Goal: Information Seeking & Learning: Learn about a topic

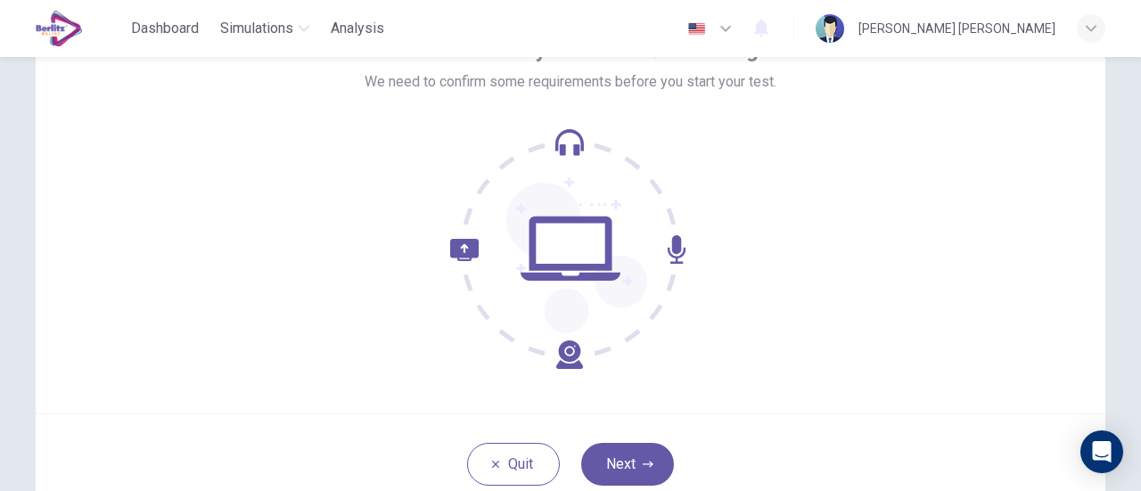
scroll to position [123, 0]
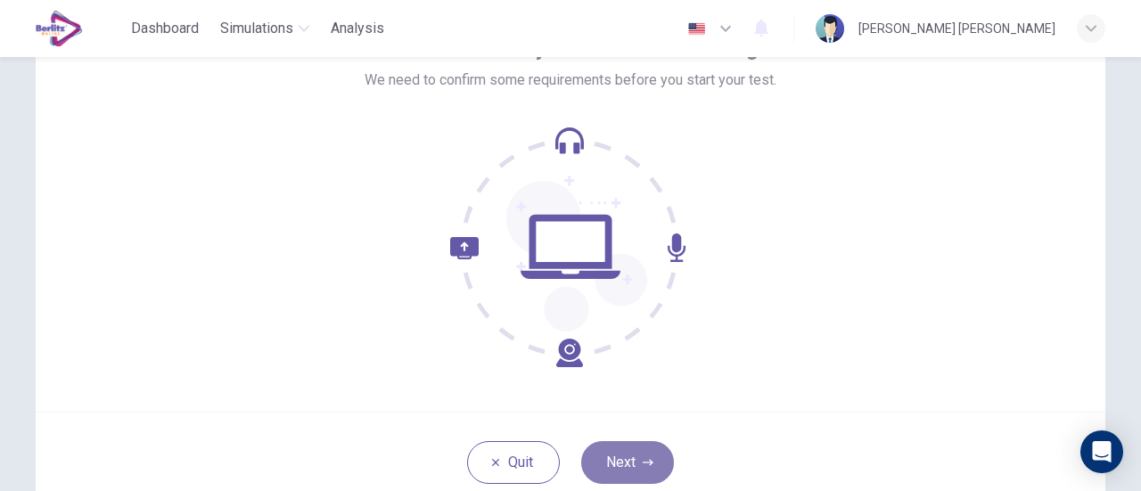
click at [629, 442] on button "Next" at bounding box center [627, 462] width 93 height 43
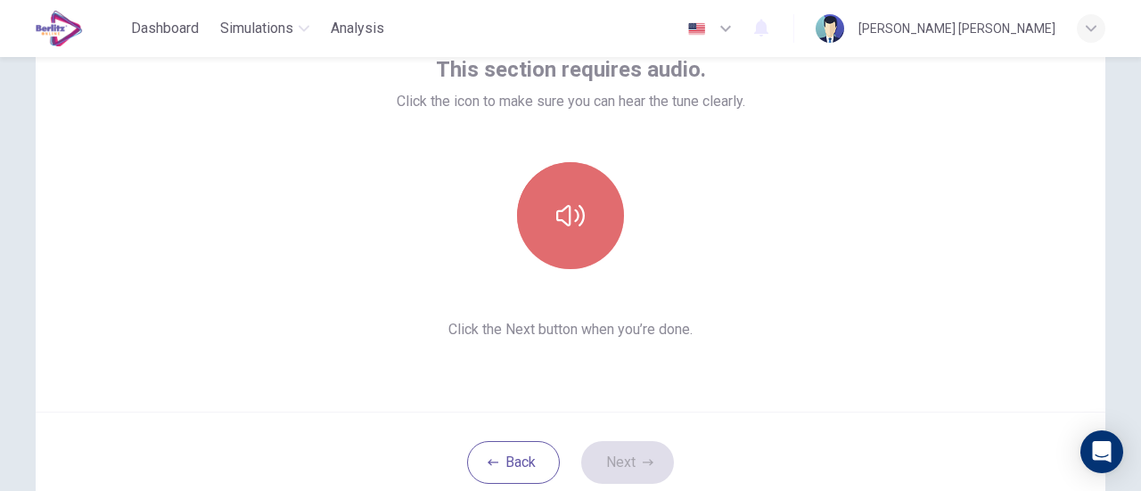
click at [594, 208] on button "button" at bounding box center [570, 215] width 107 height 107
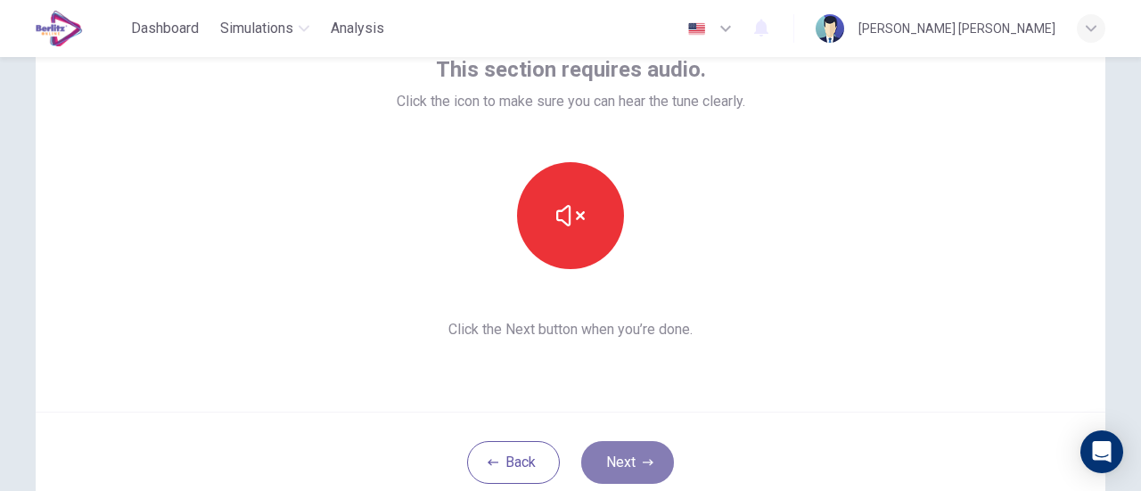
click at [643, 457] on icon "button" at bounding box center [648, 462] width 11 height 11
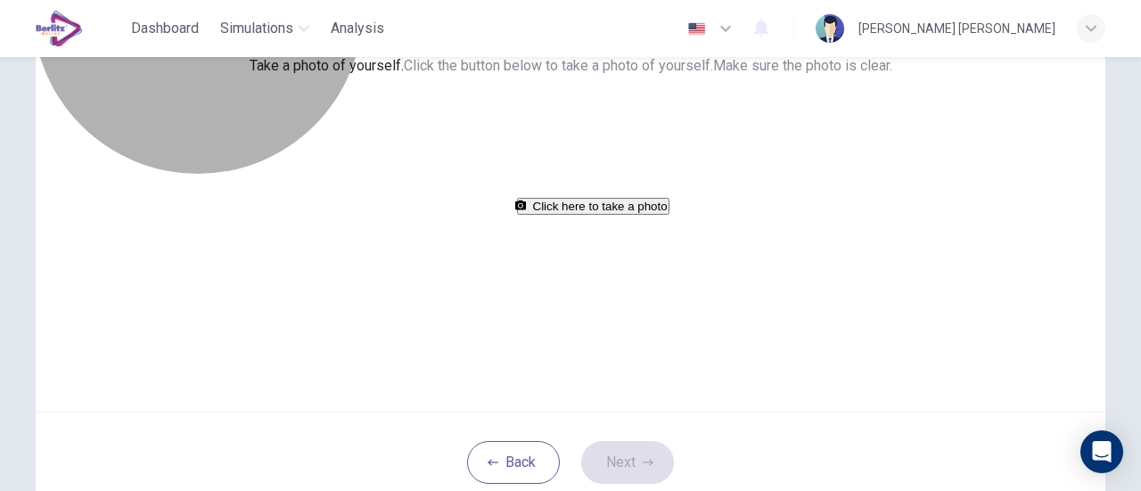
click at [619, 215] on button "Click here to take a photo" at bounding box center [593, 206] width 152 height 17
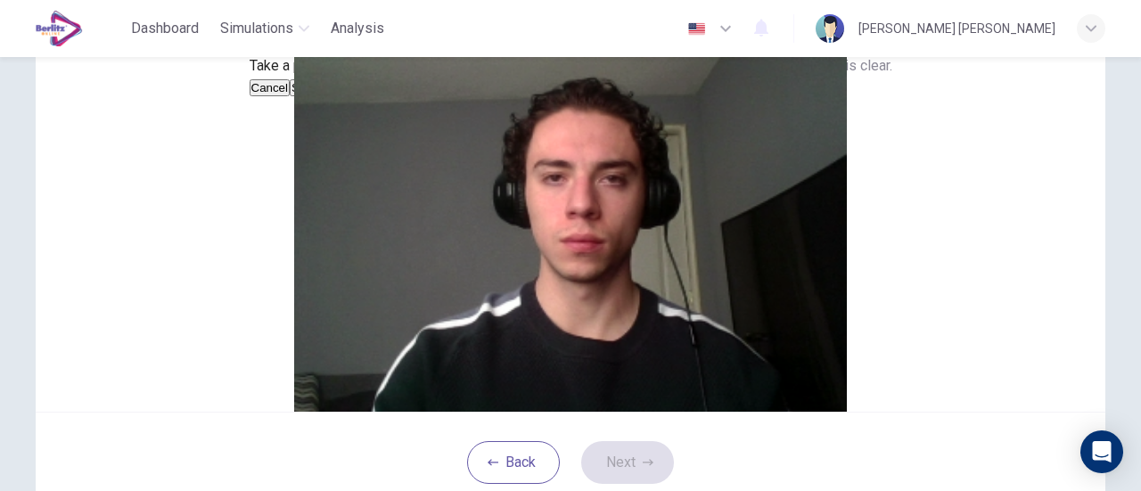
click at [320, 96] on button "Save" at bounding box center [305, 87] width 30 height 17
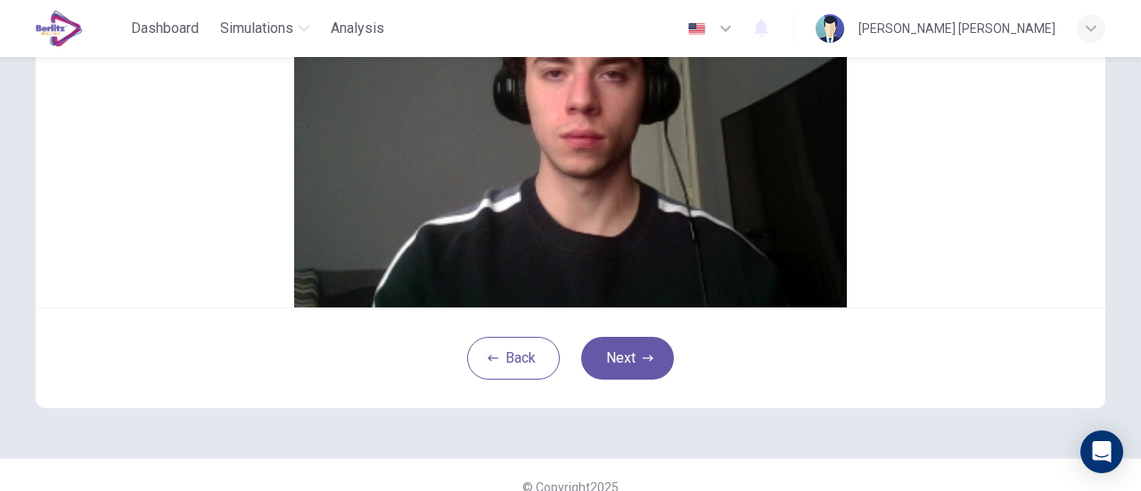
click at [647, 380] on button "Next" at bounding box center [627, 358] width 93 height 43
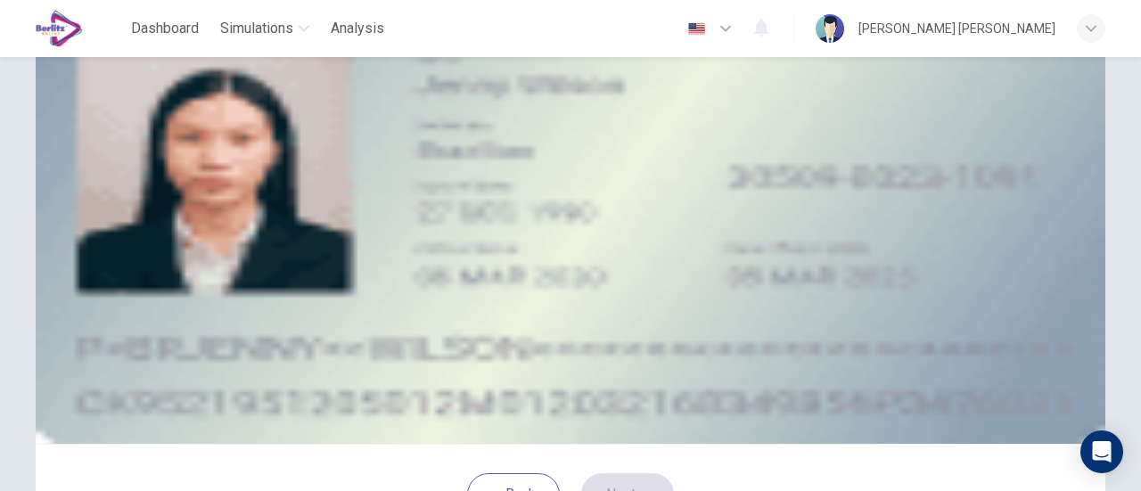
scroll to position [92, 0]
click at [171, 170] on button "take photo" at bounding box center [170, 161] width 4 height 17
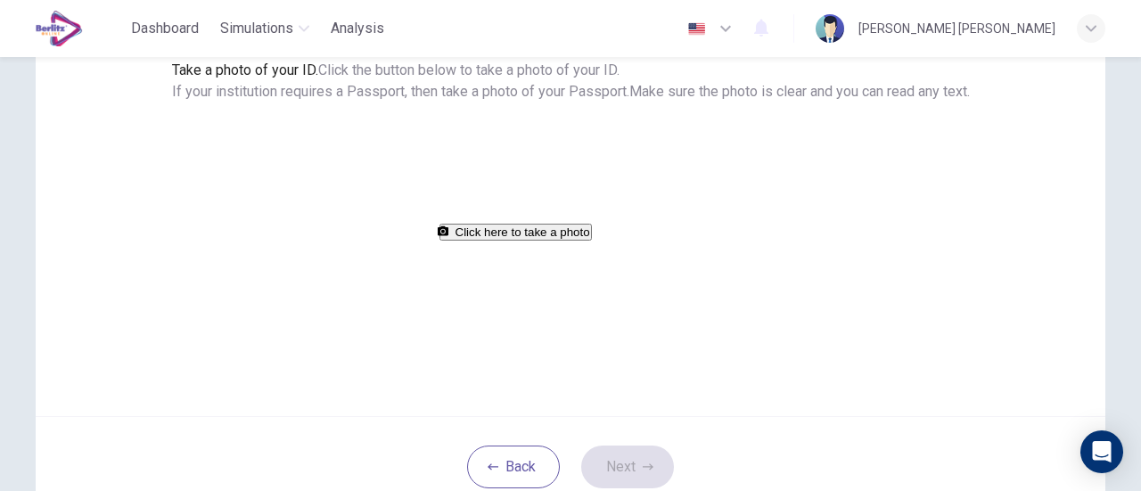
scroll to position [122, 0]
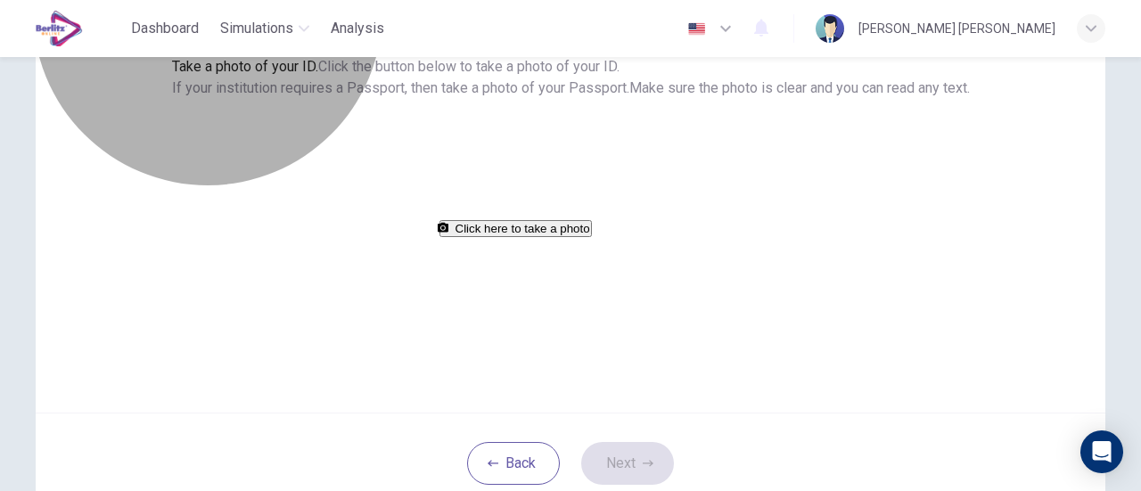
click at [592, 237] on button "Click here to take a photo" at bounding box center [515, 228] width 152 height 17
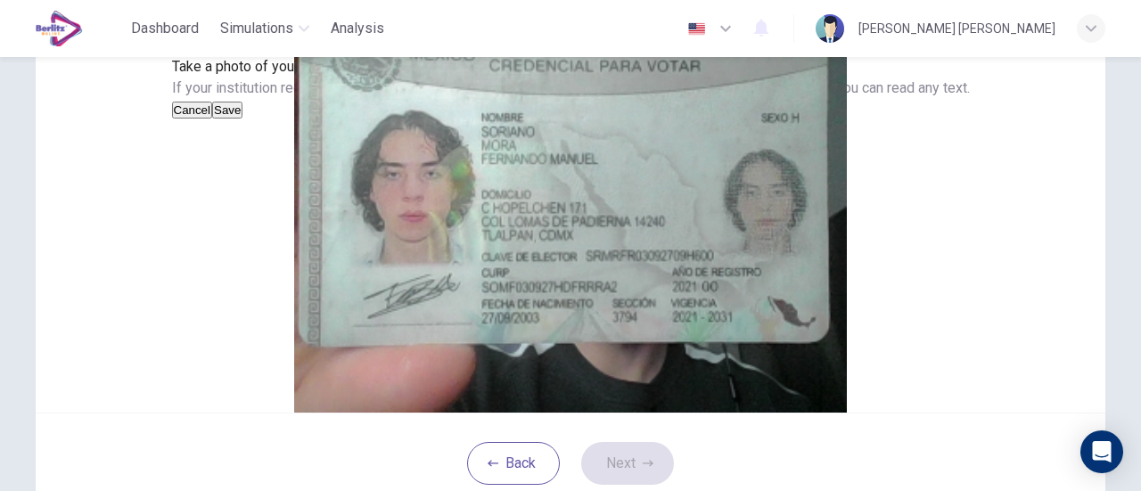
click at [242, 119] on button "Save" at bounding box center [227, 110] width 30 height 17
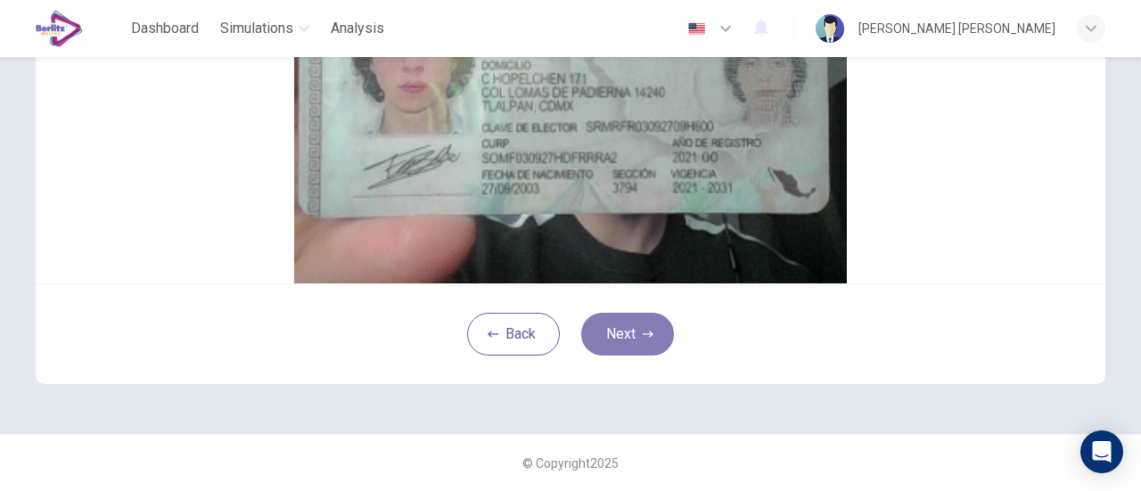
click at [606, 356] on button "Next" at bounding box center [627, 334] width 93 height 43
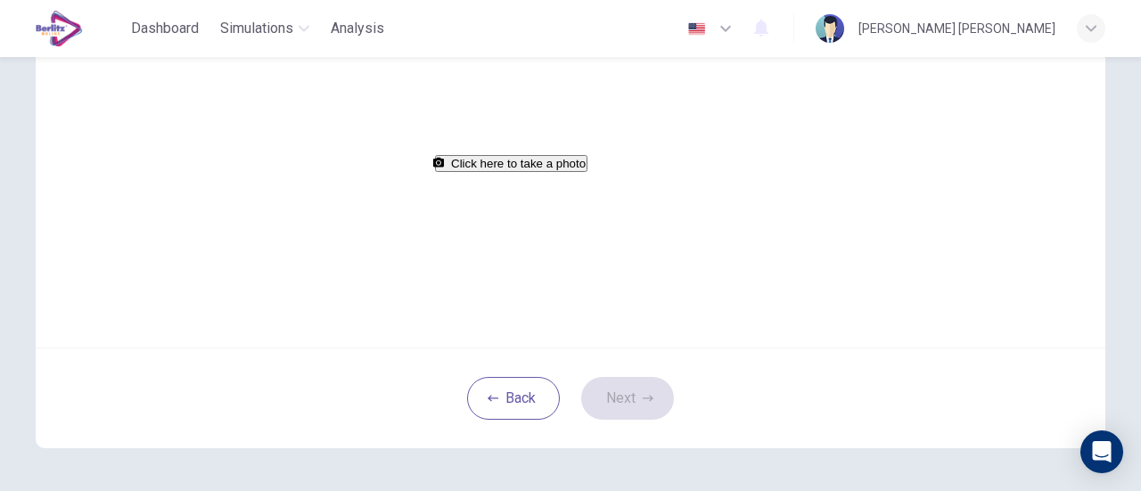
scroll to position [188, 0]
click at [512, 412] on button "Back" at bounding box center [513, 397] width 93 height 43
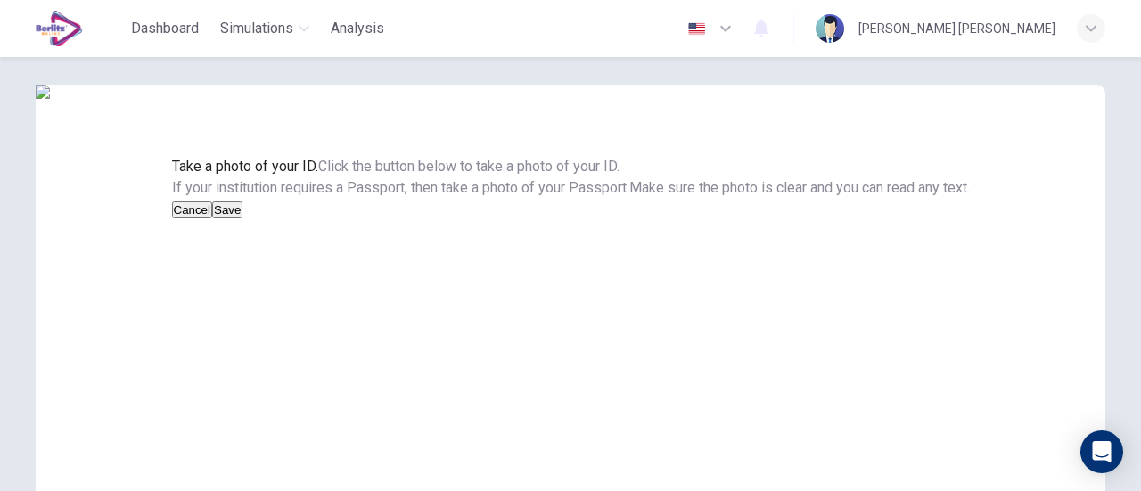
scroll to position [348, 0]
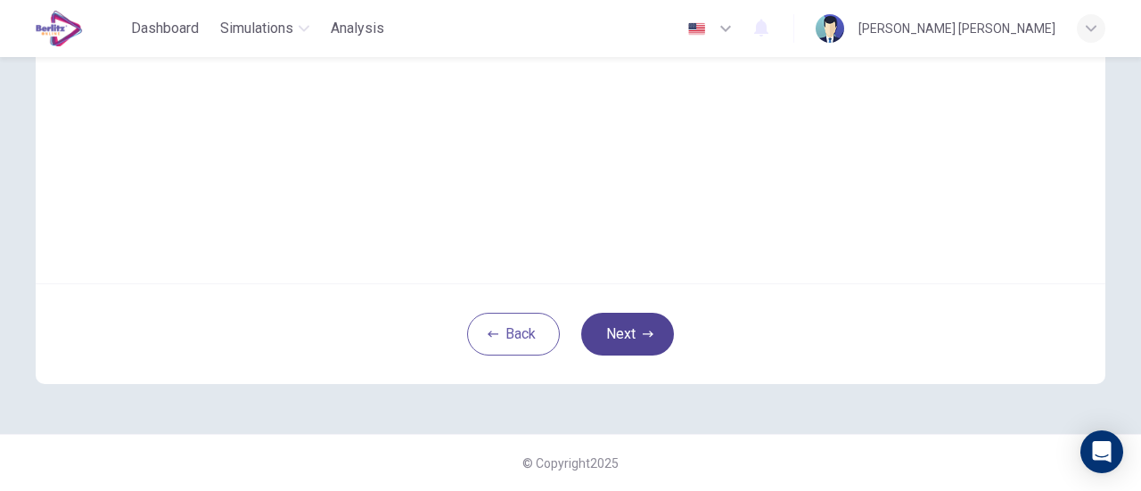
click at [660, 332] on button "Next" at bounding box center [627, 334] width 93 height 43
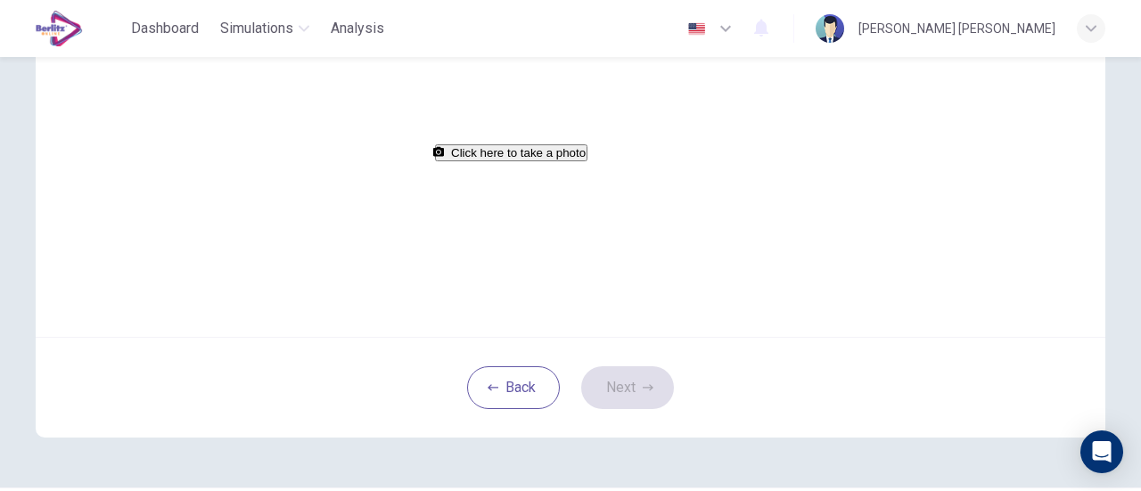
scroll to position [197, 0]
click at [587, 162] on button "Click here to take a photo" at bounding box center [511, 153] width 152 height 17
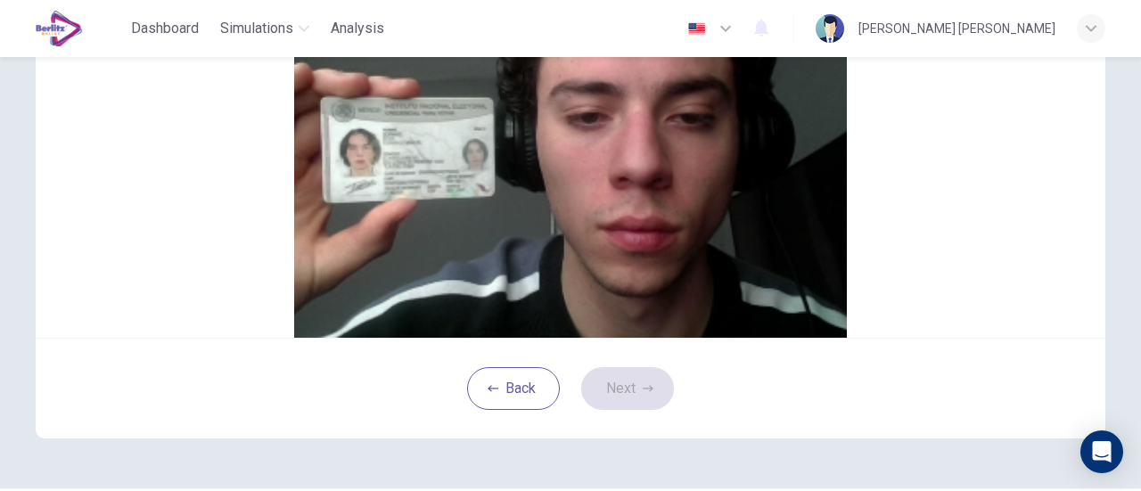
click at [239, 44] on button "Save" at bounding box center [224, 35] width 30 height 17
click at [621, 410] on button "Next" at bounding box center [627, 388] width 93 height 43
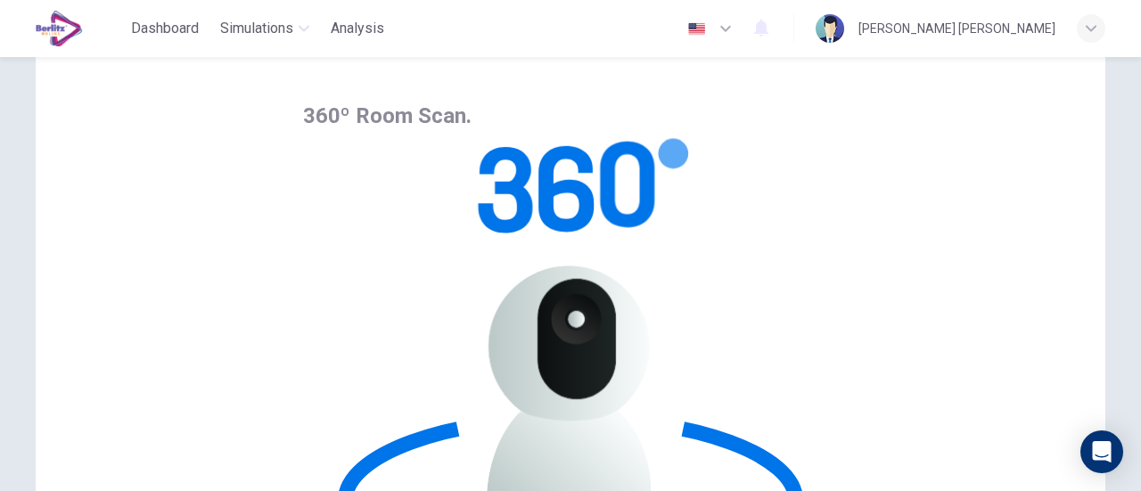
scroll to position [76, 0]
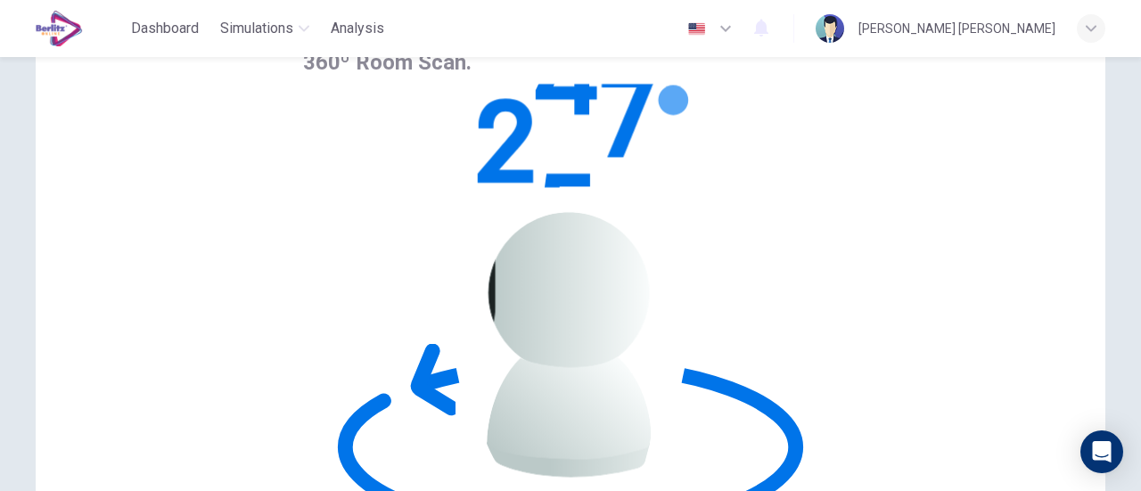
scroll to position [80, 0]
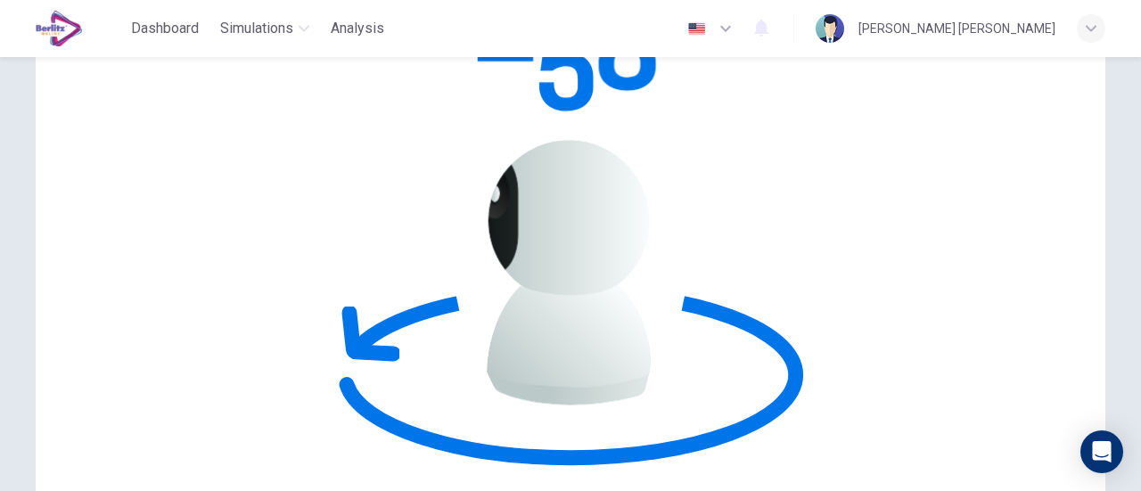
scroll to position [203, 0]
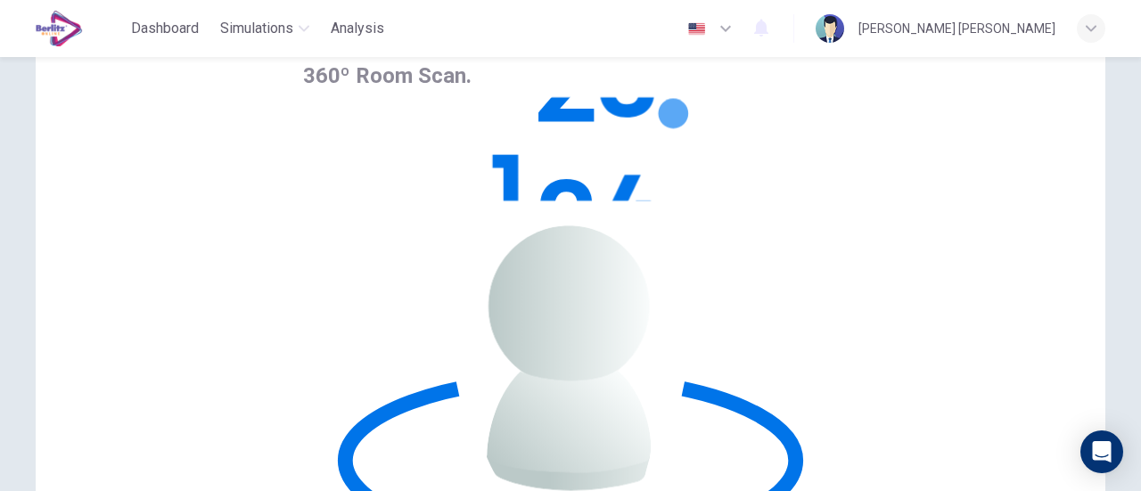
scroll to position [118, 0]
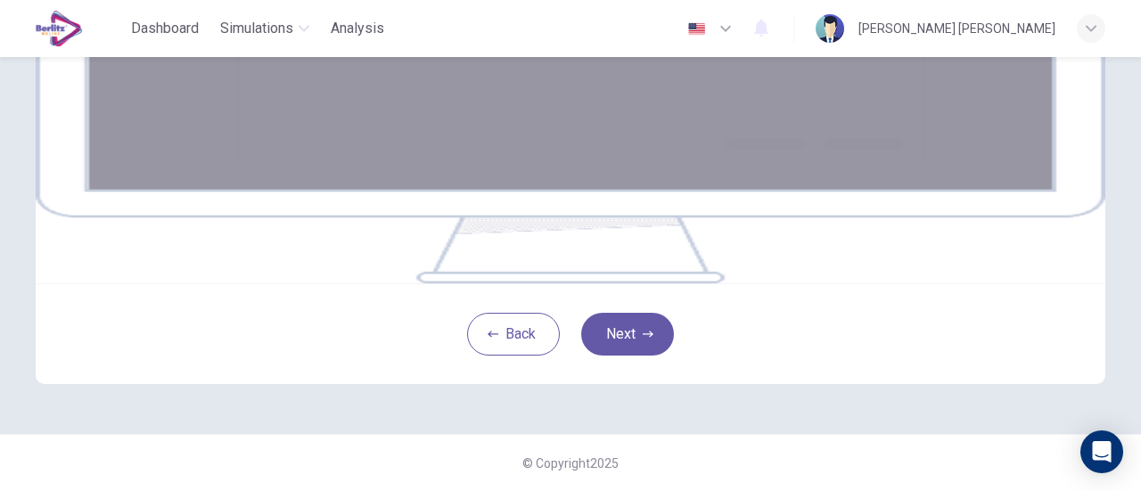
scroll to position [434, 0]
click at [654, 332] on button "Next" at bounding box center [627, 334] width 93 height 43
click at [597, 345] on button "Next" at bounding box center [627, 334] width 93 height 43
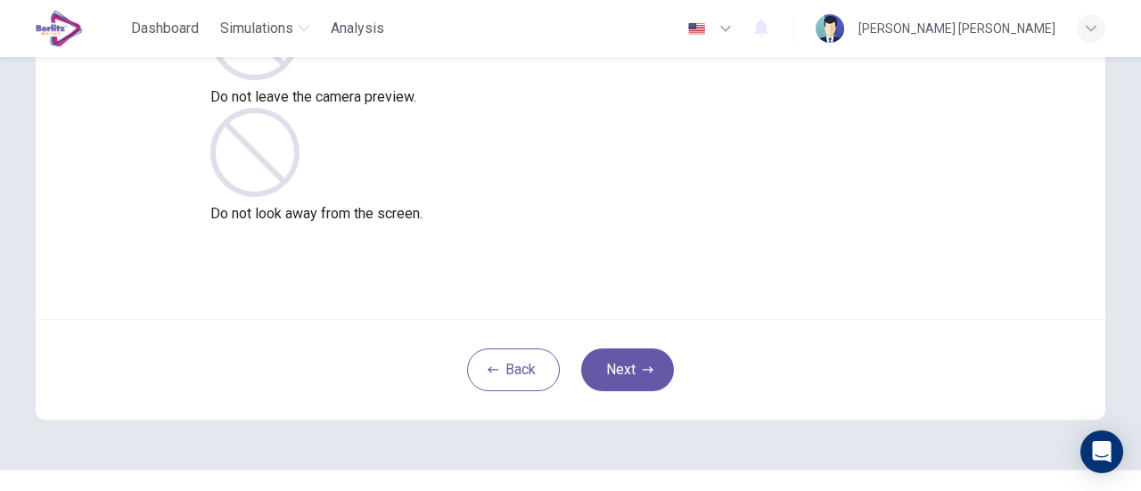
scroll to position [217, 0]
click at [618, 360] on button "Next" at bounding box center [627, 368] width 93 height 43
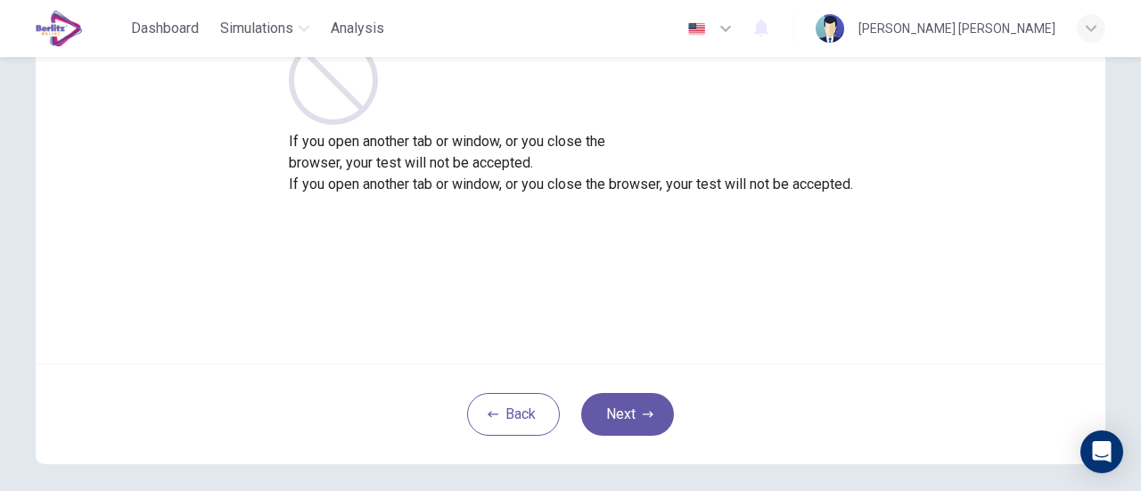
scroll to position [176, 0]
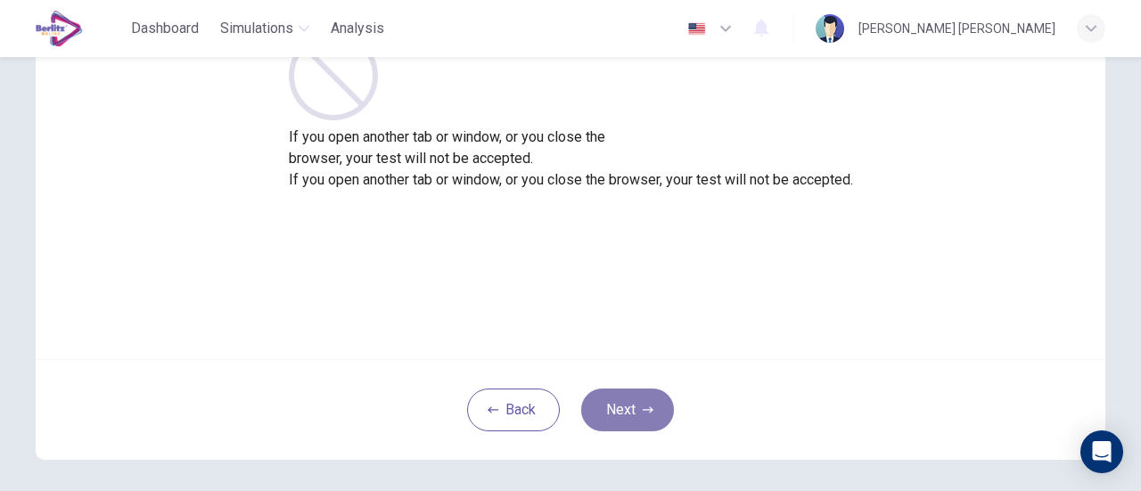
click at [643, 412] on icon "button" at bounding box center [648, 410] width 11 height 11
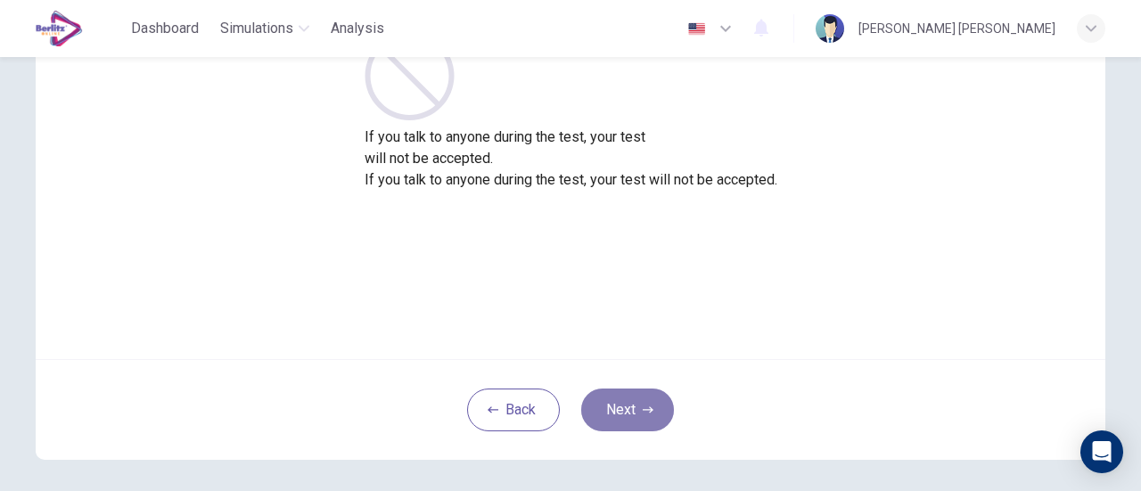
click at [643, 412] on icon "button" at bounding box center [648, 410] width 11 height 11
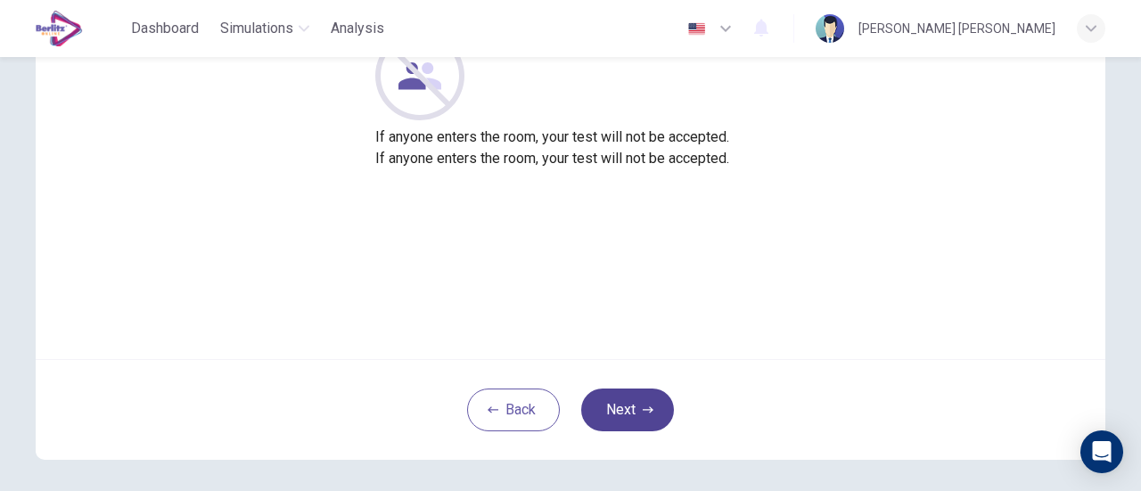
click at [643, 412] on icon "button" at bounding box center [648, 410] width 11 height 11
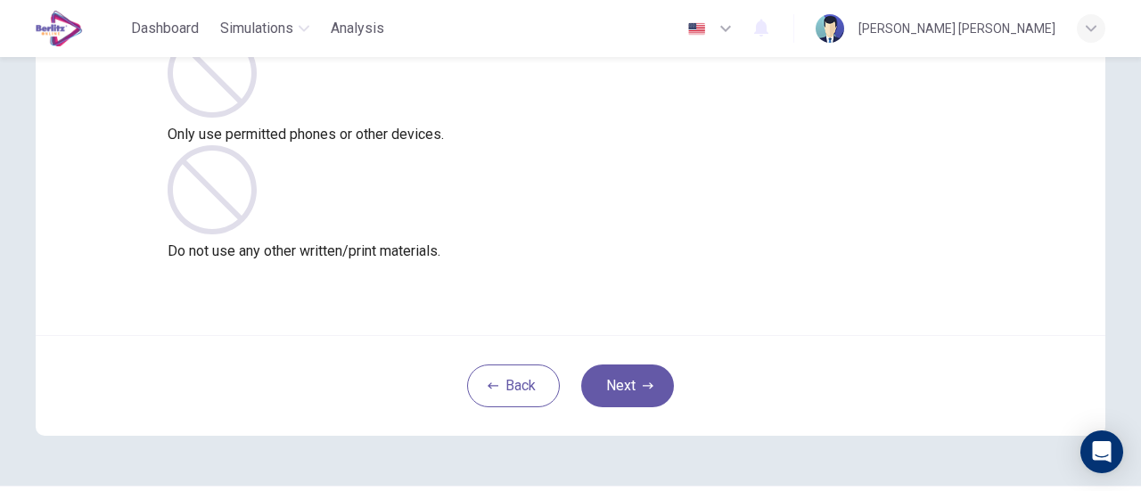
scroll to position [201, 0]
click at [639, 397] on button "Next" at bounding box center [627, 385] width 93 height 43
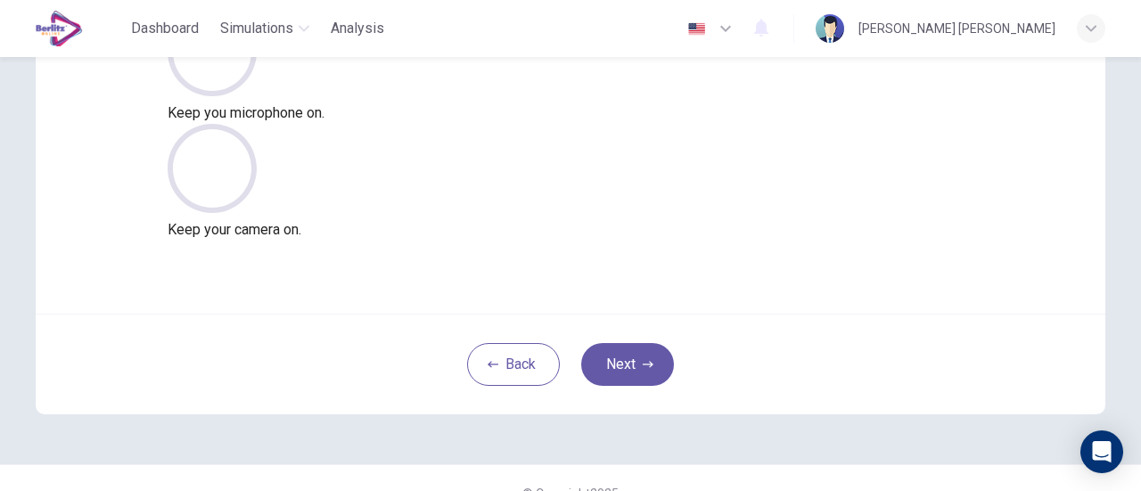
scroll to position [223, 0]
click at [634, 359] on button "Next" at bounding box center [627, 362] width 93 height 43
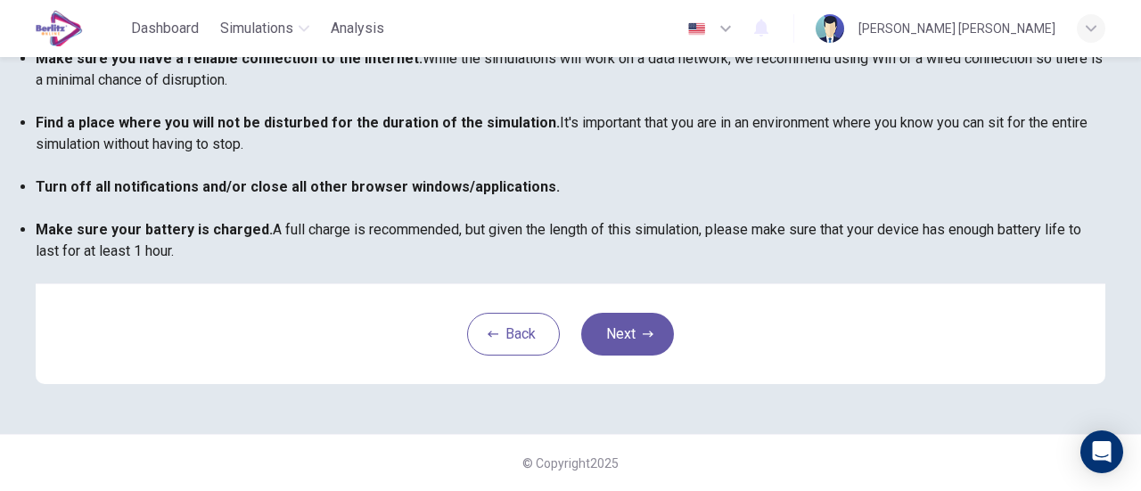
scroll to position [499, 0]
click at [643, 334] on icon "button" at bounding box center [648, 334] width 11 height 11
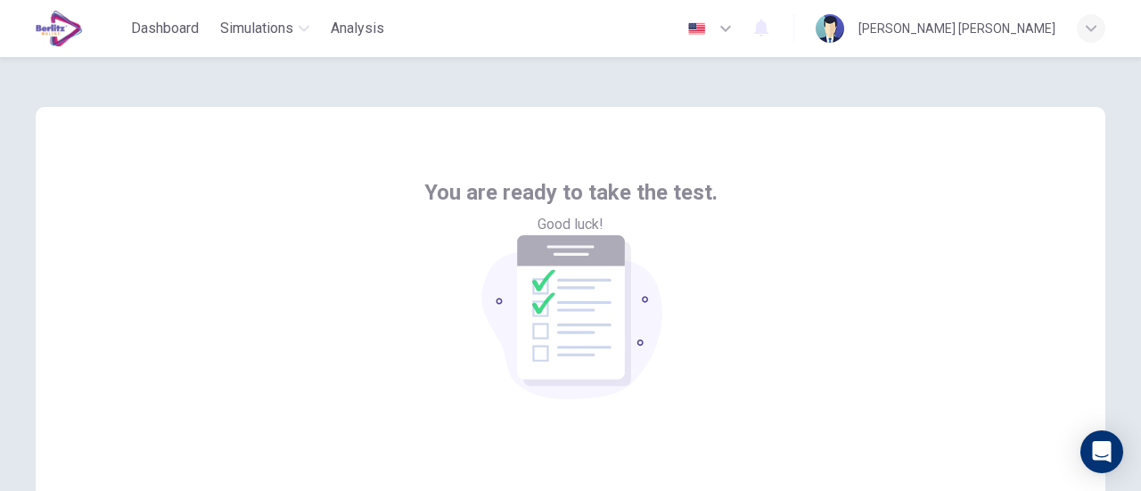
scroll to position [250, 0]
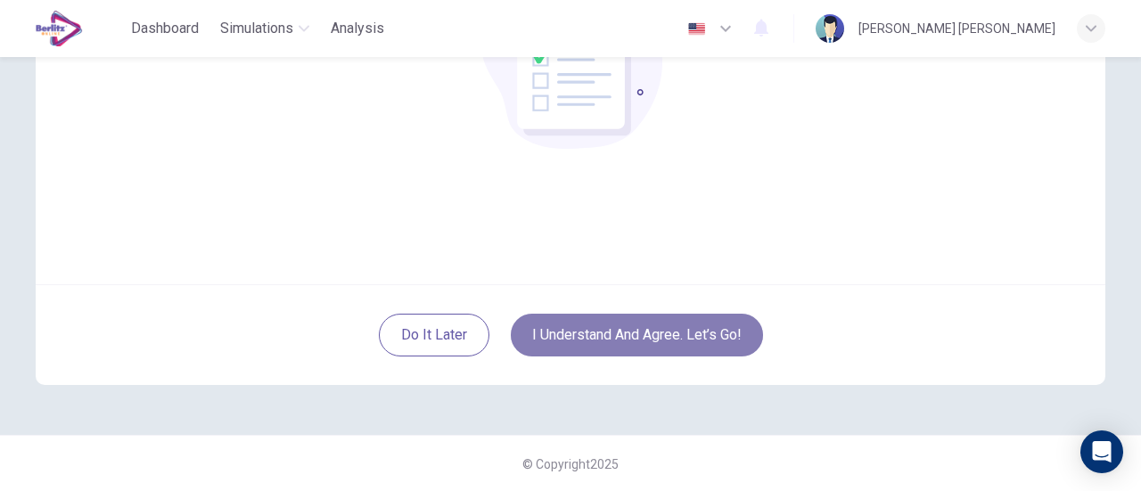
click at [658, 348] on button "I understand and agree. Let’s go!" at bounding box center [637, 335] width 252 height 43
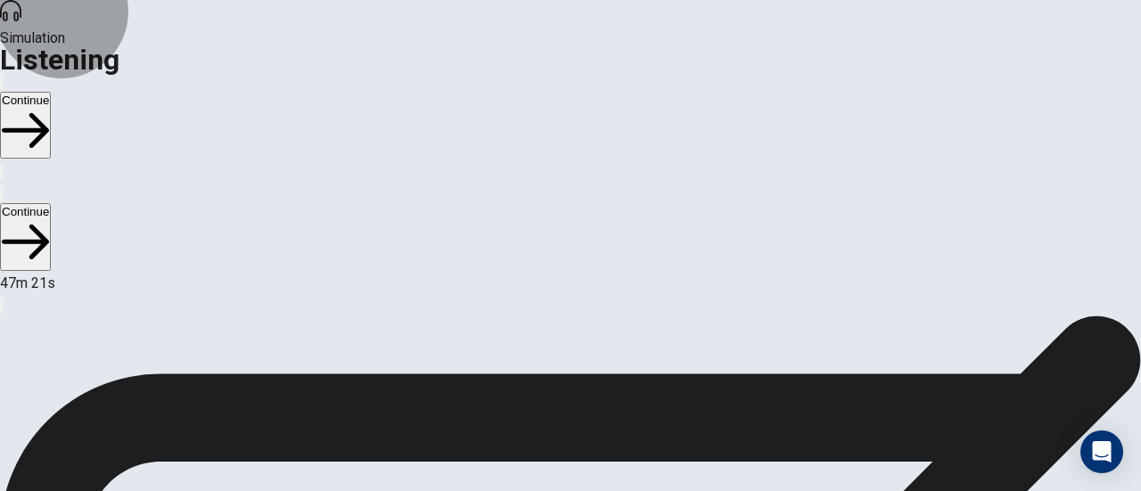
click at [51, 92] on button "Continue" at bounding box center [25, 125] width 51 height 67
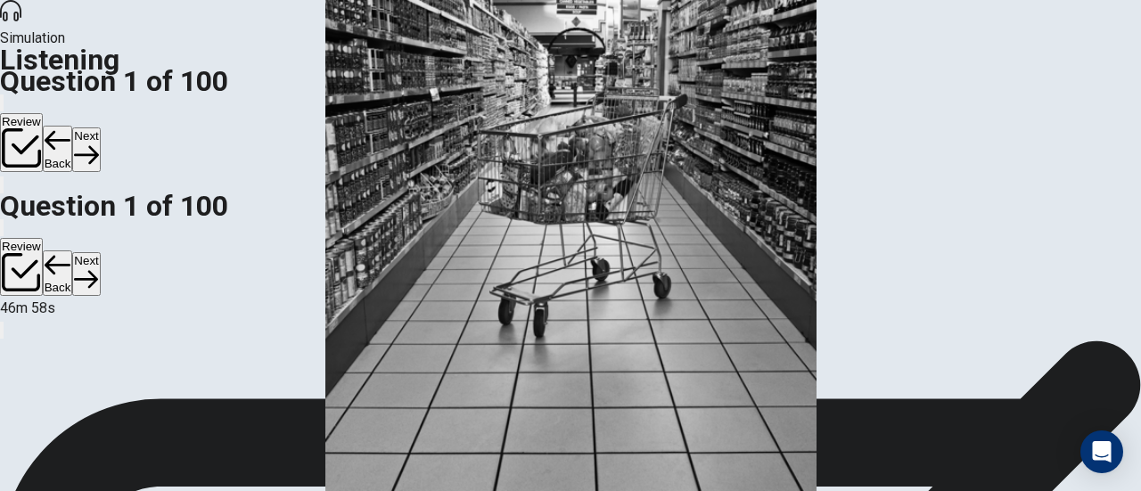
scroll to position [358, 0]
click at [73, 126] on button "Back" at bounding box center [58, 149] width 30 height 46
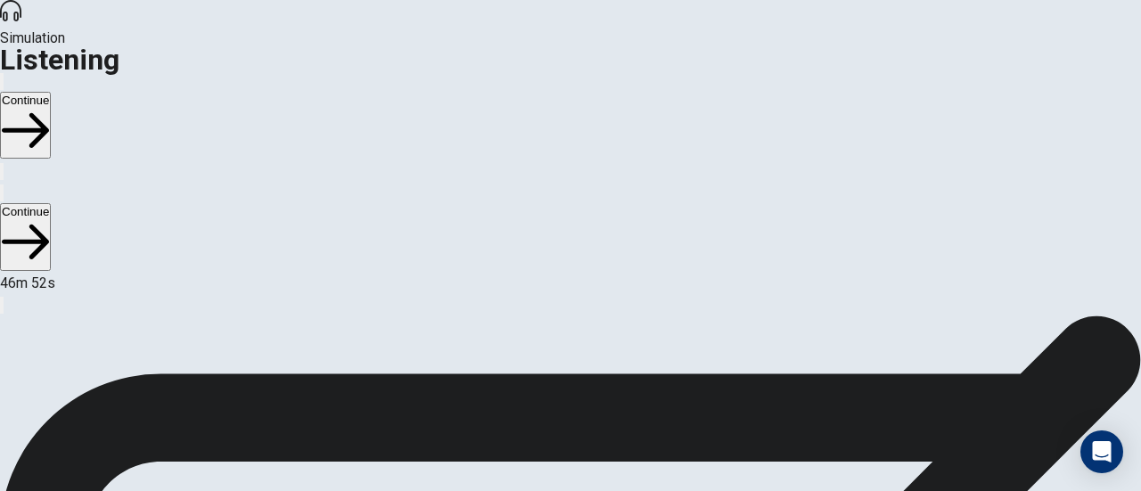
scroll to position [63, 0]
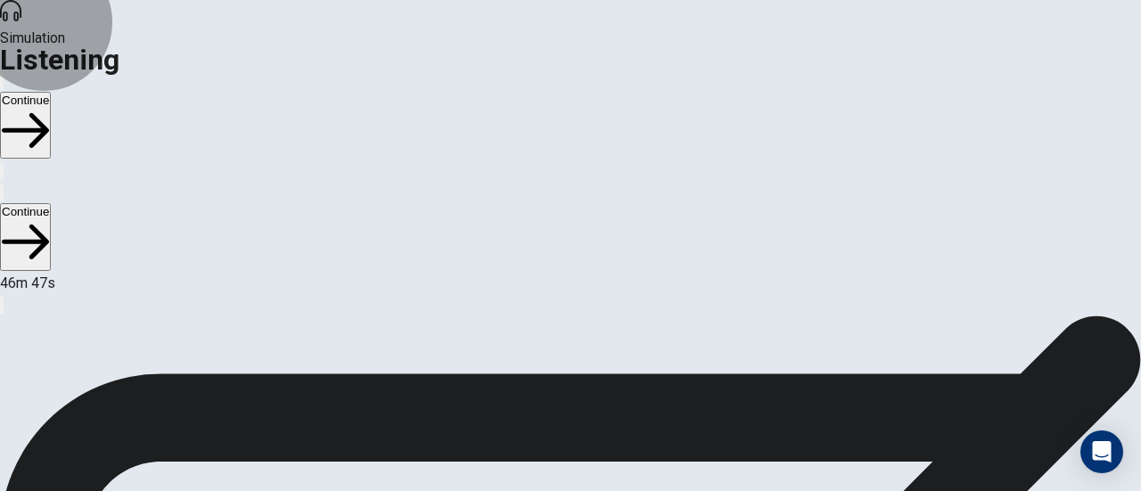
click at [51, 92] on button "Continue" at bounding box center [25, 125] width 51 height 67
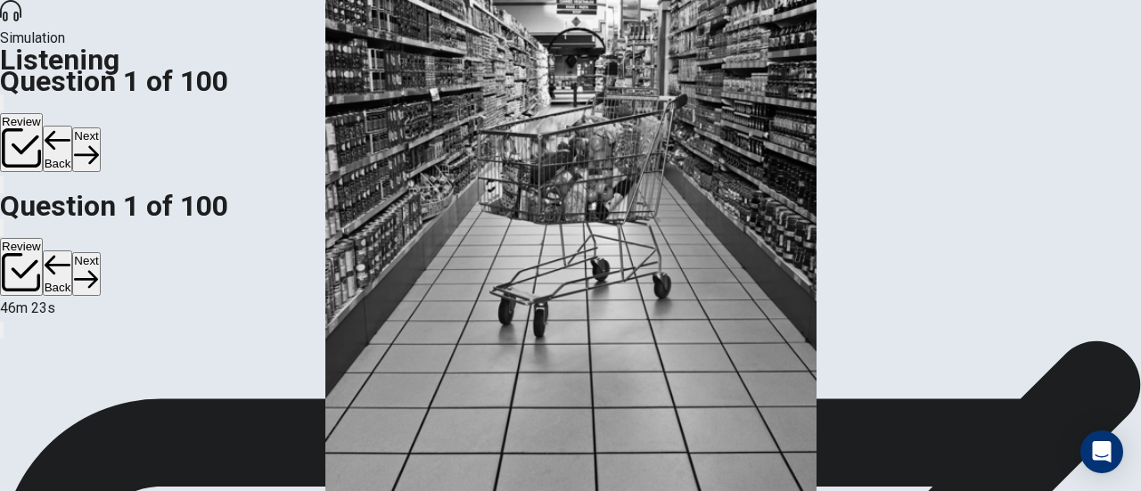
scroll to position [24, 0]
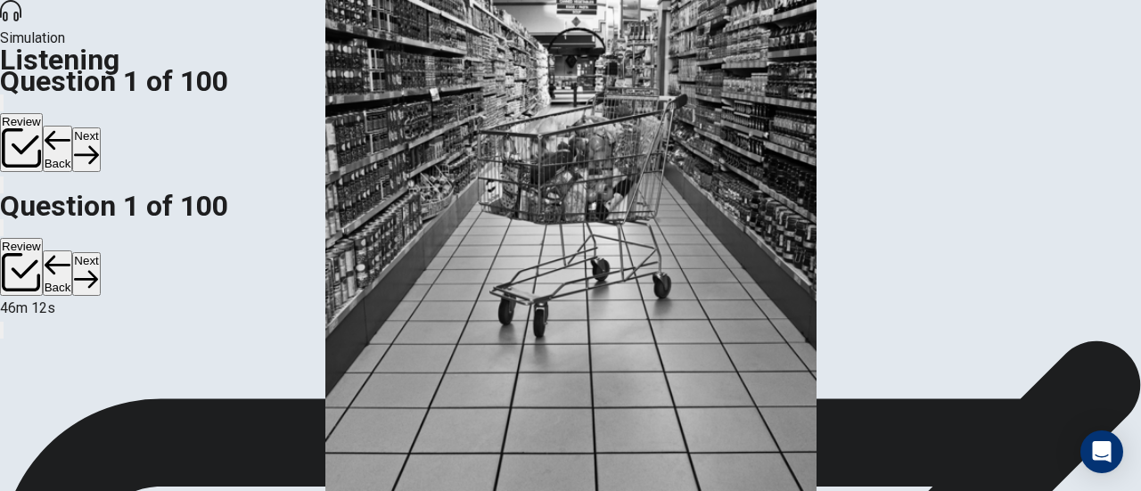
click at [100, 127] on button "Next" at bounding box center [86, 149] width 28 height 44
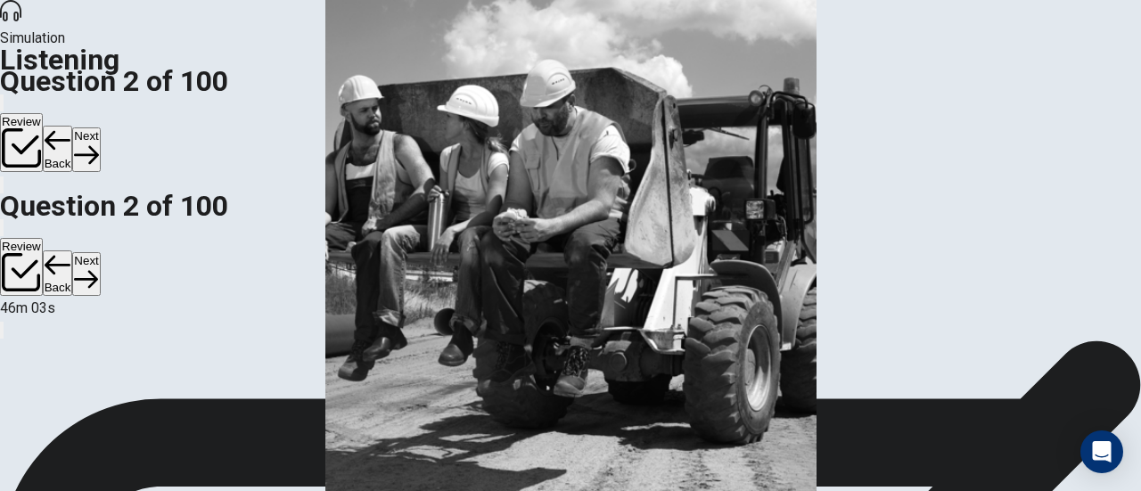
scroll to position [62, 0]
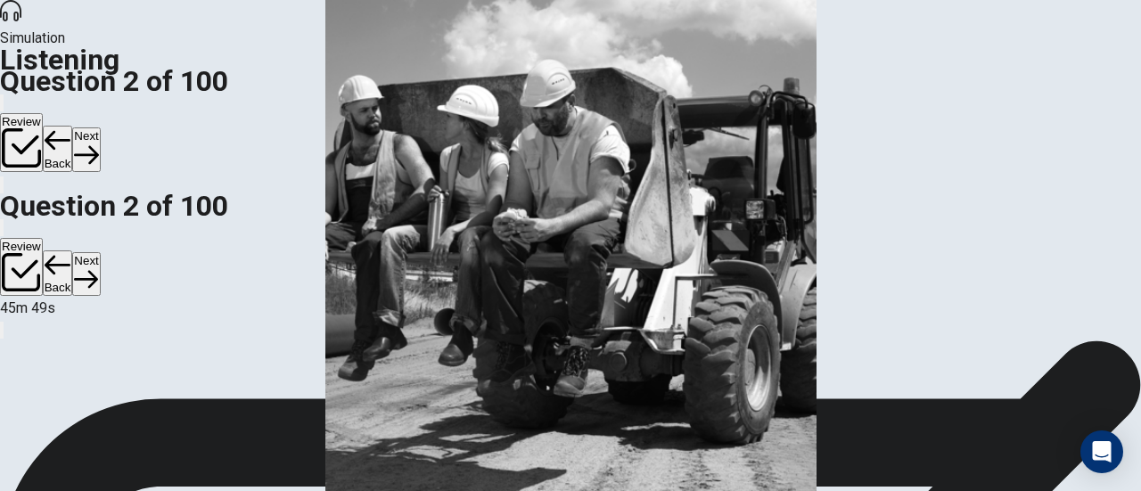
scroll to position [73, 0]
click at [100, 127] on button "Next" at bounding box center [86, 149] width 28 height 44
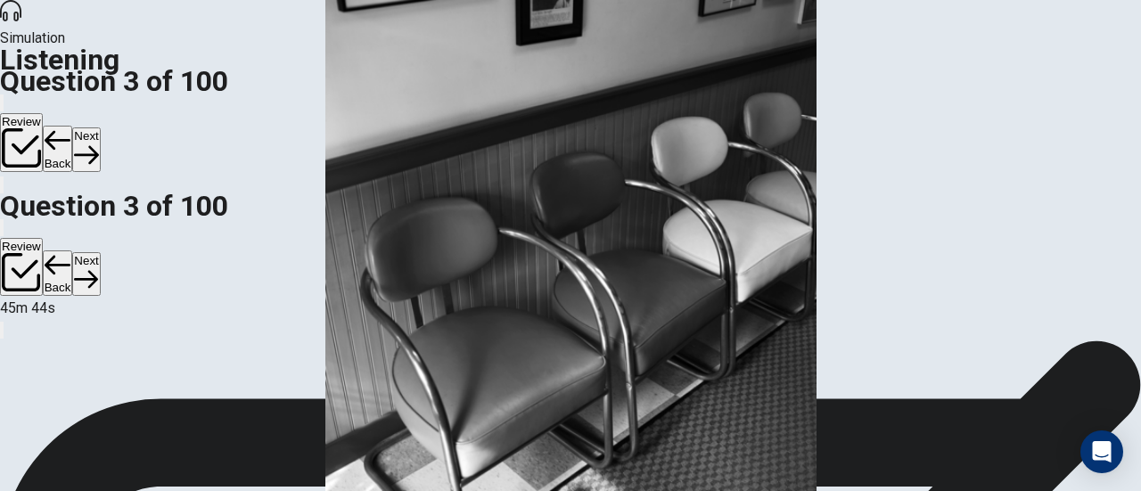
scroll to position [61, 0]
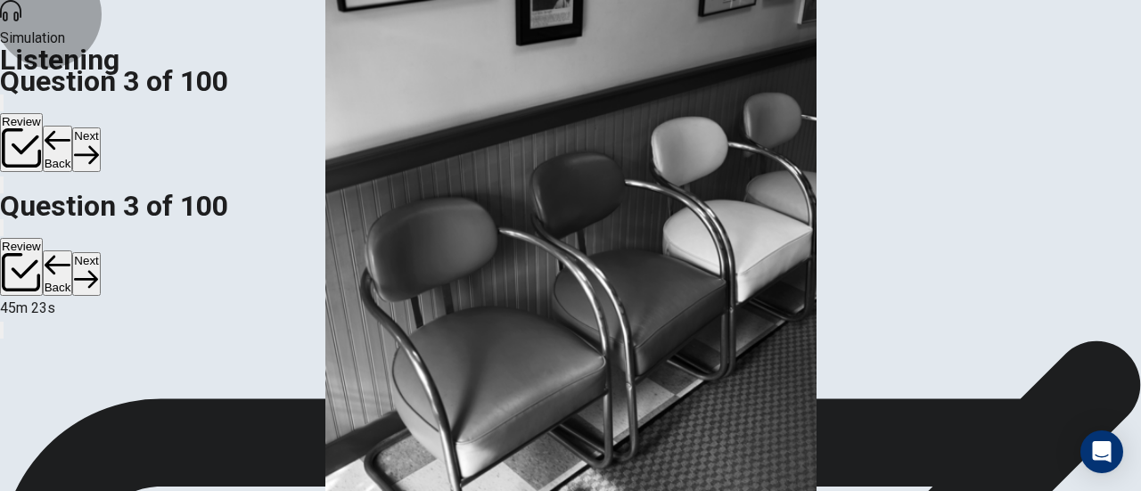
click at [100, 127] on button "Next" at bounding box center [86, 149] width 28 height 44
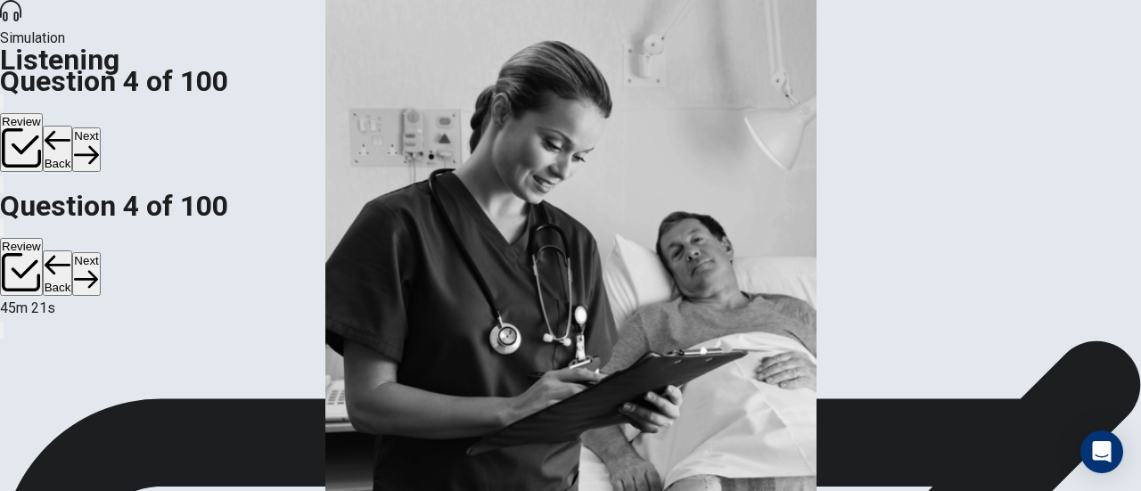
scroll to position [43, 0]
click at [100, 127] on button "Next" at bounding box center [86, 149] width 28 height 44
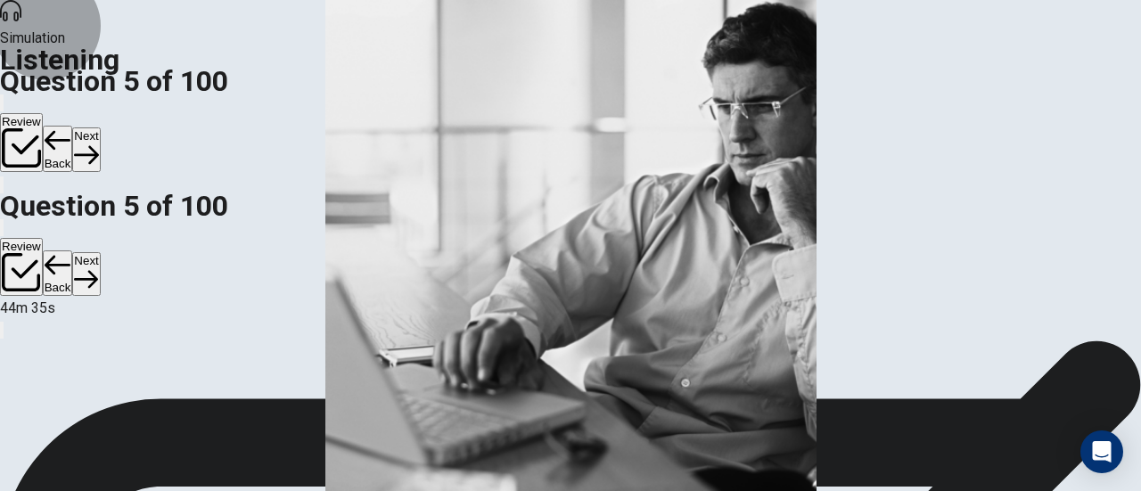
click at [100, 127] on button "Next" at bounding box center [86, 149] width 28 height 44
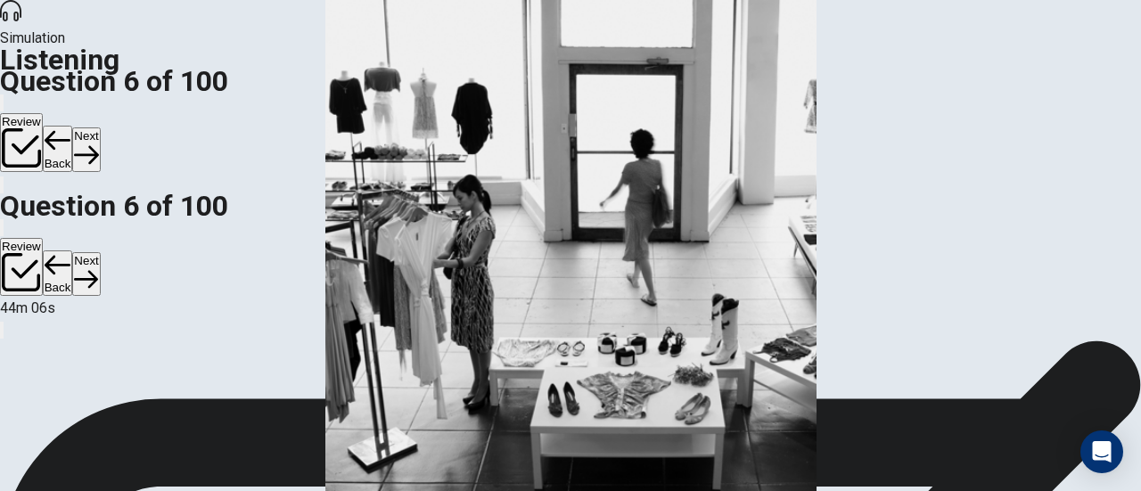
click at [100, 127] on button "Next" at bounding box center [86, 149] width 28 height 44
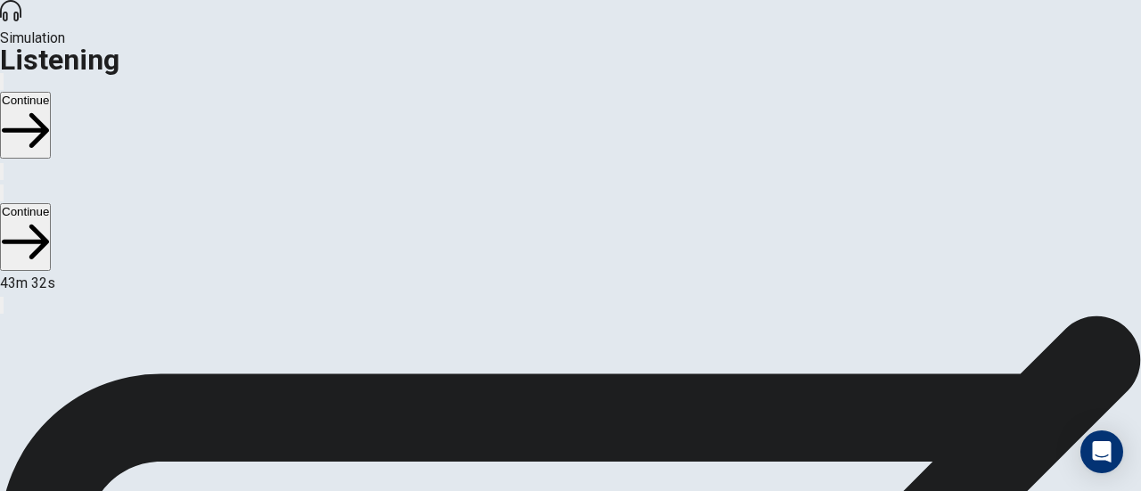
scroll to position [2, 0]
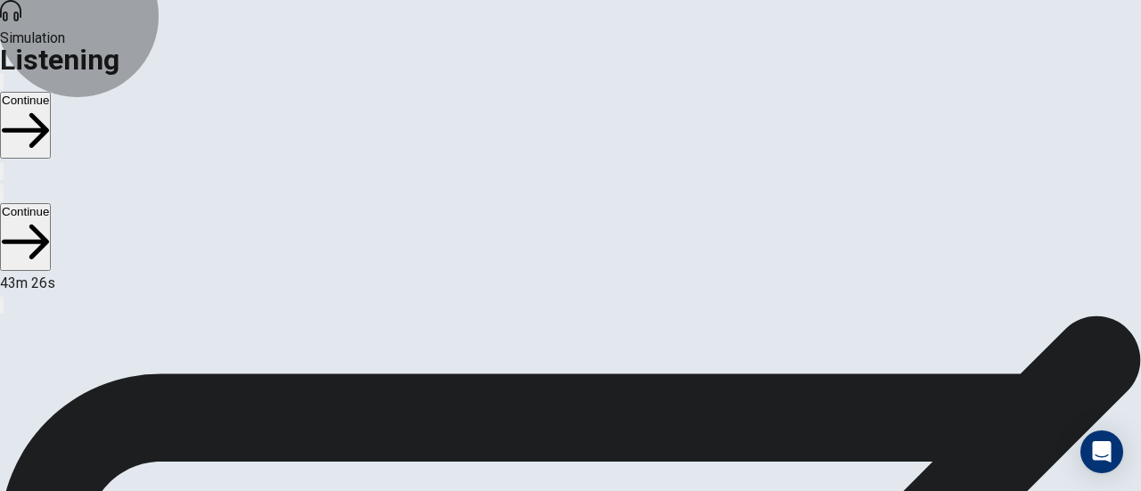
click at [51, 92] on button "Continue" at bounding box center [25, 125] width 51 height 67
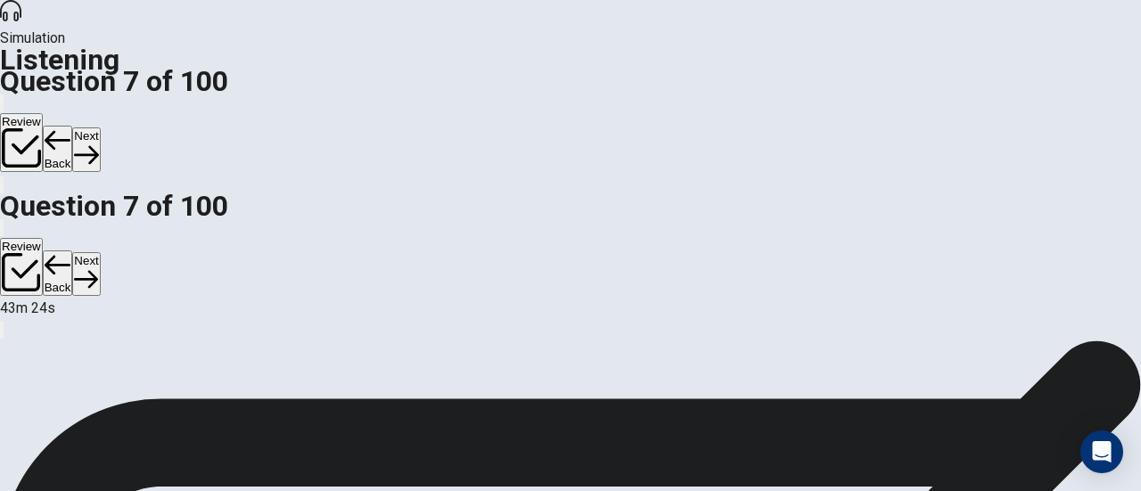
scroll to position [57, 0]
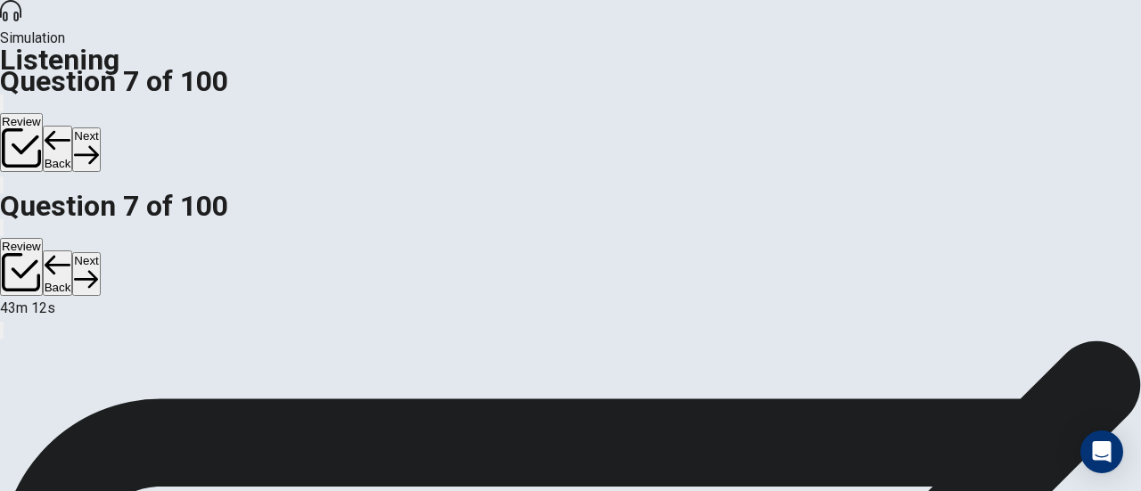
scroll to position [0, 0]
click at [100, 127] on button "Next" at bounding box center [86, 149] width 28 height 44
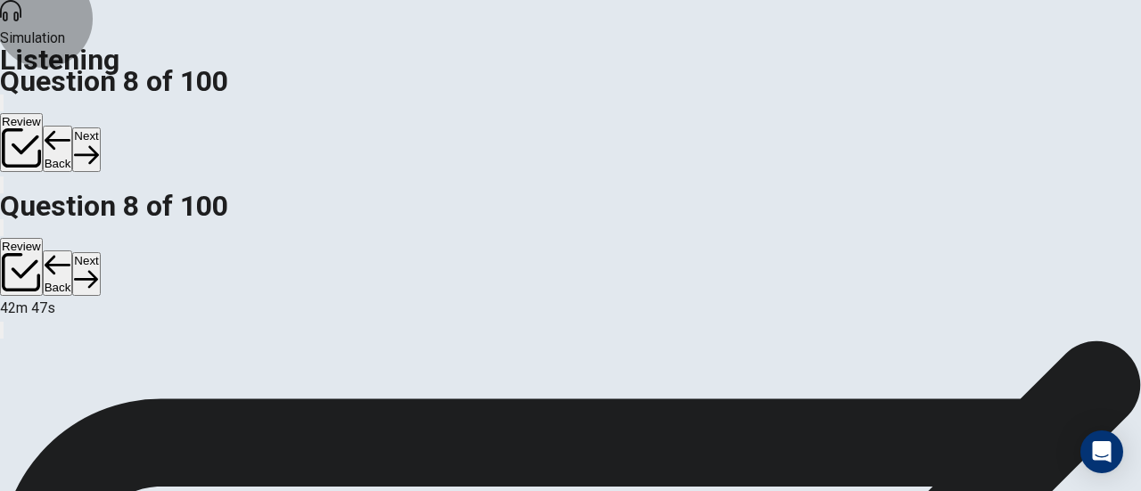
click at [100, 127] on button "Next" at bounding box center [86, 149] width 28 height 44
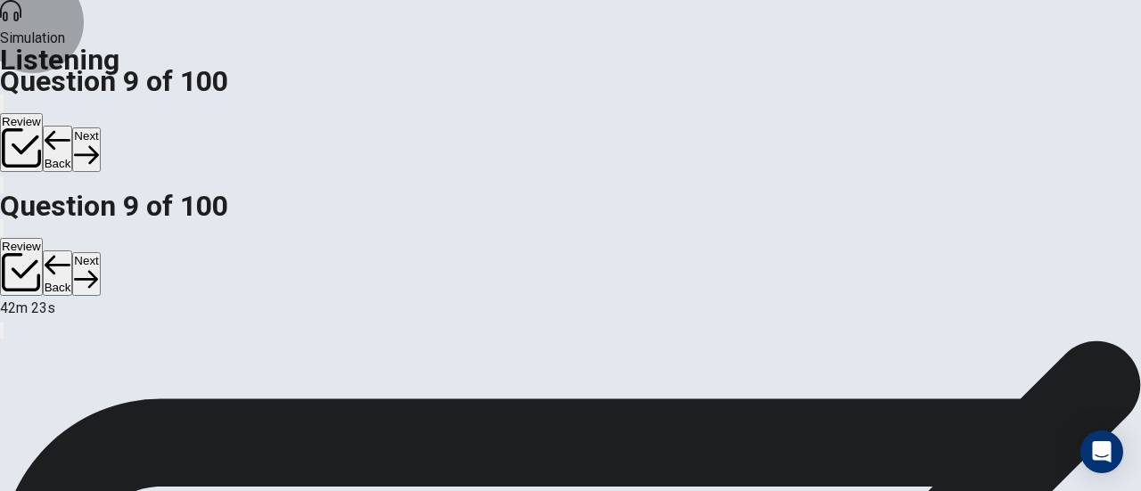
click at [100, 127] on button "Next" at bounding box center [86, 149] width 28 height 44
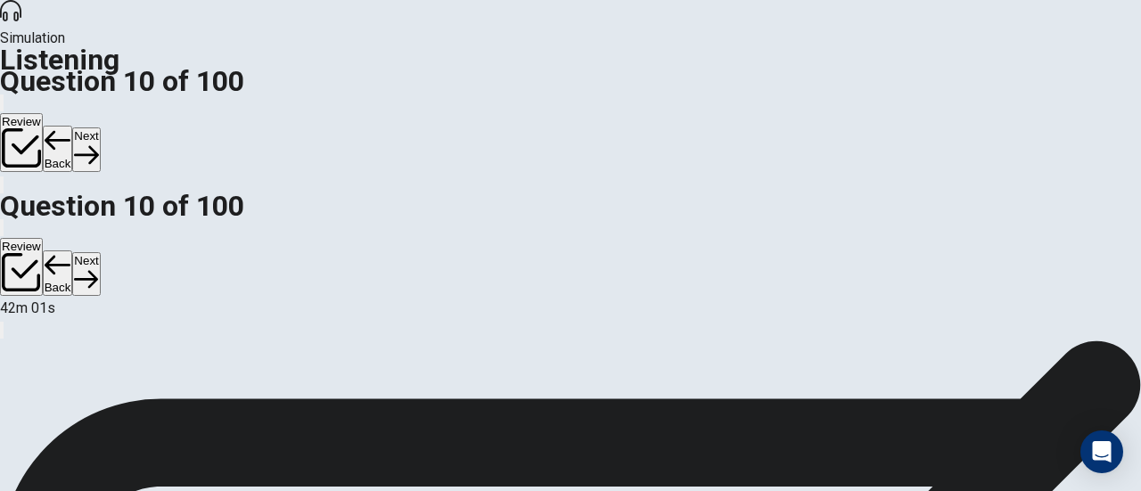
click at [100, 127] on button "Next" at bounding box center [86, 149] width 28 height 44
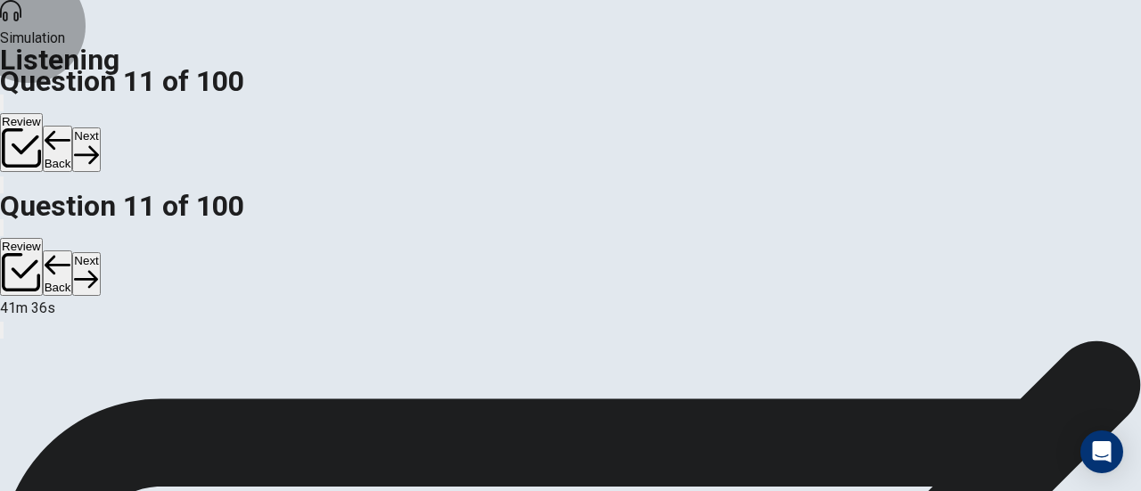
click at [100, 127] on button "Next" at bounding box center [86, 149] width 28 height 44
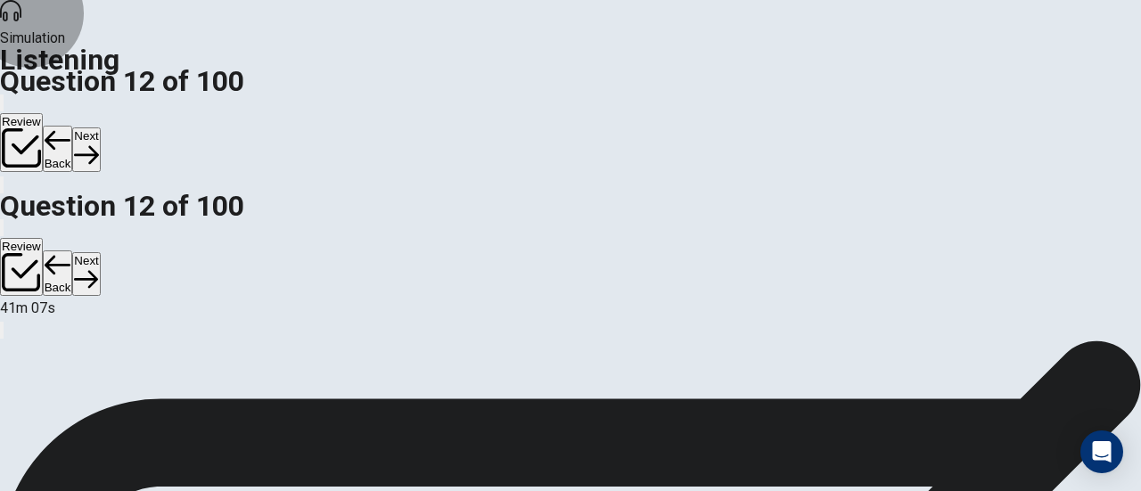
click at [100, 127] on button "Next" at bounding box center [86, 149] width 28 height 44
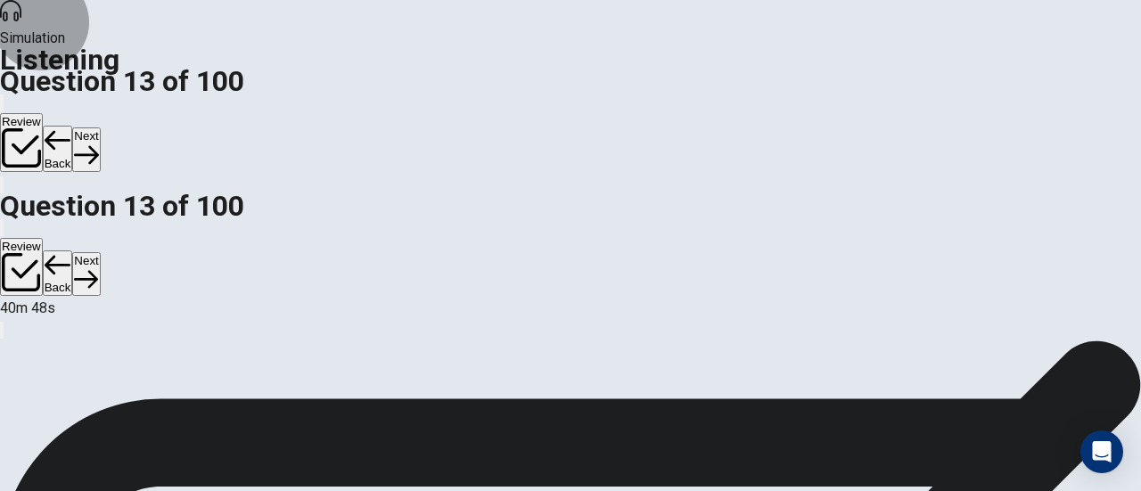
click at [100, 127] on button "Next" at bounding box center [86, 149] width 28 height 44
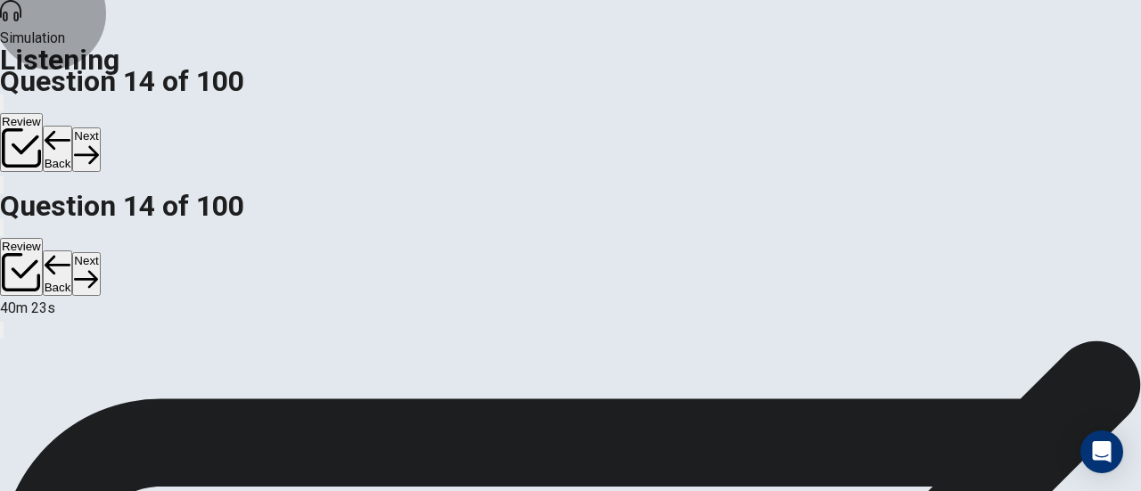
click at [100, 127] on button "Next" at bounding box center [86, 149] width 28 height 44
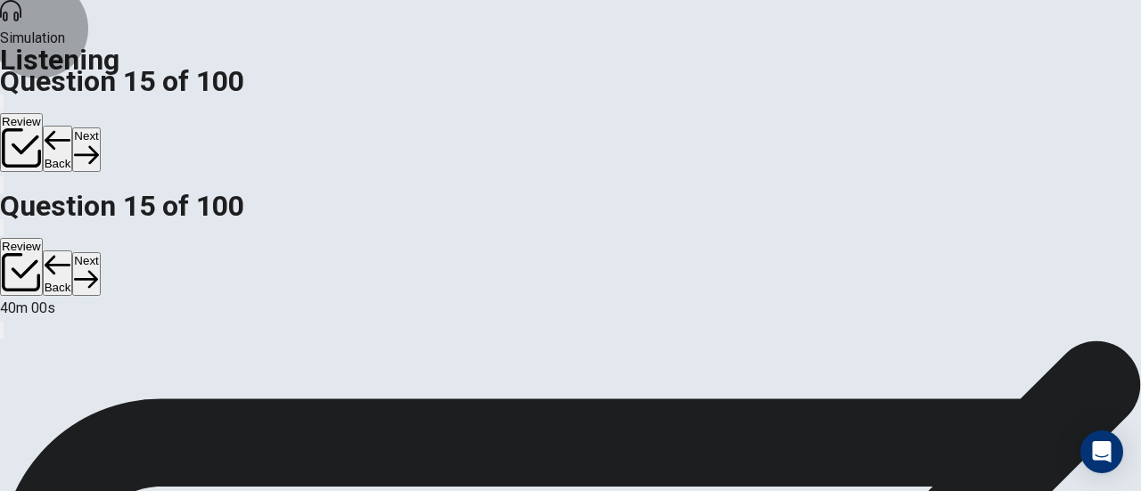
click at [100, 127] on button "Next" at bounding box center [86, 149] width 28 height 44
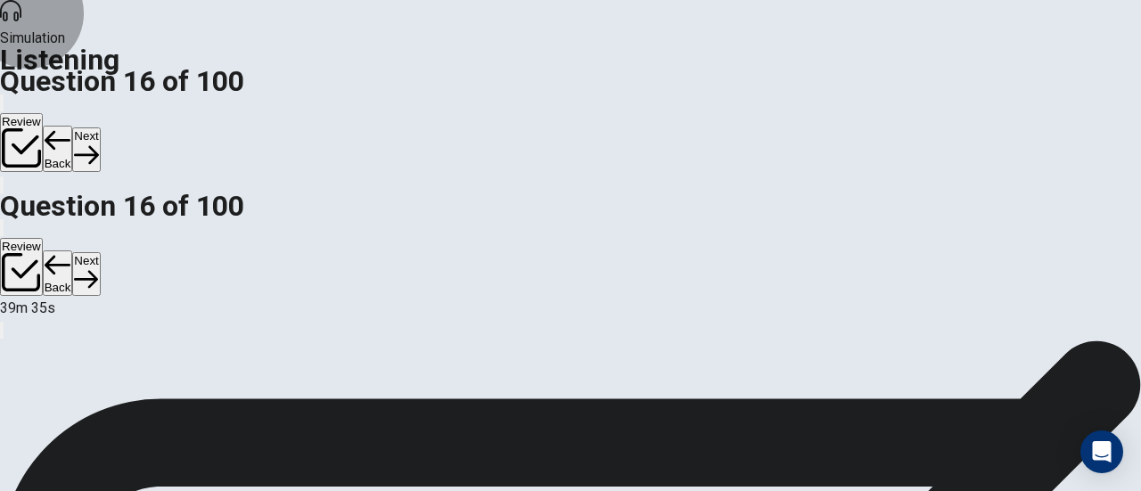
click at [100, 127] on button "Next" at bounding box center [86, 149] width 28 height 44
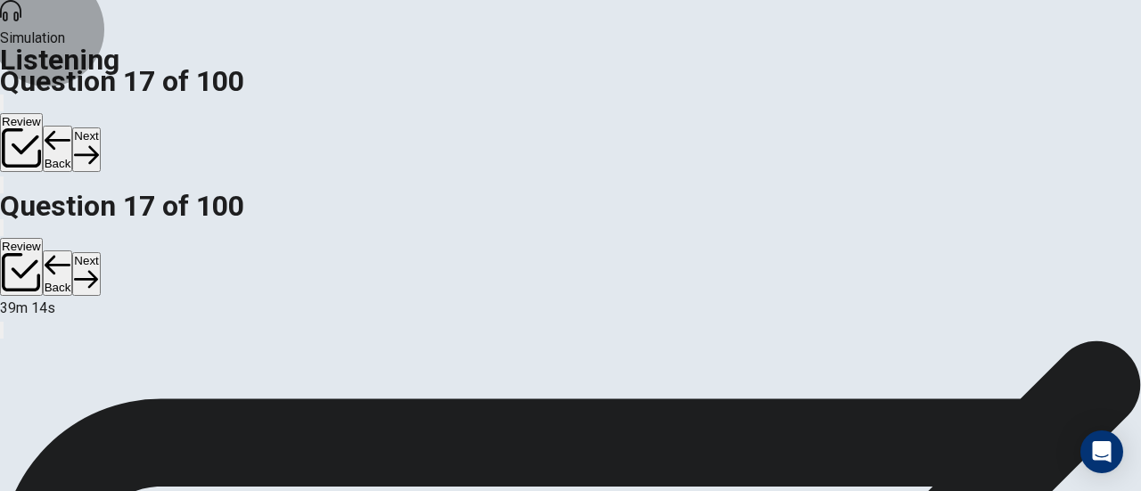
click at [100, 127] on button "Next" at bounding box center [86, 149] width 28 height 44
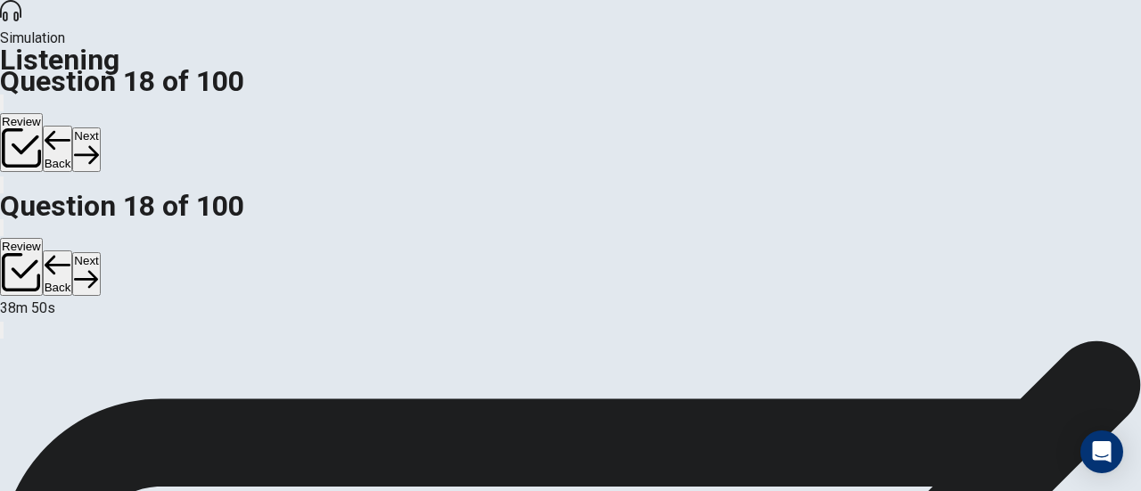
click at [100, 127] on button "Next" at bounding box center [86, 149] width 28 height 44
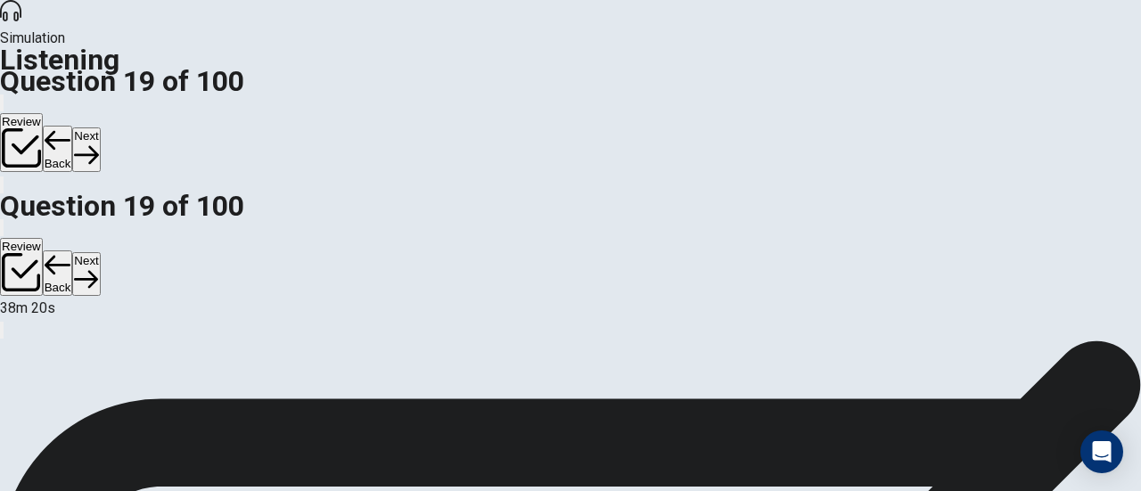
click at [100, 127] on button "Next" at bounding box center [86, 149] width 28 height 44
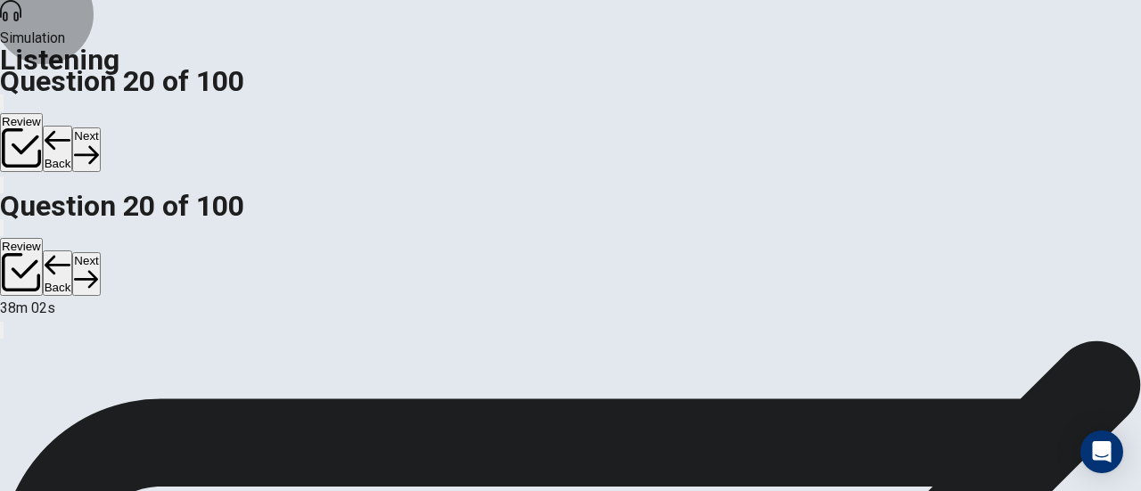
click at [100, 127] on button "Next" at bounding box center [86, 149] width 28 height 44
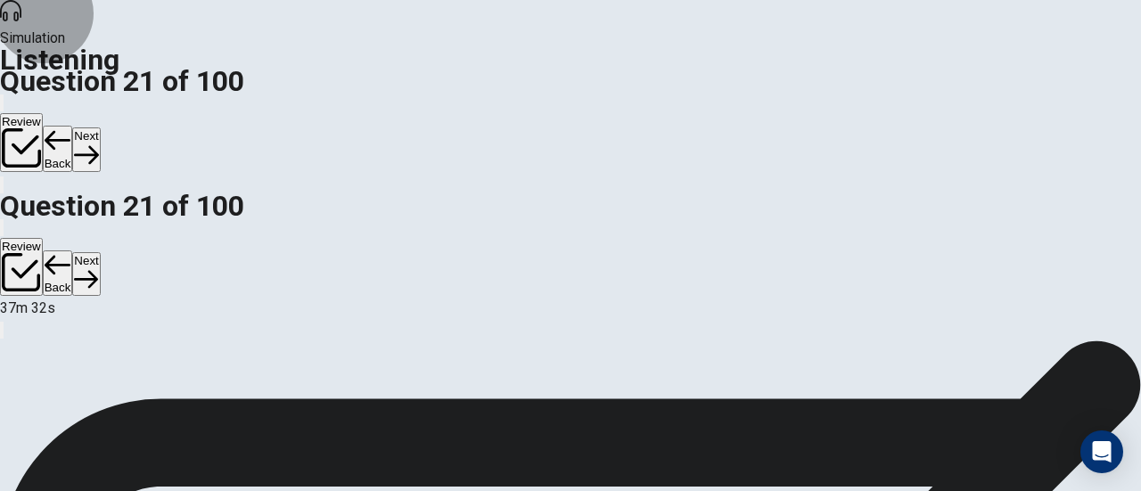
click at [100, 127] on button "Next" at bounding box center [86, 149] width 28 height 44
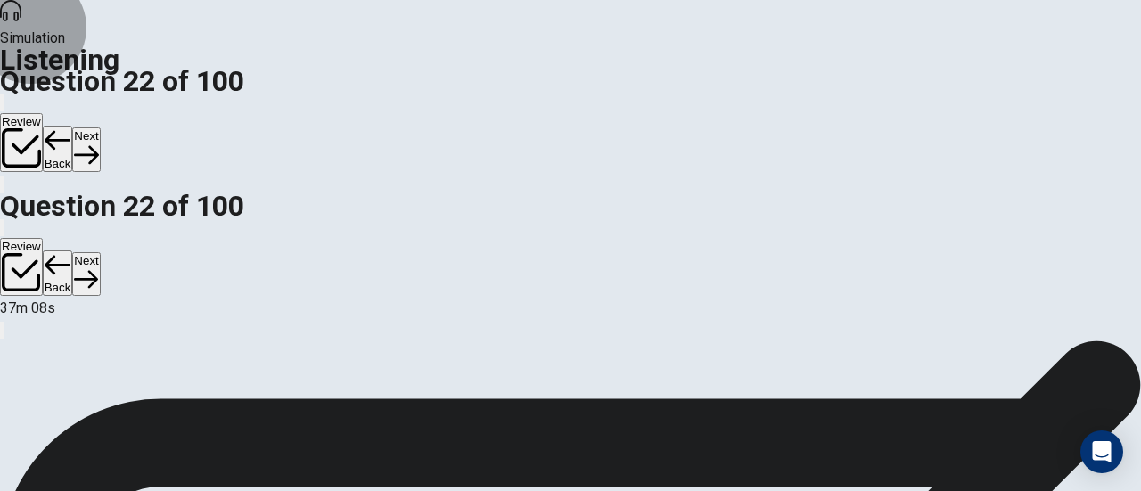
click at [100, 127] on button "Next" at bounding box center [86, 149] width 28 height 44
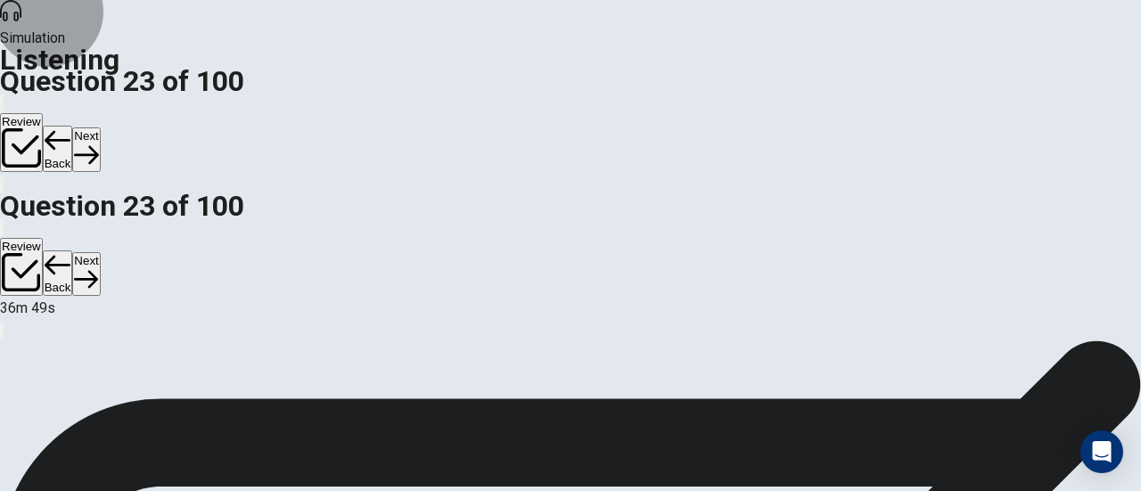
click at [100, 127] on button "Next" at bounding box center [86, 149] width 28 height 44
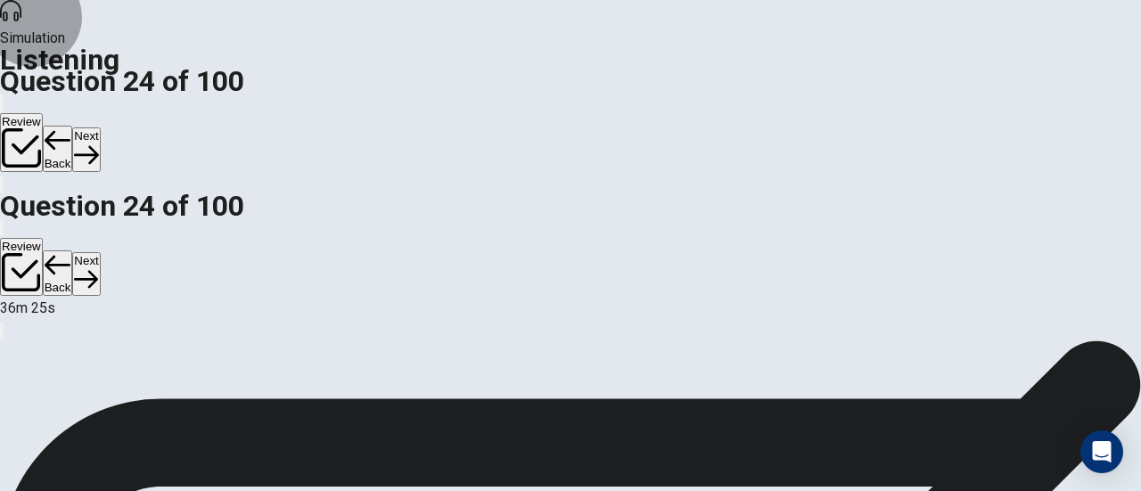
click at [100, 127] on button "Next" at bounding box center [86, 149] width 28 height 44
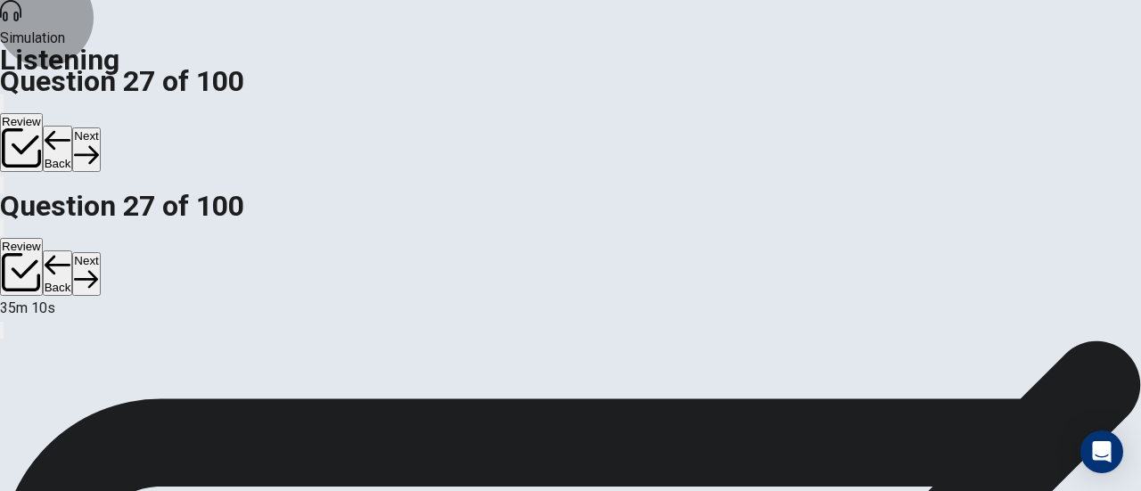
click at [100, 127] on button "Next" at bounding box center [86, 149] width 28 height 44
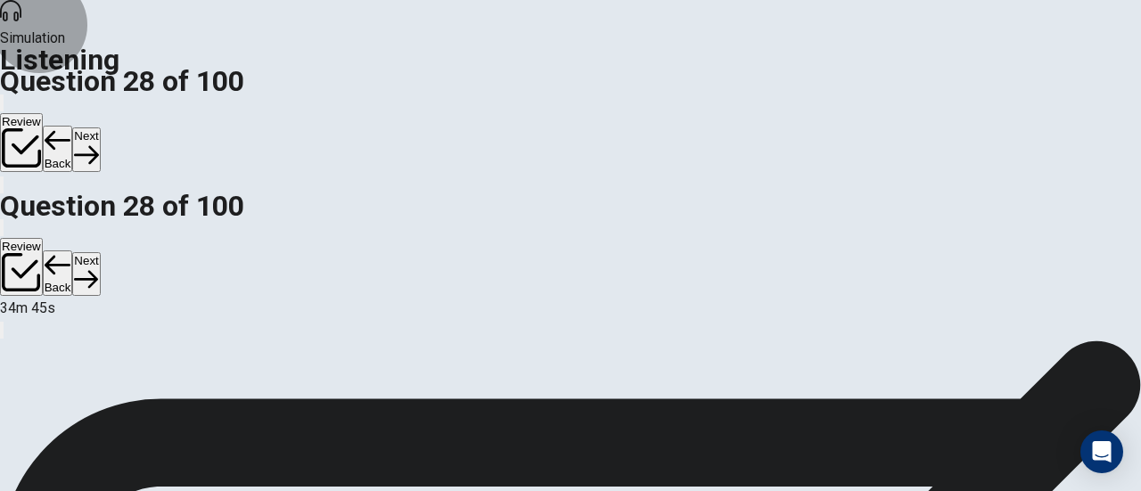
click at [100, 127] on button "Next" at bounding box center [86, 149] width 28 height 44
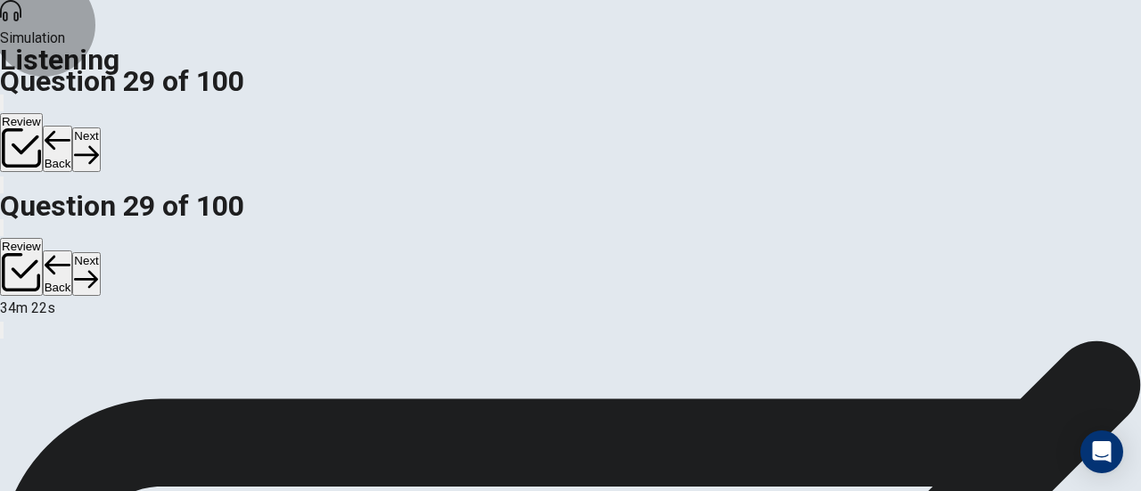
click at [100, 127] on button "Next" at bounding box center [86, 149] width 28 height 44
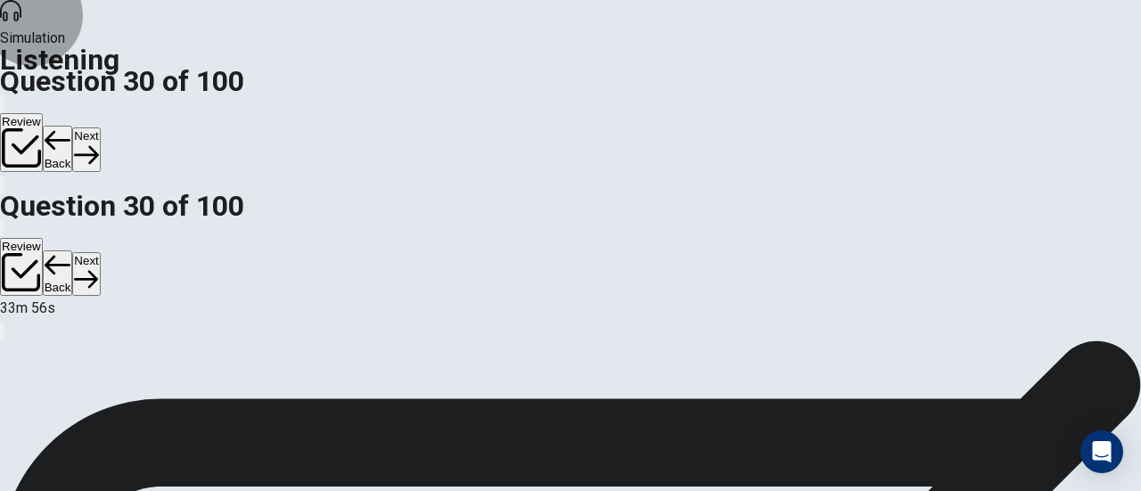
click at [100, 127] on button "Next" at bounding box center [86, 149] width 28 height 44
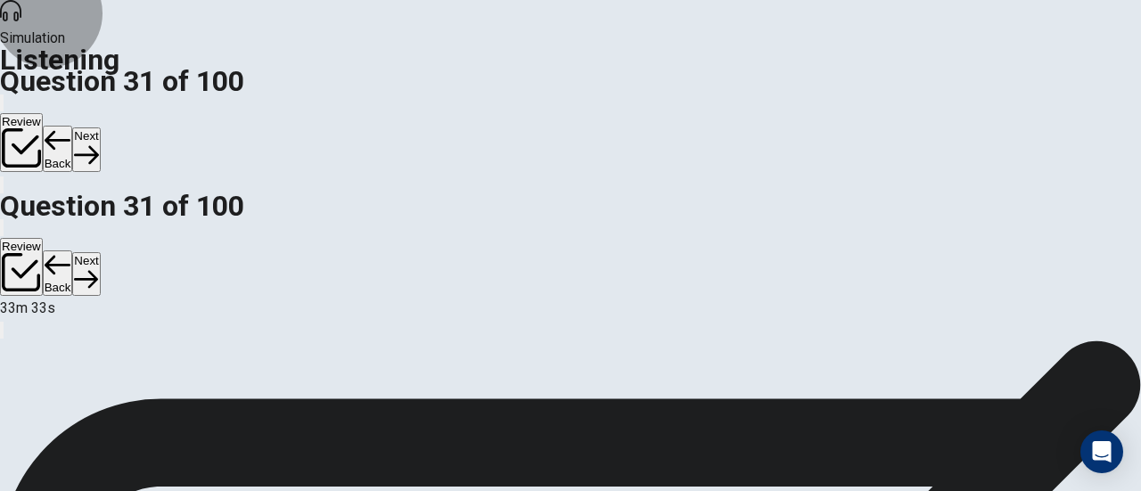
click at [100, 127] on button "Next" at bounding box center [86, 149] width 28 height 44
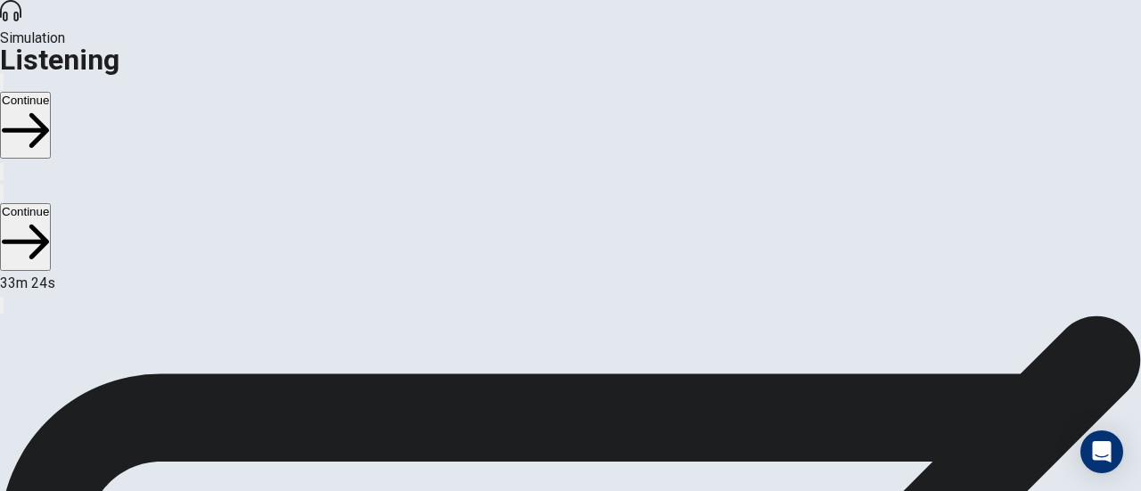
scroll to position [36, 0]
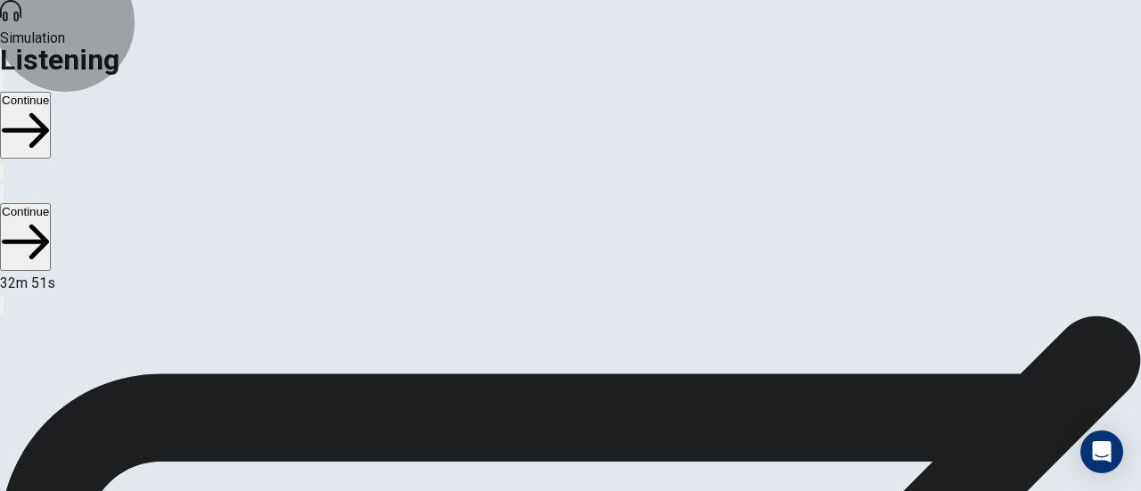
click at [51, 92] on button "Continue" at bounding box center [25, 125] width 51 height 67
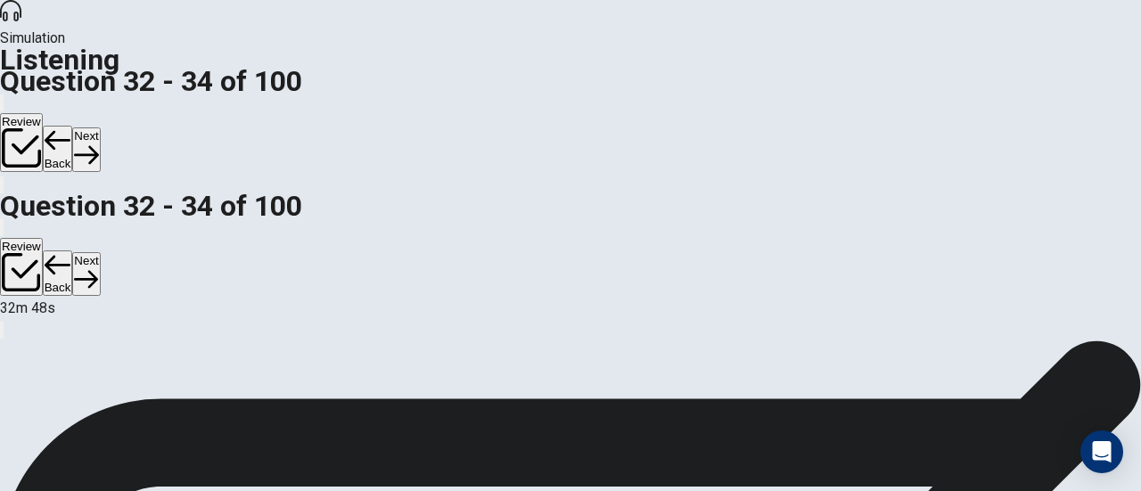
scroll to position [0, 0]
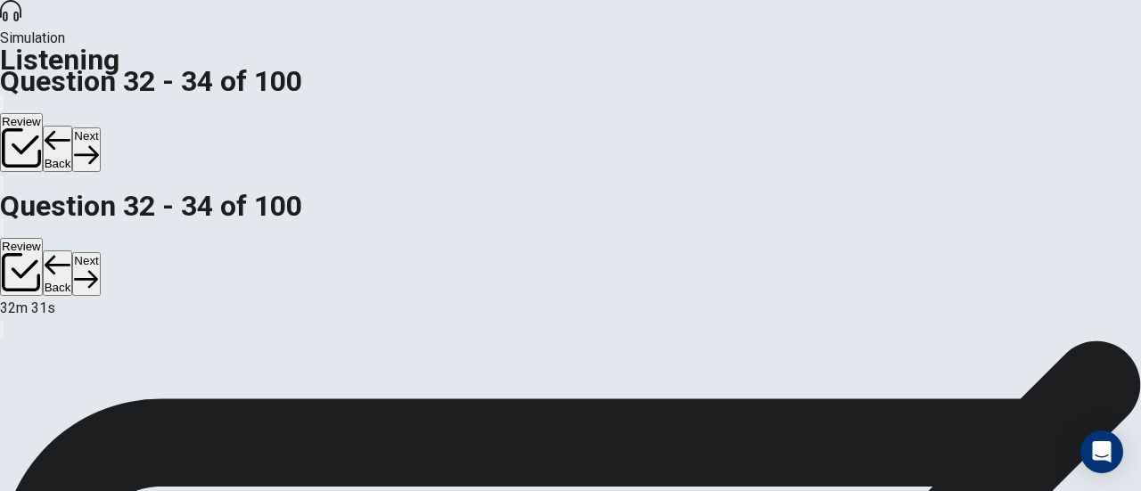
scroll to position [178, 0]
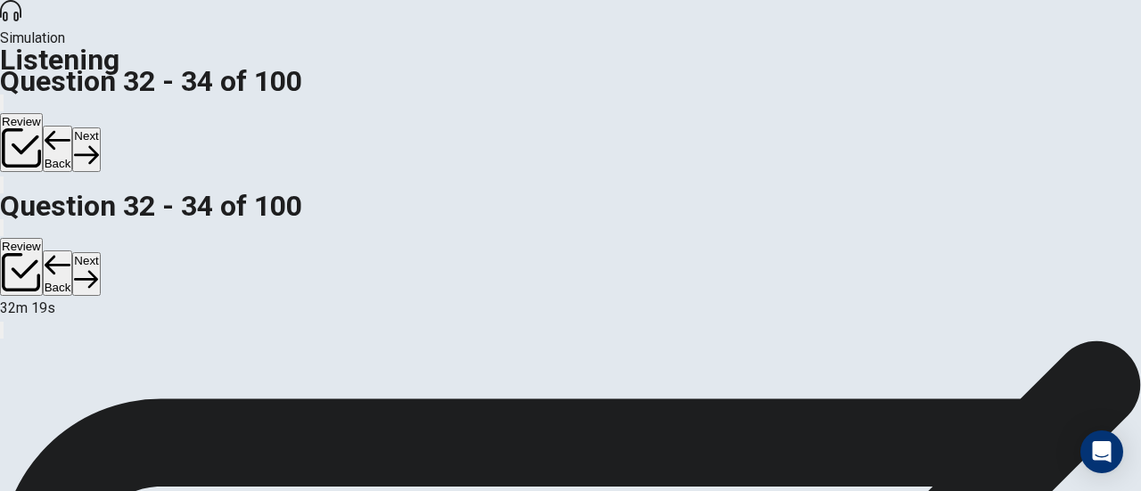
scroll to position [271, 0]
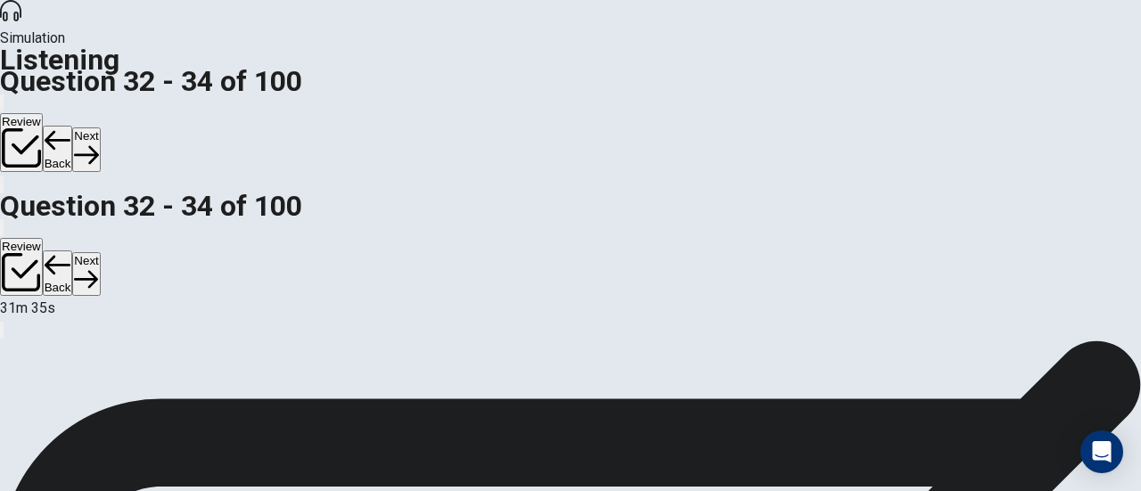
scroll to position [0, 0]
click at [100, 127] on button "Next" at bounding box center [86, 149] width 28 height 44
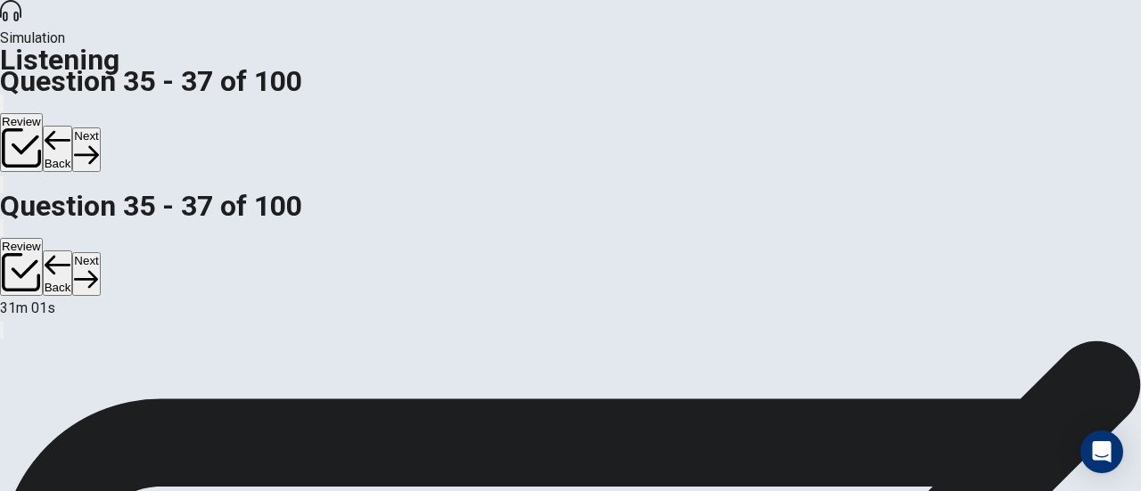
scroll to position [178, 0]
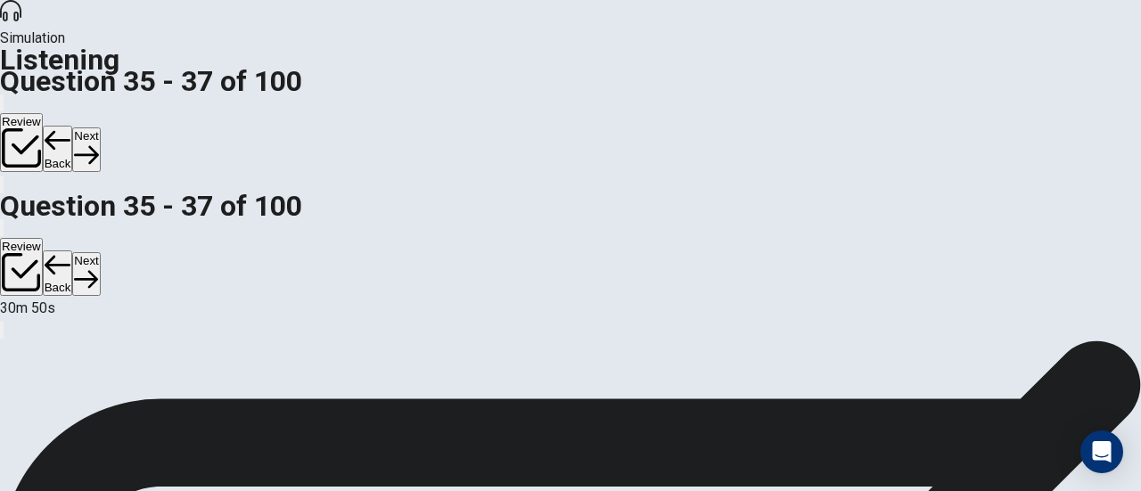
scroll to position [0, 0]
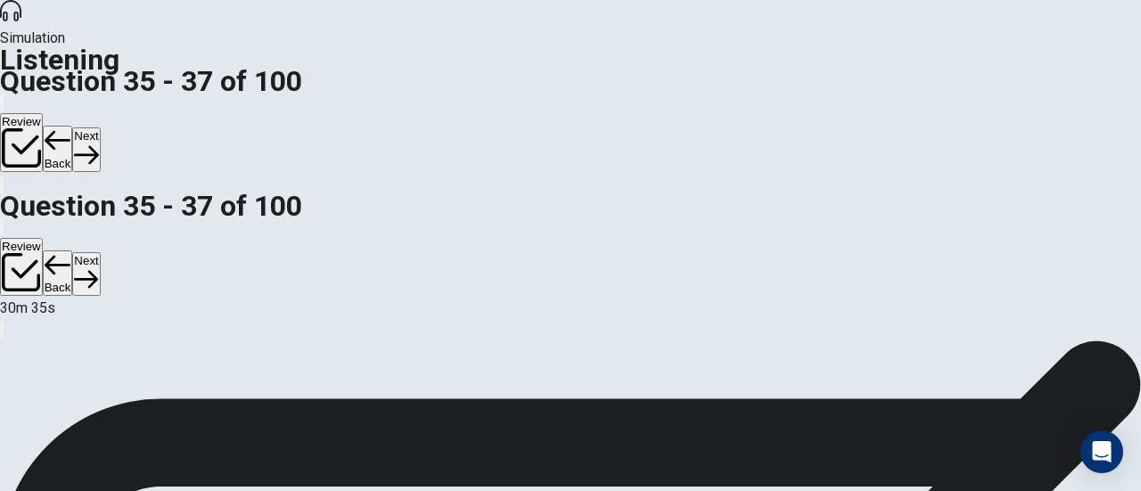
scroll to position [358, 0]
click at [100, 127] on button "Next" at bounding box center [86, 149] width 28 height 44
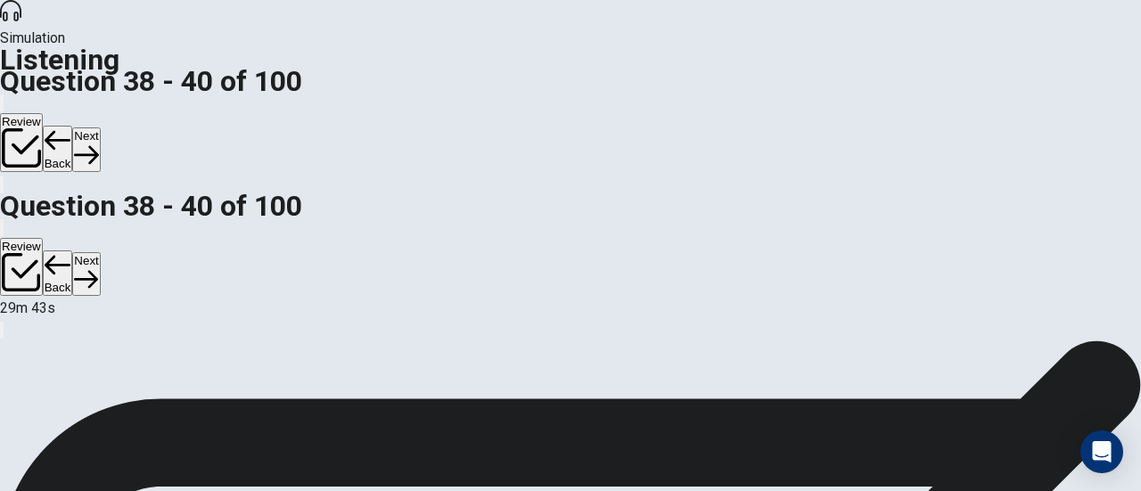
scroll to position [80, 0]
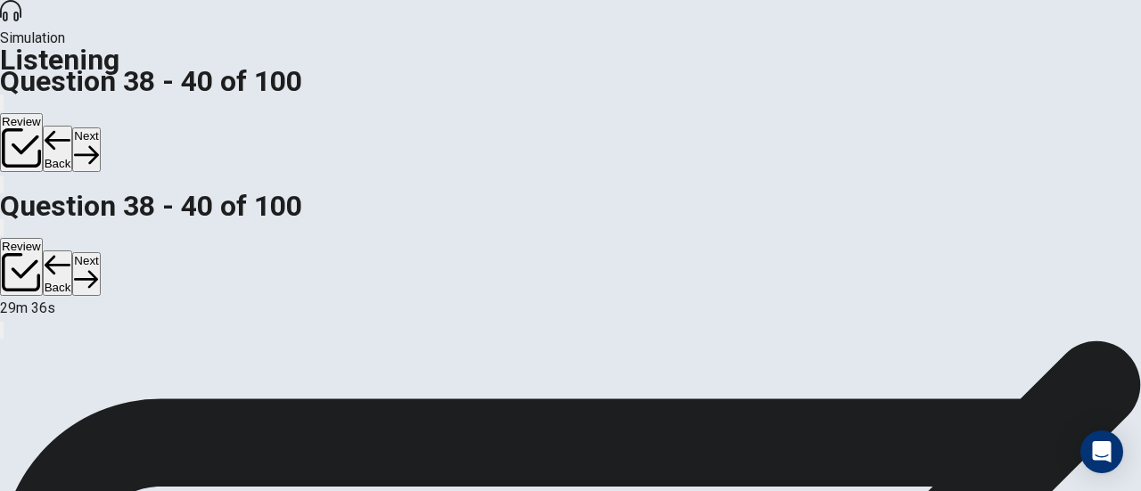
scroll to position [309, 0]
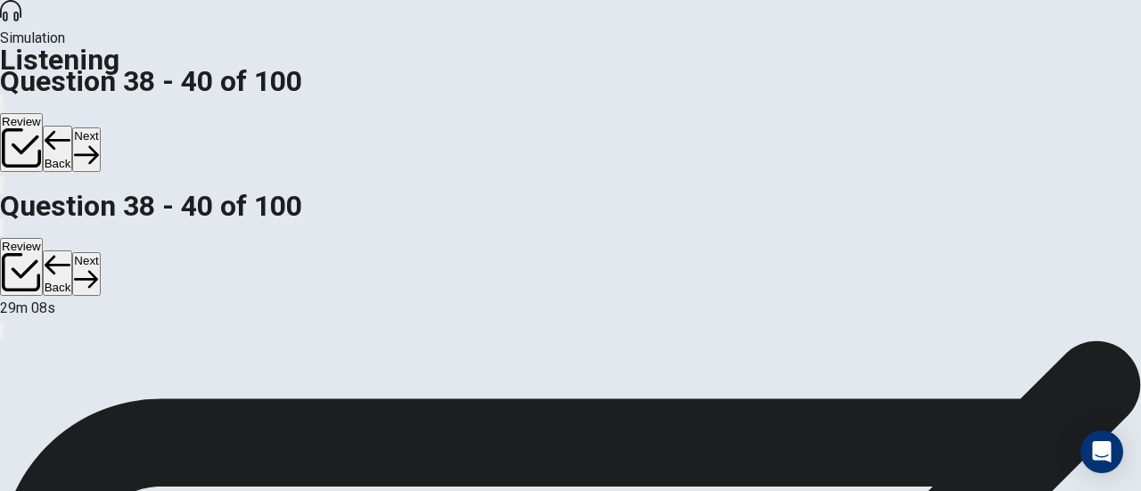
scroll to position [358, 0]
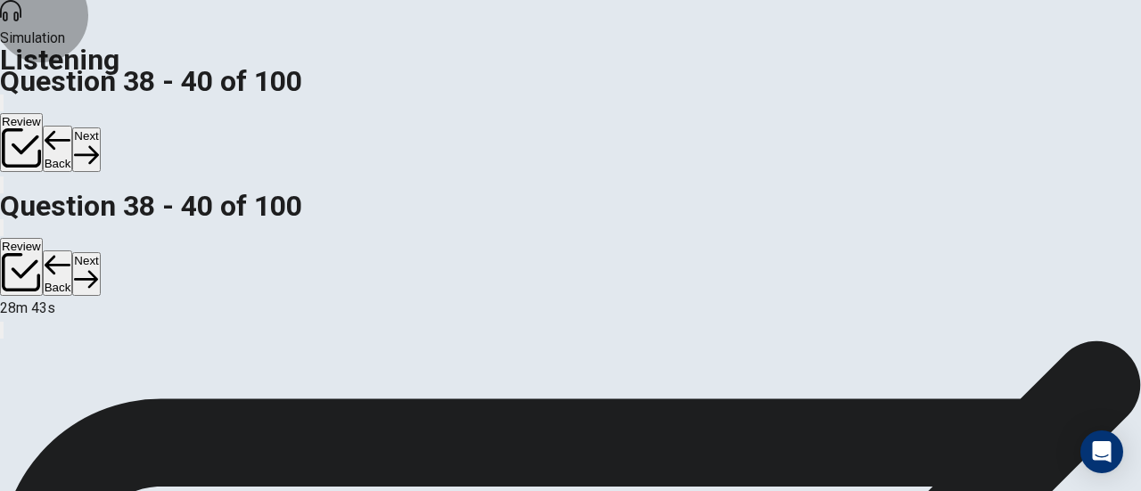
click at [100, 127] on button "Next" at bounding box center [86, 149] width 28 height 44
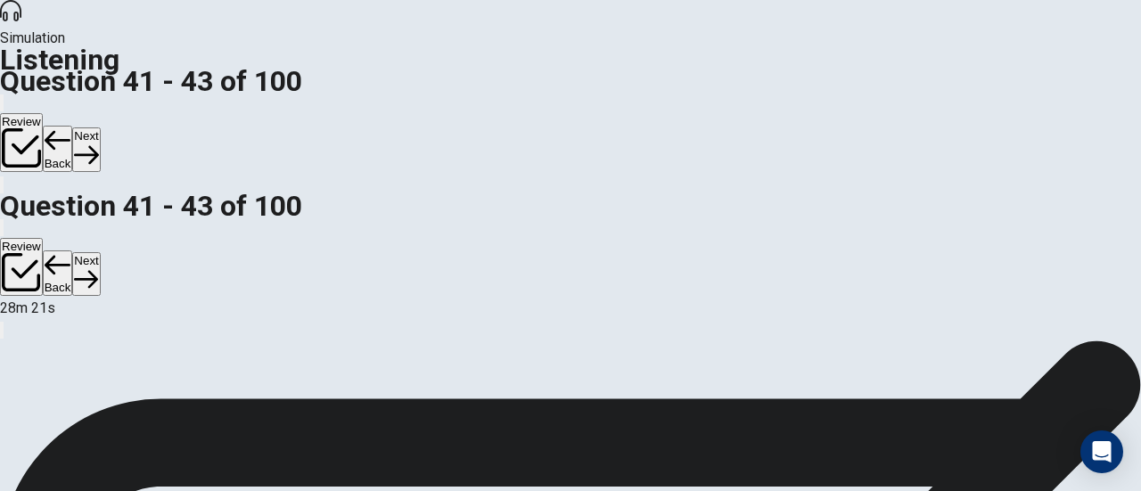
scroll to position [78, 0]
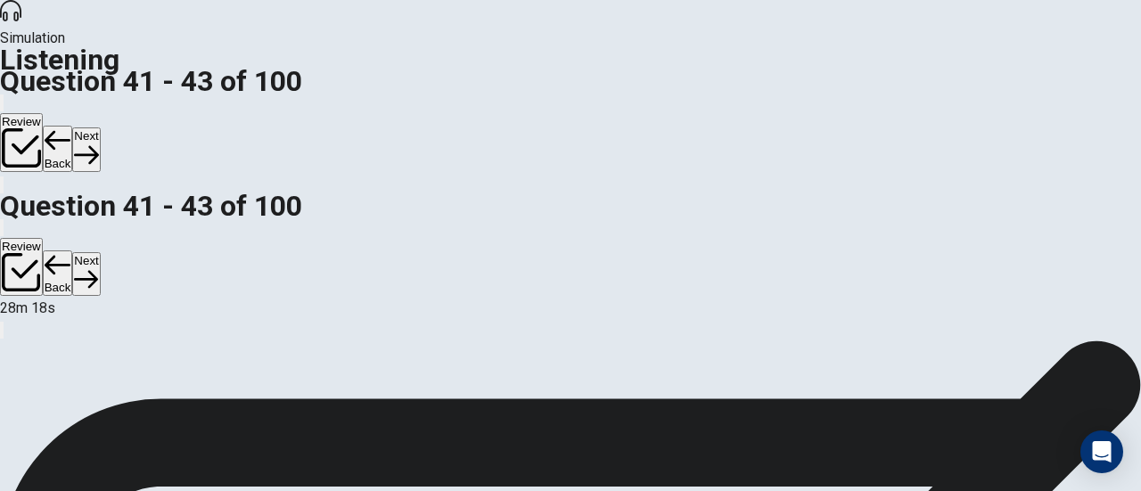
scroll to position [299, 0]
click at [100, 127] on button "Next" at bounding box center [86, 149] width 28 height 44
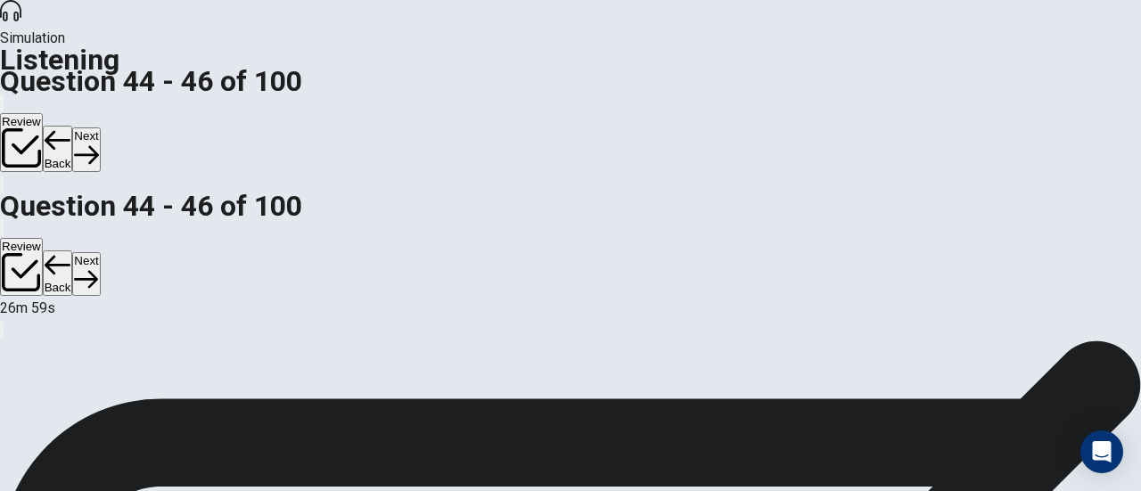
scroll to position [75, 0]
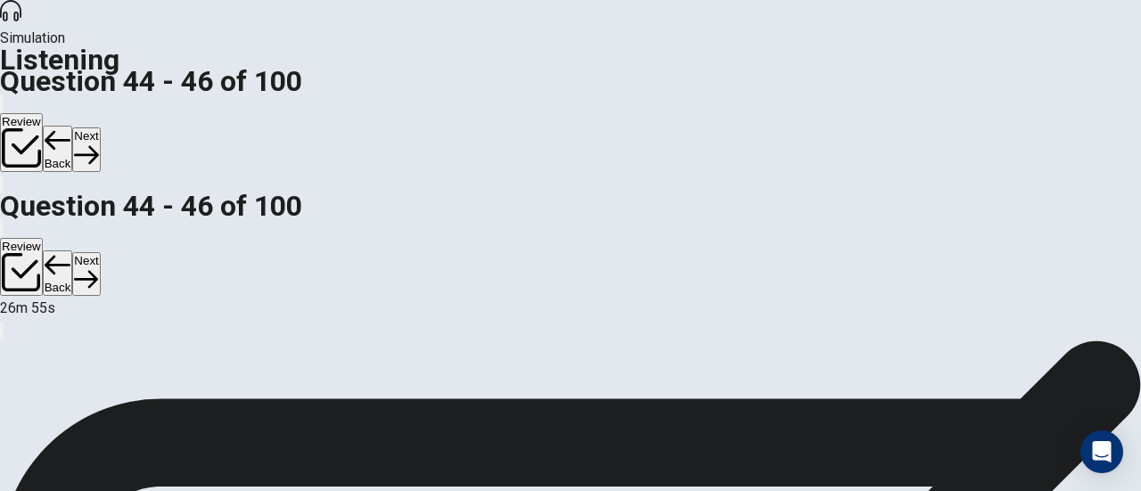
scroll to position [313, 0]
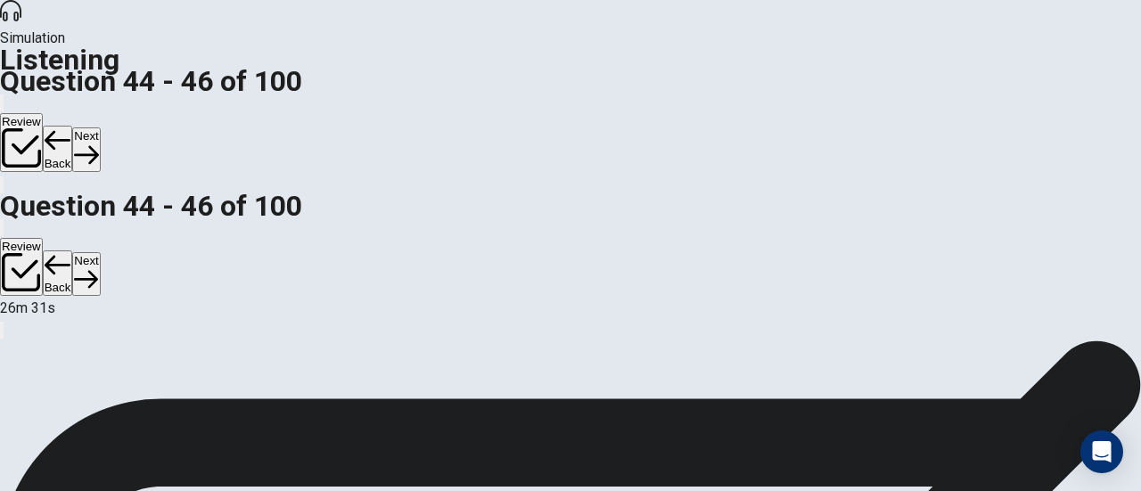
scroll to position [0, 0]
click at [100, 127] on button "Next" at bounding box center [86, 149] width 28 height 44
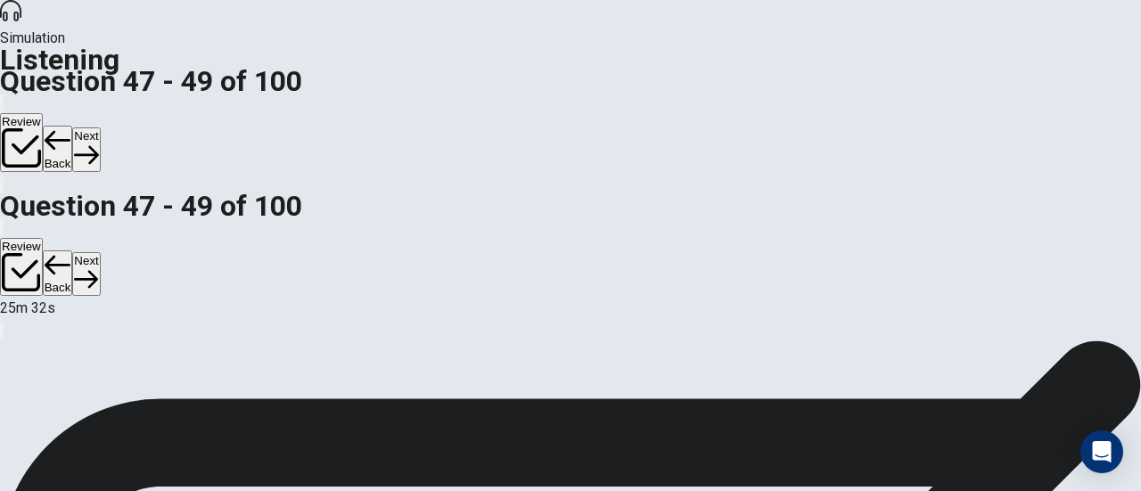
scroll to position [18, 0]
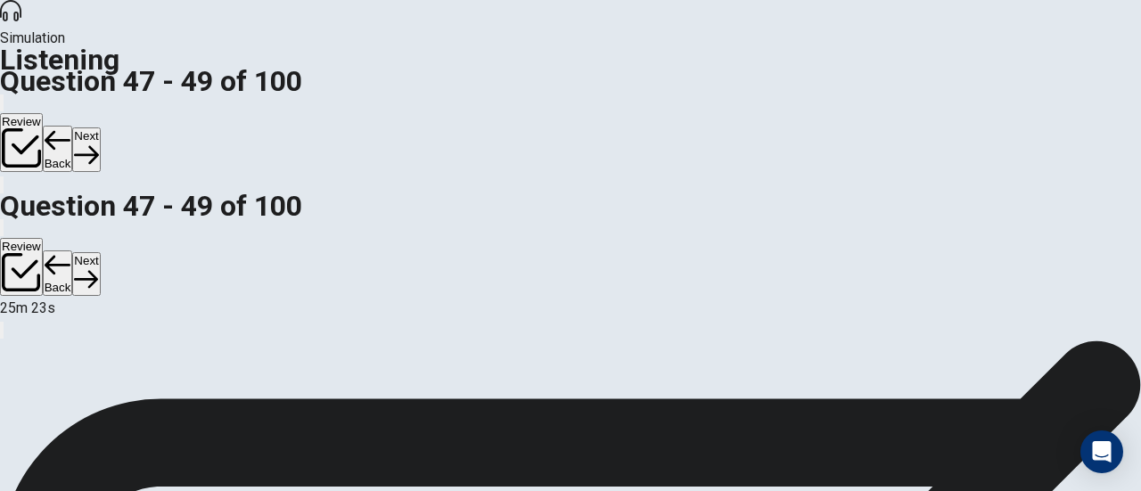
scroll to position [313, 0]
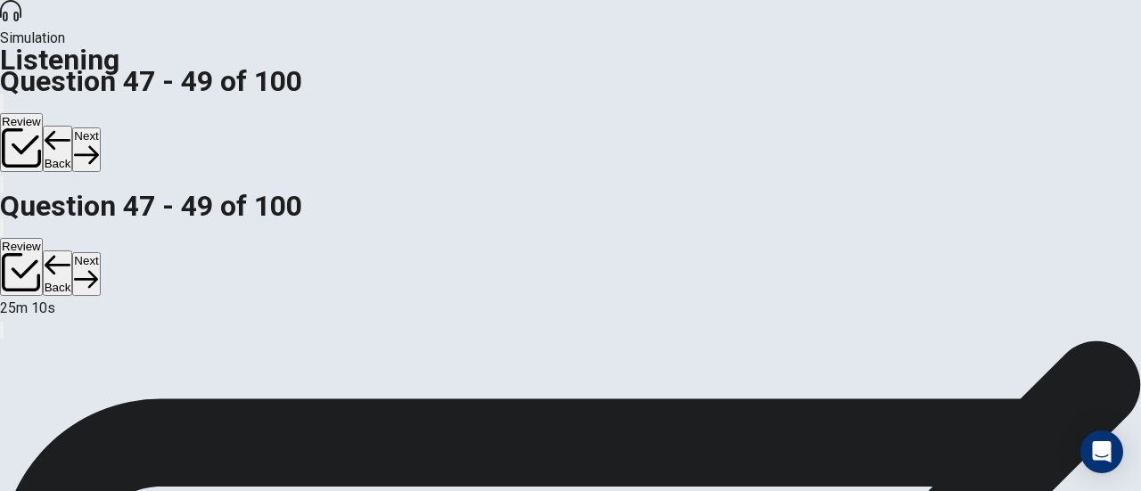
scroll to position [0, 0]
click at [100, 127] on button "Next" at bounding box center [86, 149] width 28 height 44
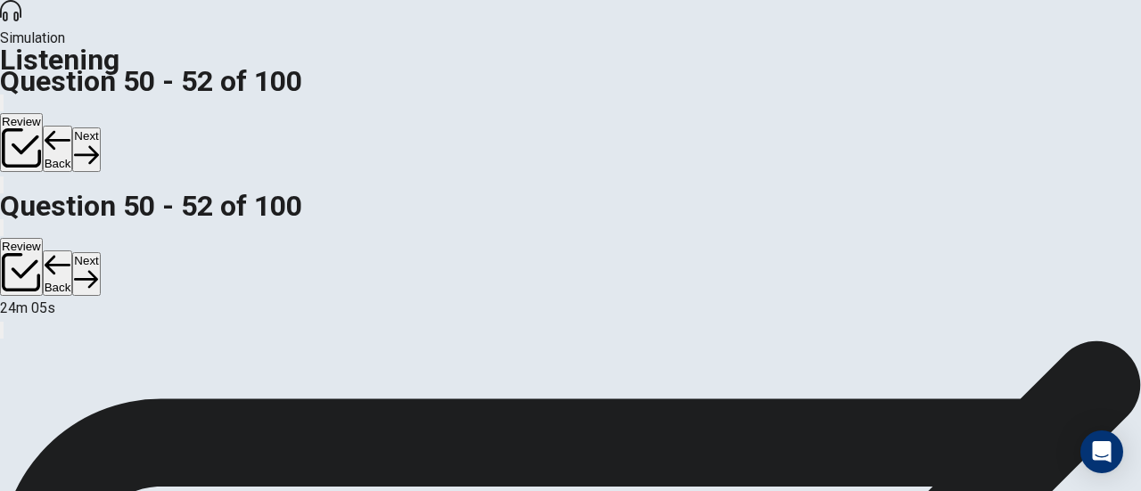
scroll to position [70, 0]
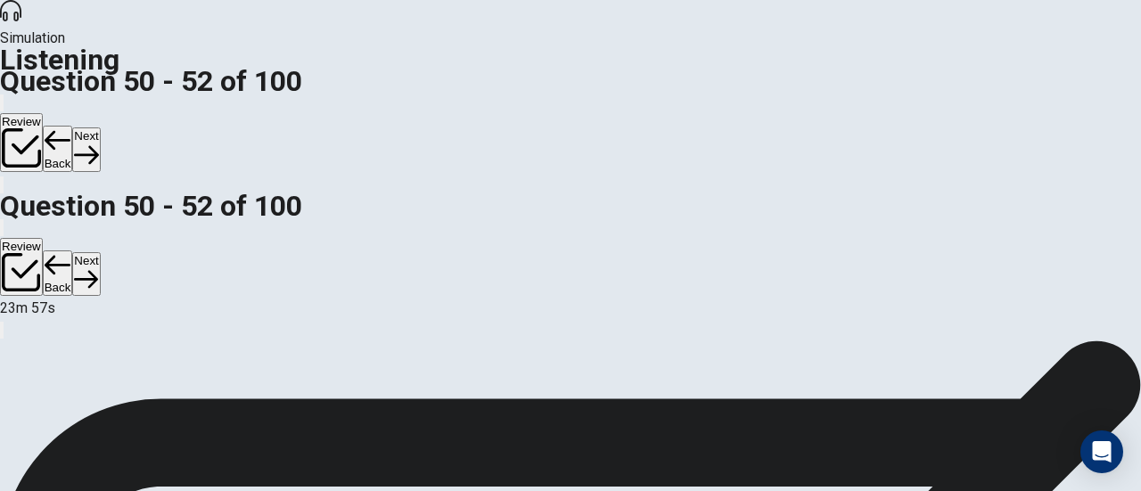
scroll to position [306, 0]
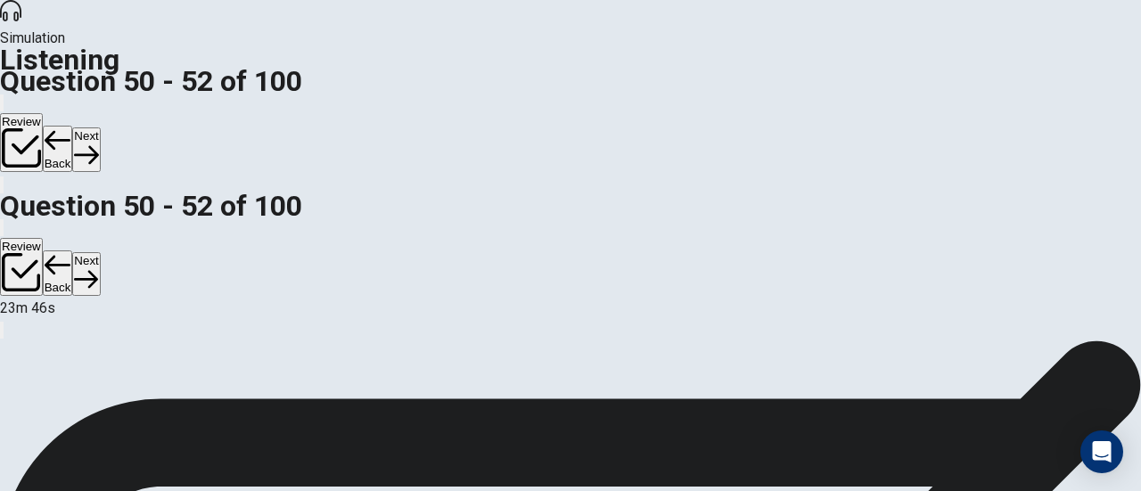
scroll to position [358, 0]
click at [100, 127] on button "Next" at bounding box center [86, 149] width 28 height 44
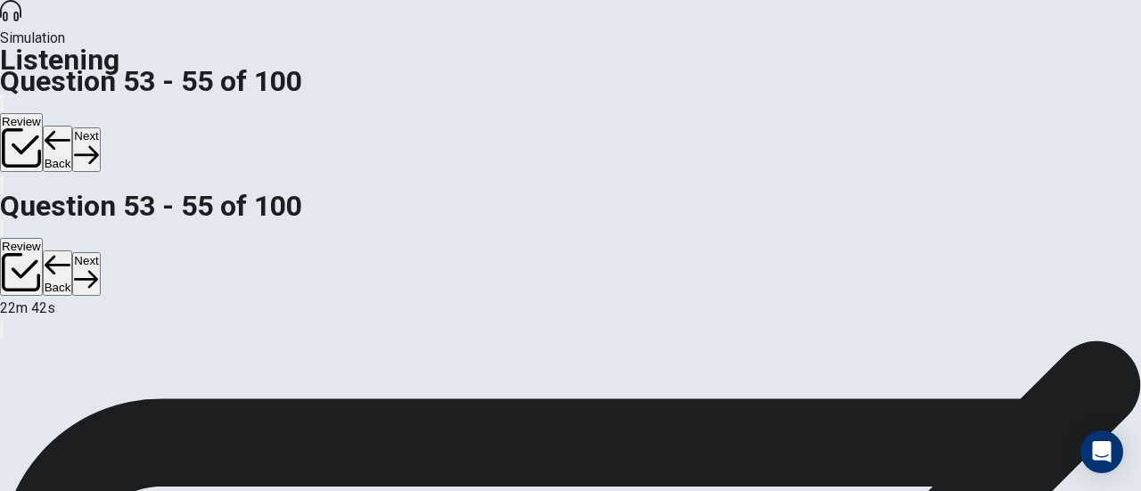
scroll to position [81, 0]
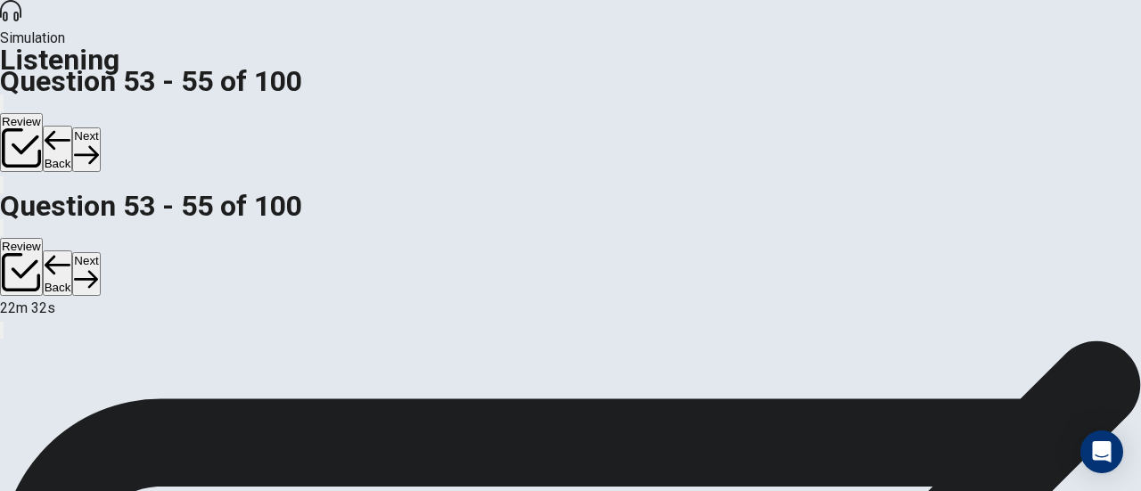
scroll to position [304, 0]
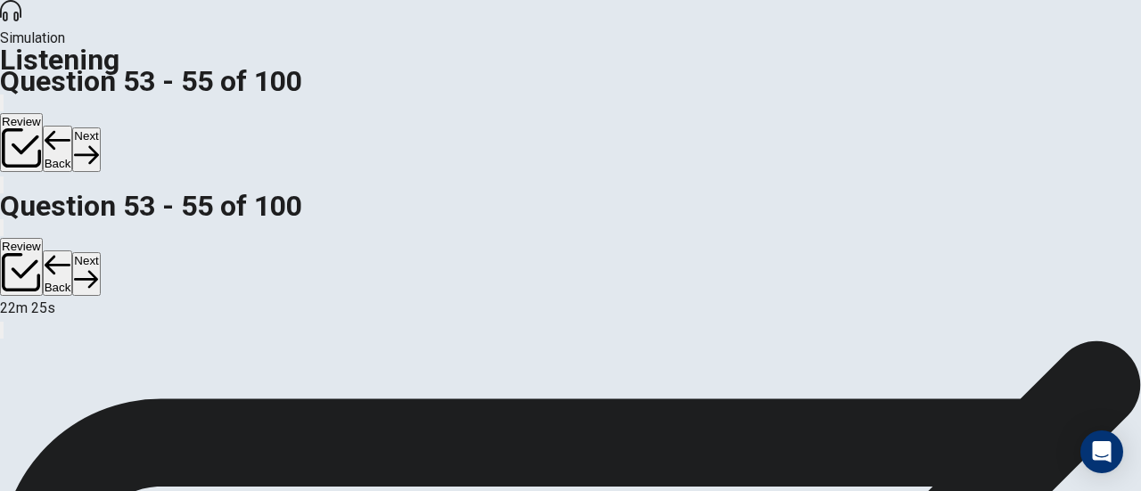
scroll to position [358, 0]
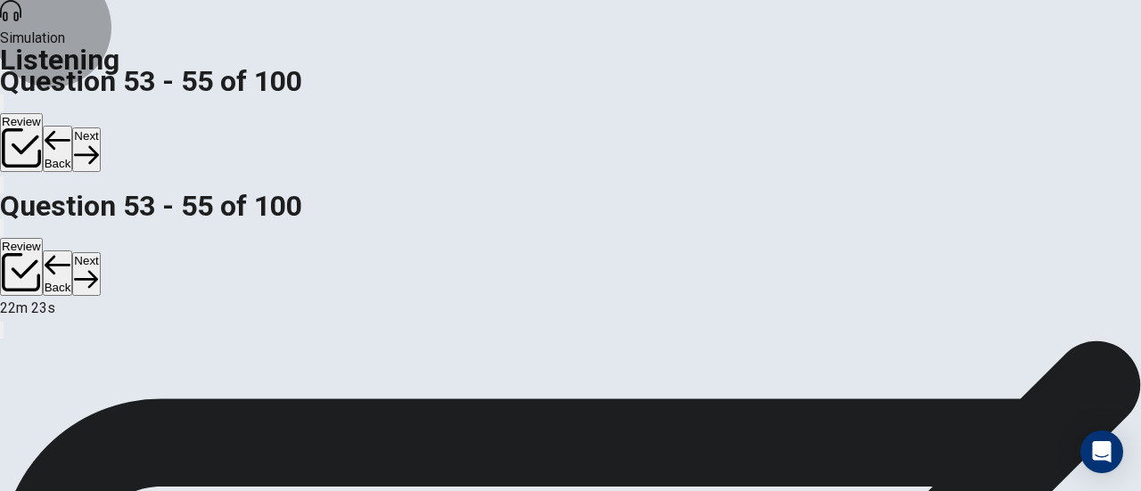
click at [100, 127] on button "Next" at bounding box center [86, 149] width 28 height 44
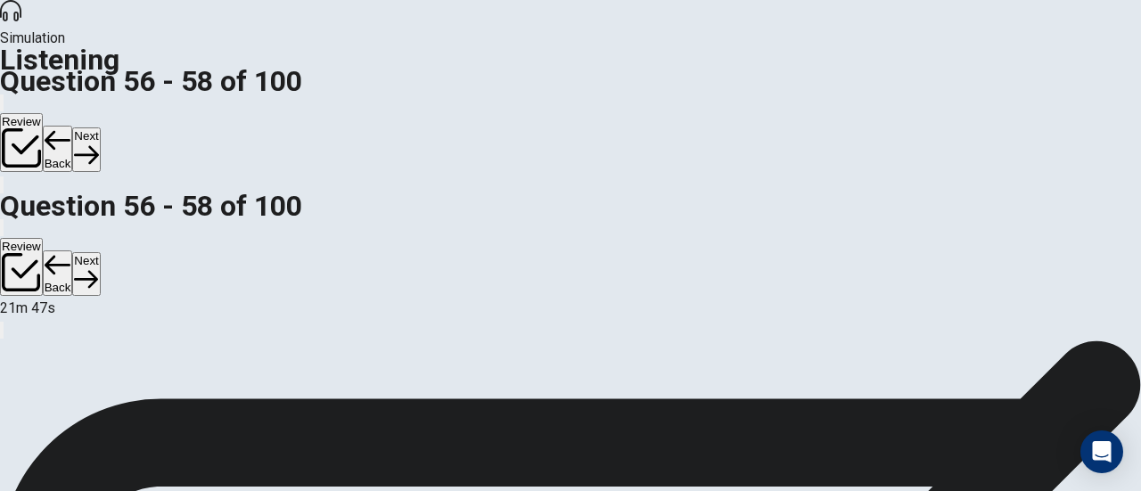
scroll to position [0, 0]
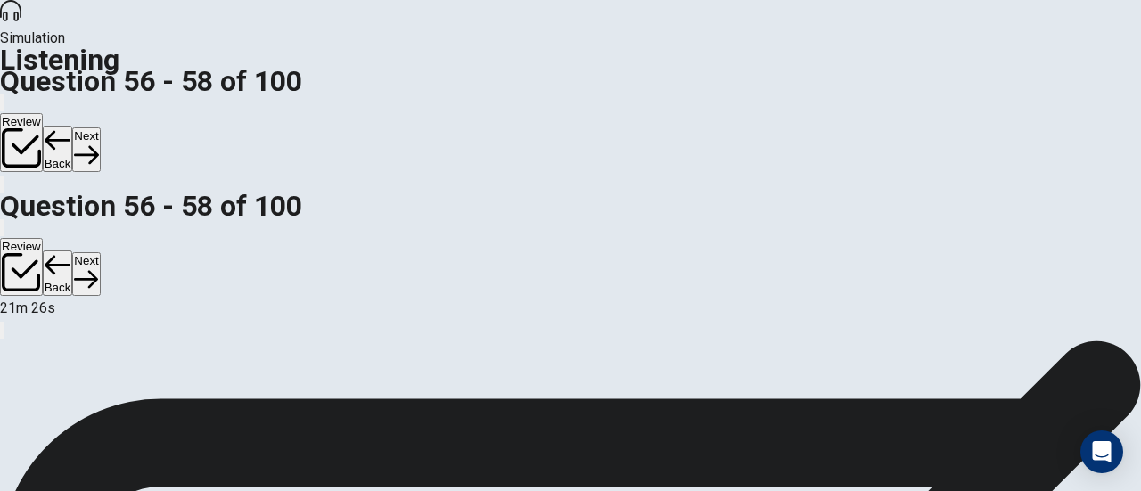
scroll to position [89, 0]
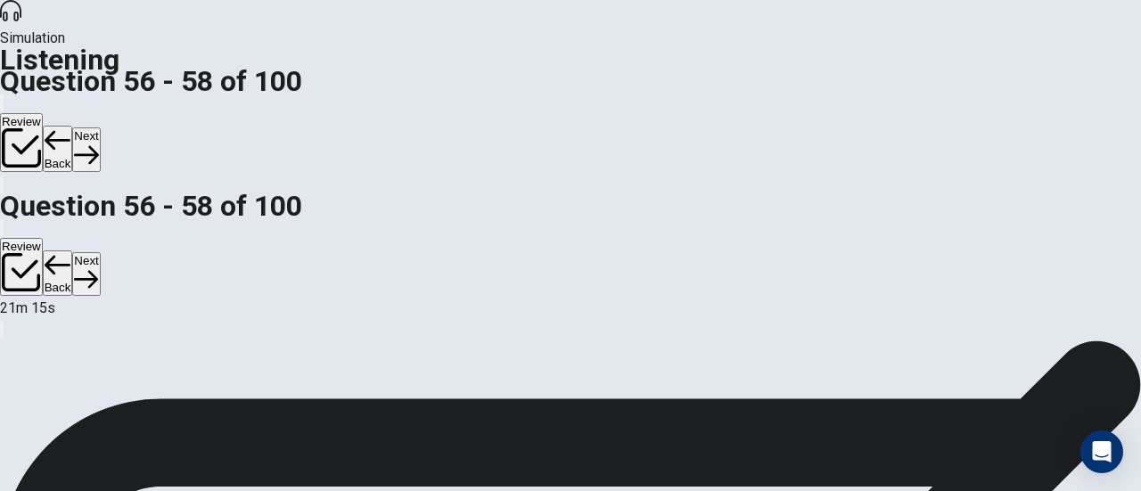
scroll to position [358, 0]
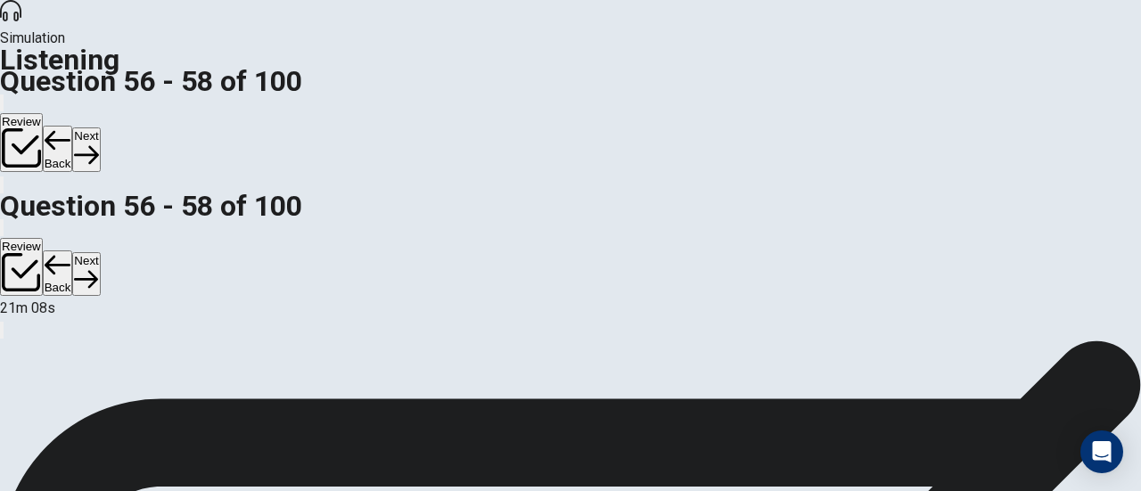
click at [100, 127] on button "Next" at bounding box center [86, 149] width 28 height 44
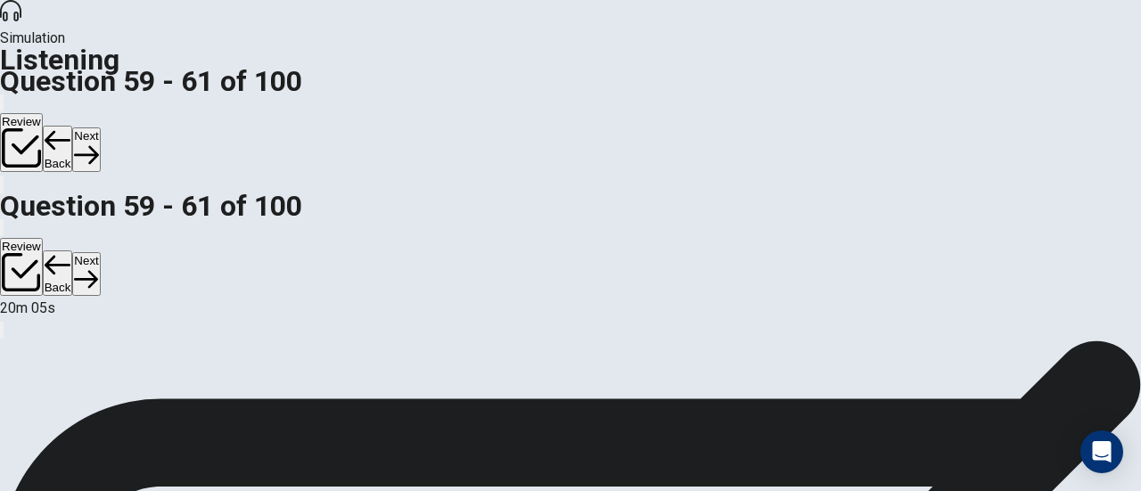
scroll to position [61, 0]
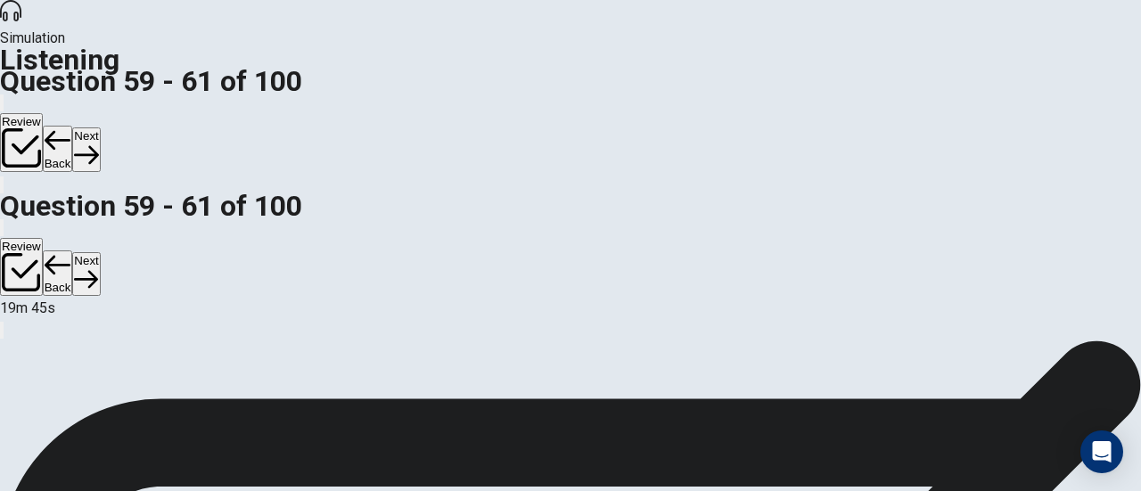
scroll to position [358, 0]
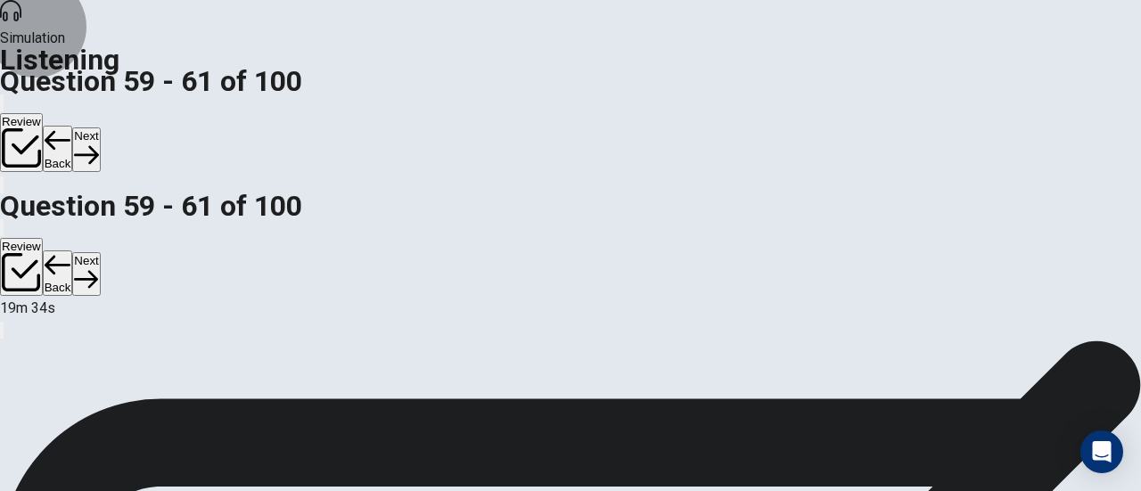
click at [100, 127] on button "Next" at bounding box center [86, 149] width 28 height 44
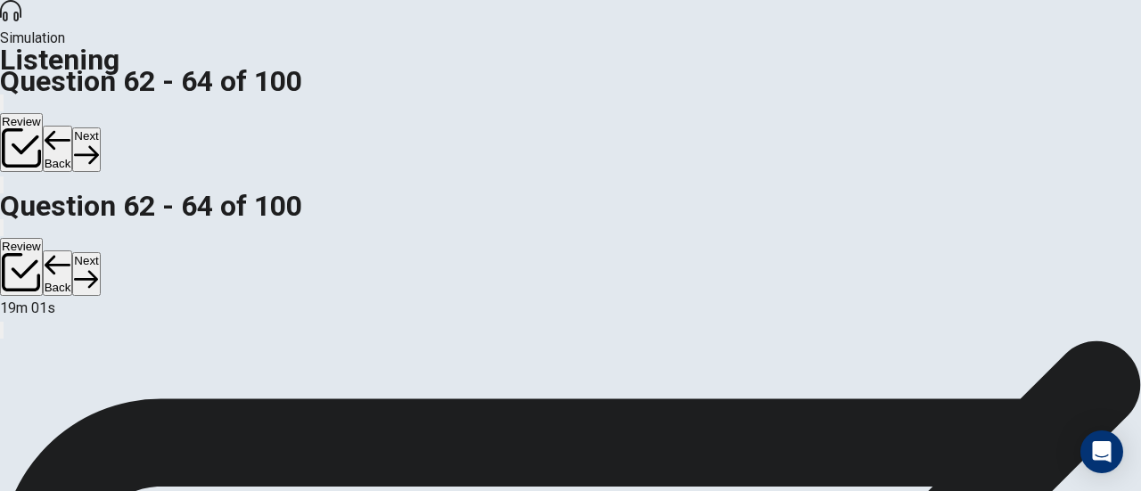
scroll to position [0, 0]
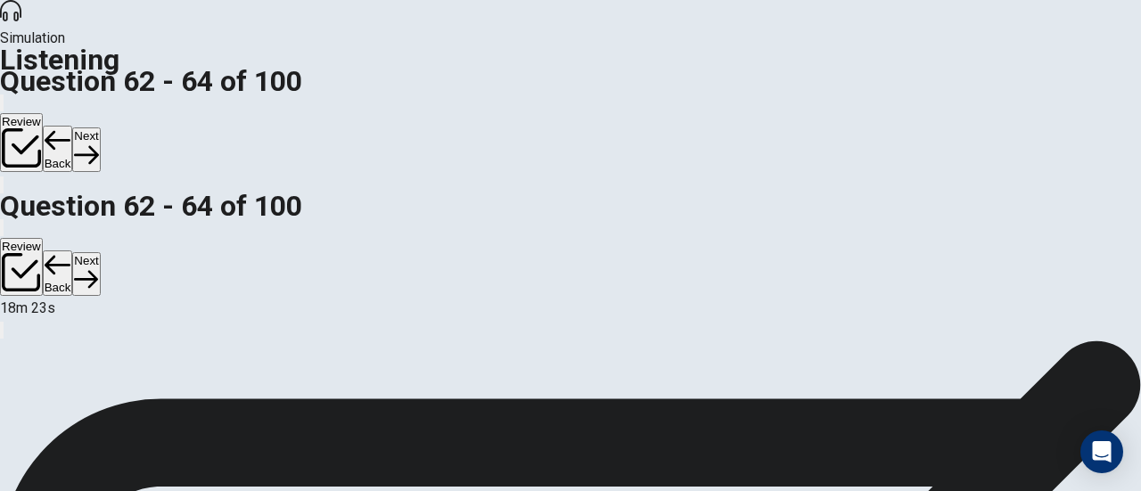
scroll to position [306, 0]
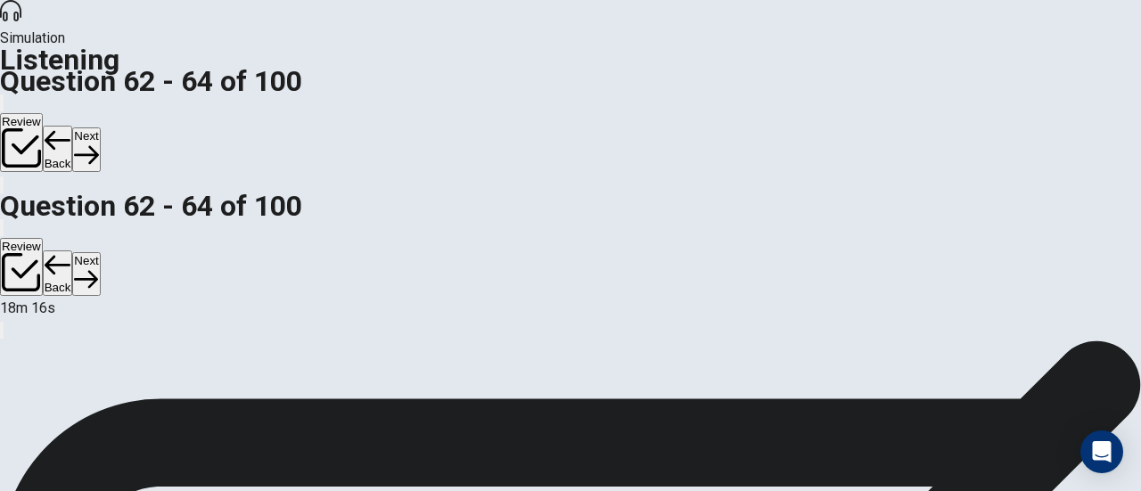
scroll to position [178, 0]
click at [100, 127] on button "Next" at bounding box center [86, 149] width 28 height 44
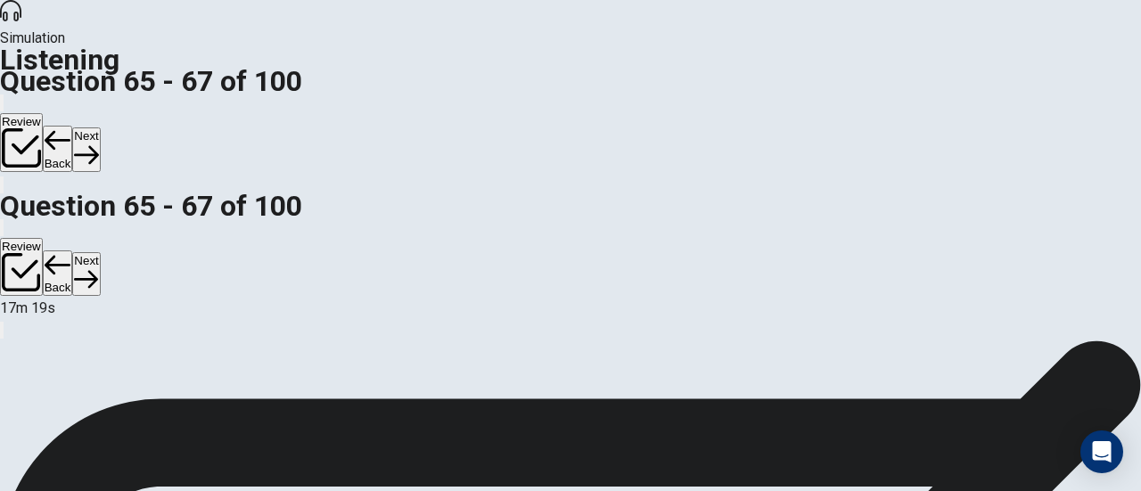
scroll to position [94, 0]
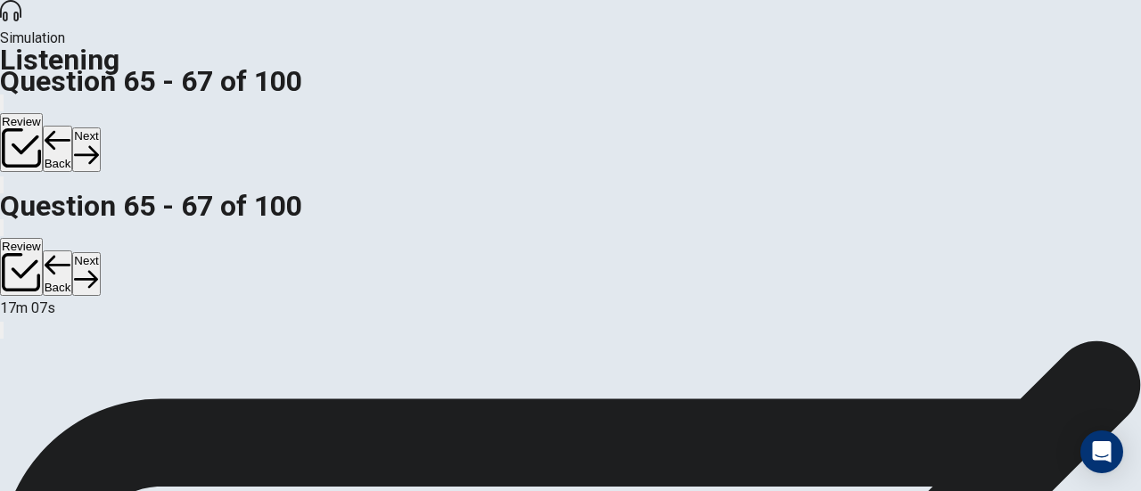
scroll to position [178, 0]
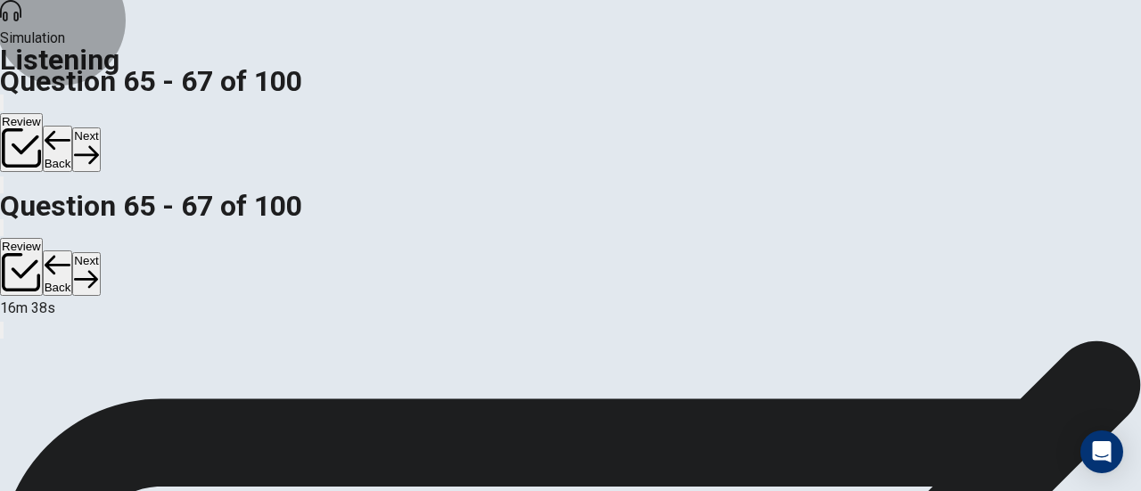
click at [98, 143] on icon "button" at bounding box center [86, 155] width 24 height 24
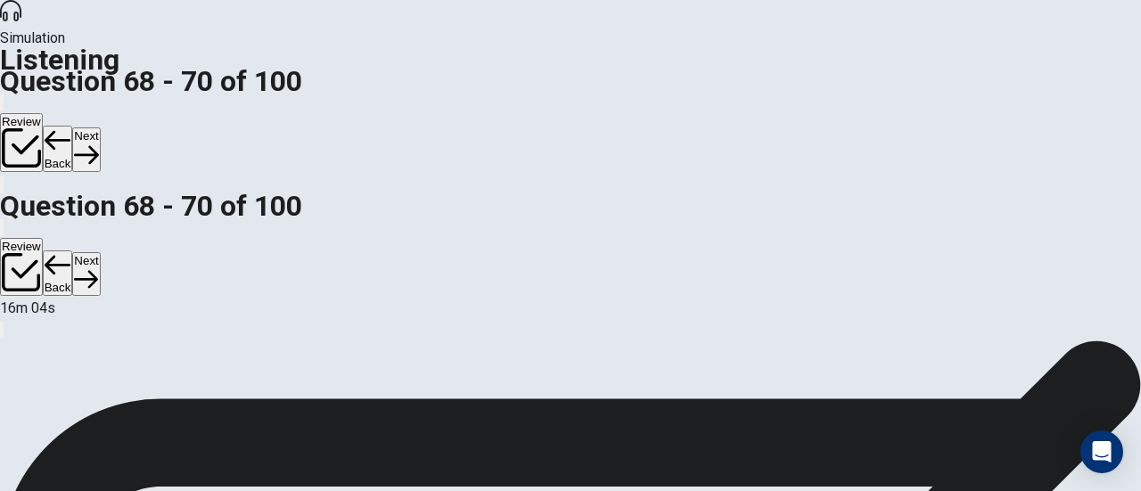
scroll to position [0, 0]
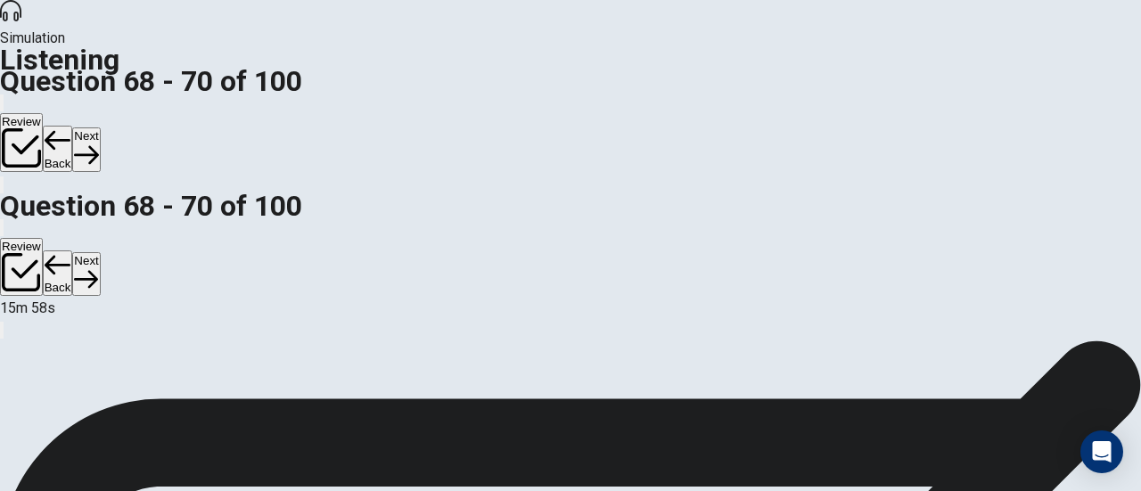
scroll to position [84, 0]
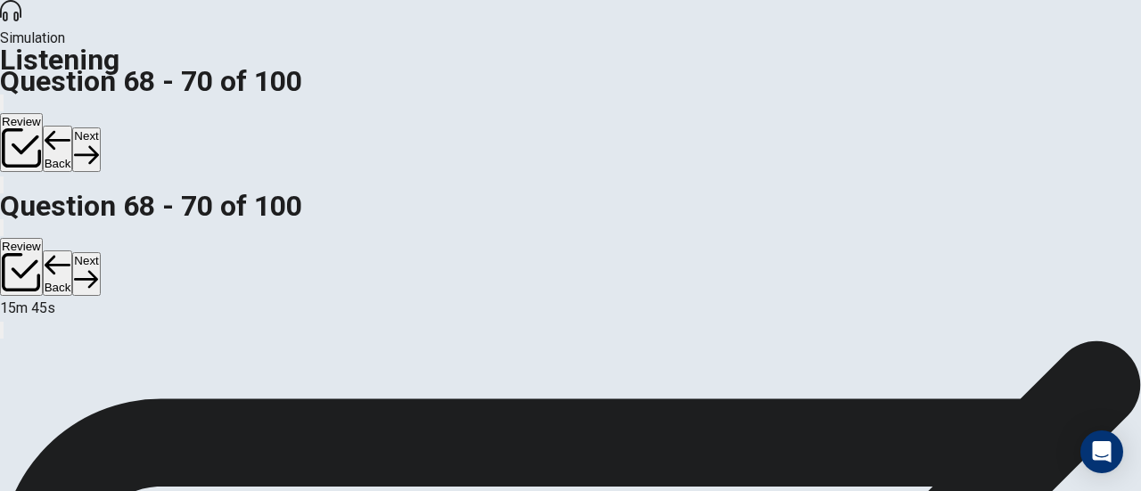
scroll to position [289, 0]
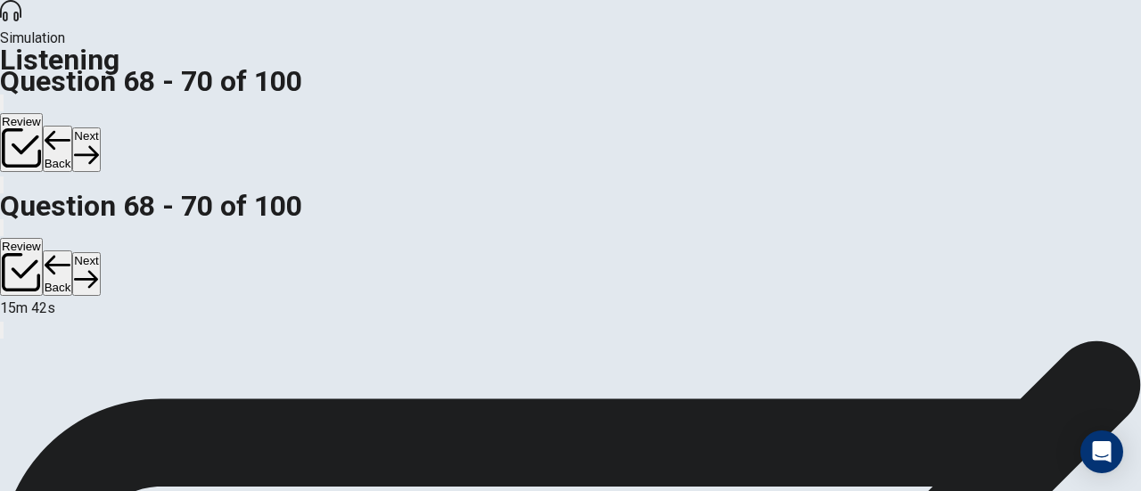
scroll to position [320, 0]
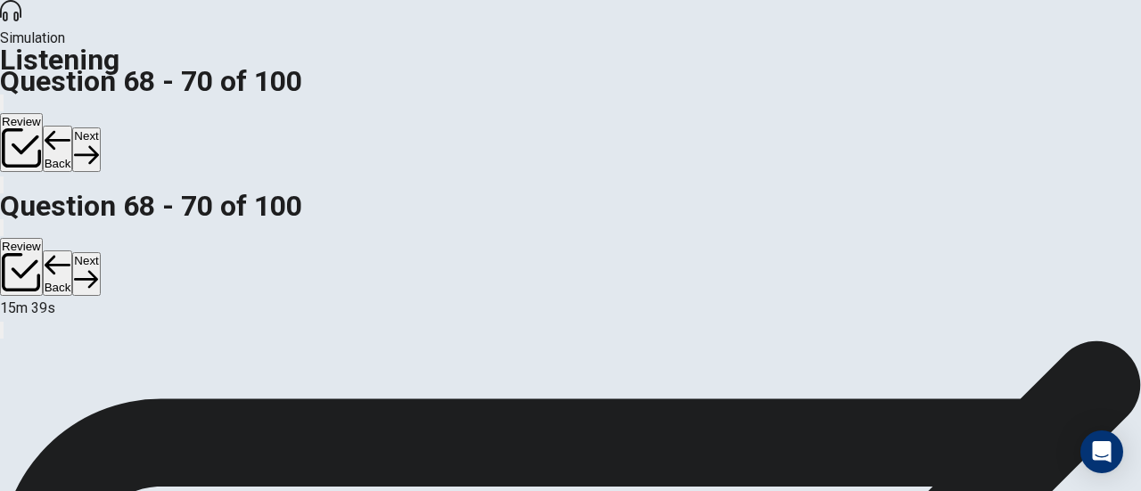
scroll to position [0, 0]
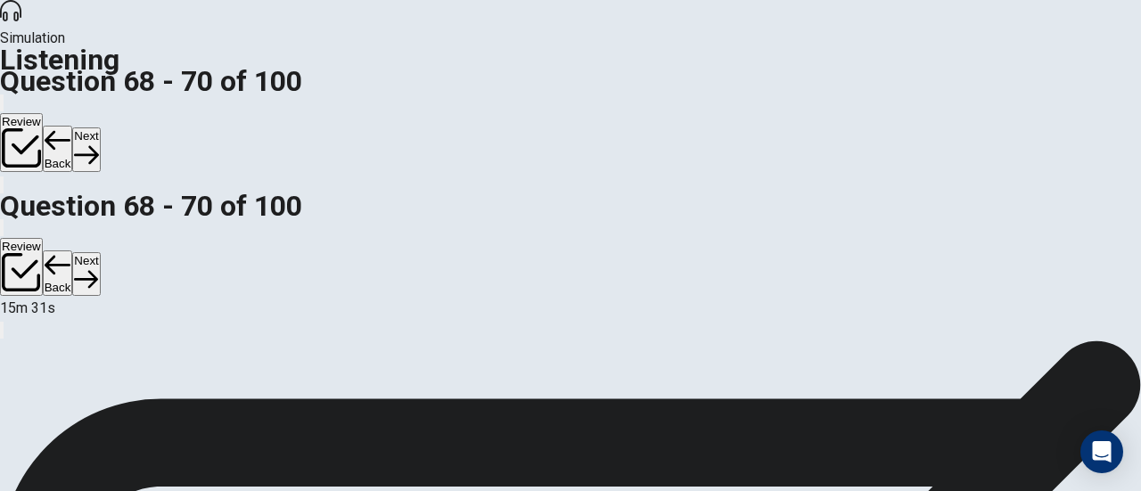
scroll to position [358, 0]
click at [100, 127] on button "Next" at bounding box center [86, 149] width 28 height 44
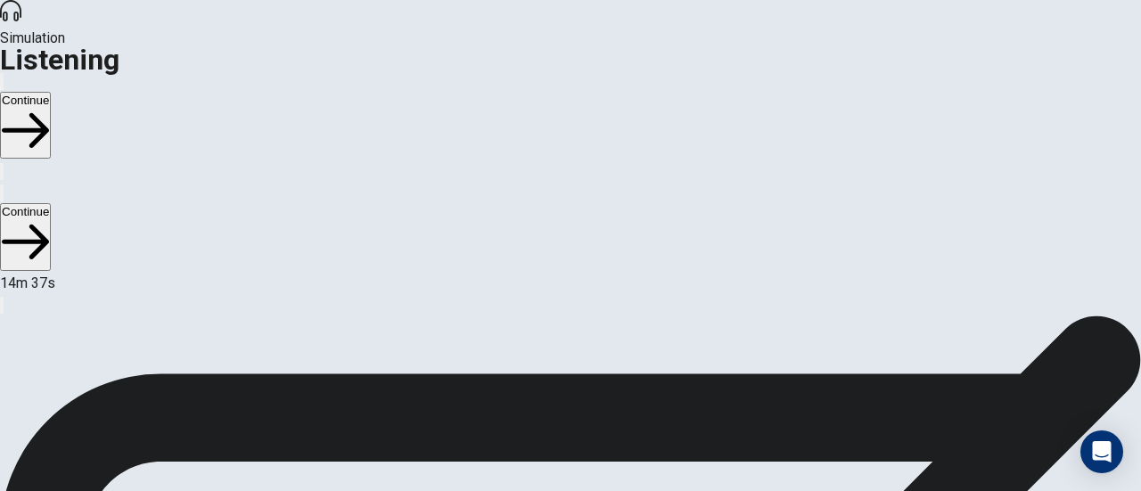
scroll to position [17, 0]
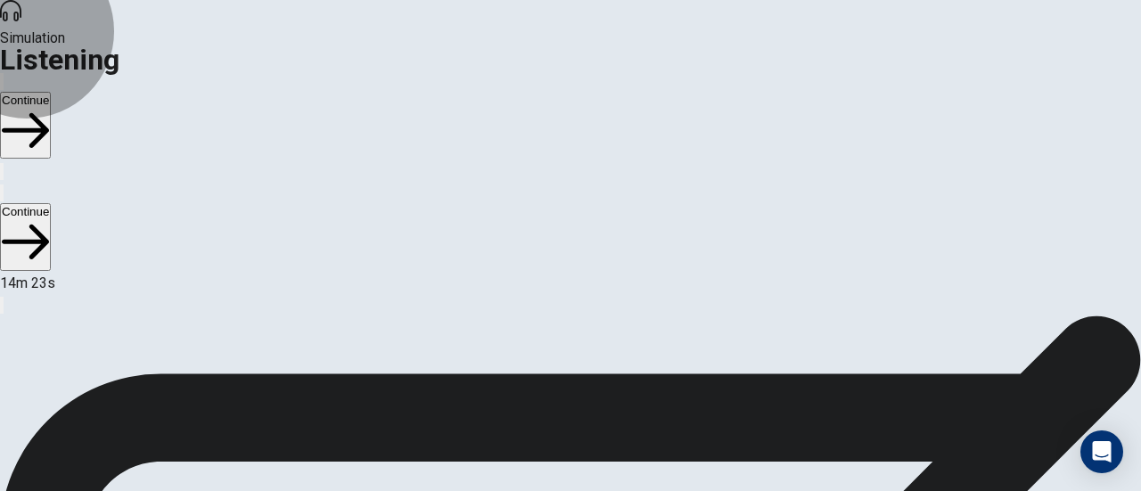
click at [51, 92] on button "Continue" at bounding box center [25, 125] width 51 height 67
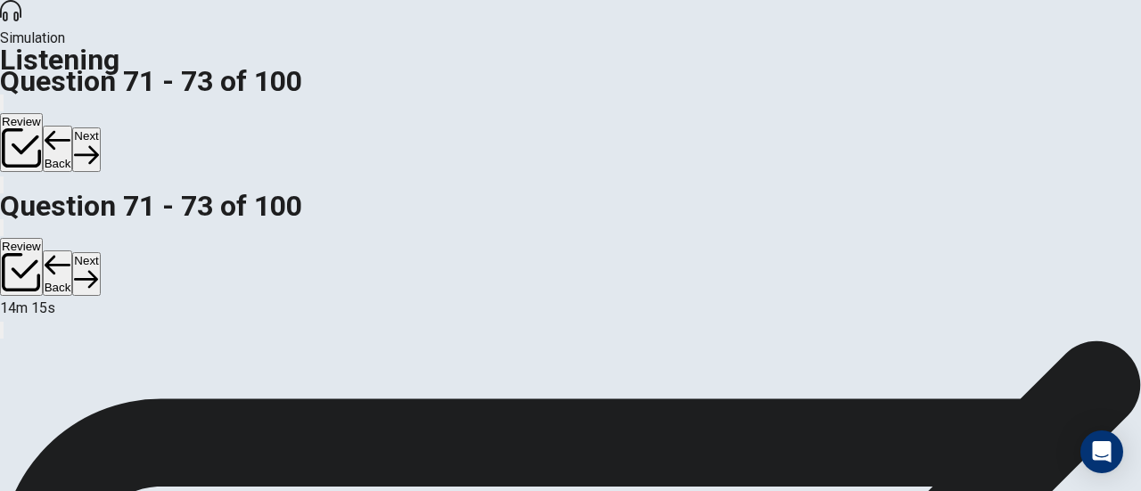
scroll to position [0, 0]
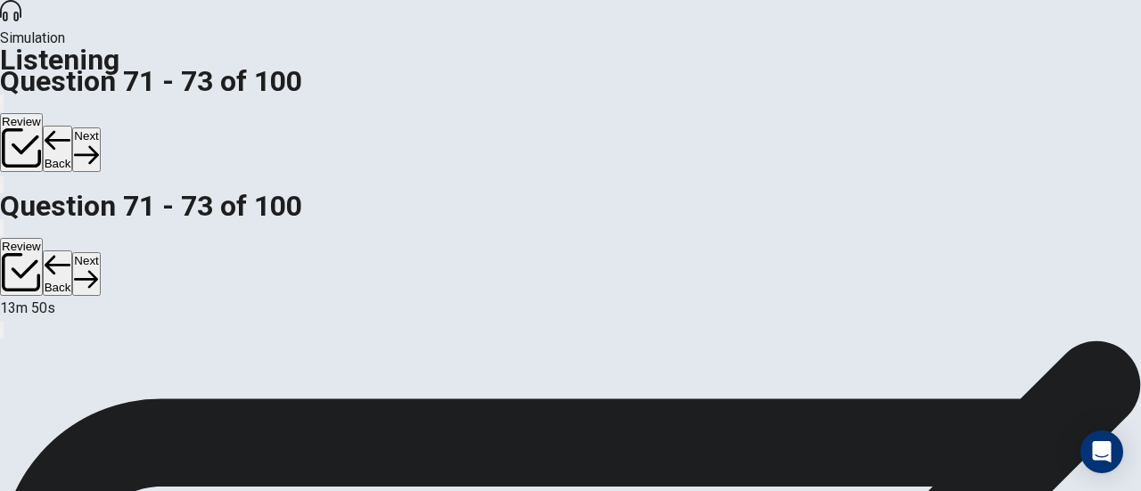
scroll to position [99, 0]
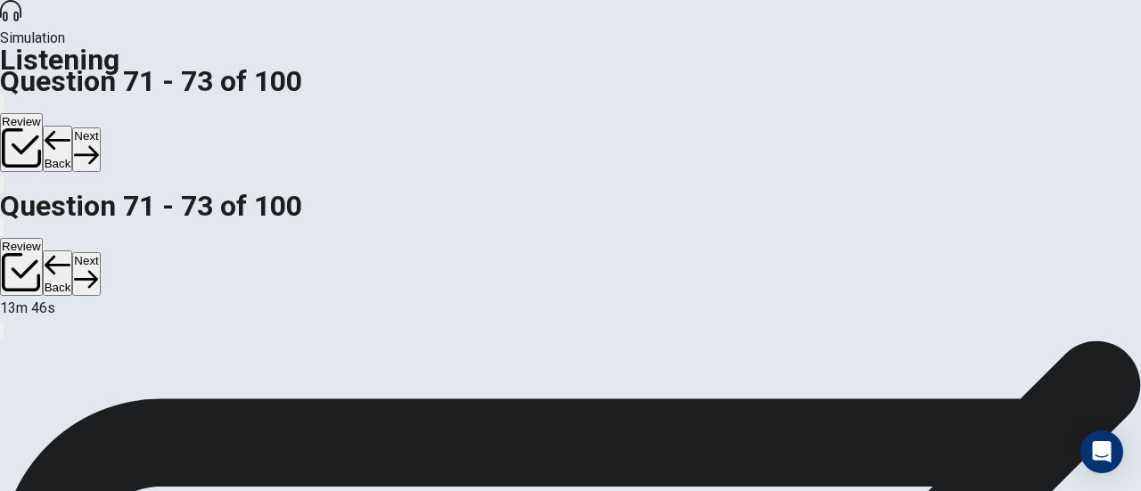
scroll to position [307, 0]
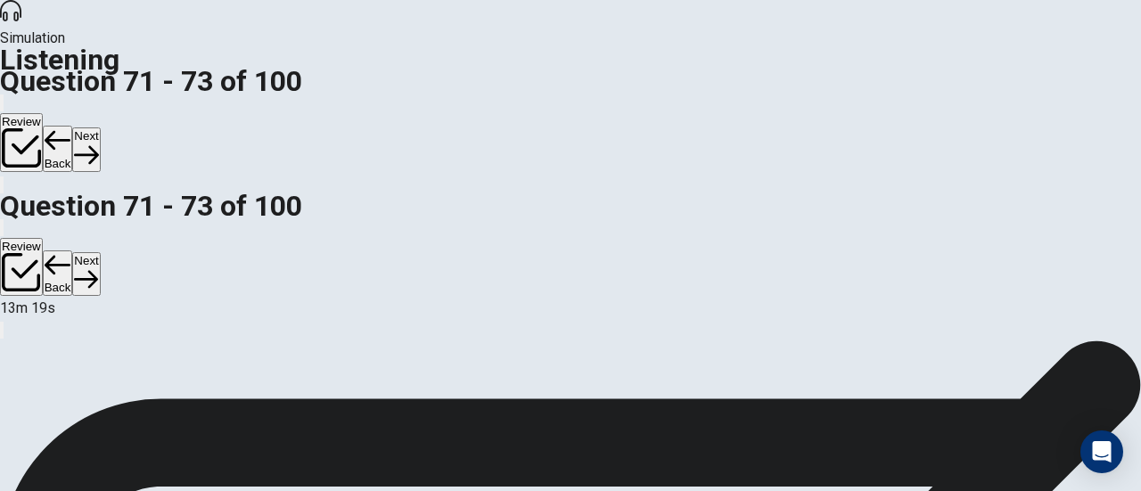
scroll to position [358, 0]
click at [100, 127] on button "Next" at bounding box center [86, 149] width 28 height 44
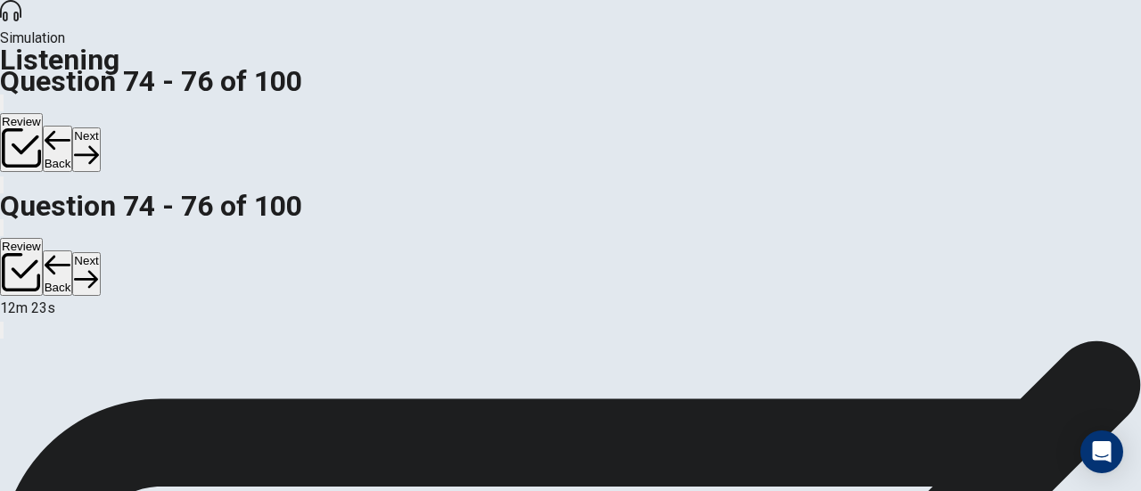
scroll to position [0, 0]
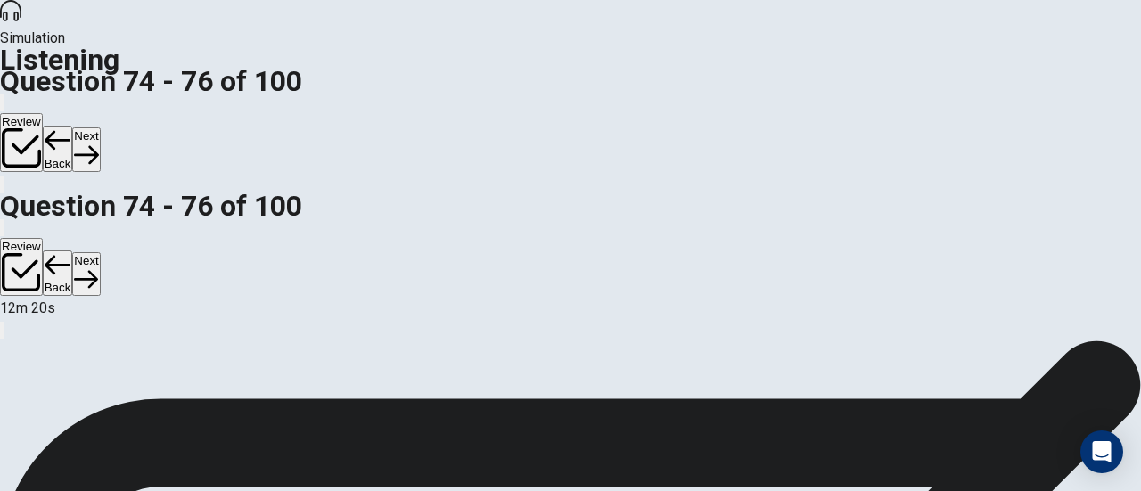
scroll to position [284, 0]
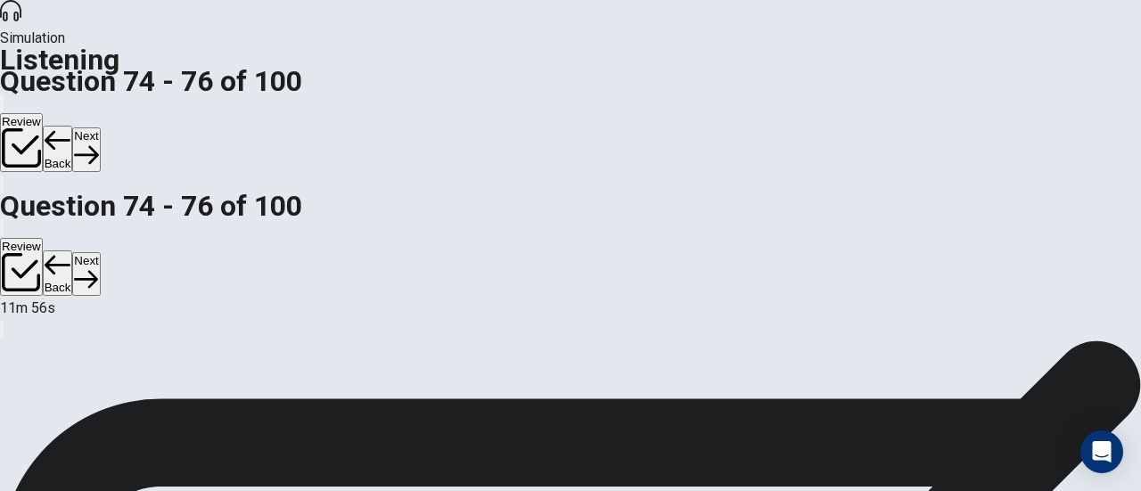
scroll to position [358, 0]
click at [100, 127] on button "Next" at bounding box center [86, 149] width 28 height 44
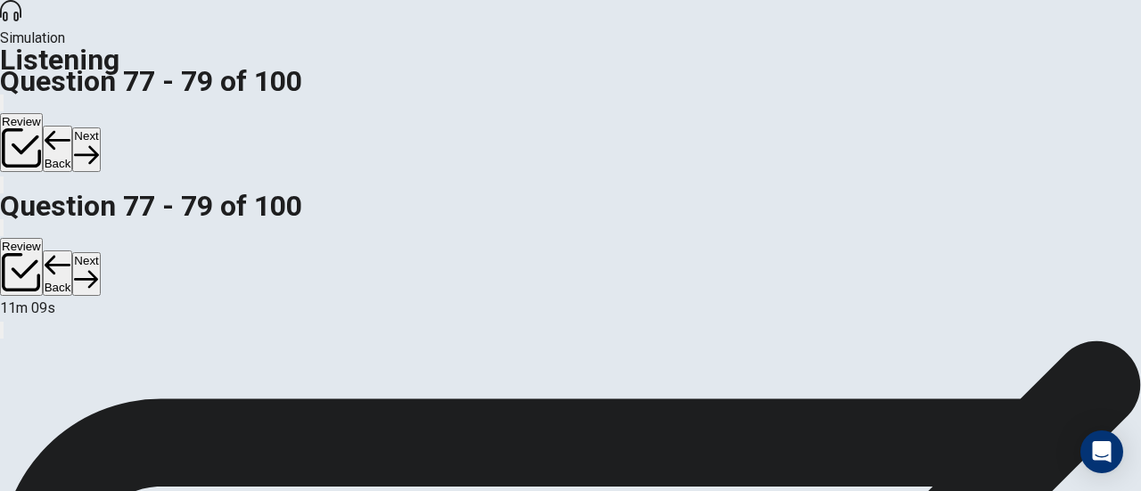
scroll to position [53, 0]
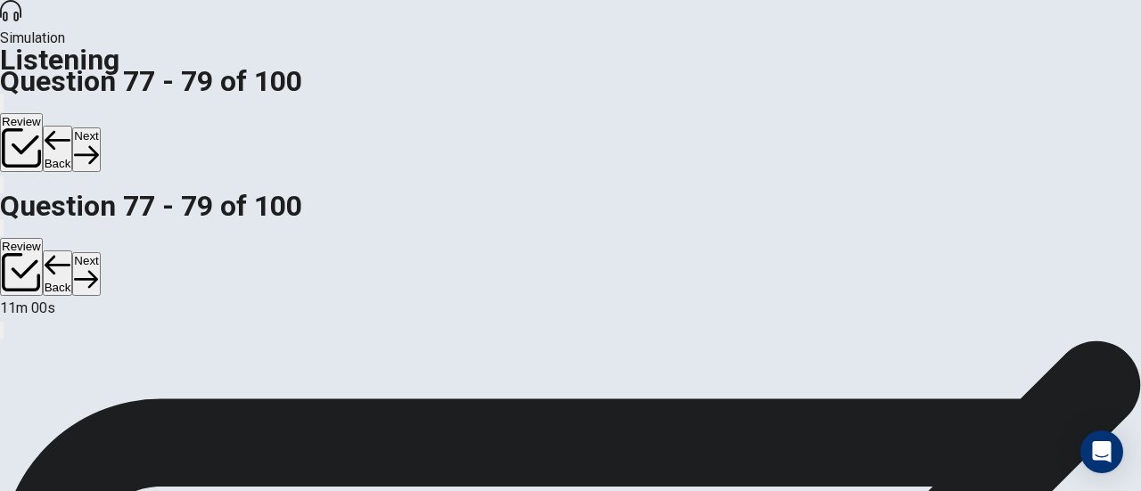
scroll to position [289, 0]
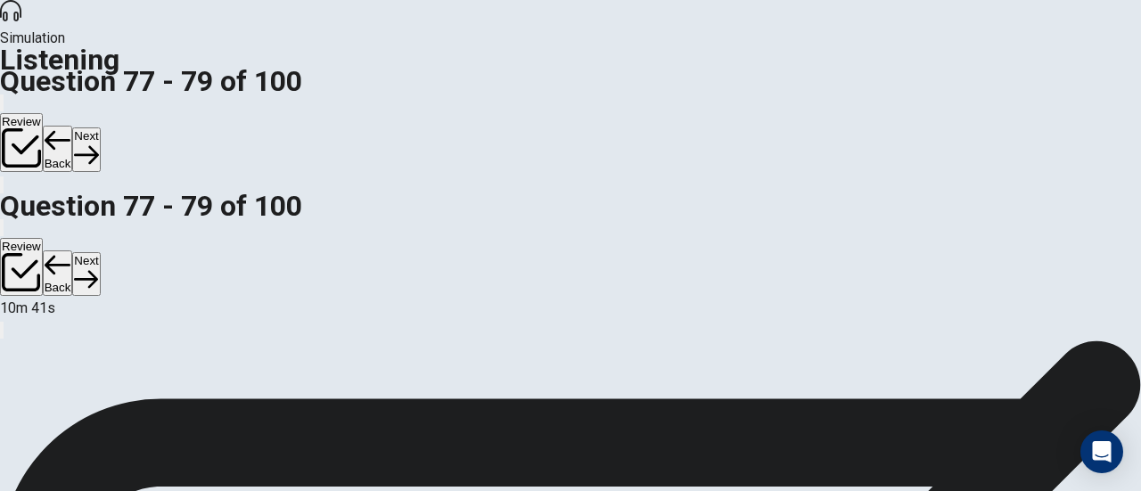
scroll to position [358, 0]
click at [100, 127] on button "Next" at bounding box center [86, 149] width 28 height 44
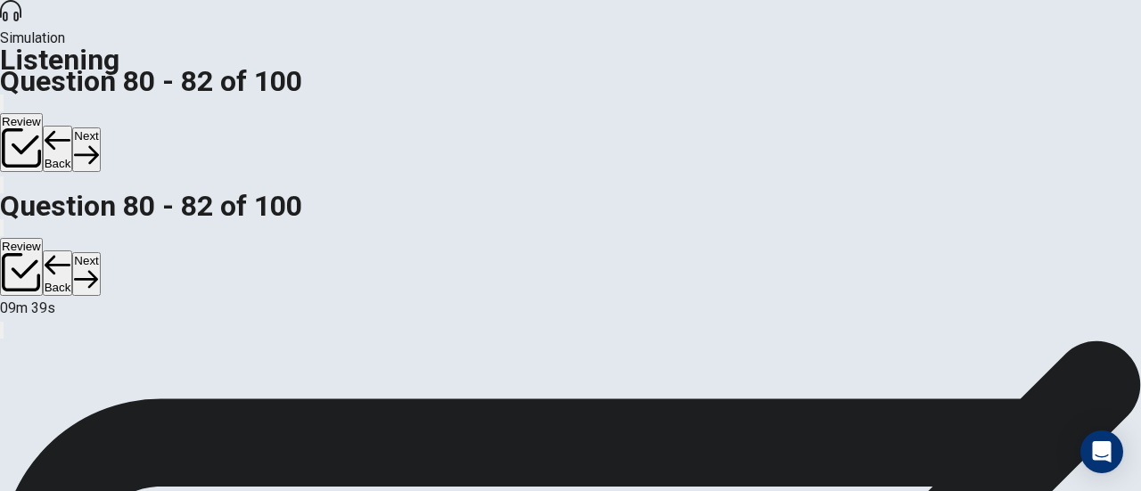
scroll to position [72, 0]
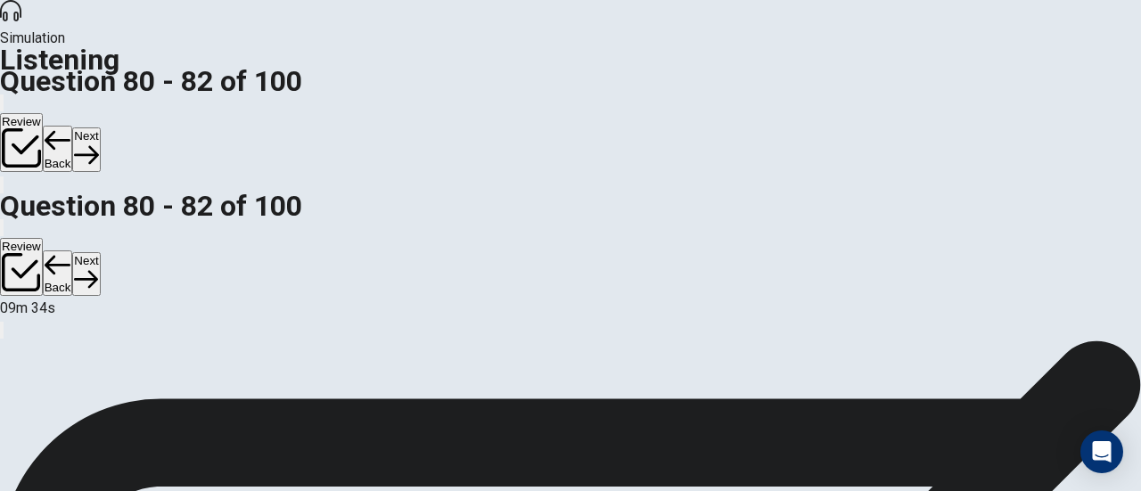
scroll to position [119, 0]
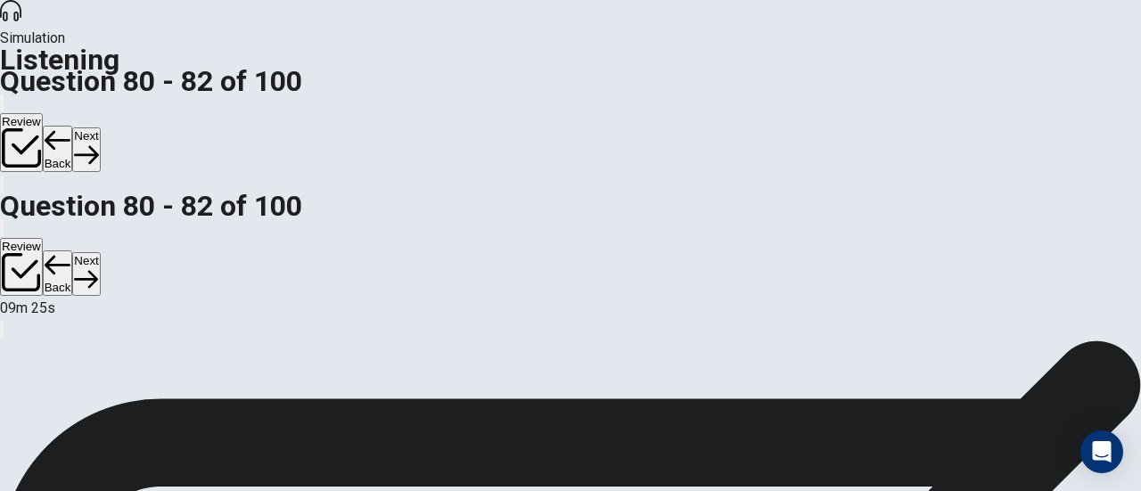
scroll to position [302, 0]
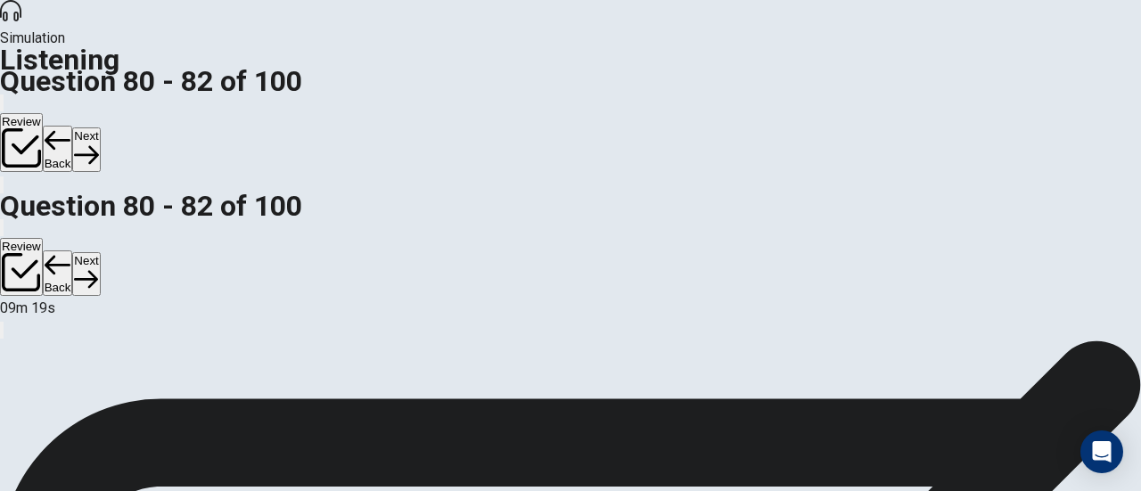
scroll to position [0, 0]
click at [100, 127] on button "Next" at bounding box center [86, 149] width 28 height 44
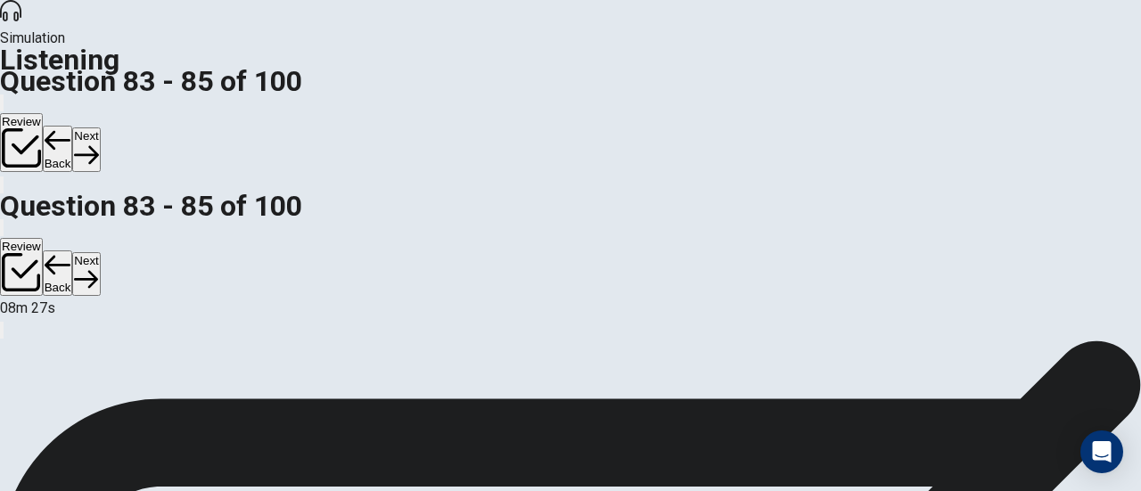
scroll to position [53, 0]
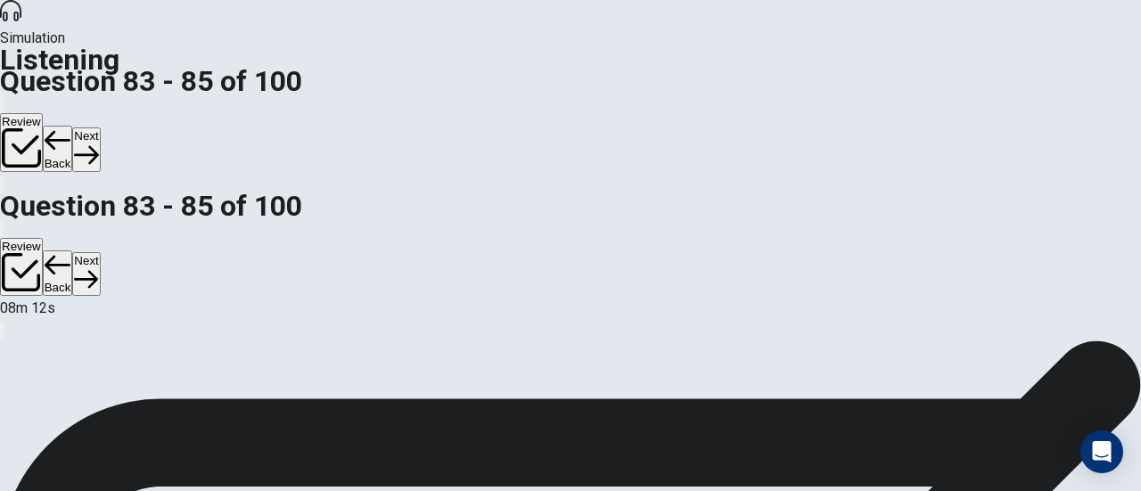
scroll to position [200, 0]
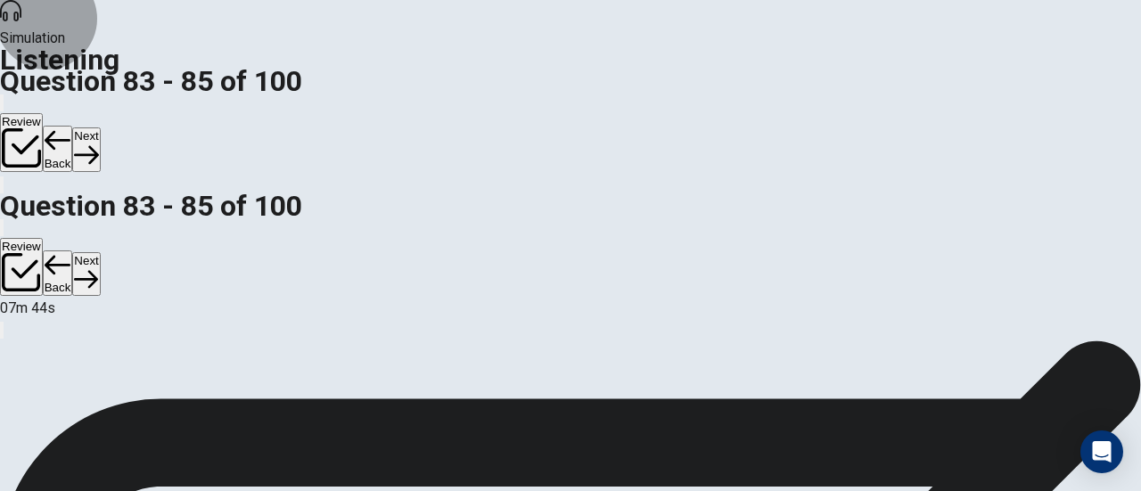
click at [100, 127] on button "Next" at bounding box center [86, 149] width 28 height 44
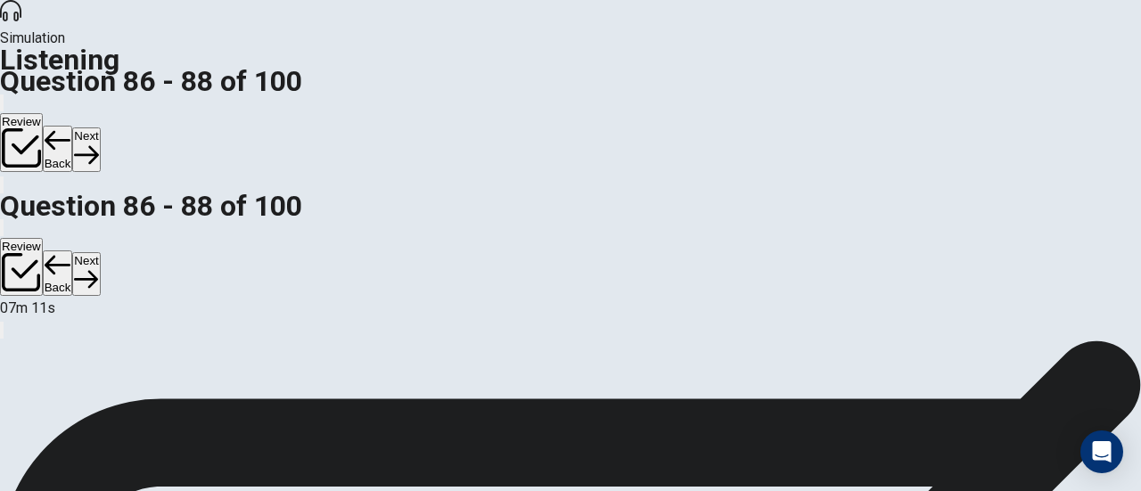
scroll to position [38, 0]
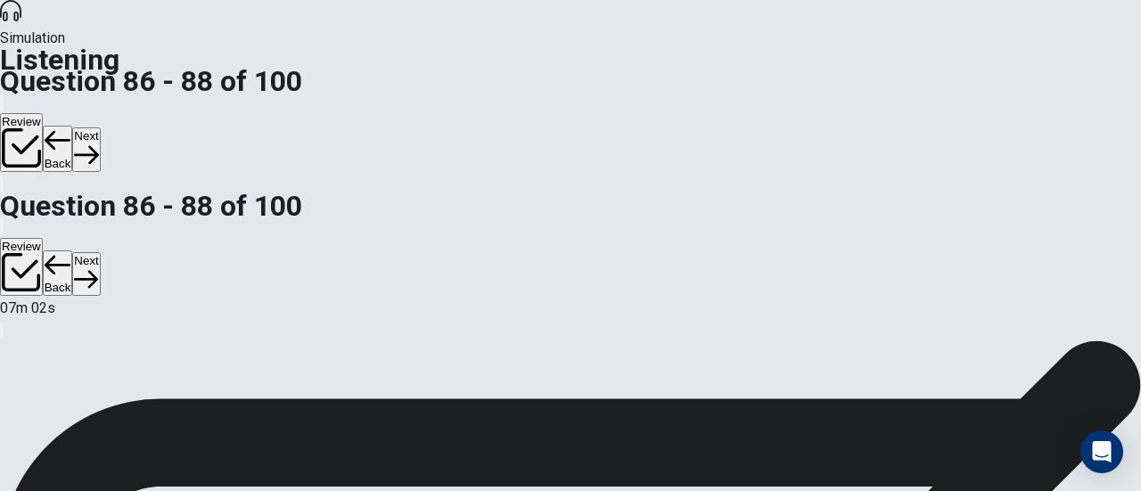
scroll to position [123, 0]
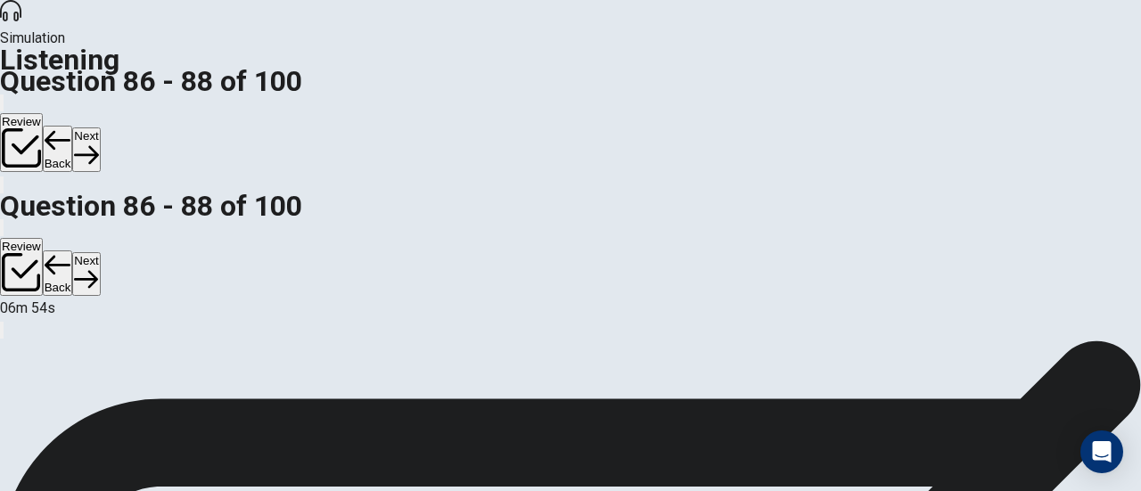
scroll to position [307, 0]
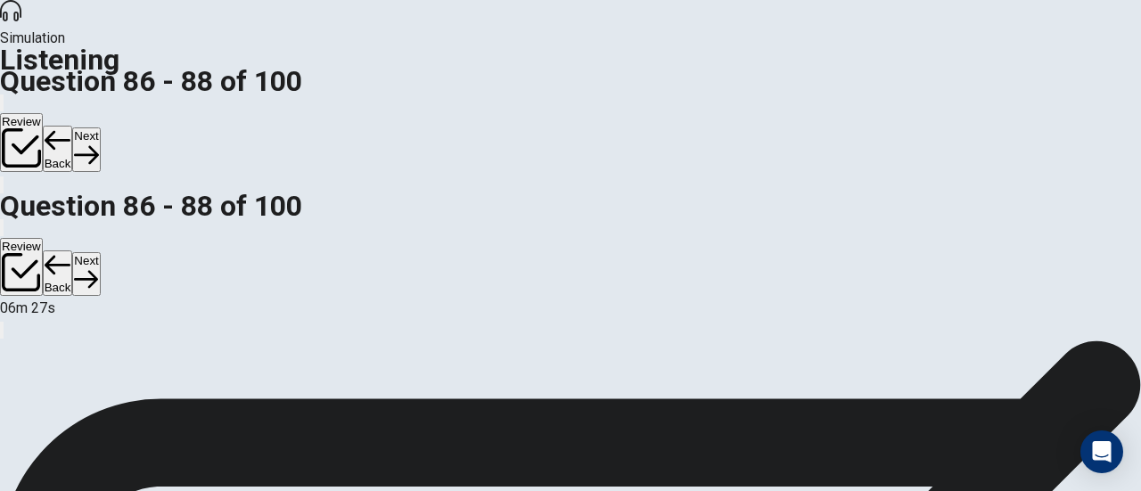
scroll to position [0, 0]
click at [100, 127] on button "Next" at bounding box center [86, 149] width 28 height 44
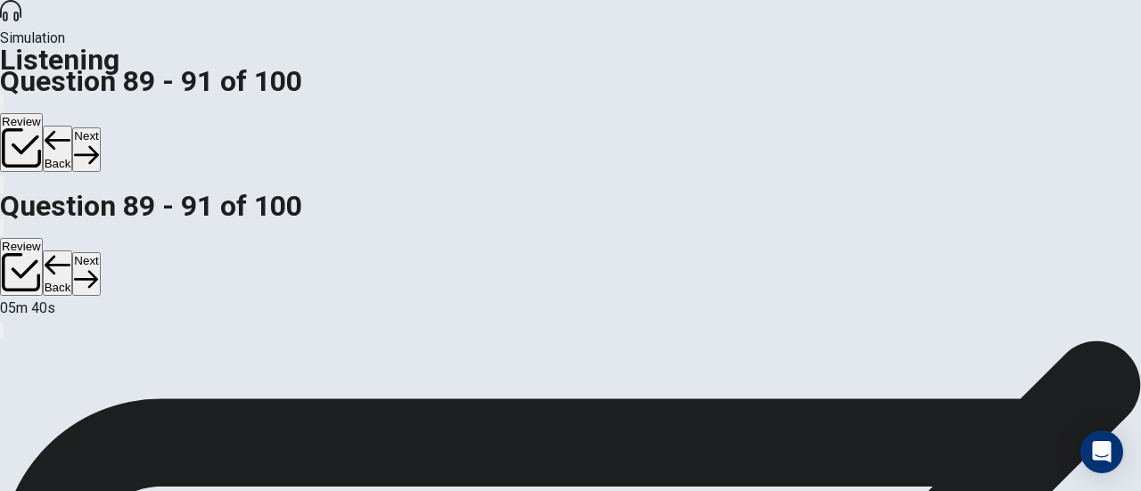
scroll to position [73, 0]
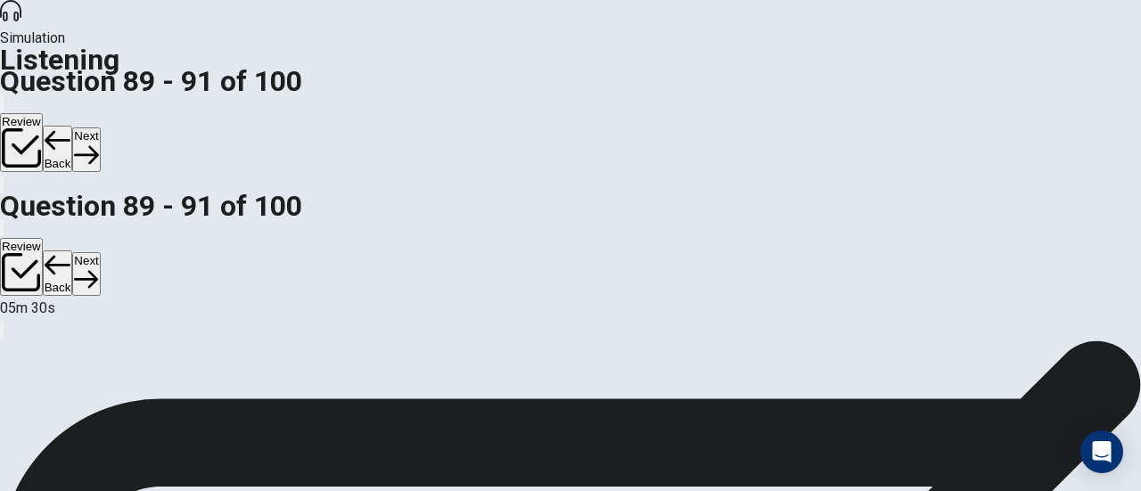
scroll to position [271, 0]
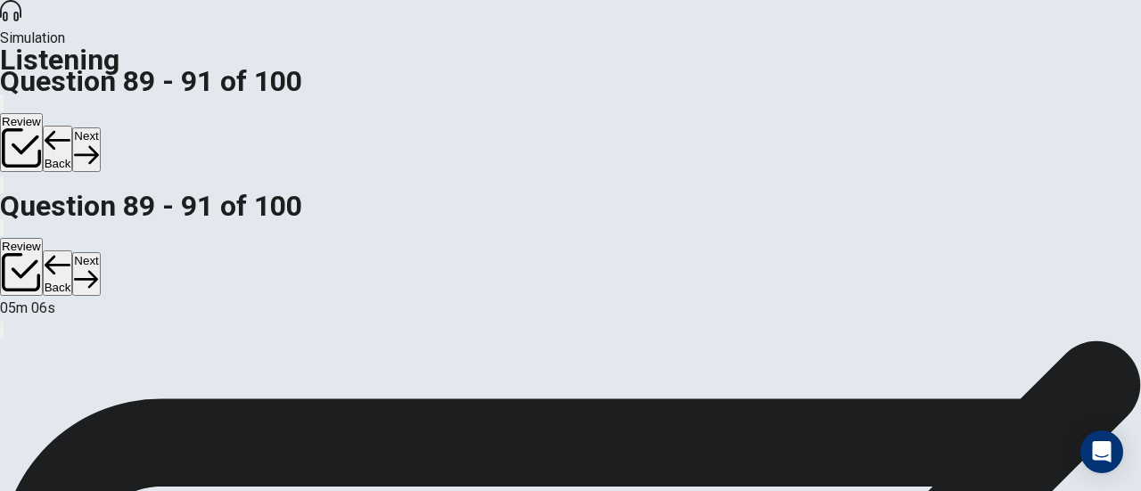
scroll to position [178, 0]
click at [100, 127] on button "Next" at bounding box center [86, 149] width 28 height 44
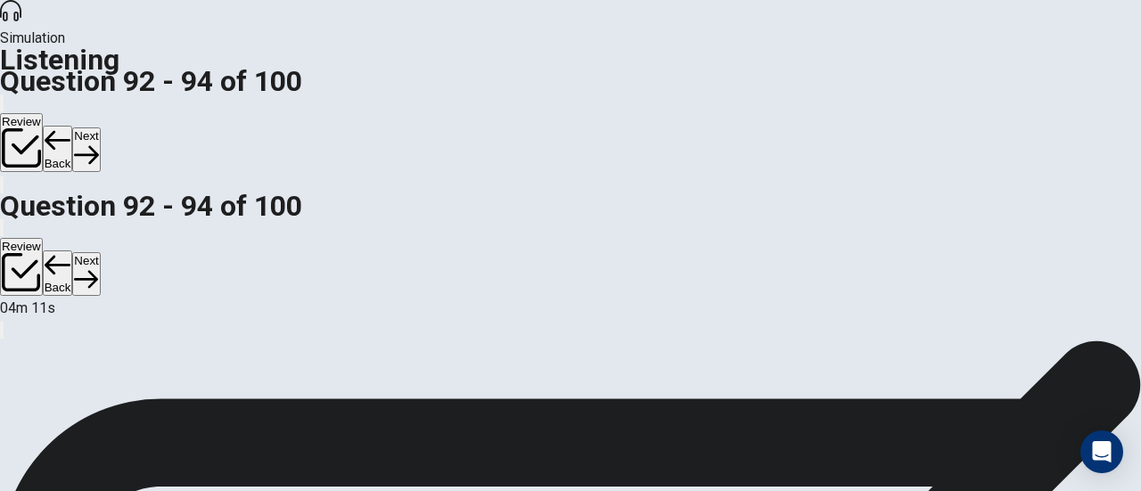
scroll to position [84, 0]
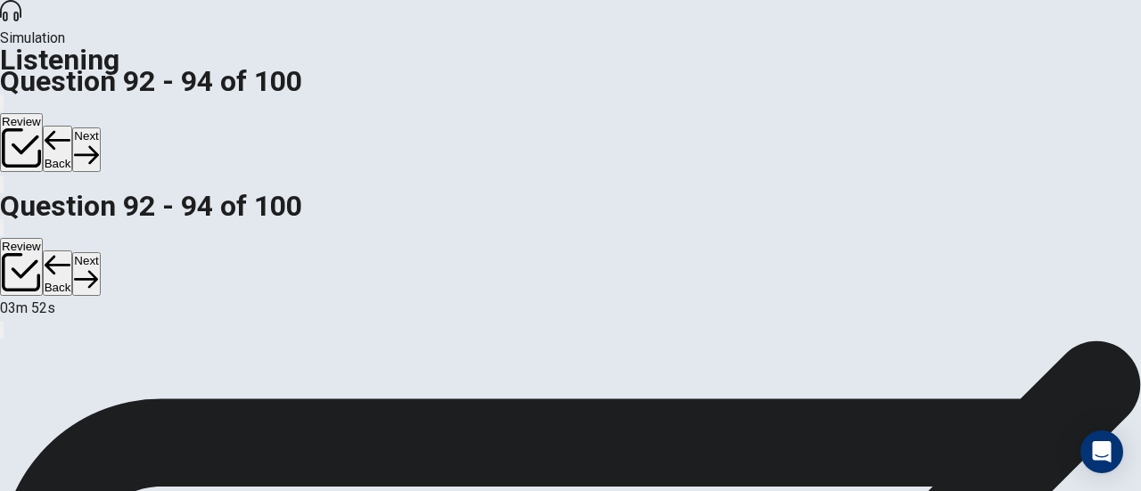
scroll to position [358, 0]
click at [100, 127] on button "Next" at bounding box center [86, 149] width 28 height 44
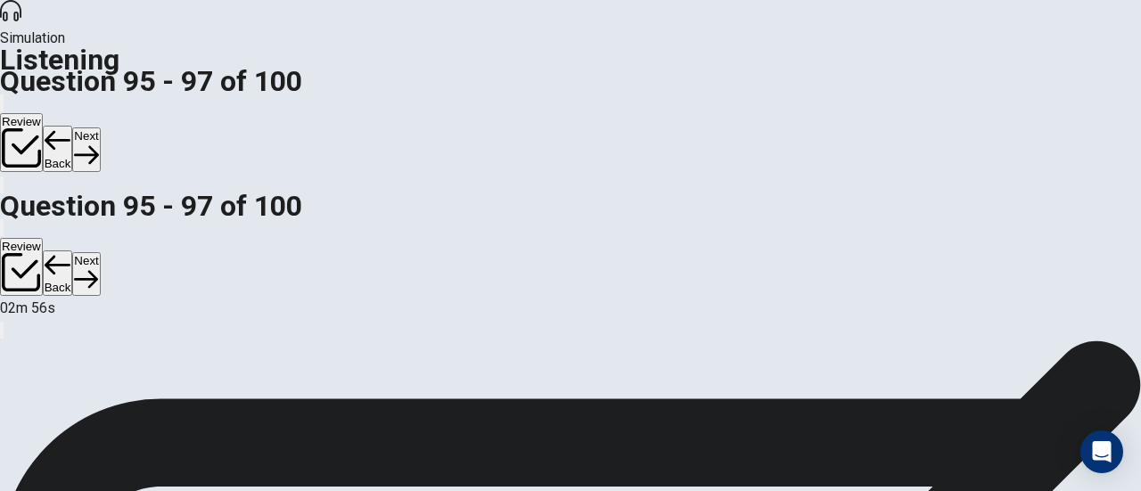
scroll to position [34, 0]
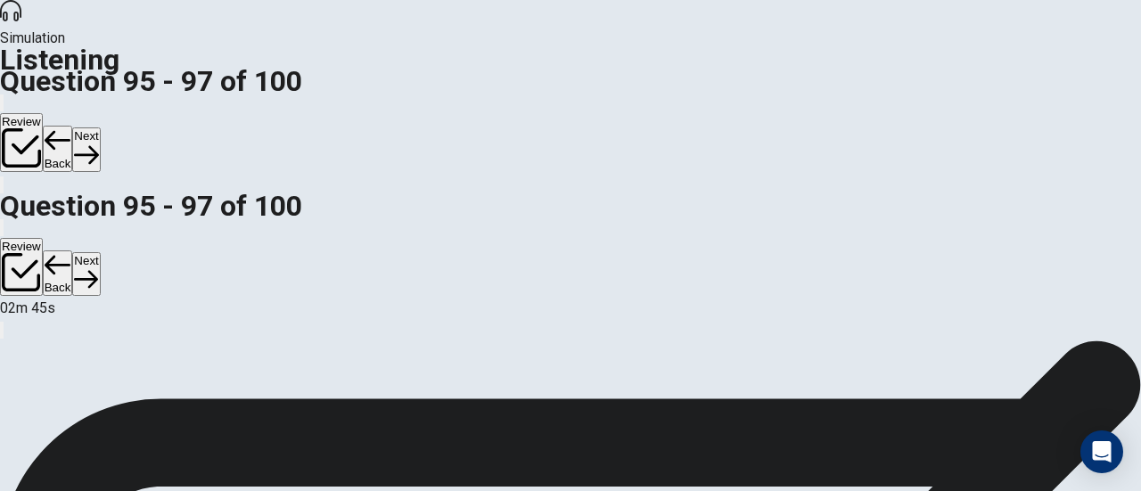
scroll to position [0, 0]
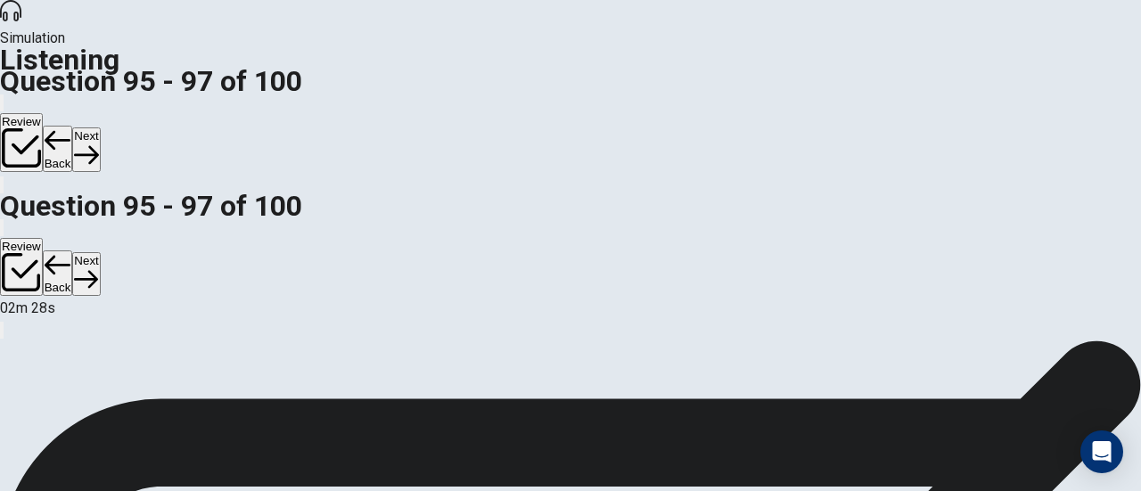
scroll to position [221, 0]
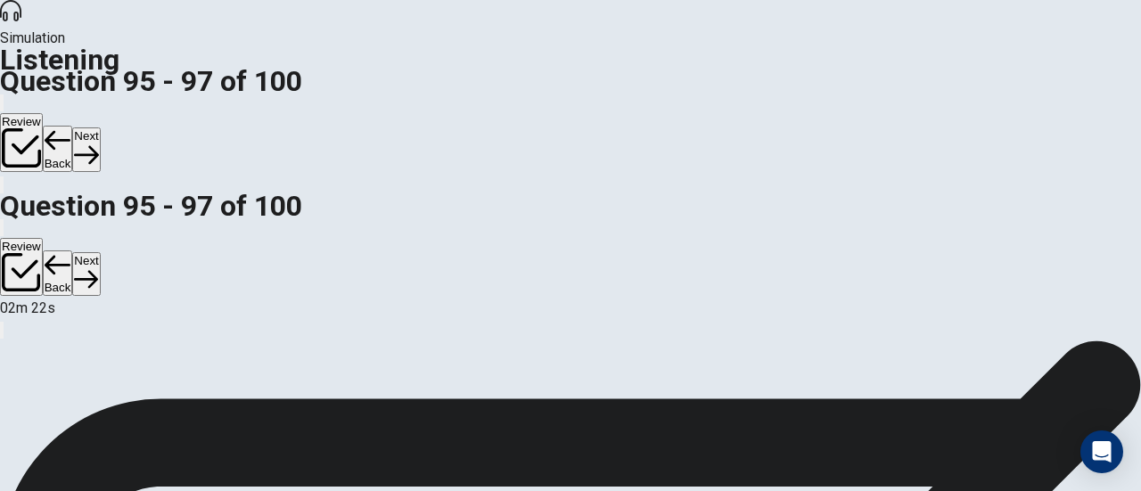
scroll to position [330, 0]
click at [100, 127] on button "Next" at bounding box center [86, 149] width 28 height 44
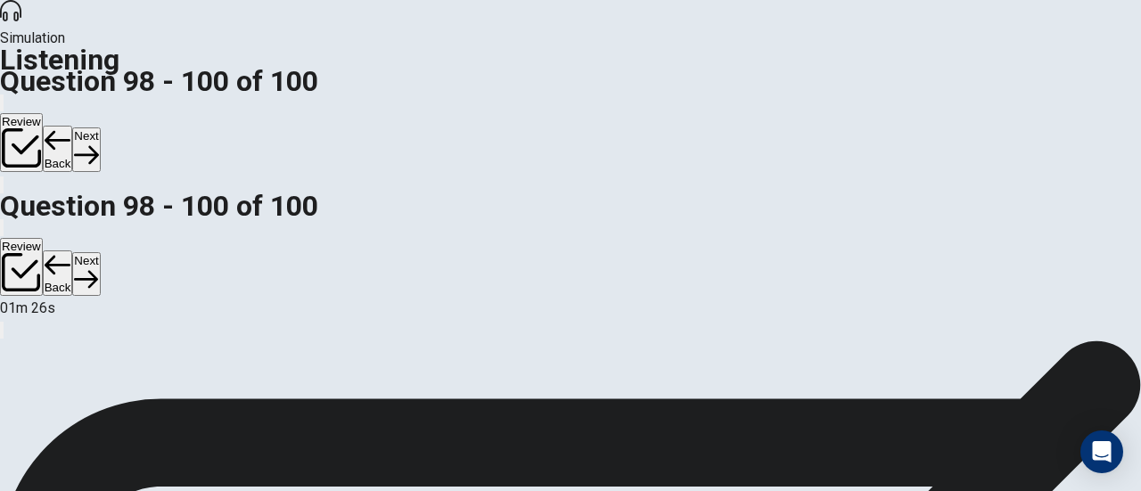
scroll to position [41, 0]
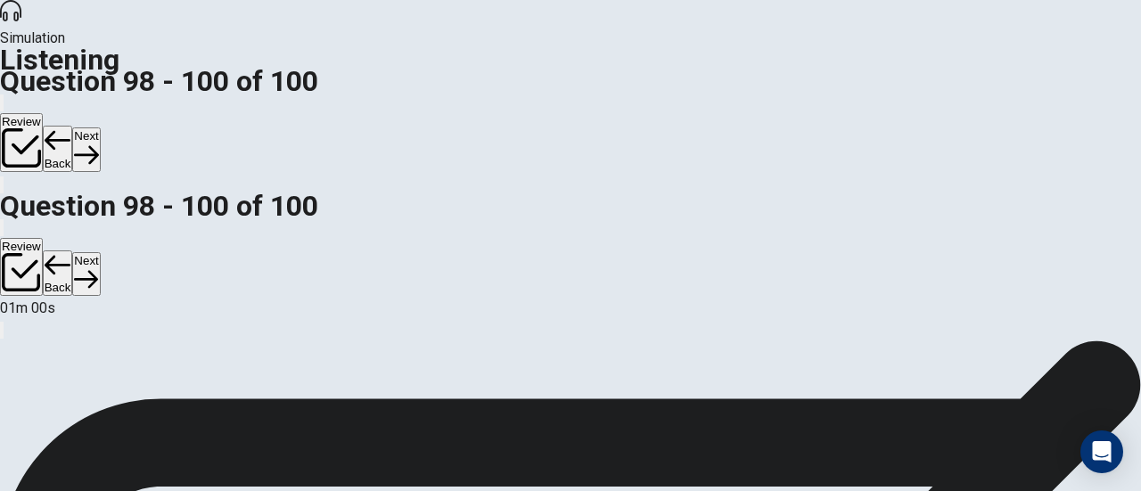
scroll to position [178, 0]
click at [100, 127] on button "Next" at bounding box center [86, 149] width 28 height 44
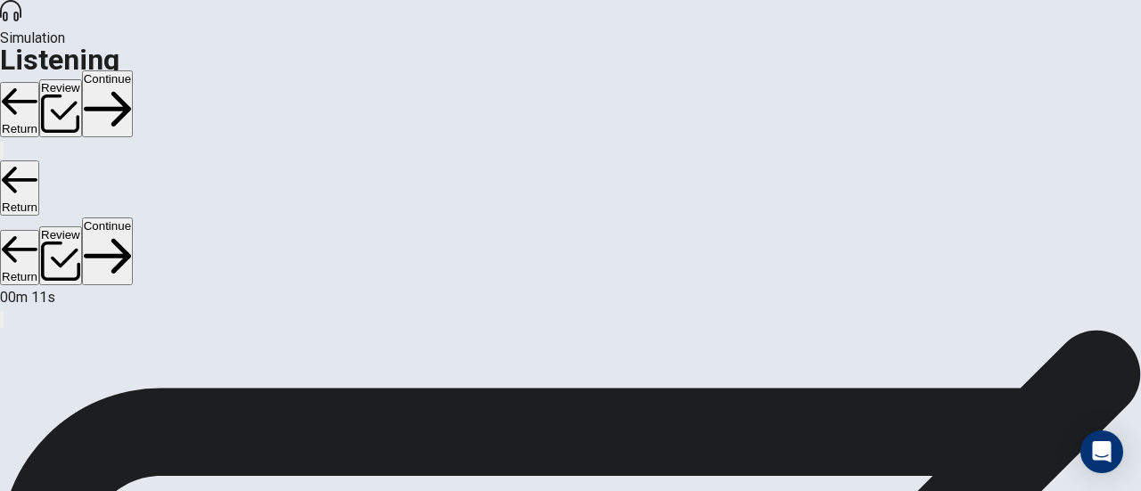
scroll to position [59, 0]
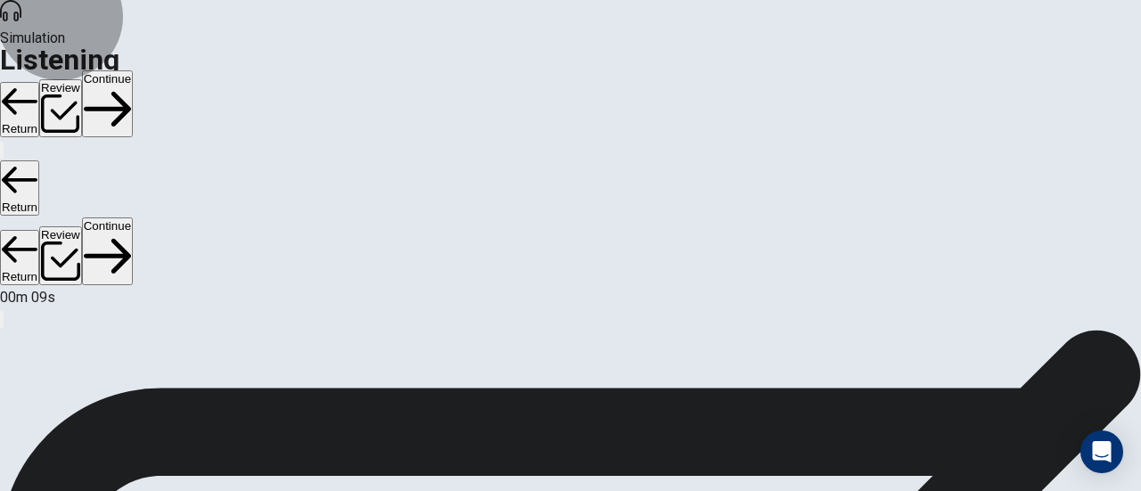
click at [82, 79] on button "Review" at bounding box center [60, 108] width 43 height 59
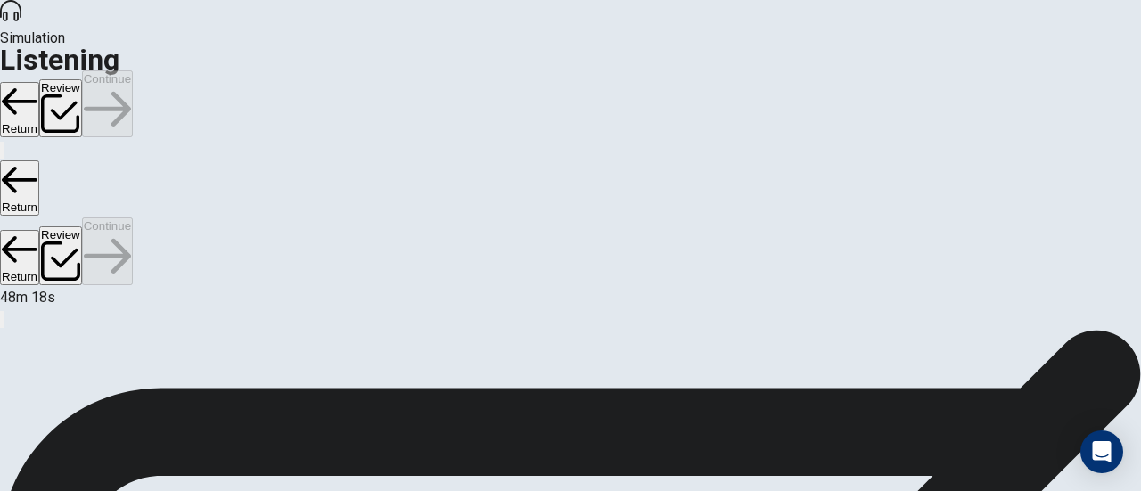
scroll to position [308, 0]
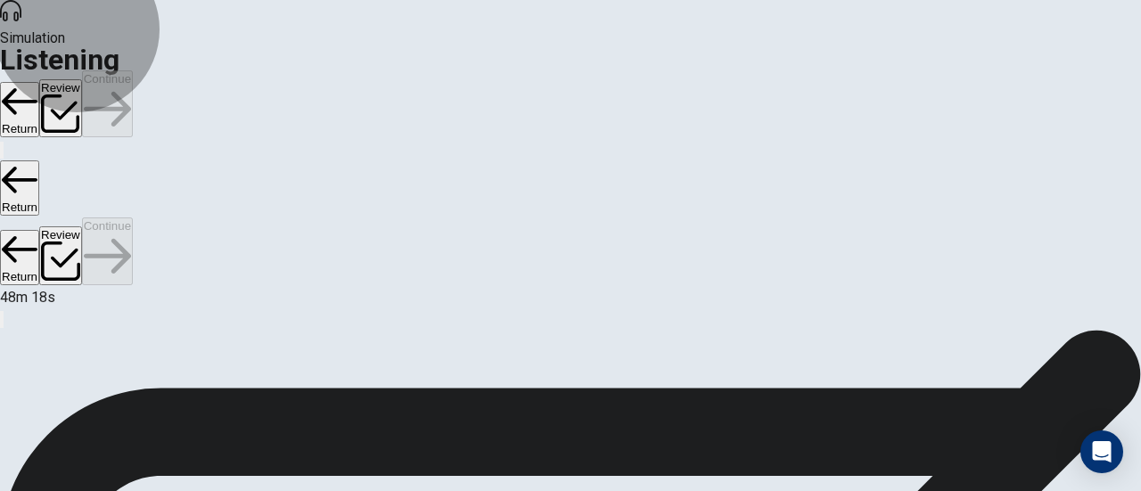
click at [39, 82] on button "Return" at bounding box center [19, 109] width 39 height 55
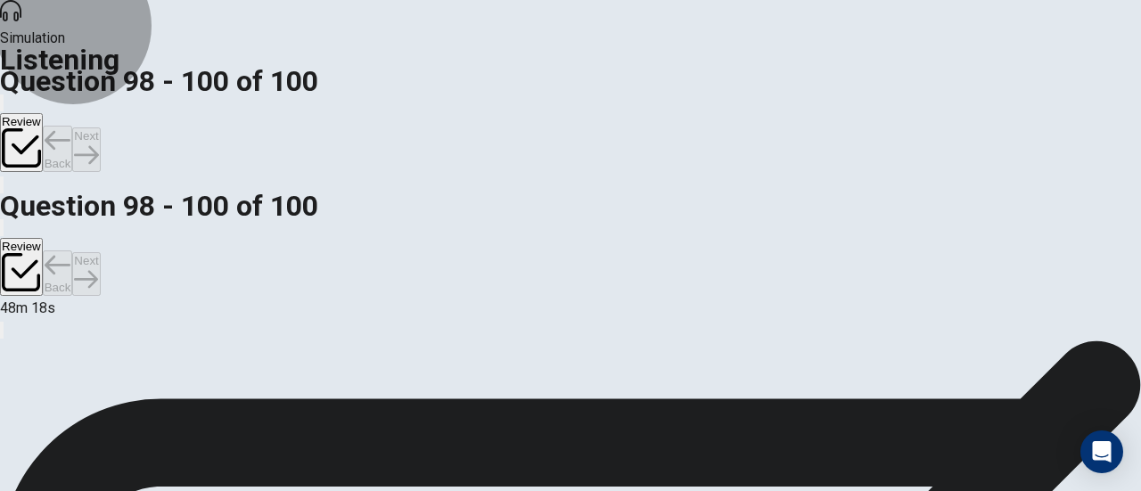
click at [43, 113] on button "Review" at bounding box center [21, 142] width 43 height 59
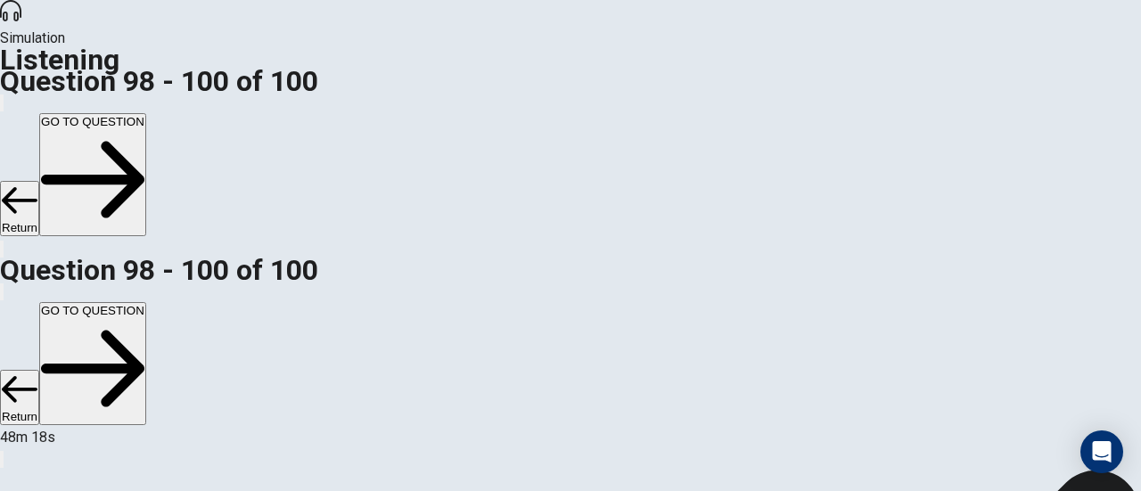
scroll to position [1951, 0]
click at [39, 181] on button "Return" at bounding box center [19, 208] width 39 height 55
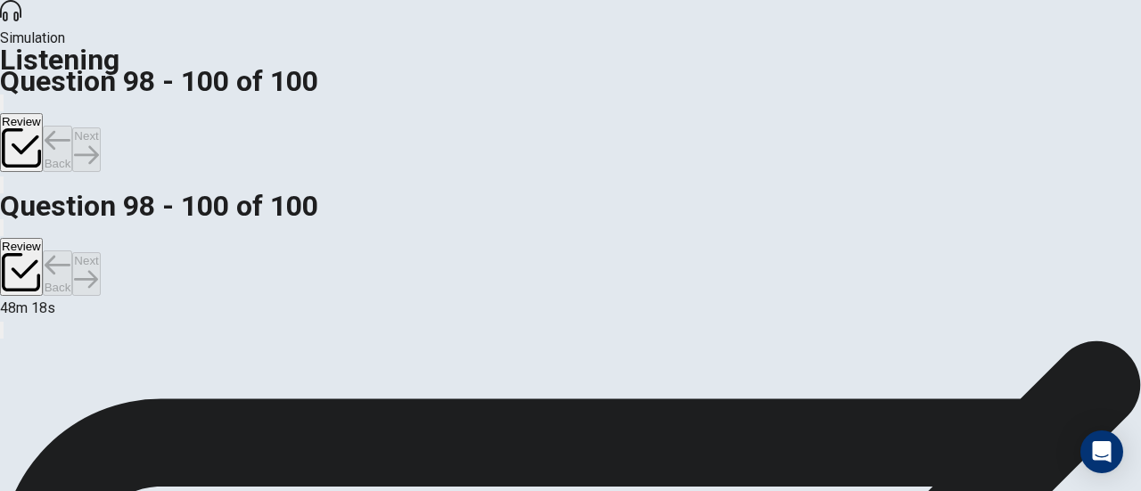
scroll to position [358, 0]
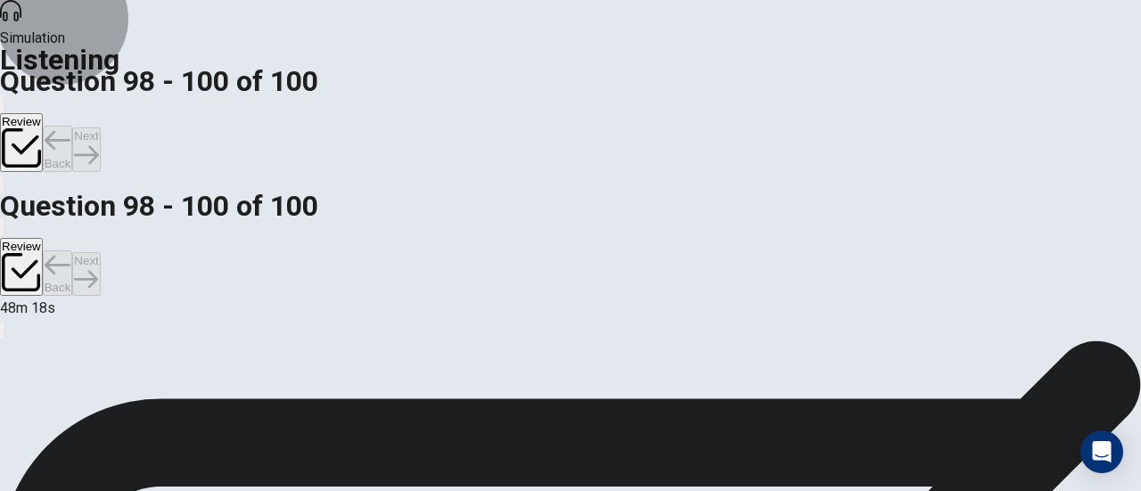
click at [43, 113] on button "Review" at bounding box center [21, 142] width 43 height 59
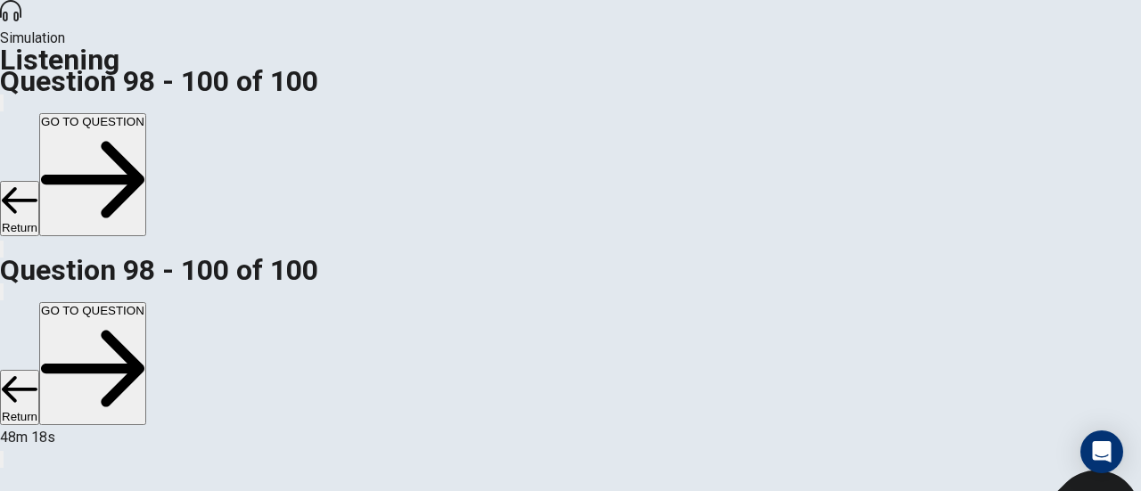
scroll to position [1951, 0]
click at [22, 253] on icon "button" at bounding box center [12, 263] width 20 height 21
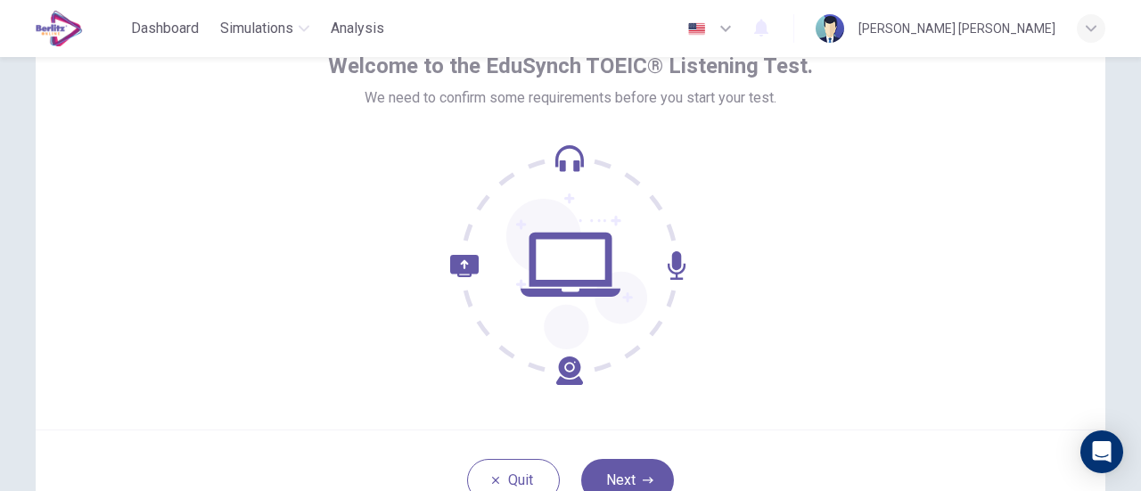
scroll to position [250, 0]
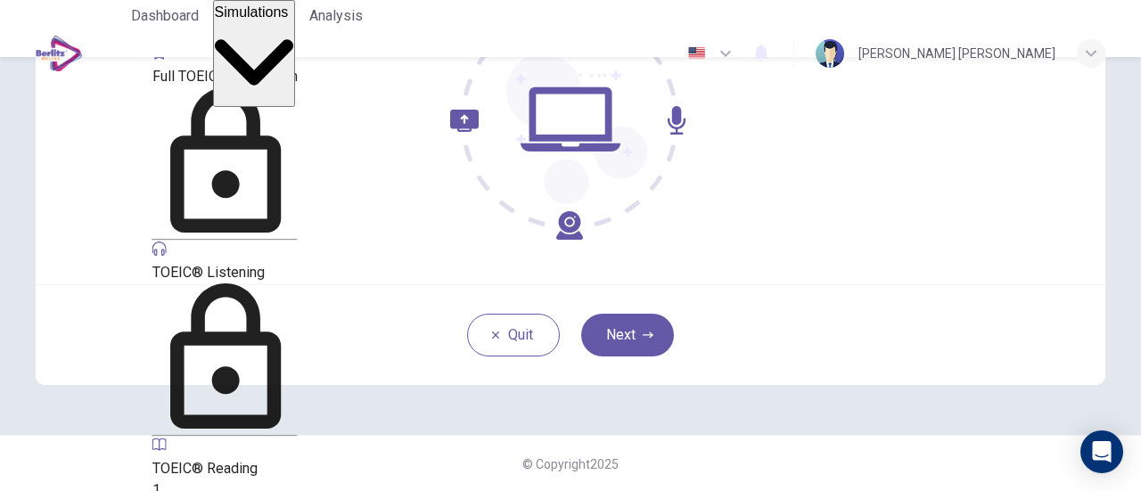
click at [271, 20] on span "Simulations" at bounding box center [252, 11] width 74 height 15
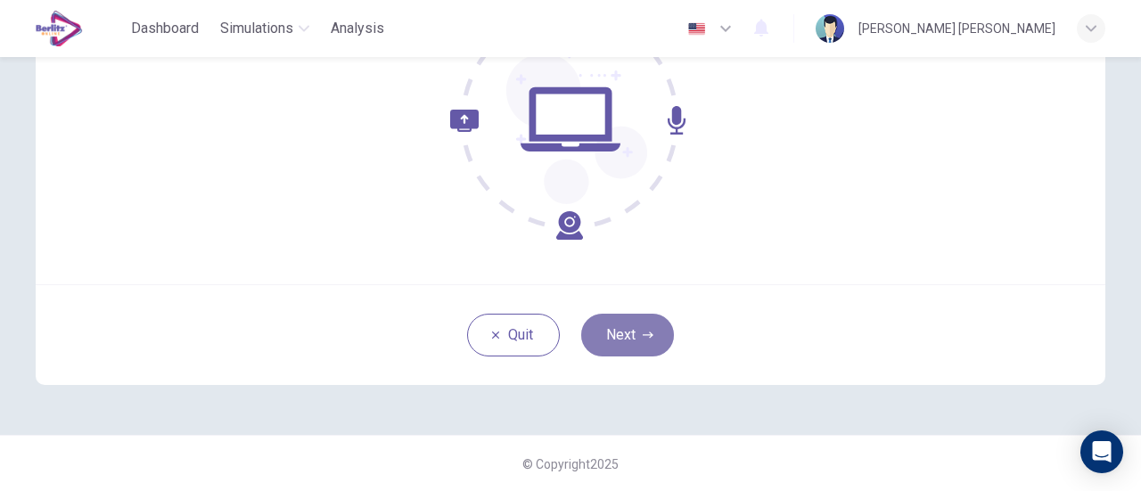
click at [622, 333] on button "Next" at bounding box center [627, 335] width 93 height 43
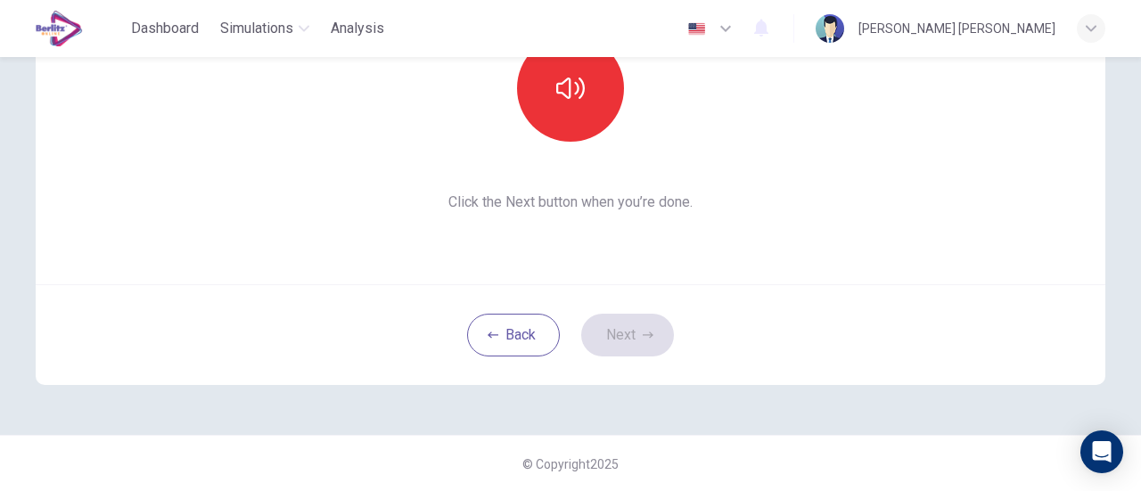
click at [635, 347] on div "Back Next" at bounding box center [570, 334] width 1069 height 101
click at [517, 343] on button "Back" at bounding box center [513, 335] width 93 height 43
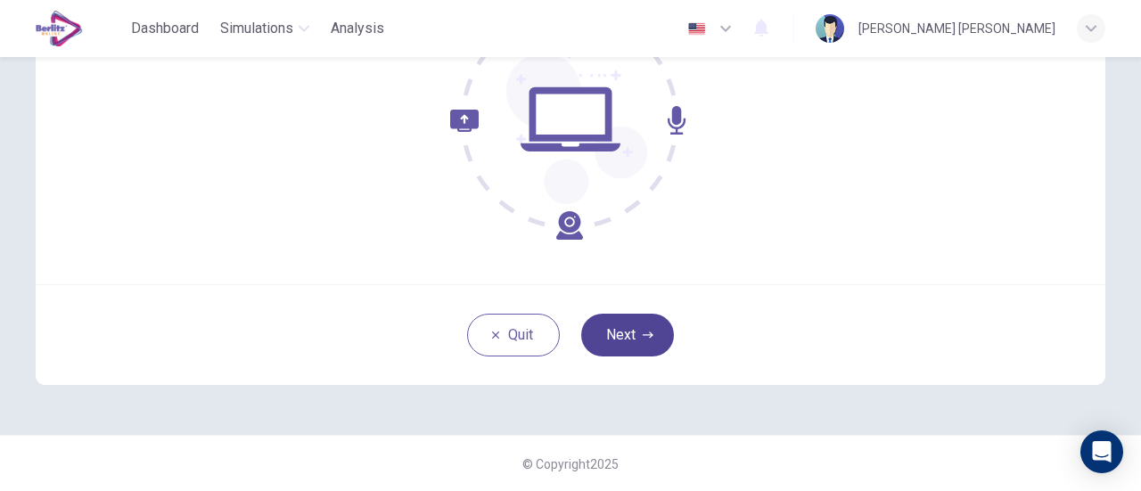
click at [607, 329] on button "Next" at bounding box center [627, 335] width 93 height 43
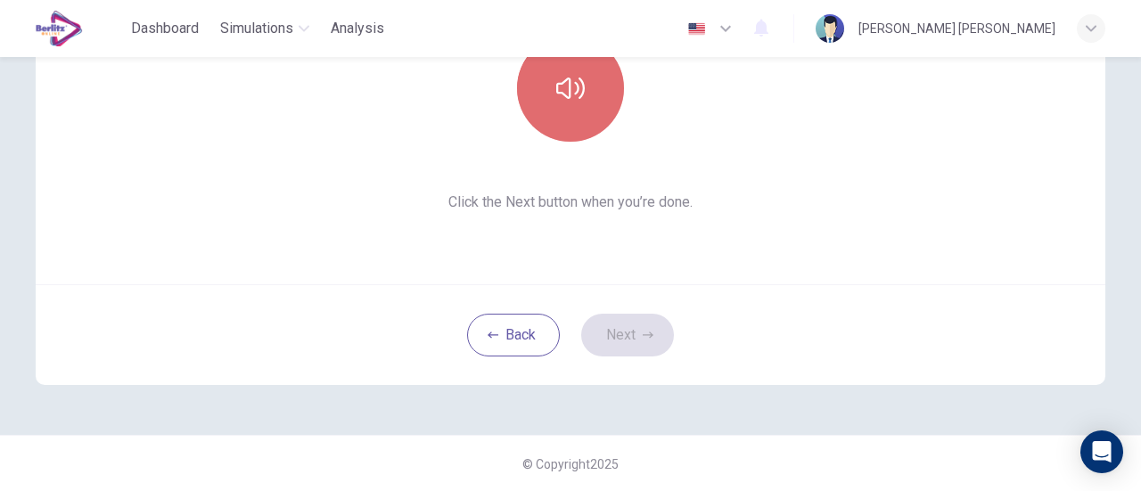
click at [561, 69] on button "button" at bounding box center [570, 88] width 107 height 107
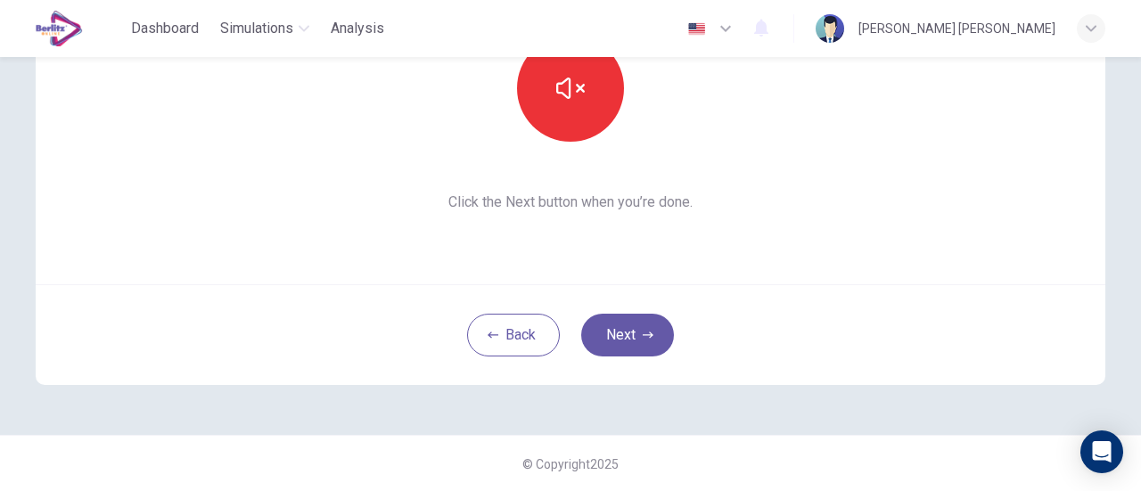
scroll to position [0, 0]
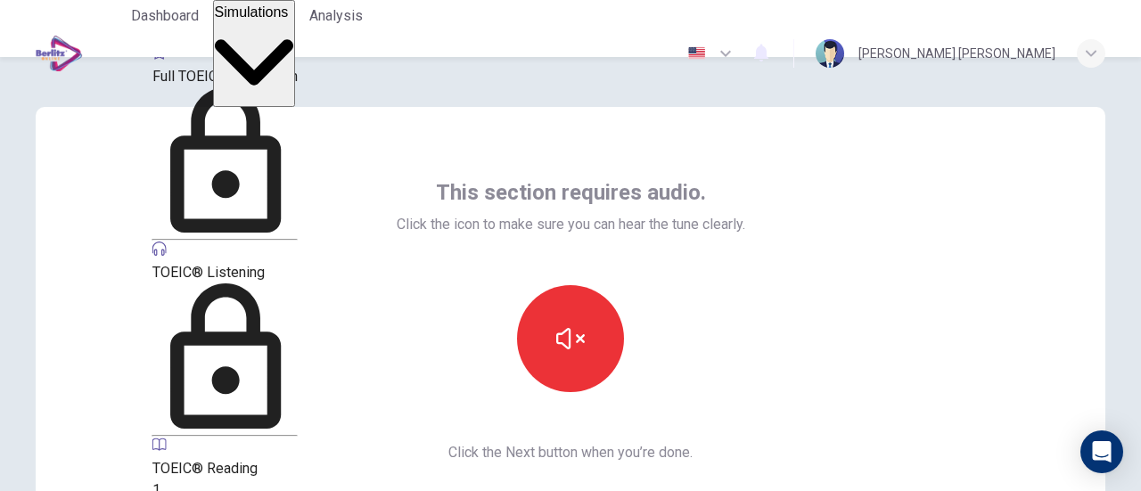
click at [279, 20] on span "Simulations" at bounding box center [252, 11] width 74 height 15
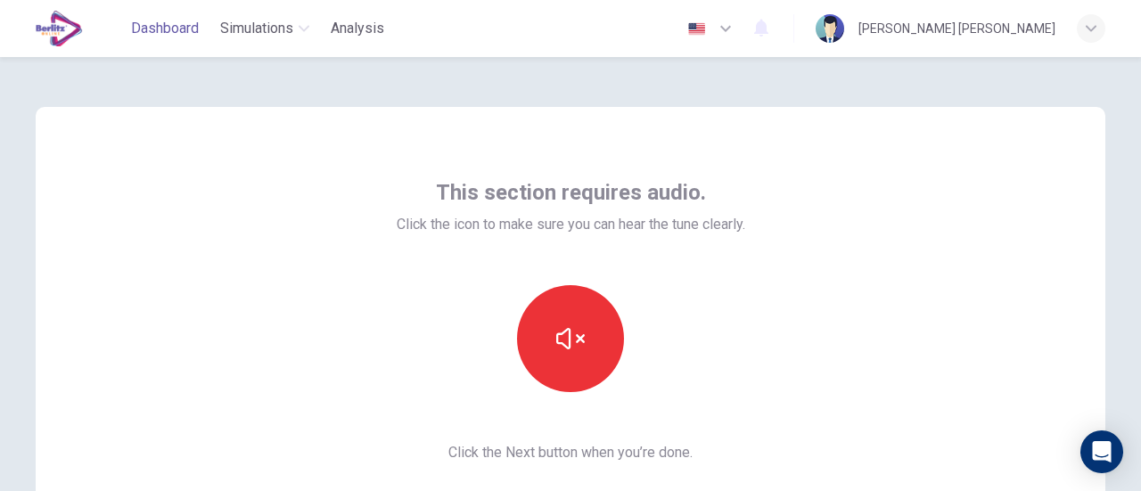
click at [148, 35] on span "Dashboard" at bounding box center [165, 28] width 68 height 21
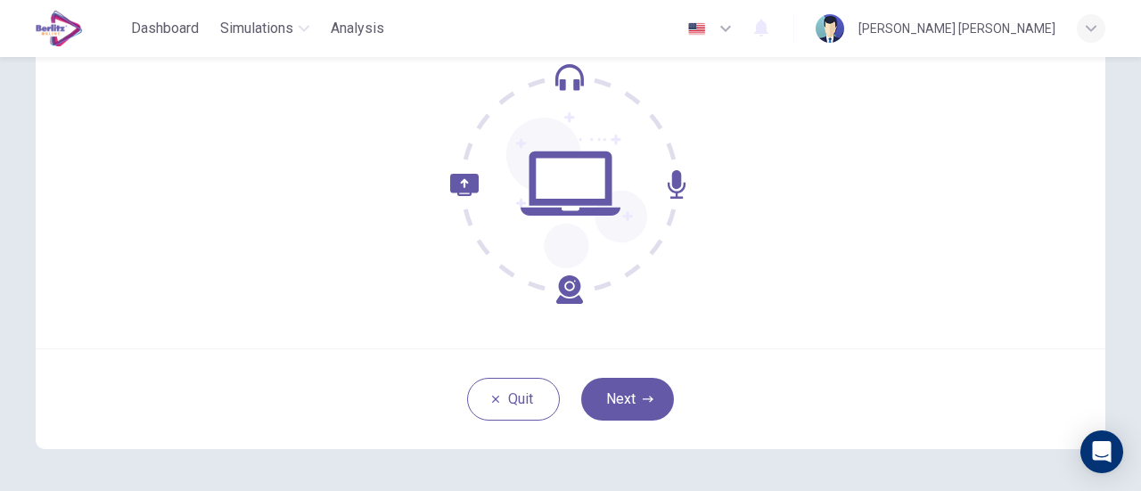
scroll to position [187, 0]
click at [620, 392] on button "Next" at bounding box center [627, 398] width 93 height 43
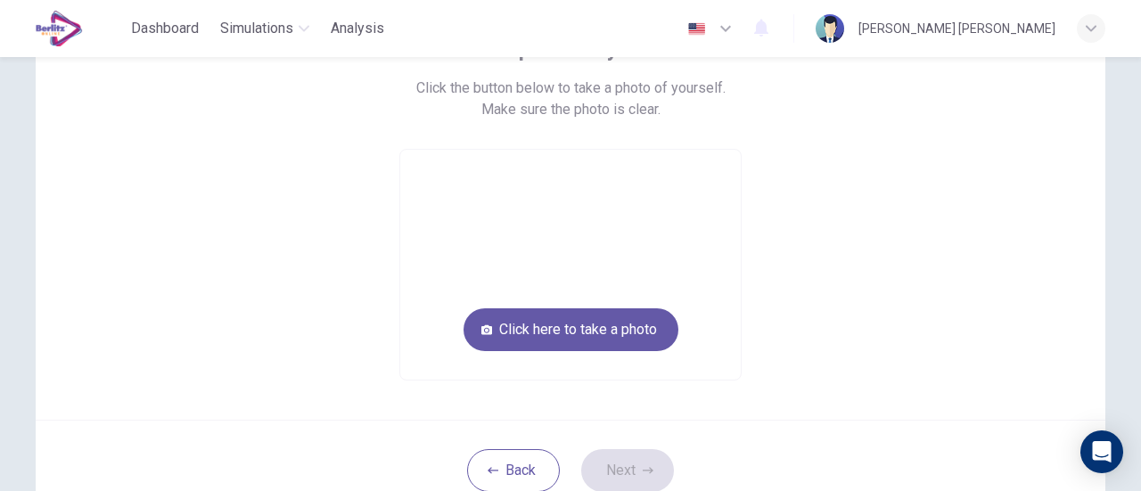
scroll to position [144, 0]
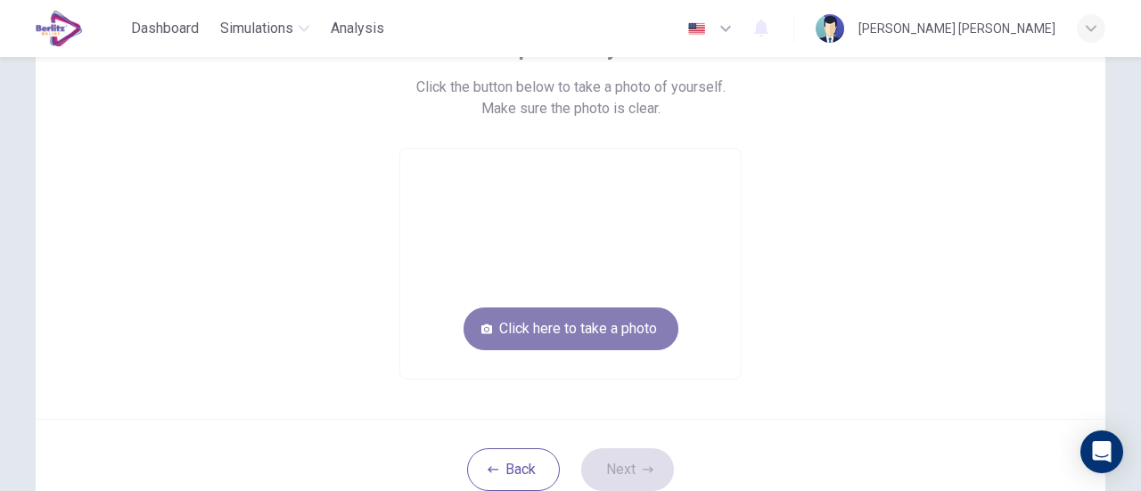
click at [595, 324] on button "Click here to take a photo" at bounding box center [570, 328] width 215 height 43
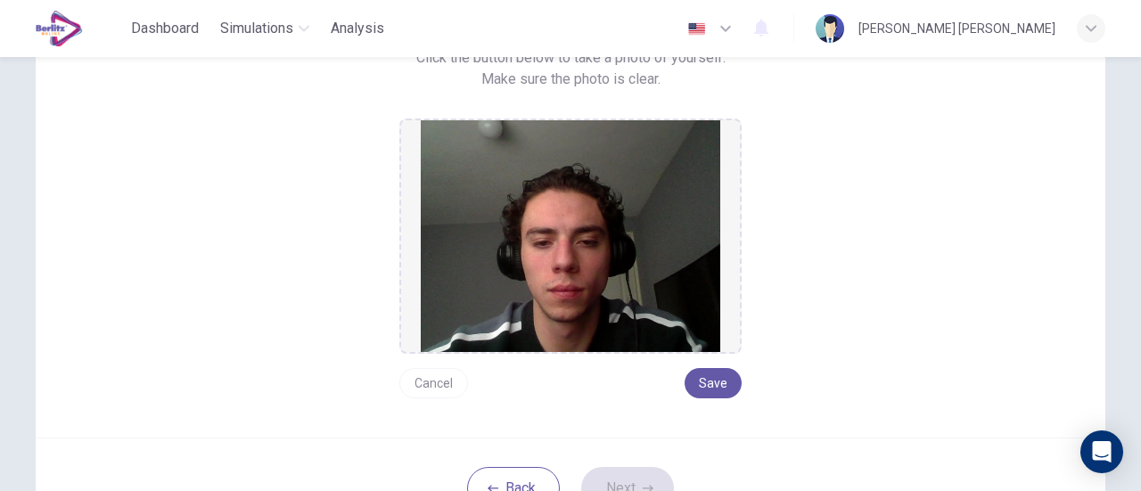
scroll to position [176, 0]
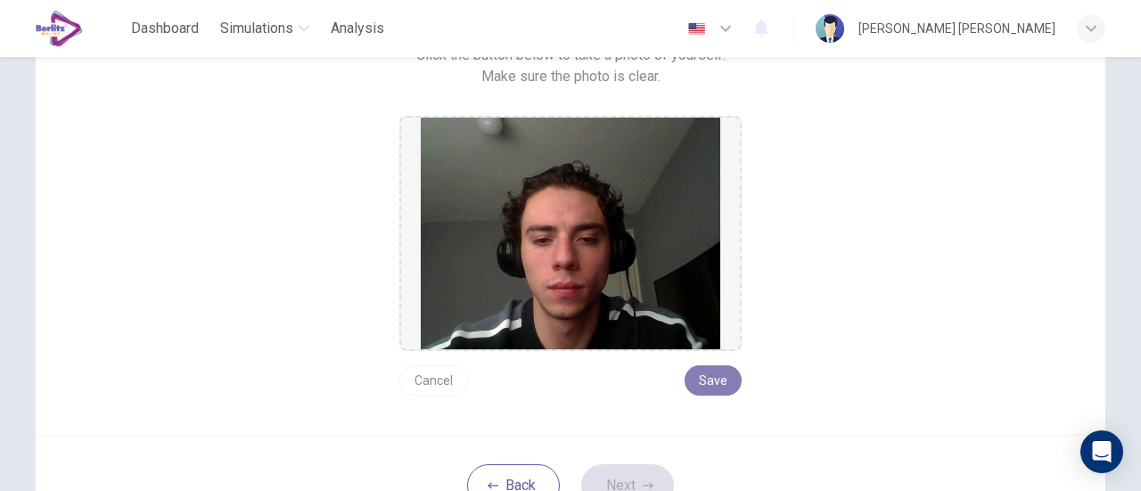
click at [704, 374] on button "Save" at bounding box center [712, 380] width 57 height 30
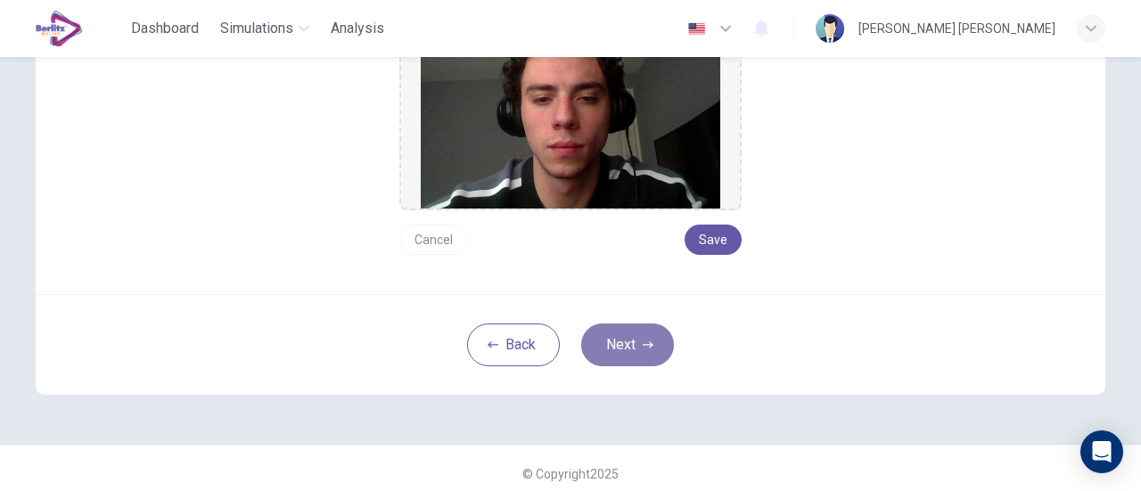
click at [640, 335] on button "Next" at bounding box center [627, 345] width 93 height 43
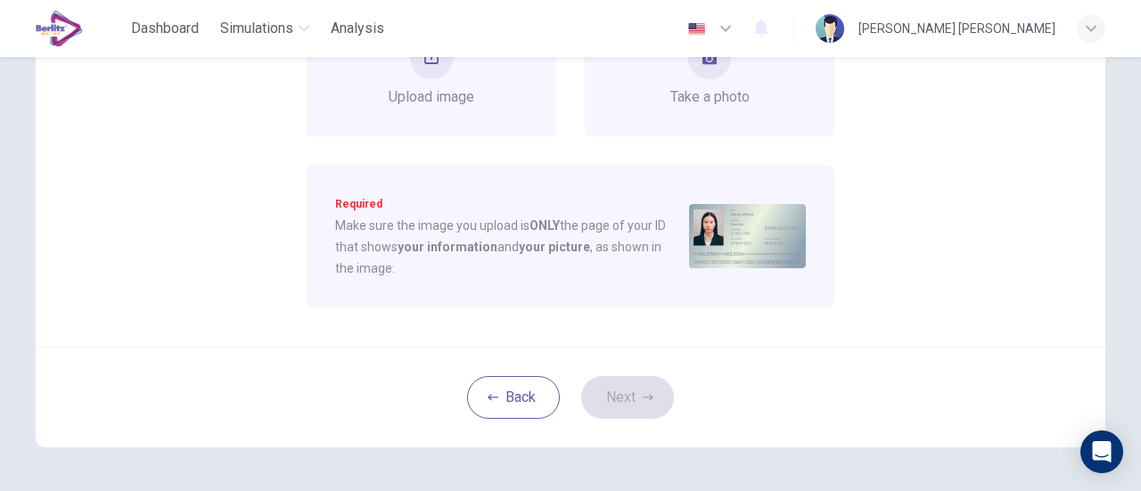
scroll to position [286, 0]
click at [635, 394] on div "Back Next" at bounding box center [570, 395] width 1069 height 101
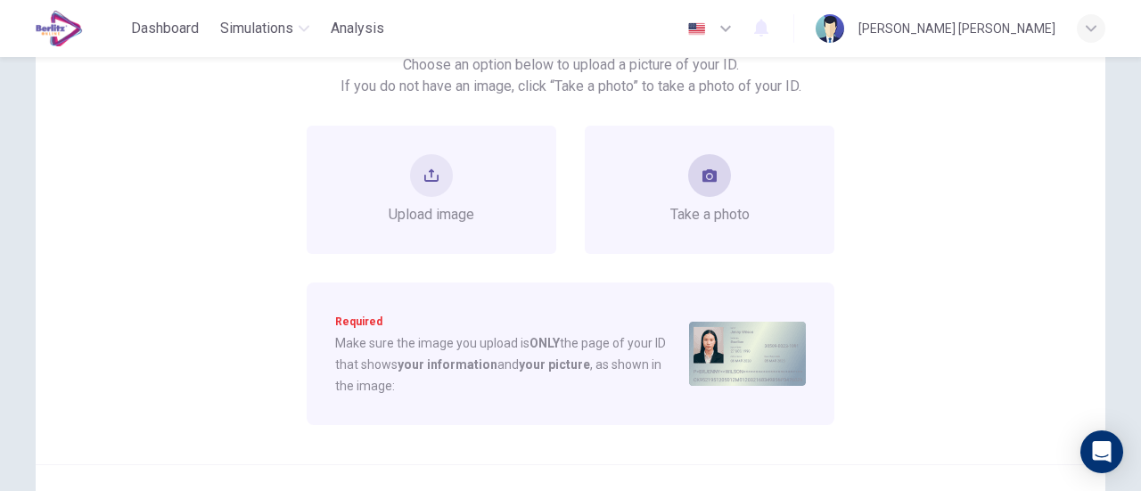
click at [683, 177] on div "Take a photo" at bounding box center [709, 189] width 79 height 71
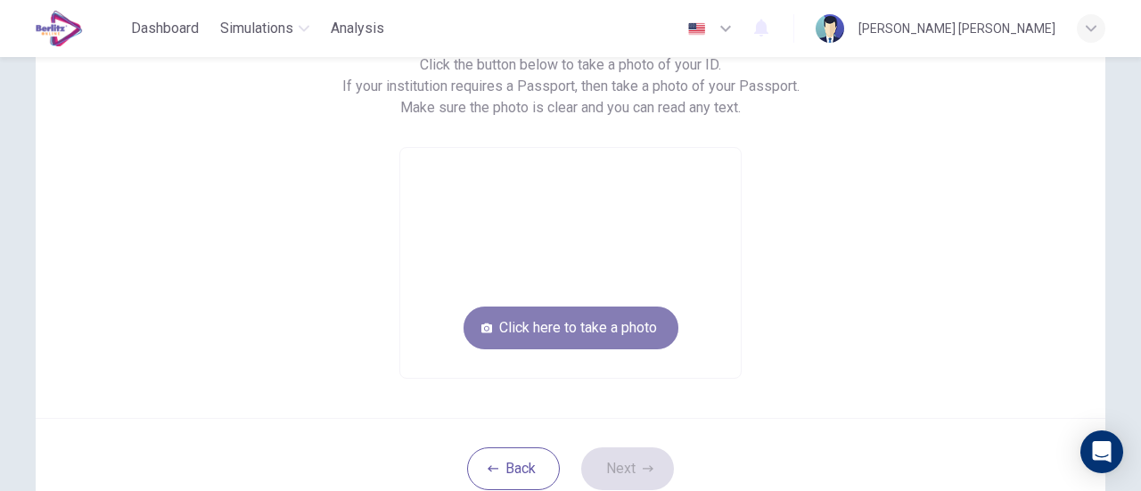
click at [625, 332] on button "Click here to take a photo" at bounding box center [570, 328] width 215 height 43
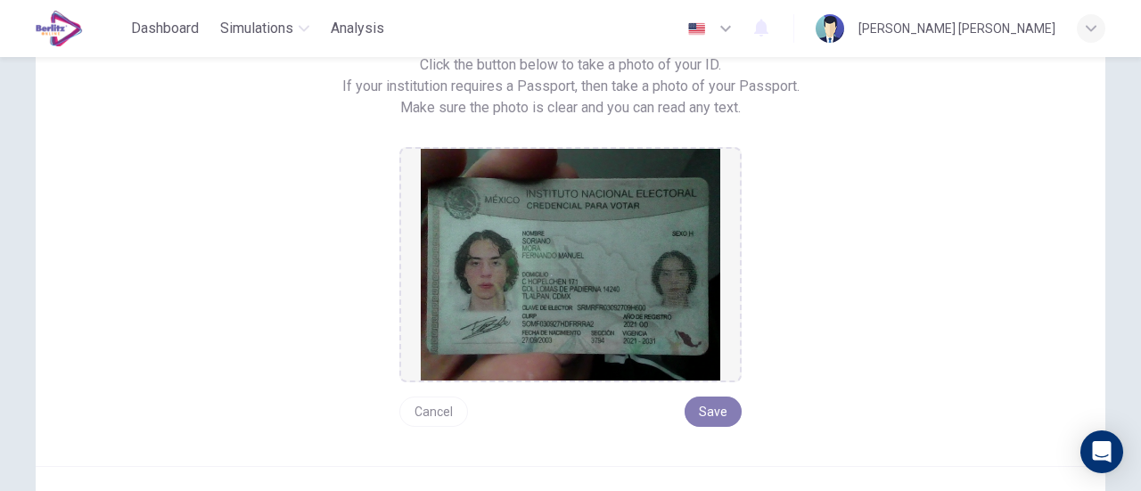
click at [711, 413] on button "Save" at bounding box center [712, 412] width 57 height 30
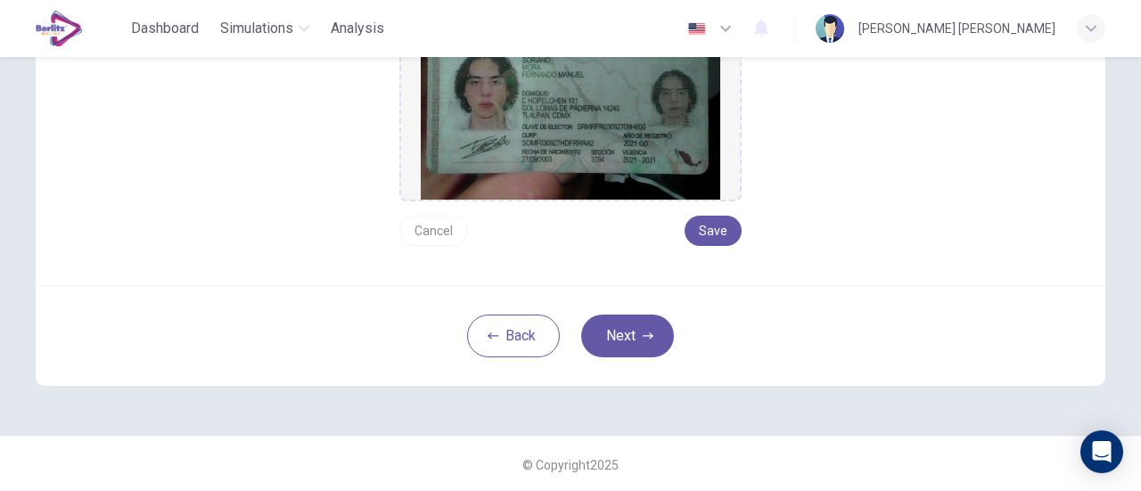
scroll to position [348, 0]
click at [643, 333] on icon "button" at bounding box center [648, 336] width 11 height 11
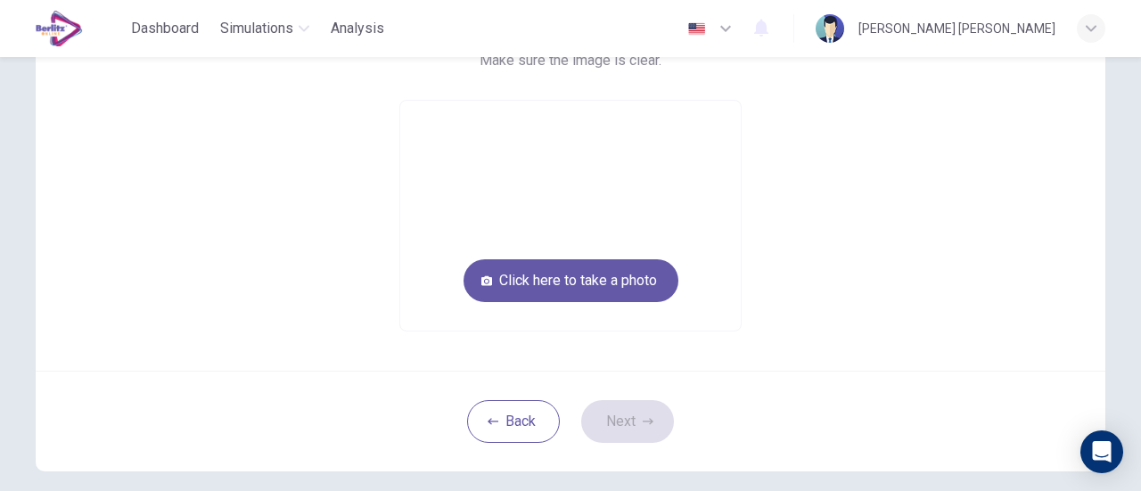
scroll to position [192, 0]
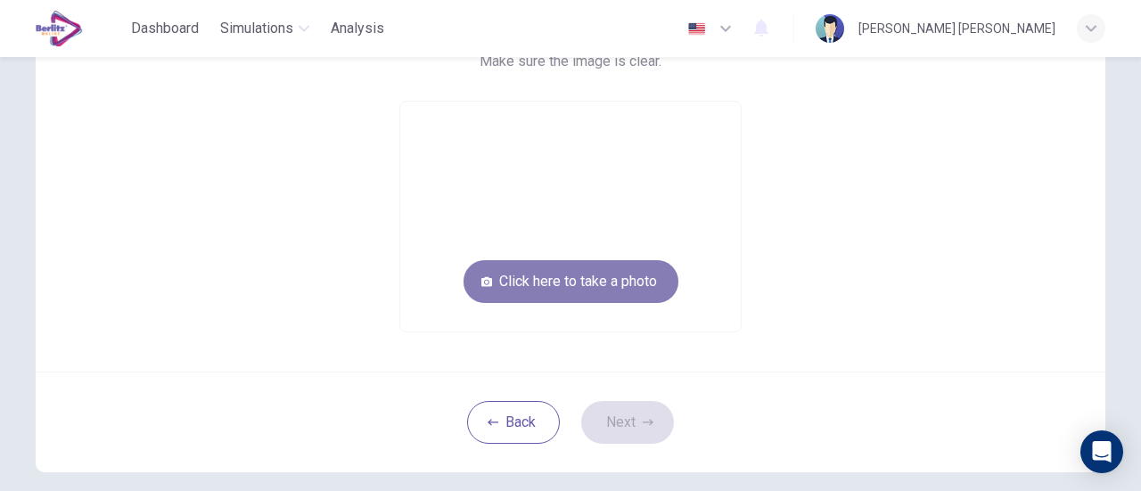
click at [617, 290] on button "Click here to take a photo" at bounding box center [570, 281] width 215 height 43
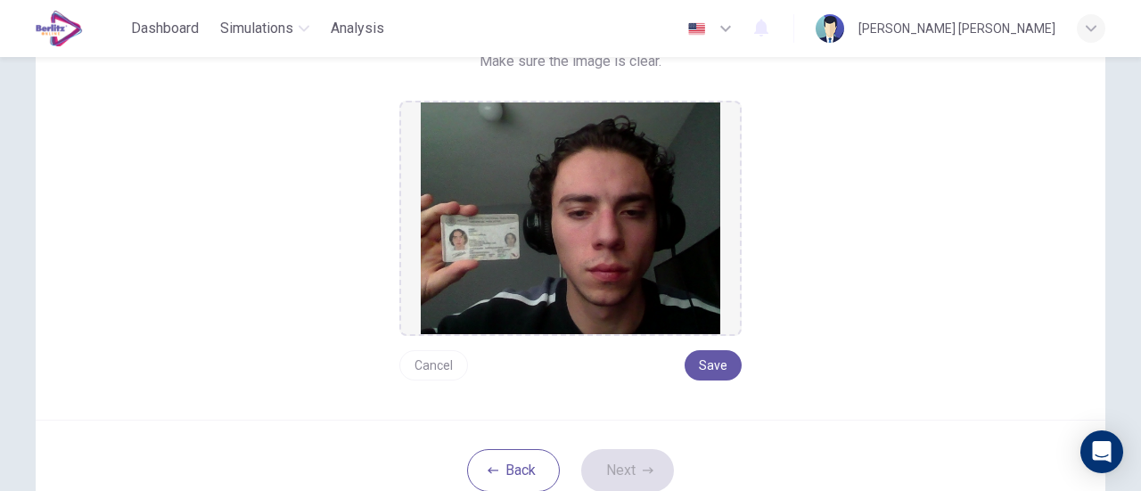
click at [430, 363] on button "Cancel" at bounding box center [433, 365] width 69 height 30
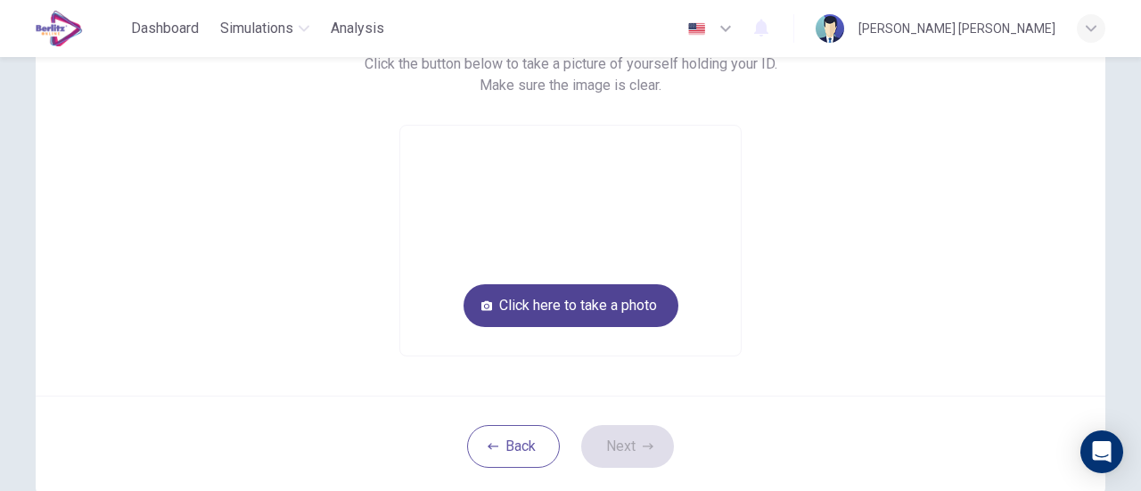
scroll to position [167, 0]
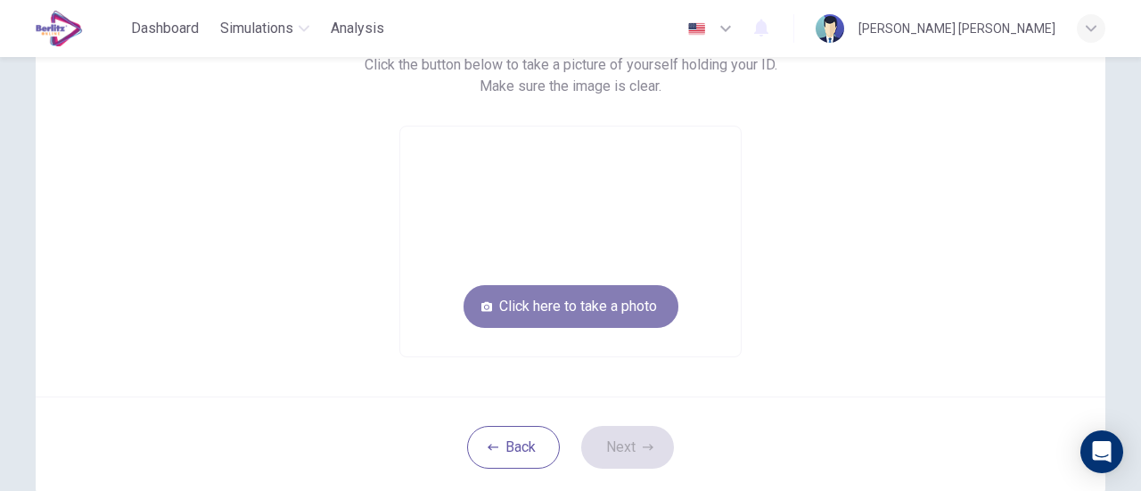
click at [551, 302] on button "Click here to take a photo" at bounding box center [570, 306] width 215 height 43
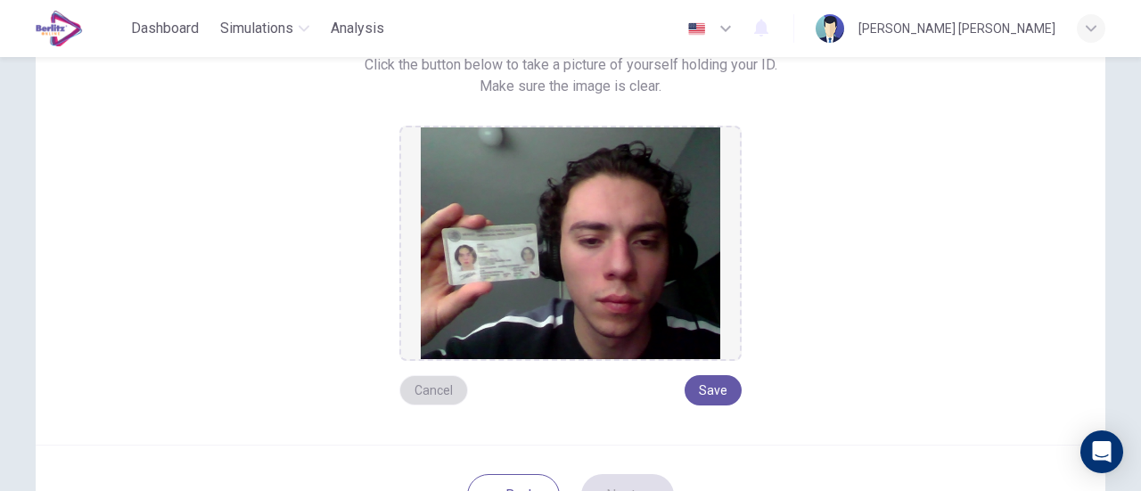
click at [418, 393] on button "Cancel" at bounding box center [433, 390] width 69 height 30
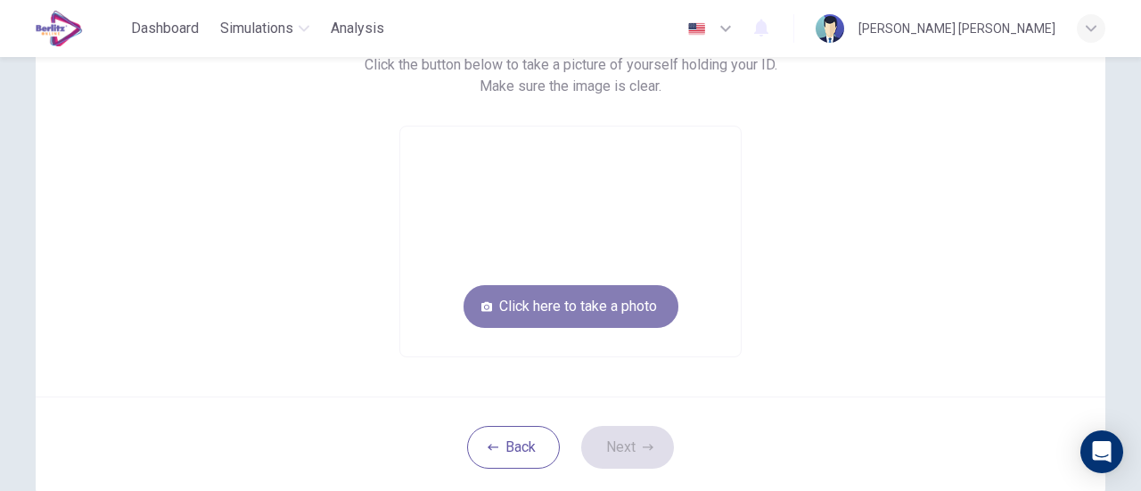
click at [524, 302] on button "Click here to take a photo" at bounding box center [570, 306] width 215 height 43
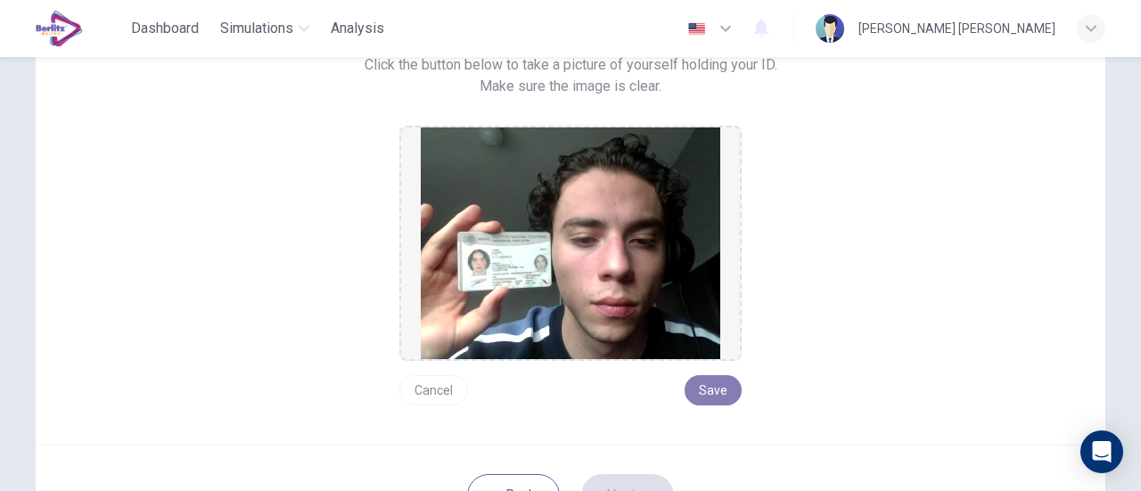
click at [705, 382] on button "Save" at bounding box center [712, 390] width 57 height 30
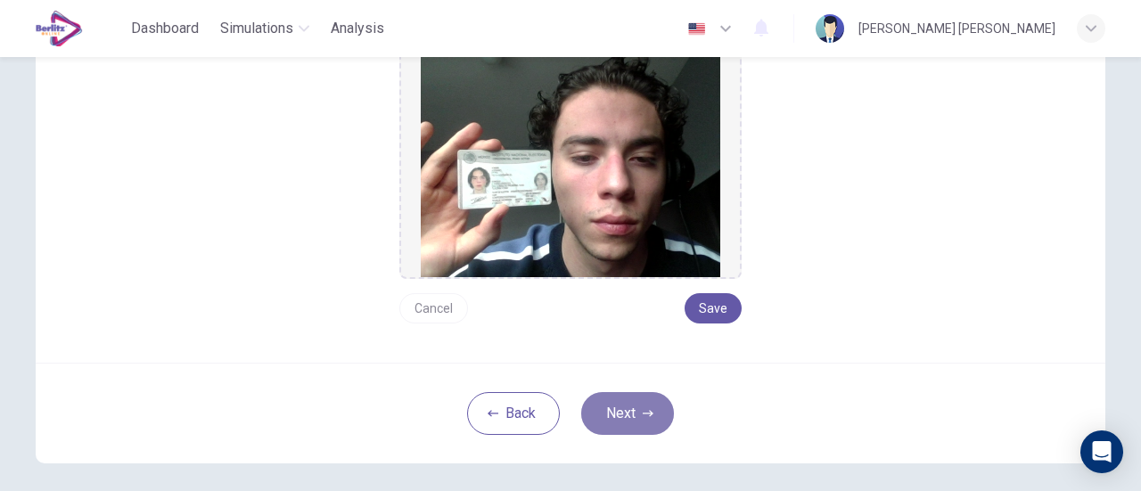
click at [626, 411] on button "Next" at bounding box center [627, 413] width 93 height 43
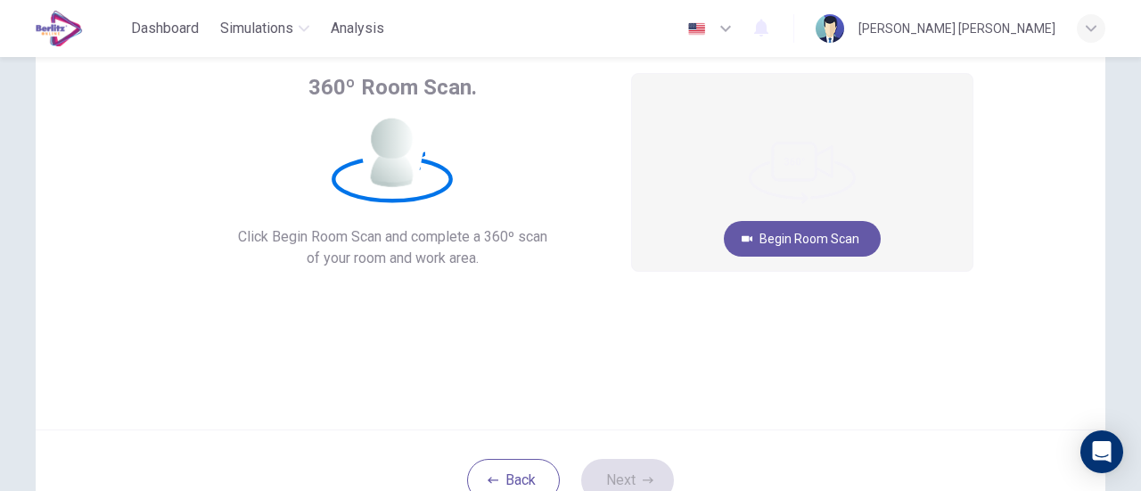
scroll to position [104, 0]
click at [820, 244] on button "Begin Room Scan" at bounding box center [802, 240] width 157 height 36
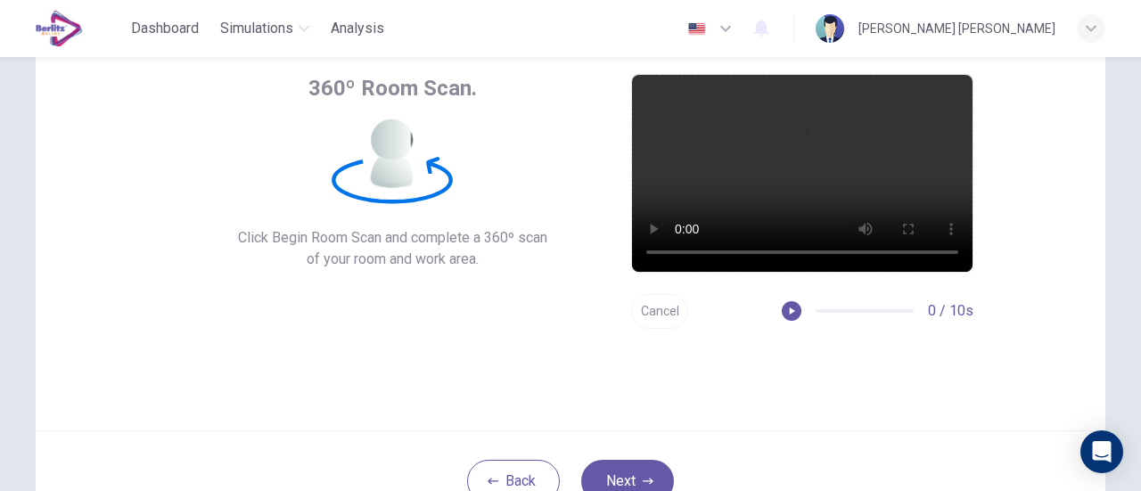
scroll to position [163, 0]
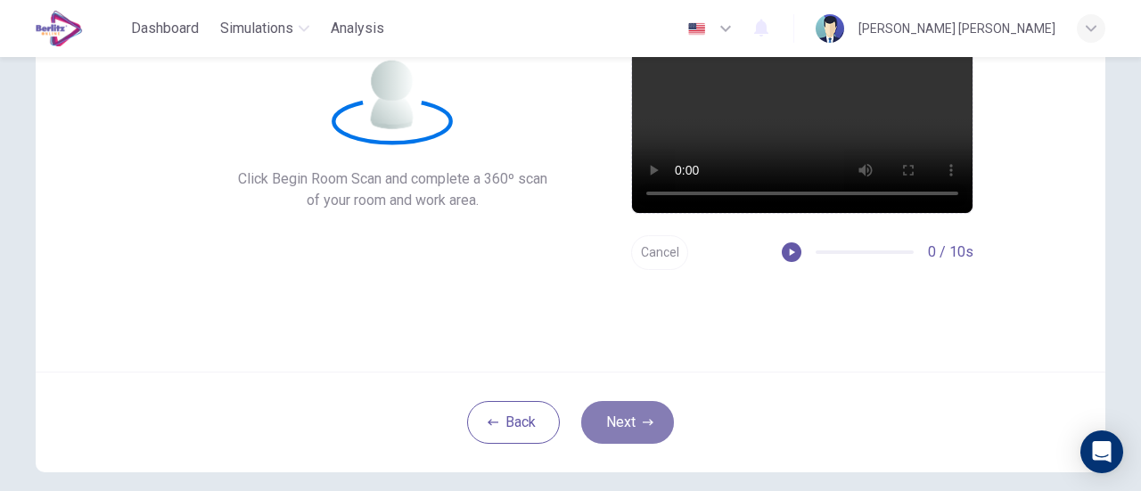
click at [610, 425] on button "Next" at bounding box center [627, 422] width 93 height 43
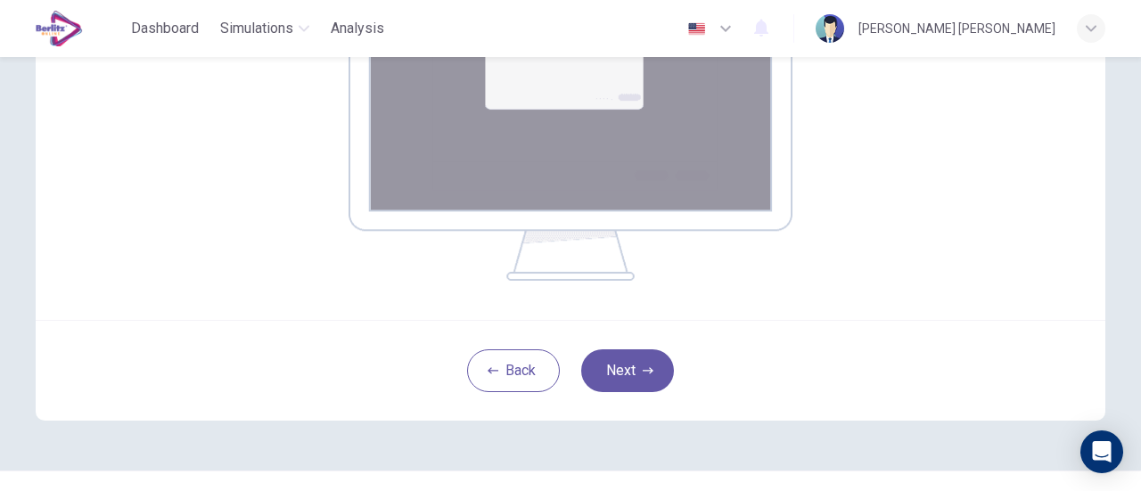
scroll to position [434, 0]
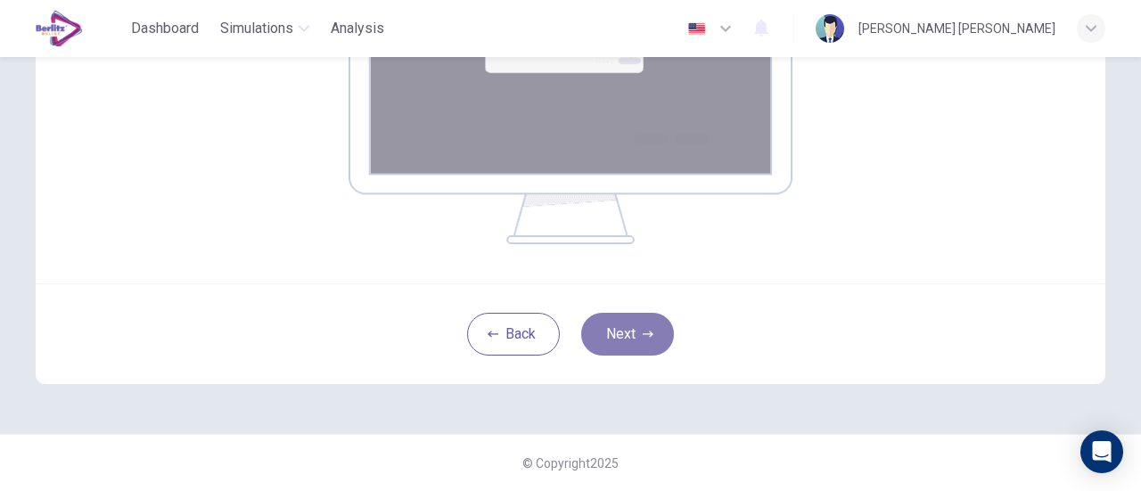
click at [643, 334] on icon "button" at bounding box center [648, 334] width 11 height 11
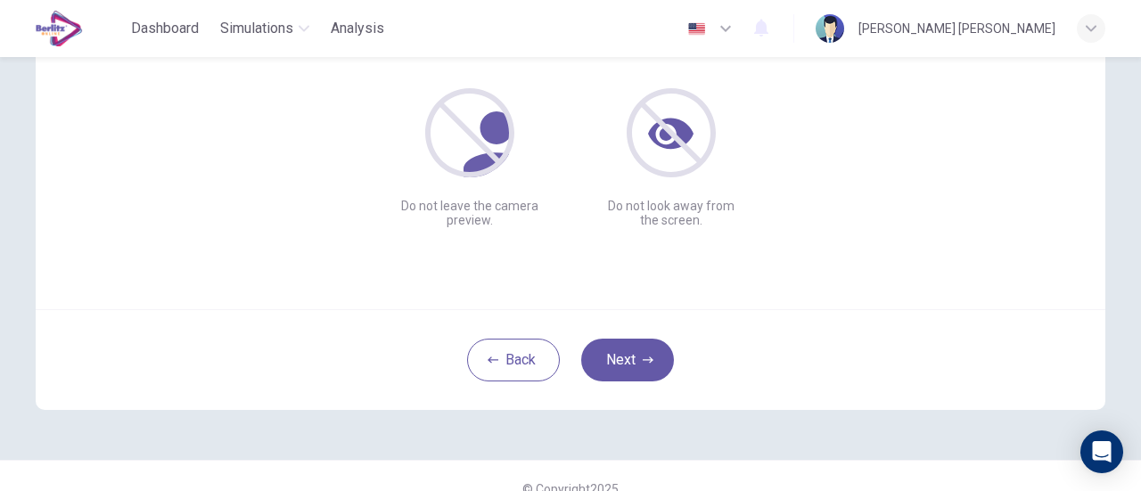
scroll to position [226, 0]
click at [624, 361] on button "Next" at bounding box center [627, 359] width 93 height 43
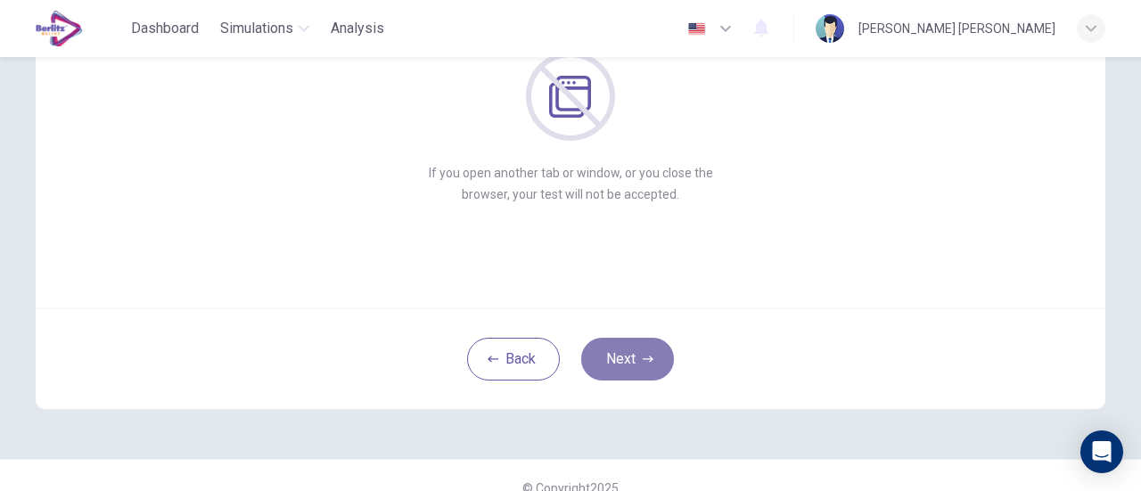
click at [650, 357] on button "Next" at bounding box center [627, 359] width 93 height 43
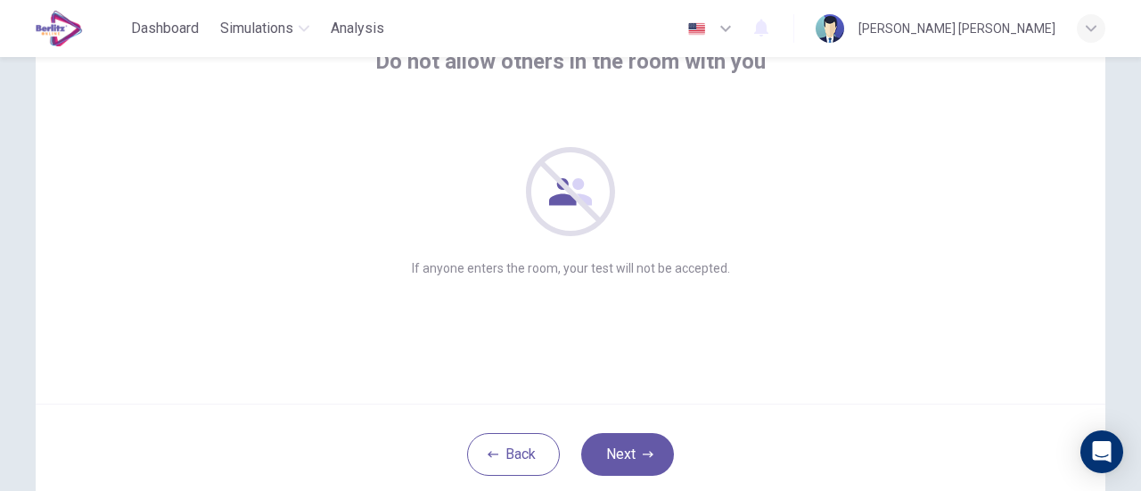
scroll to position [142, 0]
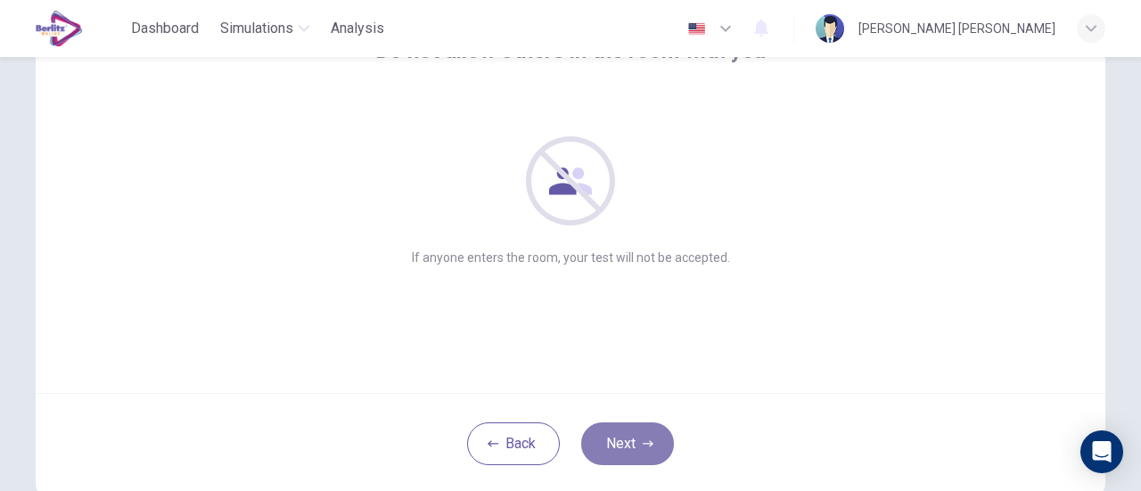
click at [643, 446] on icon "button" at bounding box center [648, 443] width 11 height 11
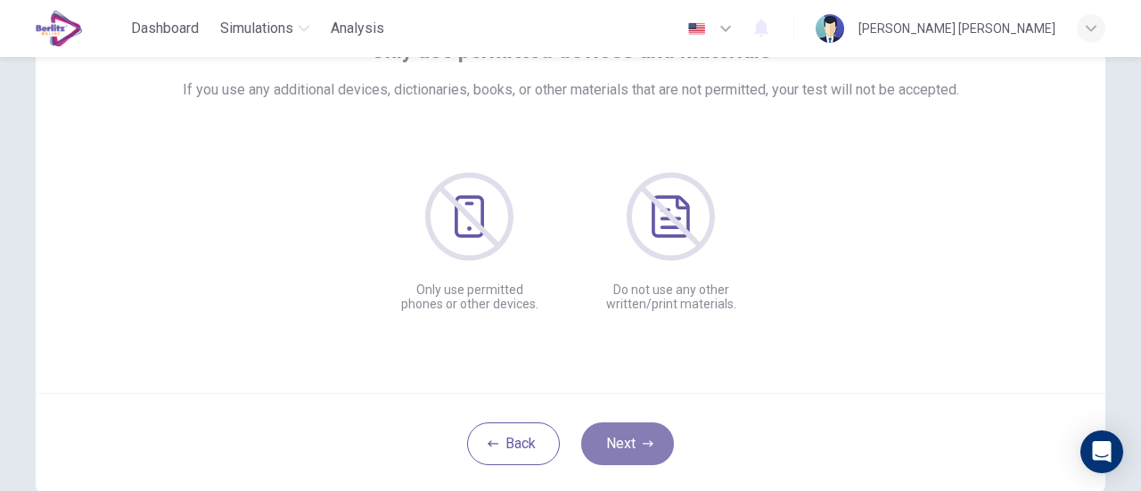
click at [643, 446] on icon "button" at bounding box center [648, 443] width 11 height 11
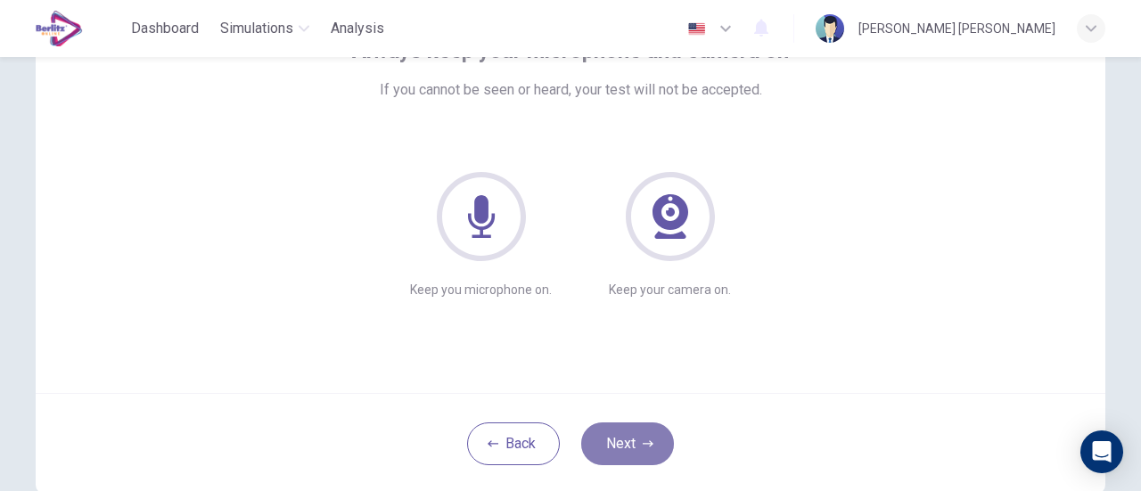
click at [643, 446] on icon "button" at bounding box center [648, 443] width 11 height 11
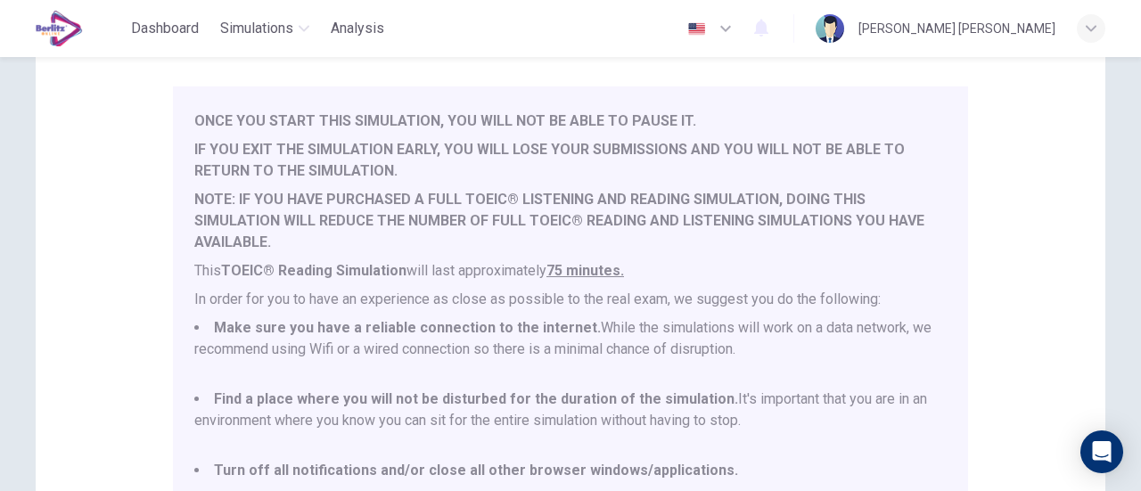
scroll to position [499, 0]
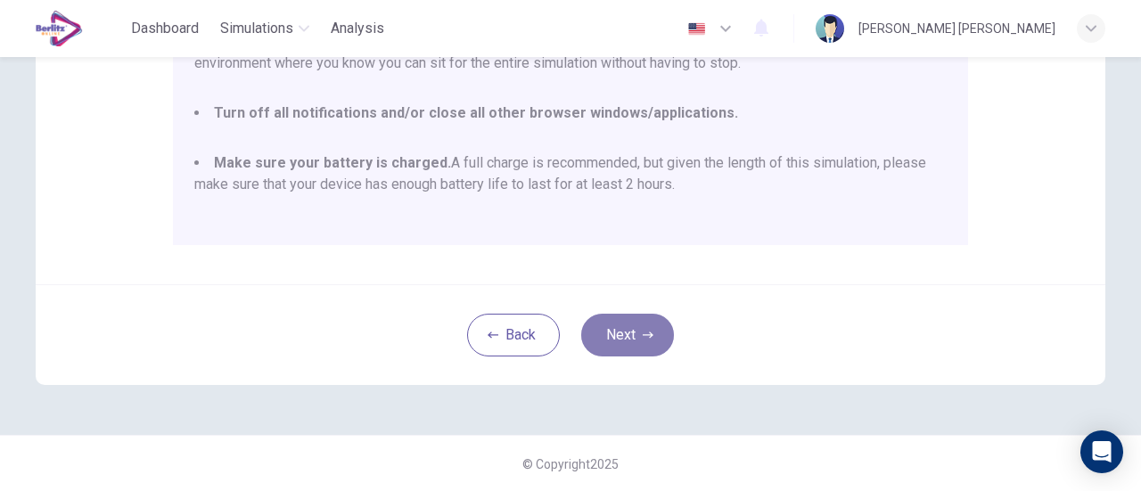
click at [624, 336] on button "Next" at bounding box center [627, 335] width 93 height 43
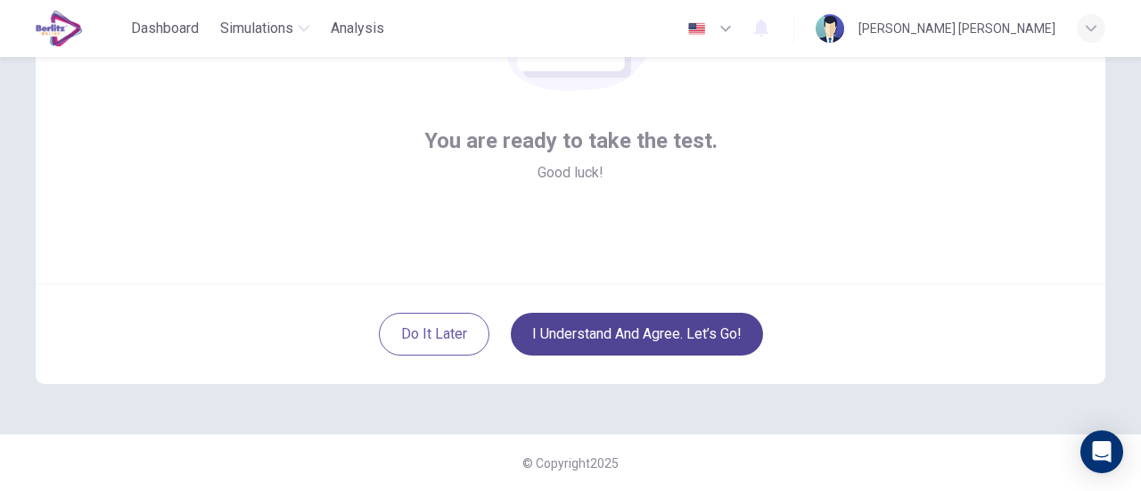
scroll to position [250, 0]
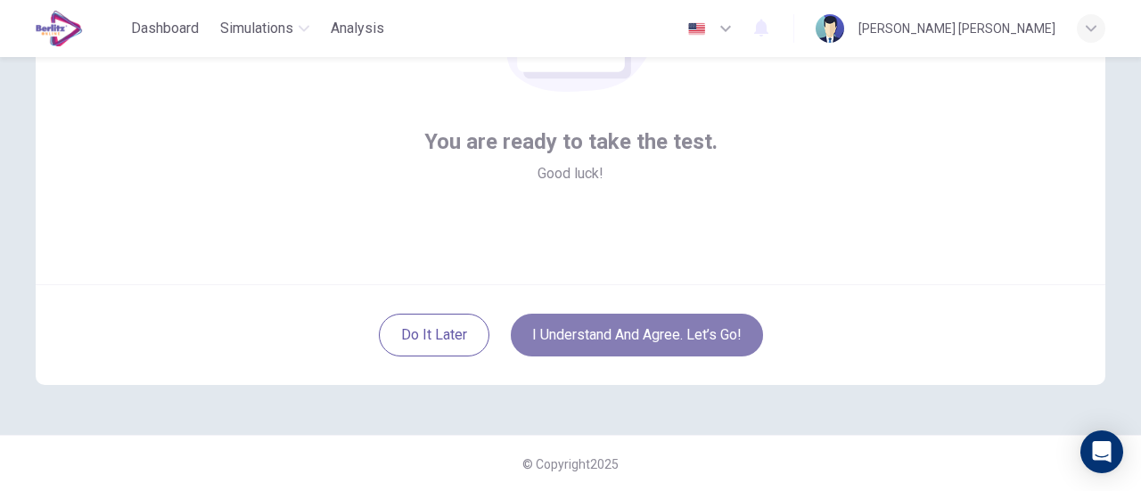
click at [680, 348] on button "I understand and agree. Let’s go!" at bounding box center [637, 335] width 252 height 43
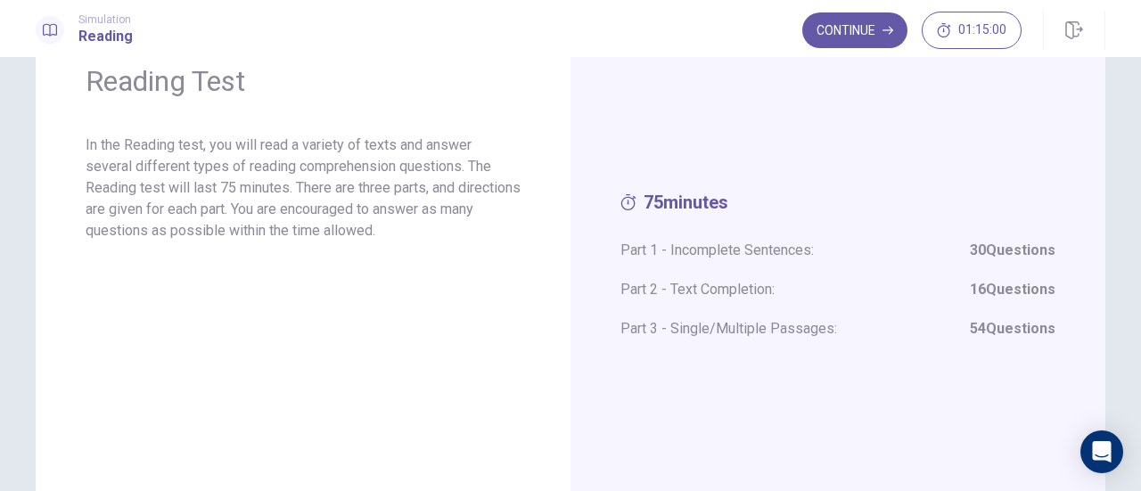
scroll to position [80, 0]
click at [884, 35] on icon "button" at bounding box center [887, 30] width 11 height 11
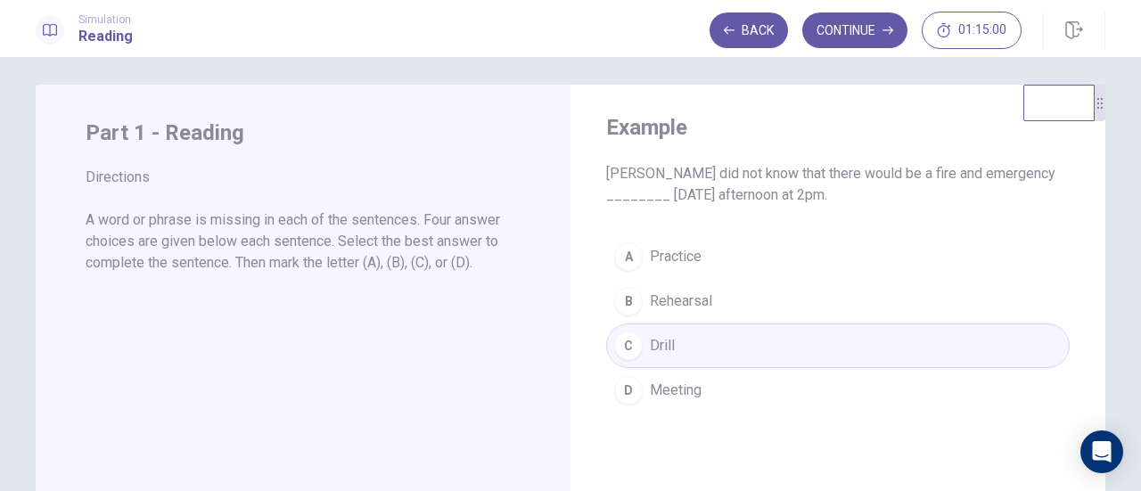
scroll to position [7, 0]
click at [881, 28] on button "Continue" at bounding box center [854, 30] width 105 height 36
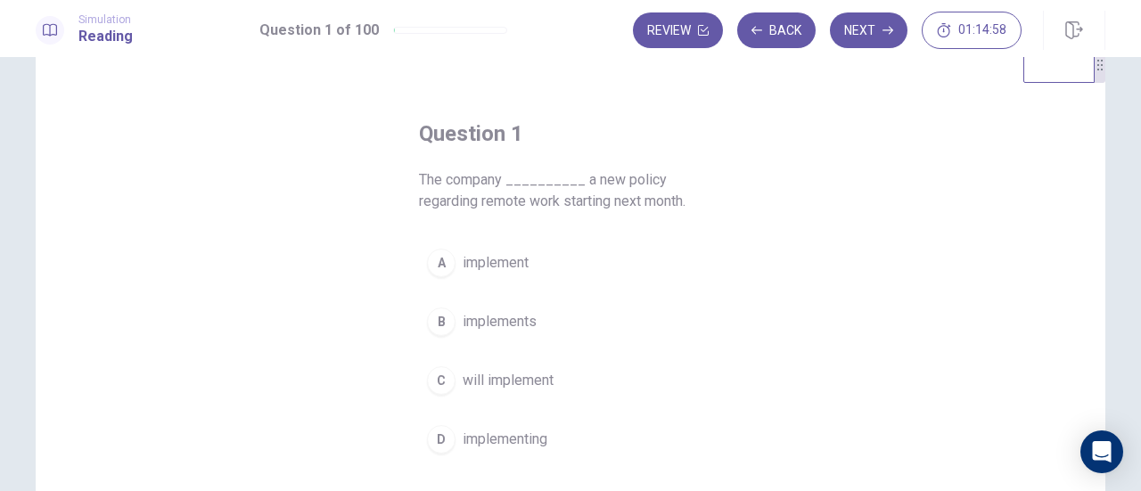
scroll to position [48, 0]
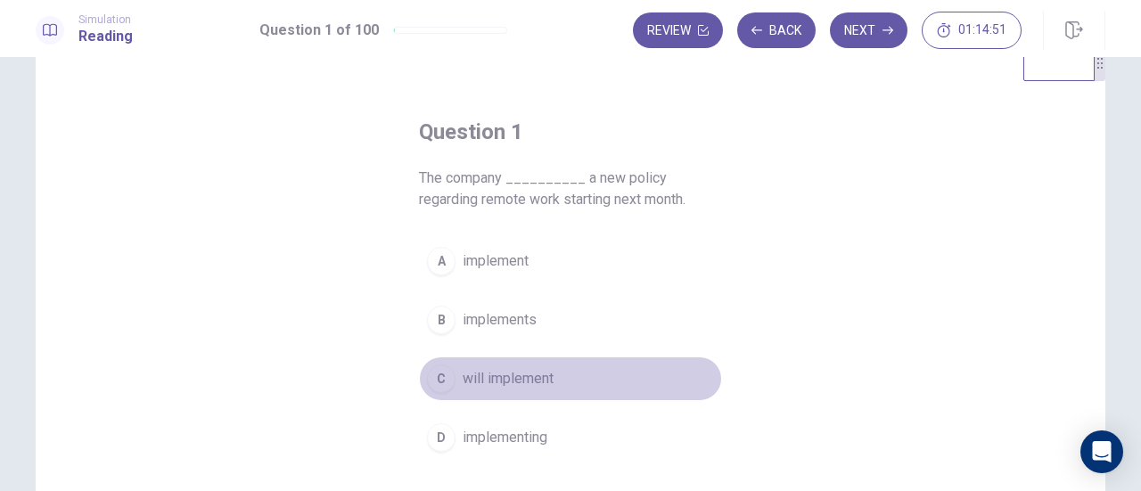
click at [438, 385] on div "C" at bounding box center [441, 379] width 29 height 29
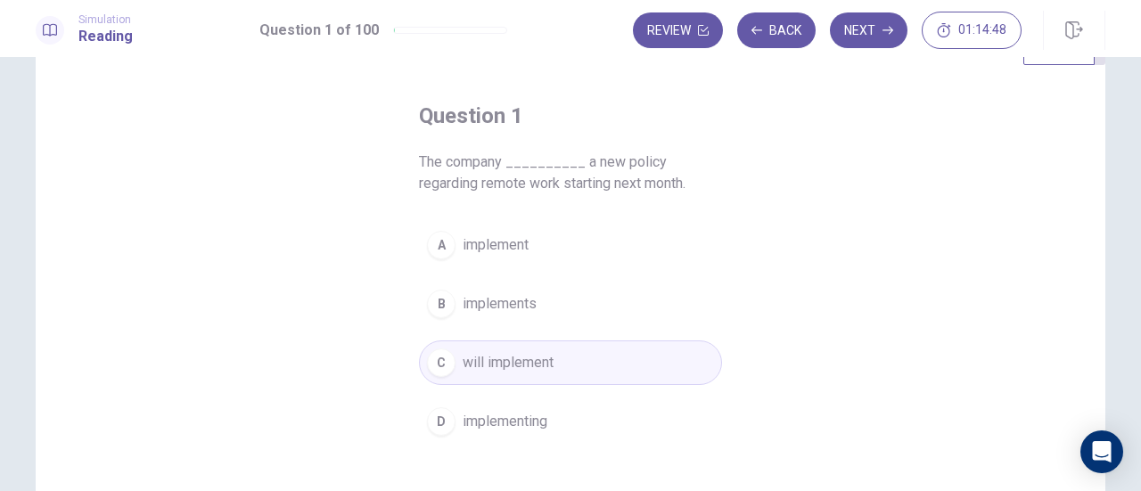
scroll to position [58, 0]
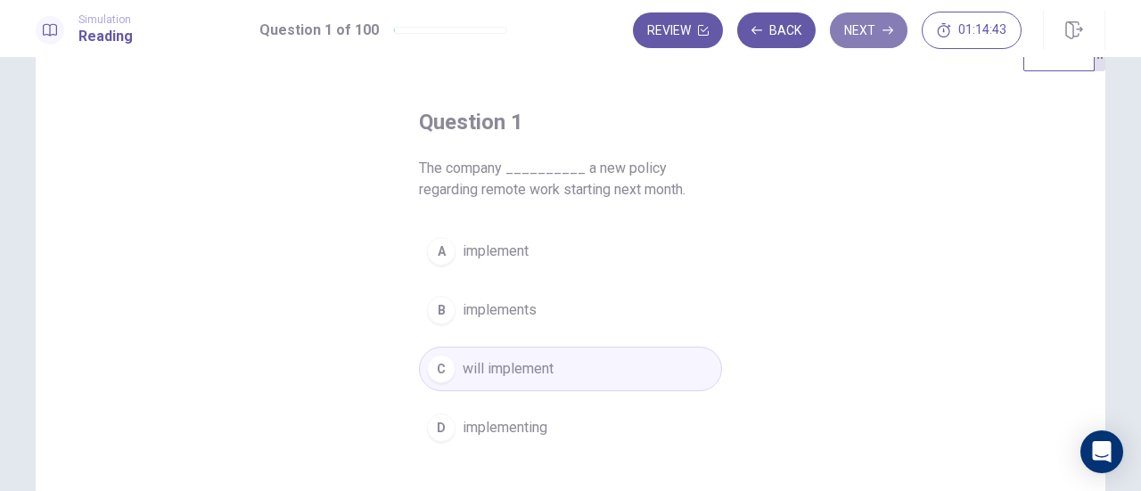
click at [873, 31] on button "Next" at bounding box center [869, 30] width 78 height 36
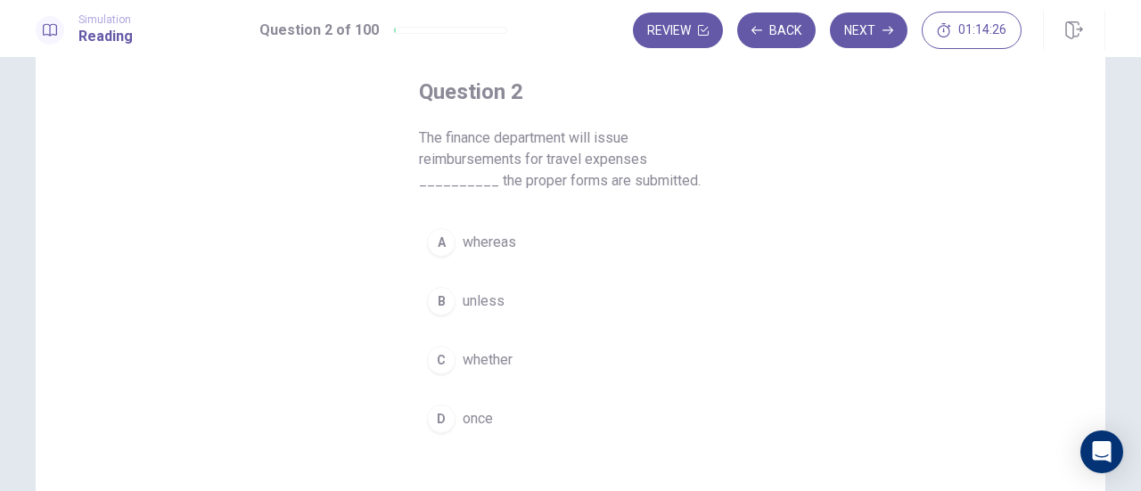
scroll to position [89, 0]
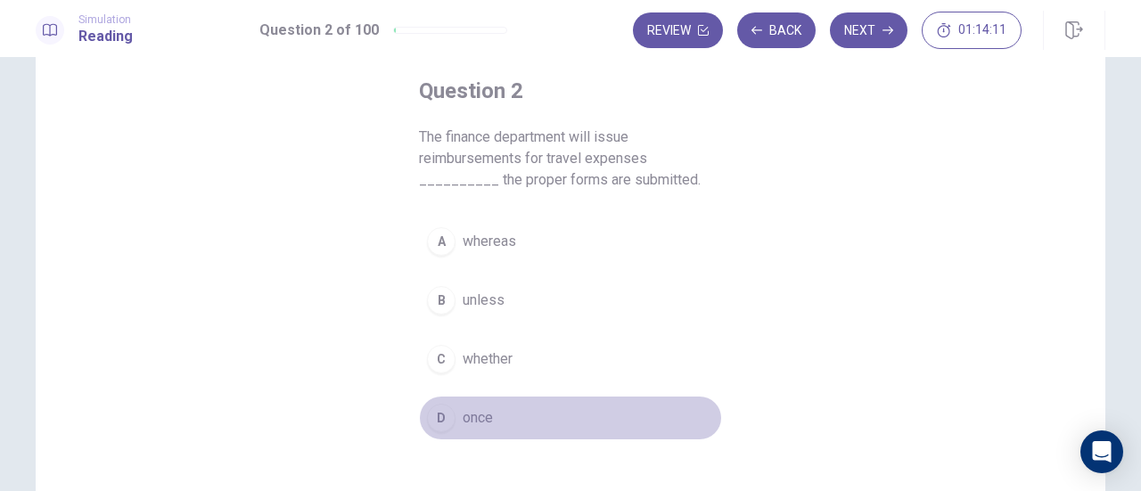
click at [438, 414] on div "D" at bounding box center [441, 418] width 29 height 29
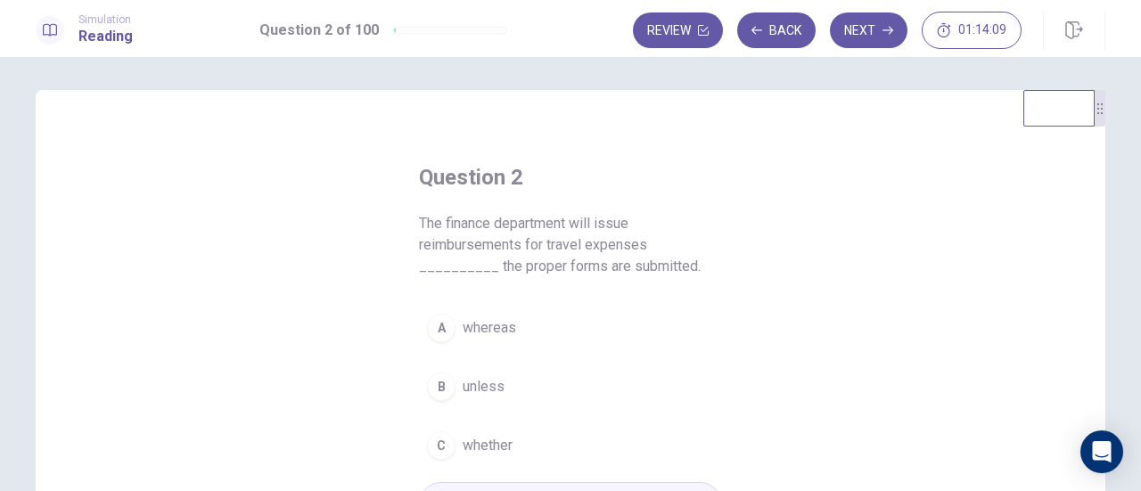
scroll to position [0, 0]
click at [864, 38] on button "Next" at bounding box center [869, 30] width 78 height 36
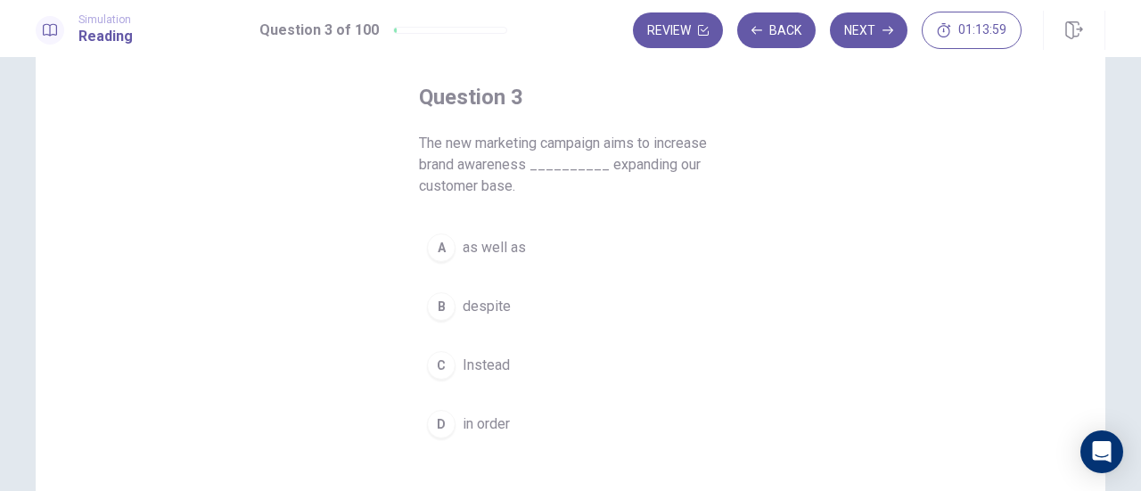
scroll to position [84, 0]
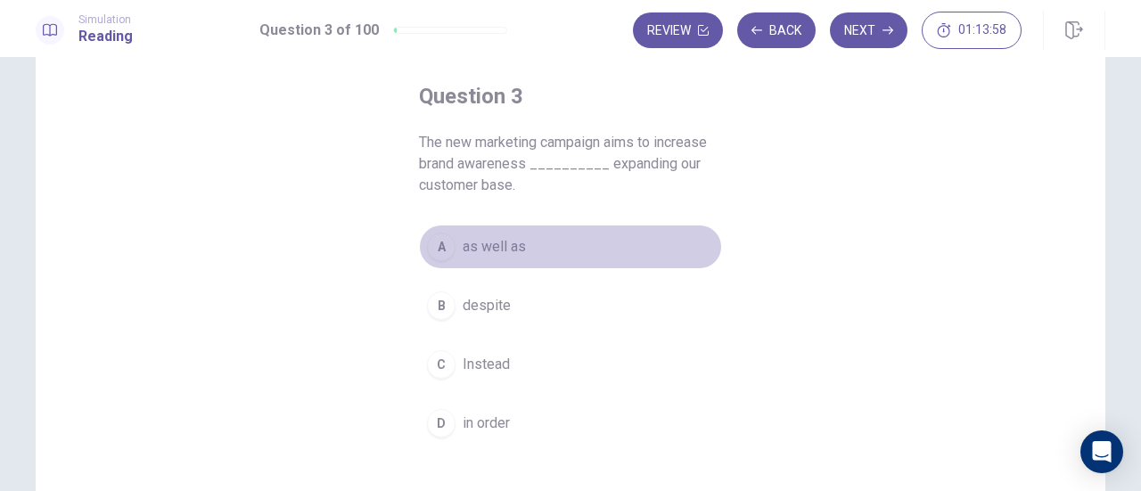
click at [429, 239] on div "A" at bounding box center [441, 247] width 29 height 29
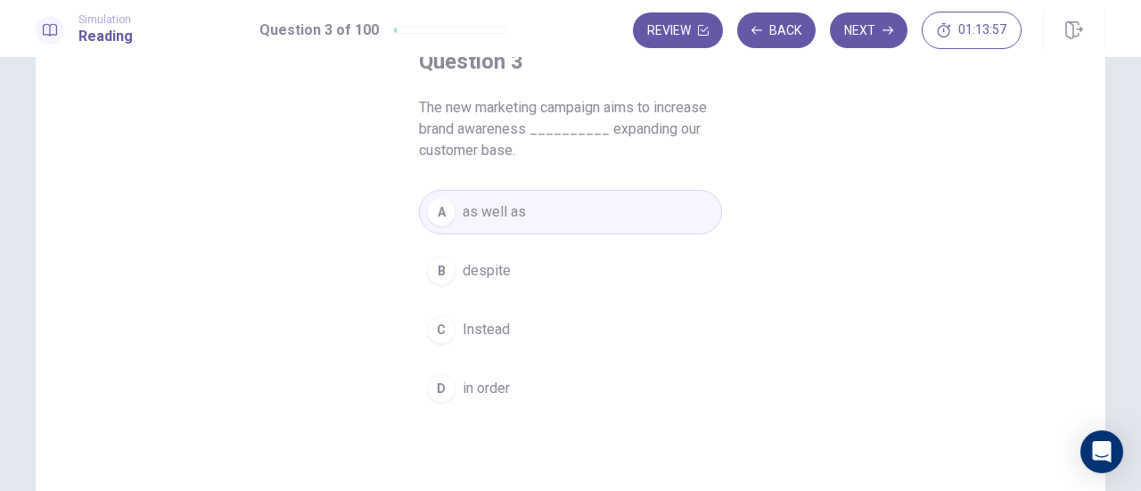
scroll to position [113, 0]
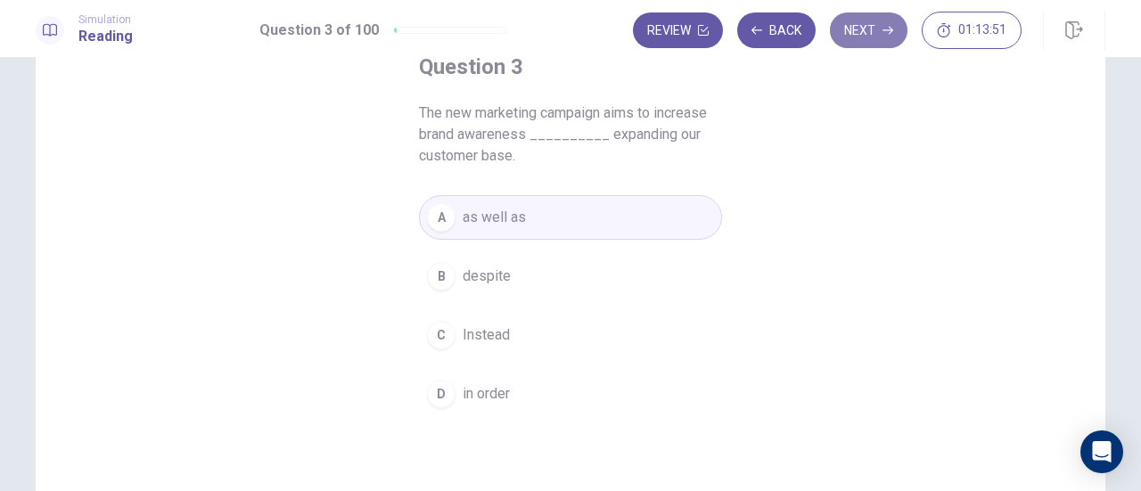
click at [865, 30] on button "Next" at bounding box center [869, 30] width 78 height 36
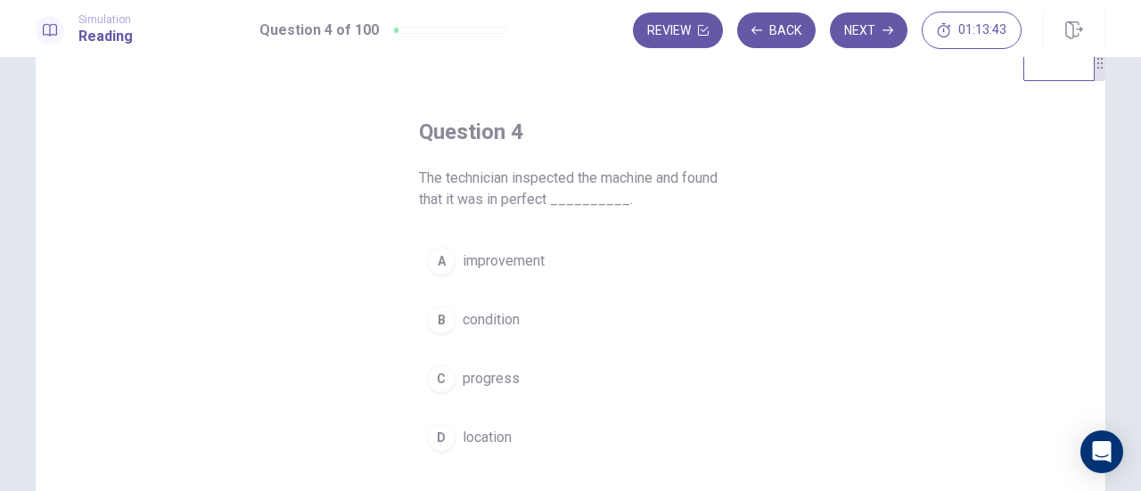
scroll to position [72, 0]
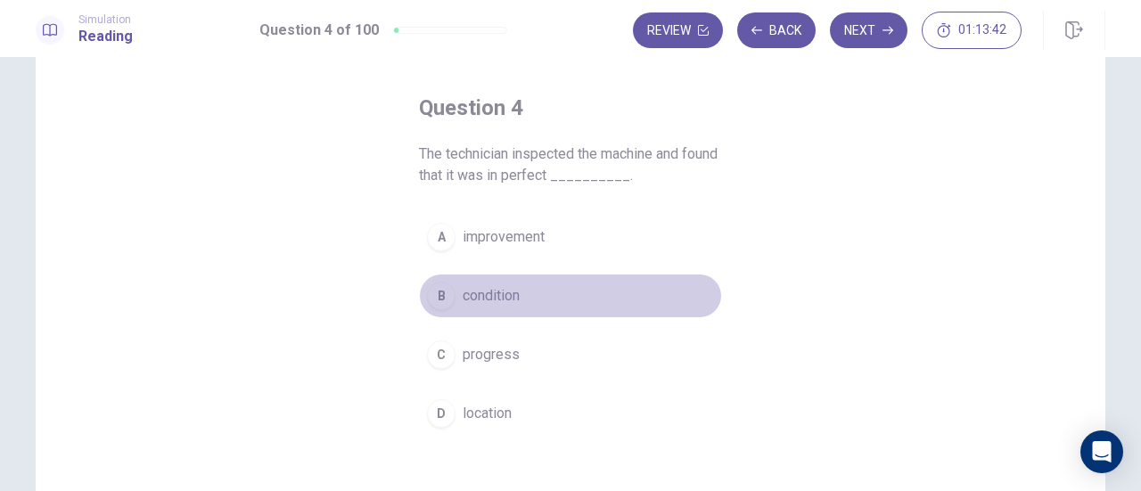
click at [437, 292] on div "B" at bounding box center [441, 296] width 29 height 29
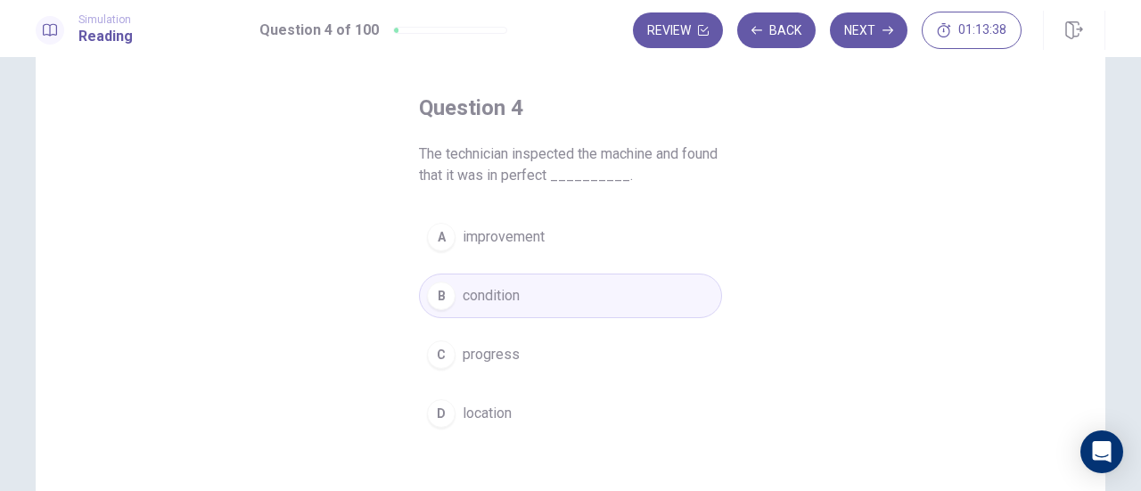
scroll to position [12, 0]
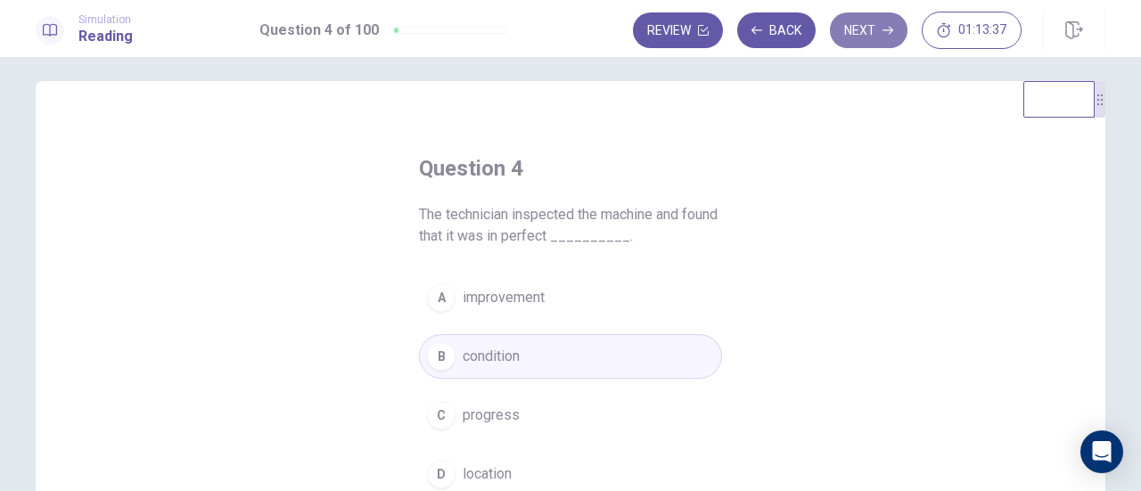
click at [874, 35] on button "Next" at bounding box center [869, 30] width 78 height 36
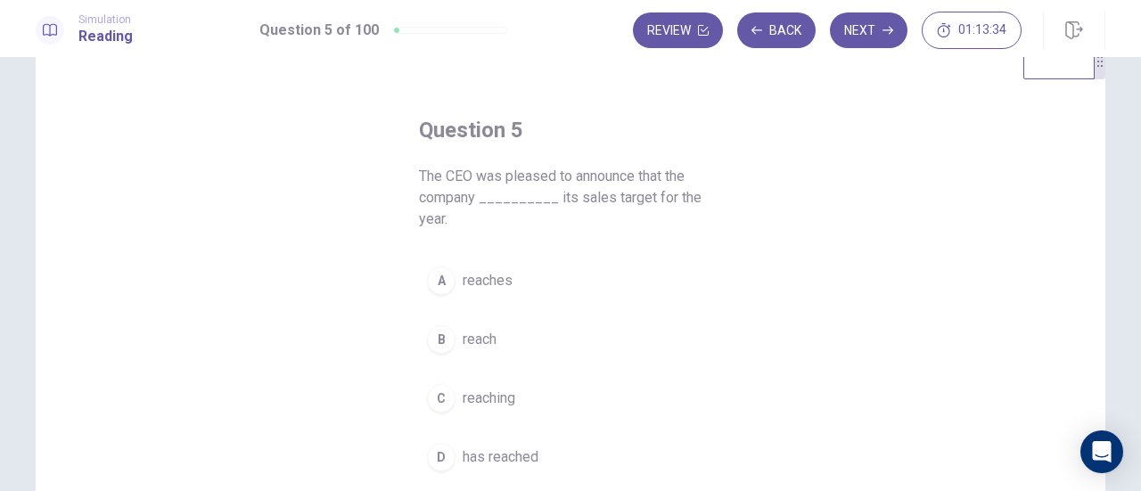
scroll to position [51, 0]
click at [768, 21] on button "Back" at bounding box center [776, 30] width 78 height 36
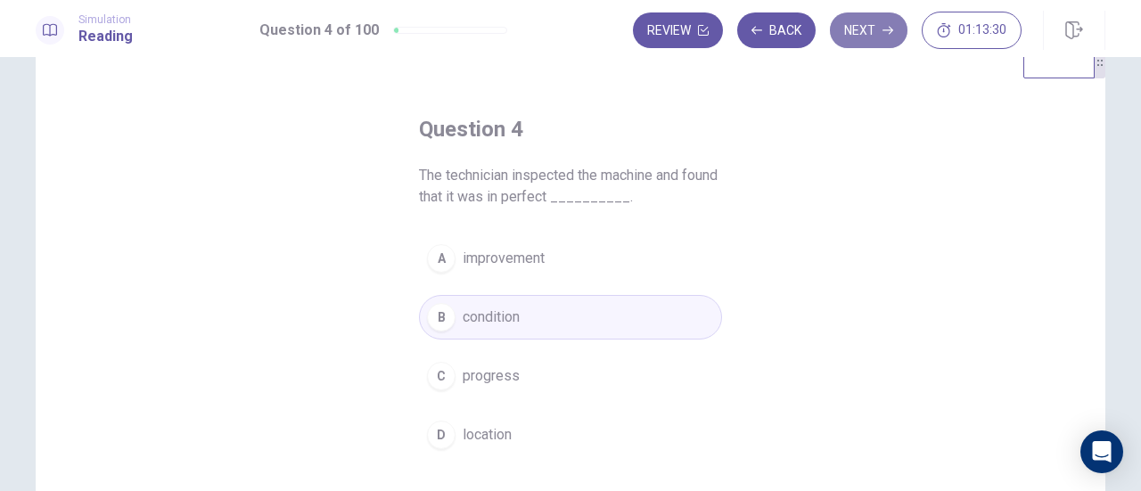
click at [888, 34] on icon "button" at bounding box center [887, 30] width 11 height 11
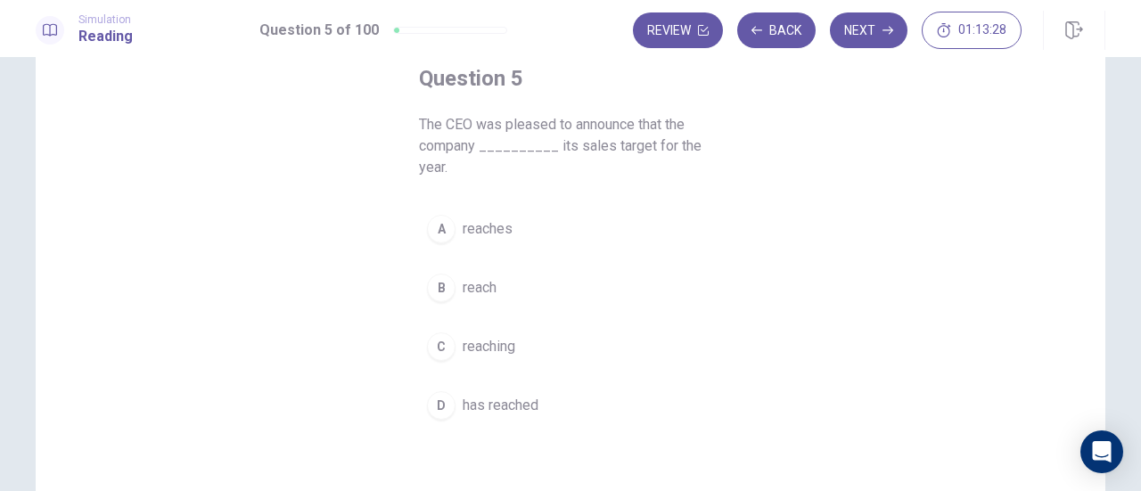
scroll to position [102, 0]
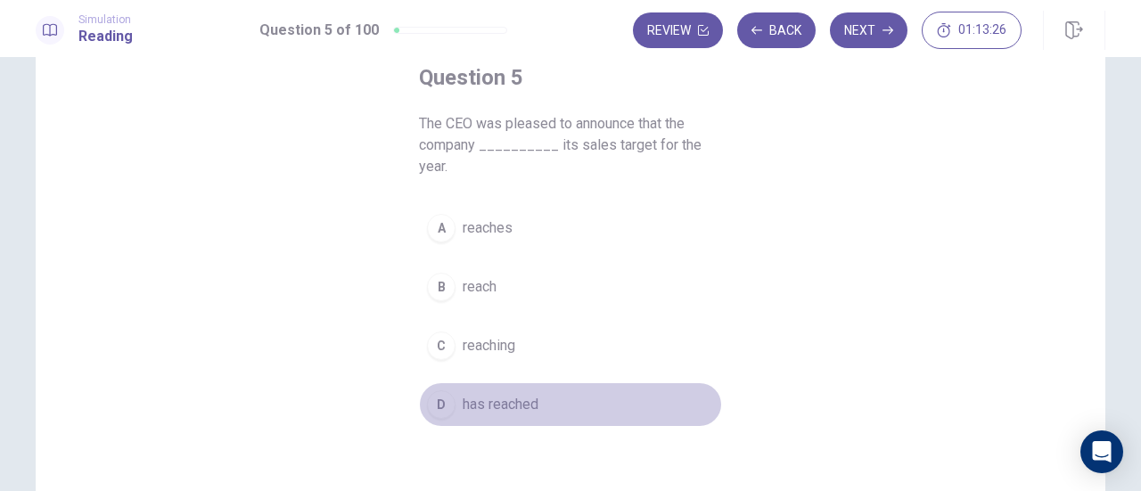
click at [435, 390] on div "D" at bounding box center [441, 404] width 29 height 29
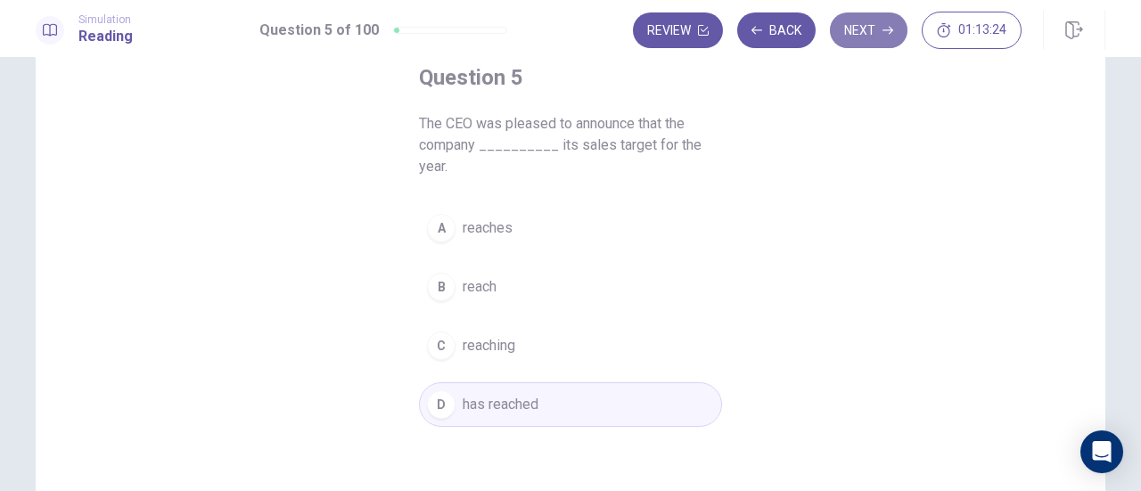
click at [863, 40] on button "Next" at bounding box center [869, 30] width 78 height 36
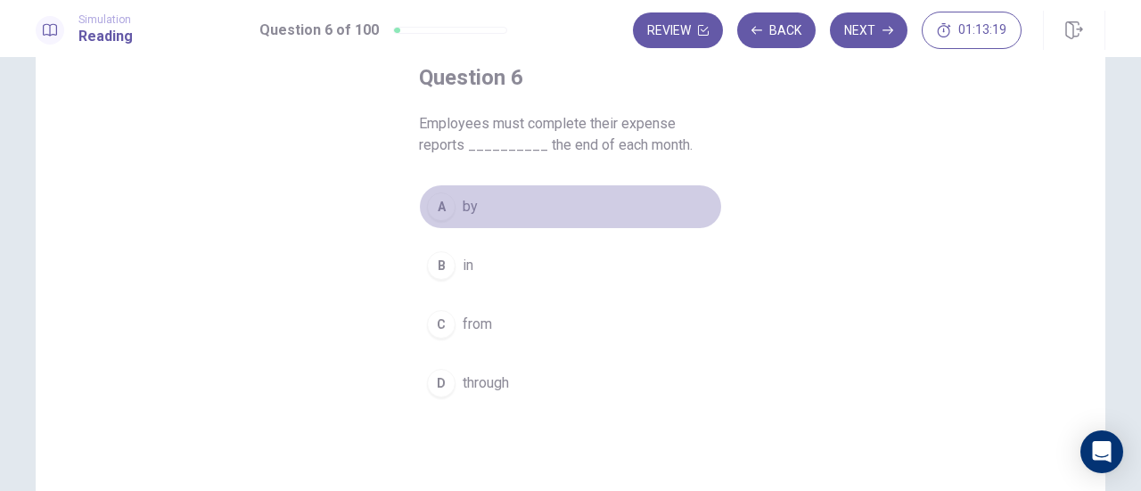
click at [420, 213] on button "A by" at bounding box center [570, 206] width 303 height 45
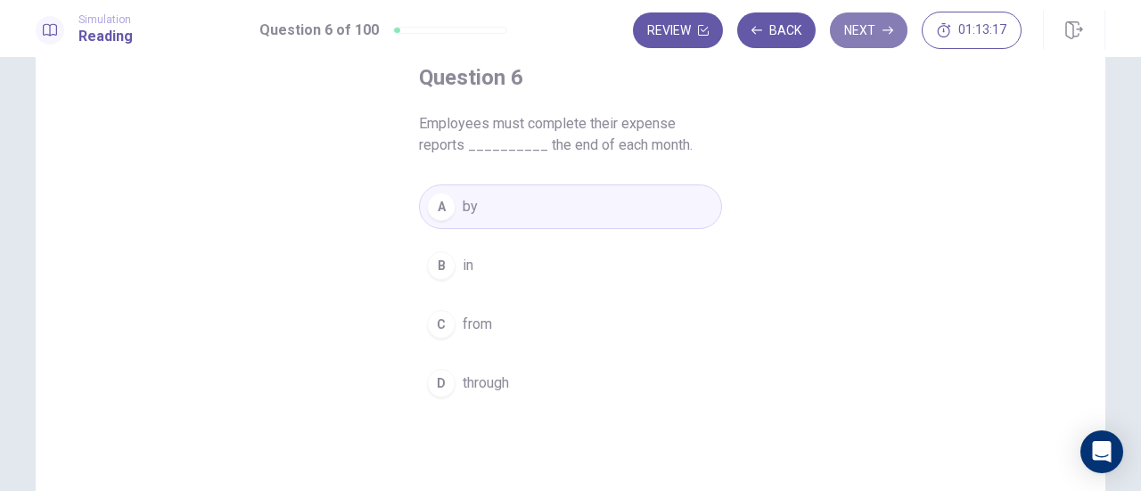
click at [875, 35] on button "Next" at bounding box center [869, 30] width 78 height 36
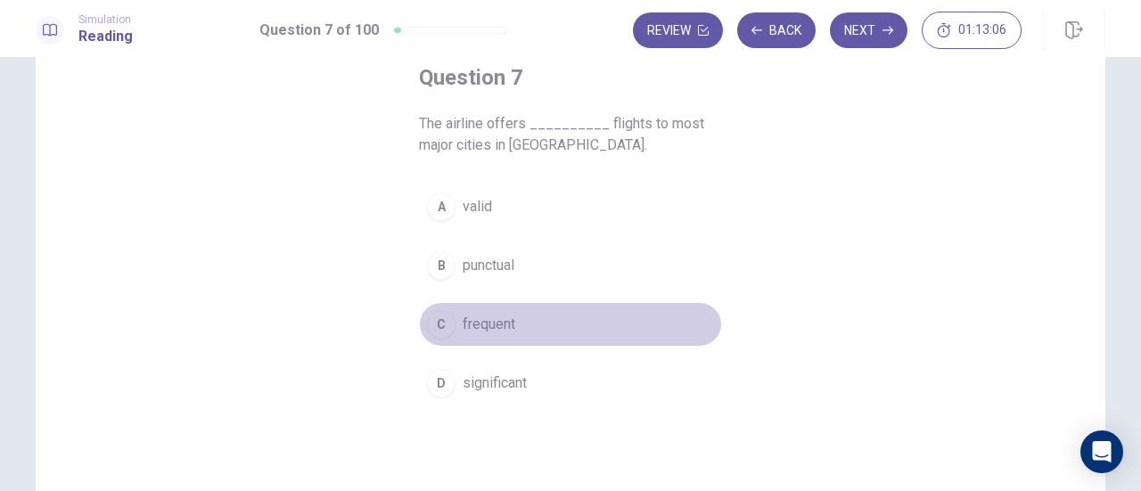
click at [435, 323] on div "C" at bounding box center [441, 324] width 29 height 29
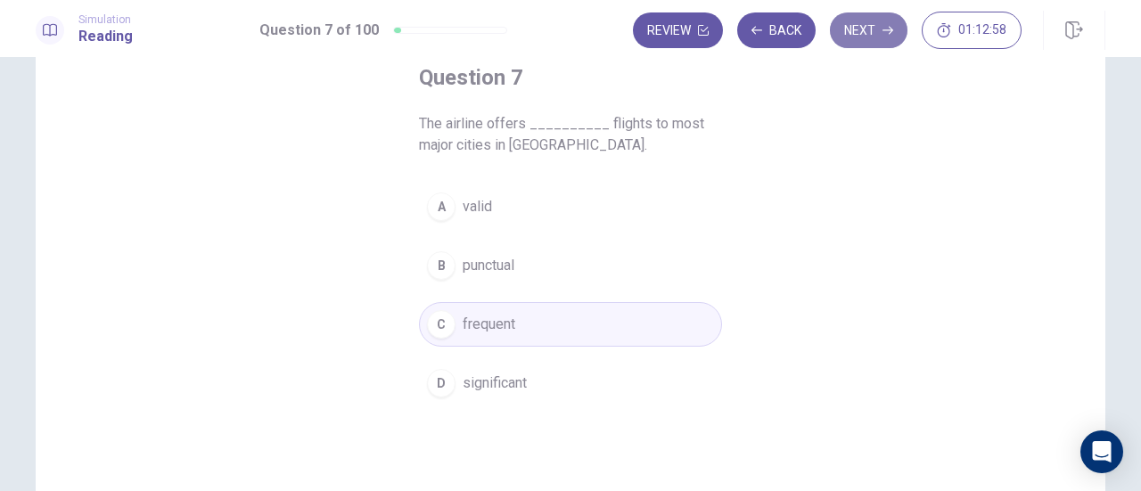
click at [857, 45] on button "Next" at bounding box center [869, 30] width 78 height 36
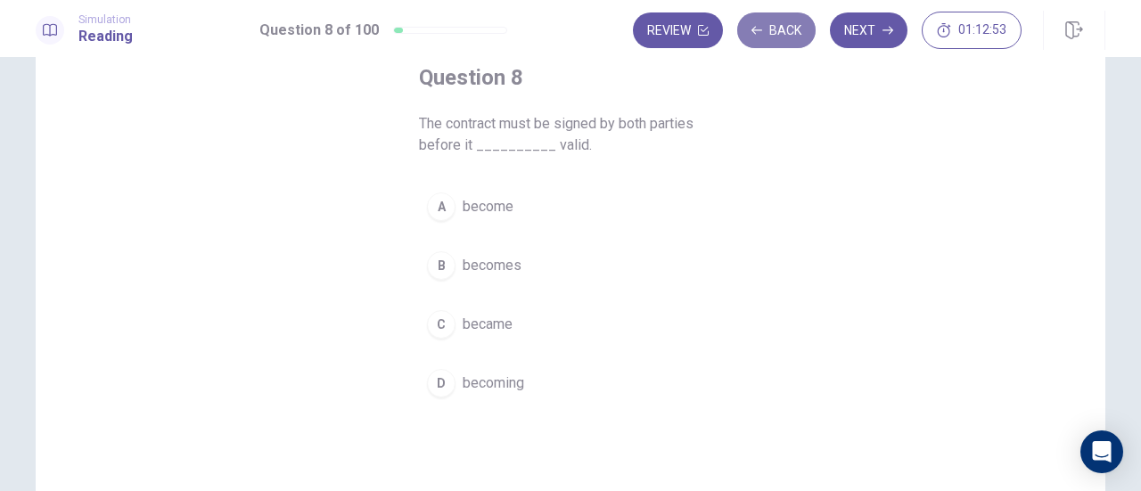
click at [790, 28] on button "Back" at bounding box center [776, 30] width 78 height 36
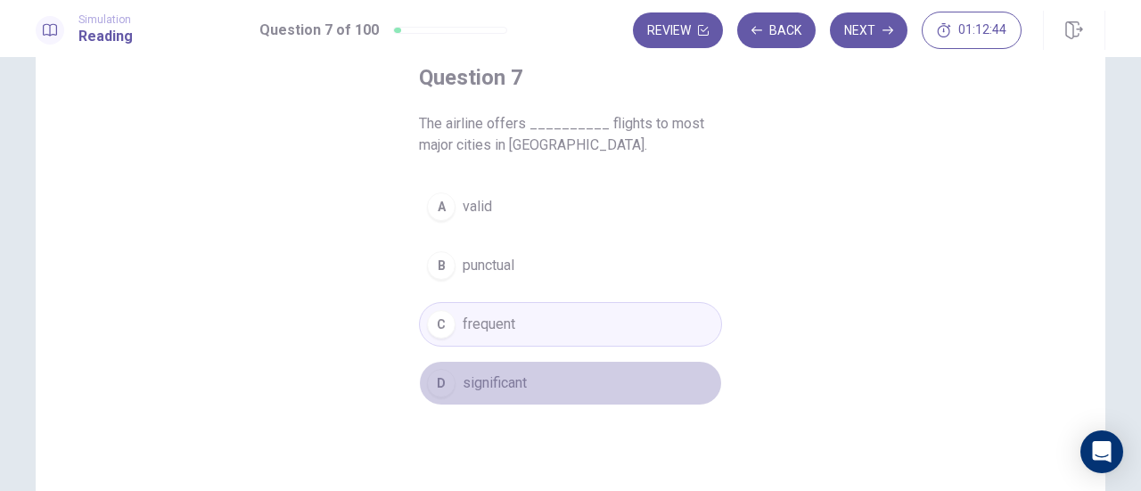
click at [438, 379] on div "D" at bounding box center [441, 383] width 29 height 29
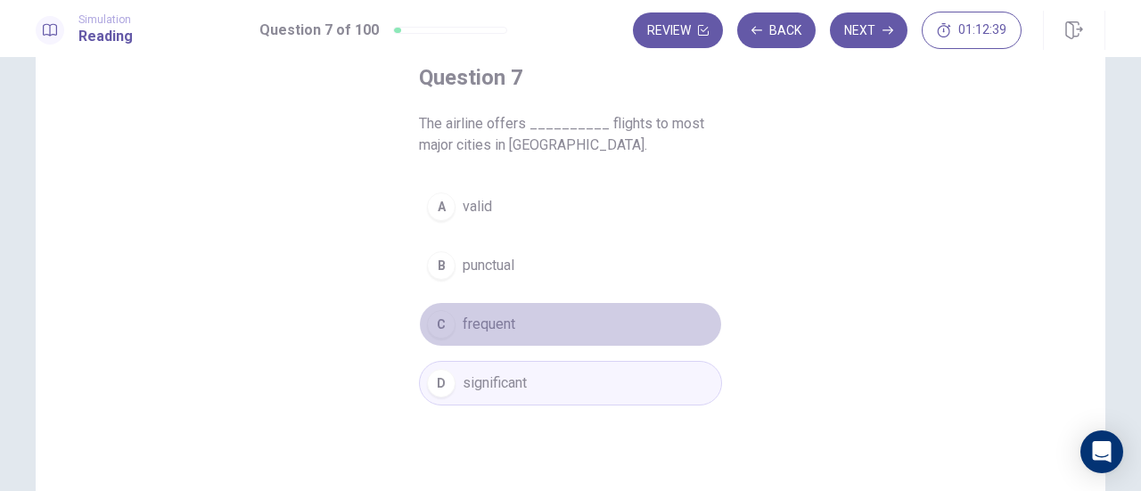
click at [442, 312] on div "C" at bounding box center [441, 324] width 29 height 29
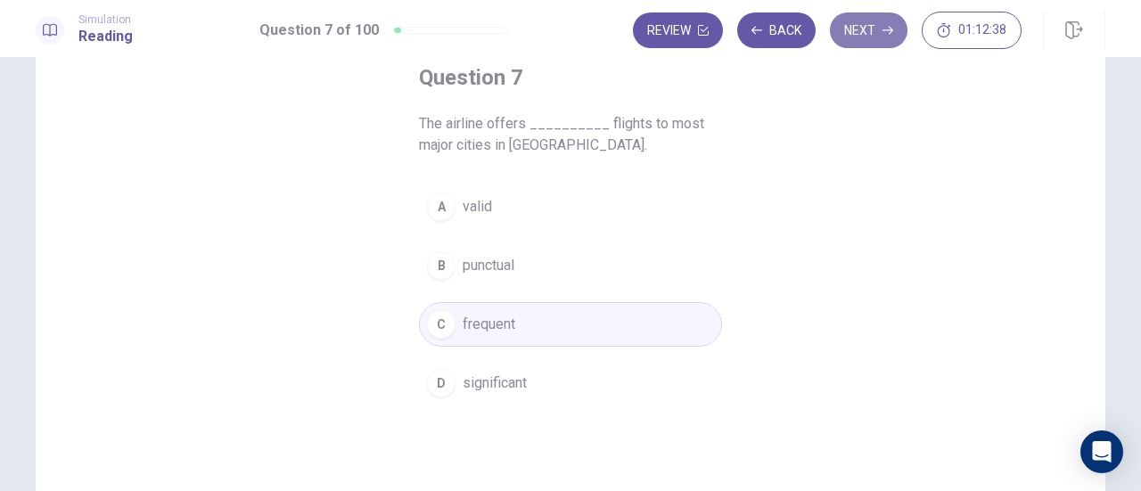
click at [864, 13] on button "Next" at bounding box center [869, 30] width 78 height 36
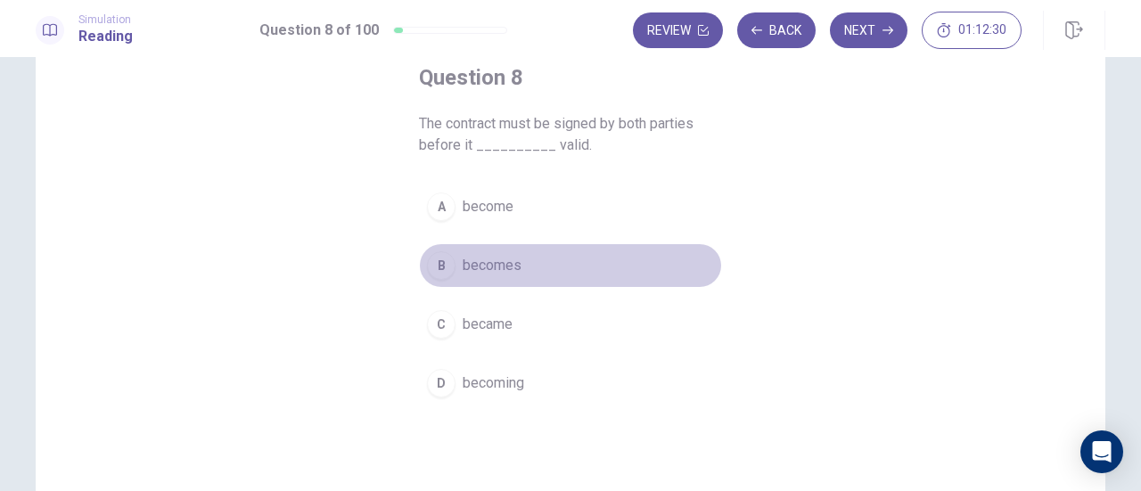
click at [438, 279] on button "B becomes" at bounding box center [570, 265] width 303 height 45
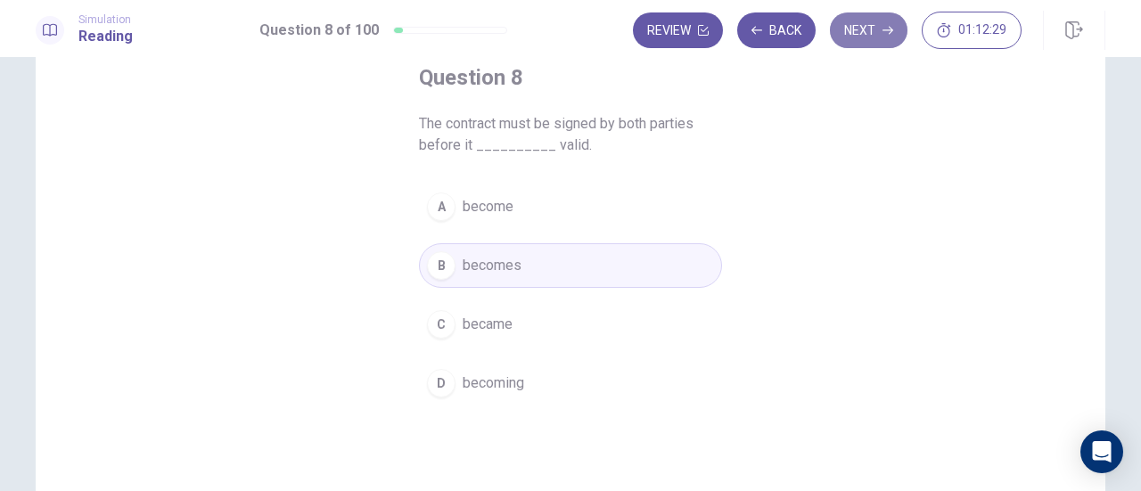
click at [869, 42] on button "Next" at bounding box center [869, 30] width 78 height 36
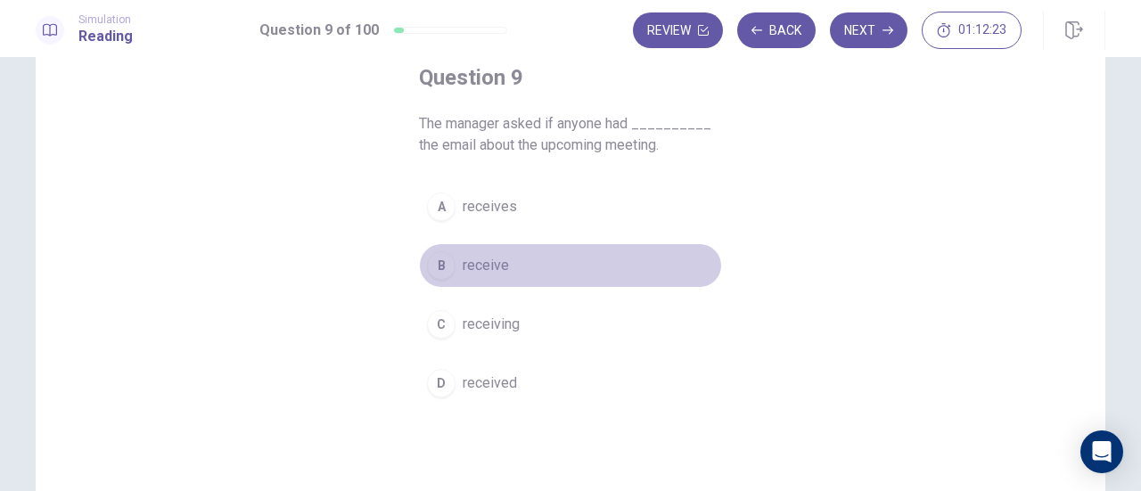
click at [441, 265] on div "B" at bounding box center [441, 265] width 29 height 29
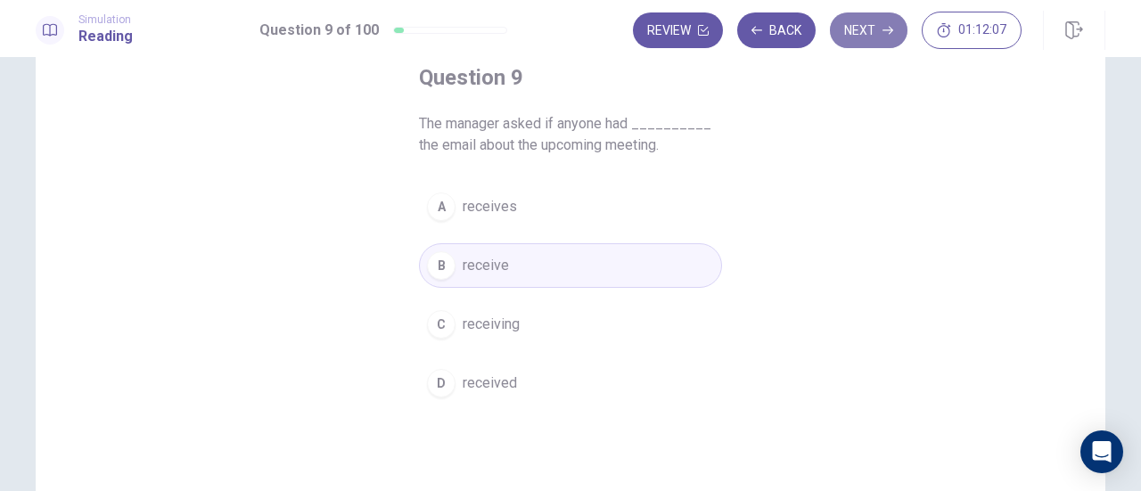
click at [879, 35] on button "Next" at bounding box center [869, 30] width 78 height 36
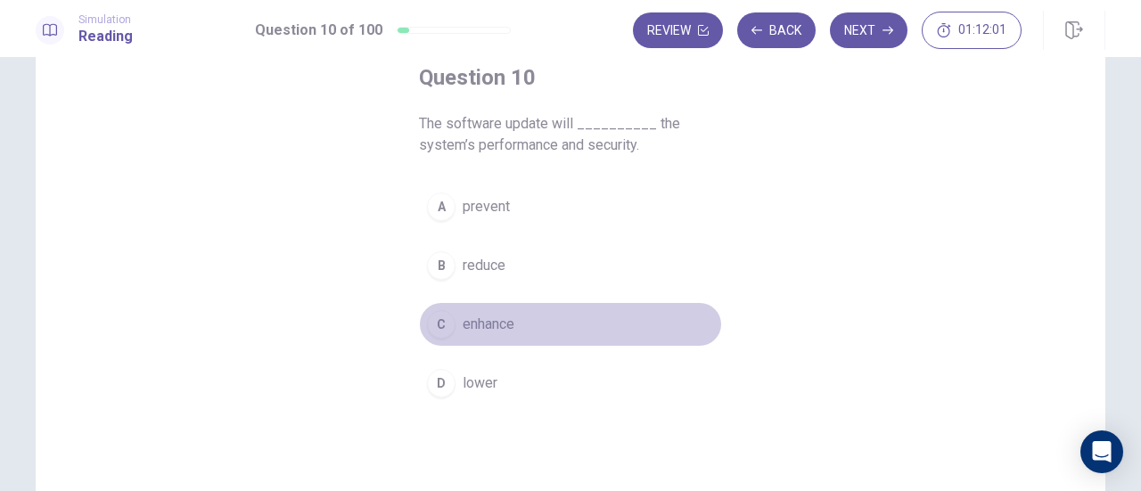
click at [435, 321] on div "C" at bounding box center [441, 324] width 29 height 29
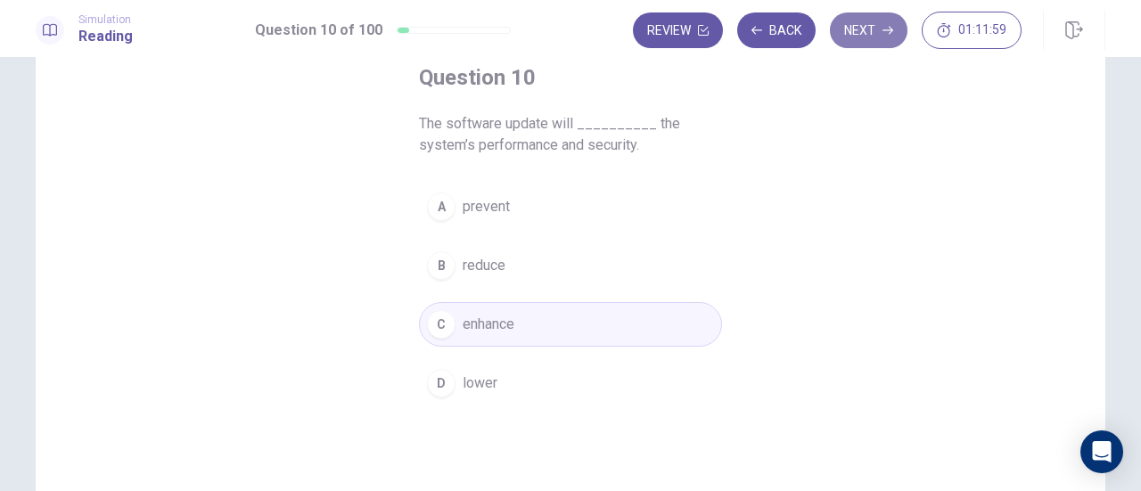
click at [877, 37] on button "Next" at bounding box center [869, 30] width 78 height 36
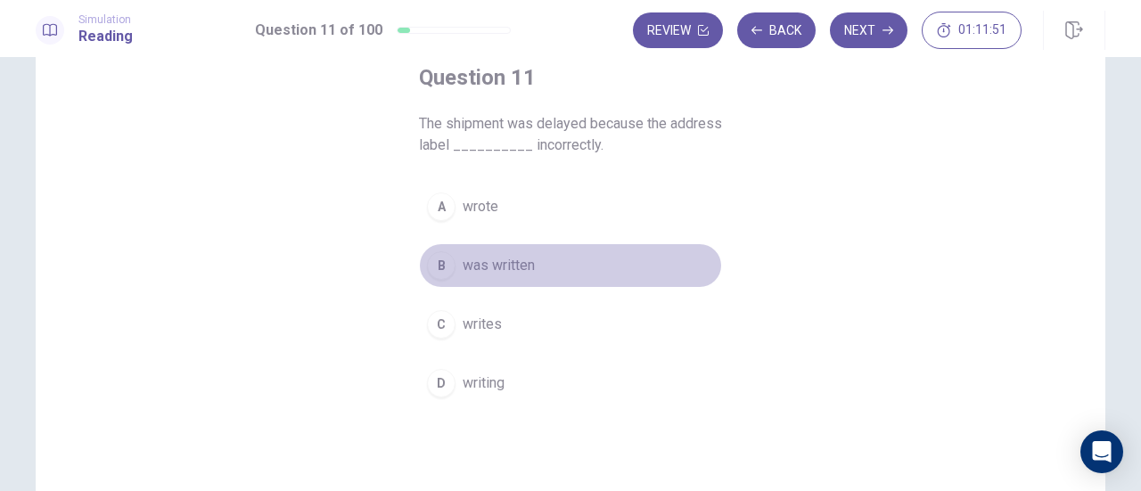
click at [437, 264] on div "B" at bounding box center [441, 265] width 29 height 29
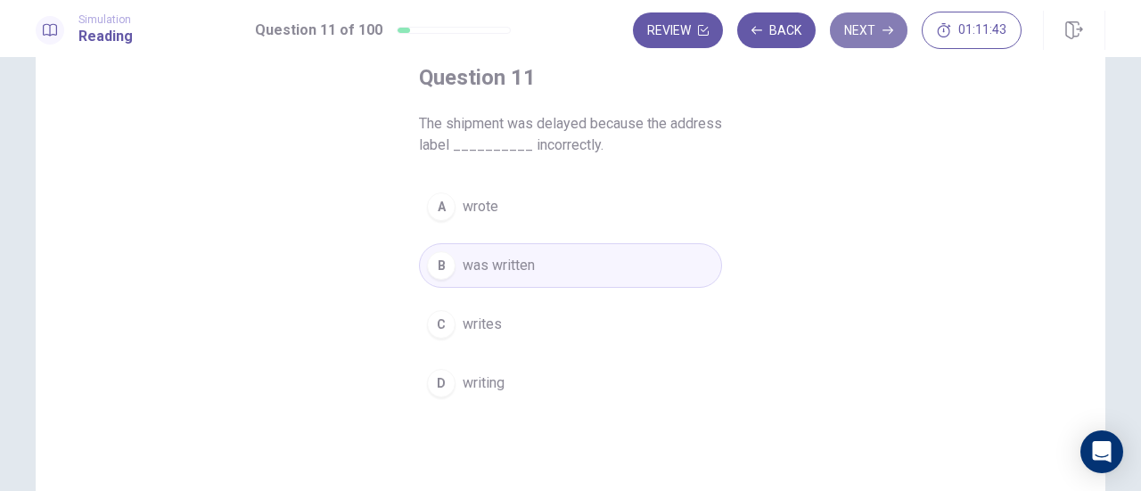
click at [875, 25] on button "Next" at bounding box center [869, 30] width 78 height 36
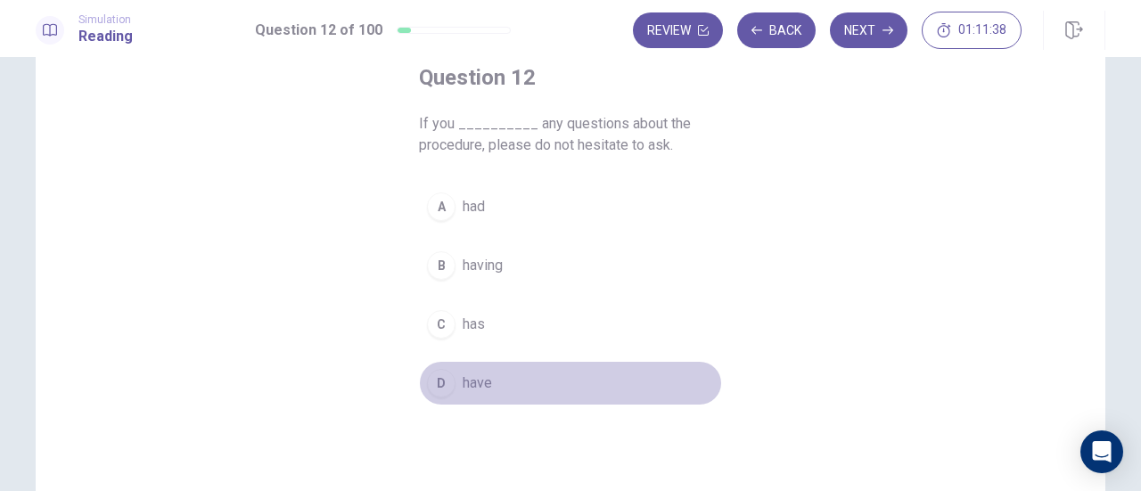
click at [432, 395] on button "D have" at bounding box center [570, 383] width 303 height 45
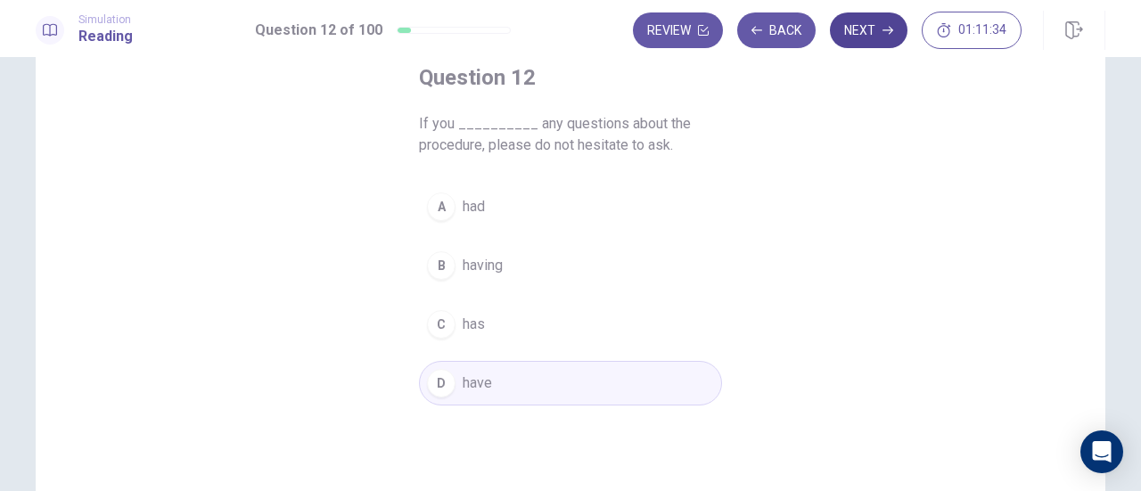
click at [891, 35] on icon "button" at bounding box center [887, 30] width 11 height 11
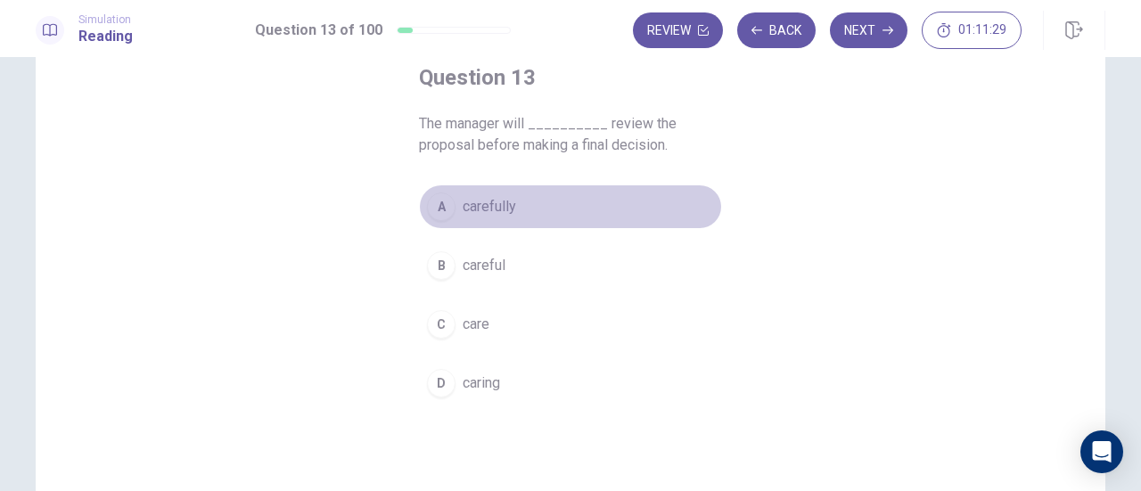
click at [436, 216] on div "A" at bounding box center [441, 206] width 29 height 29
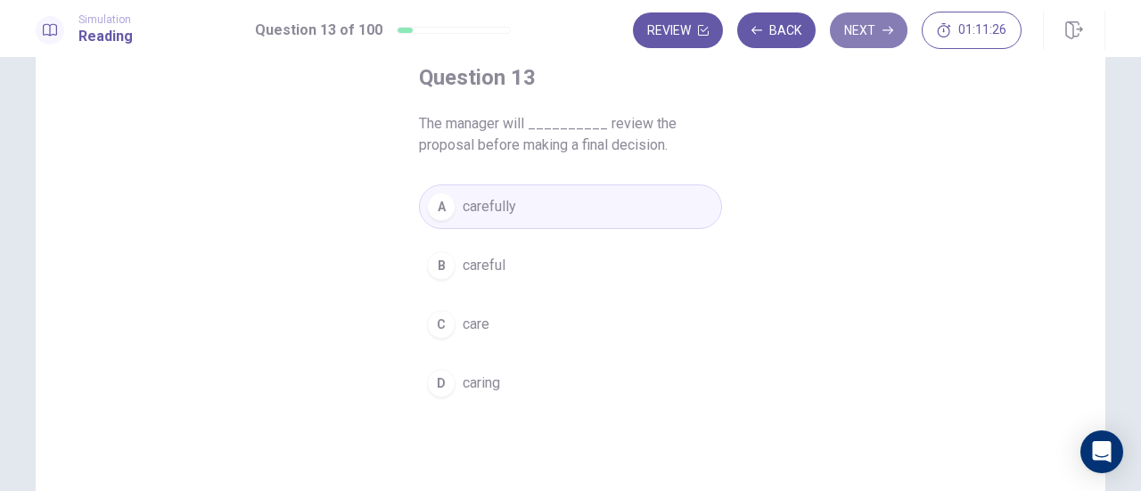
click at [875, 34] on button "Next" at bounding box center [869, 30] width 78 height 36
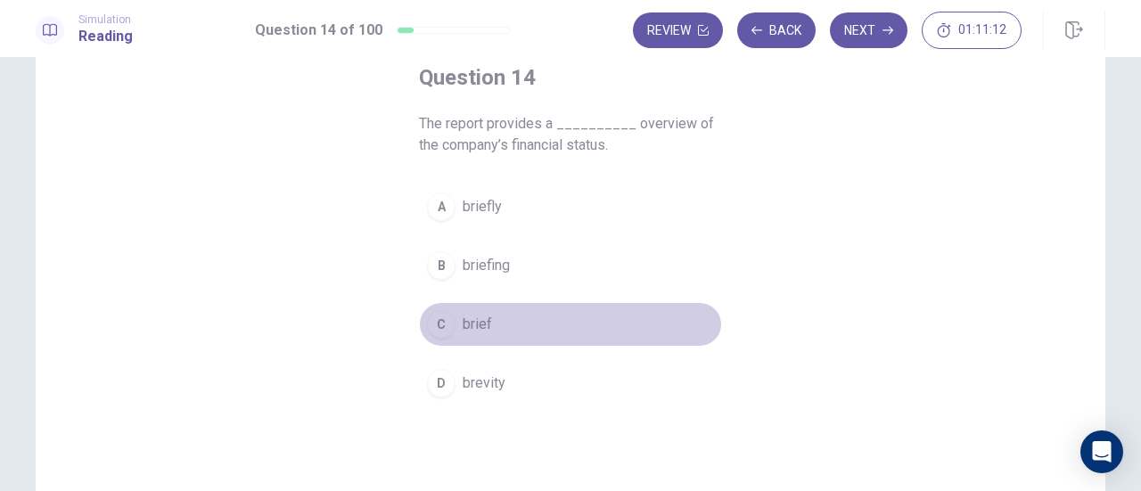
click at [428, 329] on div "C" at bounding box center [441, 324] width 29 height 29
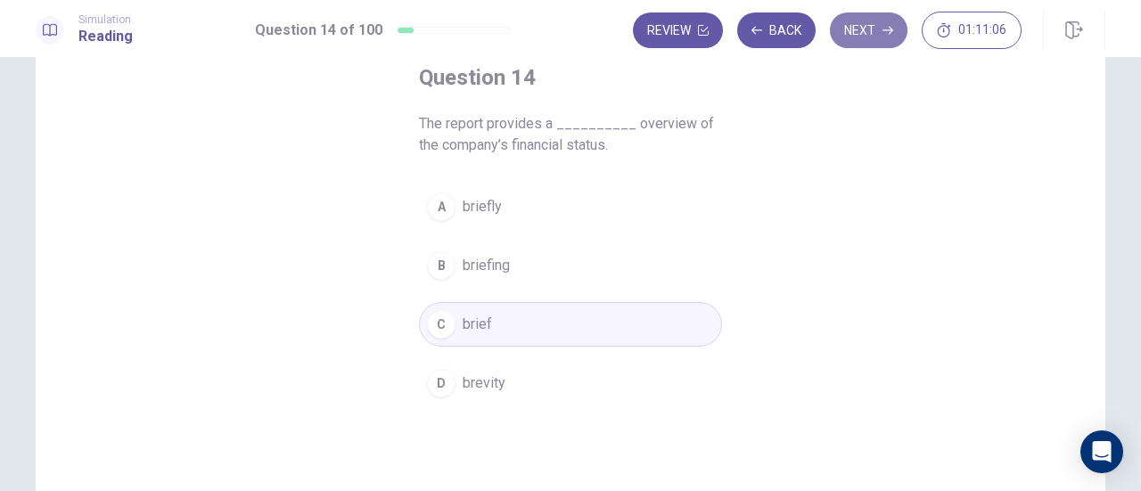
click at [868, 24] on button "Next" at bounding box center [869, 30] width 78 height 36
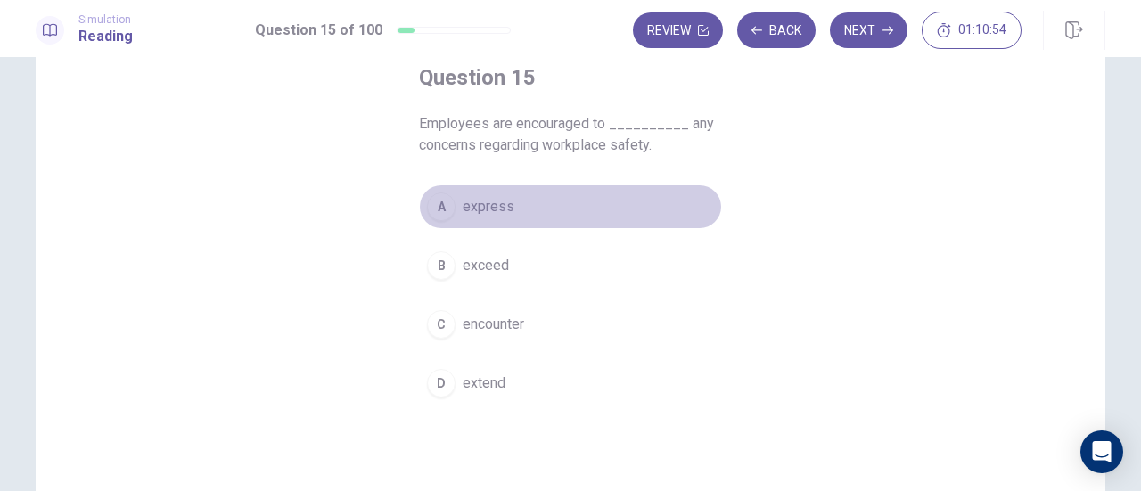
click at [432, 206] on div "A" at bounding box center [441, 206] width 29 height 29
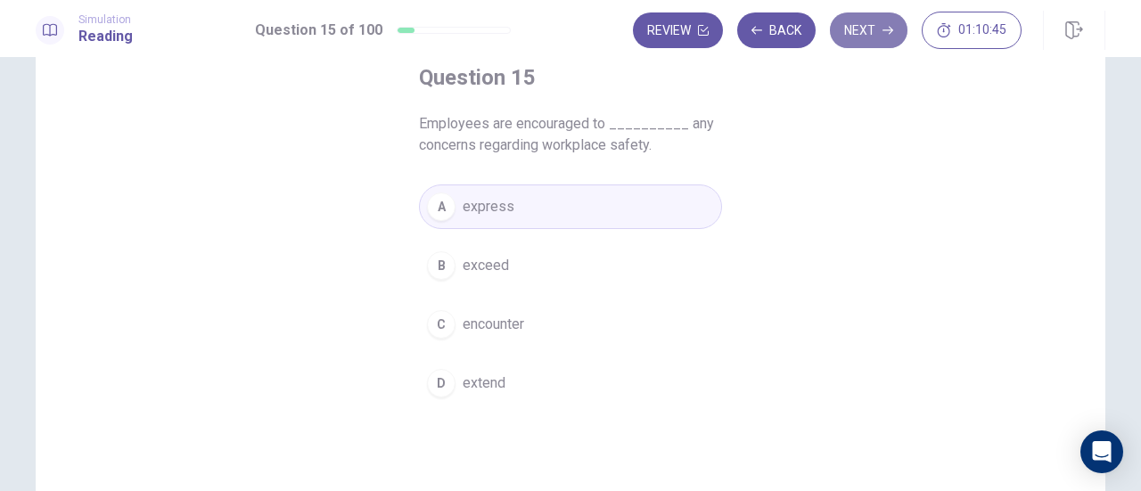
click at [868, 32] on button "Next" at bounding box center [869, 30] width 78 height 36
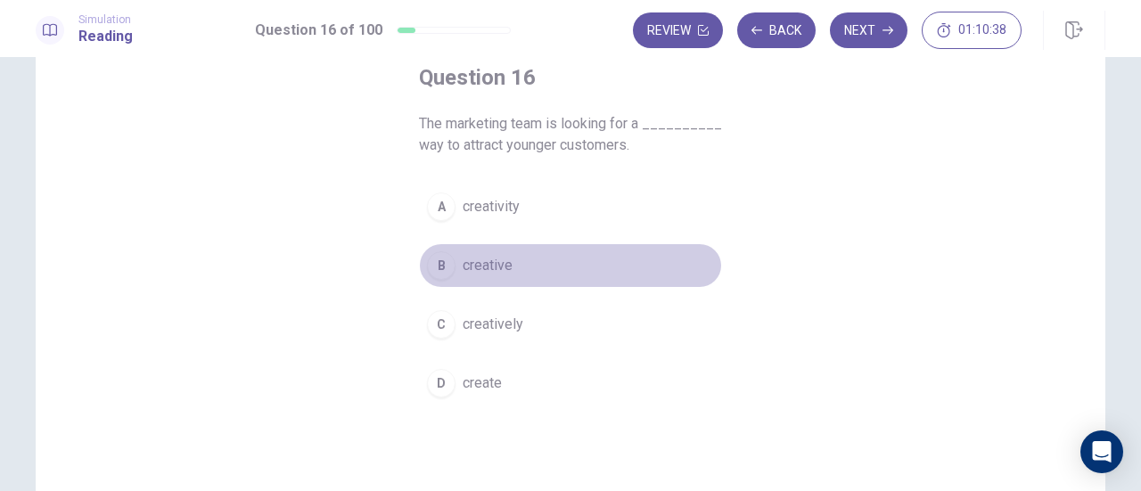
click at [431, 259] on div "B" at bounding box center [441, 265] width 29 height 29
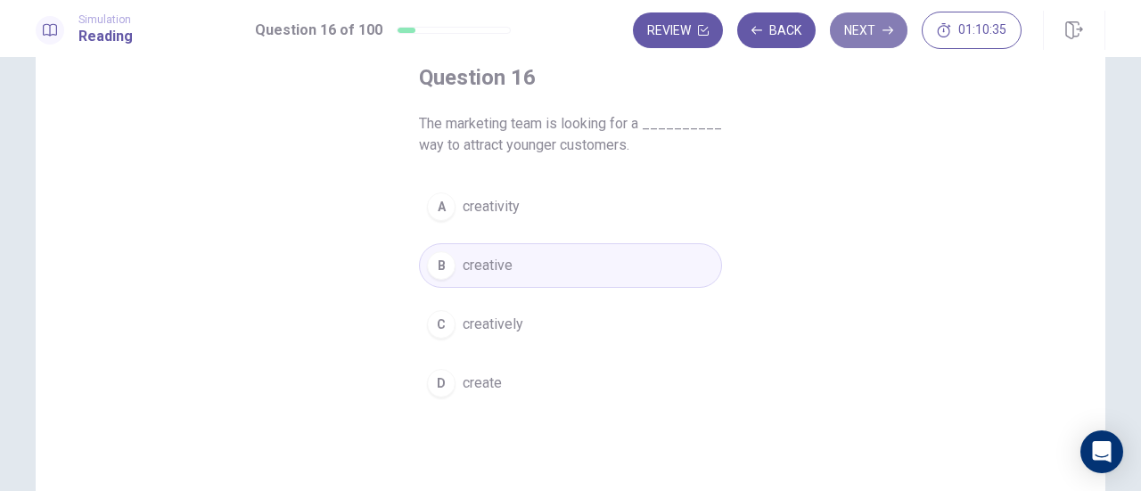
click at [877, 32] on button "Next" at bounding box center [869, 30] width 78 height 36
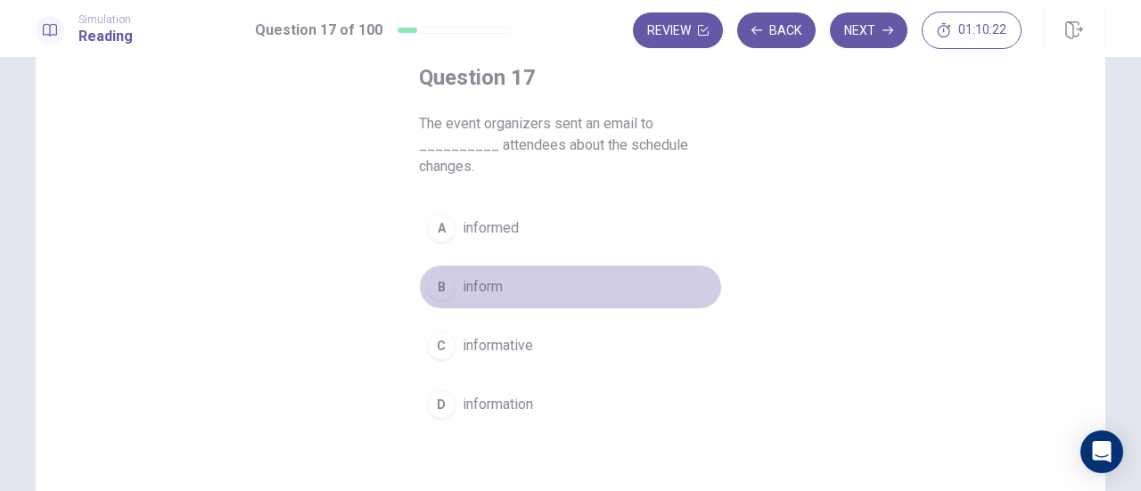
click at [436, 286] on div "B" at bounding box center [441, 287] width 29 height 29
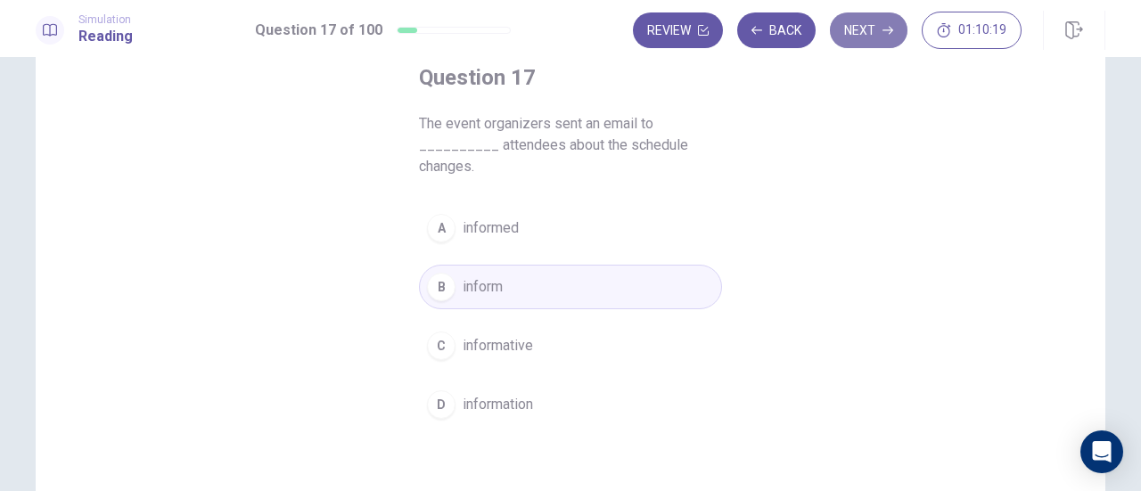
click at [885, 33] on icon "button" at bounding box center [887, 30] width 11 height 11
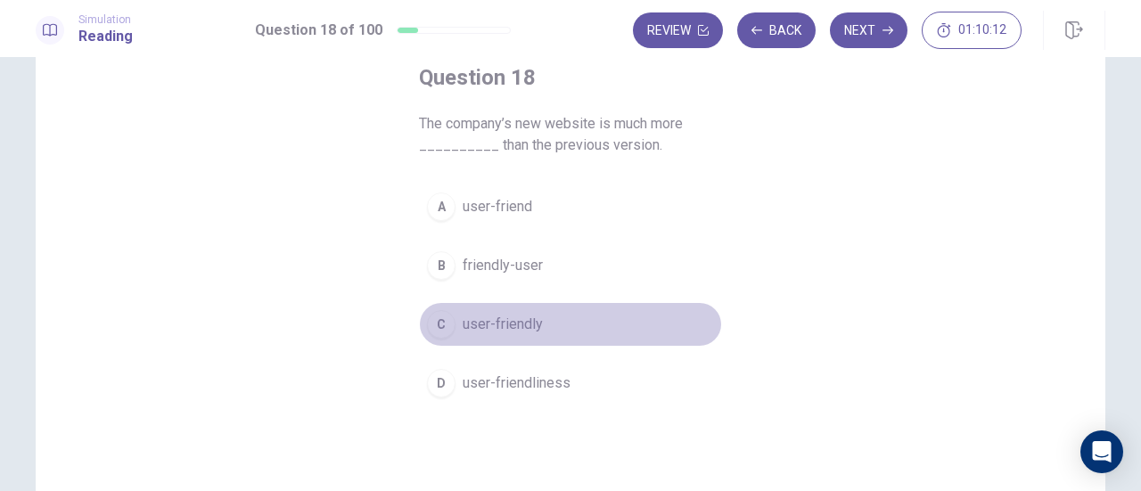
click at [429, 322] on div "C" at bounding box center [441, 324] width 29 height 29
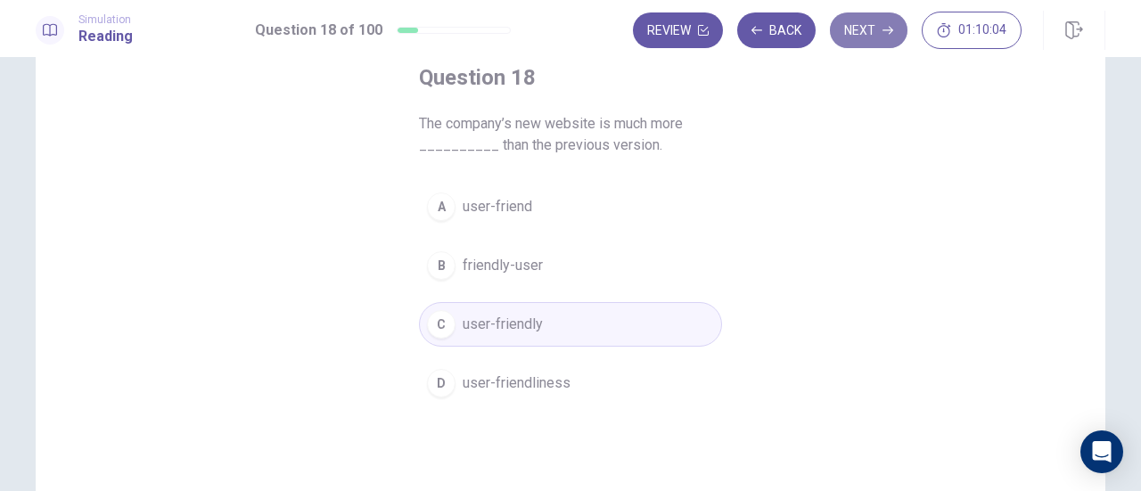
click at [868, 34] on button "Next" at bounding box center [869, 30] width 78 height 36
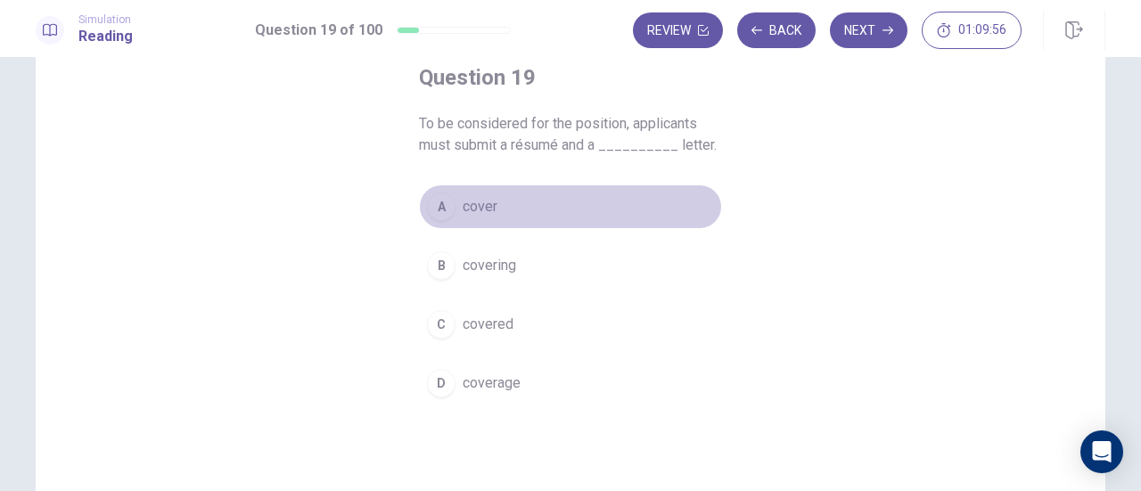
click at [442, 210] on div "A" at bounding box center [441, 206] width 29 height 29
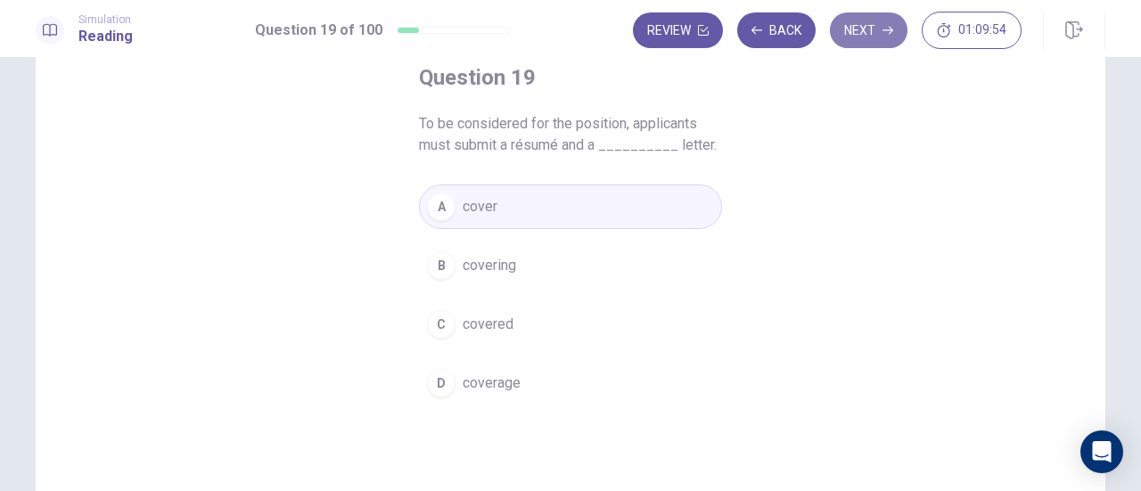
click at [893, 24] on button "Next" at bounding box center [869, 30] width 78 height 36
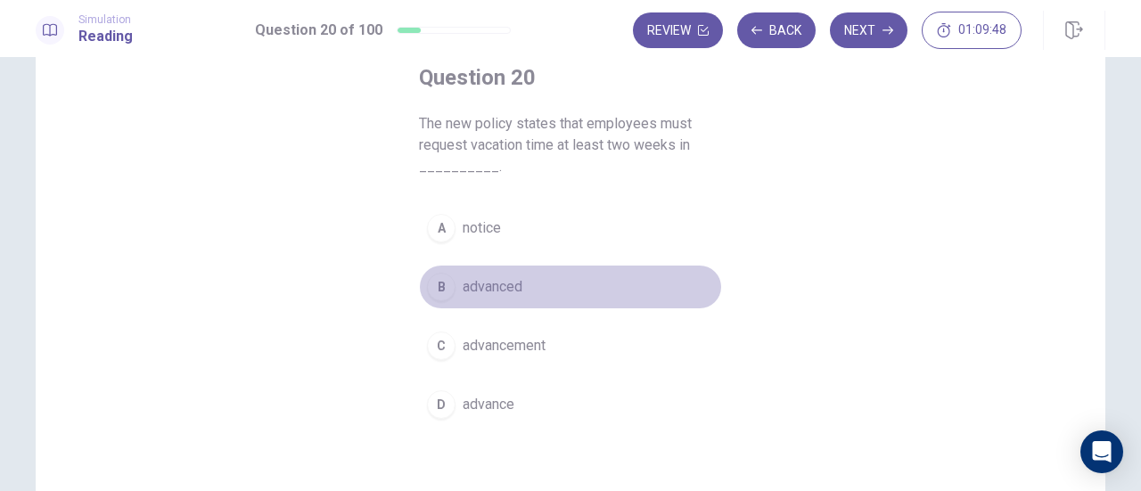
click at [434, 293] on div "B" at bounding box center [441, 287] width 29 height 29
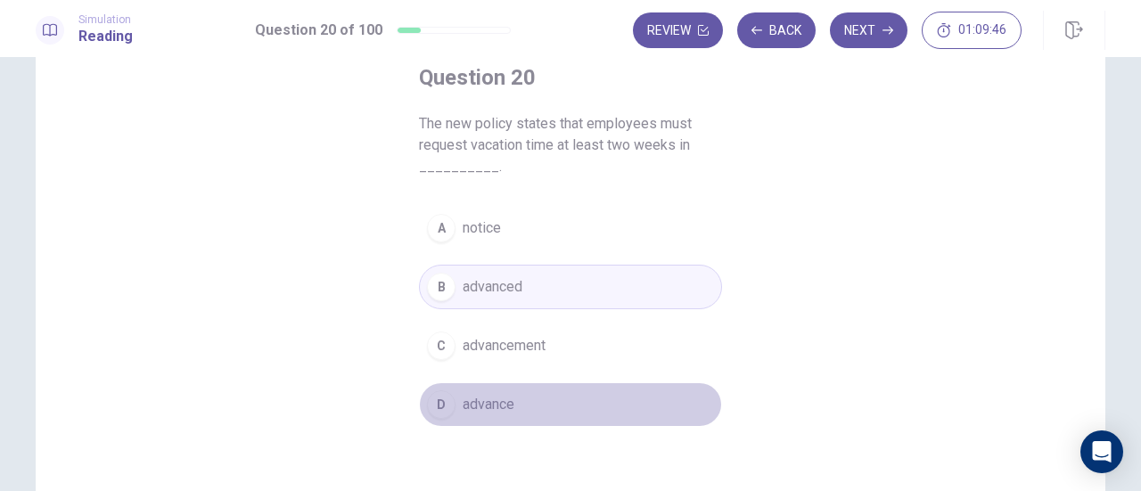
click at [438, 406] on div "D" at bounding box center [441, 404] width 29 height 29
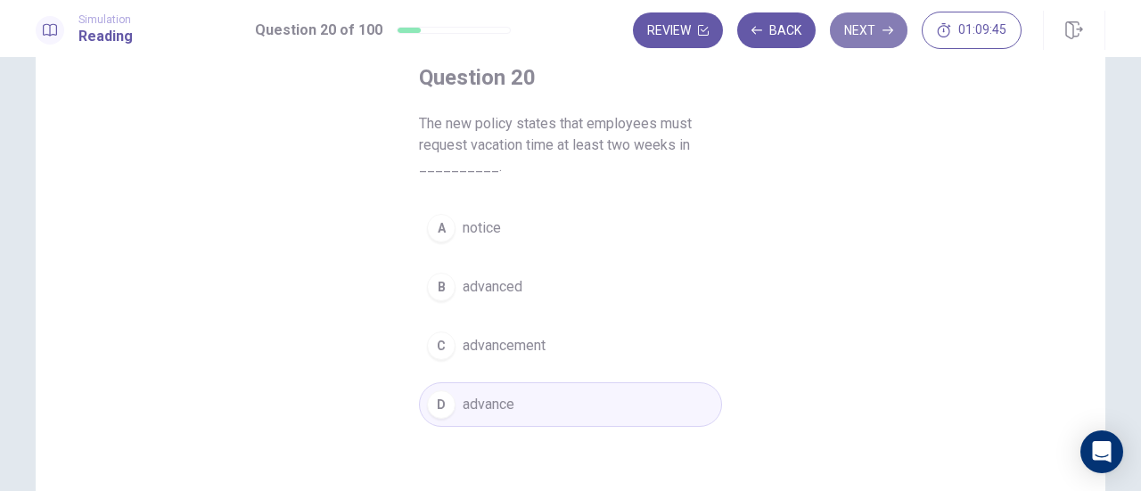
click at [875, 26] on button "Next" at bounding box center [869, 30] width 78 height 36
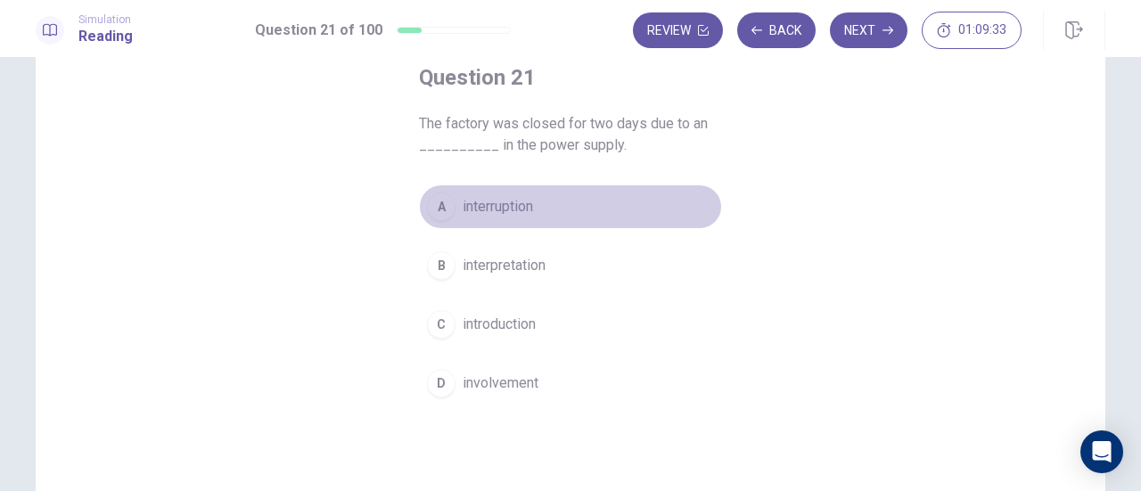
click at [436, 200] on div "A" at bounding box center [441, 206] width 29 height 29
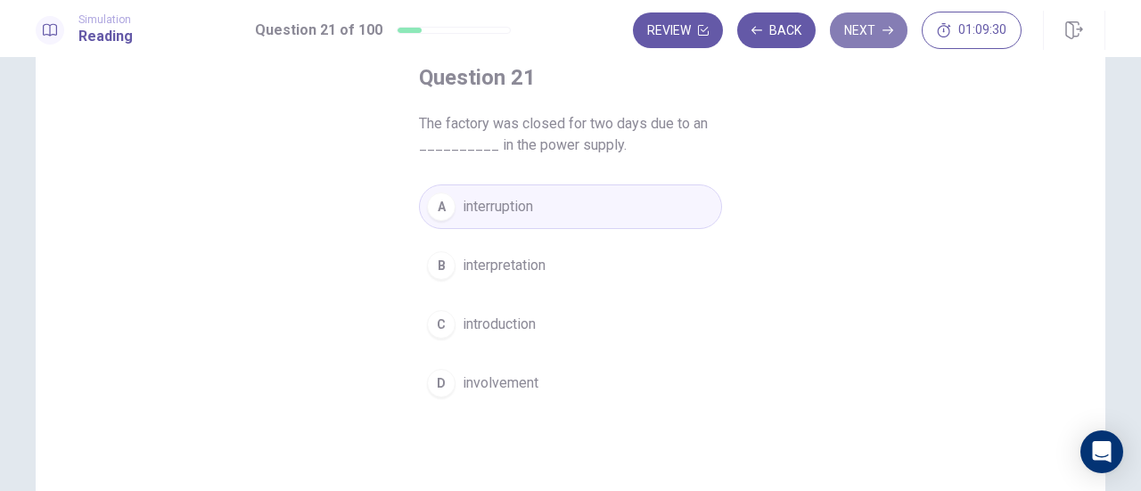
click at [873, 21] on button "Next" at bounding box center [869, 30] width 78 height 36
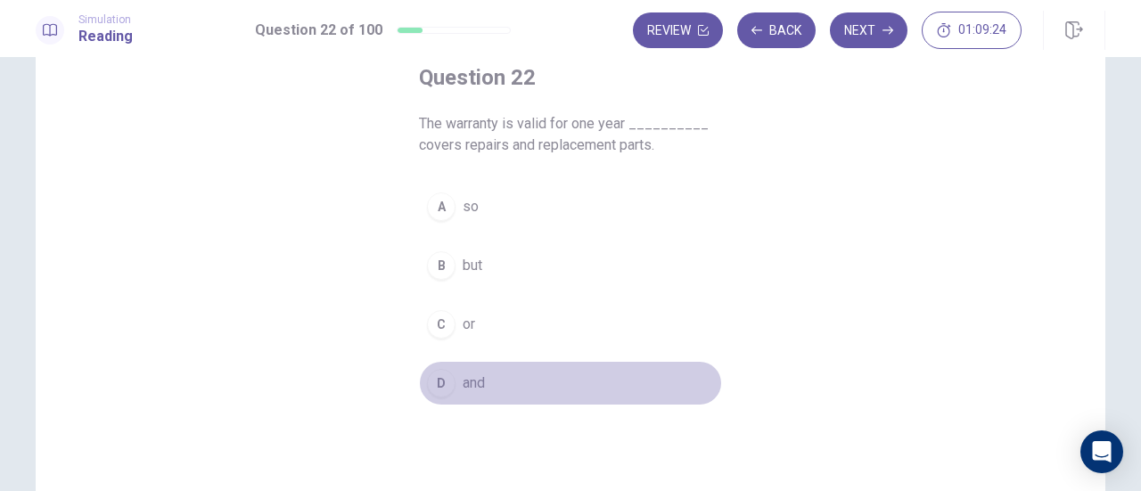
click at [438, 373] on div "D" at bounding box center [441, 383] width 29 height 29
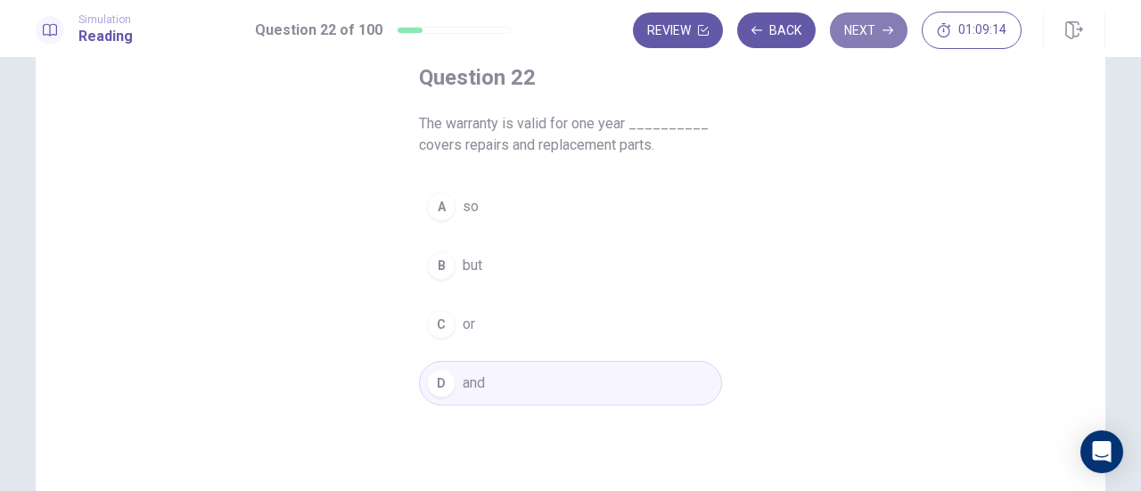
click at [870, 31] on button "Next" at bounding box center [869, 30] width 78 height 36
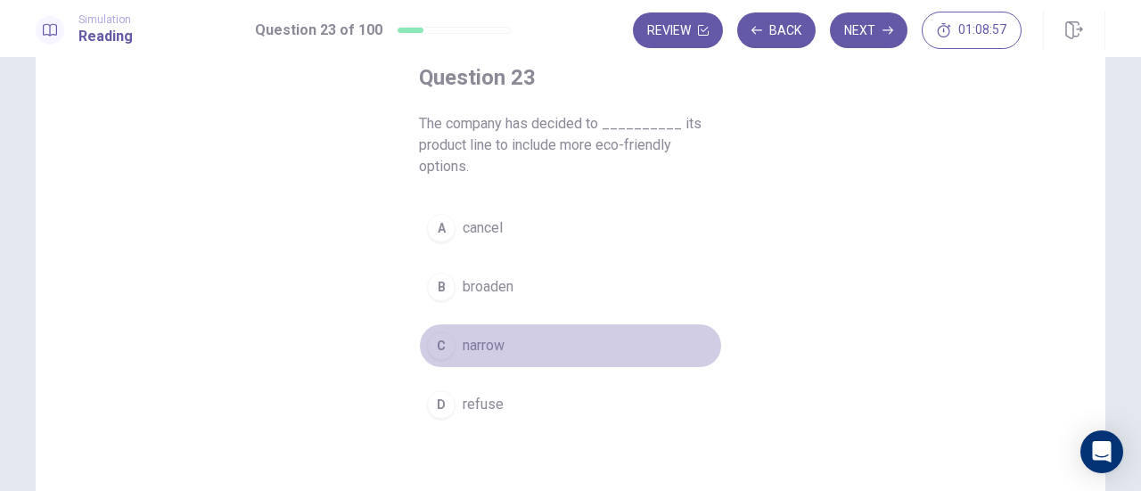
click at [445, 349] on div "C" at bounding box center [441, 346] width 29 height 29
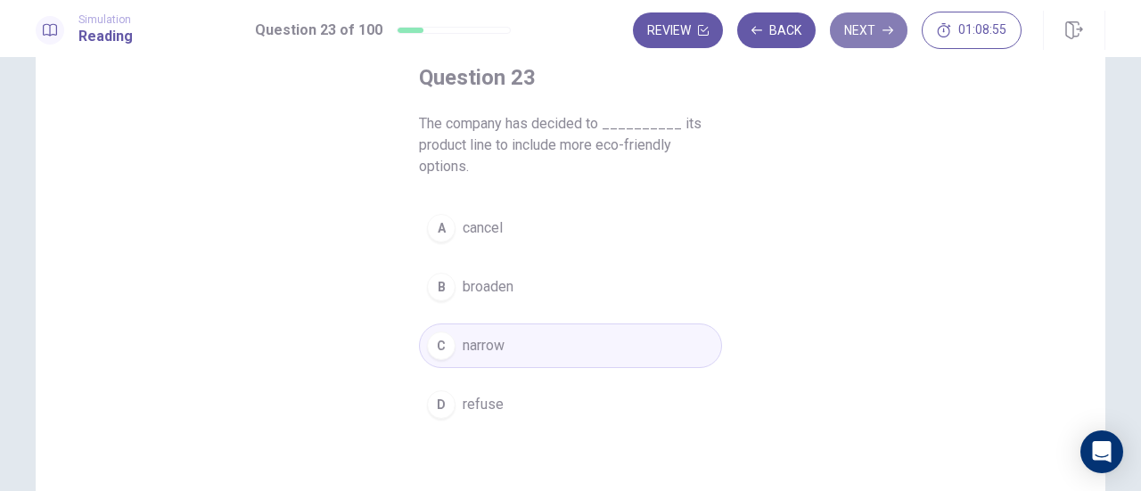
click at [872, 26] on button "Next" at bounding box center [869, 30] width 78 height 36
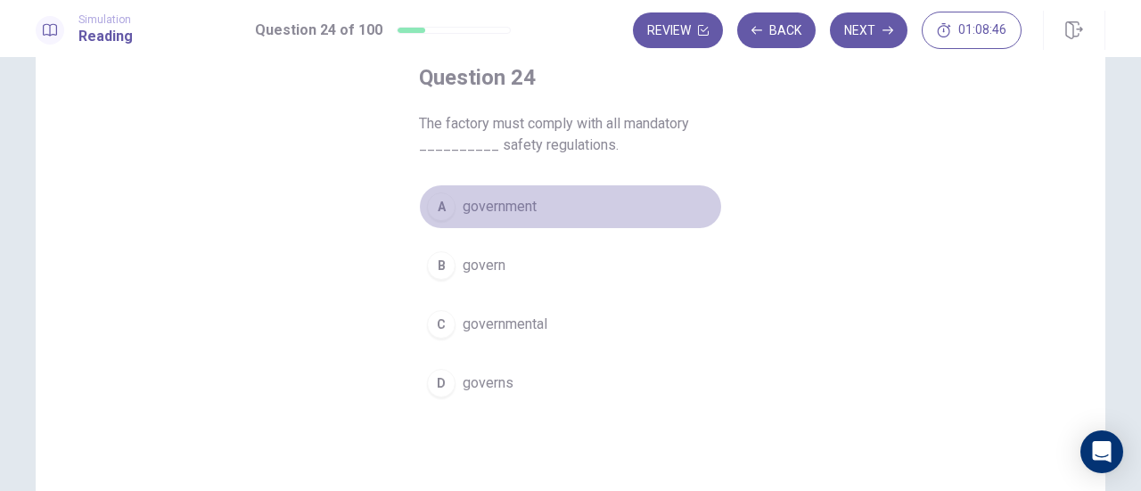
click at [431, 217] on div "A" at bounding box center [441, 206] width 29 height 29
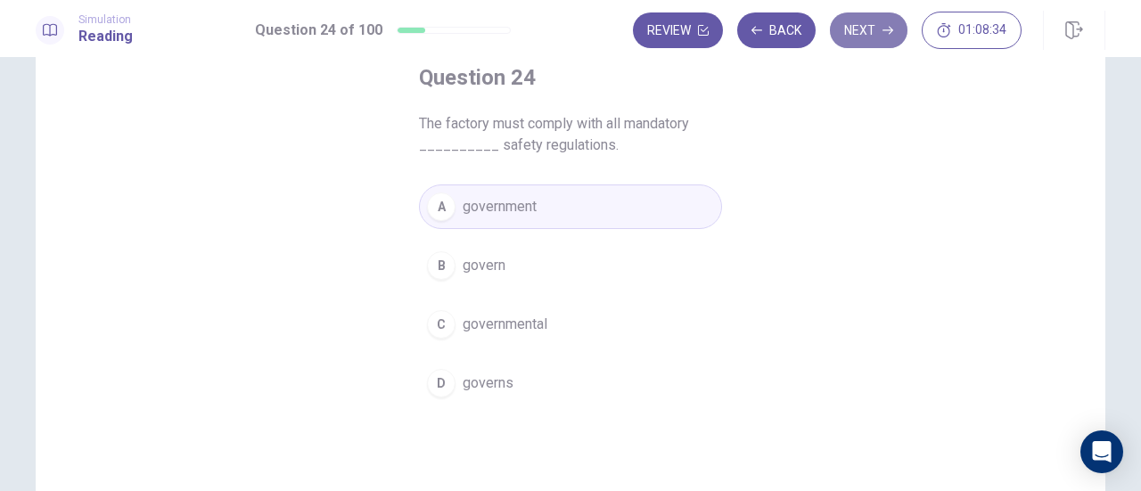
click at [879, 24] on button "Next" at bounding box center [869, 30] width 78 height 36
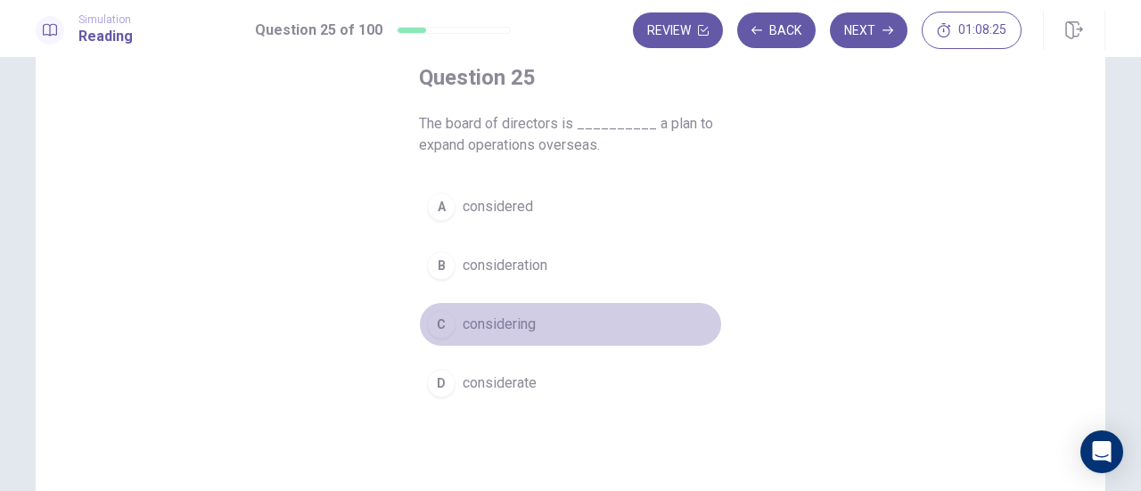
click at [439, 312] on div "C" at bounding box center [441, 324] width 29 height 29
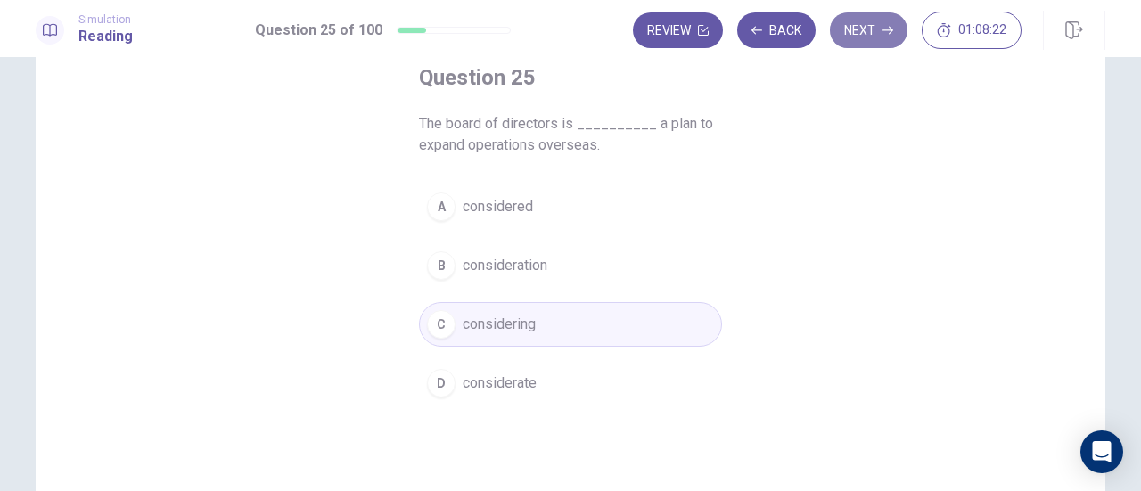
click at [863, 47] on button "Next" at bounding box center [869, 30] width 78 height 36
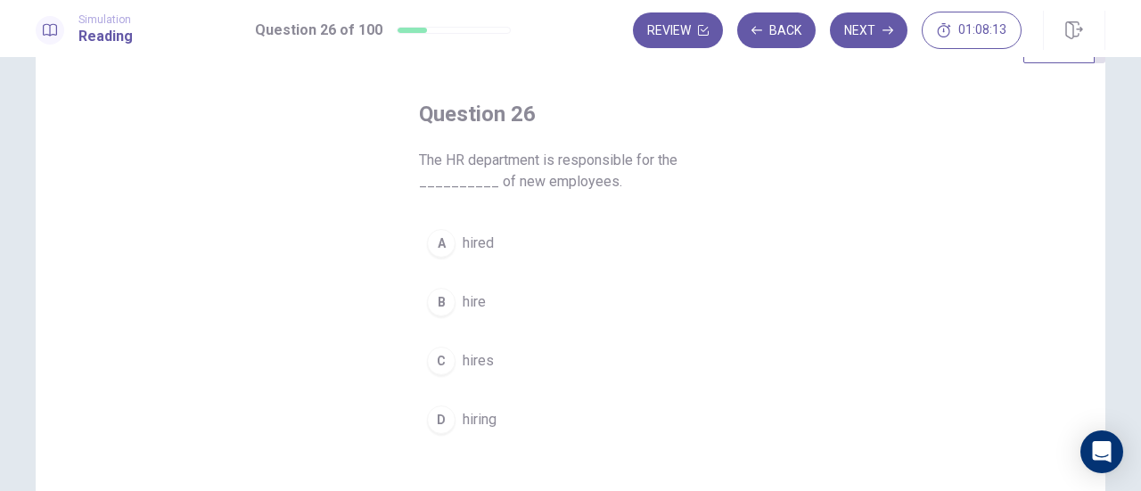
scroll to position [67, 0]
click at [443, 299] on div "B" at bounding box center [441, 301] width 29 height 29
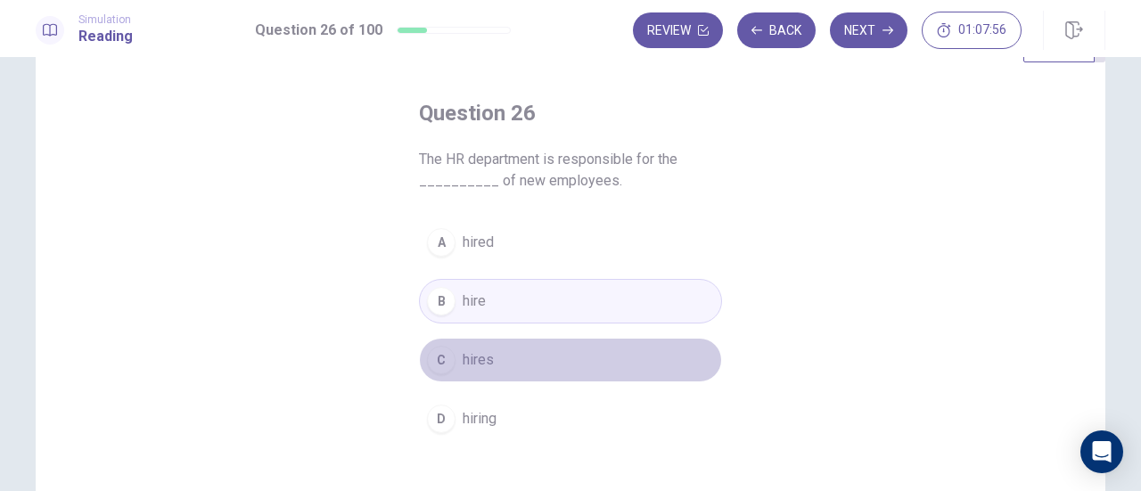
click at [488, 349] on span "hires" at bounding box center [478, 359] width 31 height 21
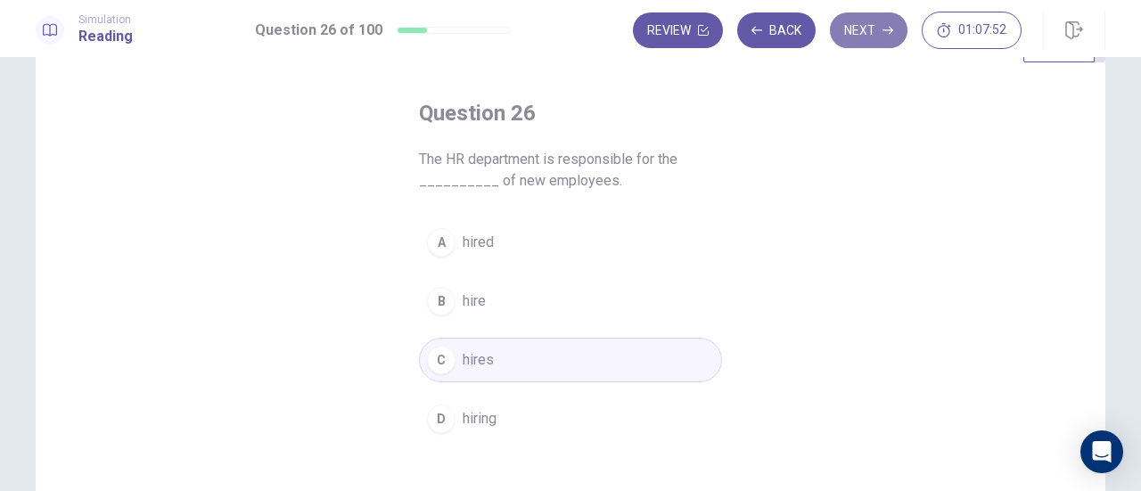
click at [881, 32] on button "Next" at bounding box center [869, 30] width 78 height 36
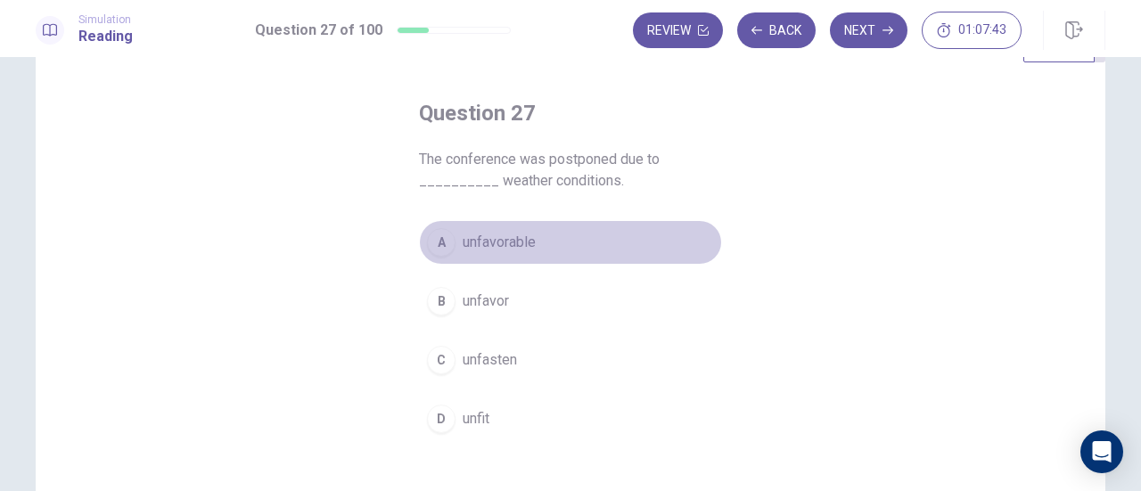
click at [434, 243] on div "A" at bounding box center [441, 242] width 29 height 29
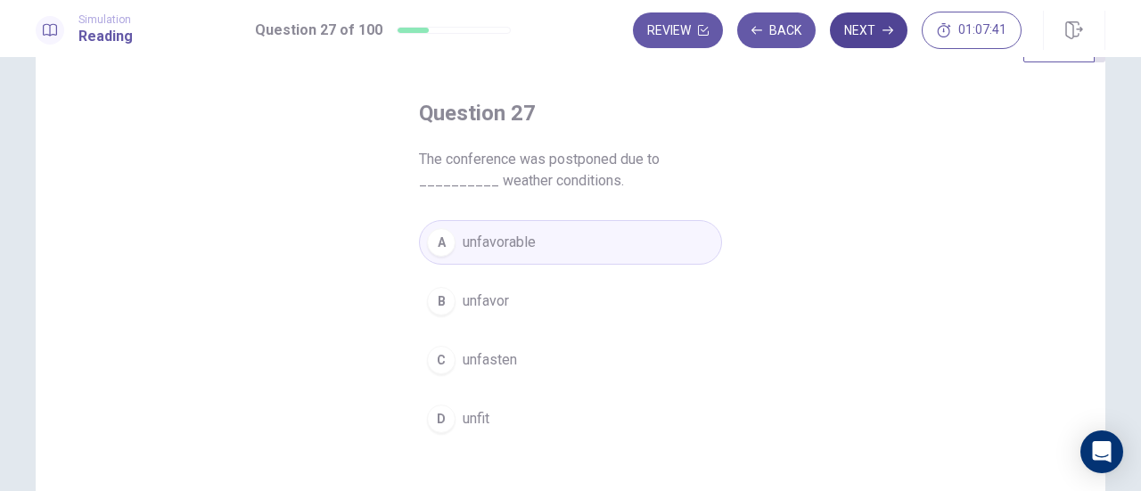
click at [878, 26] on button "Next" at bounding box center [869, 30] width 78 height 36
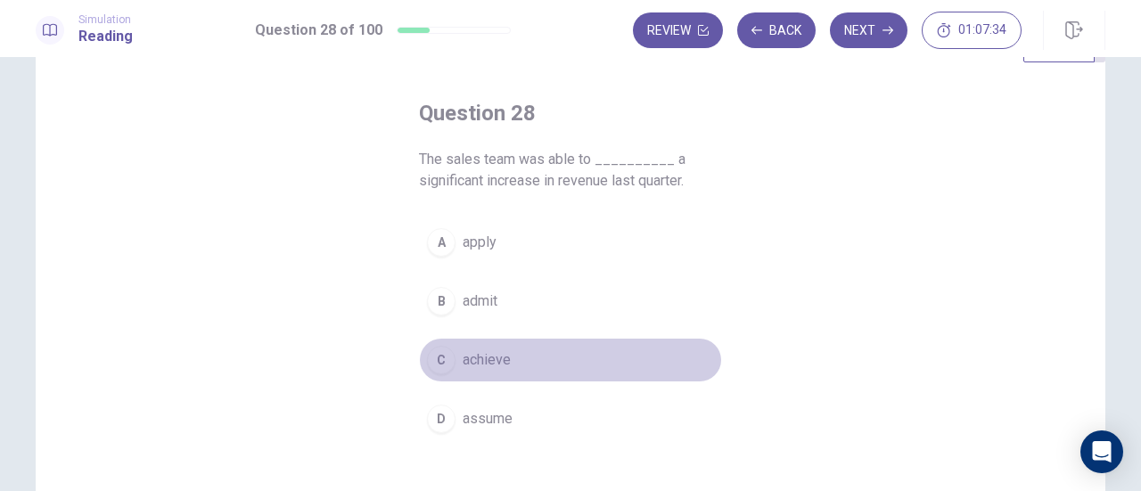
click at [442, 363] on div "C" at bounding box center [441, 360] width 29 height 29
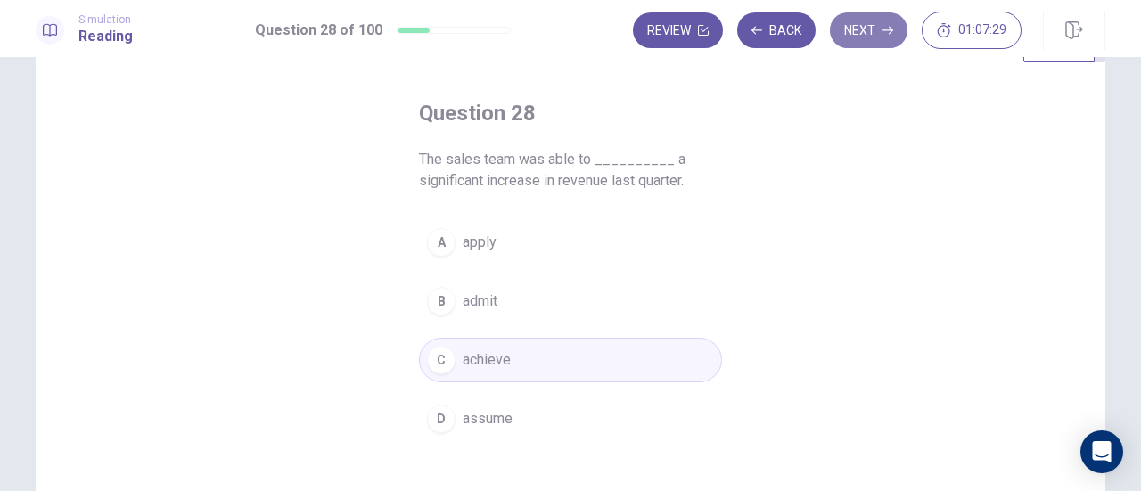
click at [866, 33] on button "Next" at bounding box center [869, 30] width 78 height 36
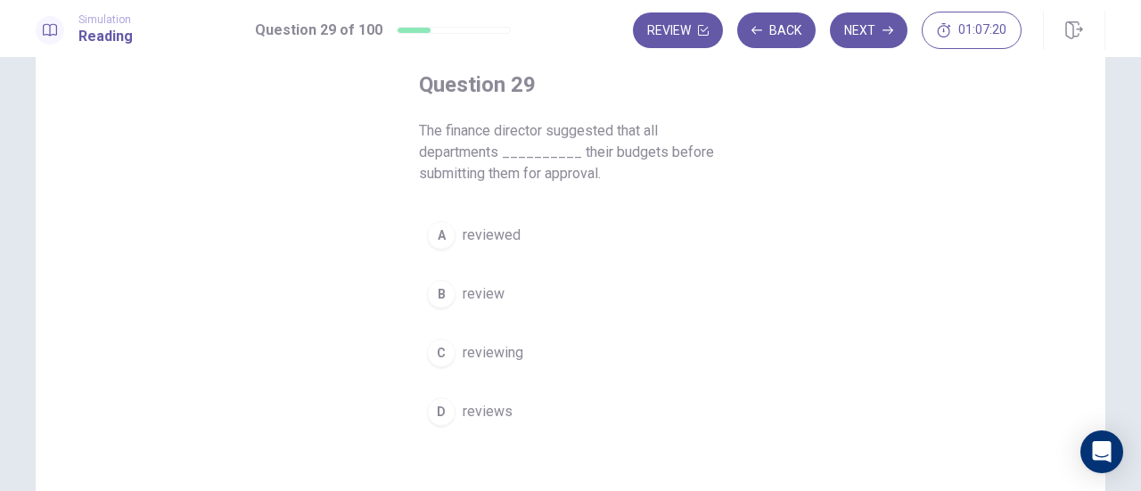
scroll to position [96, 0]
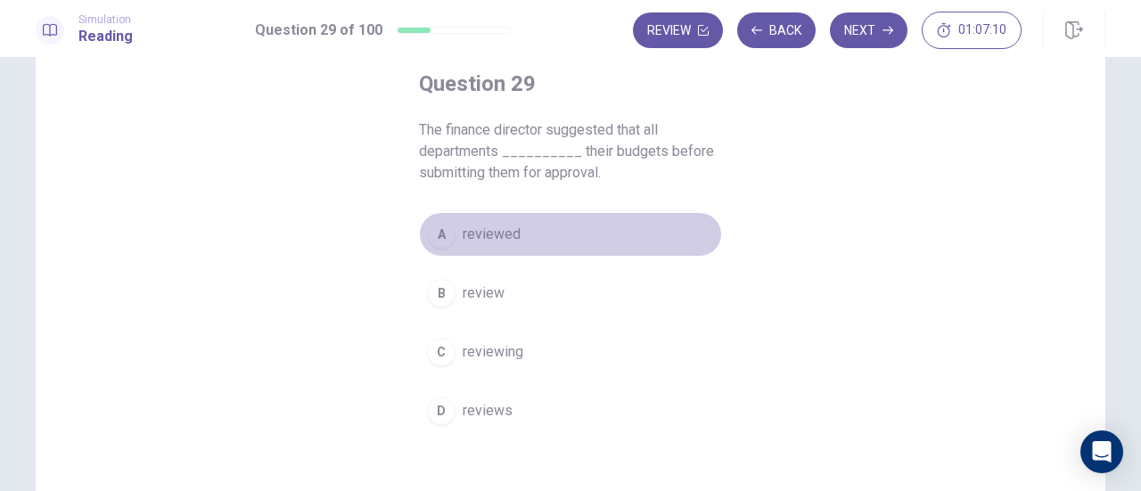
click at [435, 234] on div "A" at bounding box center [441, 234] width 29 height 29
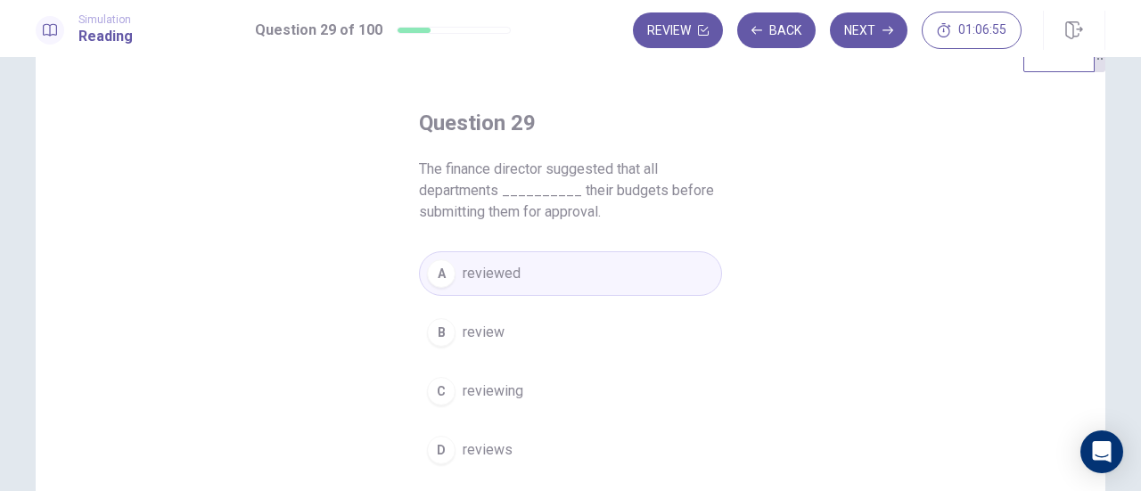
scroll to position [0, 0]
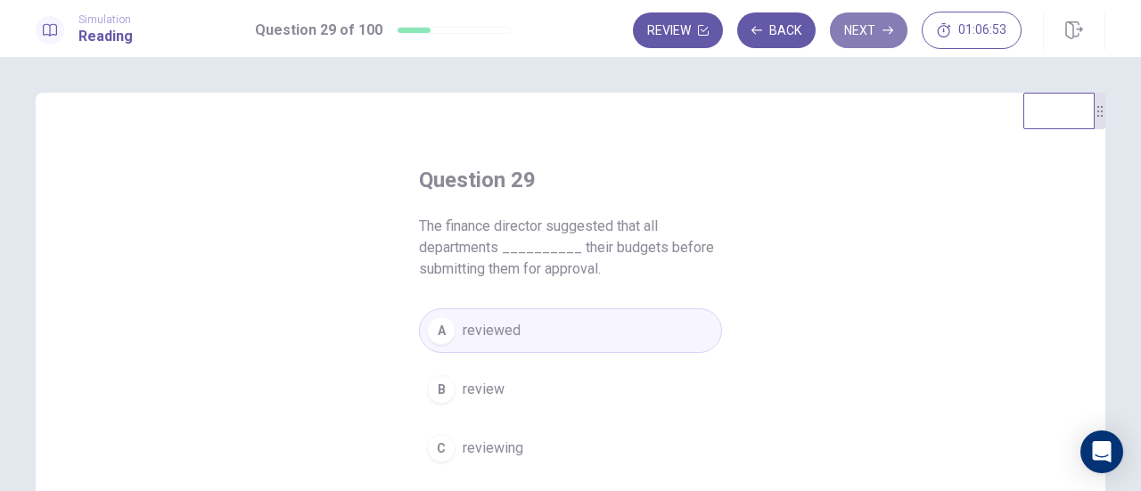
click at [873, 38] on button "Next" at bounding box center [869, 30] width 78 height 36
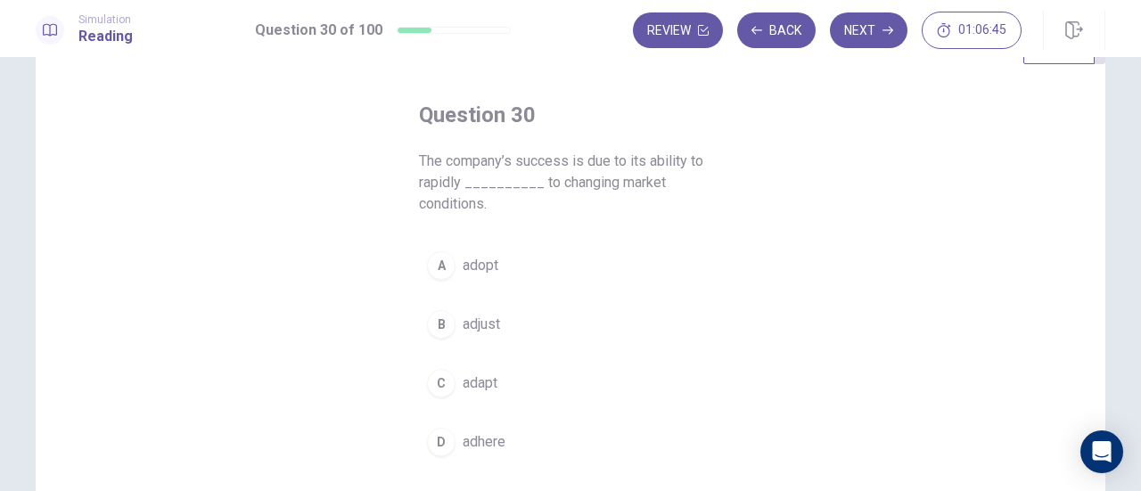
scroll to position [82, 0]
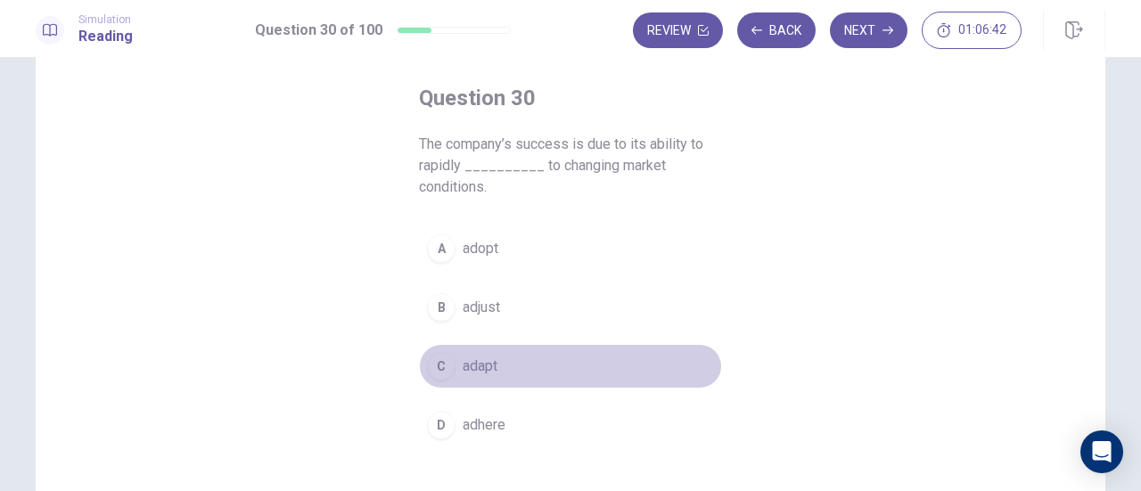
click at [438, 375] on div "C" at bounding box center [441, 366] width 29 height 29
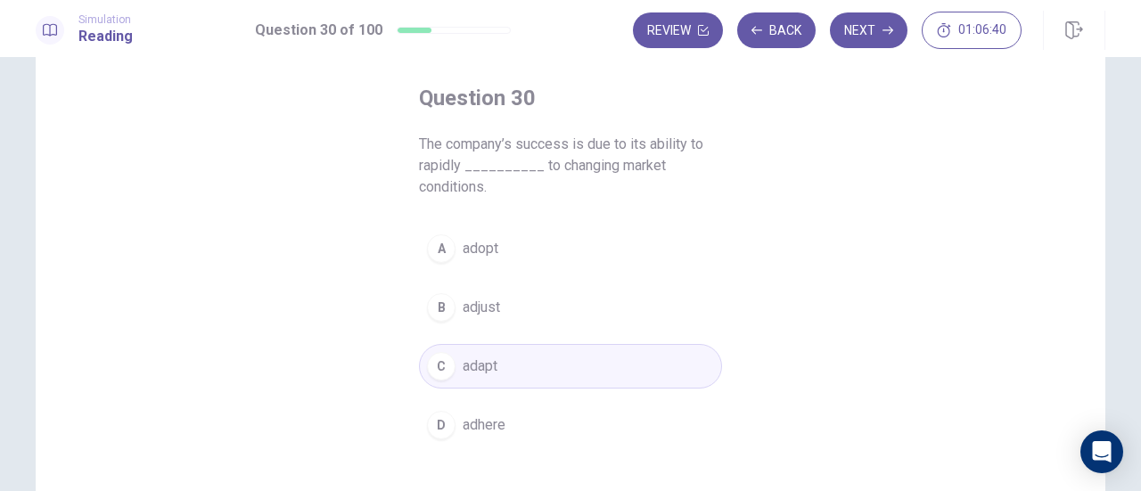
scroll to position [0, 0]
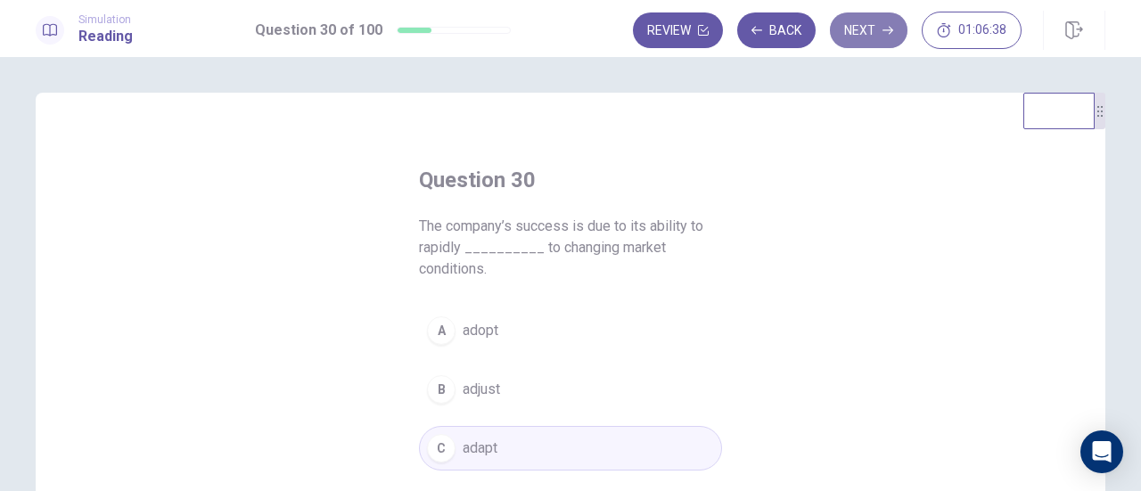
click at [861, 25] on button "Next" at bounding box center [869, 30] width 78 height 36
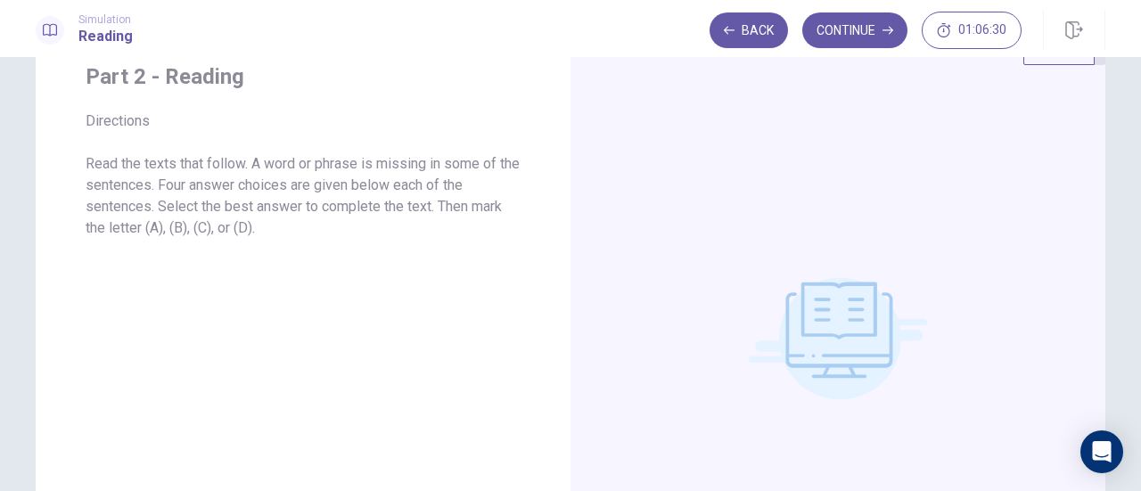
scroll to position [223, 0]
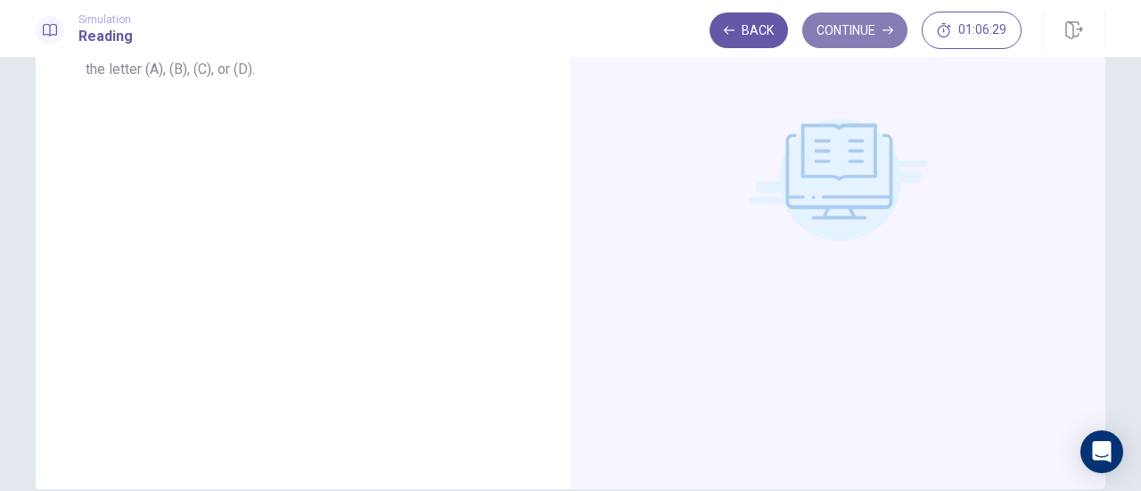
click at [864, 25] on button "Continue" at bounding box center [854, 30] width 105 height 36
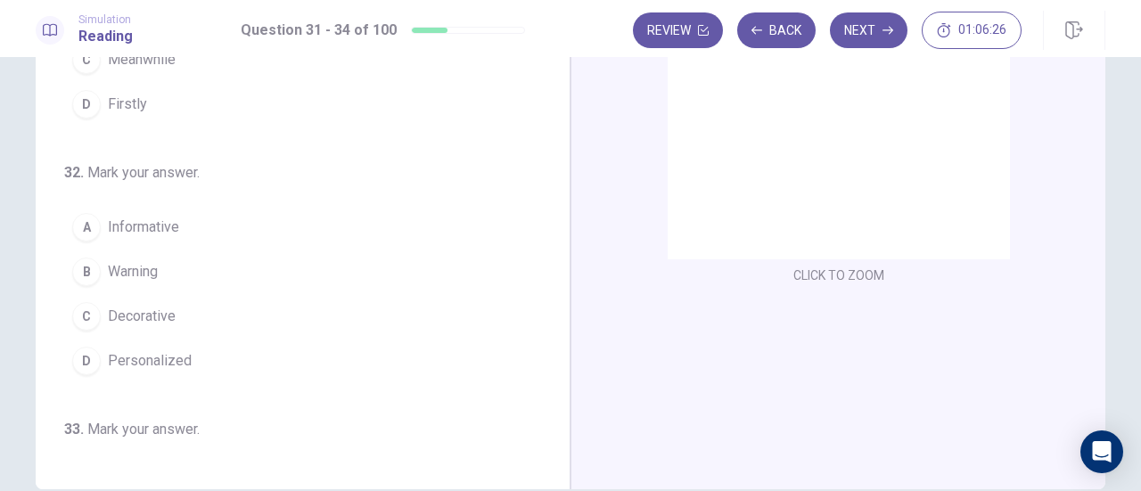
scroll to position [0, 0]
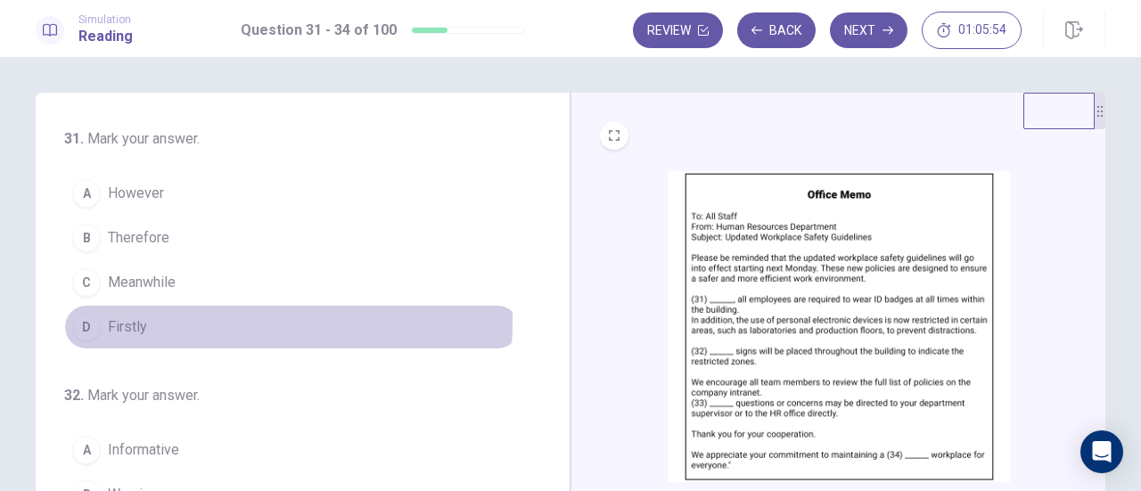
click at [82, 318] on div "D" at bounding box center [86, 327] width 29 height 29
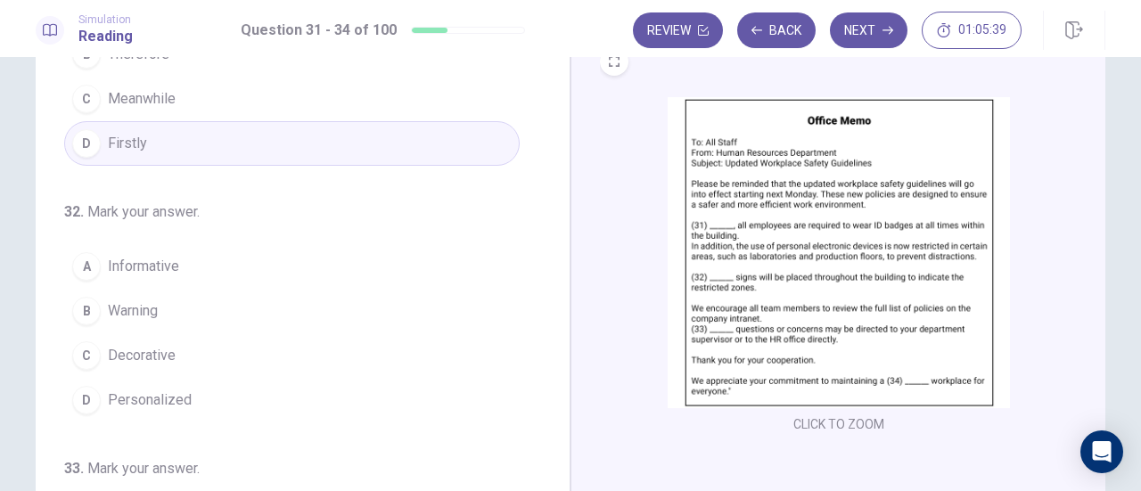
scroll to position [119, 0]
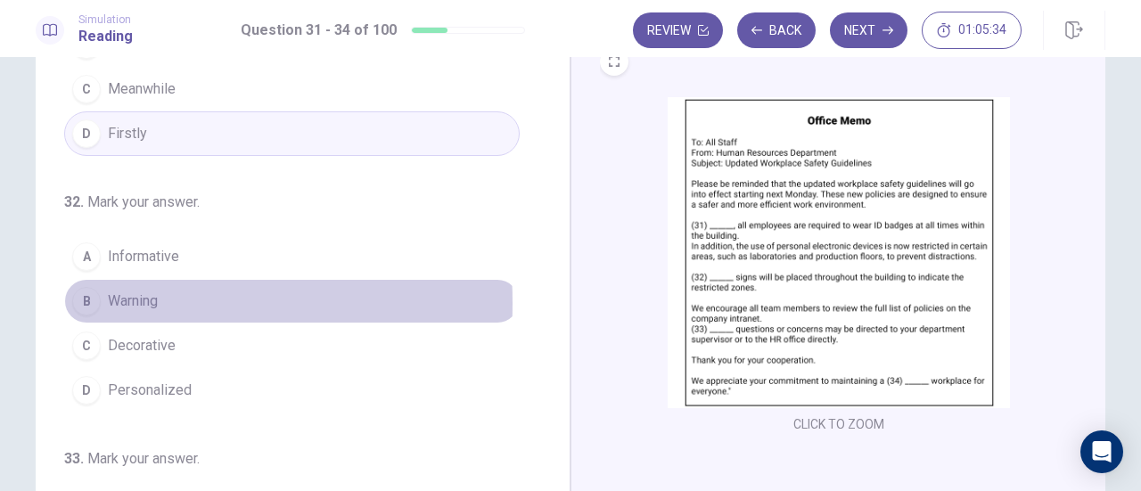
click at [78, 299] on div "B" at bounding box center [86, 301] width 29 height 29
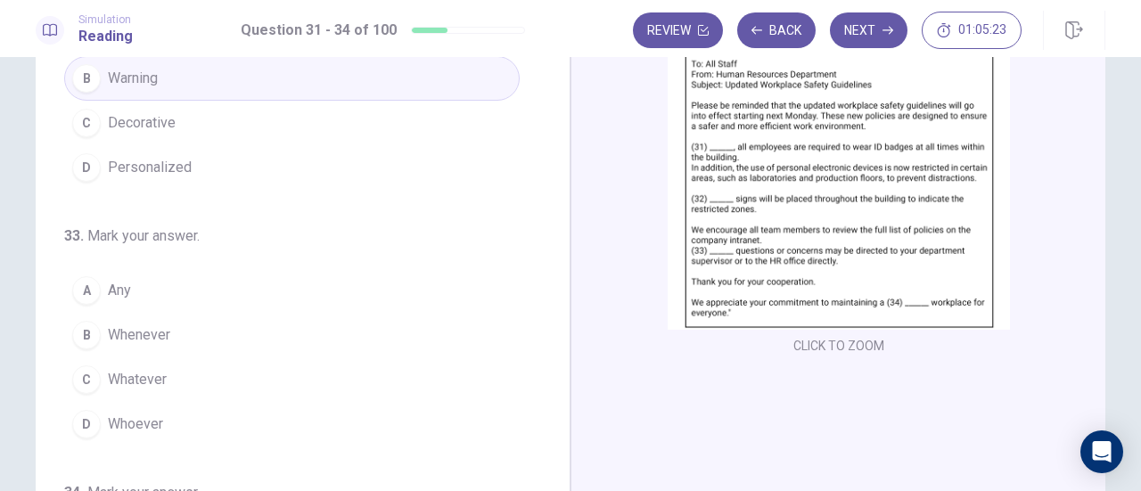
scroll to position [263, 0]
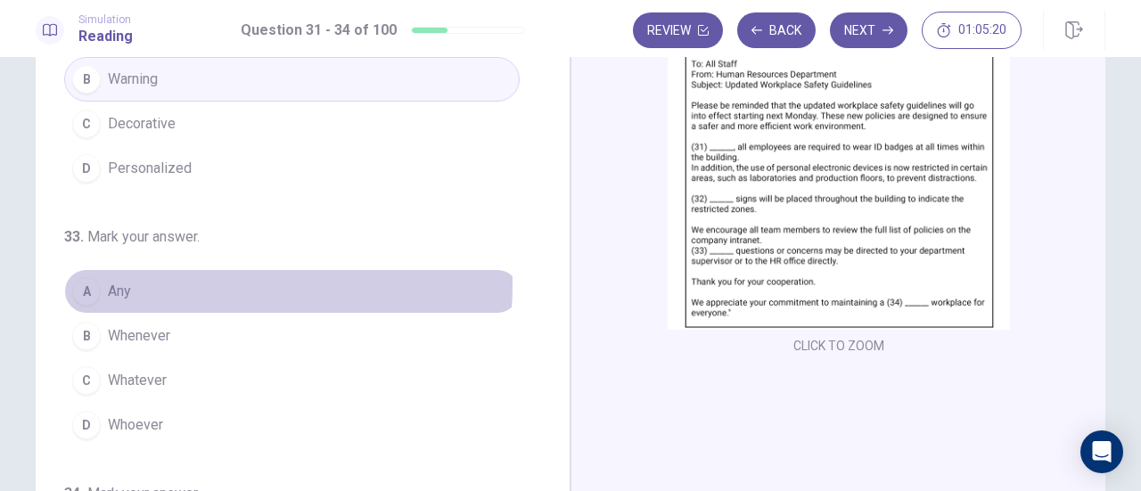
click at [130, 279] on button "A Any" at bounding box center [291, 291] width 455 height 45
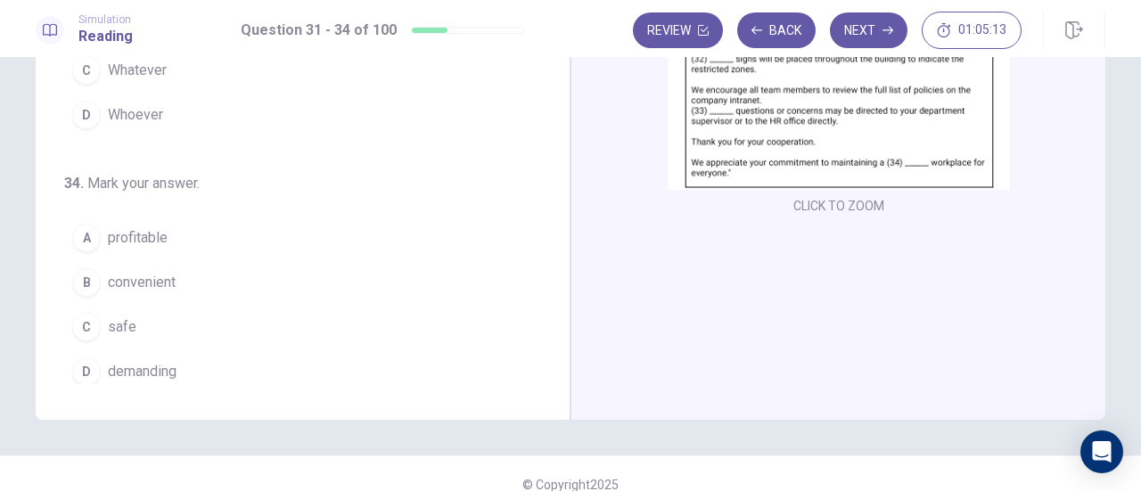
scroll to position [300, 0]
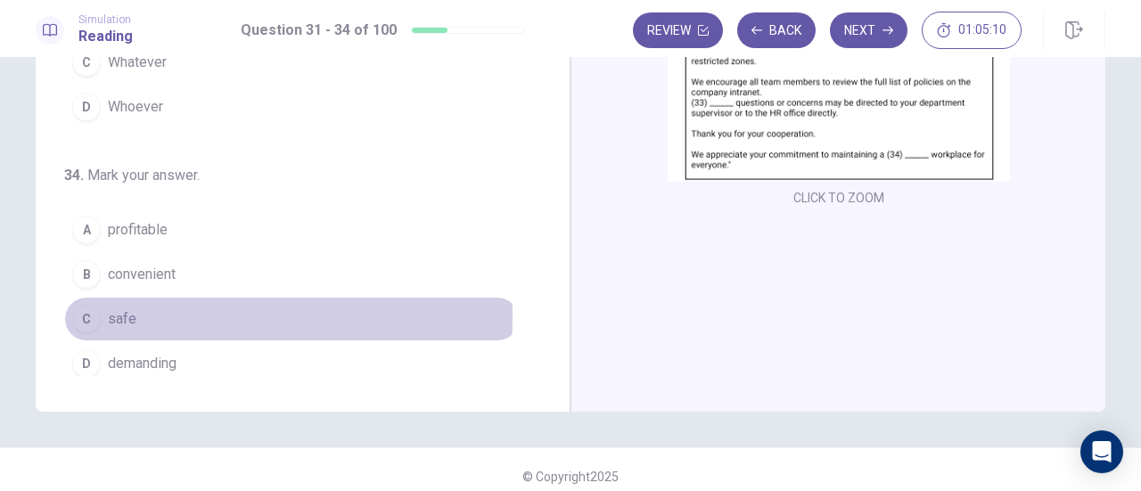
click at [113, 308] on span "safe" at bounding box center [122, 318] width 29 height 21
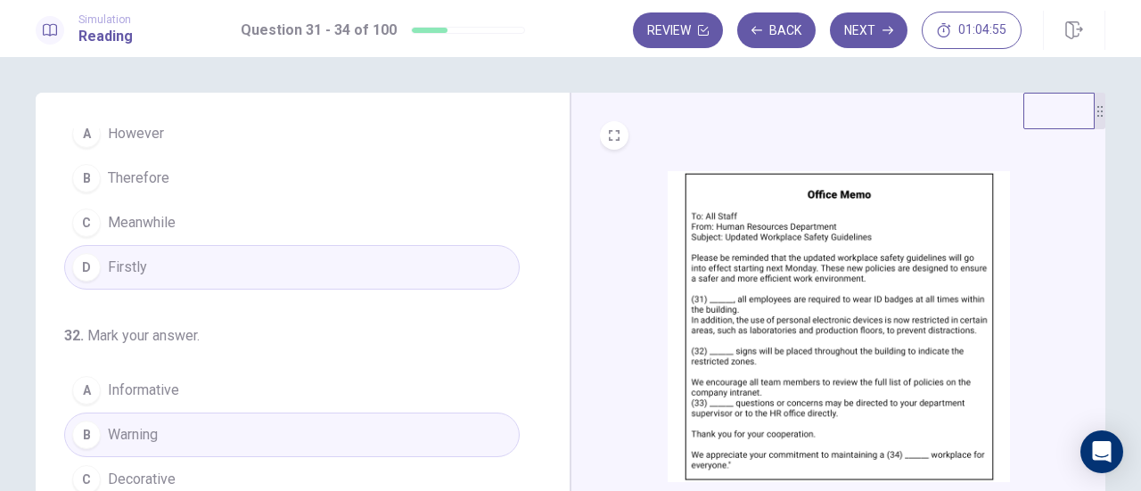
scroll to position [61, 0]
click at [866, 28] on button "Next" at bounding box center [869, 30] width 78 height 36
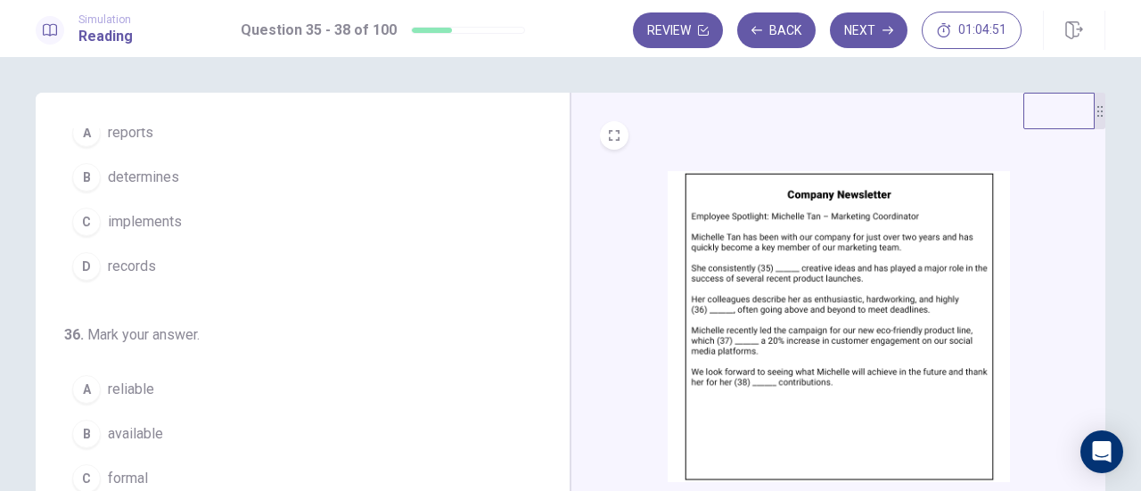
scroll to position [0, 0]
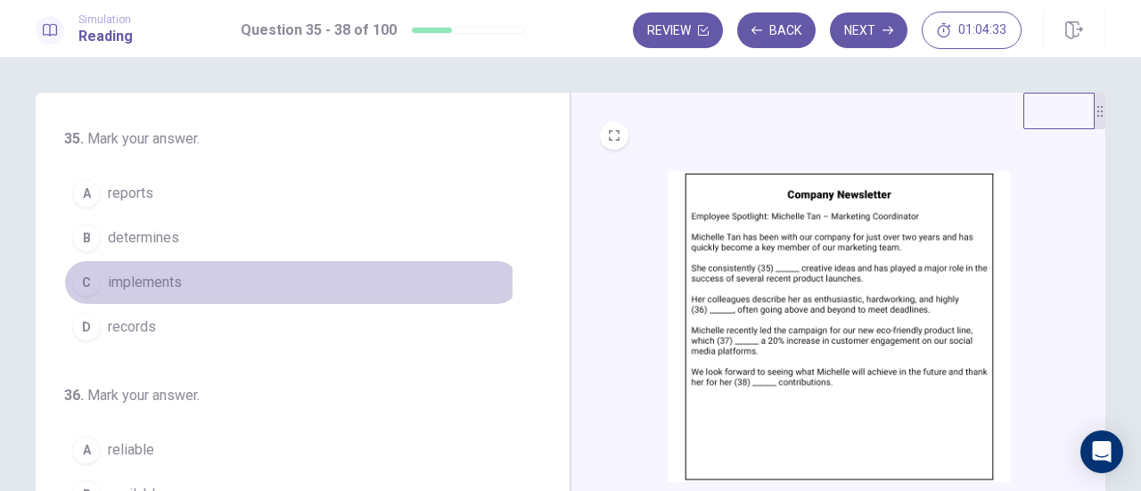
click at [80, 280] on div "C" at bounding box center [86, 282] width 29 height 29
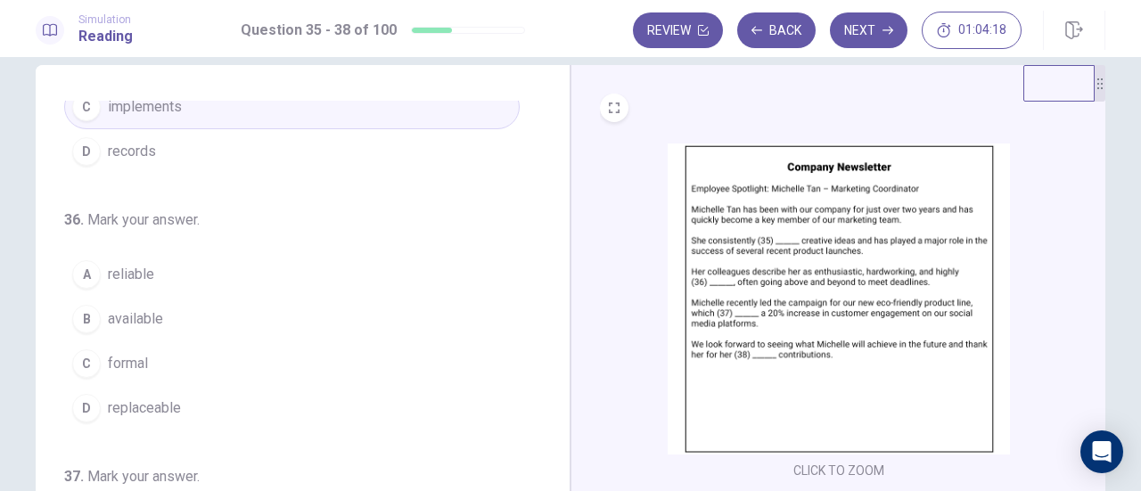
scroll to position [149, 0]
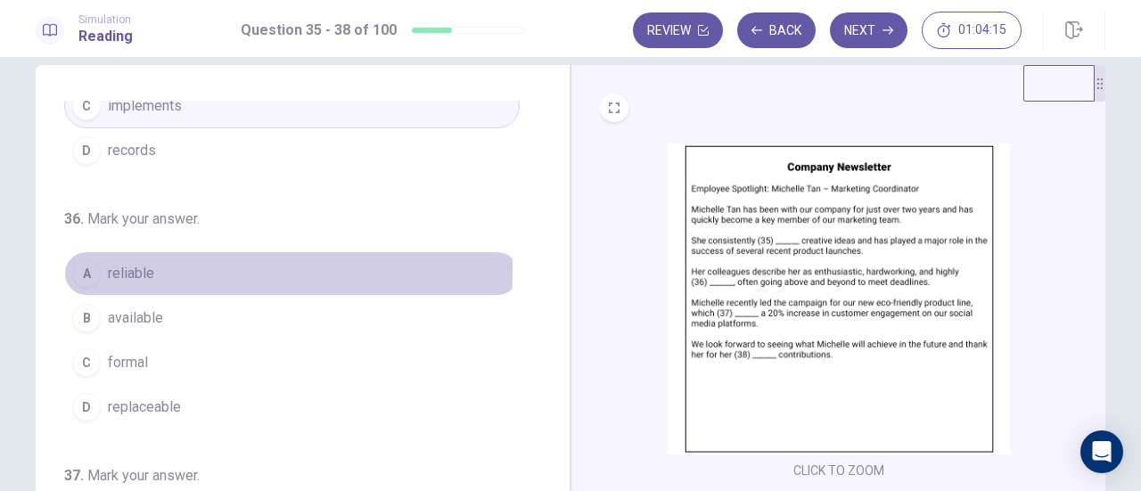
click at [80, 266] on div "A" at bounding box center [86, 273] width 29 height 29
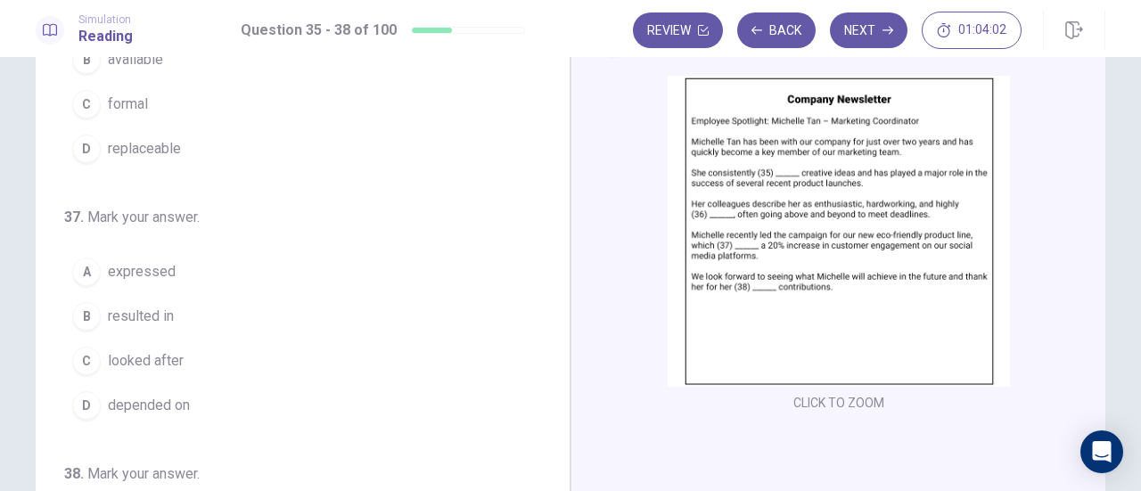
scroll to position [341, 0]
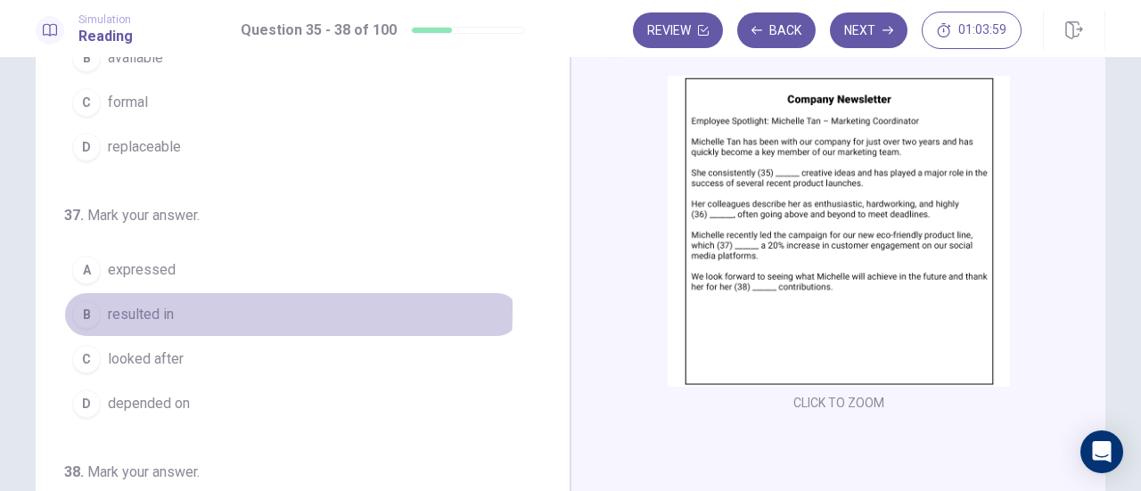
click at [80, 304] on div "B" at bounding box center [86, 314] width 29 height 29
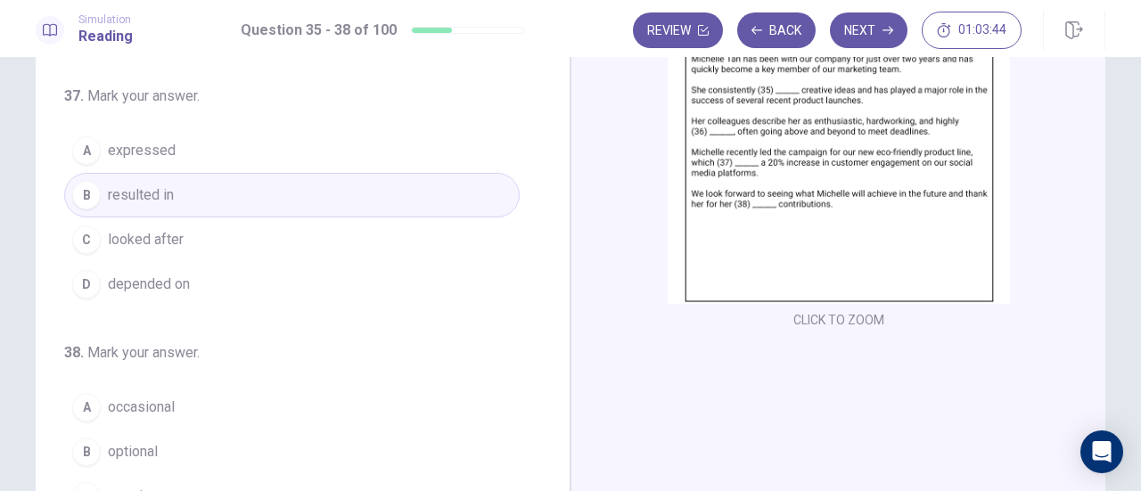
scroll to position [433, 0]
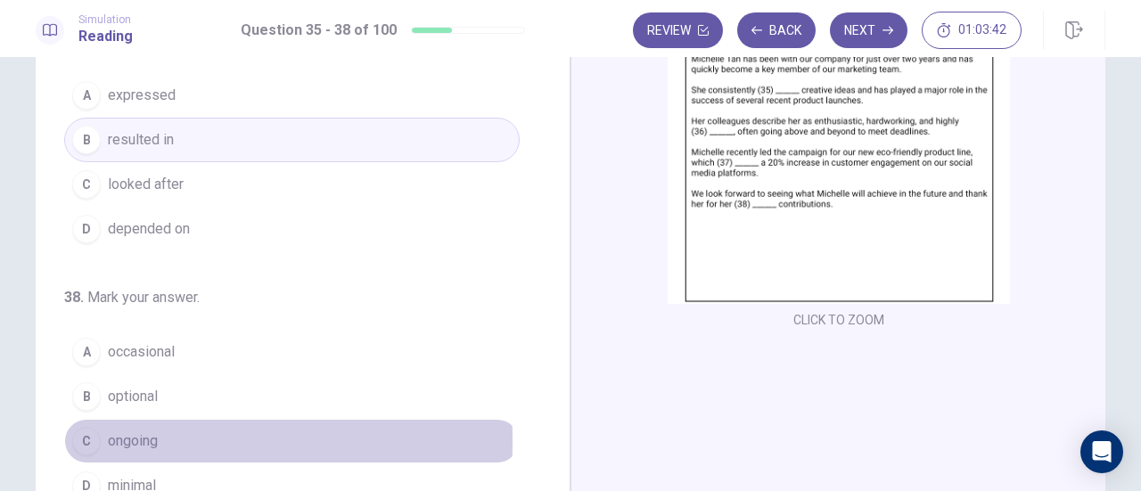
click at [76, 432] on div "C" at bounding box center [86, 441] width 29 height 29
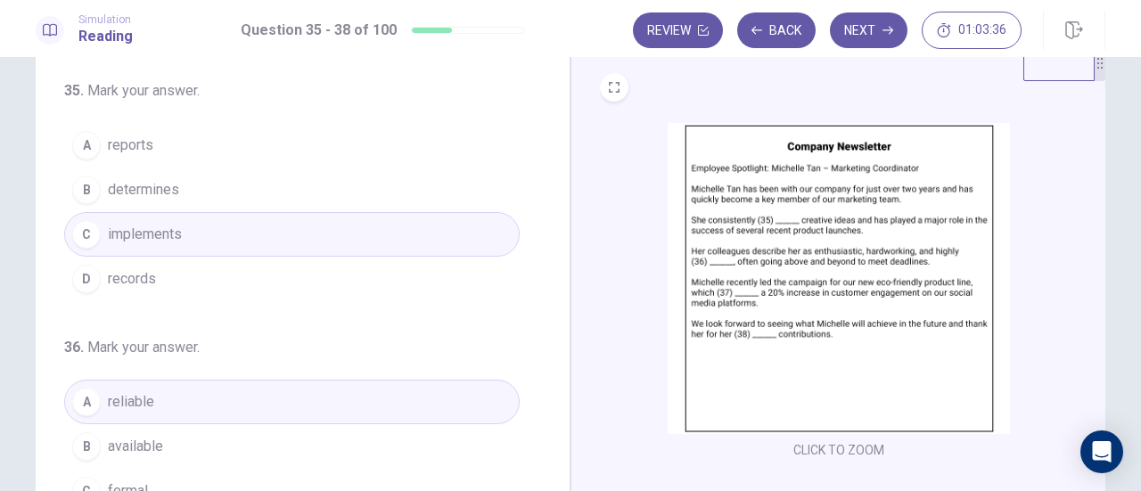
scroll to position [0, 0]
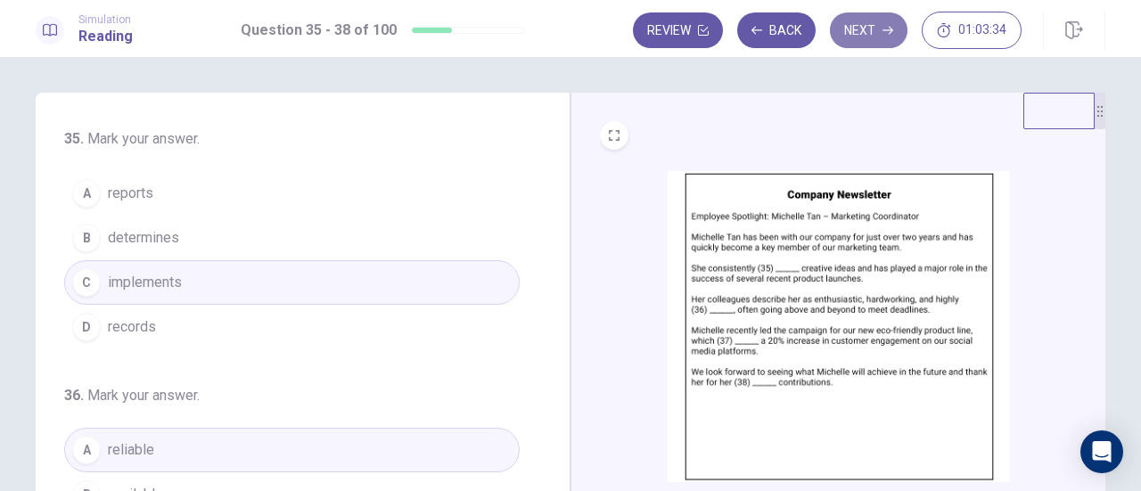
click at [866, 39] on button "Next" at bounding box center [869, 30] width 78 height 36
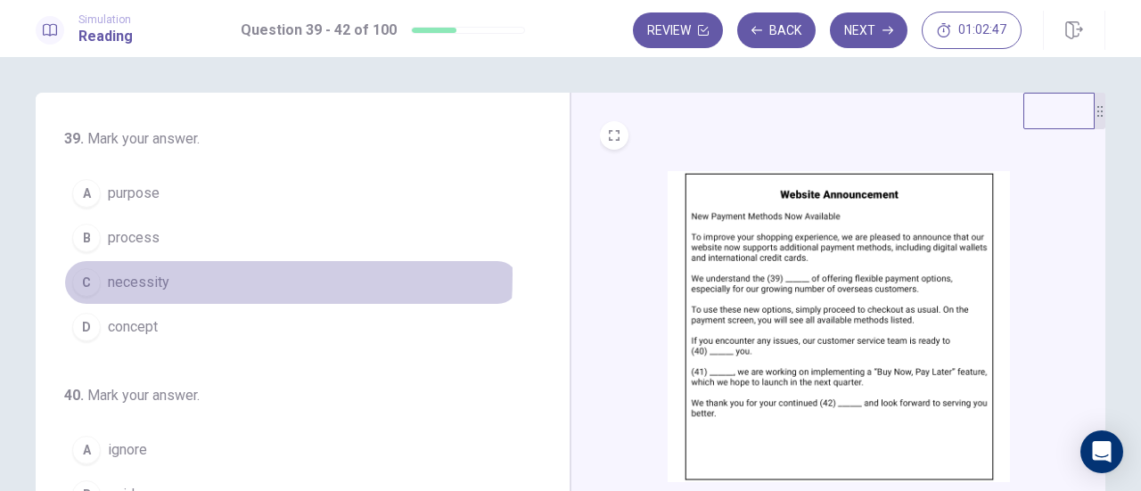
click at [86, 274] on div "C" at bounding box center [86, 282] width 29 height 29
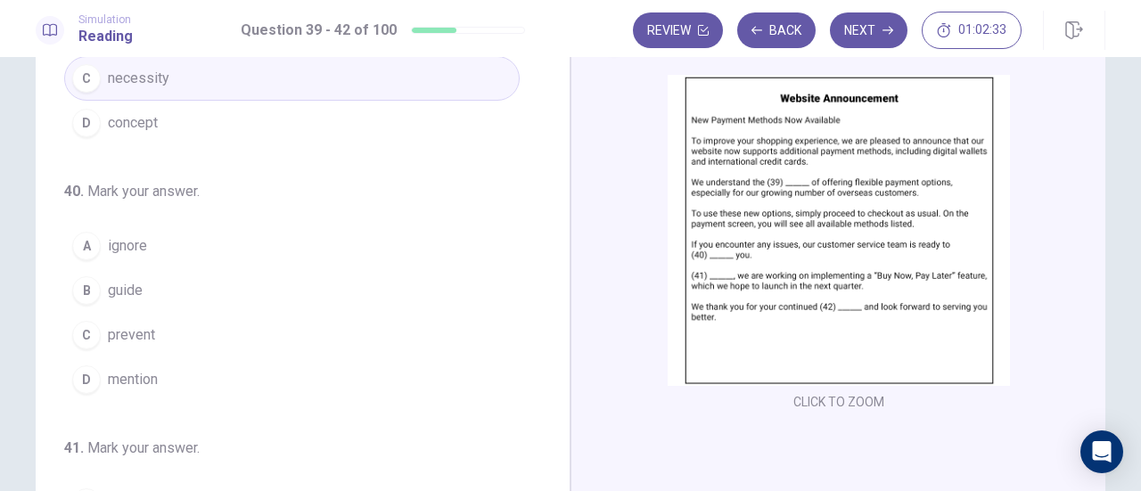
scroll to position [109, 0]
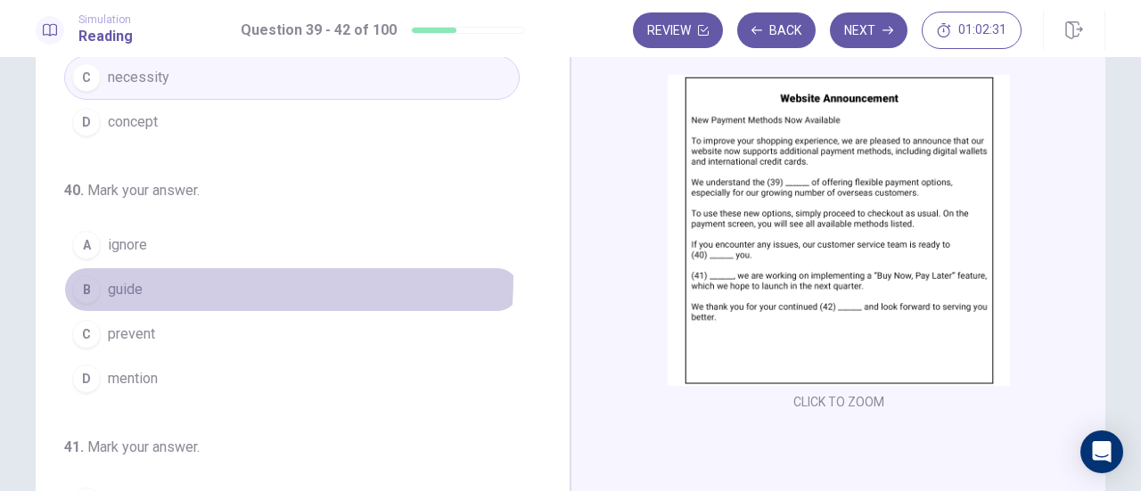
click at [102, 273] on button "B guide" at bounding box center [291, 289] width 455 height 45
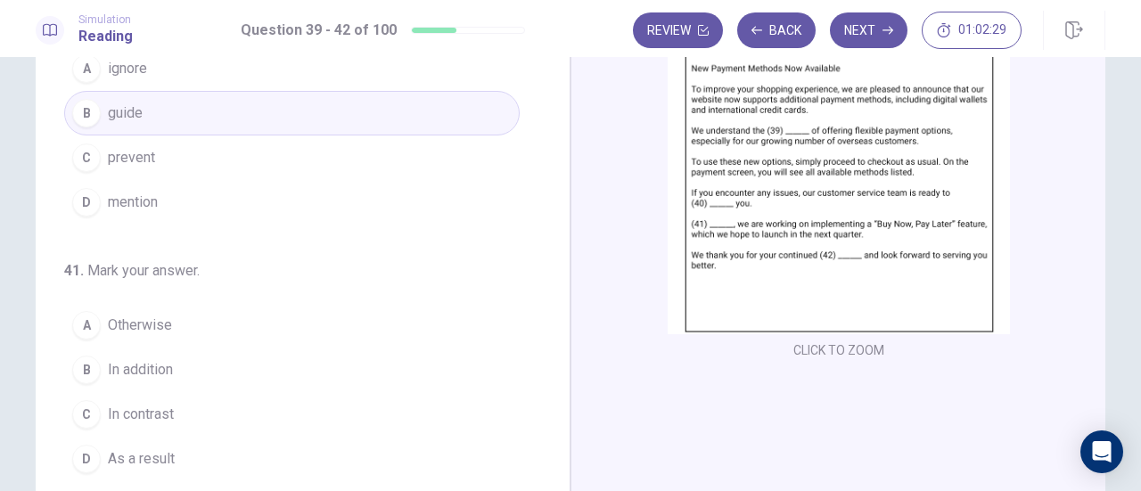
scroll to position [301, 0]
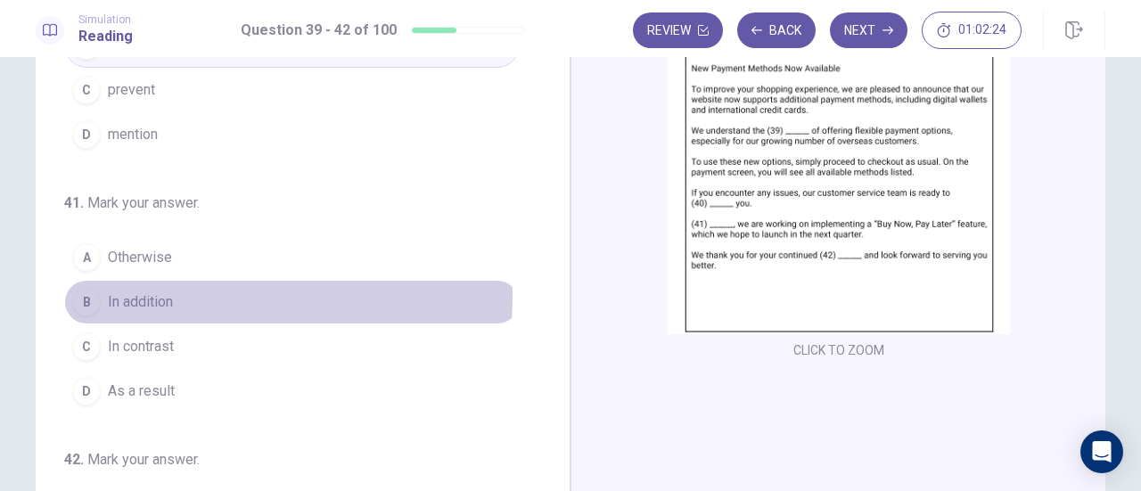
click at [96, 290] on button "B In addition" at bounding box center [291, 302] width 455 height 45
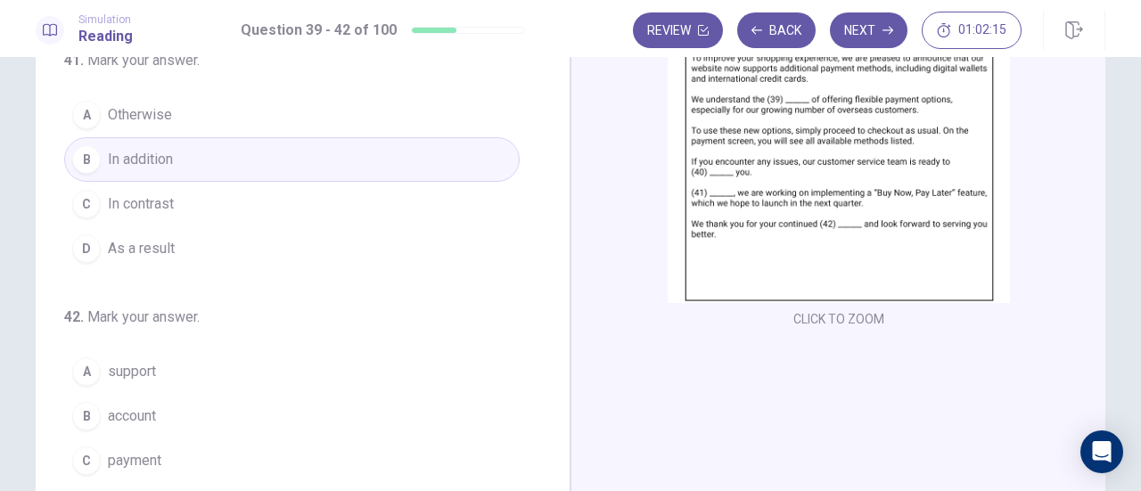
scroll to position [433, 0]
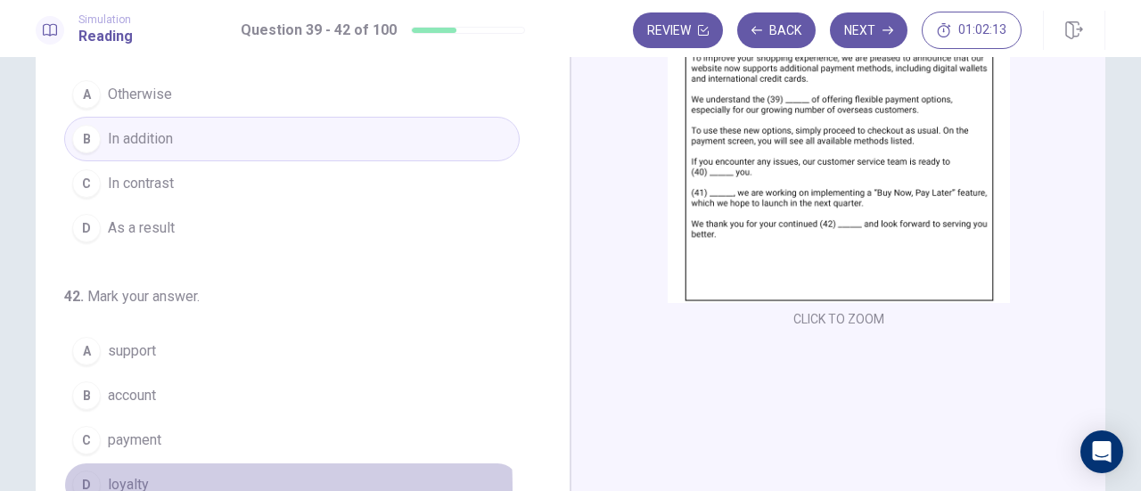
click at [91, 478] on div "D" at bounding box center [86, 485] width 29 height 29
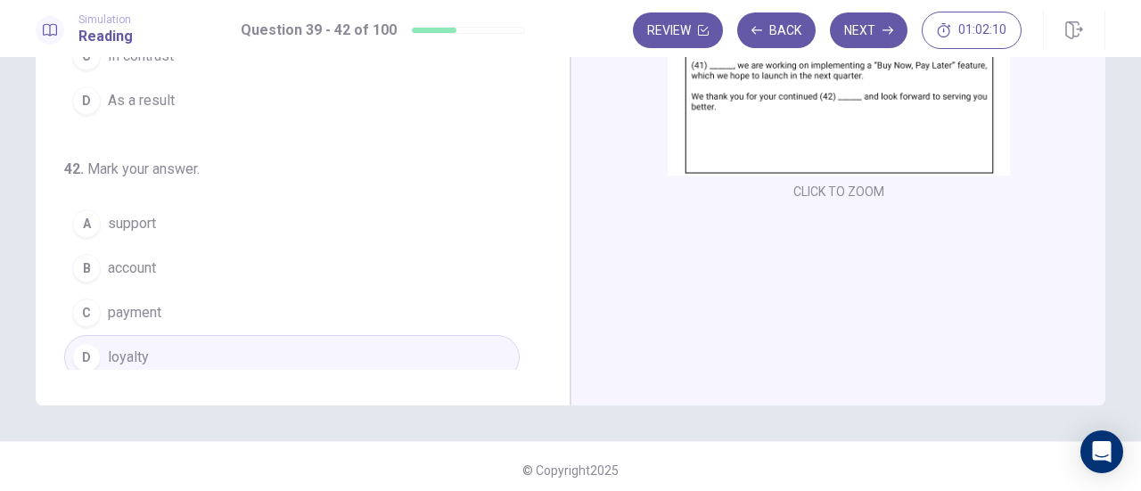
scroll to position [314, 0]
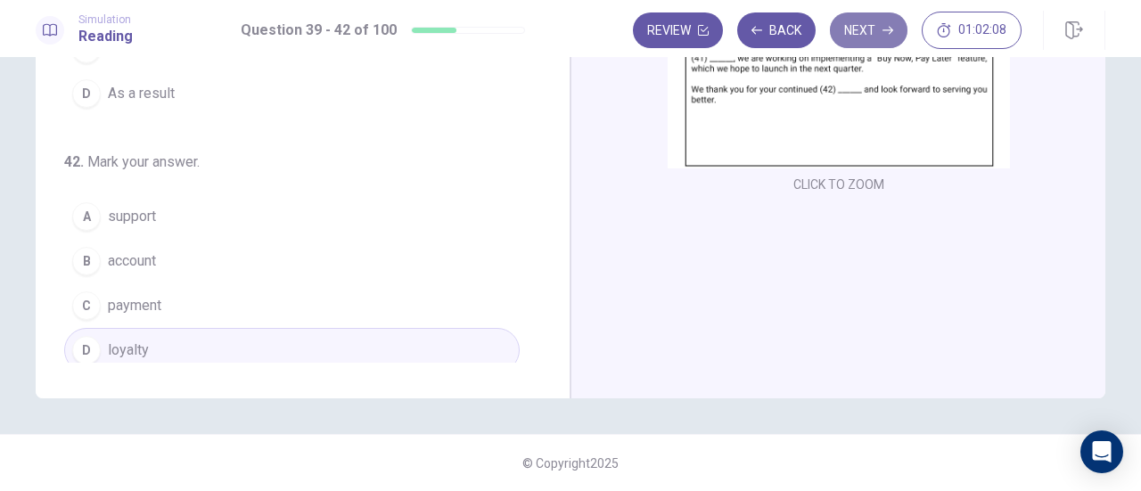
click at [870, 24] on button "Next" at bounding box center [869, 30] width 78 height 36
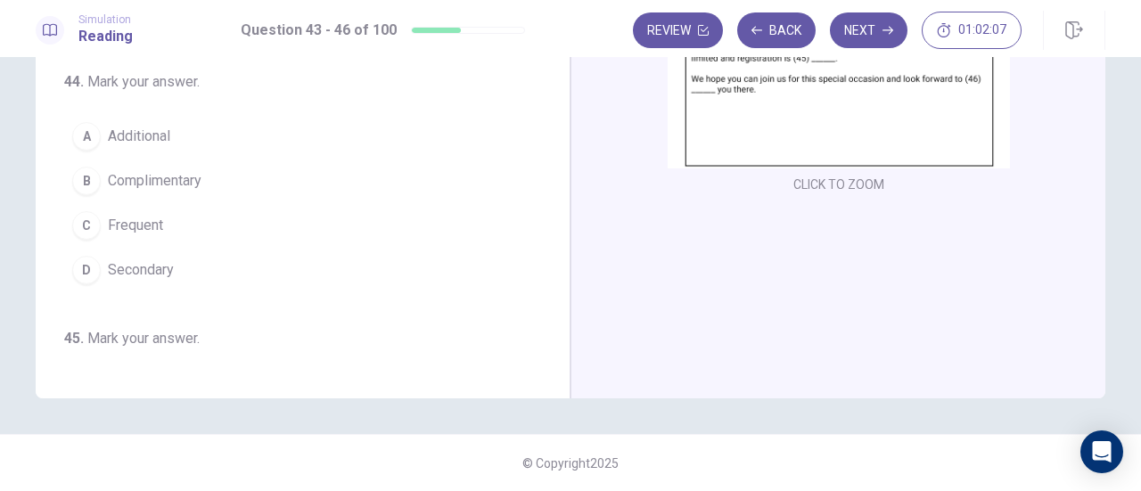
scroll to position [0, 0]
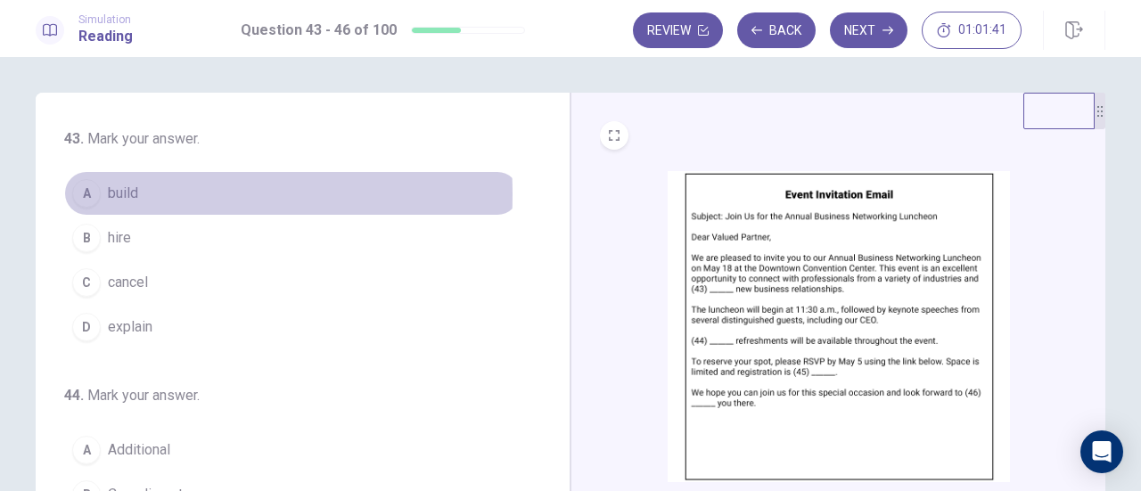
click at [82, 194] on div "A" at bounding box center [86, 193] width 29 height 29
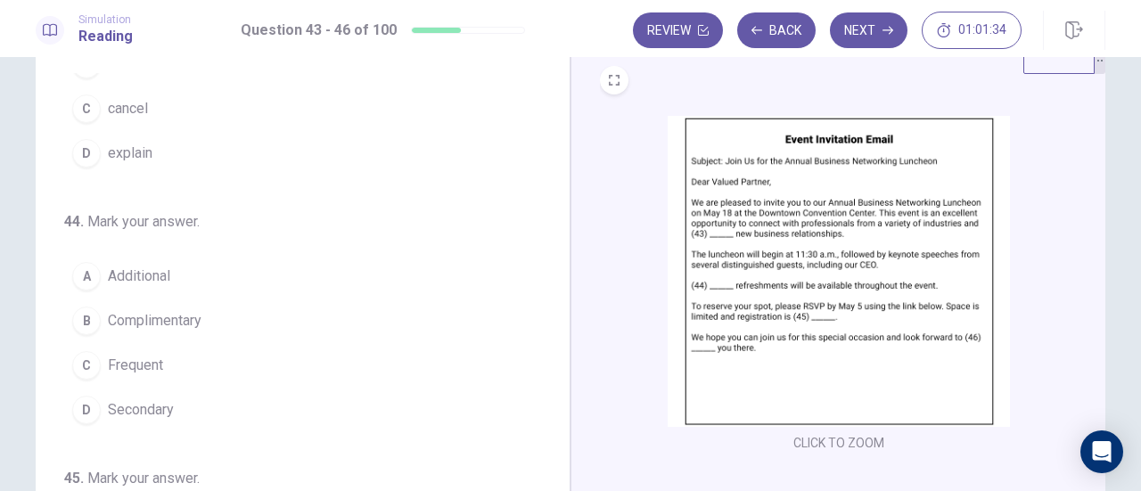
scroll to position [137, 0]
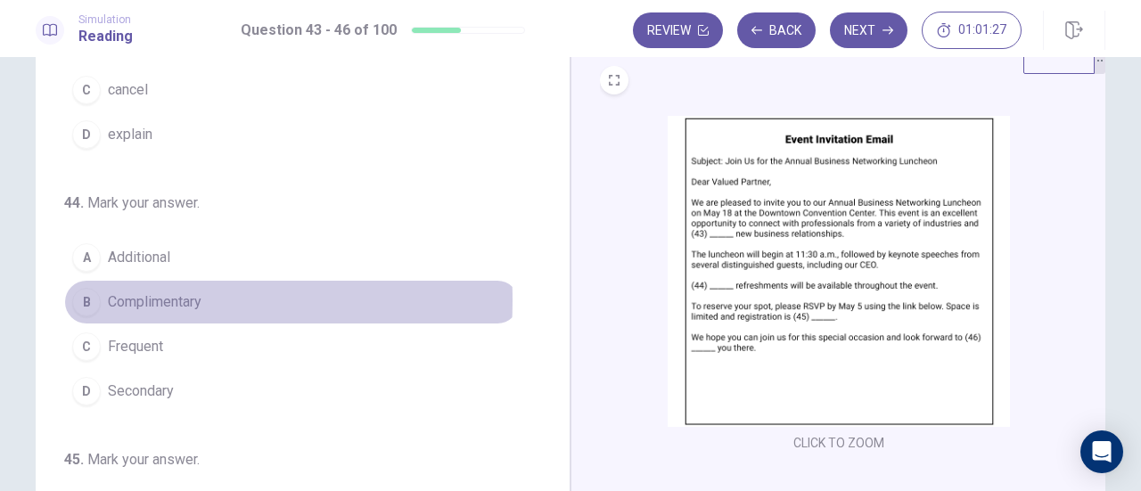
click at [79, 297] on div "B" at bounding box center [86, 302] width 29 height 29
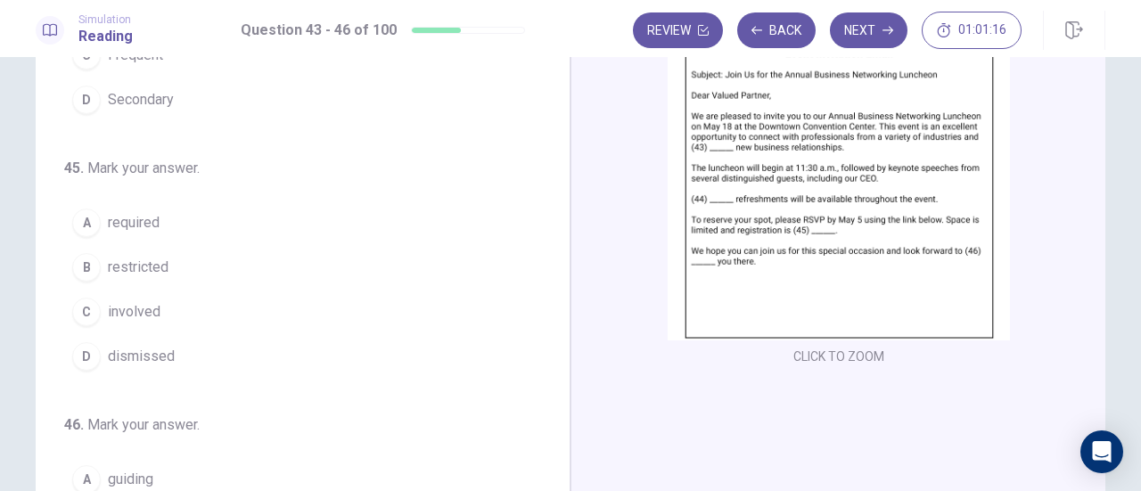
scroll to position [343, 0]
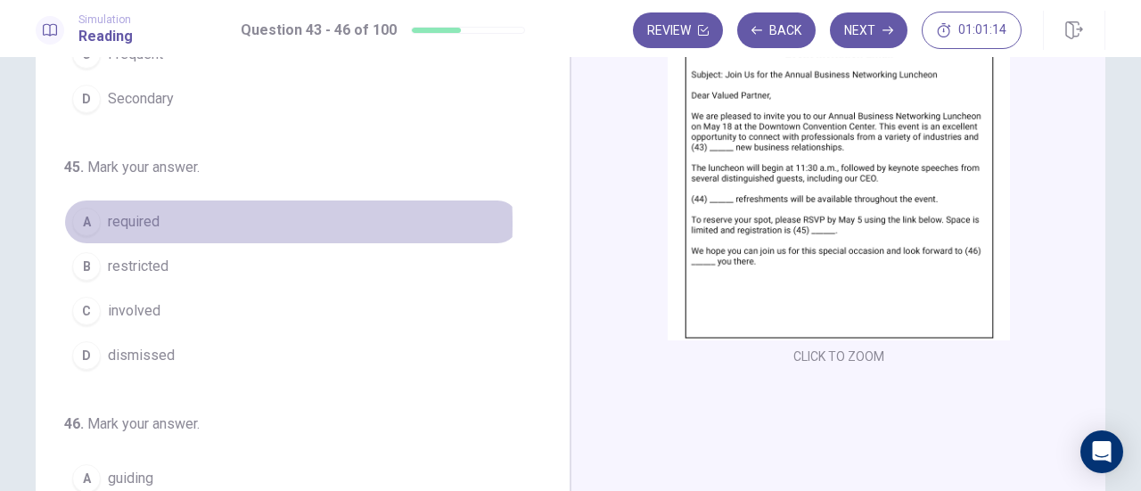
click at [82, 217] on div "A" at bounding box center [86, 222] width 29 height 29
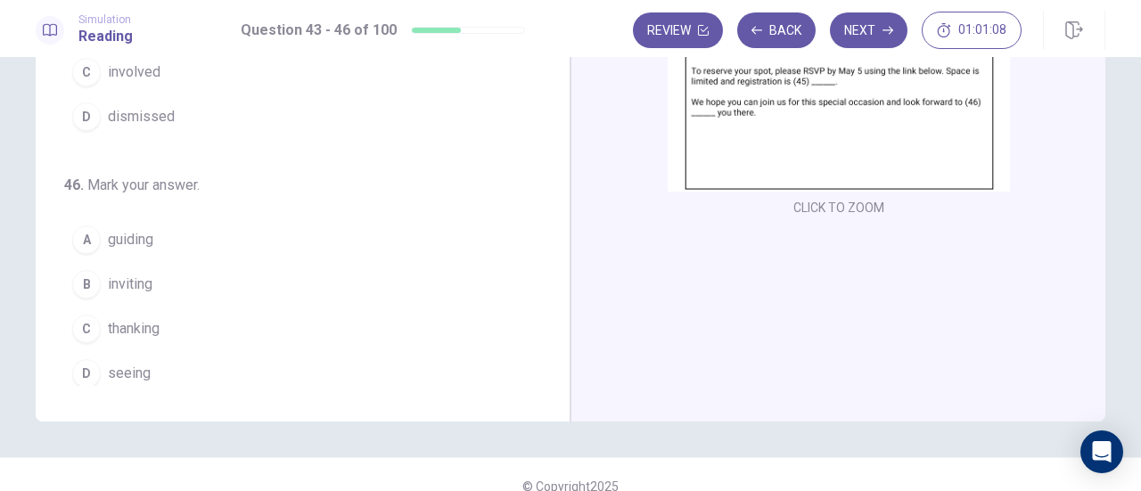
scroll to position [314, 0]
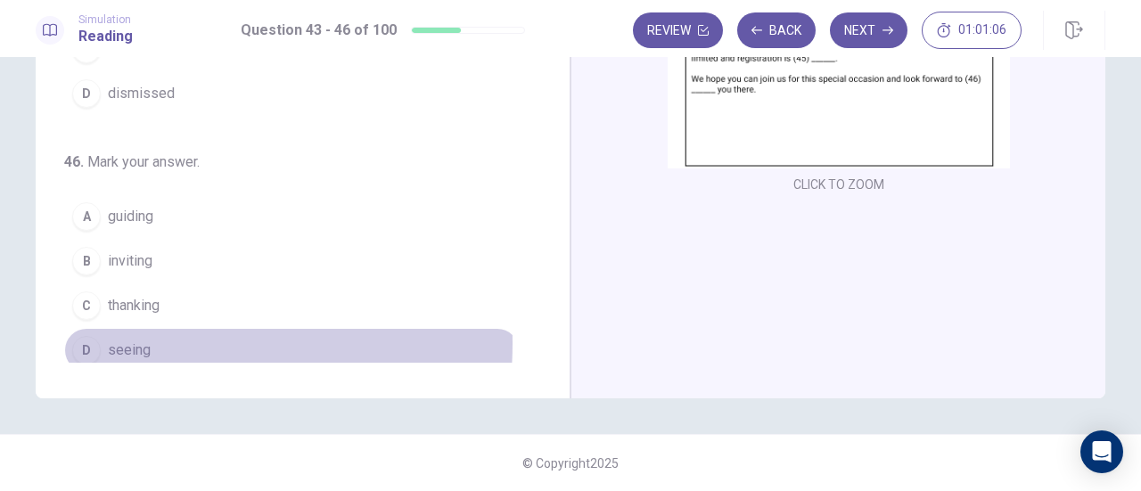
click at [127, 340] on span "seeing" at bounding box center [129, 350] width 43 height 21
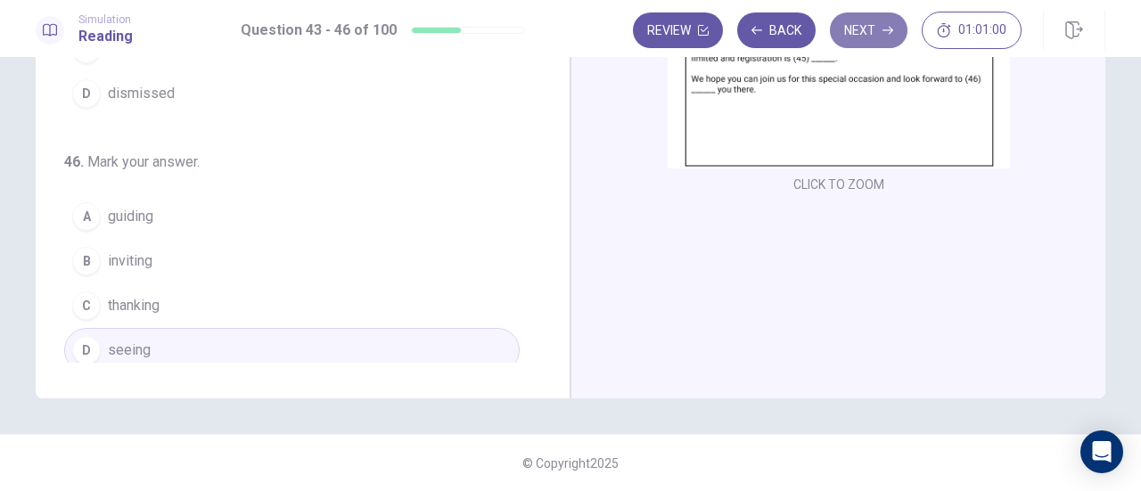
click at [865, 37] on button "Next" at bounding box center [869, 30] width 78 height 36
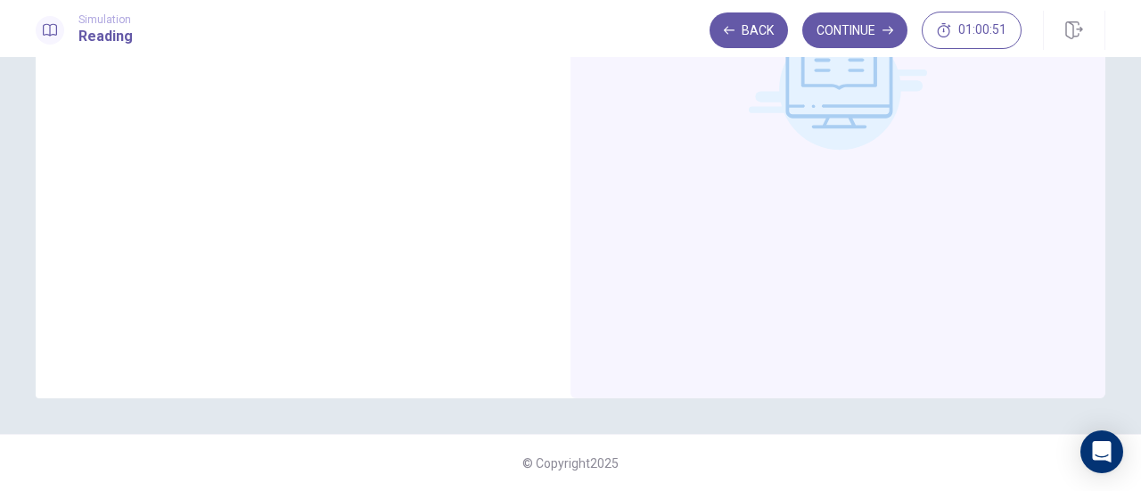
scroll to position [0, 0]
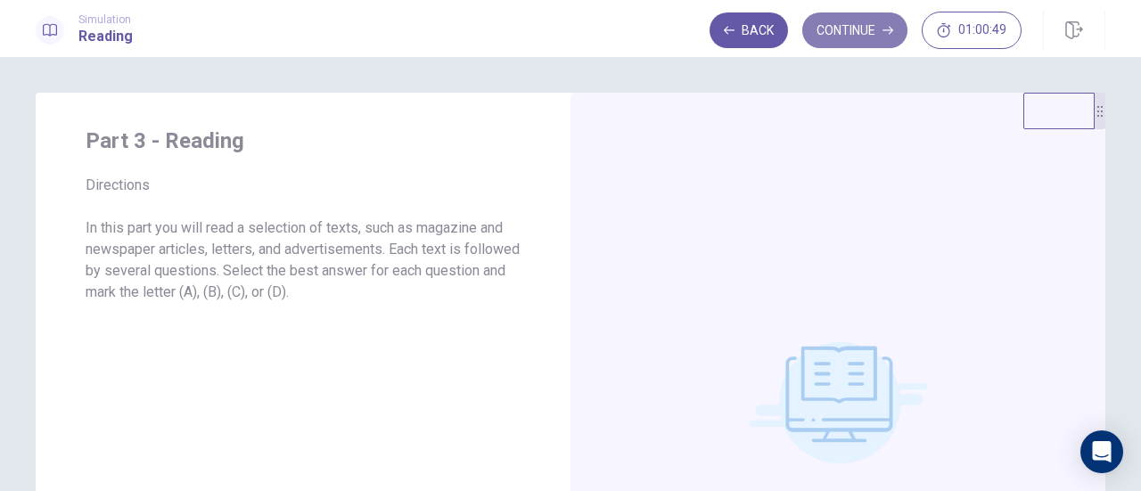
click at [881, 31] on button "Continue" at bounding box center [854, 30] width 105 height 36
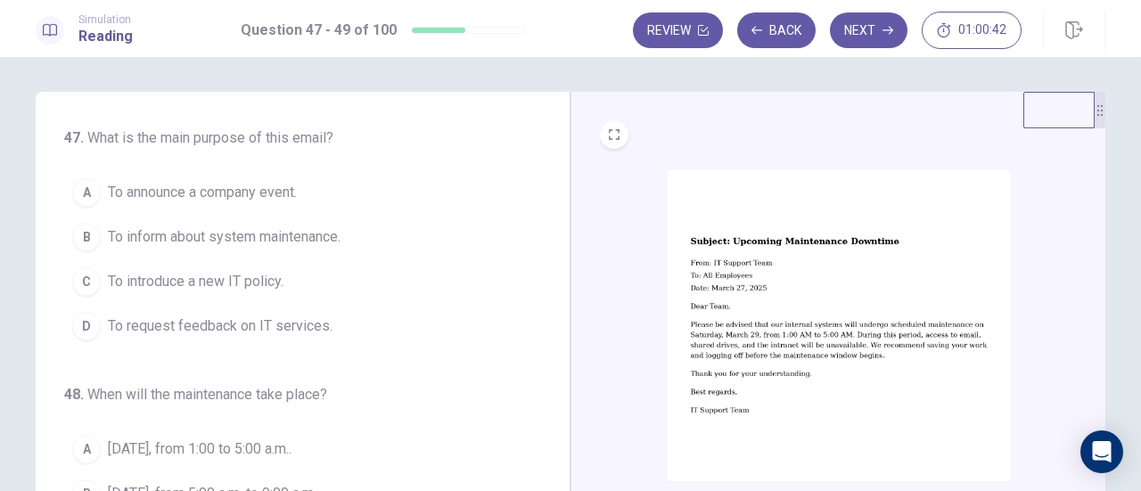
scroll to position [20, 0]
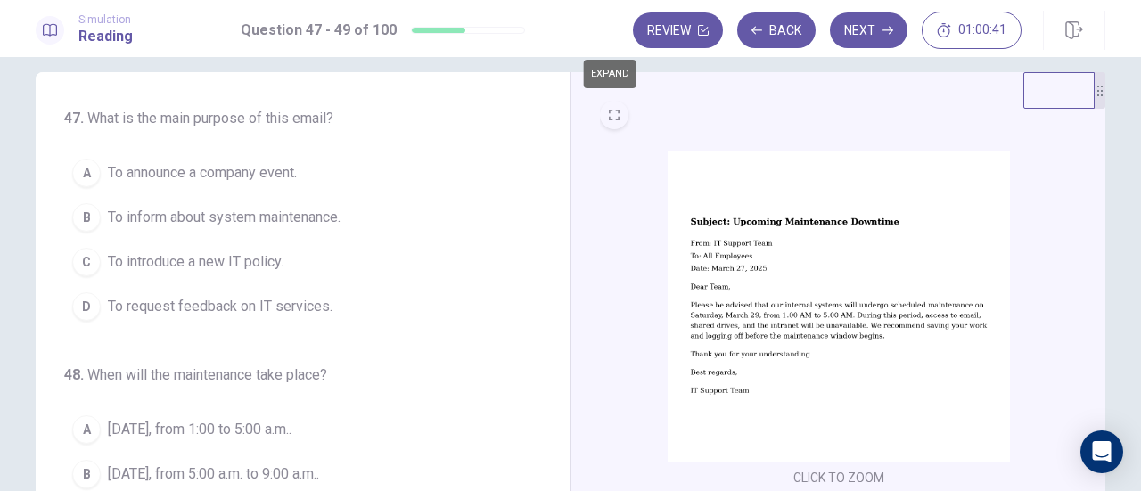
click at [601, 122] on button "EXPAND" at bounding box center [614, 115] width 29 height 29
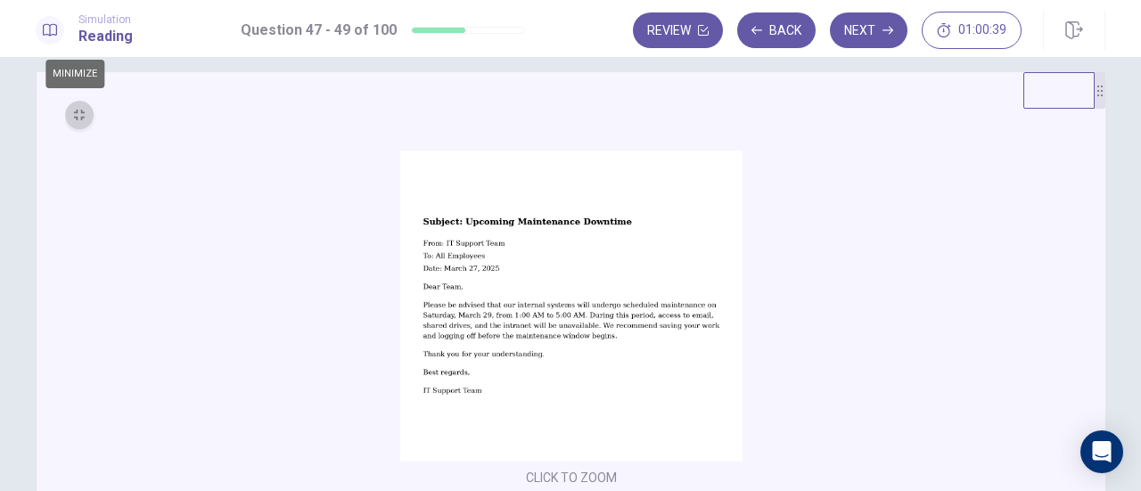
click at [67, 111] on button "MINIMIZE" at bounding box center [79, 115] width 29 height 29
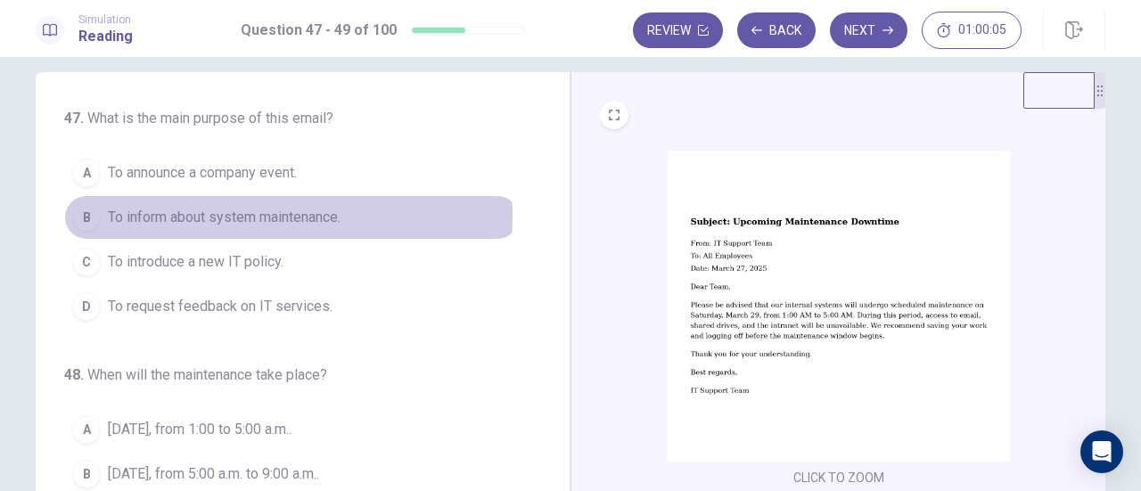
click at [184, 214] on span "To inform about system maintenance." at bounding box center [224, 217] width 233 height 21
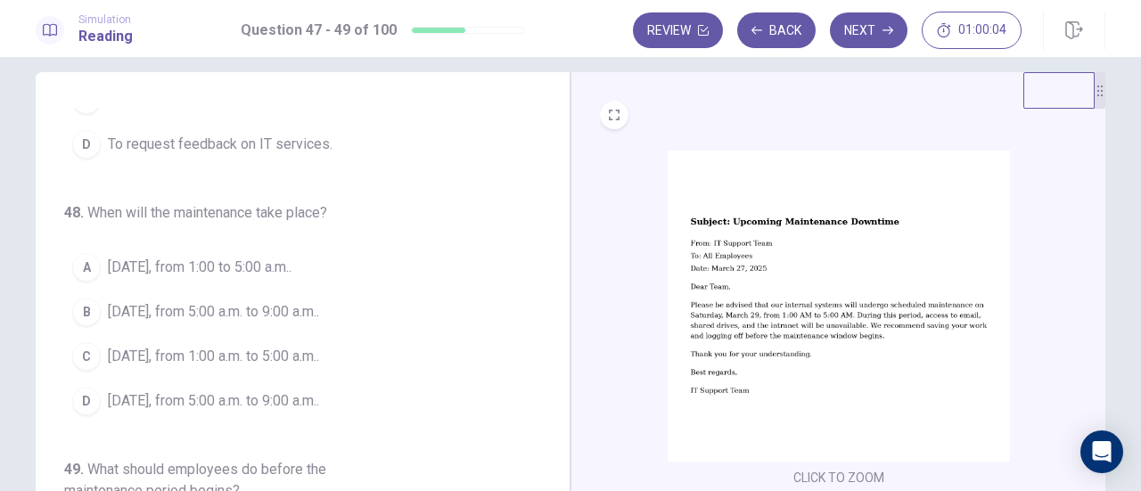
scroll to position [170, 0]
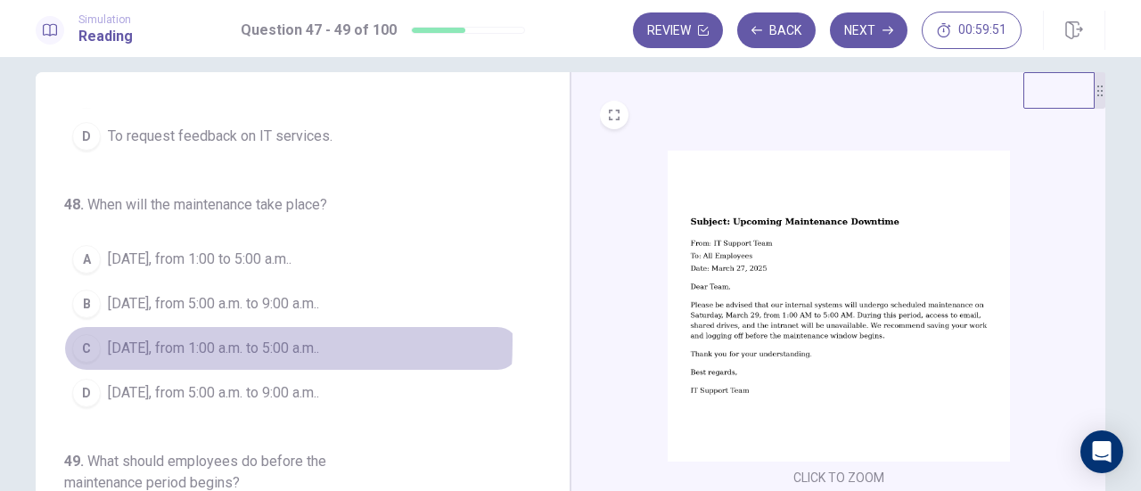
click at [78, 337] on div "C" at bounding box center [86, 348] width 29 height 29
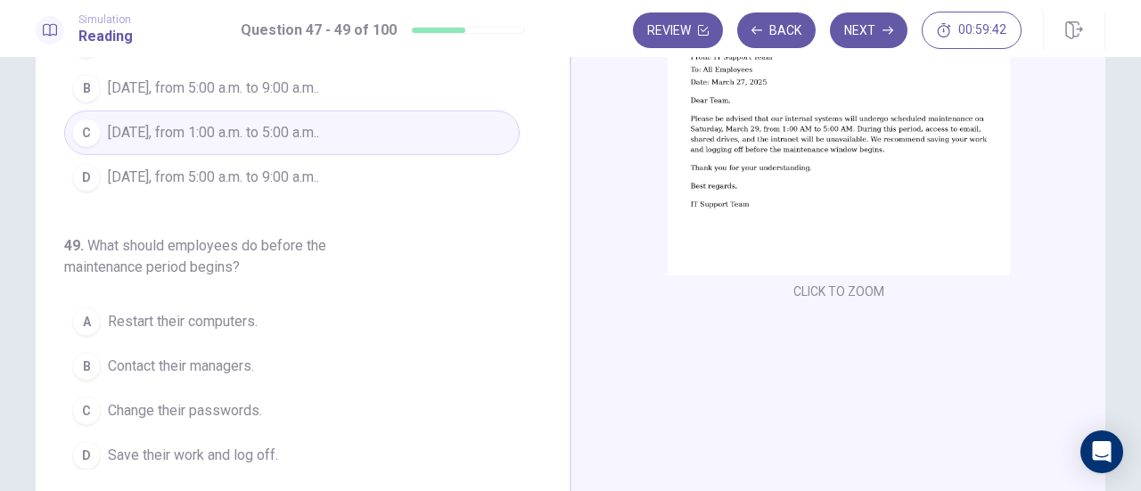
scroll to position [208, 0]
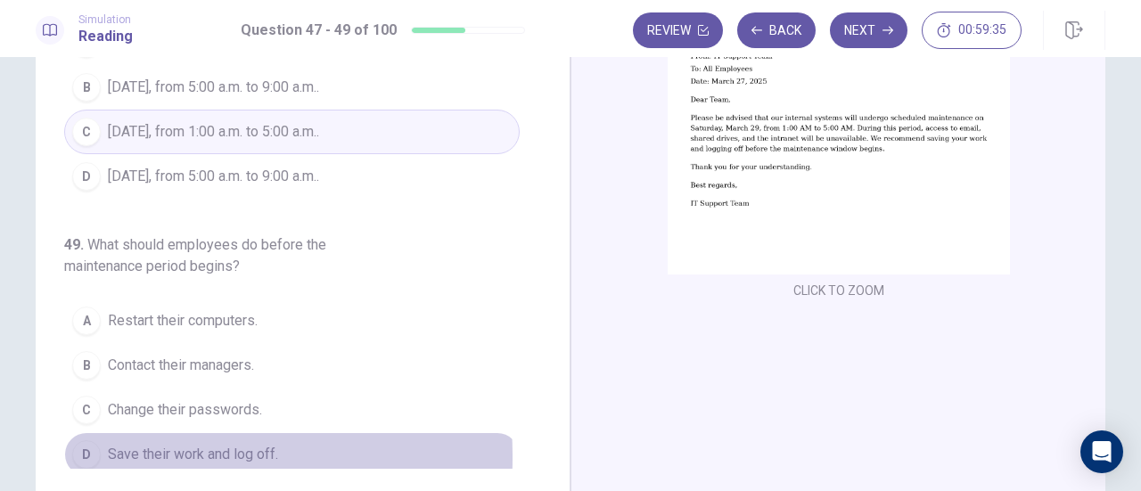
click at [80, 449] on div "D" at bounding box center [86, 454] width 29 height 29
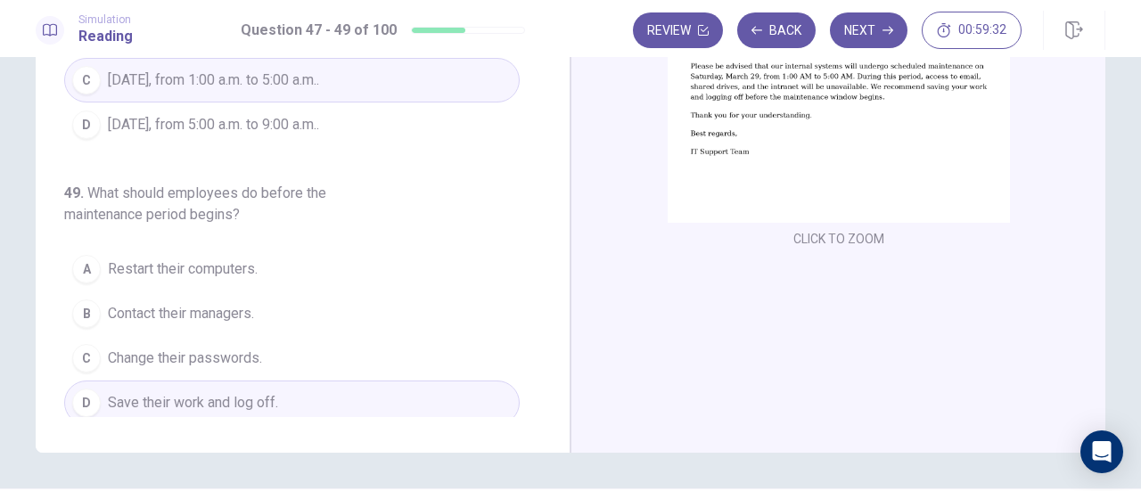
scroll to position [314, 0]
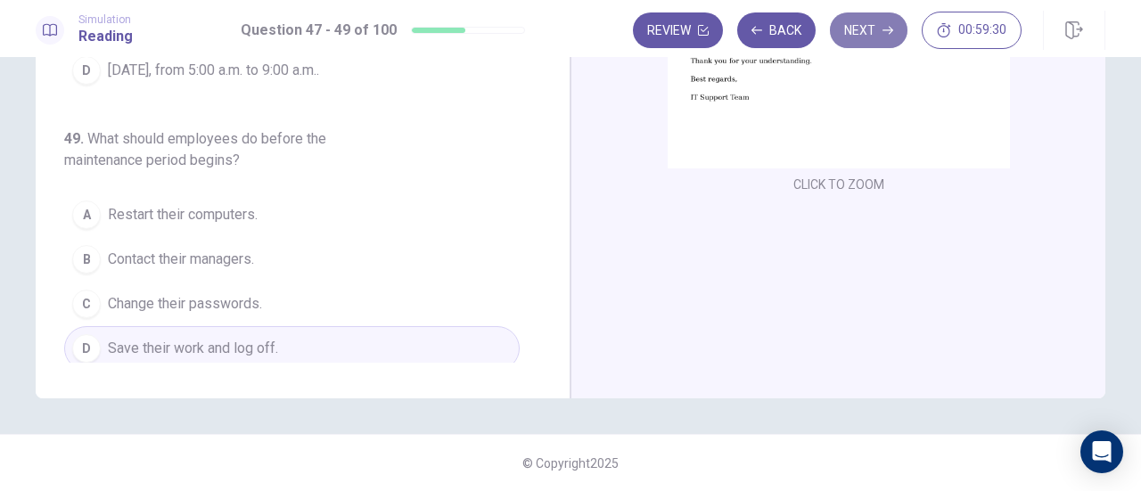
click at [875, 38] on button "Next" at bounding box center [869, 30] width 78 height 36
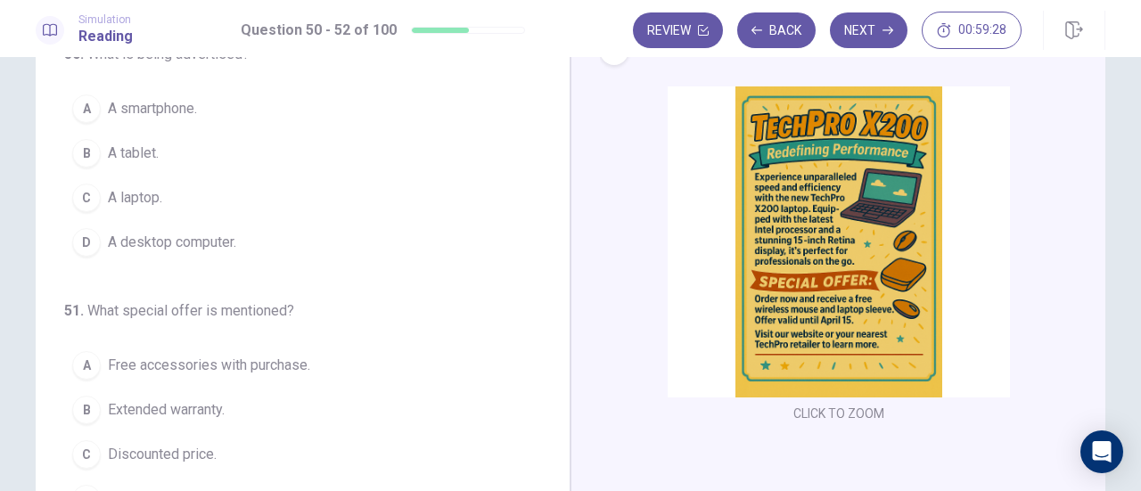
scroll to position [0, 0]
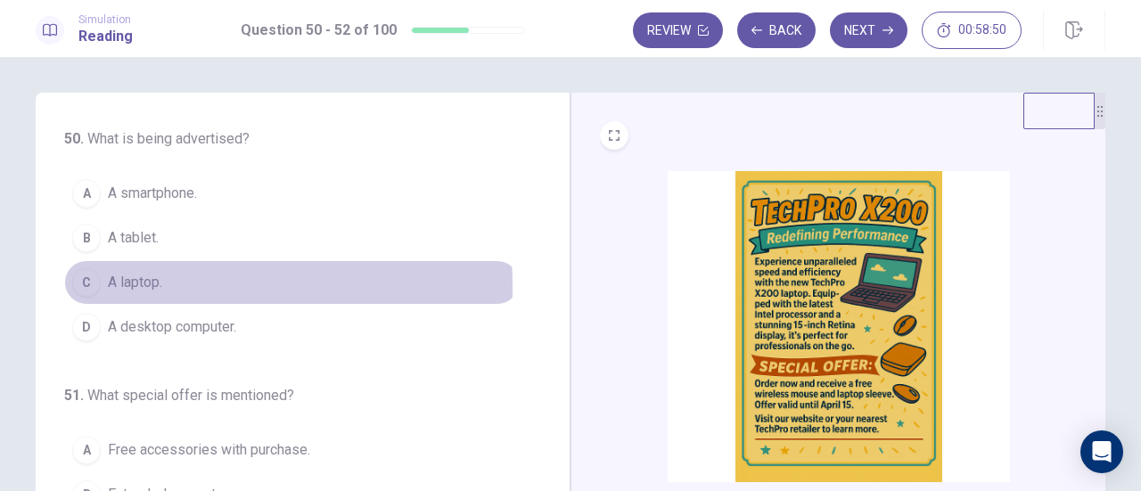
click at [87, 285] on div "C" at bounding box center [86, 282] width 29 height 29
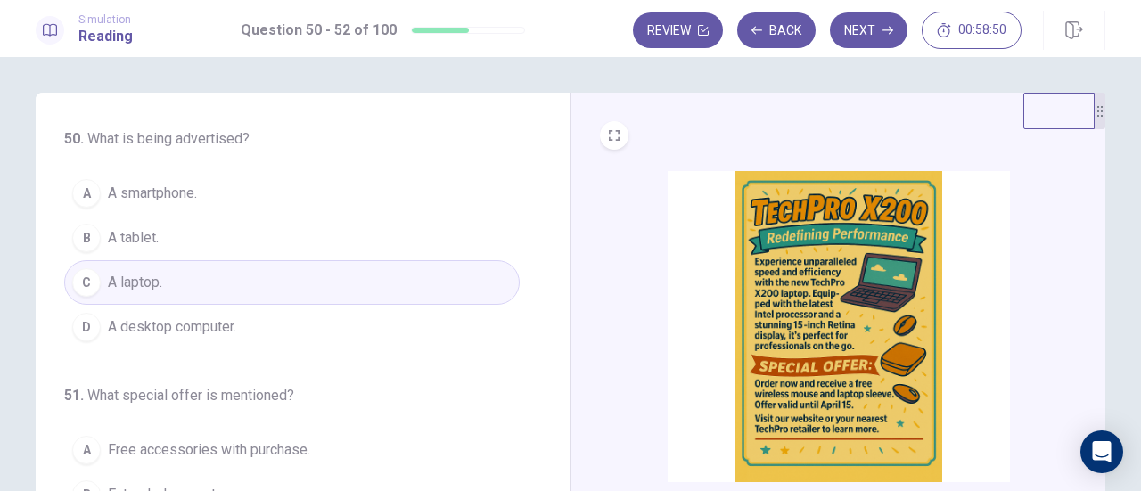
scroll to position [178, 0]
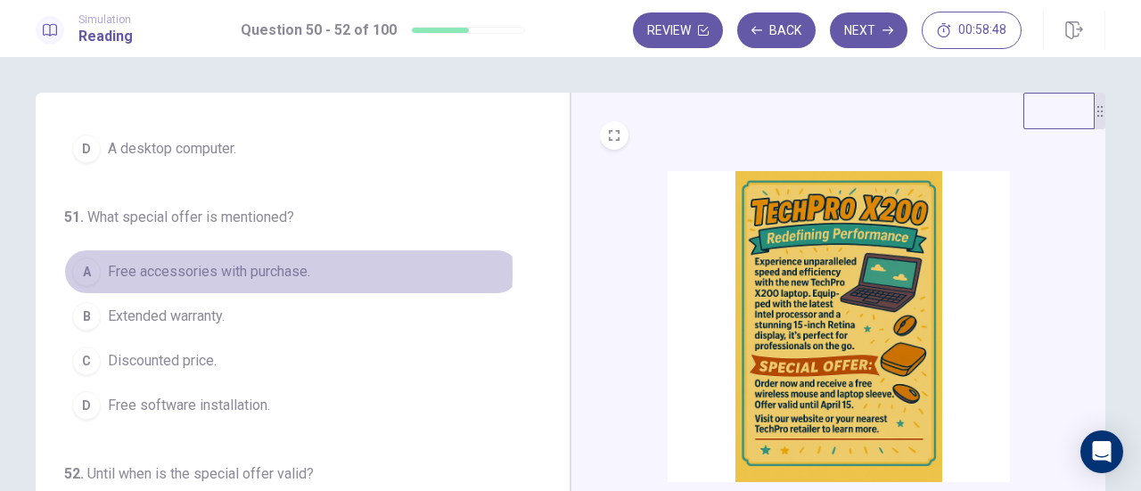
click at [77, 266] on div "A" at bounding box center [86, 272] width 29 height 29
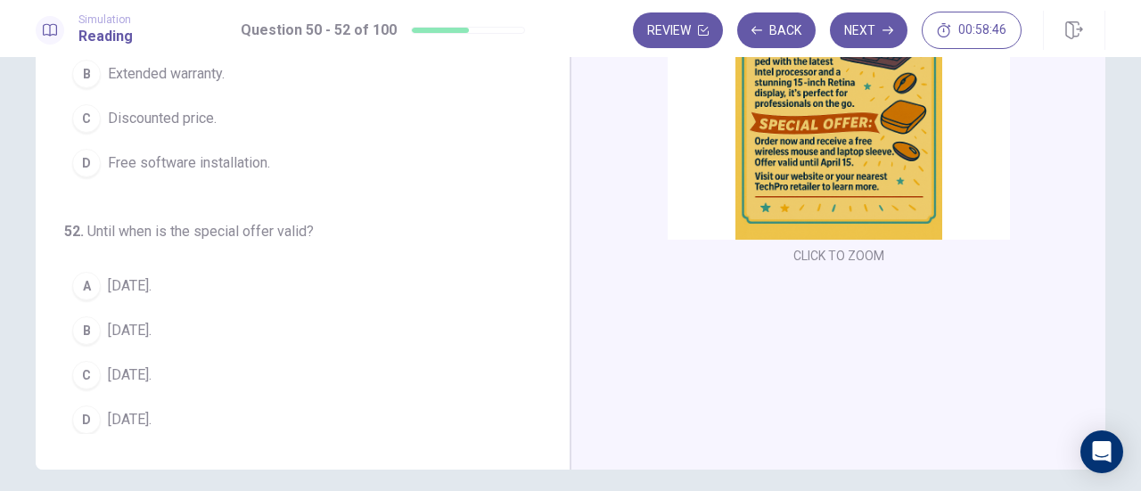
scroll to position [243, 0]
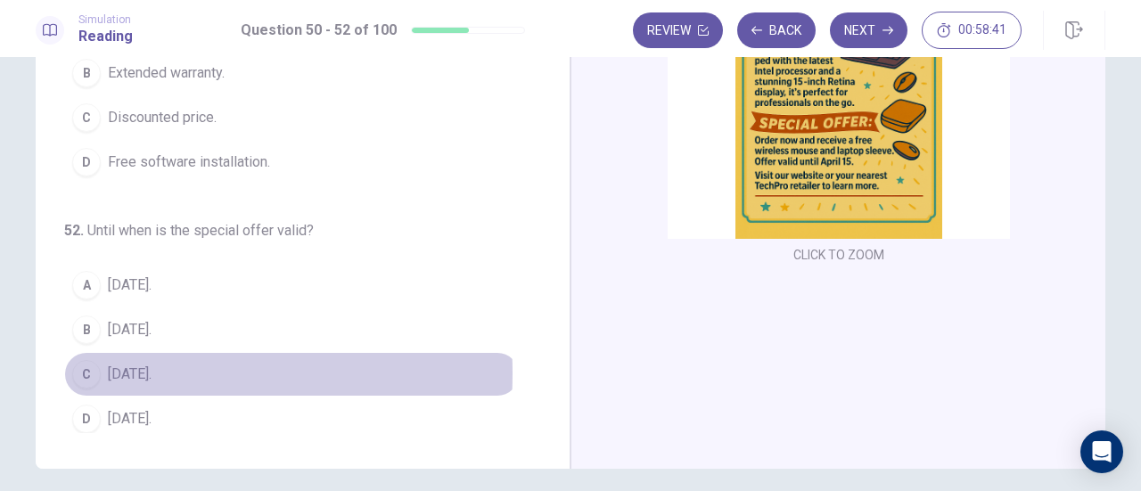
click at [81, 366] on div "C" at bounding box center [86, 374] width 29 height 29
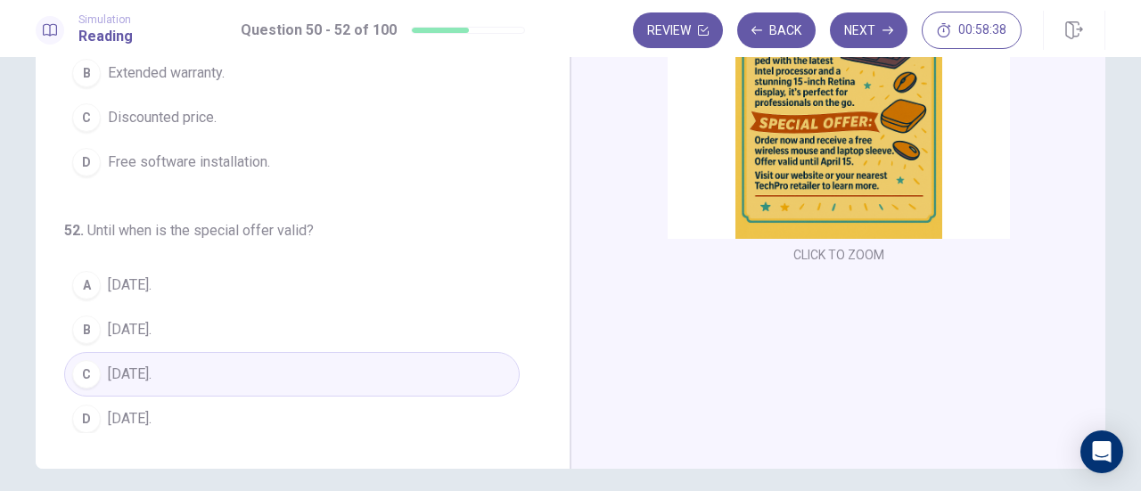
scroll to position [314, 0]
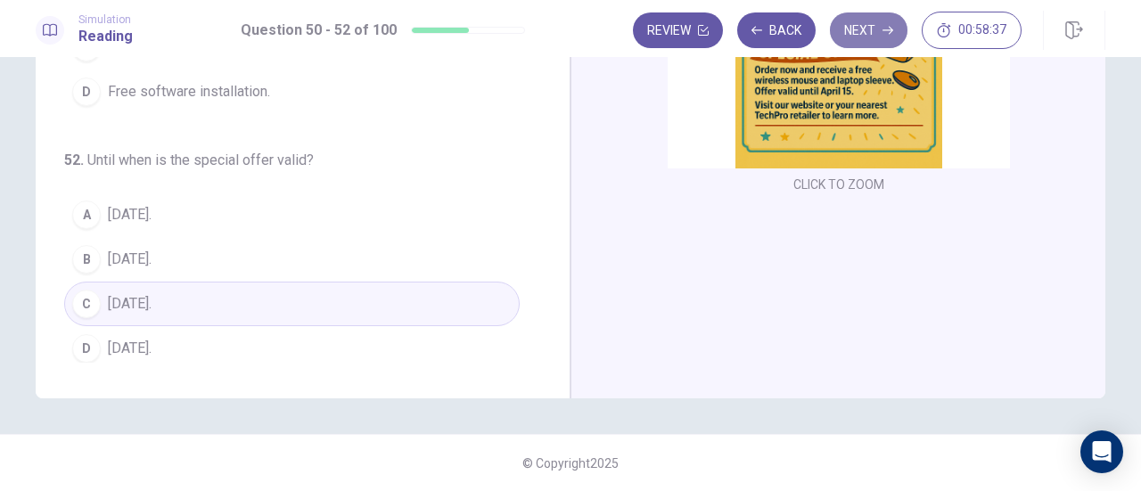
click at [864, 29] on button "Next" at bounding box center [869, 30] width 78 height 36
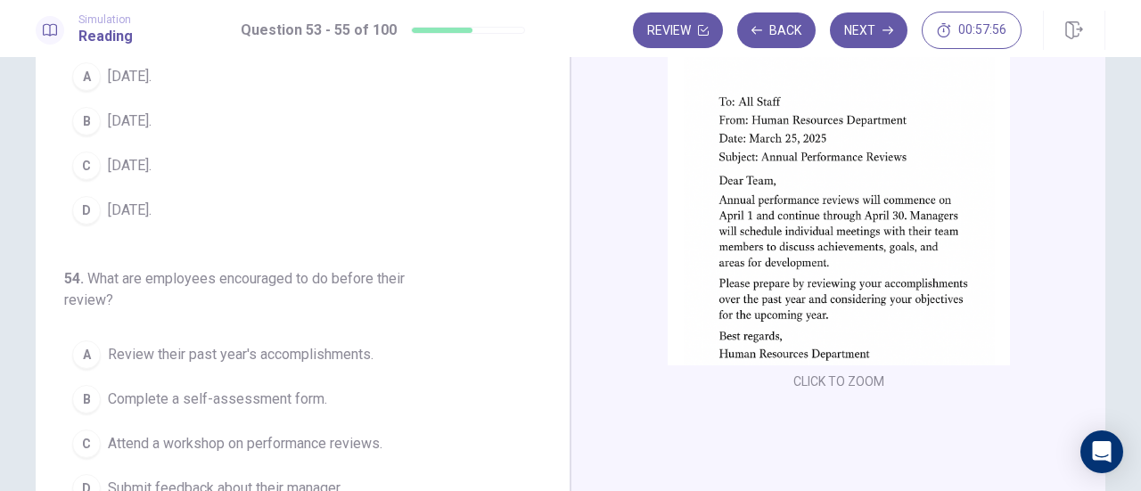
scroll to position [0, 0]
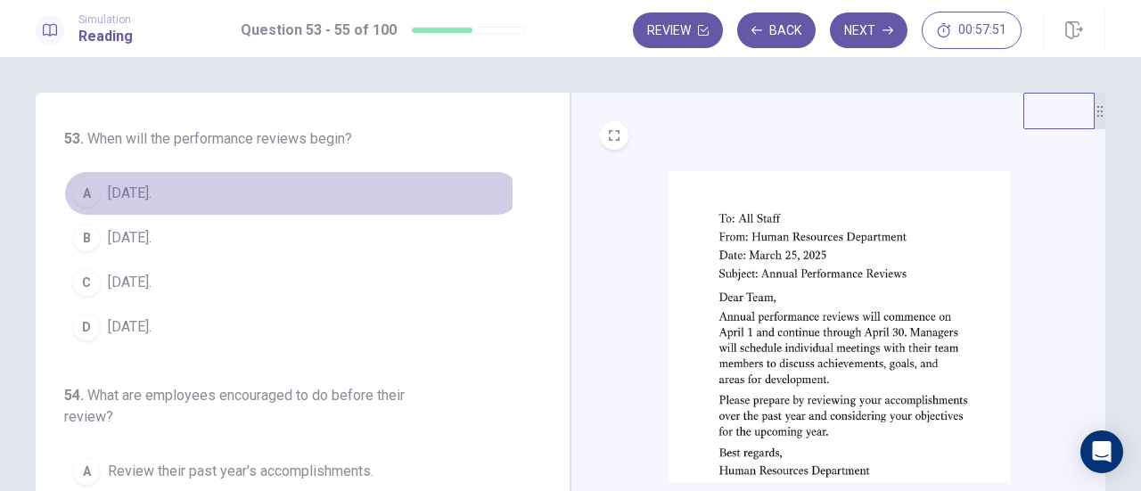
click at [87, 193] on div "A" at bounding box center [86, 193] width 29 height 29
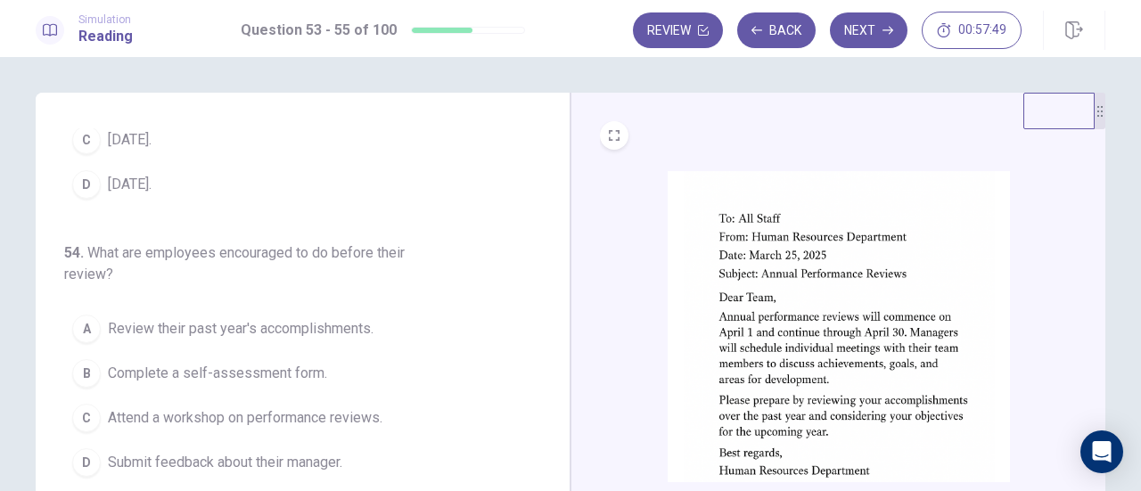
scroll to position [200, 0]
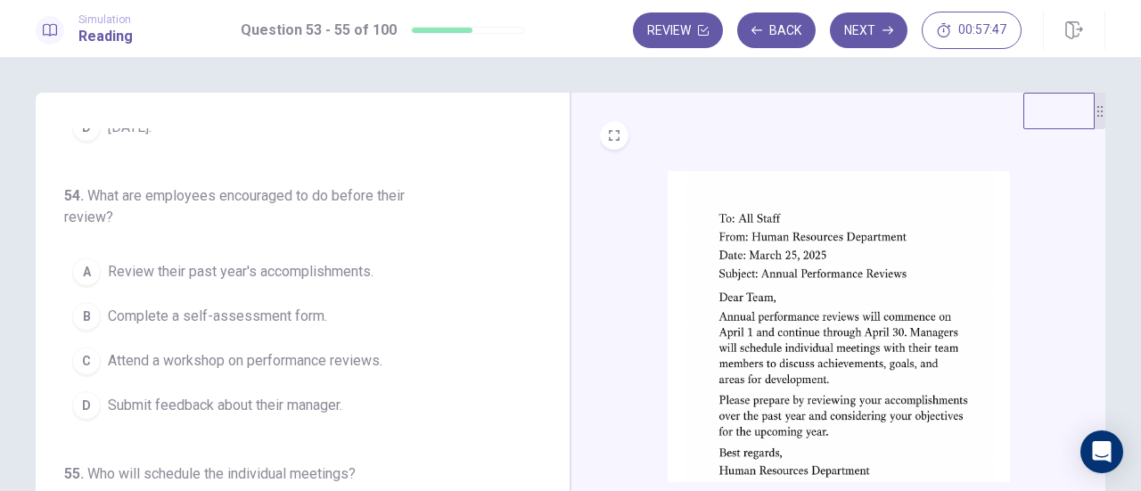
click at [67, 265] on button "A Review their past year's accomplishments." at bounding box center [291, 272] width 455 height 45
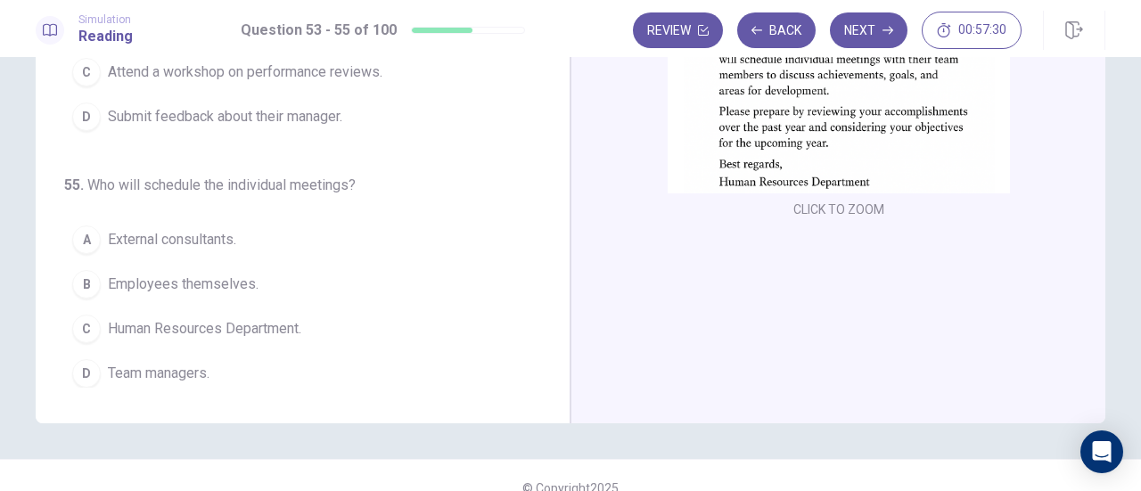
scroll to position [291, 0]
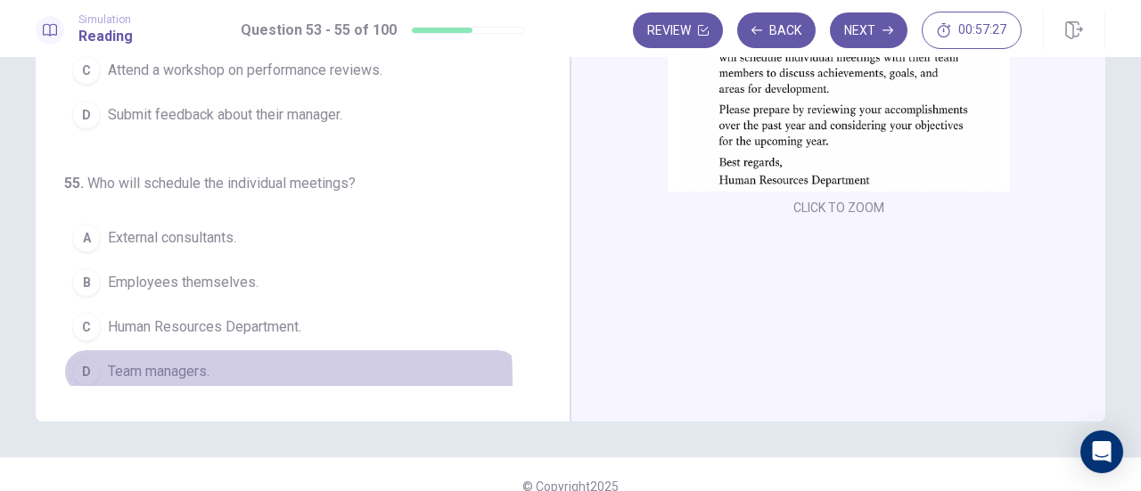
click at [78, 373] on div "D" at bounding box center [86, 371] width 29 height 29
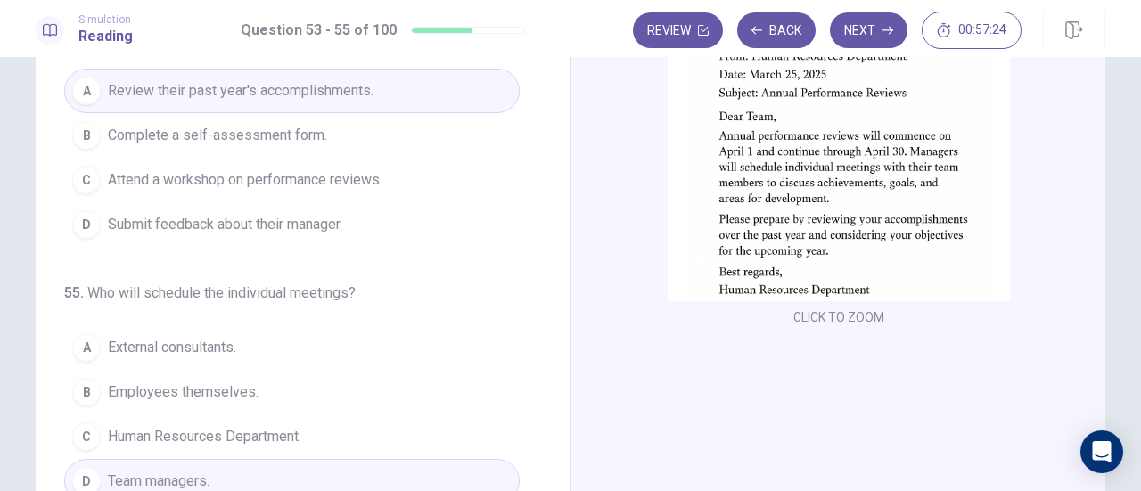
scroll to position [314, 0]
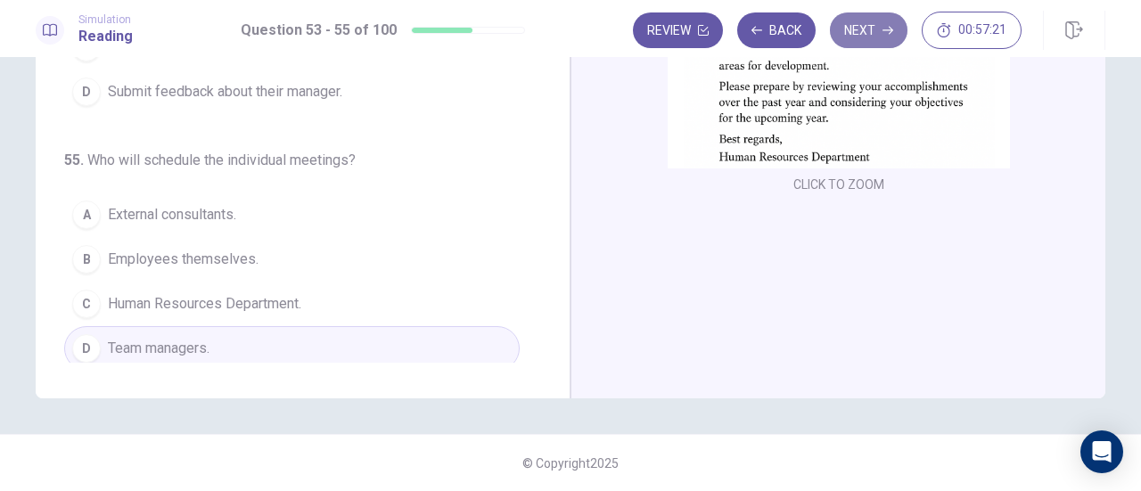
click at [870, 33] on button "Next" at bounding box center [869, 30] width 78 height 36
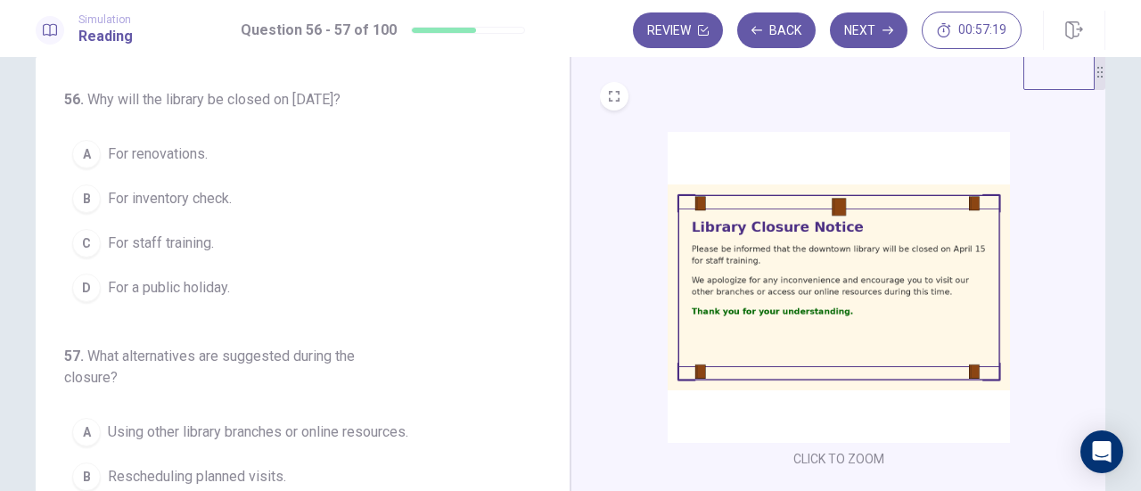
scroll to position [37, 0]
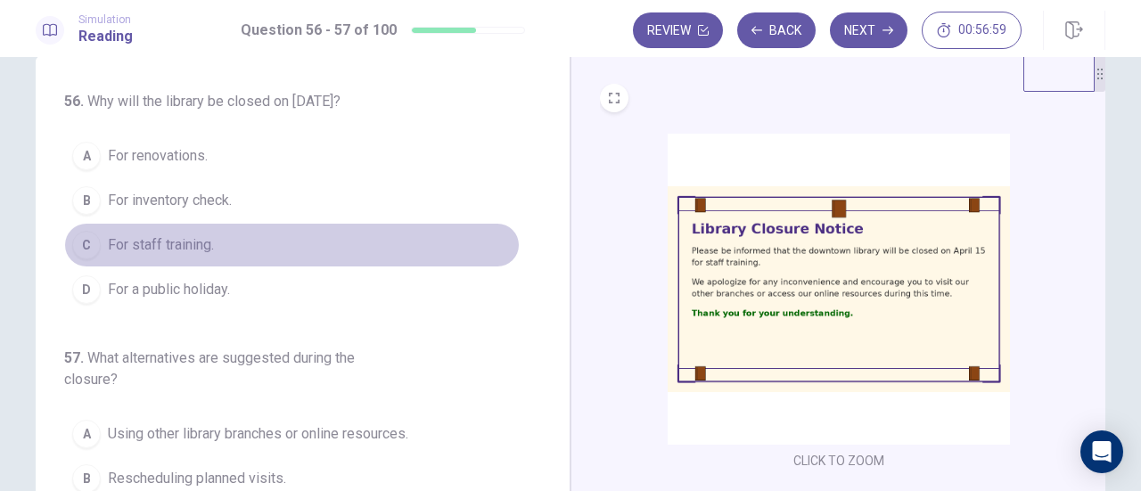
click at [92, 242] on div "C" at bounding box center [86, 245] width 29 height 29
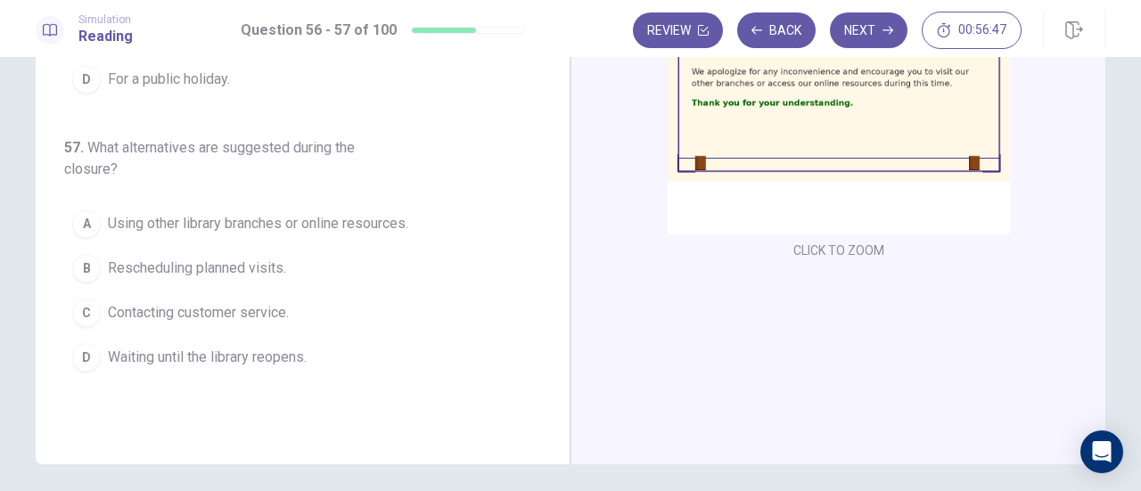
scroll to position [249, 0]
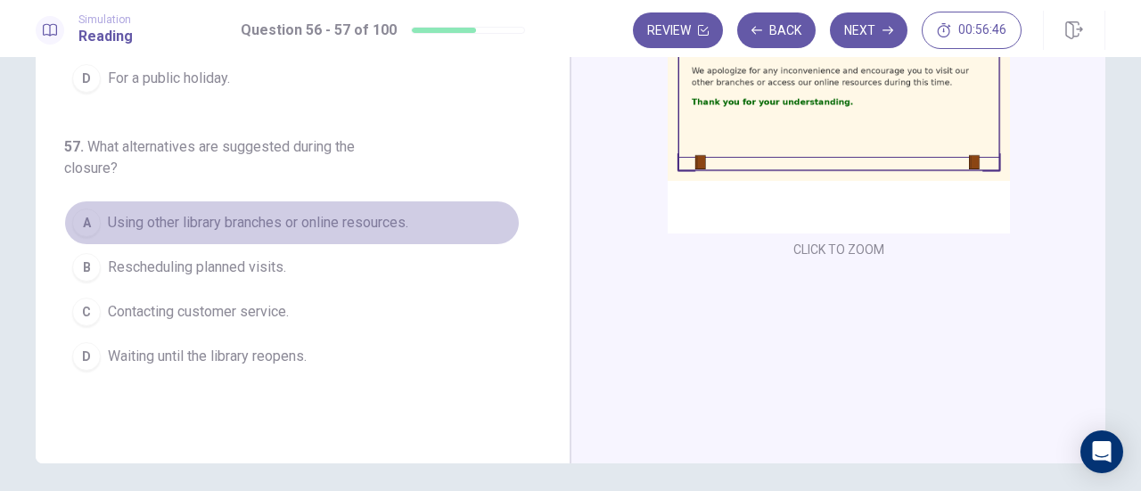
click at [82, 217] on div "A" at bounding box center [86, 223] width 29 height 29
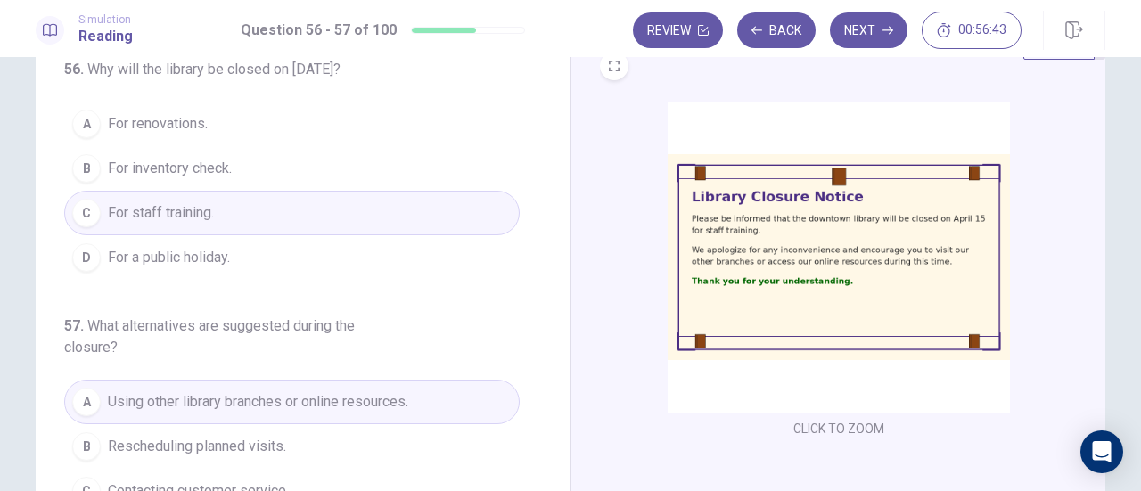
scroll to position [68, 0]
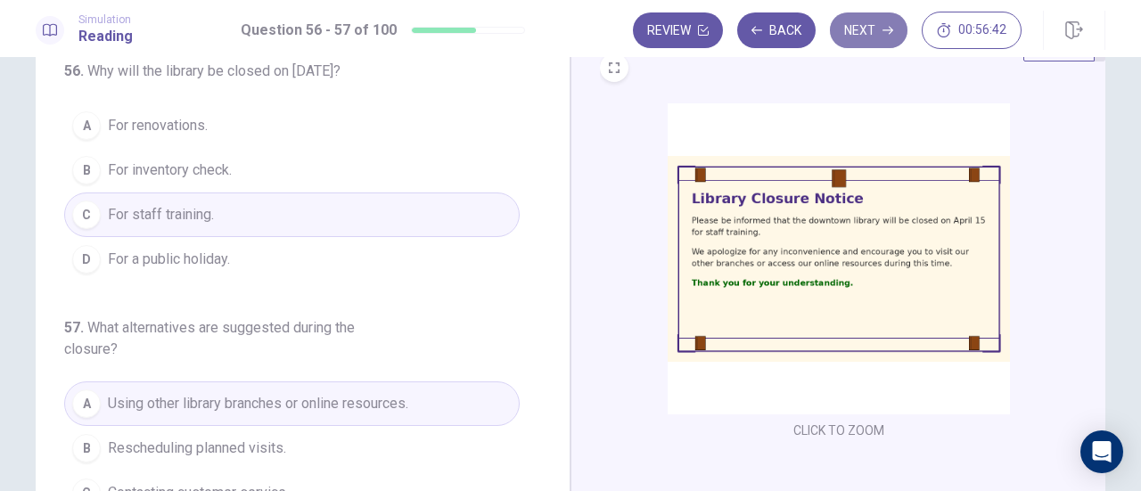
click at [870, 38] on button "Next" at bounding box center [869, 30] width 78 height 36
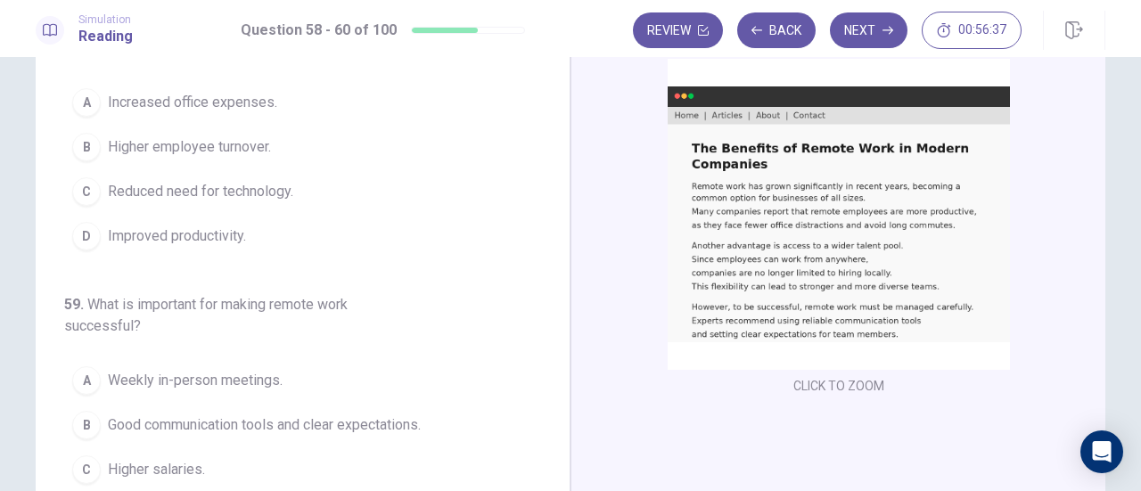
scroll to position [111, 0]
click at [781, 37] on button "Back" at bounding box center [776, 30] width 78 height 36
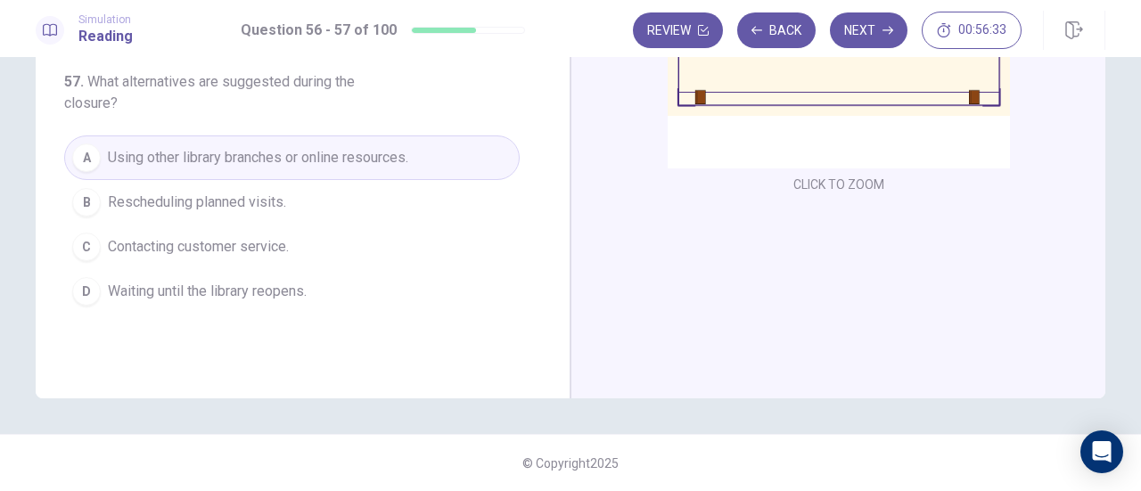
scroll to position [0, 0]
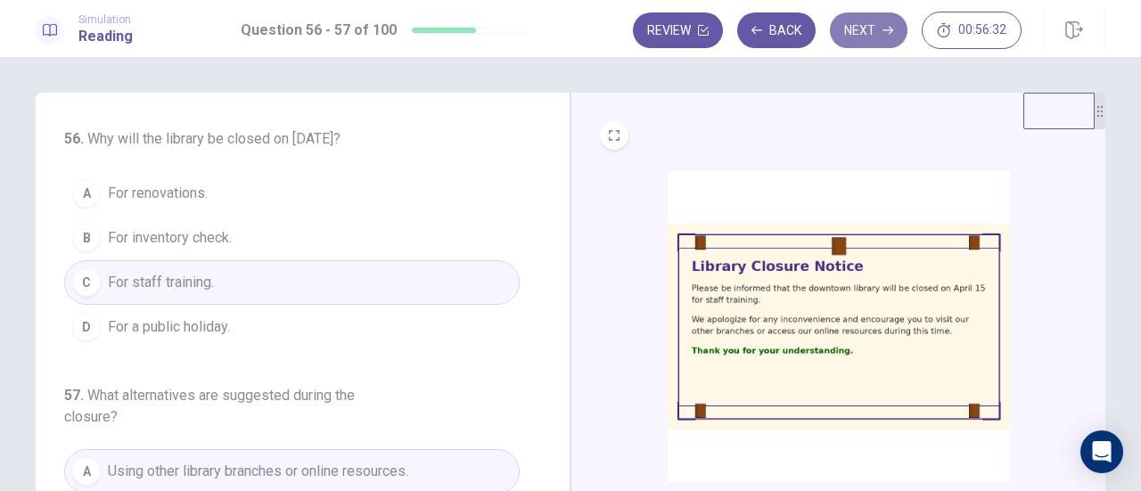
click at [861, 22] on button "Next" at bounding box center [869, 30] width 78 height 36
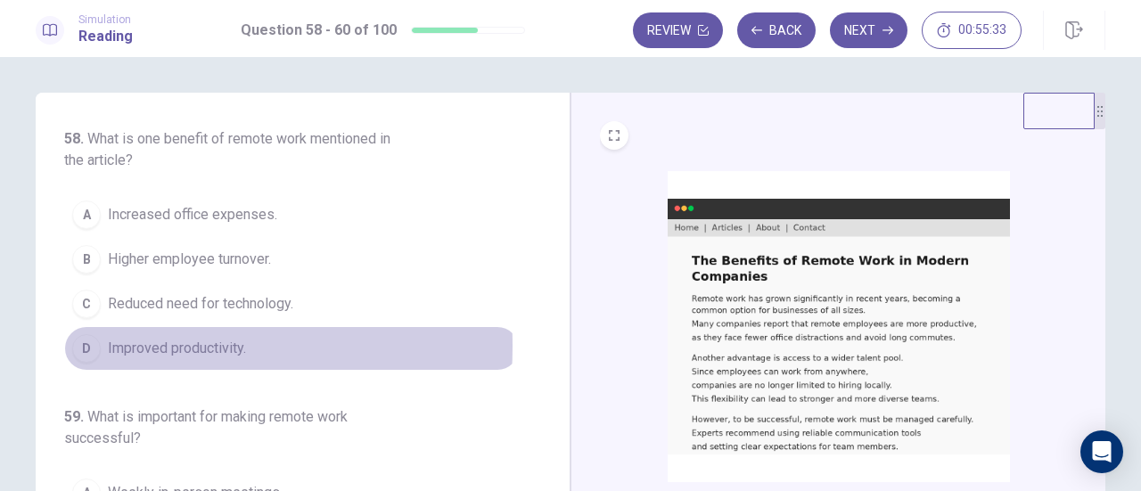
click at [82, 344] on div "D" at bounding box center [86, 348] width 29 height 29
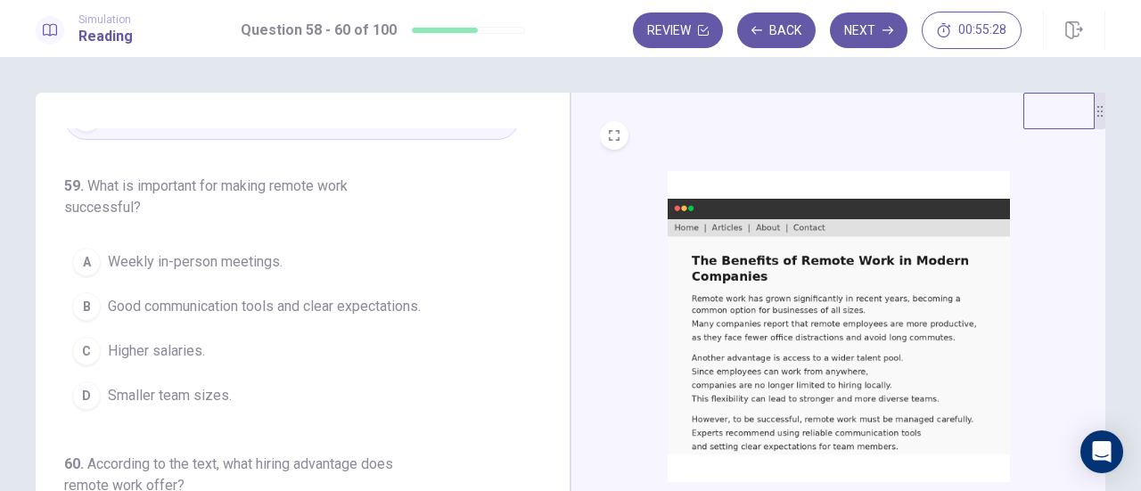
scroll to position [242, 0]
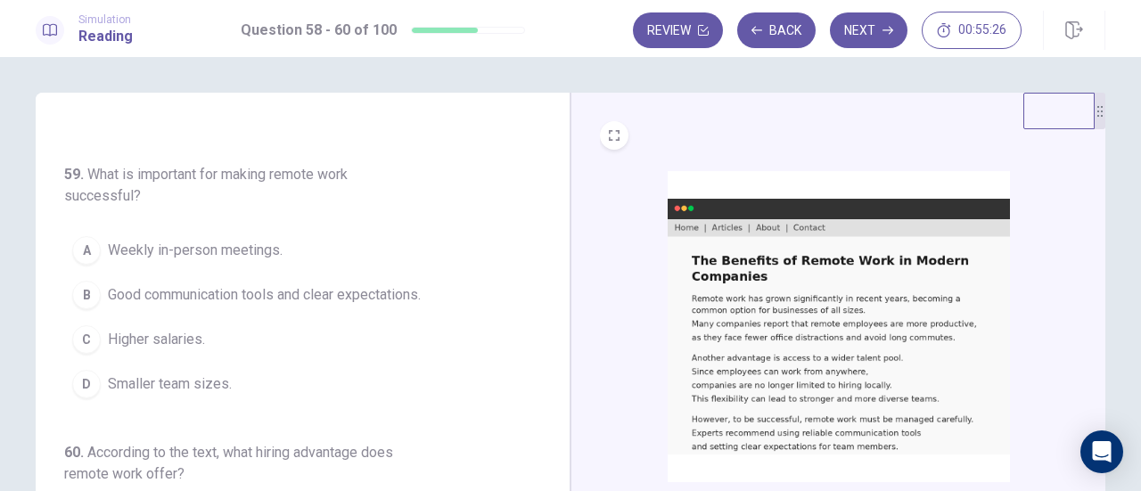
click at [75, 294] on div "B" at bounding box center [86, 295] width 29 height 29
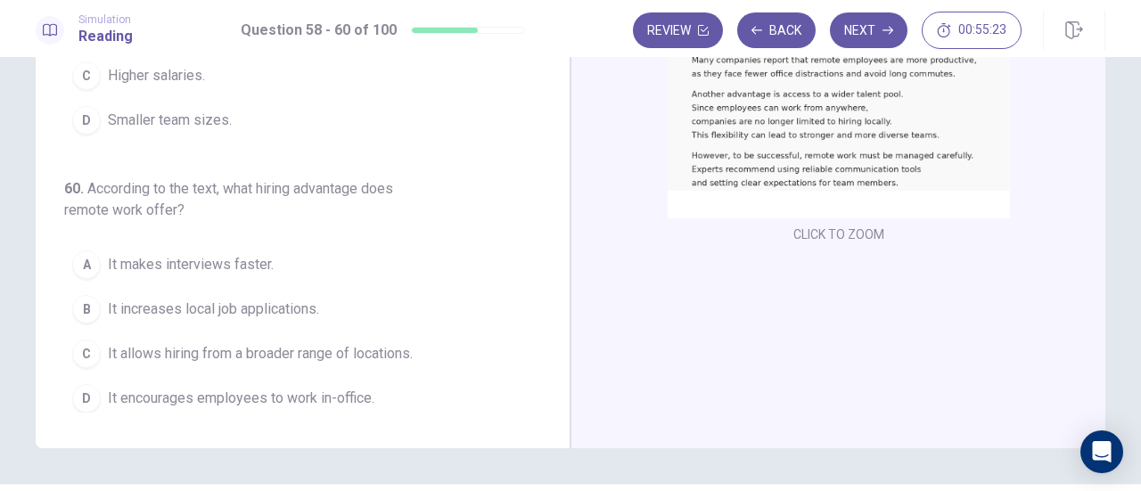
scroll to position [269, 0]
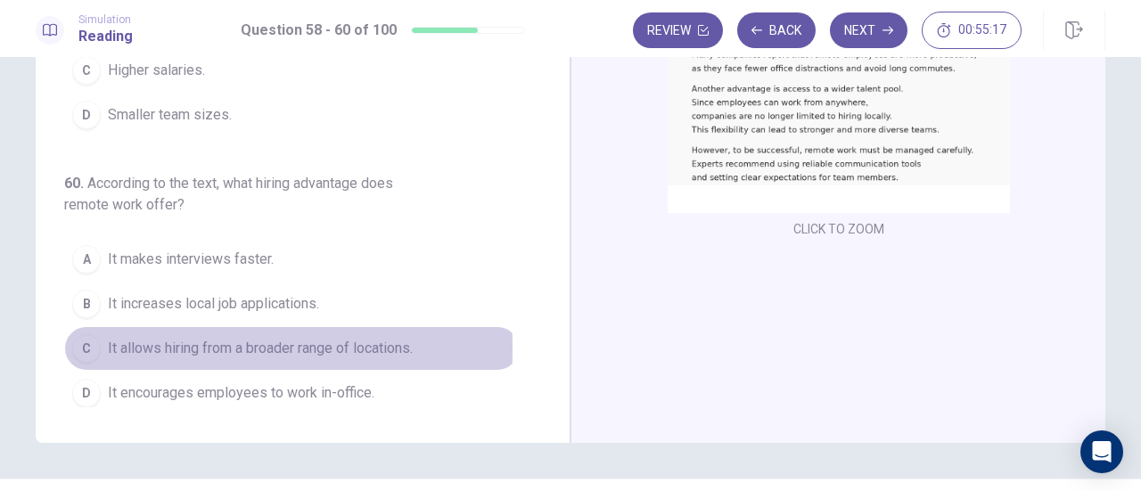
click at [94, 343] on div "C" at bounding box center [86, 348] width 29 height 29
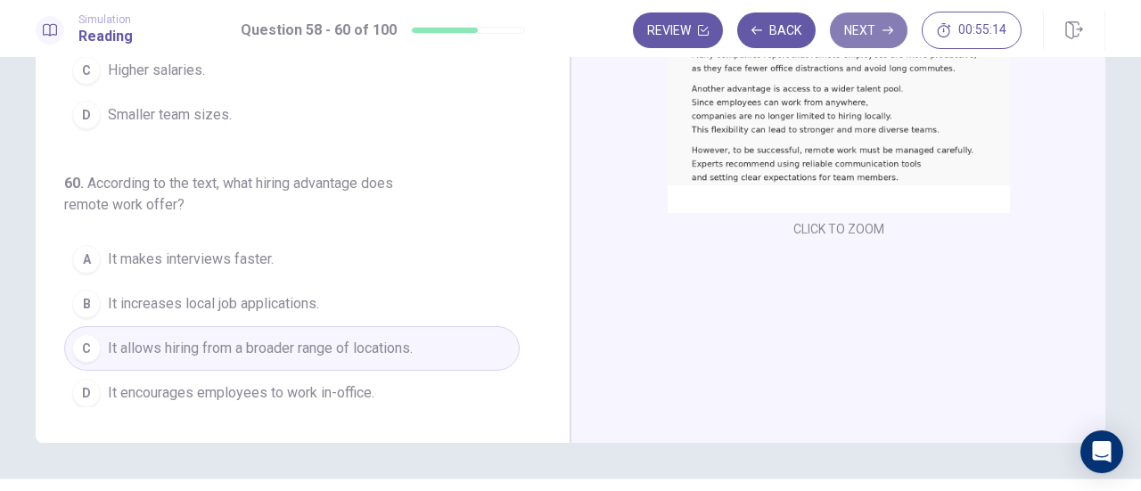
click at [859, 35] on button "Next" at bounding box center [869, 30] width 78 height 36
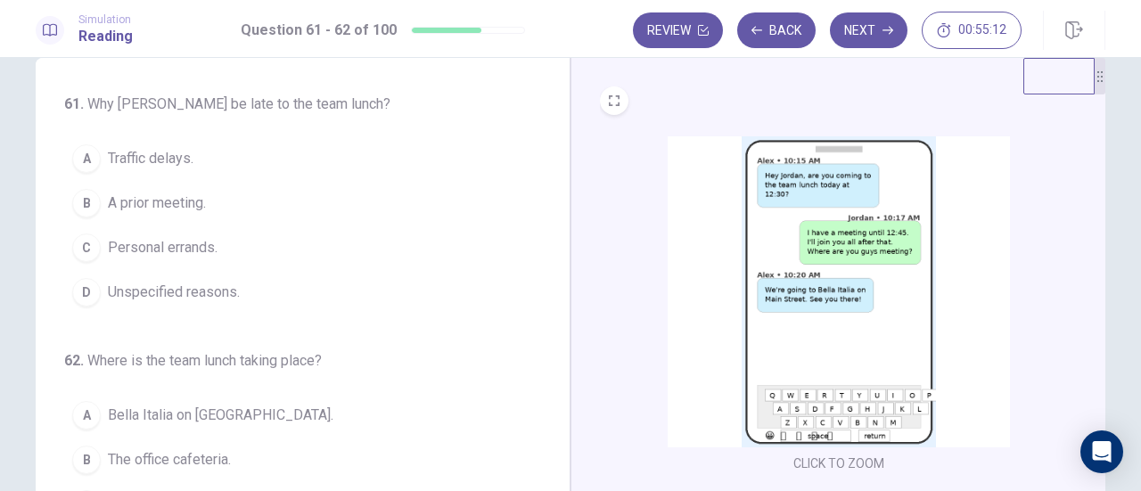
scroll to position [39, 0]
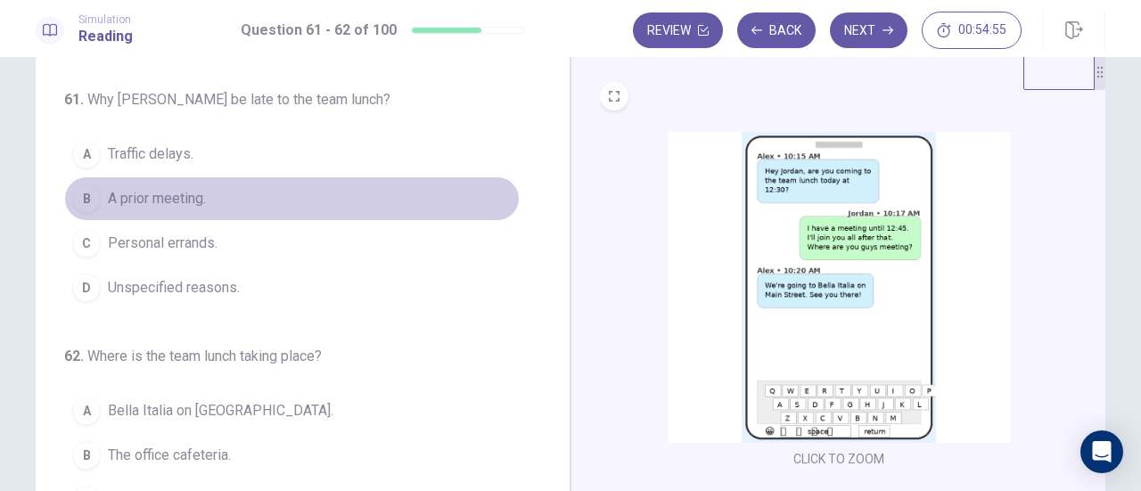
click at [82, 195] on div "B" at bounding box center [86, 198] width 29 height 29
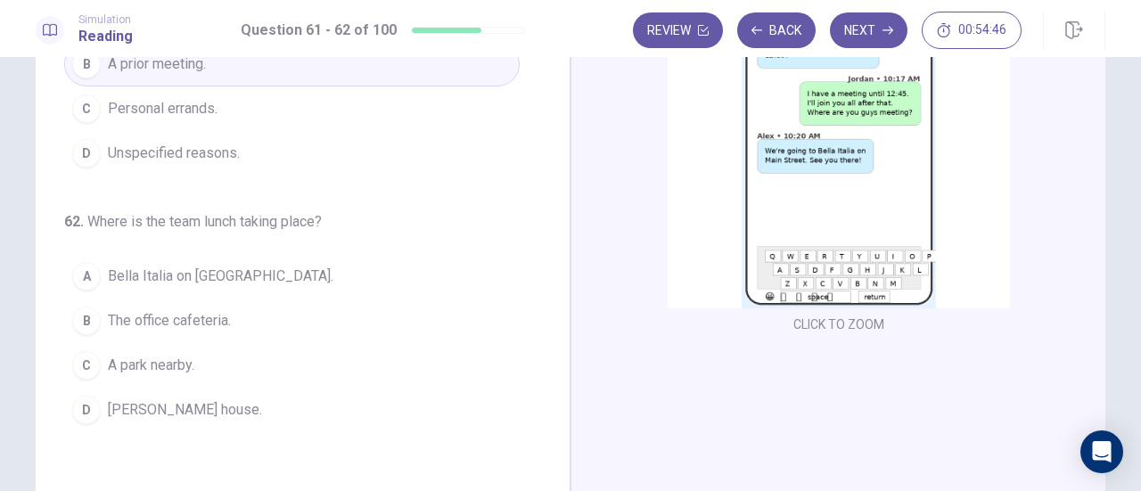
scroll to position [175, 0]
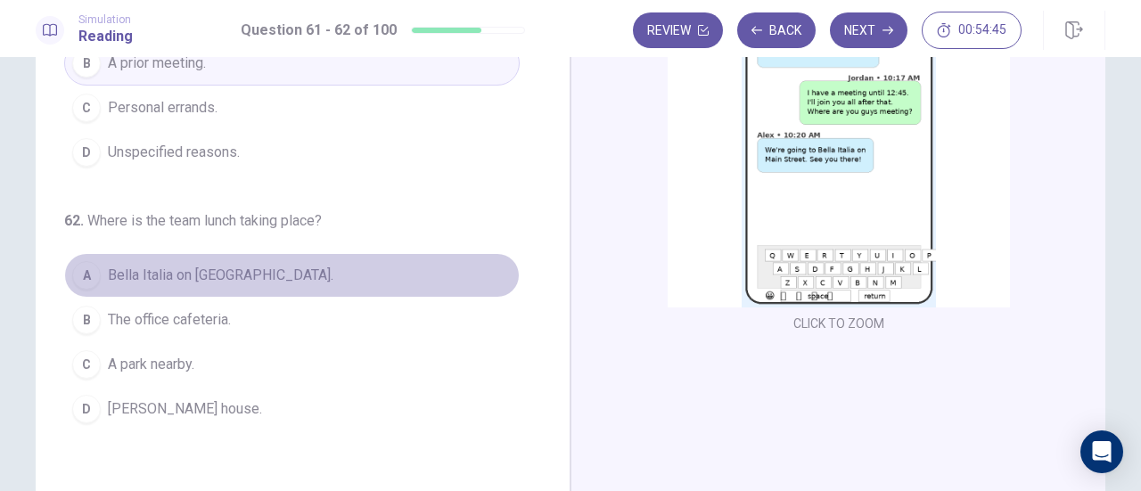
click at [64, 273] on button "A Bella Italia on Main Street." at bounding box center [291, 275] width 455 height 45
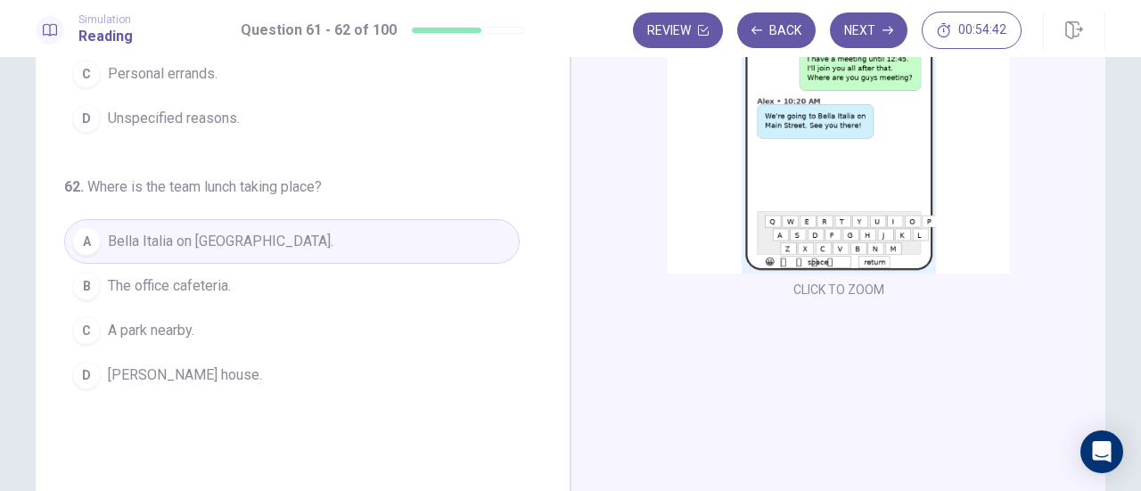
scroll to position [0, 0]
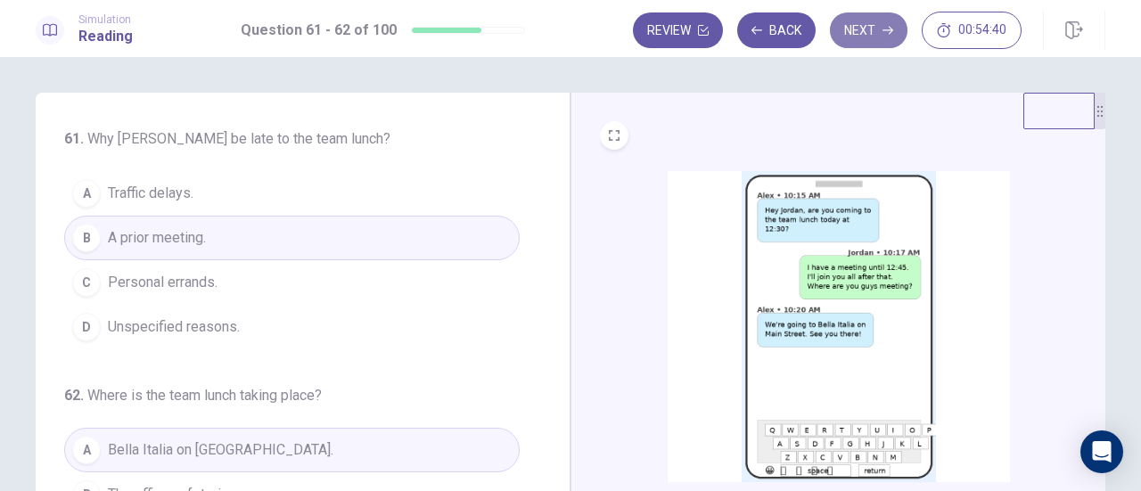
click at [868, 35] on button "Next" at bounding box center [869, 30] width 78 height 36
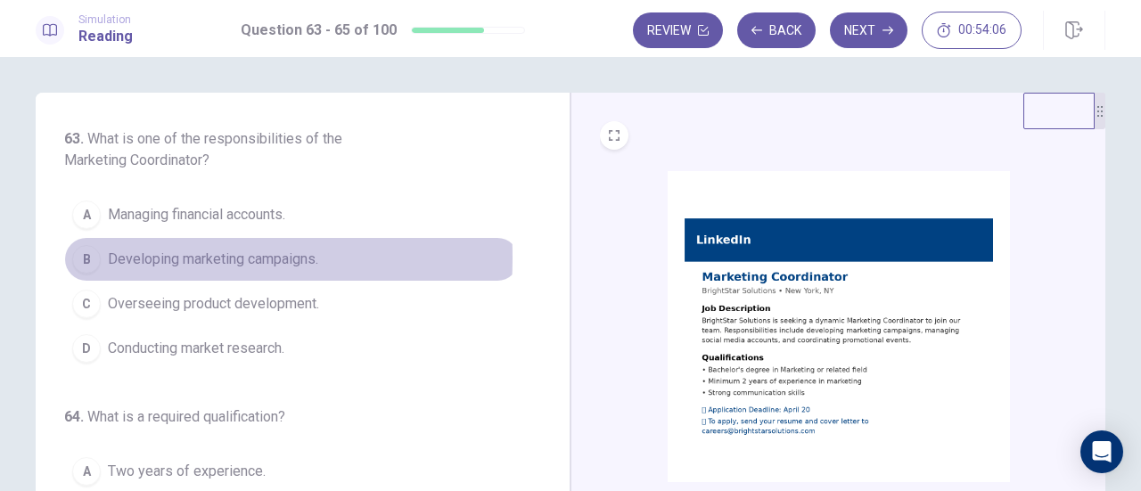
click at [81, 257] on div "B" at bounding box center [86, 259] width 29 height 29
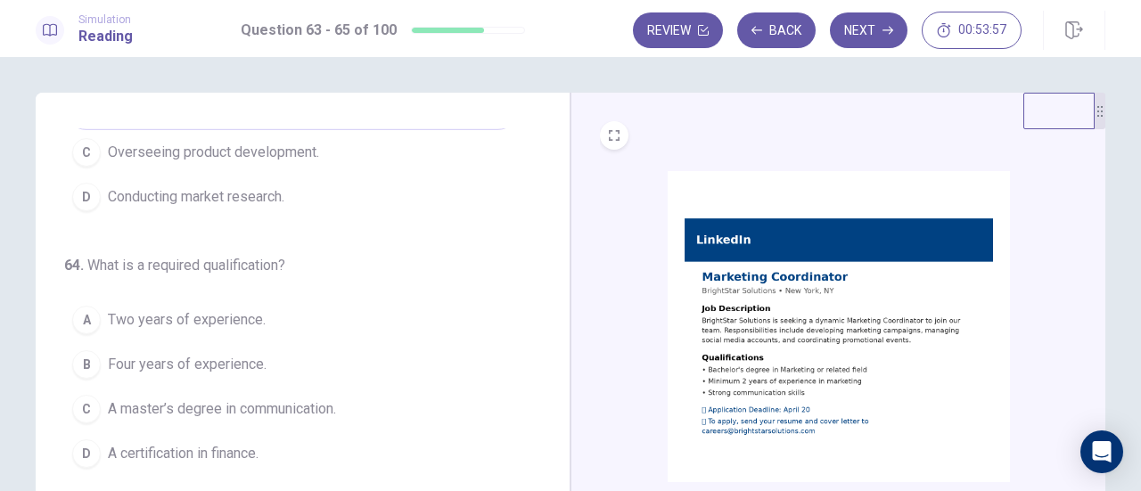
scroll to position [200, 0]
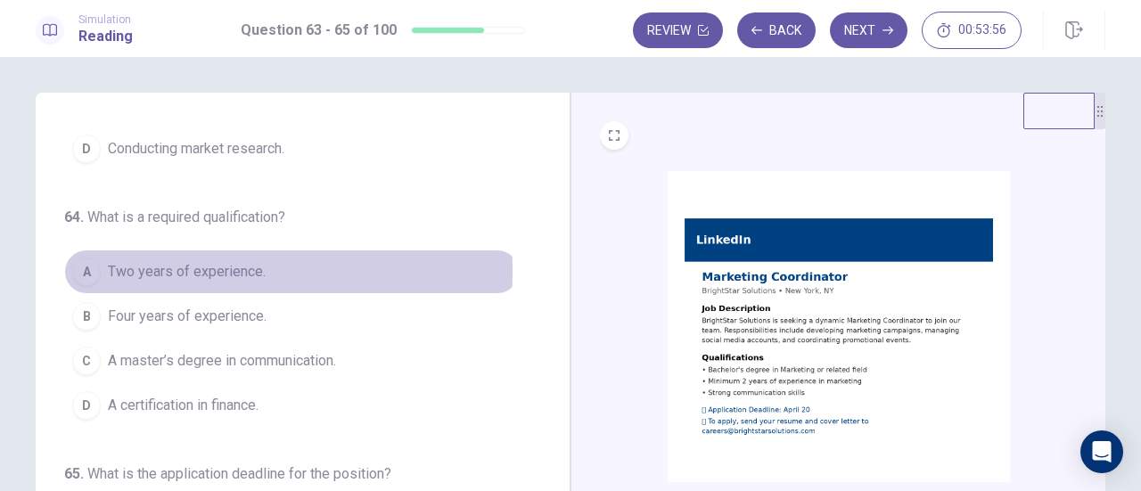
click at [81, 268] on div "A" at bounding box center [86, 272] width 29 height 29
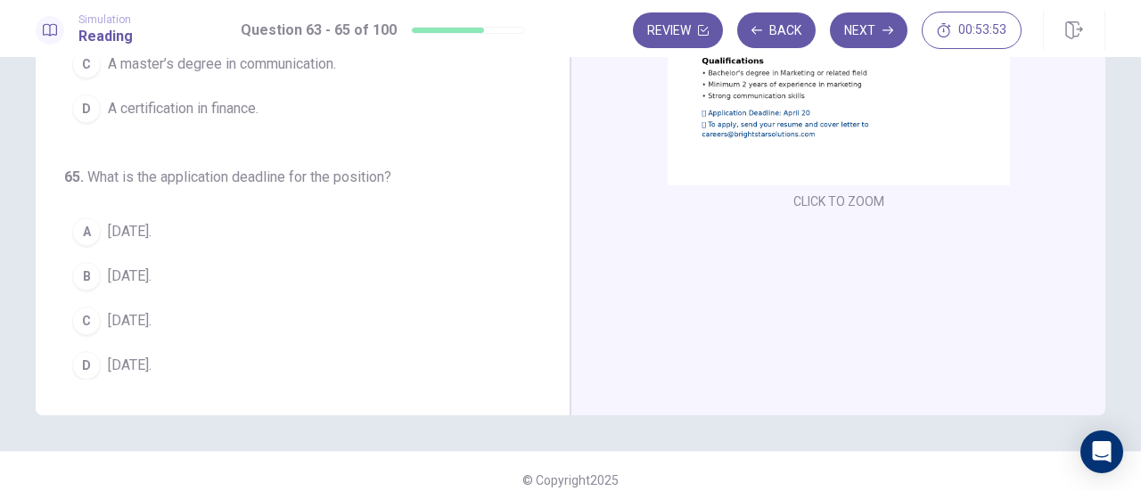
scroll to position [299, 0]
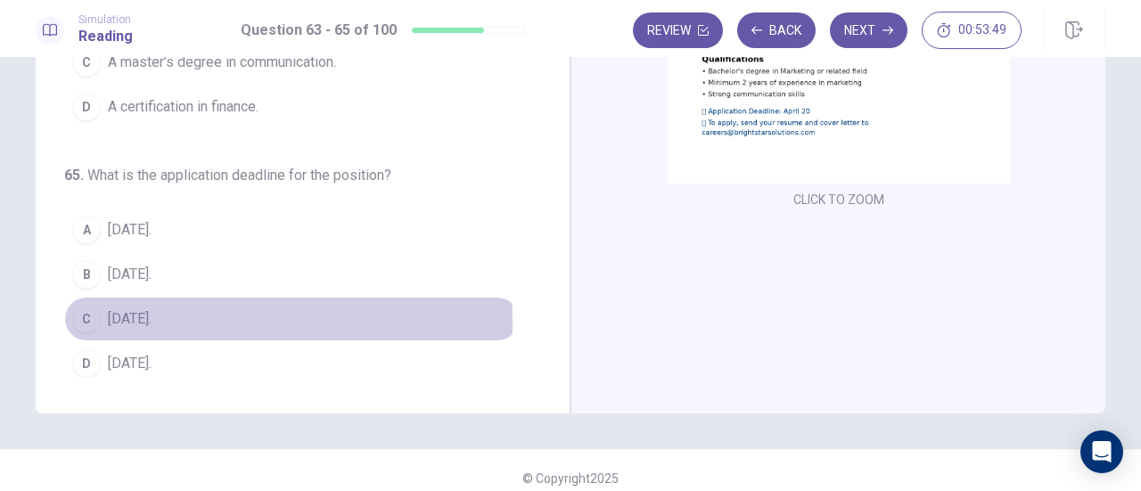
click at [75, 316] on div "C" at bounding box center [86, 319] width 29 height 29
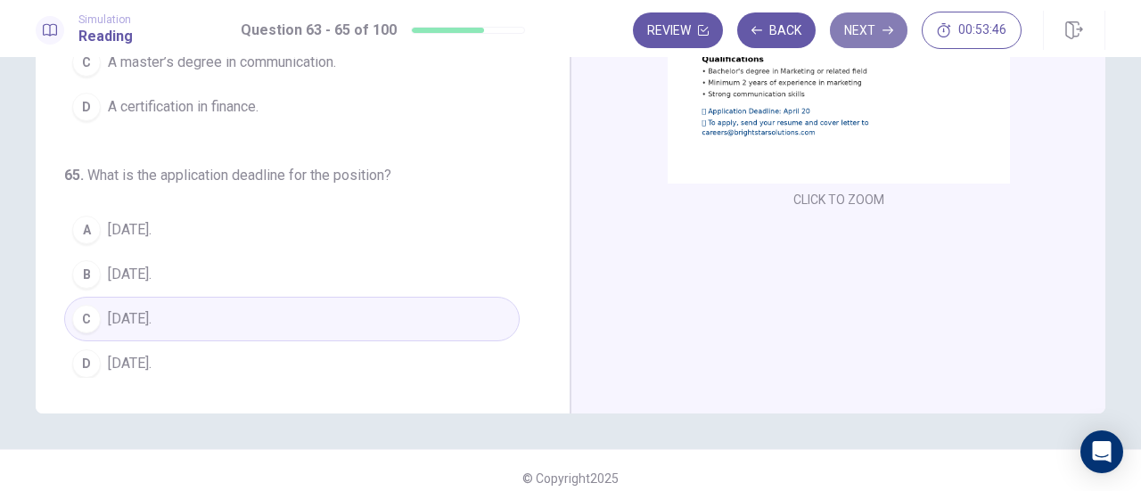
click at [877, 40] on button "Next" at bounding box center [869, 30] width 78 height 36
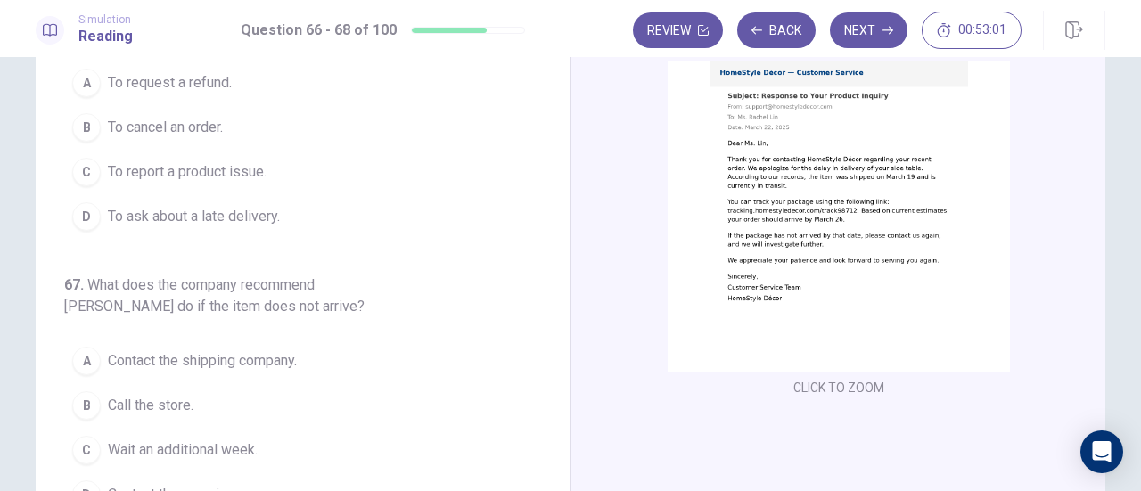
scroll to position [0, 0]
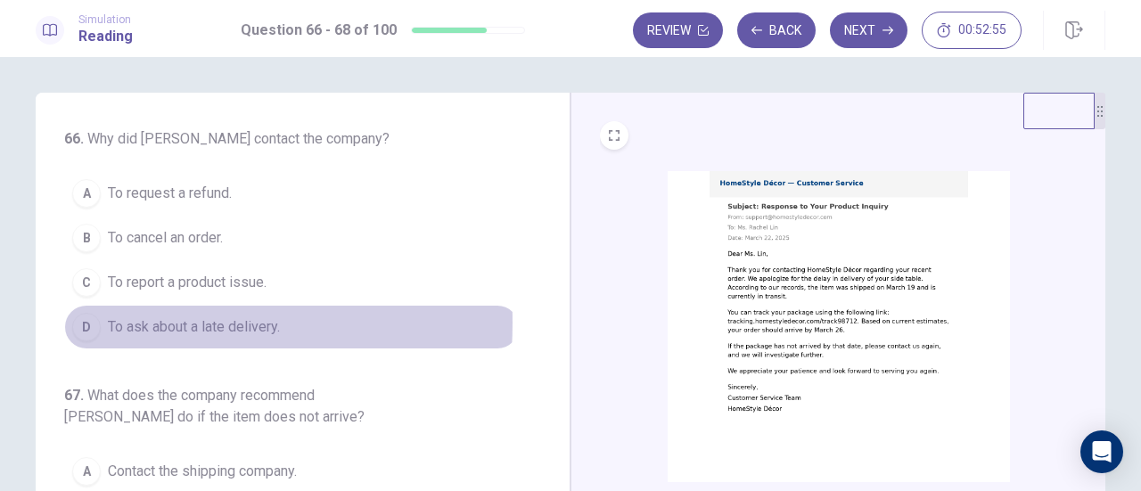
click at [85, 321] on div "D" at bounding box center [86, 327] width 29 height 29
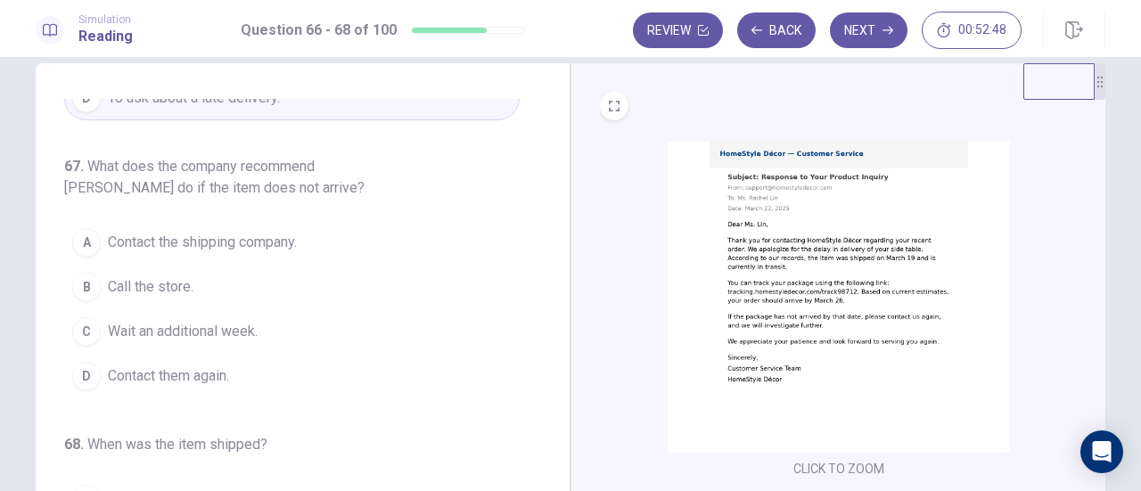
scroll to position [30, 0]
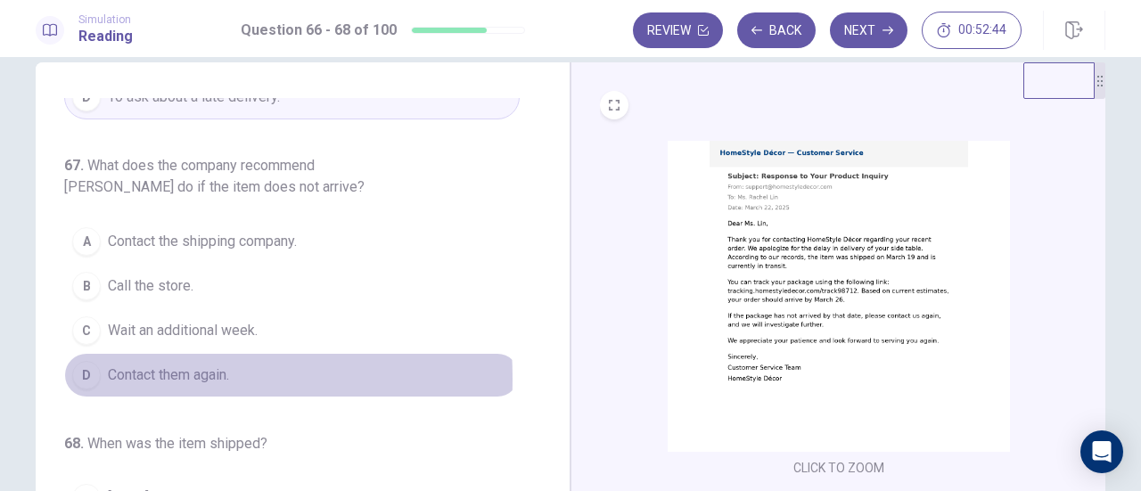
click at [81, 373] on div "D" at bounding box center [86, 375] width 29 height 29
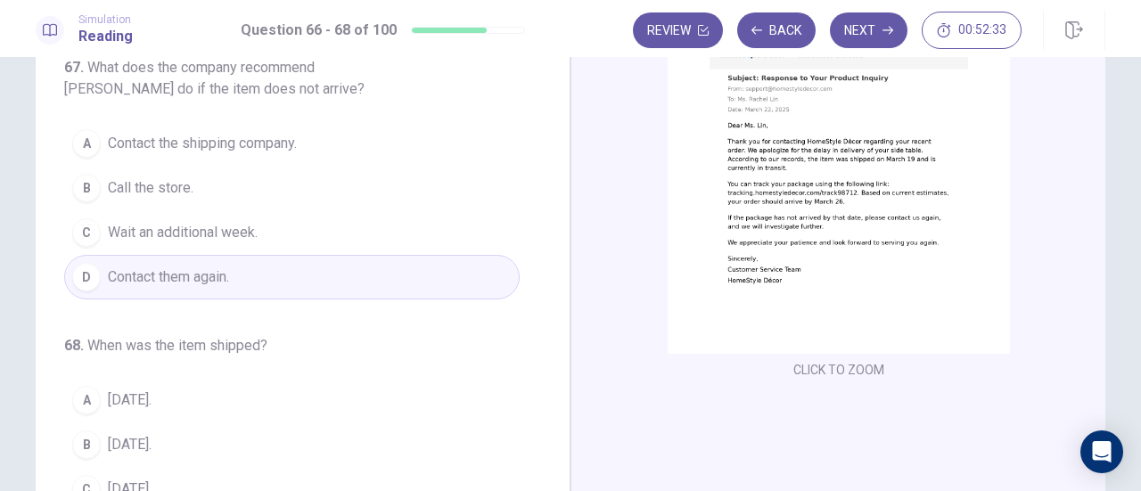
scroll to position [314, 0]
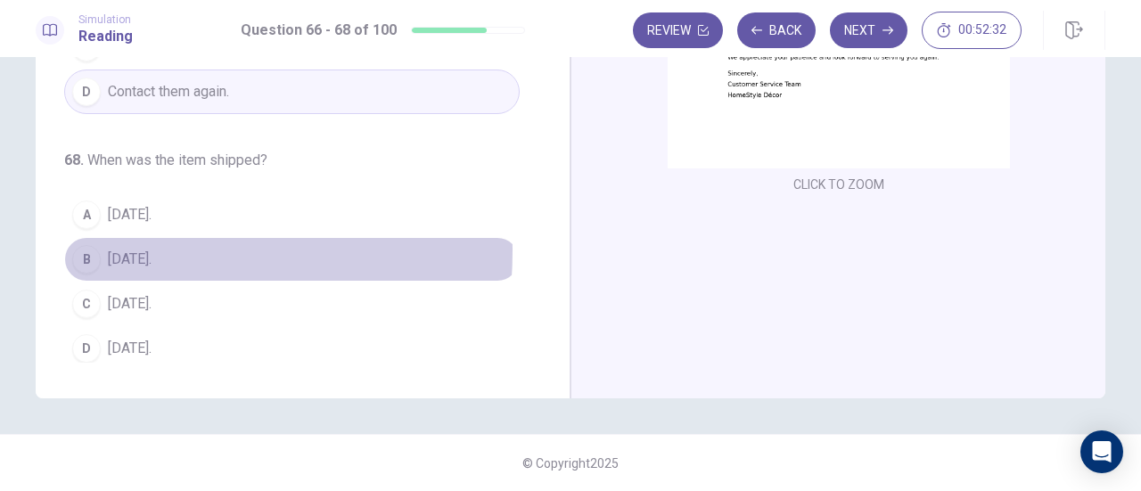
click at [82, 245] on div "B" at bounding box center [86, 259] width 29 height 29
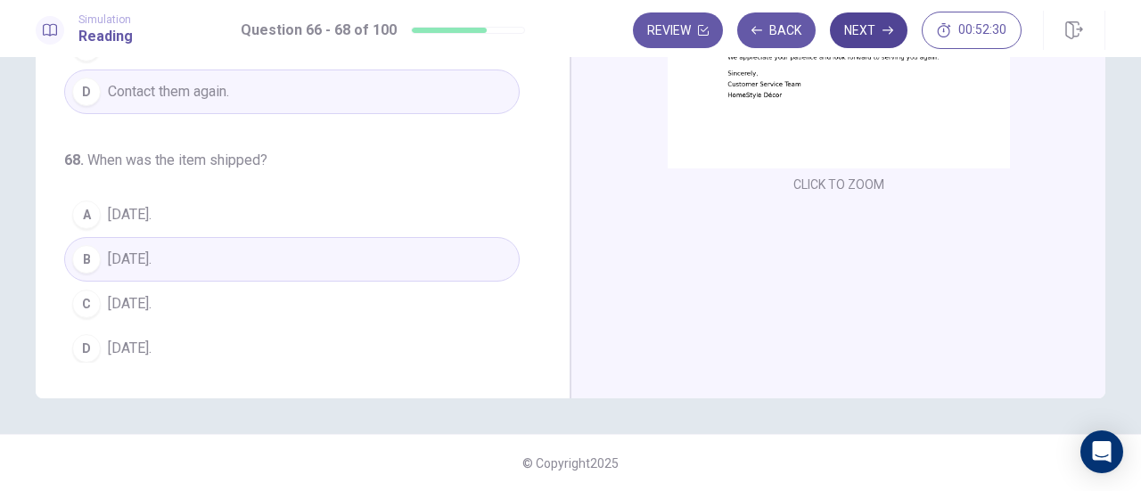
click at [856, 47] on button "Next" at bounding box center [869, 30] width 78 height 36
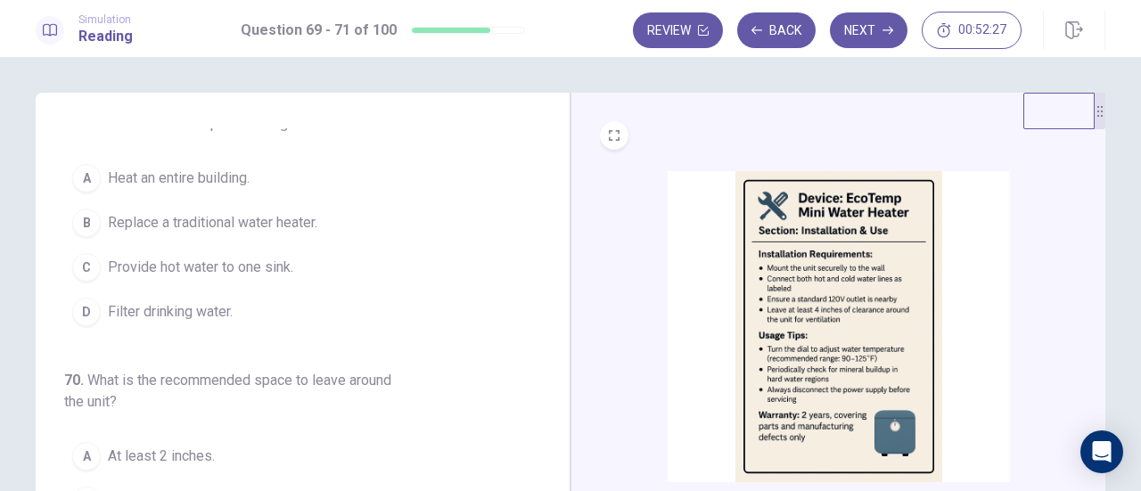
scroll to position [0, 0]
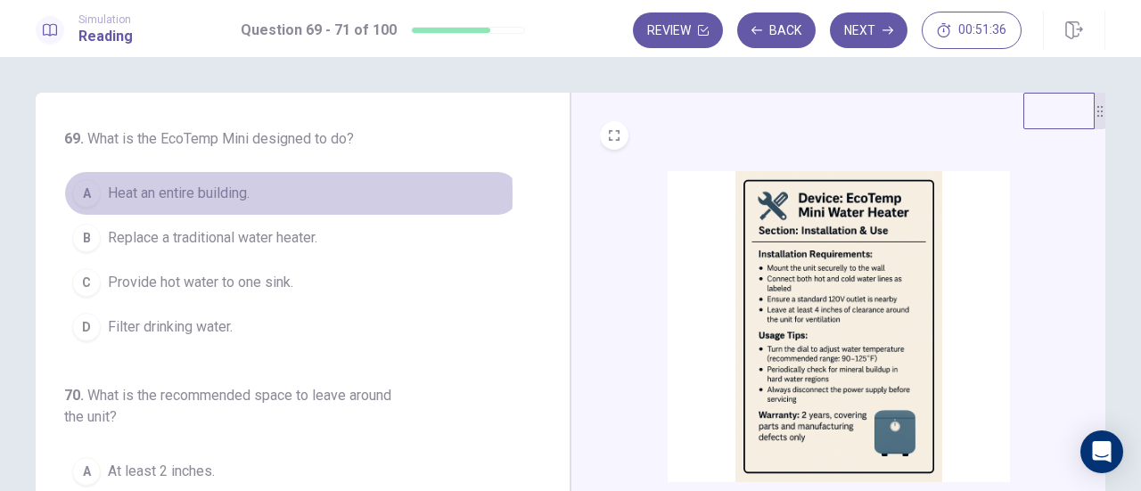
click at [77, 195] on div "A" at bounding box center [86, 193] width 29 height 29
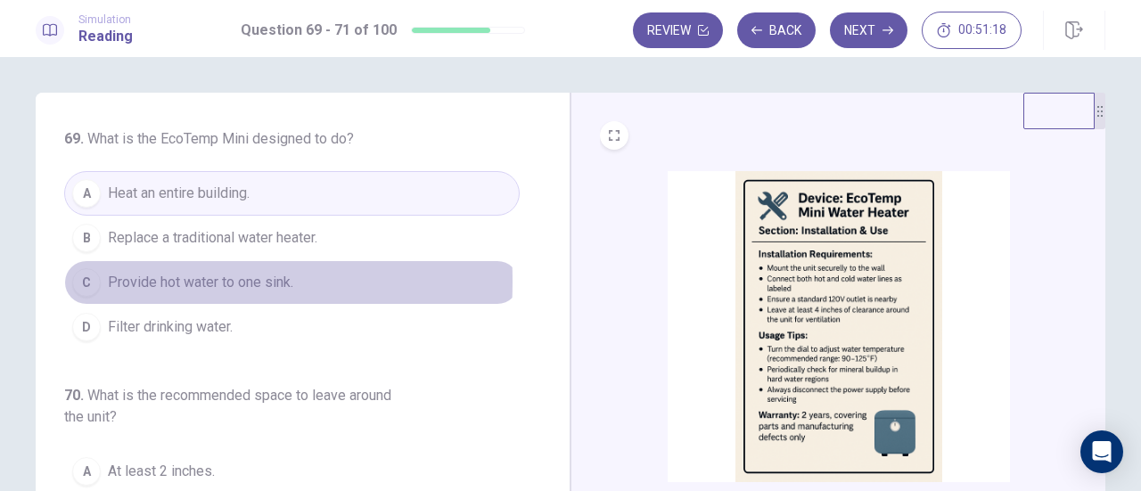
click at [86, 280] on div "C" at bounding box center [86, 282] width 29 height 29
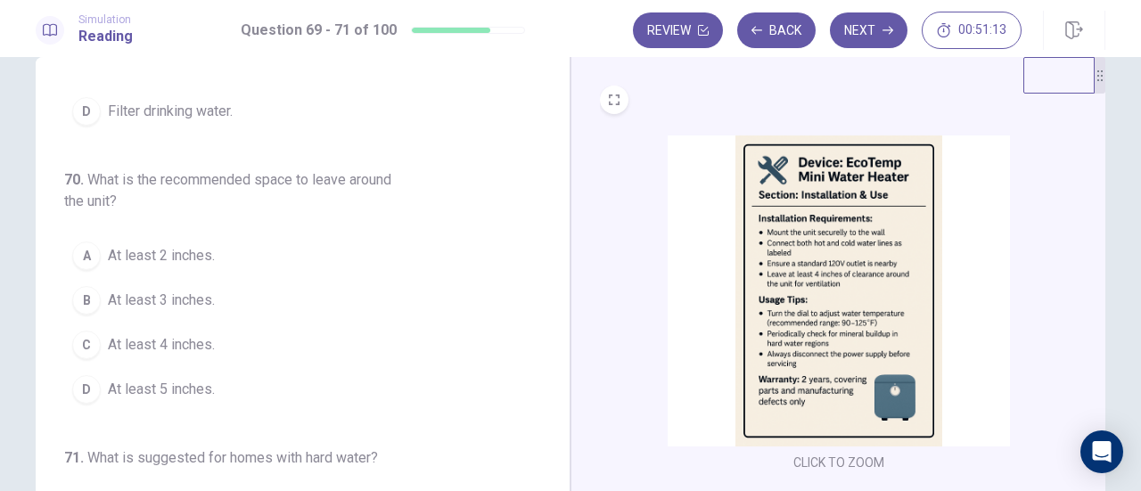
scroll to position [181, 0]
click at [78, 338] on div "C" at bounding box center [86, 344] width 29 height 29
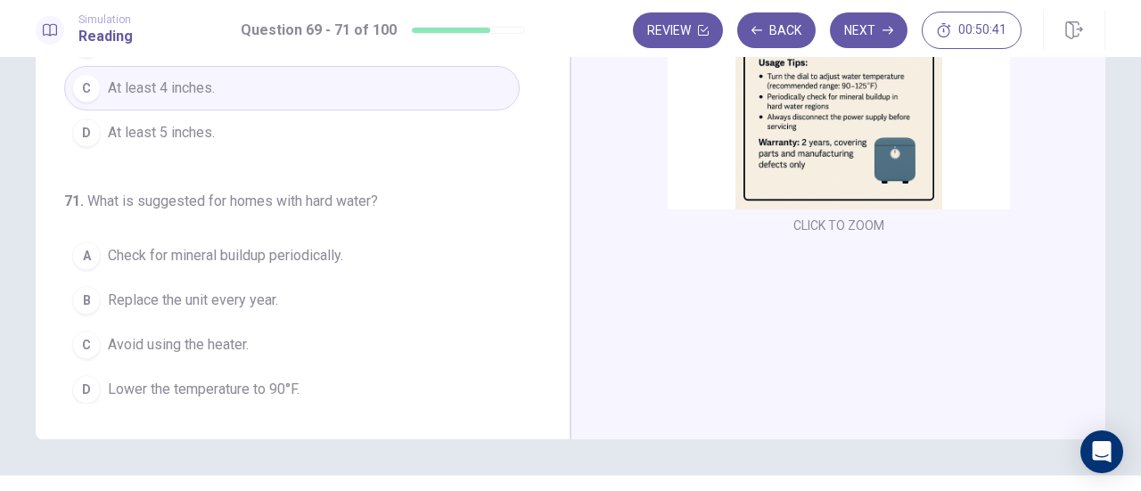
scroll to position [275, 0]
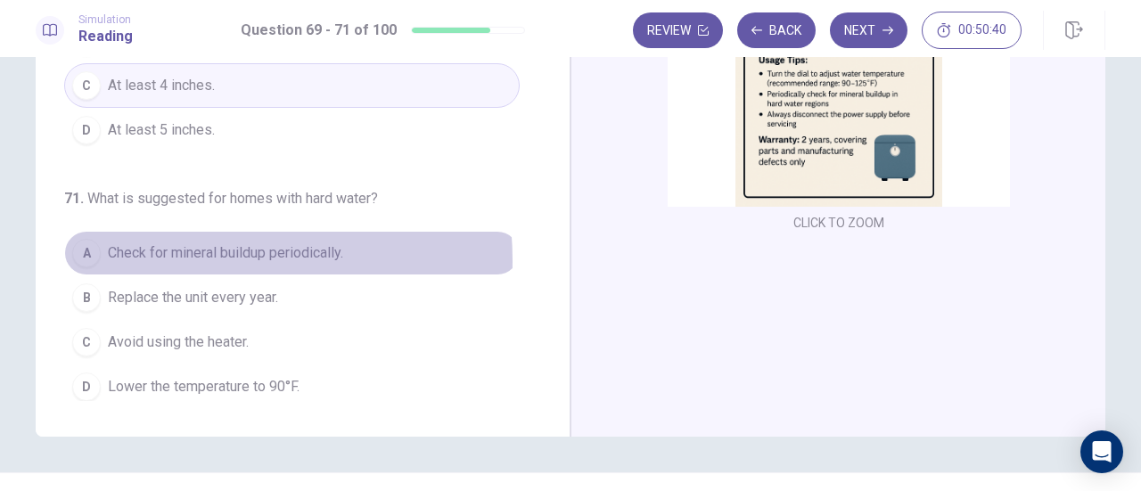
click at [145, 255] on span "Check for mineral buildup periodically." at bounding box center [225, 252] width 235 height 21
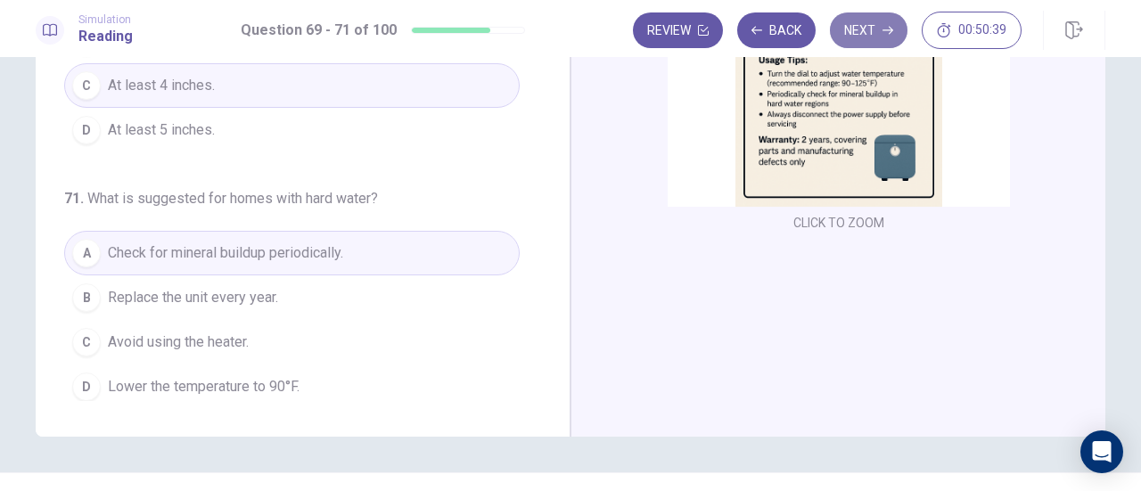
click at [875, 34] on button "Next" at bounding box center [869, 30] width 78 height 36
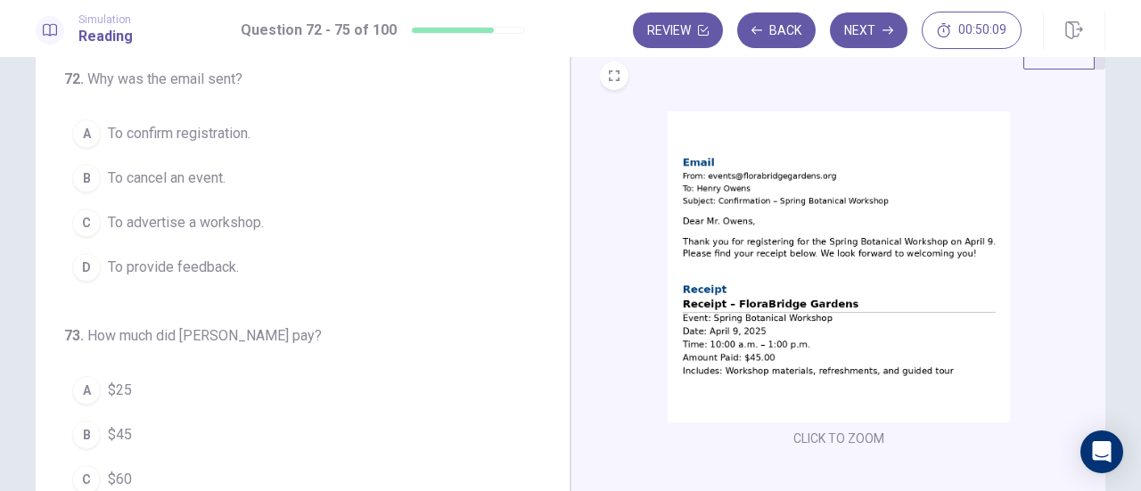
scroll to position [0, 0]
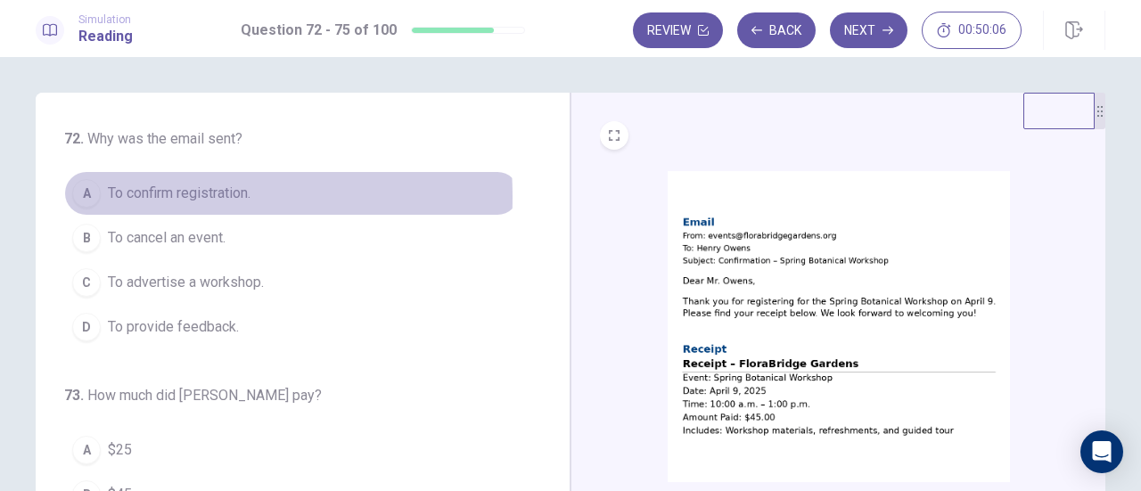
click at [89, 197] on div "A" at bounding box center [86, 193] width 29 height 29
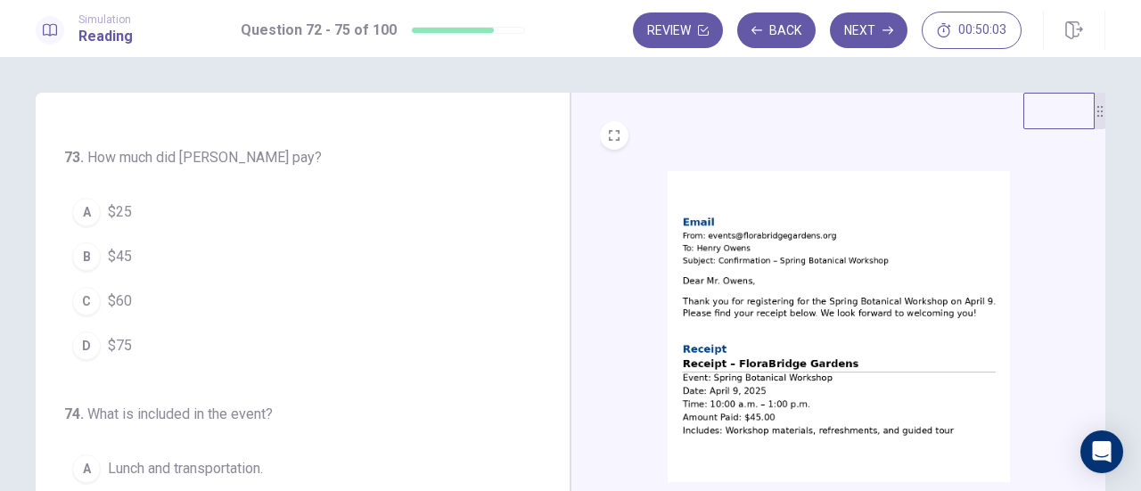
scroll to position [241, 0]
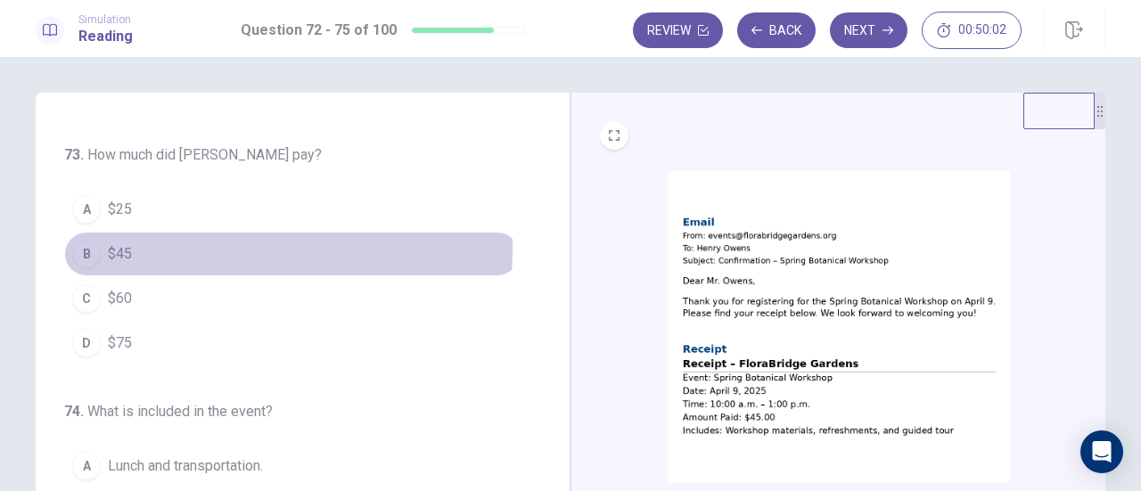
click at [82, 244] on div "B" at bounding box center [86, 254] width 29 height 29
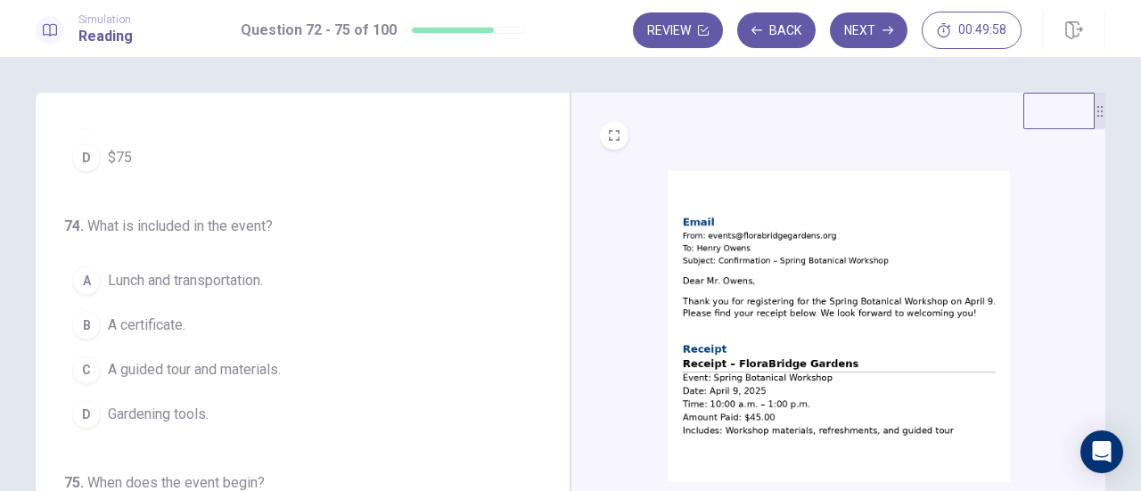
scroll to position [432, 0]
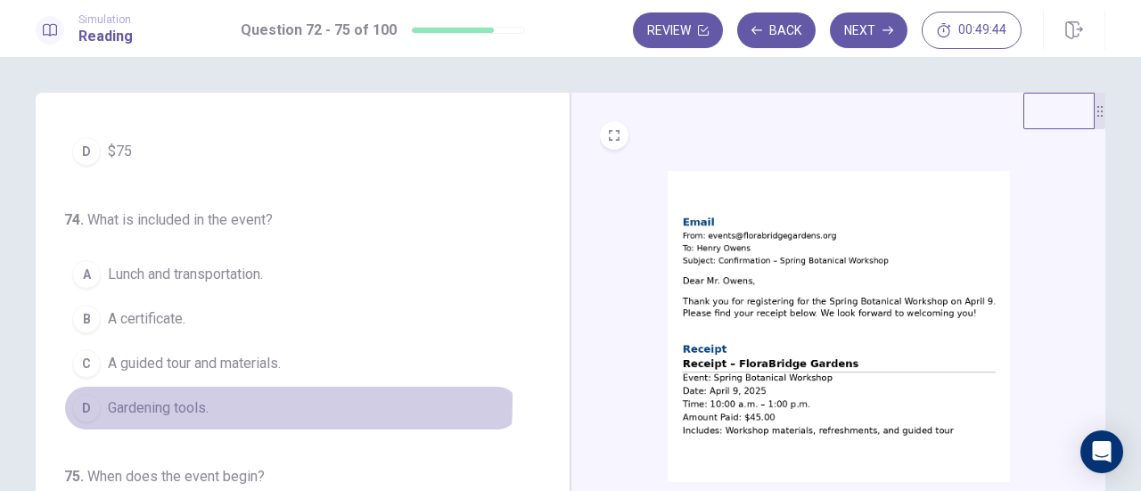
click at [81, 394] on div "D" at bounding box center [86, 408] width 29 height 29
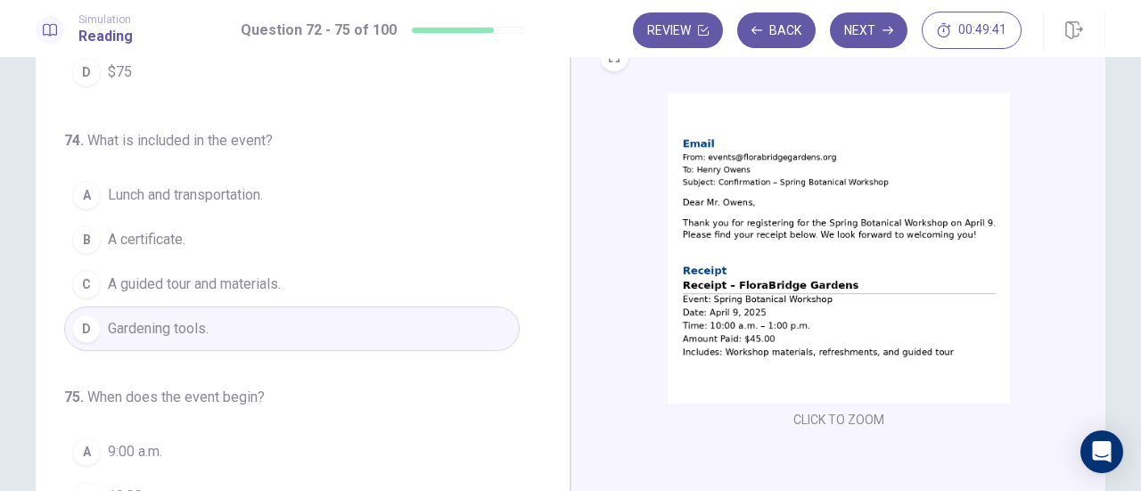
scroll to position [79, 0]
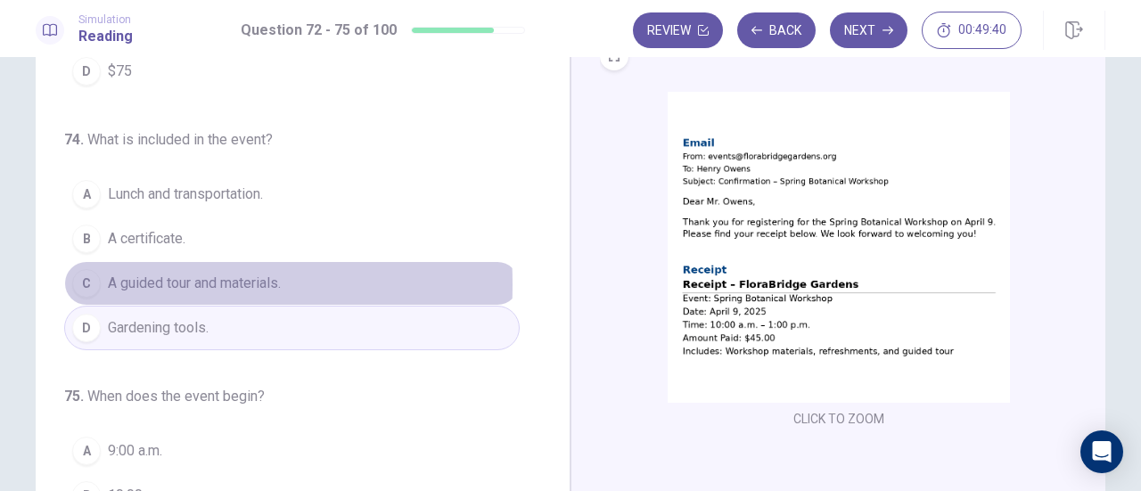
click at [72, 278] on div "C" at bounding box center [86, 283] width 29 height 29
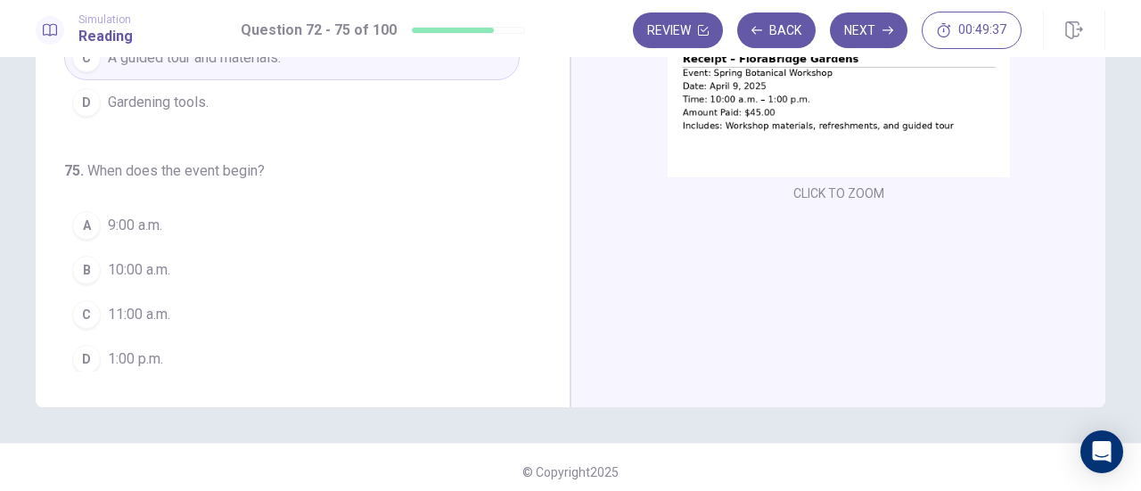
scroll to position [306, 0]
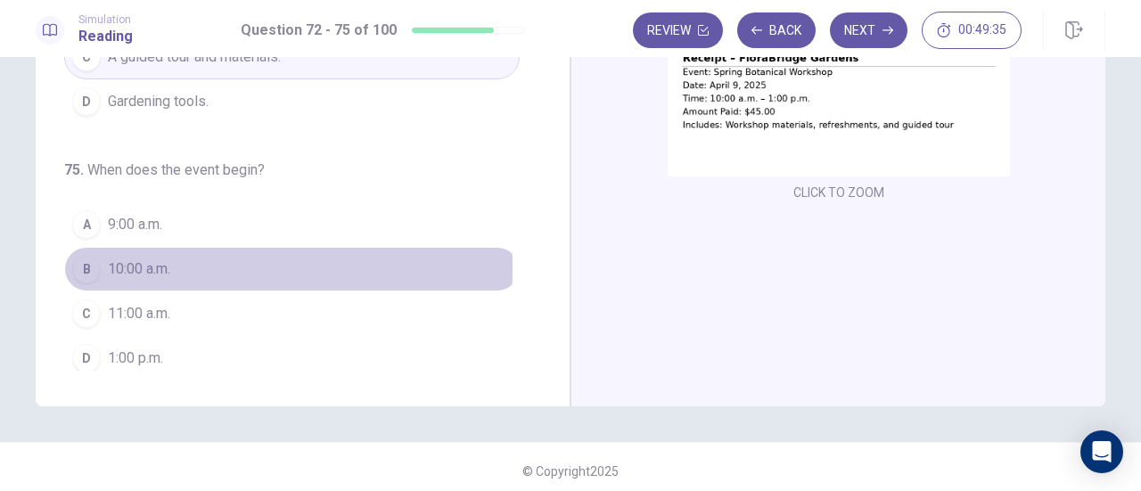
click at [76, 259] on div "B" at bounding box center [86, 269] width 29 height 29
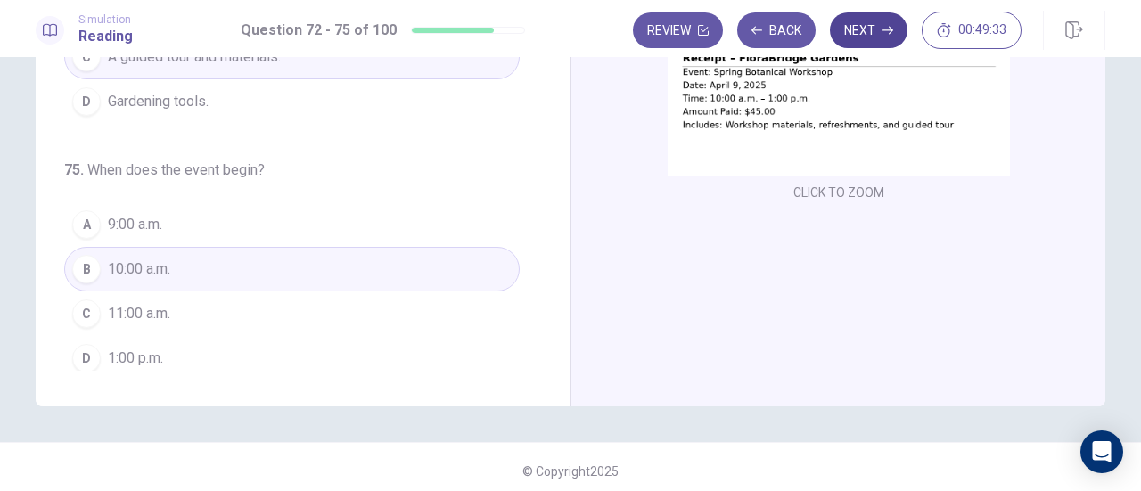
click at [877, 30] on button "Next" at bounding box center [869, 30] width 78 height 36
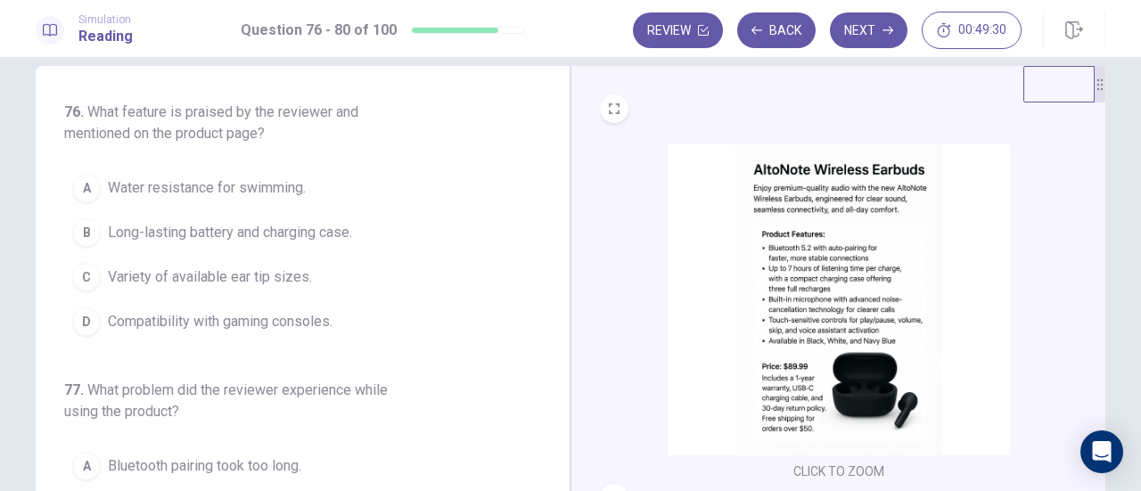
scroll to position [23, 0]
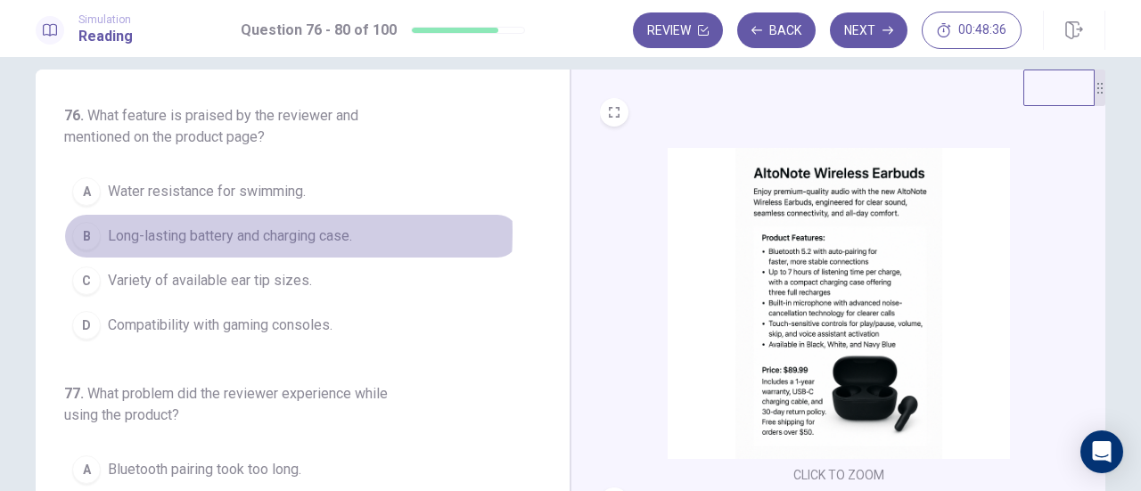
click at [143, 231] on span "Long-lasting battery and charging case." at bounding box center [230, 235] width 244 height 21
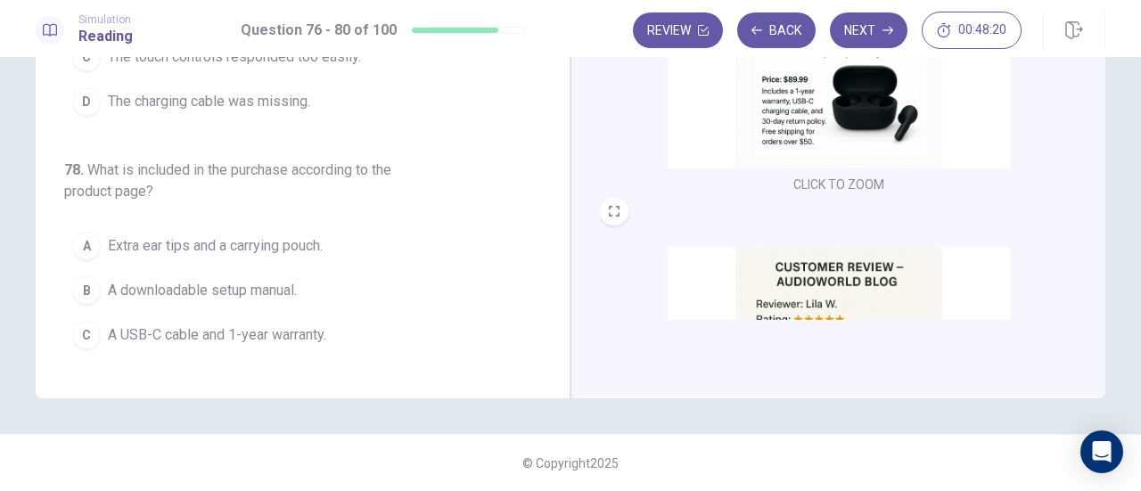
scroll to position [0, 0]
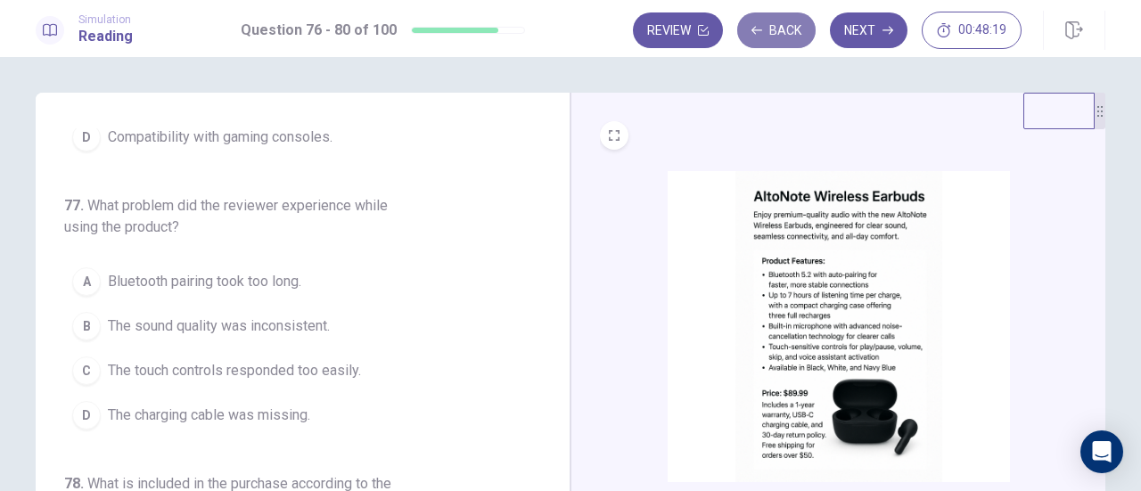
click at [782, 13] on button "Back" at bounding box center [776, 30] width 78 height 36
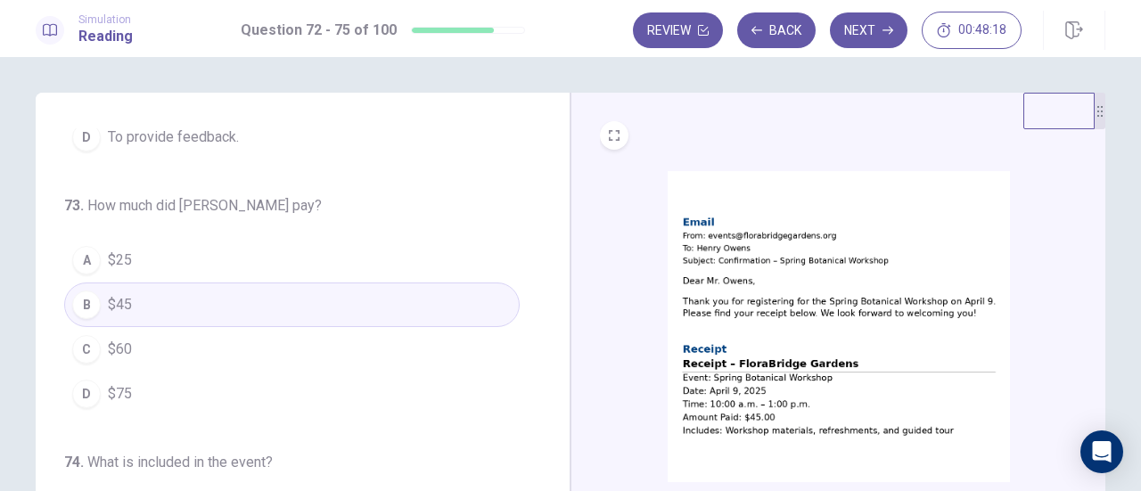
scroll to position [314, 0]
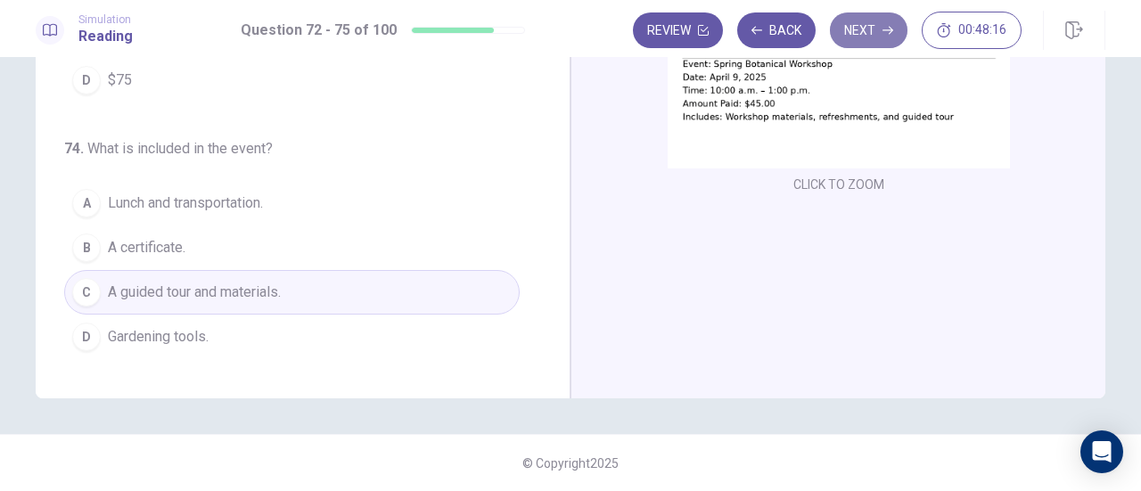
click at [866, 30] on button "Next" at bounding box center [869, 30] width 78 height 36
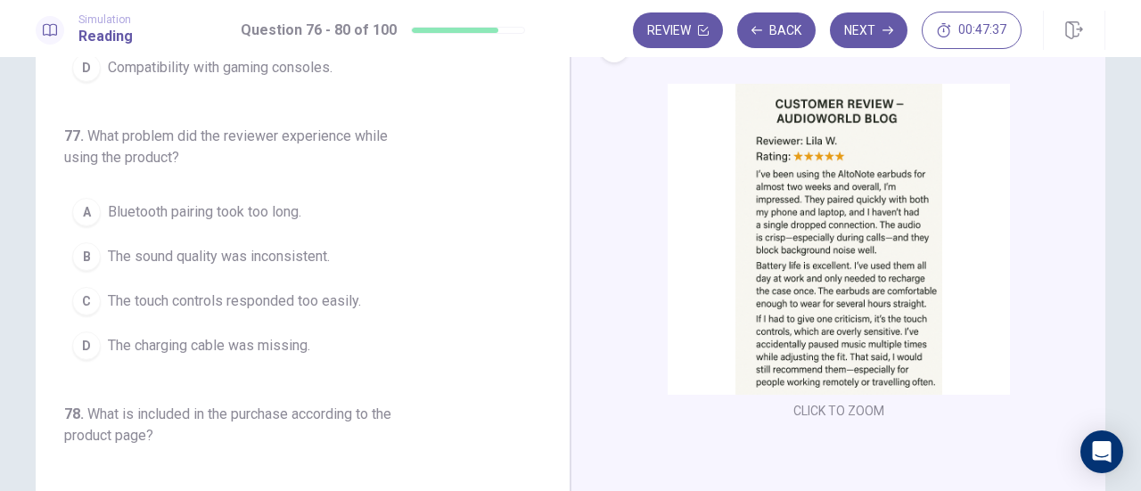
scroll to position [70, 0]
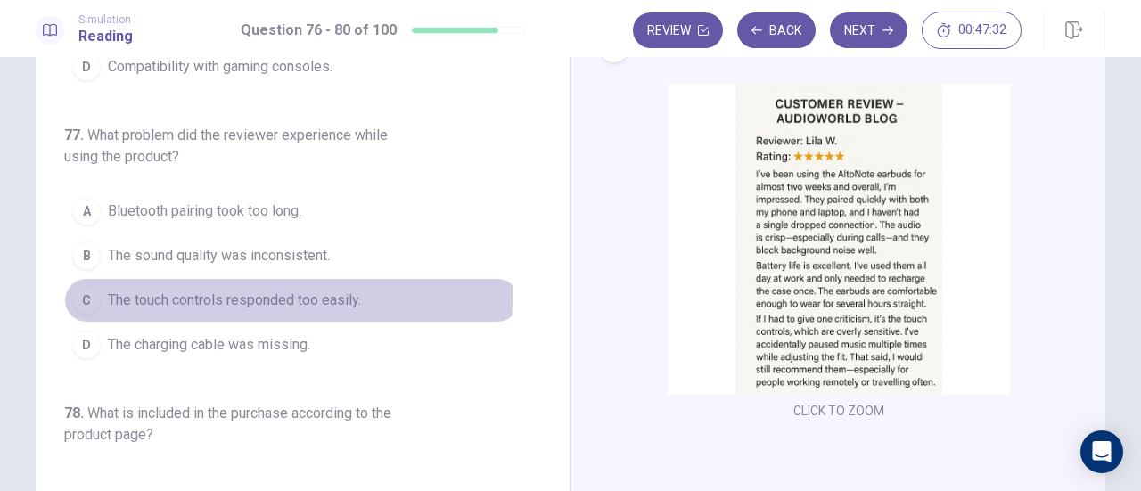
click at [82, 291] on div "C" at bounding box center [86, 300] width 29 height 29
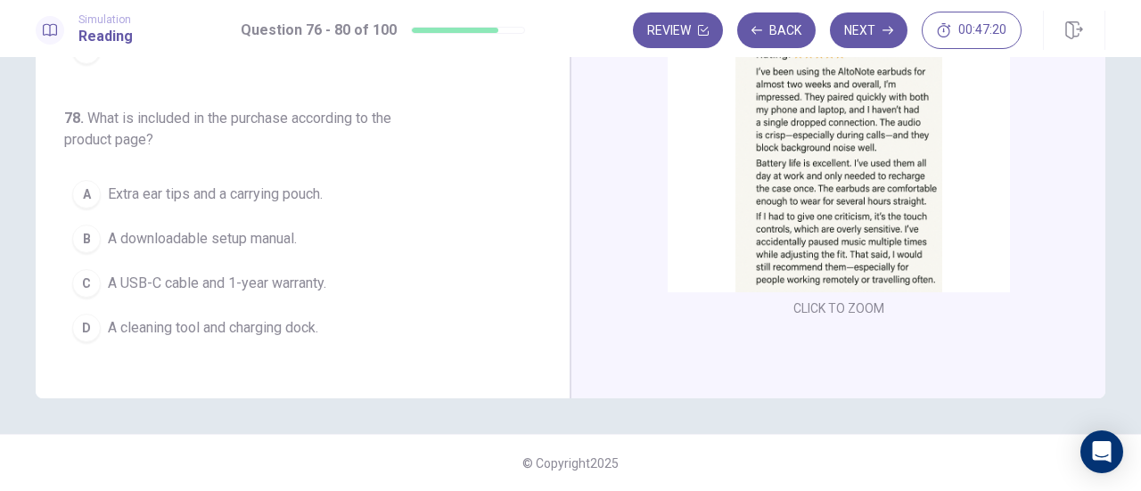
scroll to position [266, 0]
click at [89, 273] on div "C" at bounding box center [86, 280] width 29 height 29
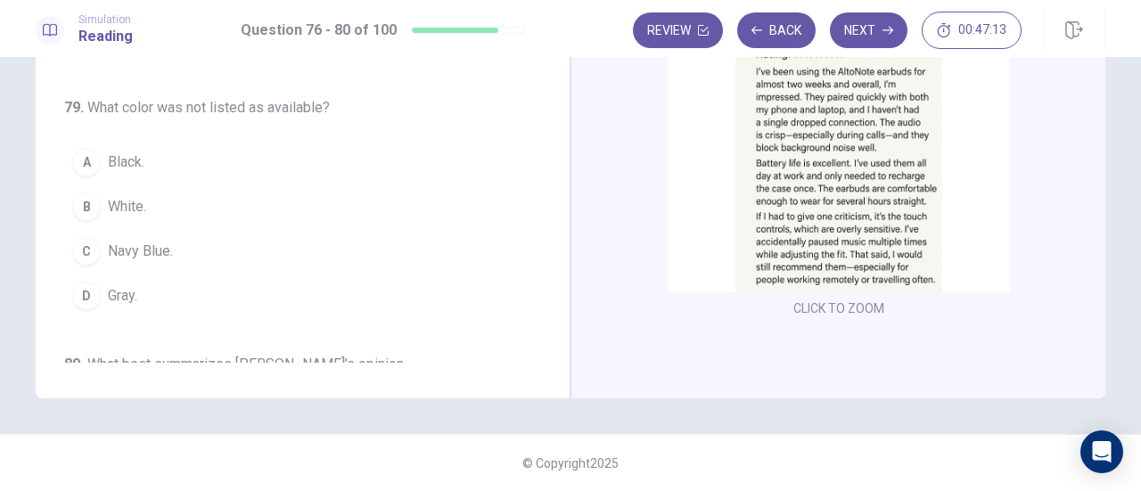
scroll to position [552, 0]
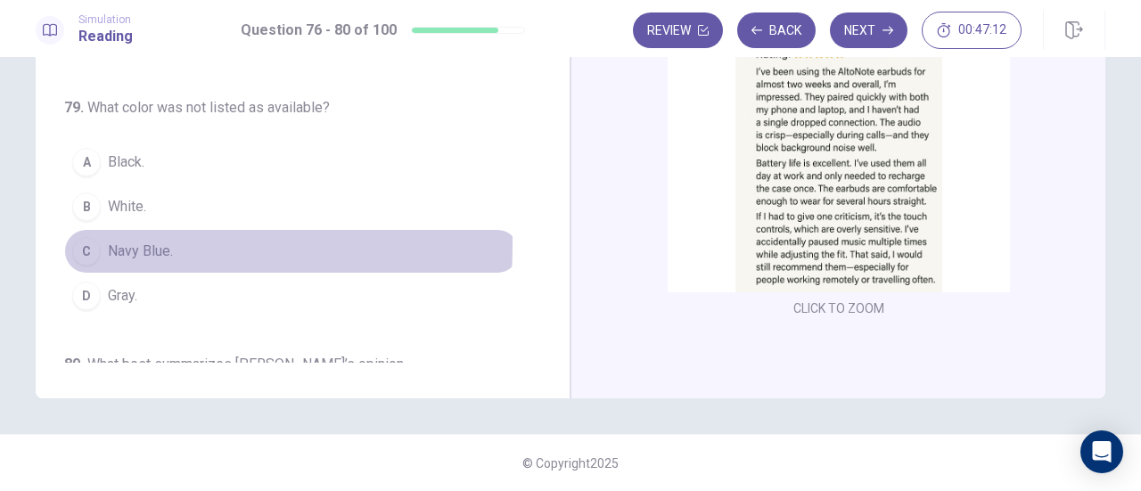
click at [83, 237] on div "C" at bounding box center [86, 251] width 29 height 29
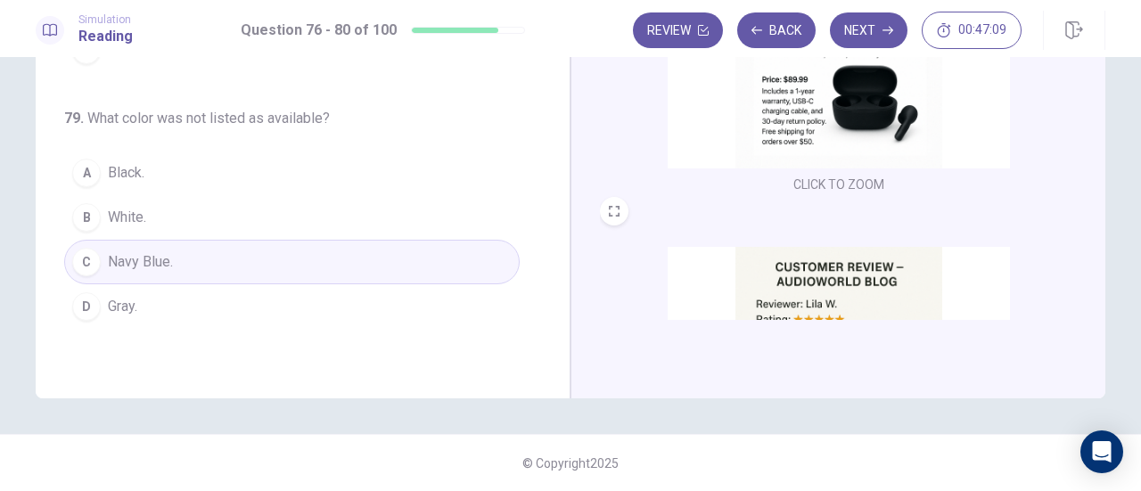
scroll to position [540, 0]
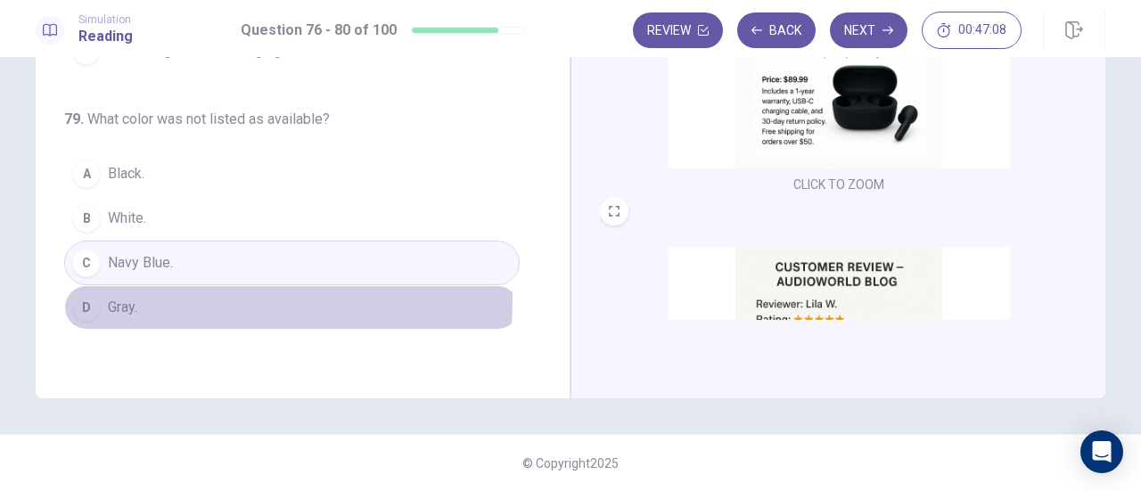
click at [70, 287] on button "D Gray." at bounding box center [291, 307] width 455 height 45
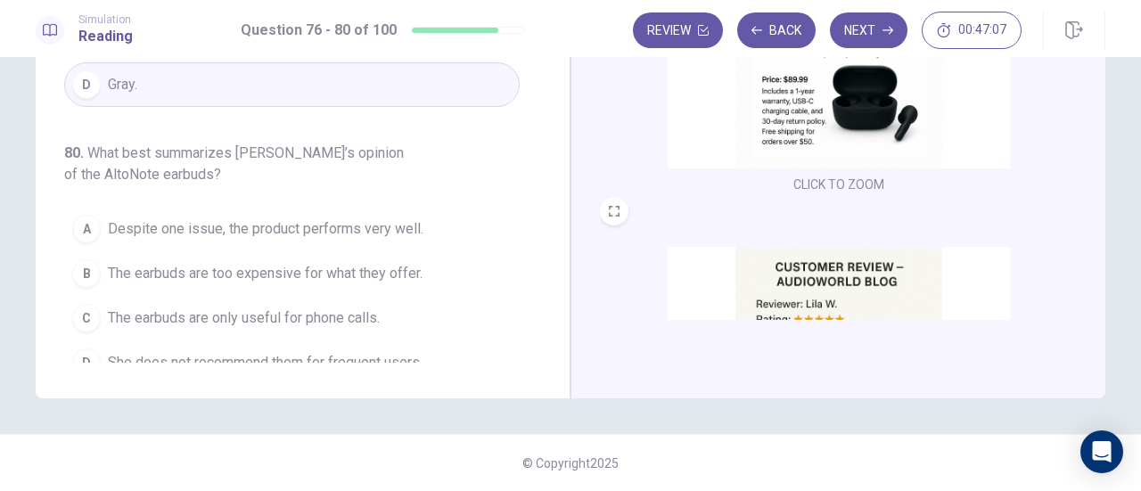
scroll to position [773, 0]
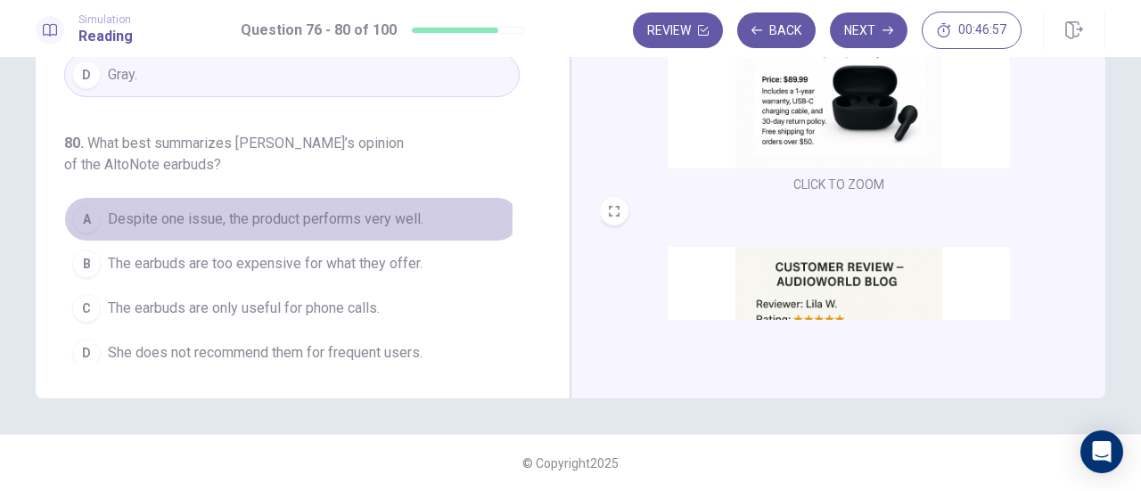
click at [85, 206] on div "A" at bounding box center [86, 219] width 29 height 29
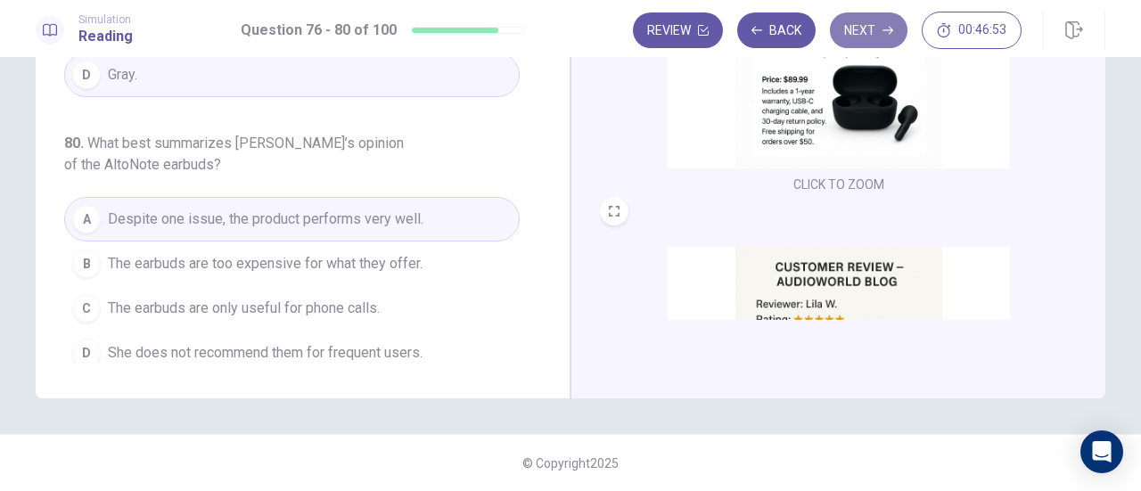
click at [872, 22] on button "Next" at bounding box center [869, 30] width 78 height 36
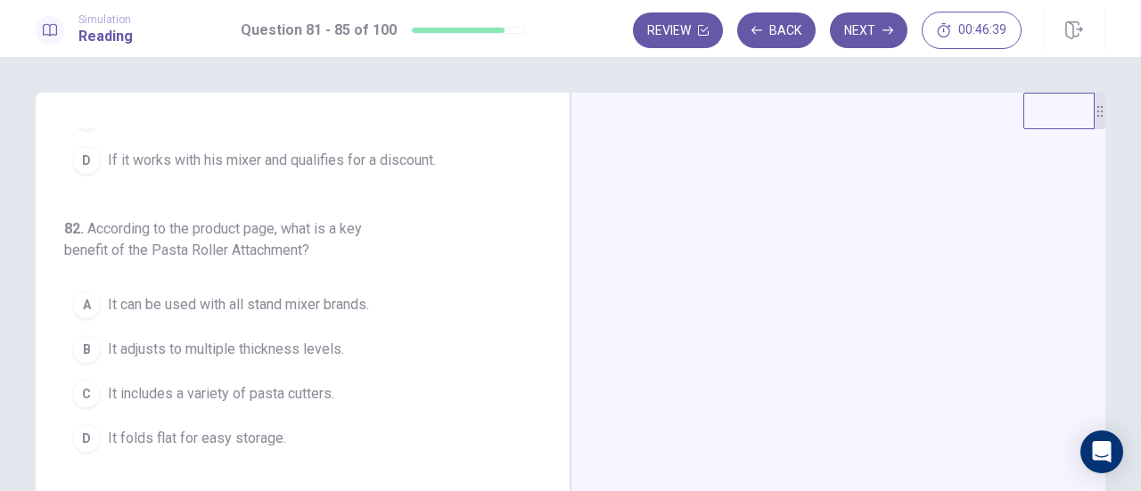
scroll to position [0, 0]
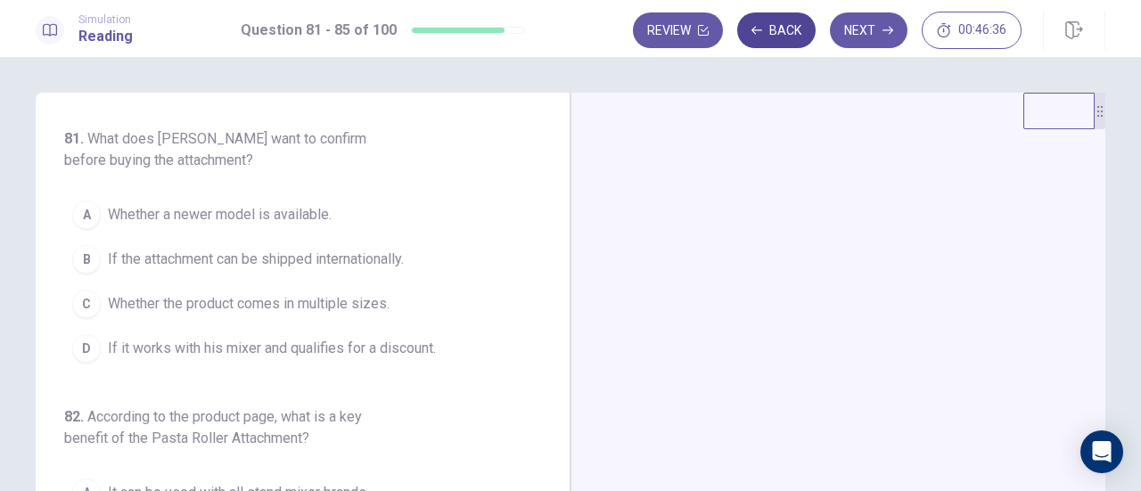
click at [781, 24] on button "Back" at bounding box center [776, 30] width 78 height 36
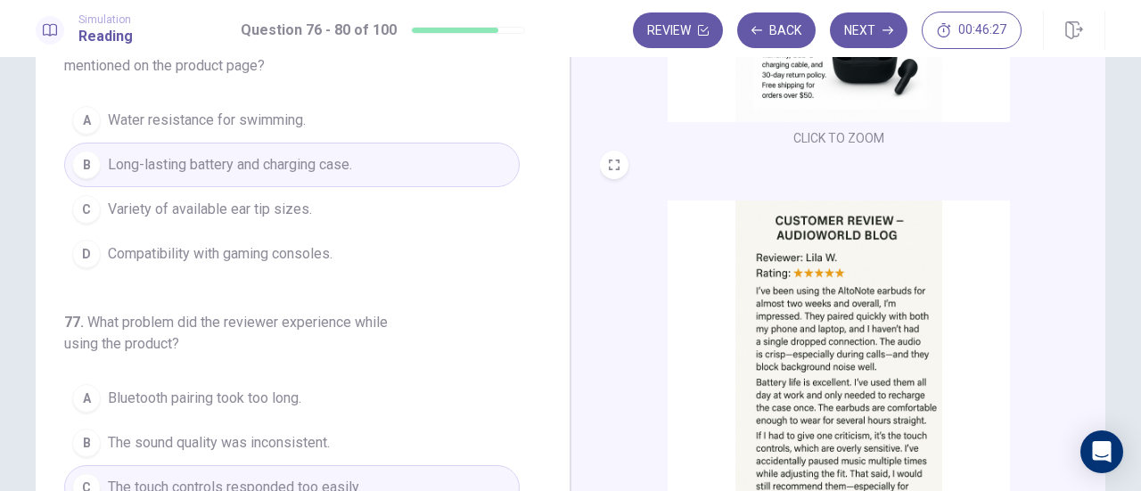
scroll to position [97, 0]
click at [866, 25] on button "Next" at bounding box center [869, 30] width 78 height 36
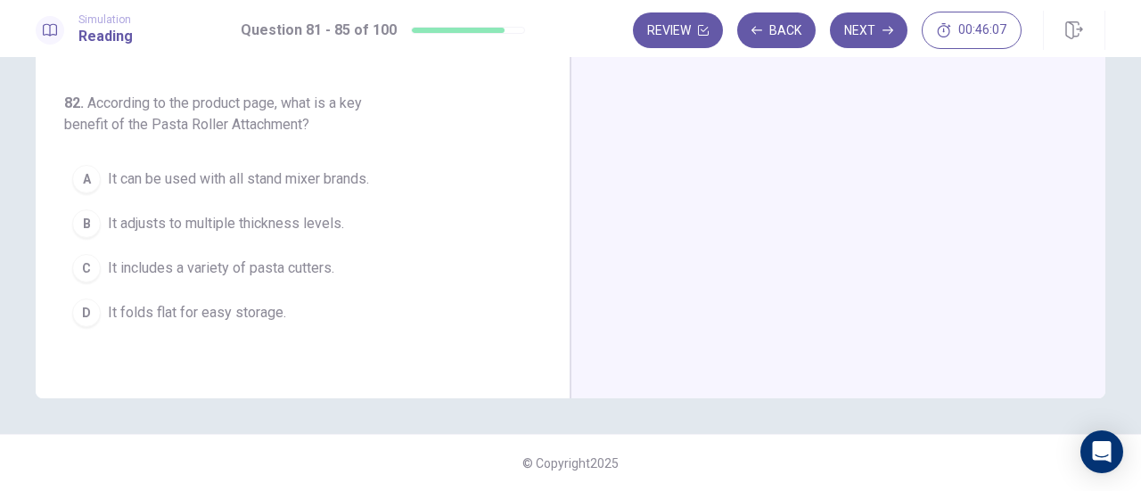
scroll to position [0, 0]
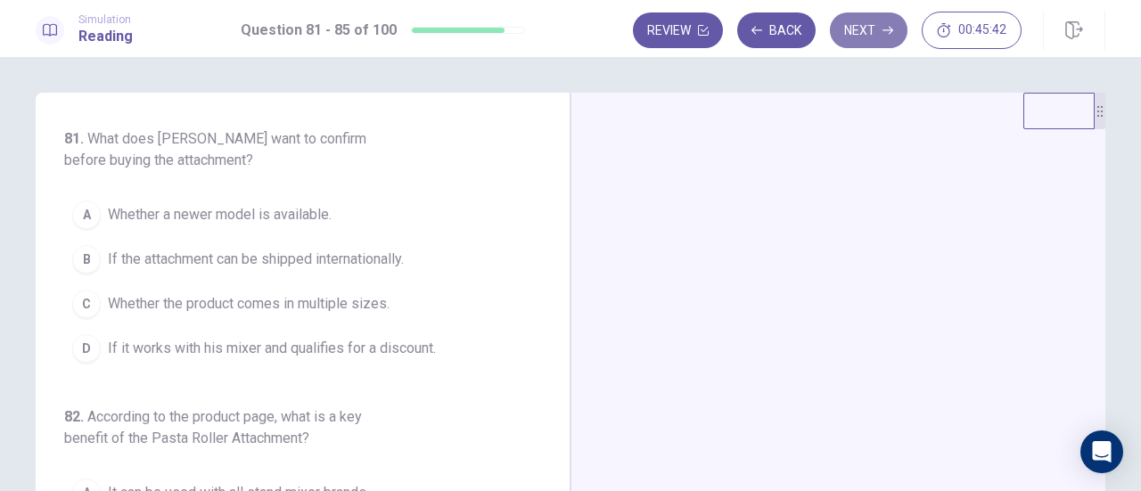
click at [874, 31] on button "Next" at bounding box center [869, 30] width 78 height 36
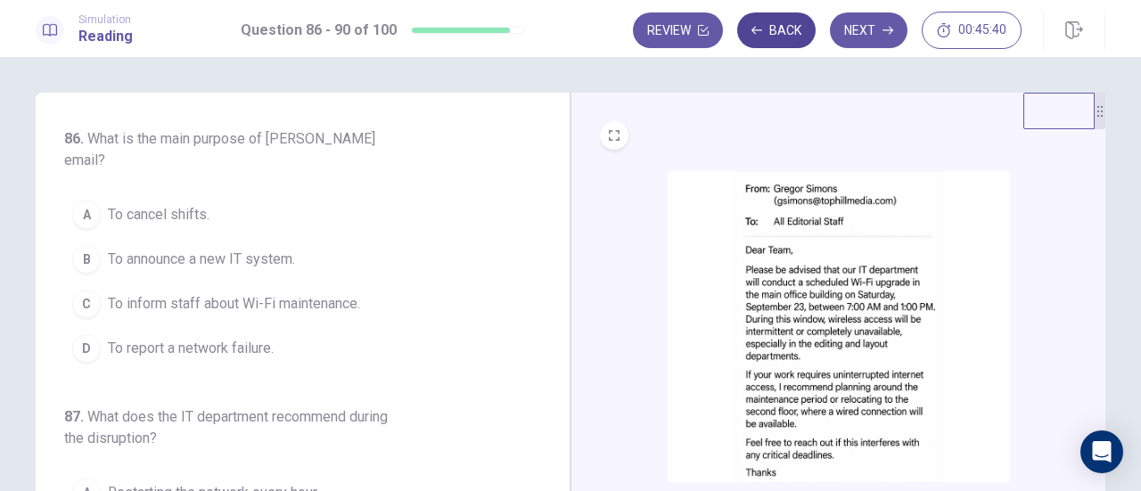
click at [768, 27] on button "Back" at bounding box center [776, 30] width 78 height 36
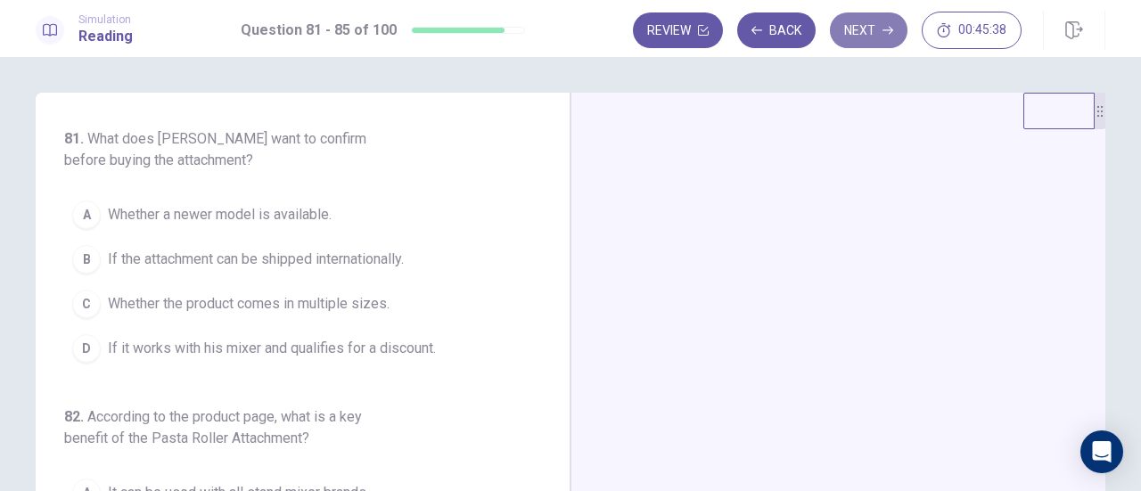
click at [859, 38] on button "Next" at bounding box center [869, 30] width 78 height 36
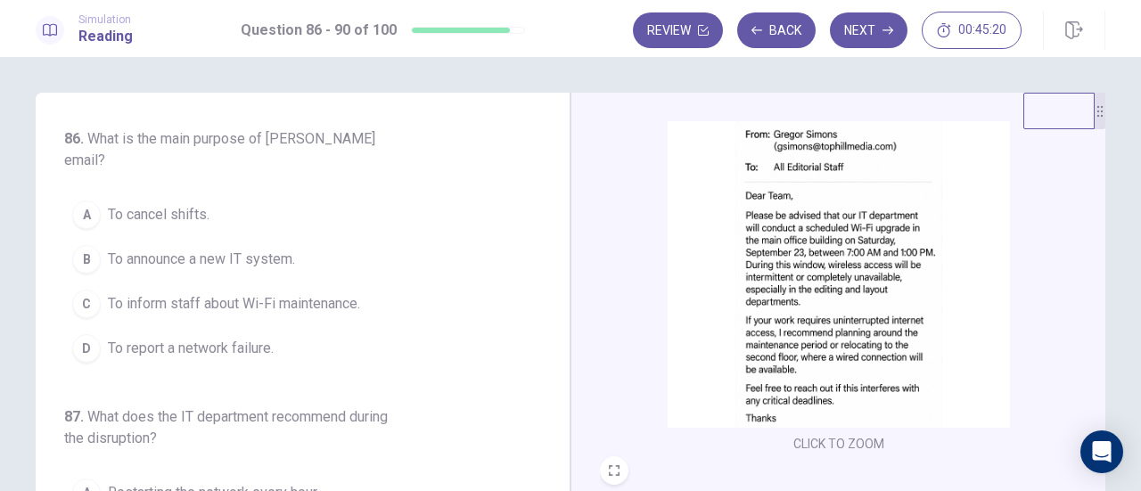
scroll to position [53, 0]
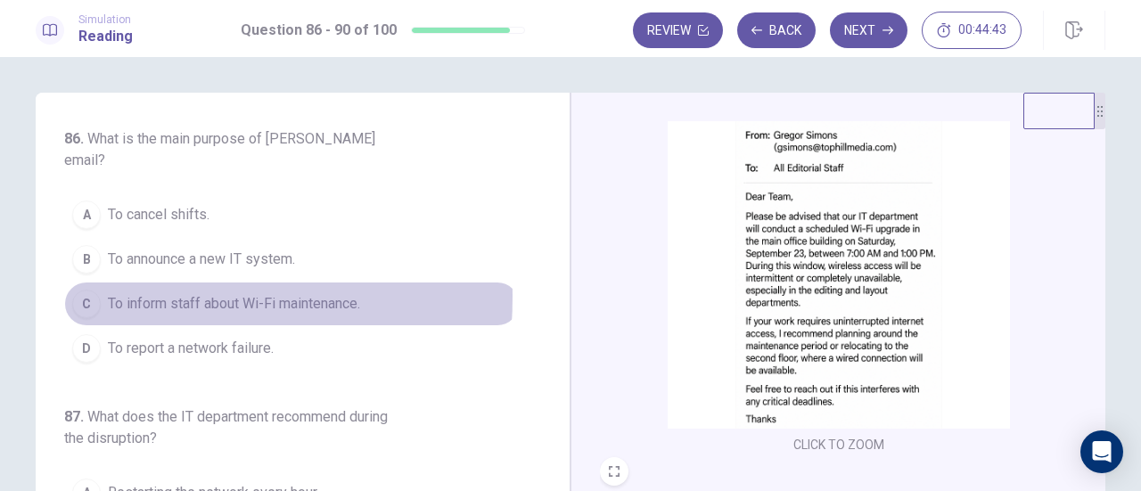
click at [78, 290] on div "C" at bounding box center [86, 304] width 29 height 29
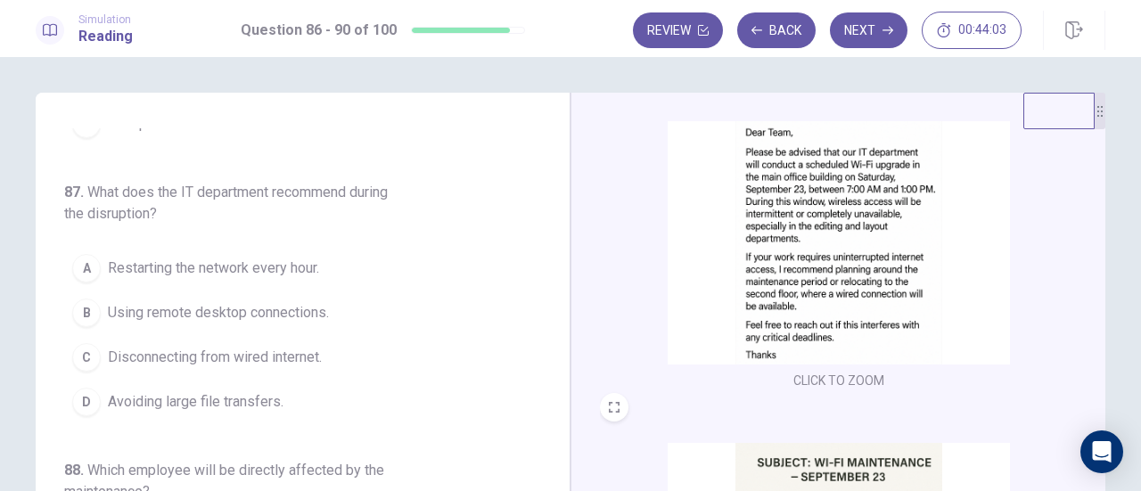
scroll to position [225, 0]
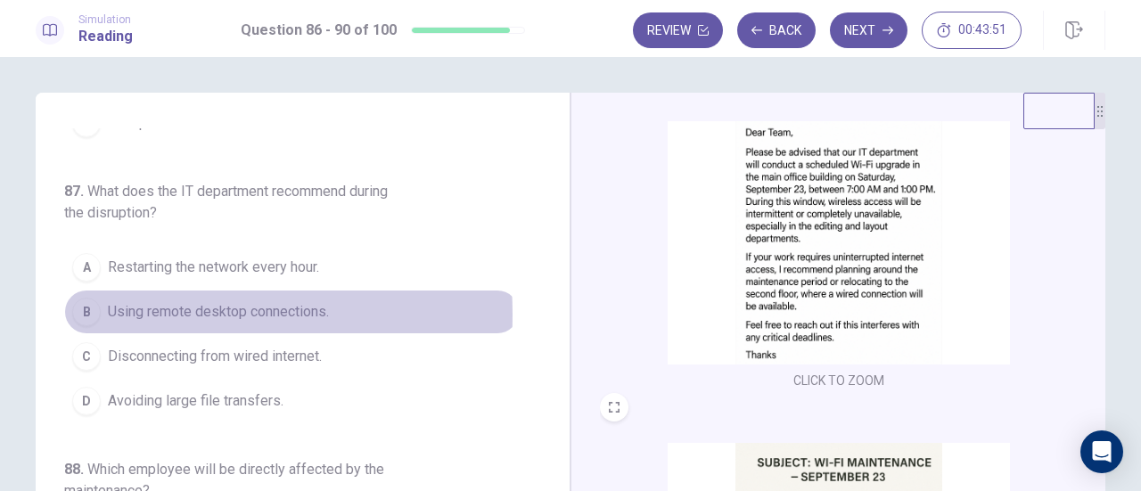
click at [87, 298] on div "B" at bounding box center [86, 312] width 29 height 29
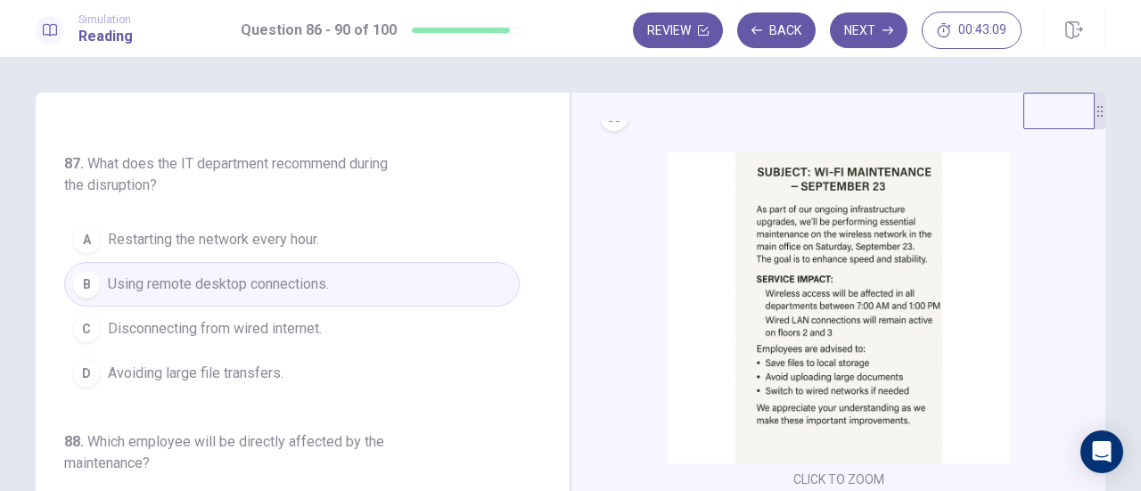
scroll to position [251, 0]
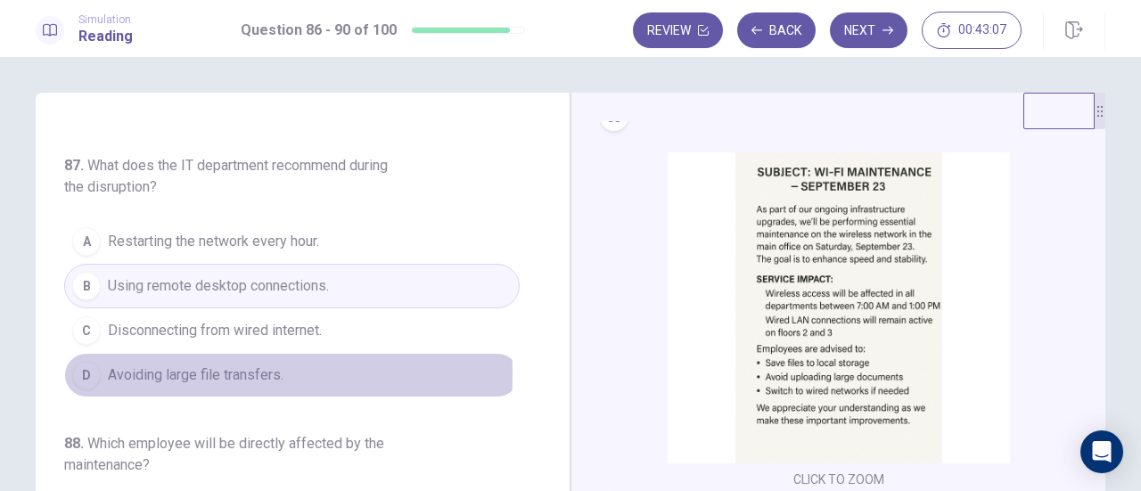
click at [73, 361] on div "D" at bounding box center [86, 375] width 29 height 29
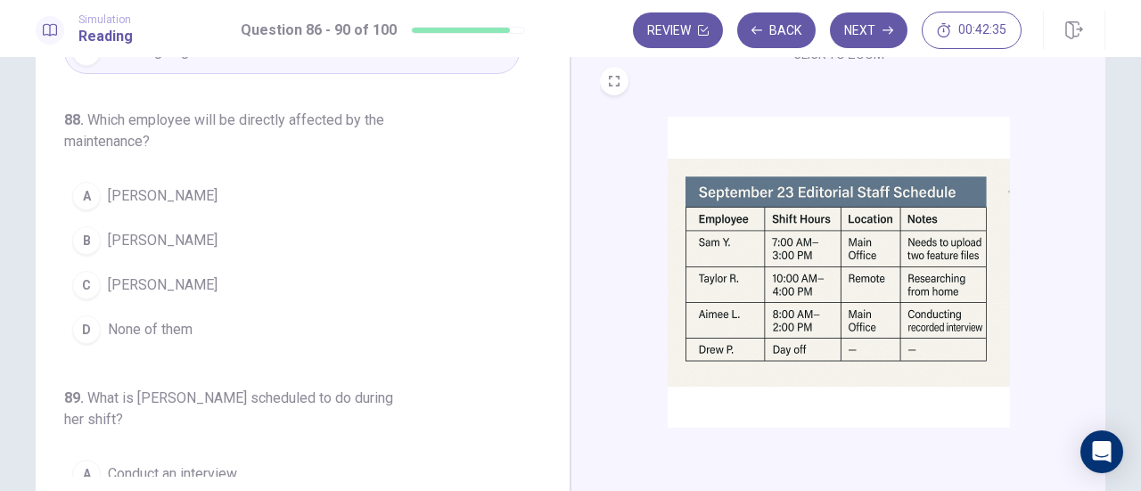
scroll to position [635, 0]
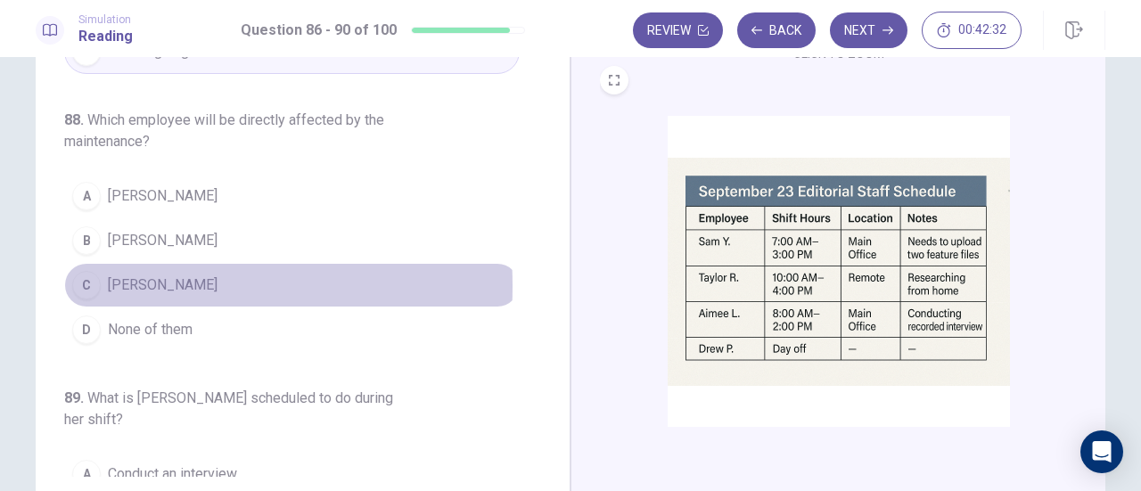
click at [91, 271] on div "C" at bounding box center [86, 285] width 29 height 29
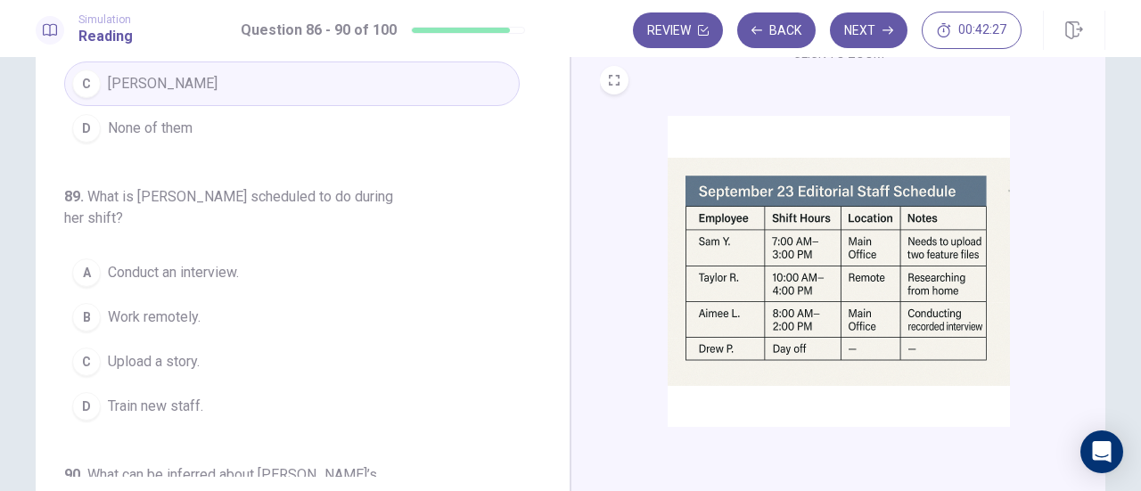
scroll to position [577, 0]
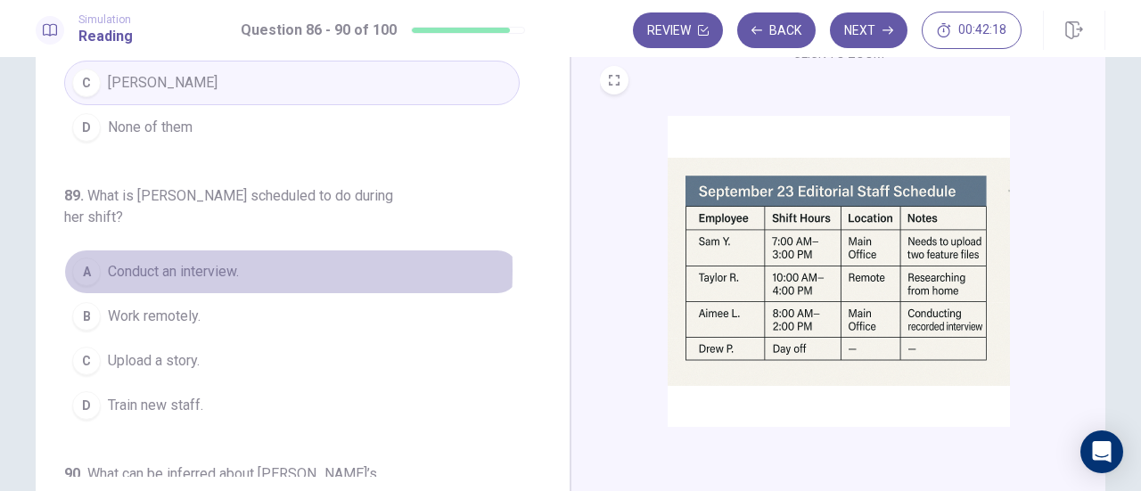
click at [89, 258] on div "A" at bounding box center [86, 272] width 29 height 29
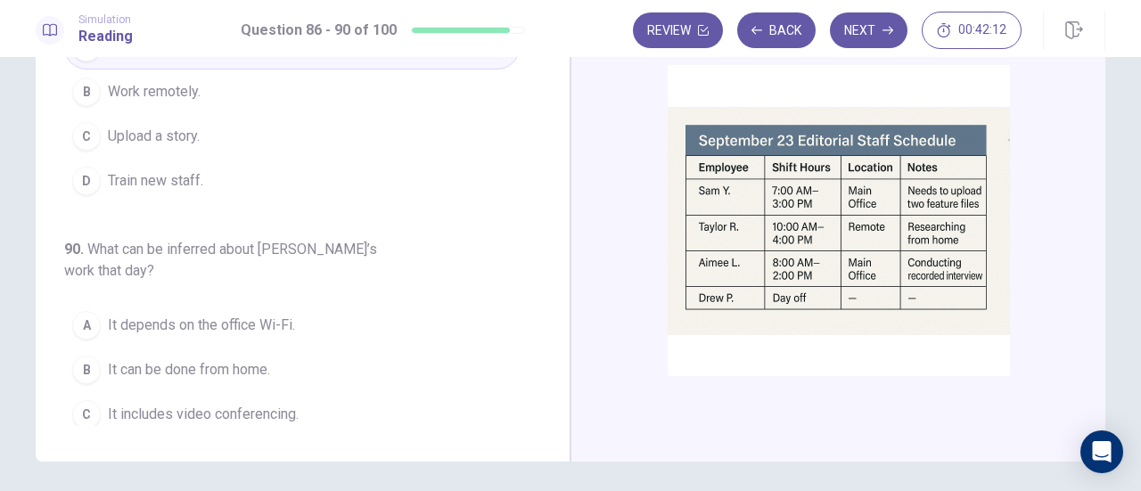
scroll to position [260, 0]
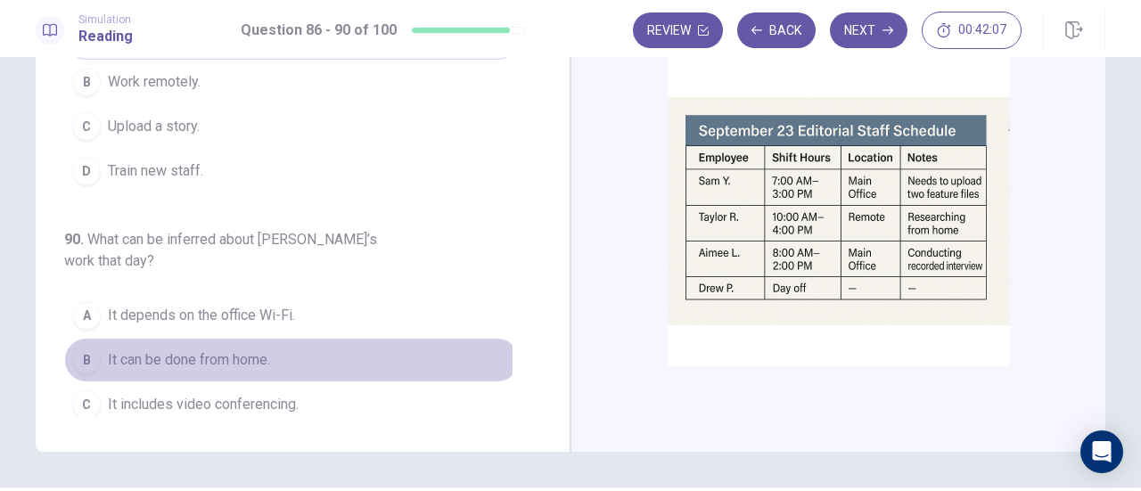
click at [72, 346] on div "B" at bounding box center [86, 360] width 29 height 29
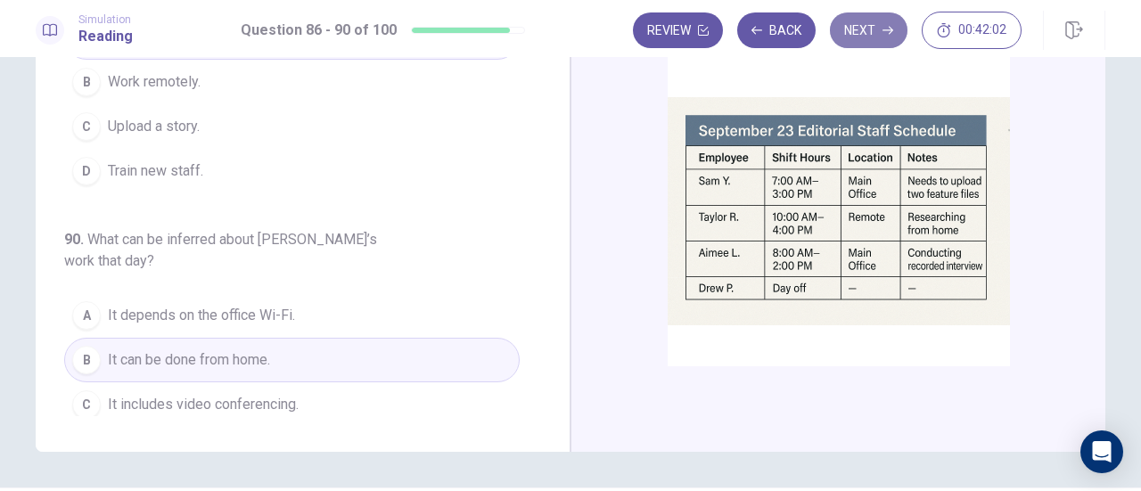
click at [888, 21] on button "Next" at bounding box center [869, 30] width 78 height 36
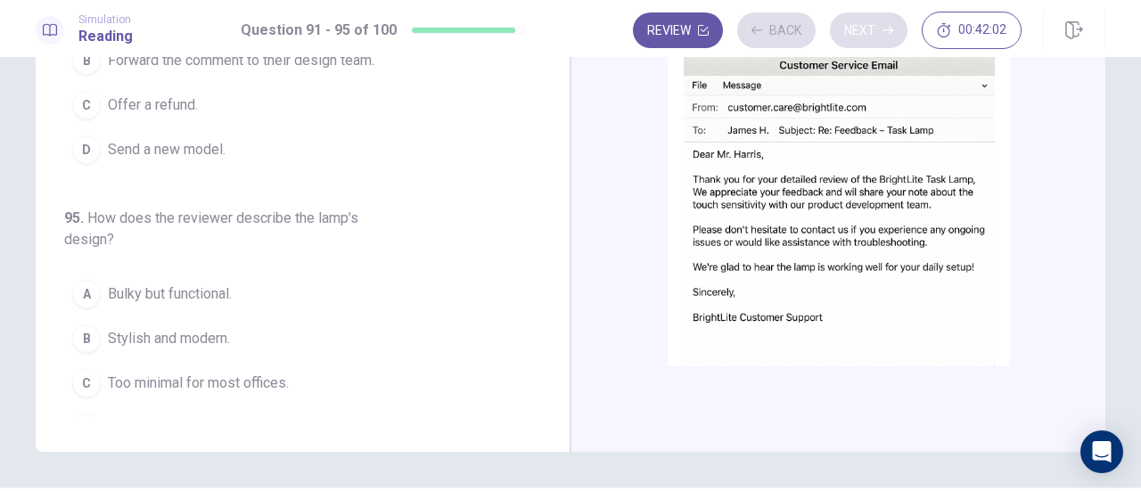
scroll to position [282, 0]
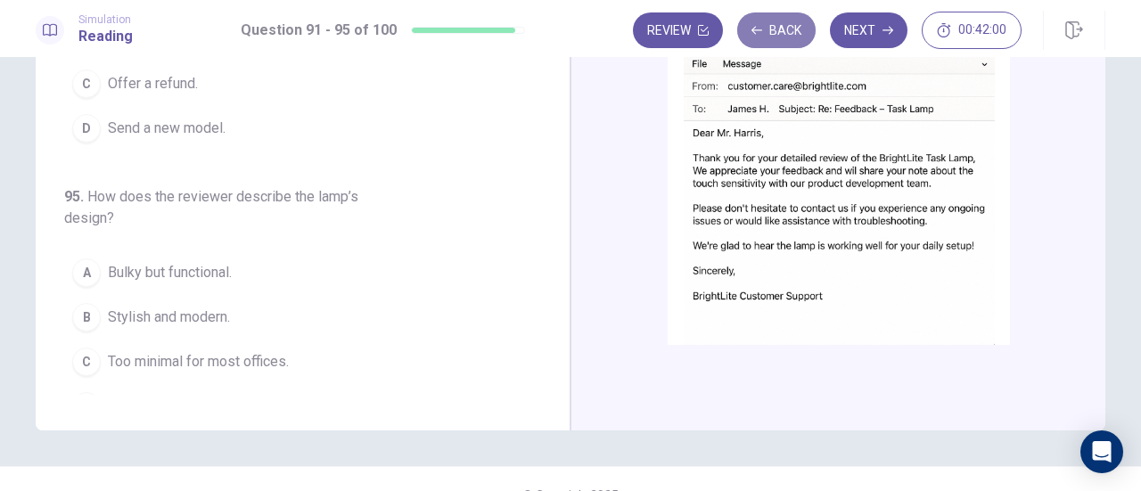
click at [788, 31] on button "Back" at bounding box center [776, 30] width 78 height 36
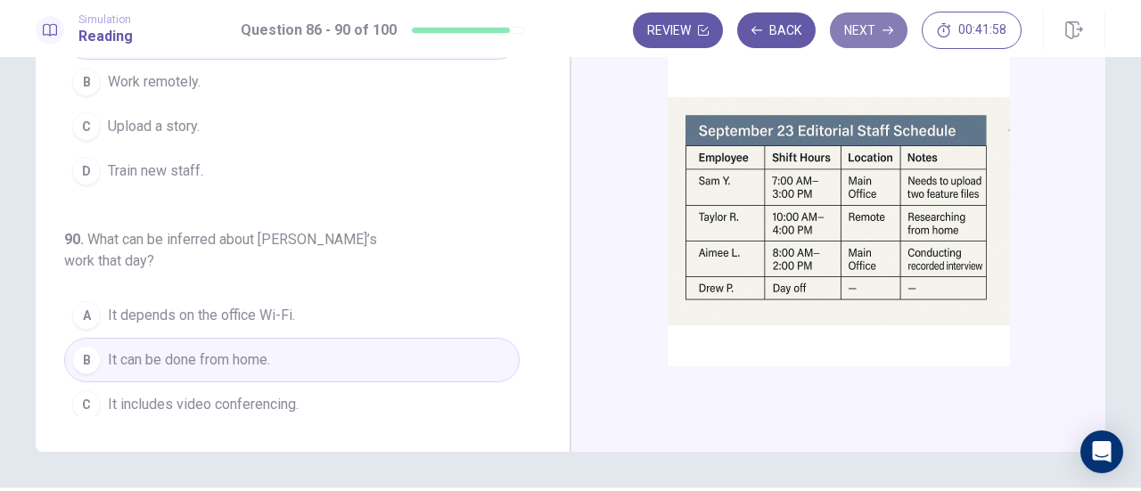
click at [868, 36] on button "Next" at bounding box center [869, 30] width 78 height 36
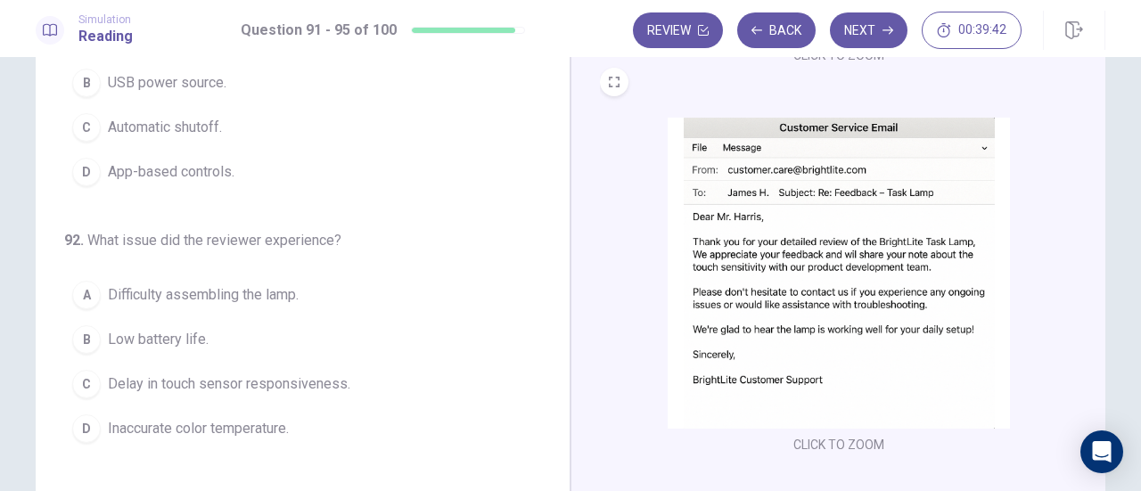
scroll to position [0, 0]
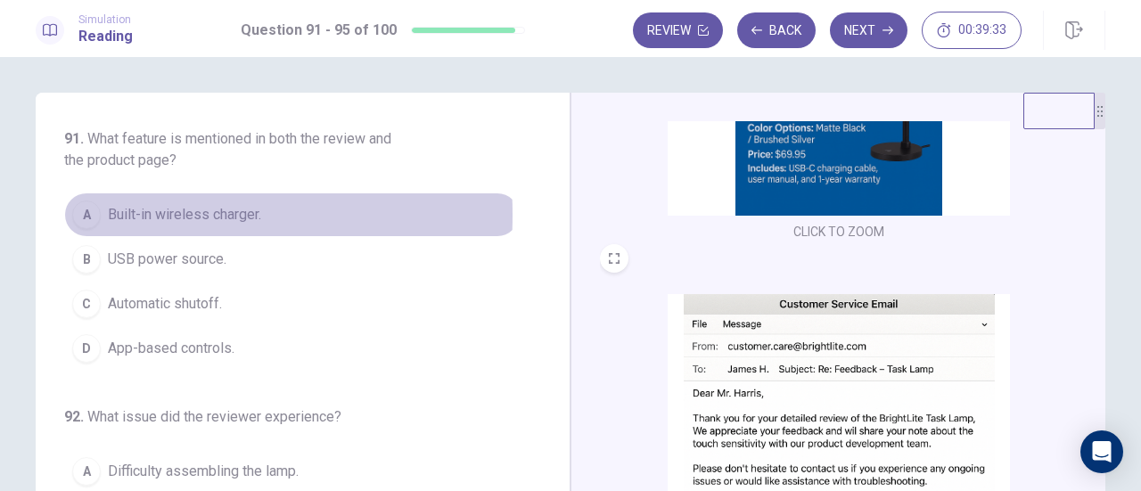
click at [83, 215] on div "A" at bounding box center [86, 215] width 29 height 29
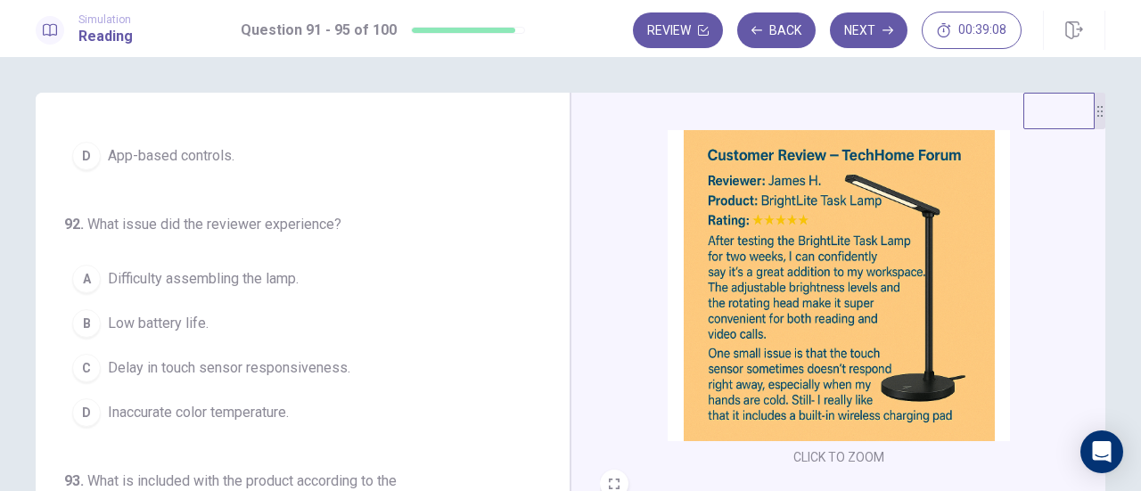
scroll to position [223, 0]
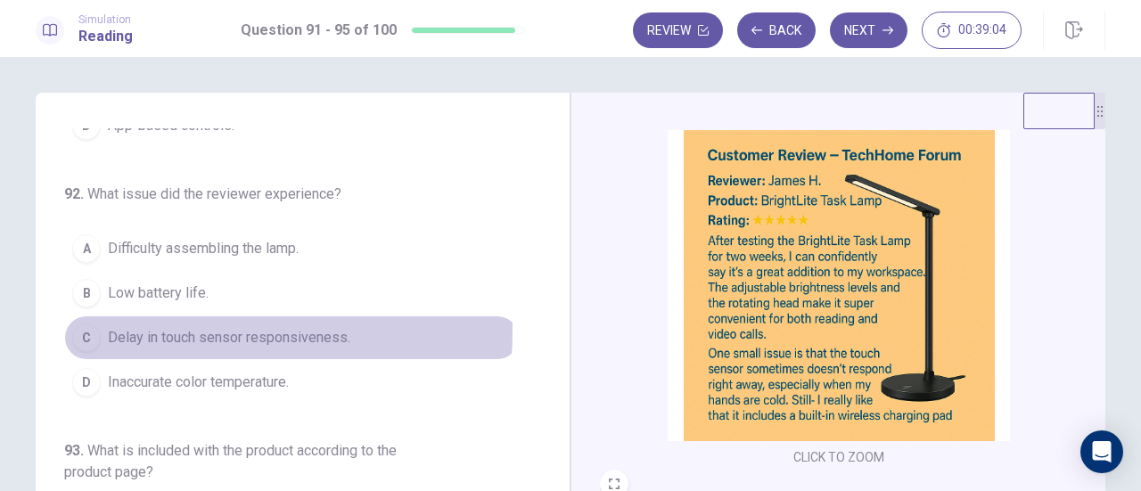
click at [84, 325] on div "C" at bounding box center [86, 338] width 29 height 29
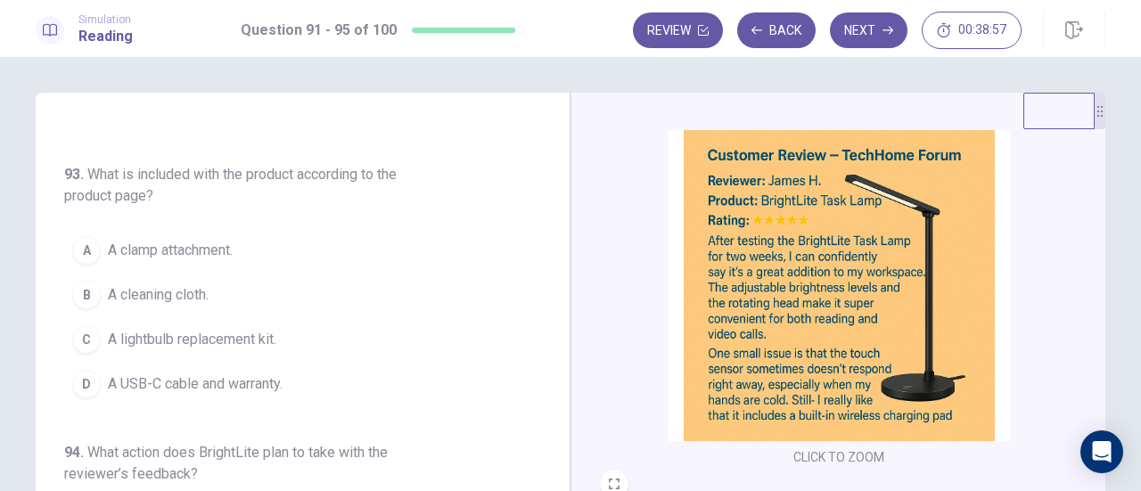
scroll to position [500, 0]
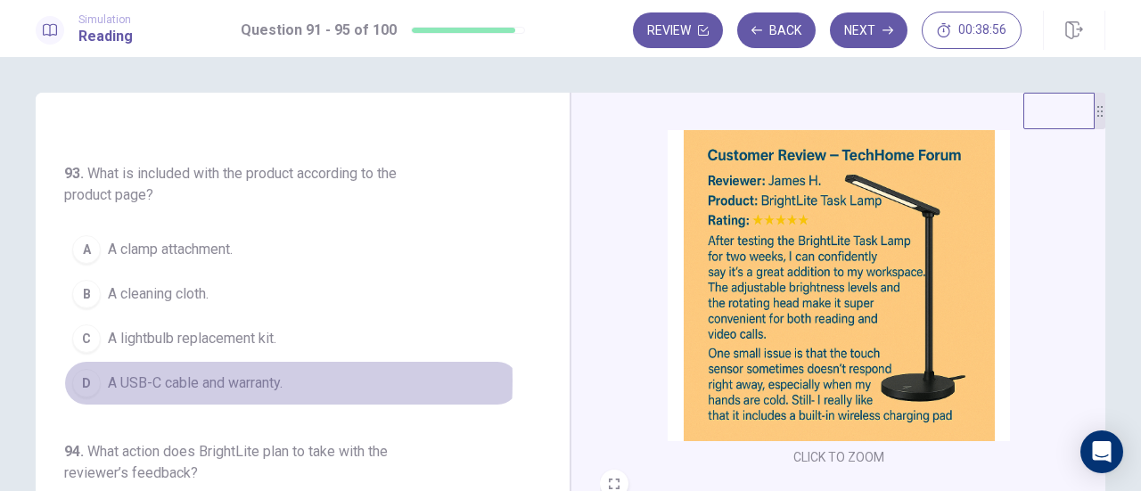
click at [94, 373] on div "D" at bounding box center [86, 383] width 29 height 29
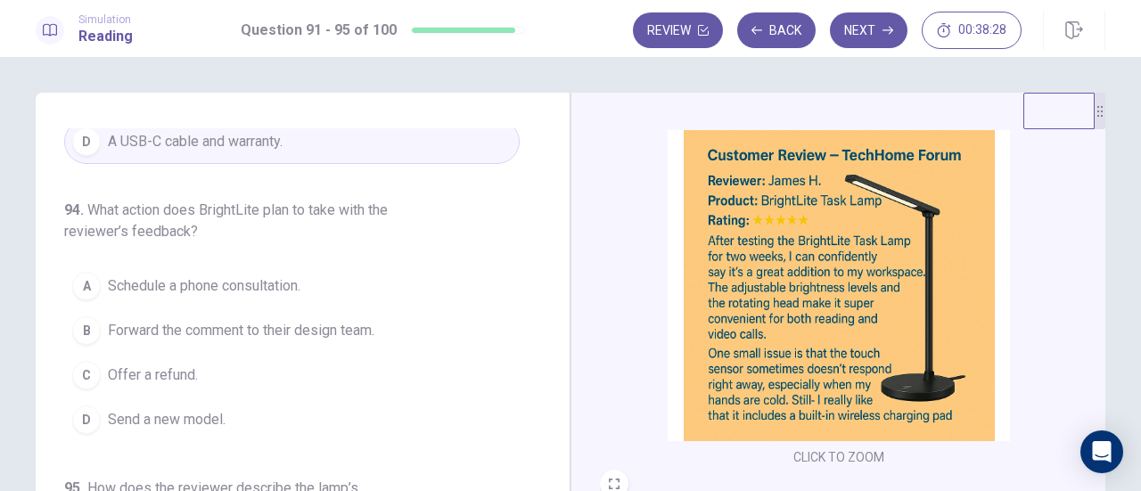
scroll to position [773, 0]
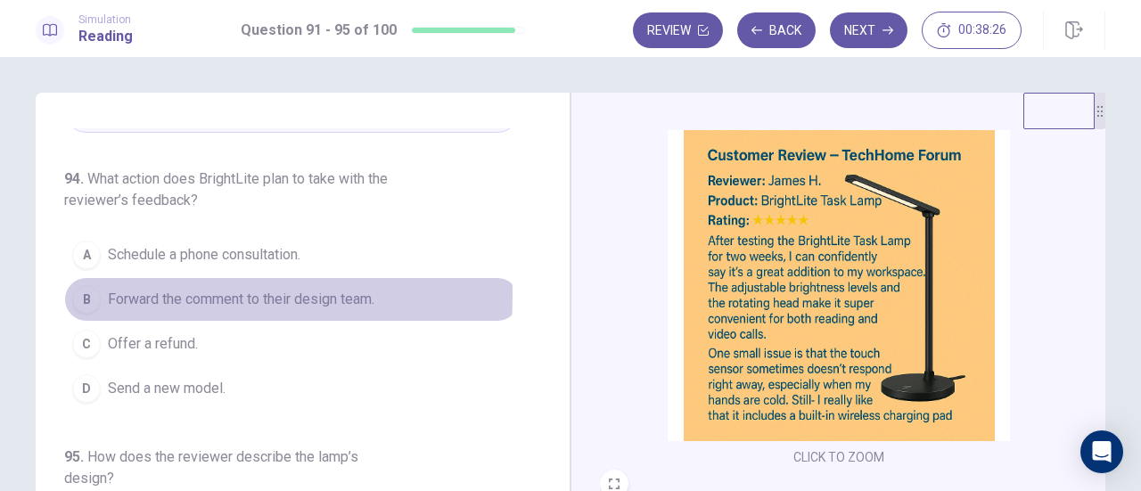
click at [108, 289] on span "Forward the comment to their design team." at bounding box center [241, 299] width 266 height 21
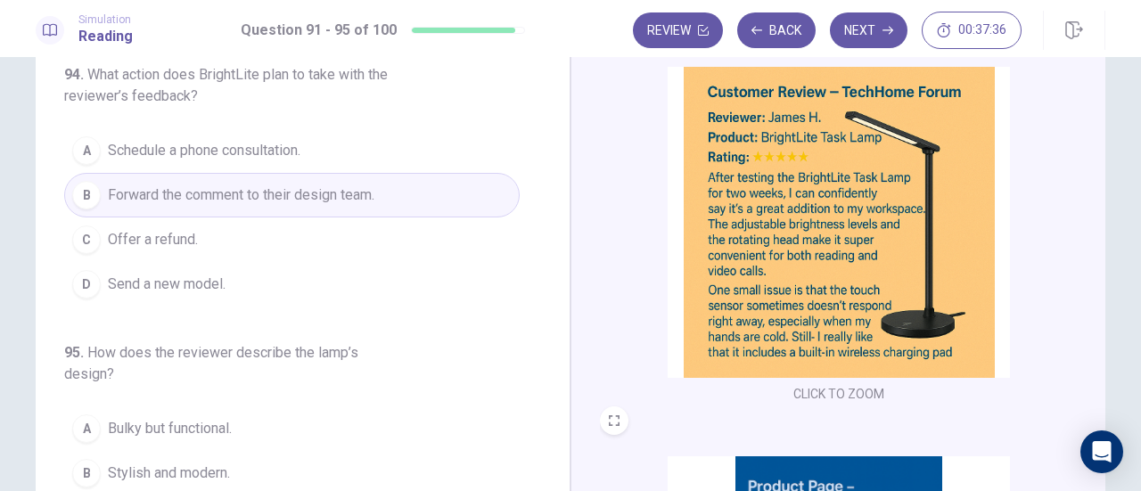
scroll to position [103, 0]
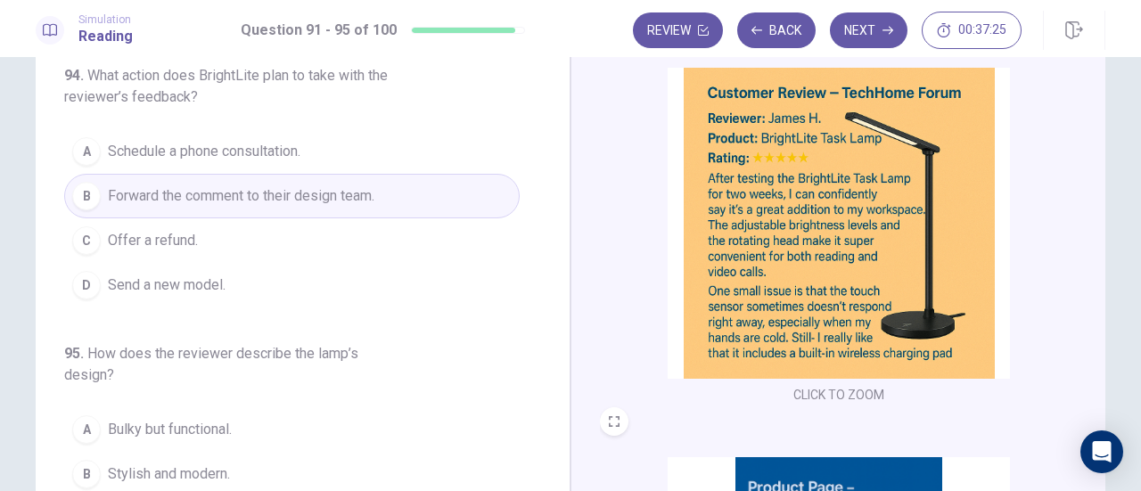
click at [799, 364] on img at bounding box center [839, 223] width 342 height 311
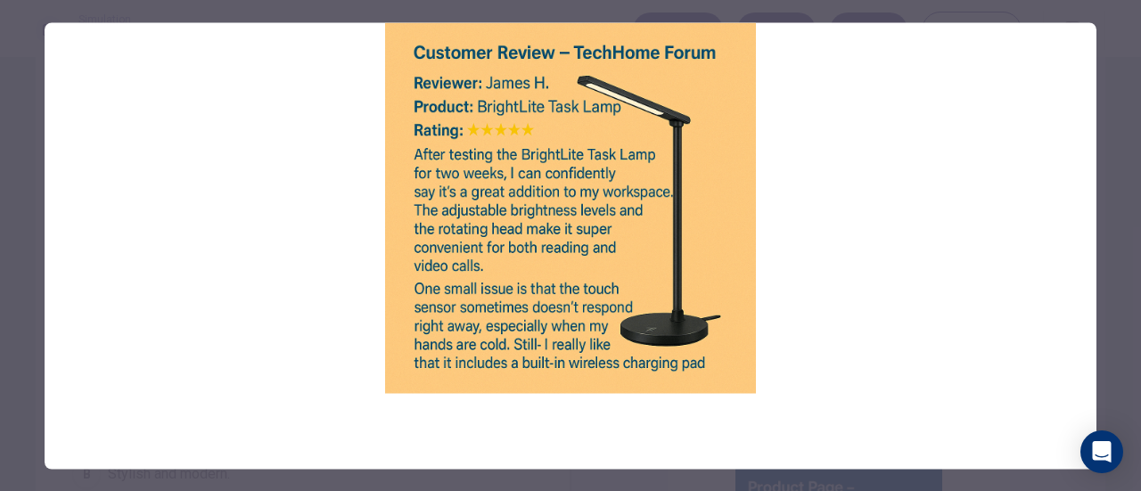
click at [340, 188] on img at bounding box center [571, 207] width 1052 height 371
click at [594, 233] on img at bounding box center [571, 207] width 1052 height 371
click at [23, 258] on div at bounding box center [570, 245] width 1141 height 491
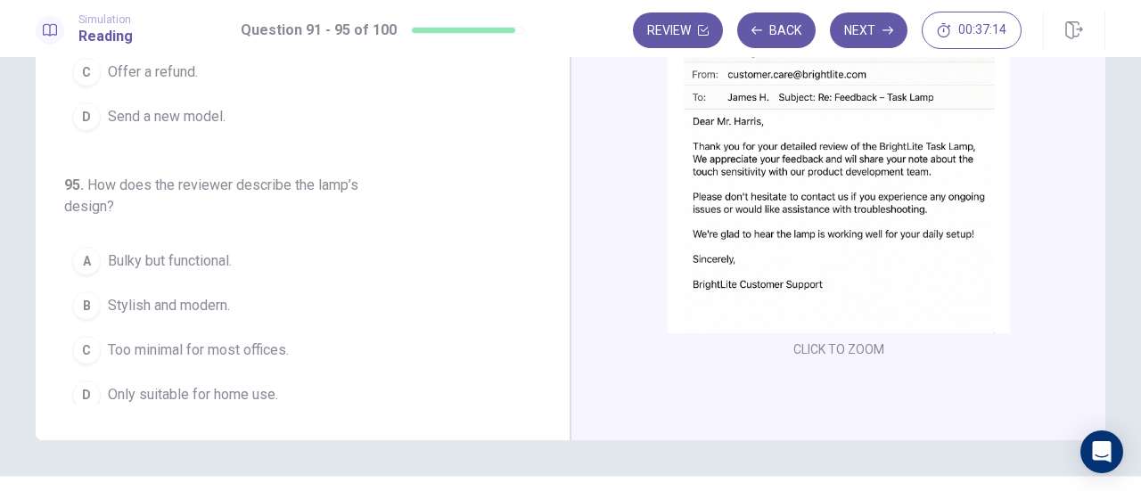
scroll to position [273, 0]
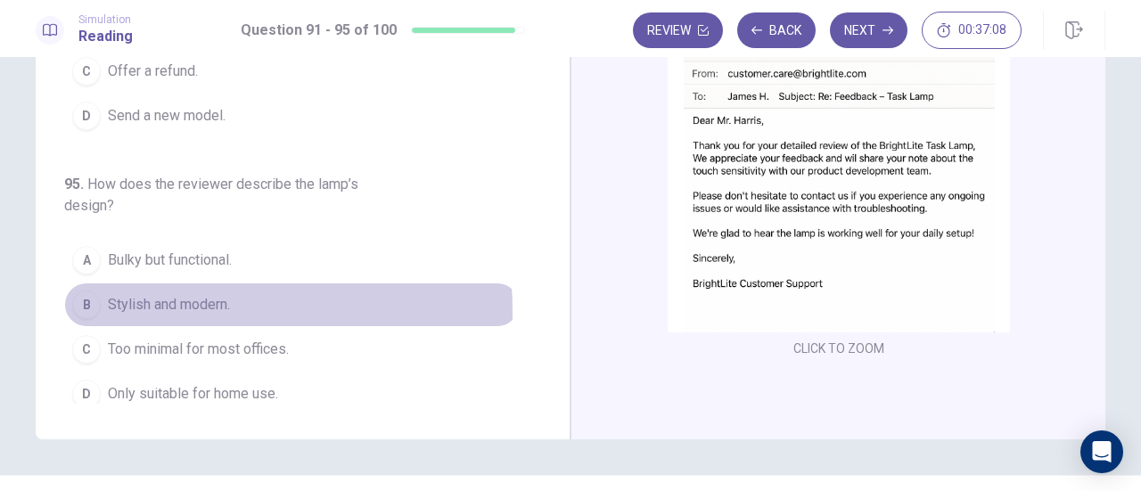
click at [80, 302] on div "B" at bounding box center [86, 305] width 29 height 29
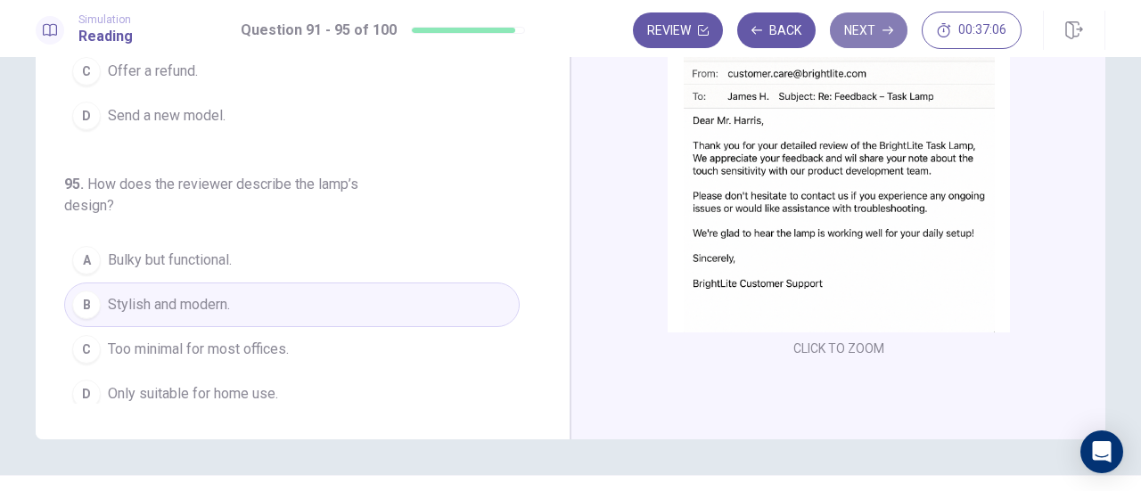
click at [862, 25] on button "Next" at bounding box center [869, 30] width 78 height 36
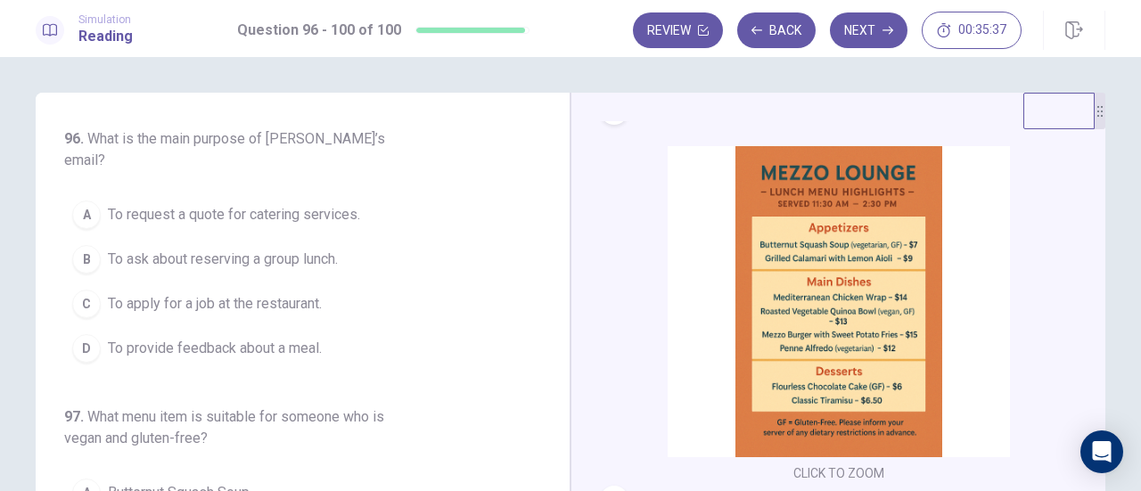
scroll to position [422, 0]
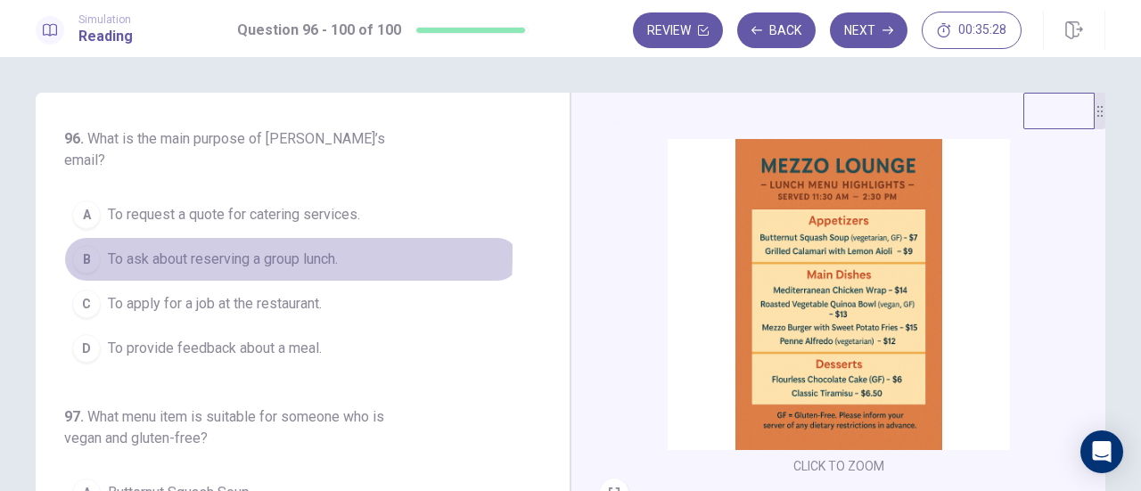
click at [74, 245] on div "B" at bounding box center [86, 259] width 29 height 29
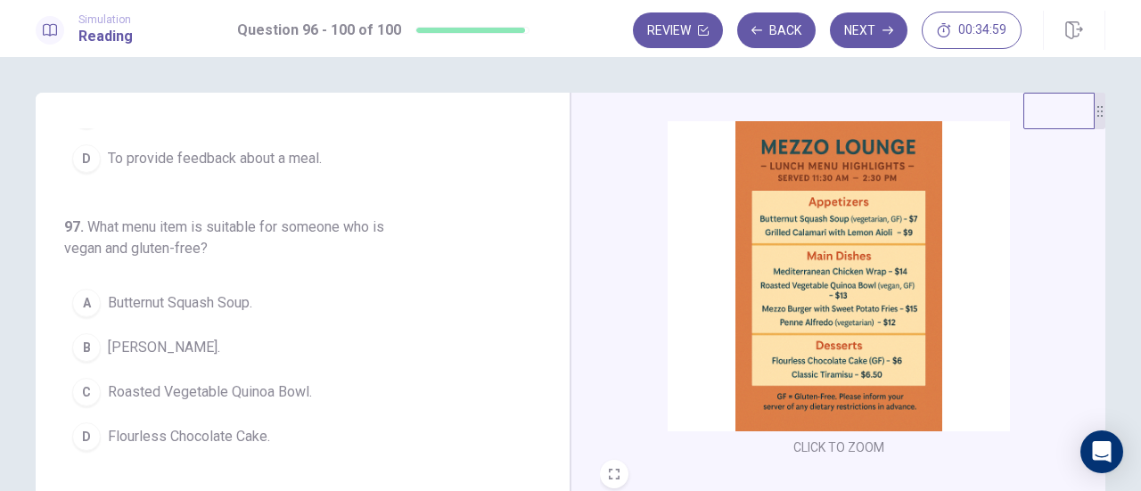
scroll to position [439, 0]
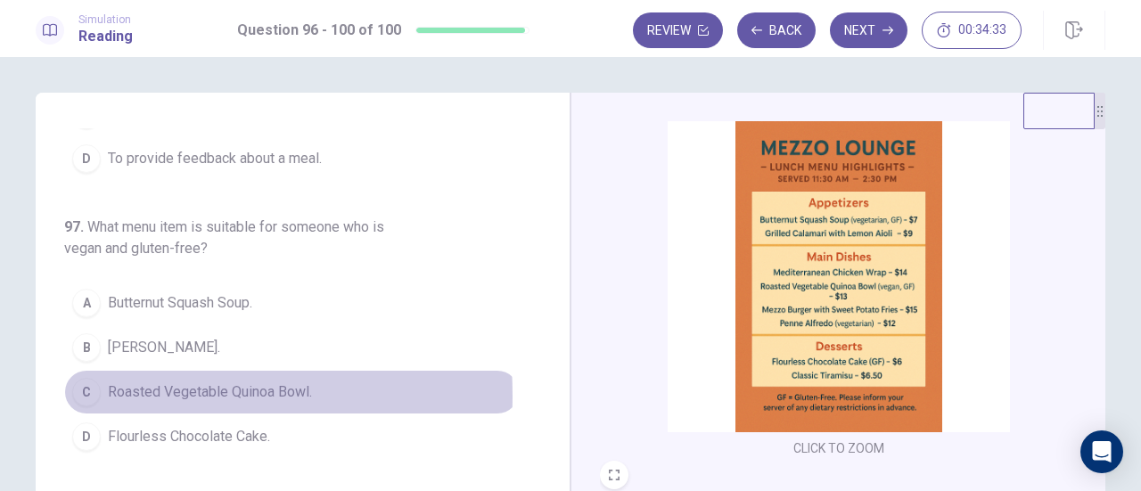
click at [83, 378] on div "C" at bounding box center [86, 392] width 29 height 29
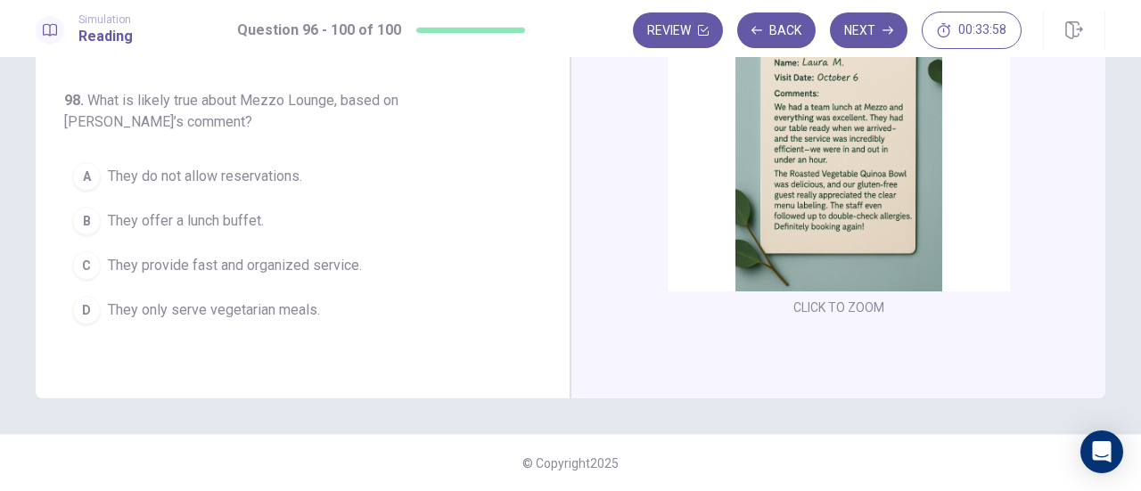
scroll to position [282, 0]
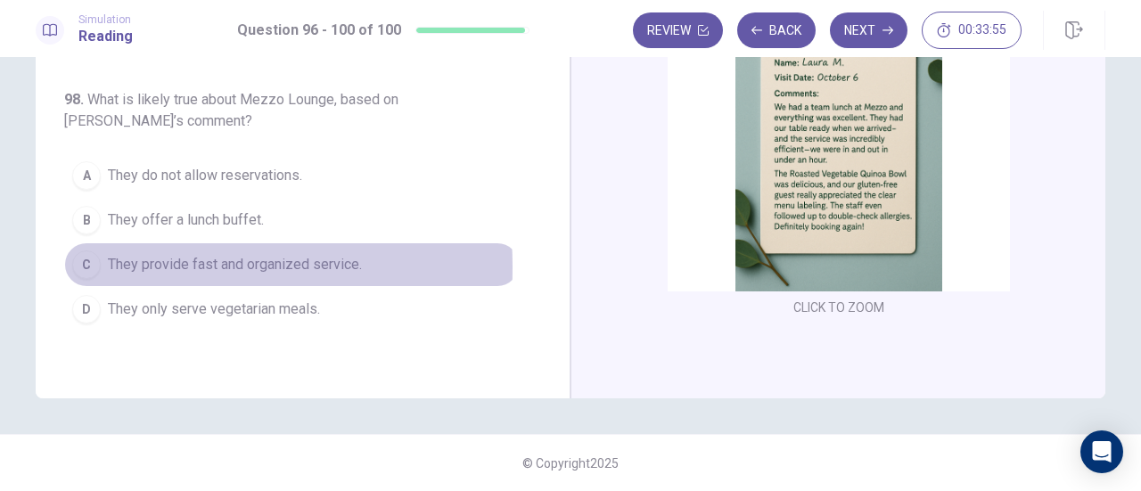
click at [82, 250] on div "C" at bounding box center [86, 264] width 29 height 29
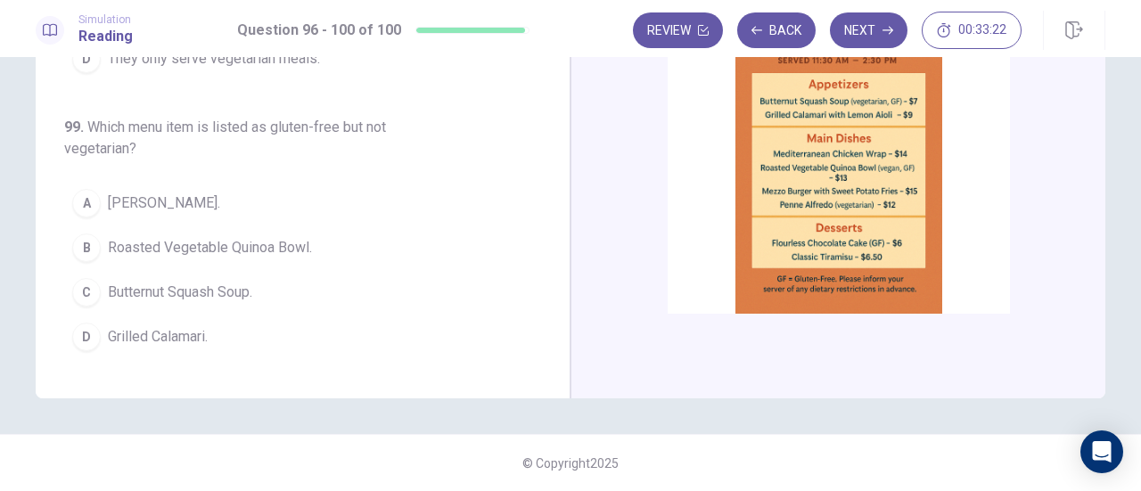
scroll to position [534, 0]
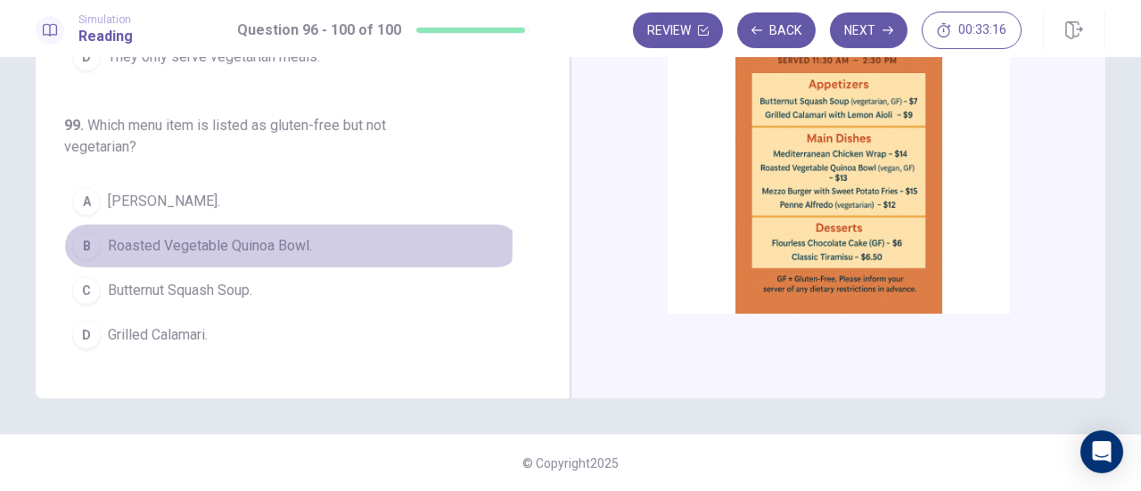
click at [93, 232] on div "B" at bounding box center [86, 246] width 29 height 29
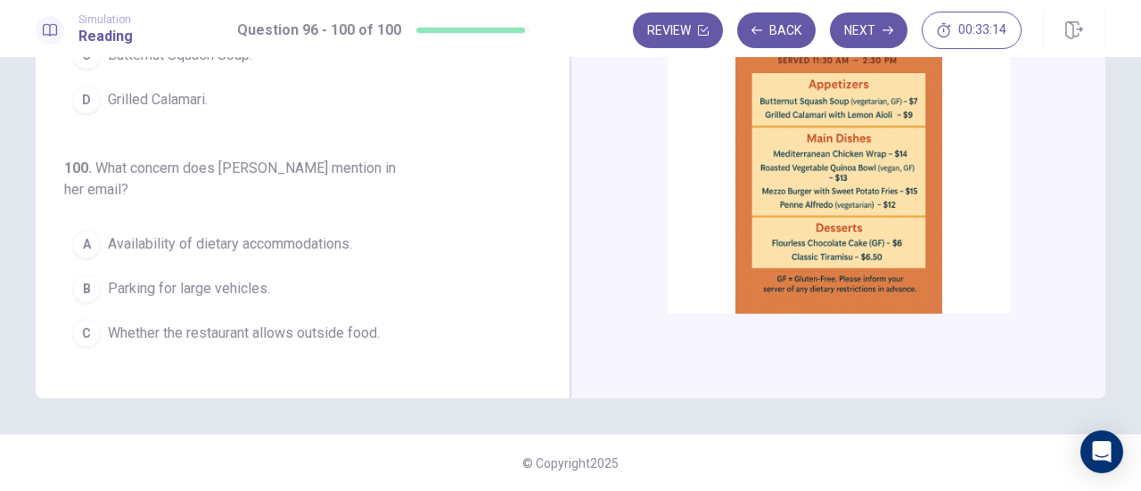
scroll to position [773, 0]
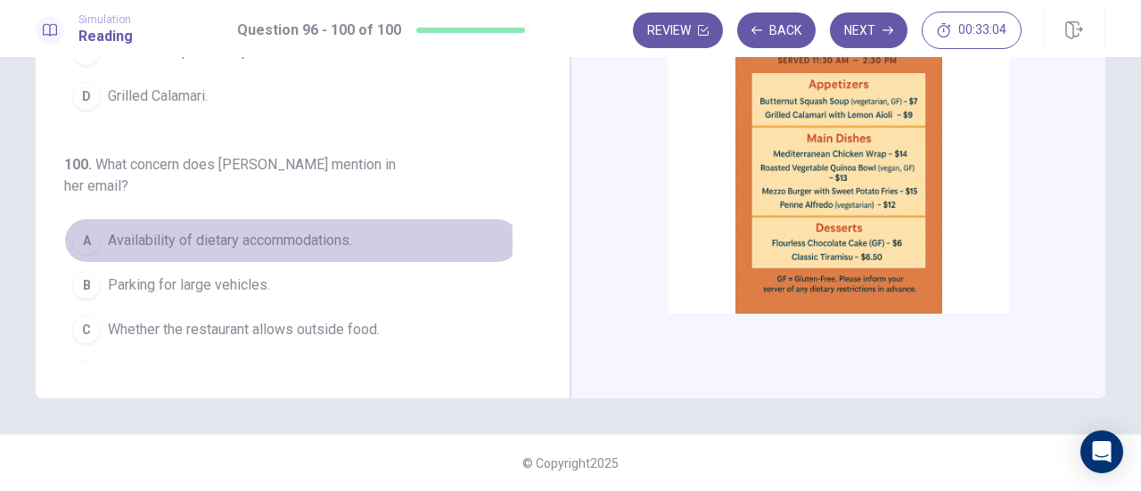
click at [82, 226] on div "A" at bounding box center [86, 240] width 29 height 29
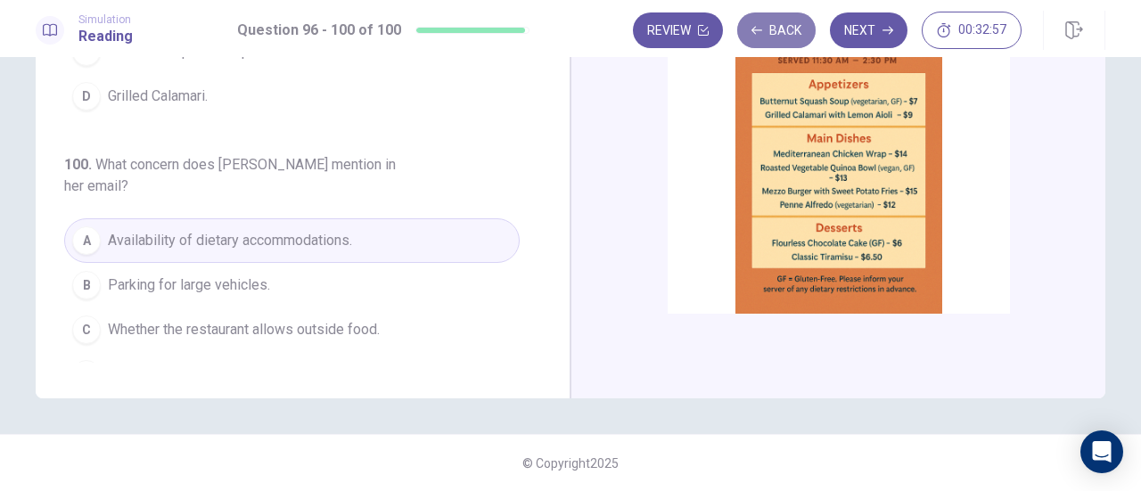
click at [787, 28] on button "Back" at bounding box center [776, 30] width 78 height 36
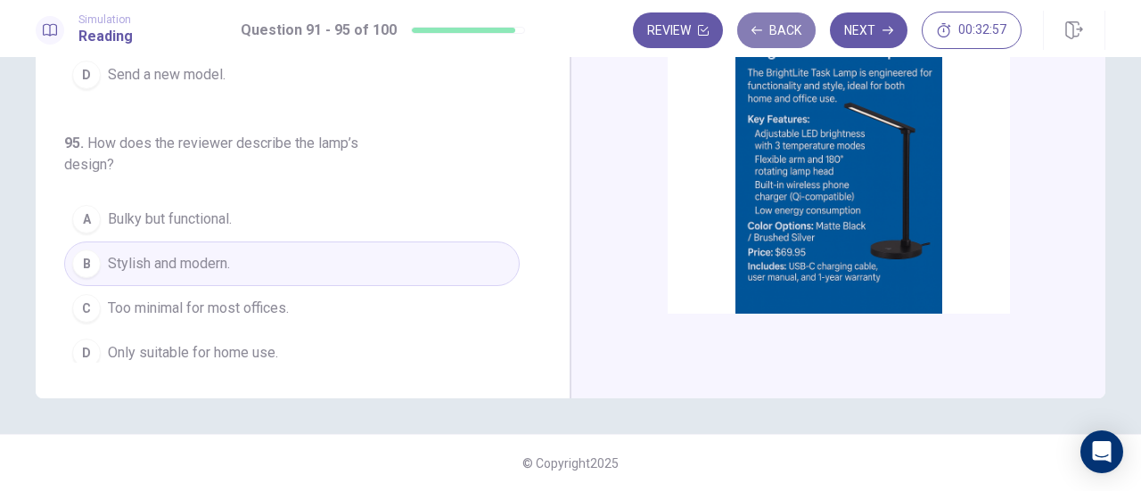
click at [787, 28] on button "Back" at bounding box center [776, 30] width 78 height 36
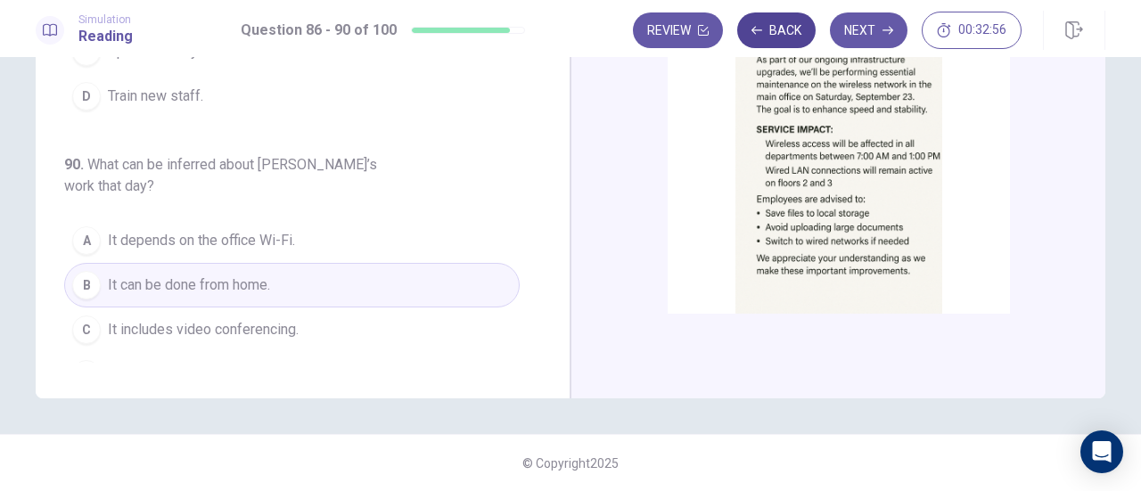
scroll to position [751, 0]
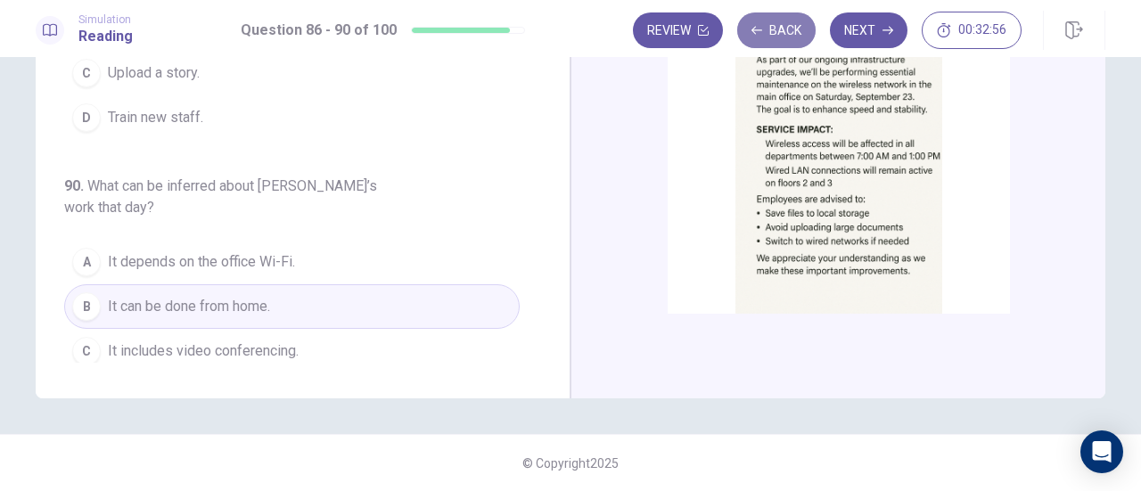
click at [787, 28] on button "Back" at bounding box center [776, 30] width 78 height 36
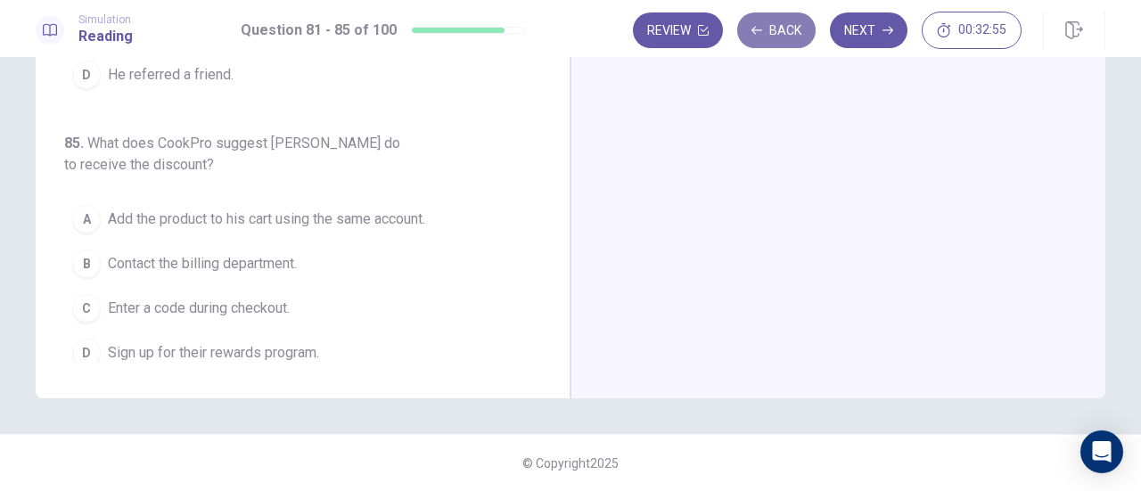
click at [787, 28] on button "Back" at bounding box center [776, 30] width 78 height 36
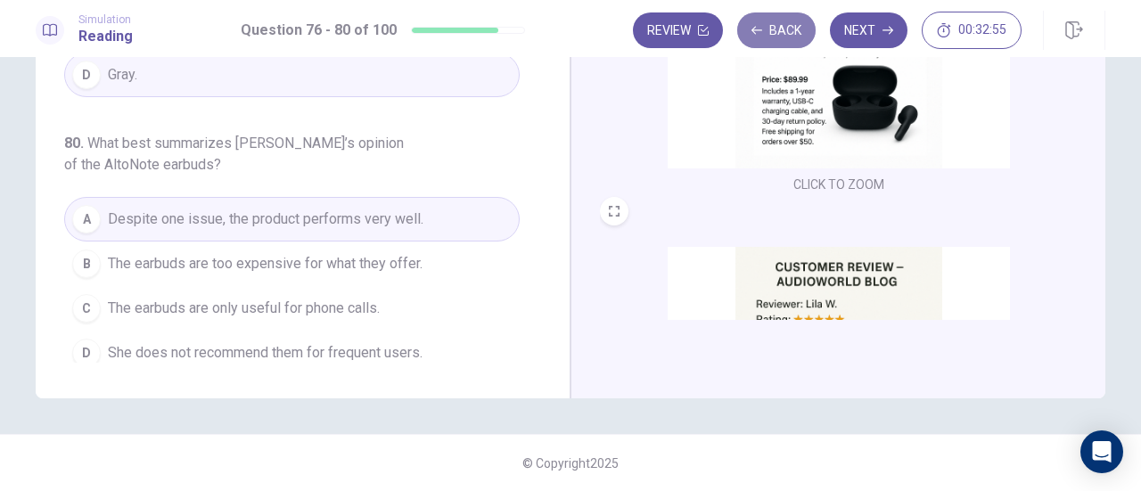
click at [787, 28] on button "Back" at bounding box center [776, 30] width 78 height 36
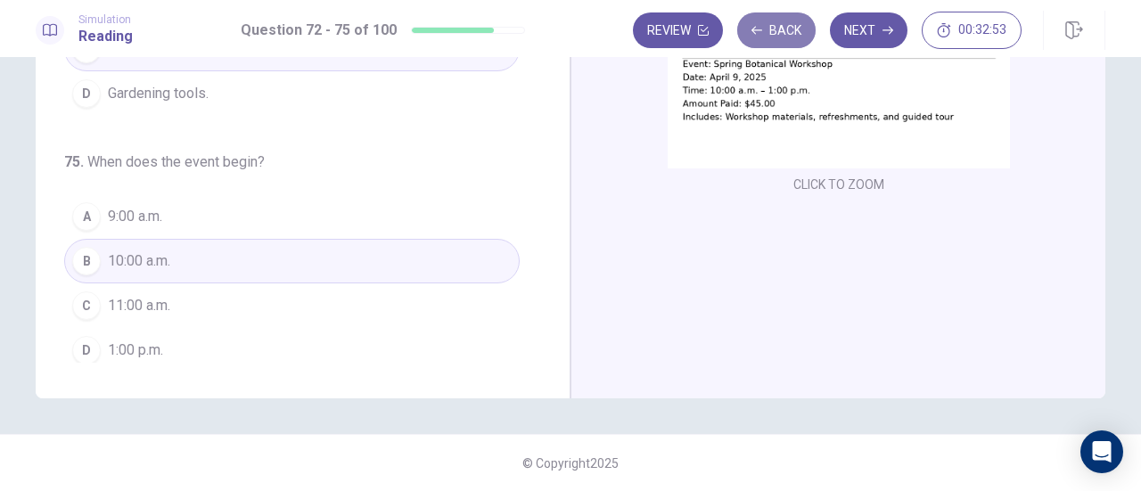
click at [792, 31] on button "Back" at bounding box center [776, 30] width 78 height 36
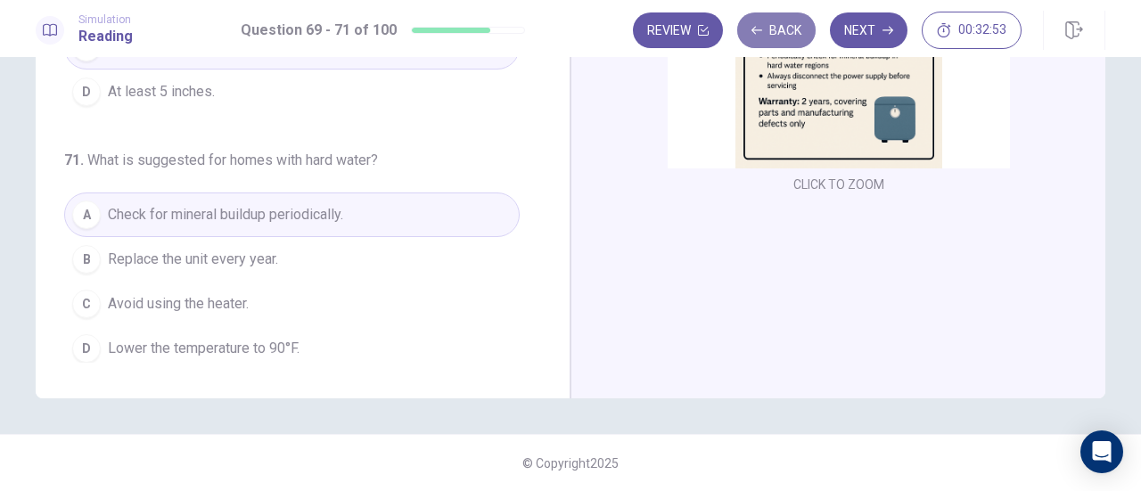
click at [792, 31] on button "Back" at bounding box center [776, 30] width 78 height 36
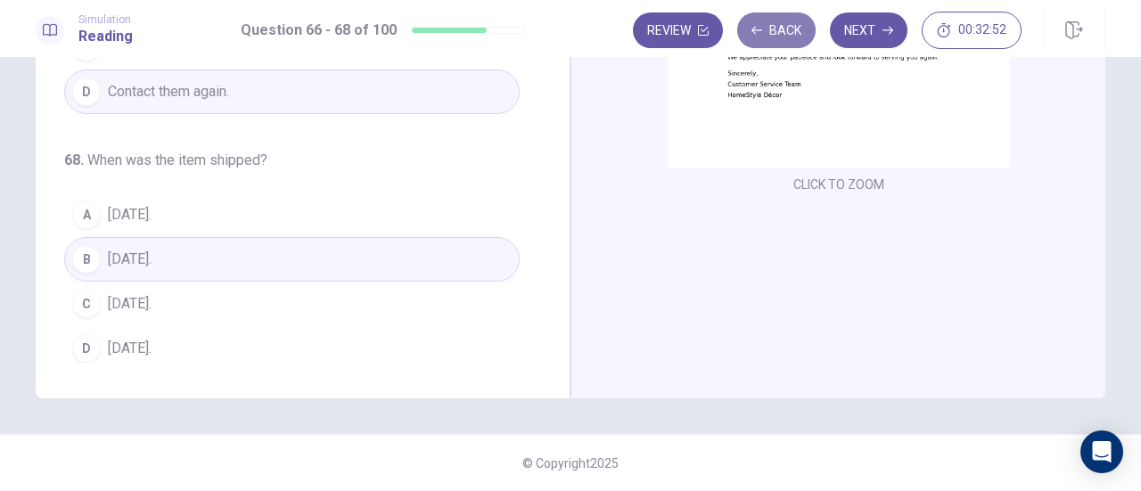
click at [792, 31] on button "Back" at bounding box center [776, 30] width 78 height 36
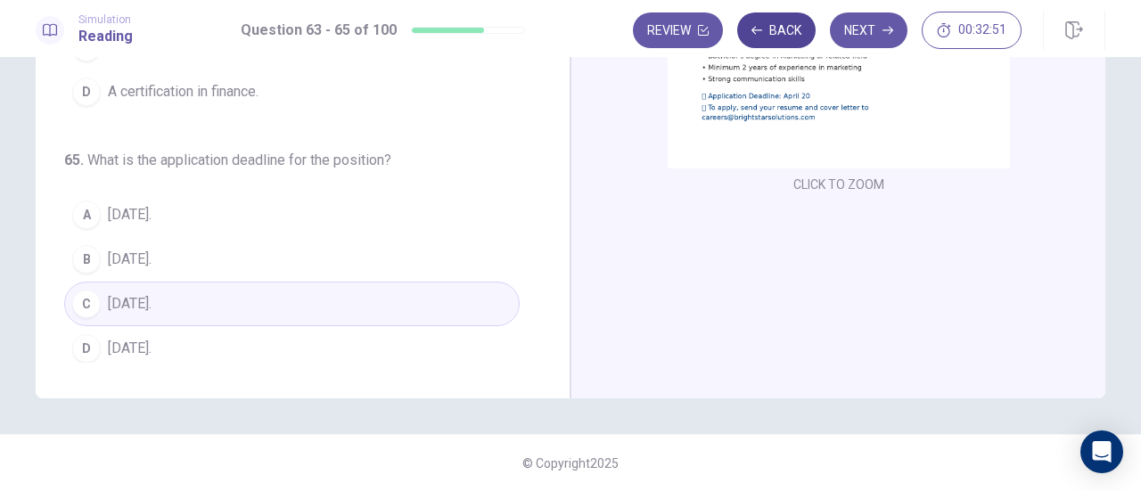
click at [792, 31] on button "Back" at bounding box center [776, 30] width 78 height 36
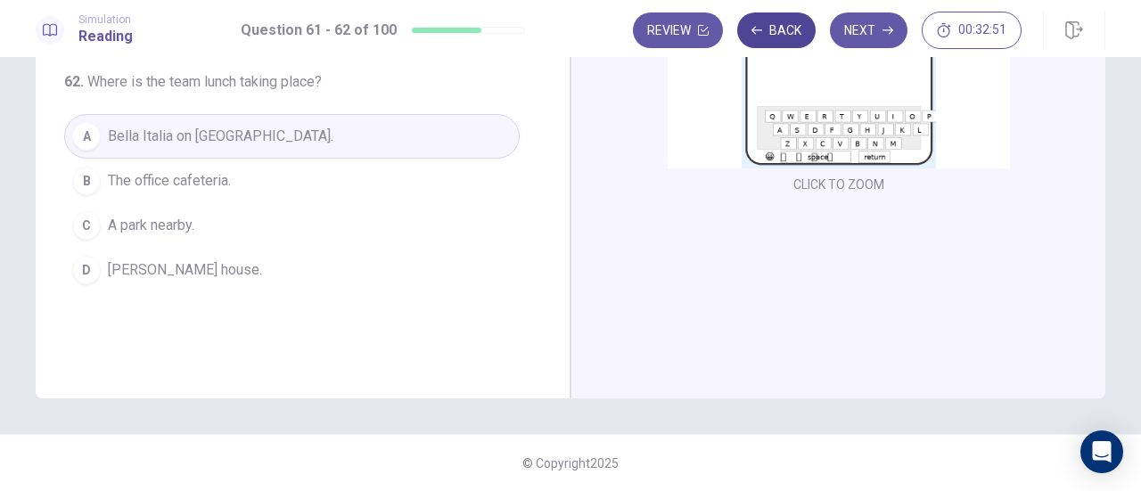
scroll to position [0, 0]
click at [792, 31] on button "Back" at bounding box center [776, 30] width 78 height 36
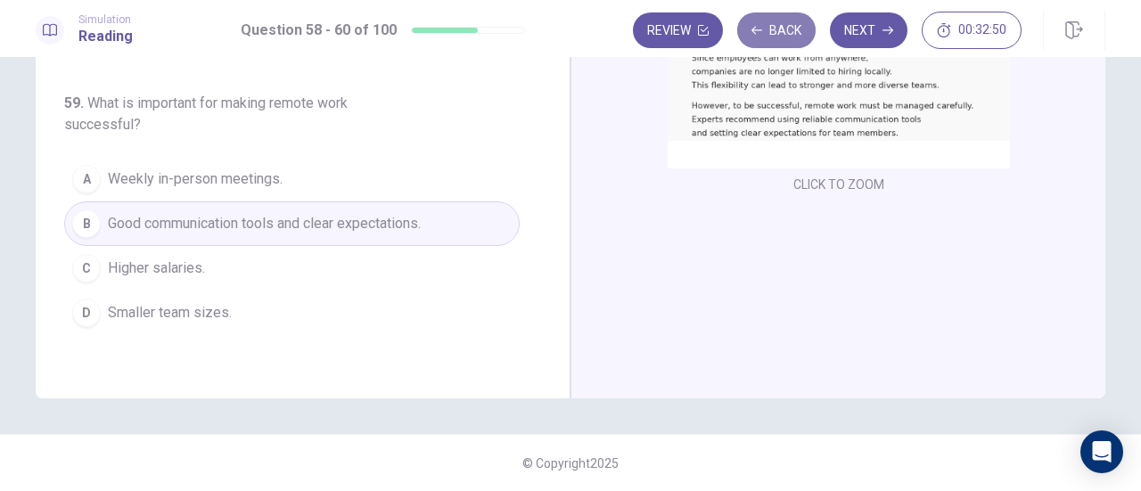
click at [792, 31] on button "Back" at bounding box center [776, 30] width 78 height 36
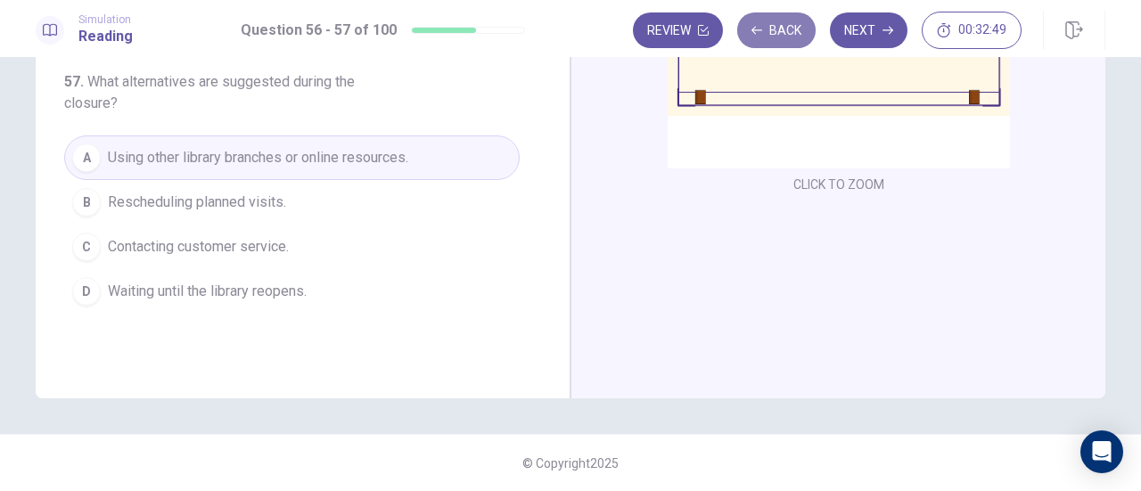
click at [792, 31] on button "Back" at bounding box center [776, 30] width 78 height 36
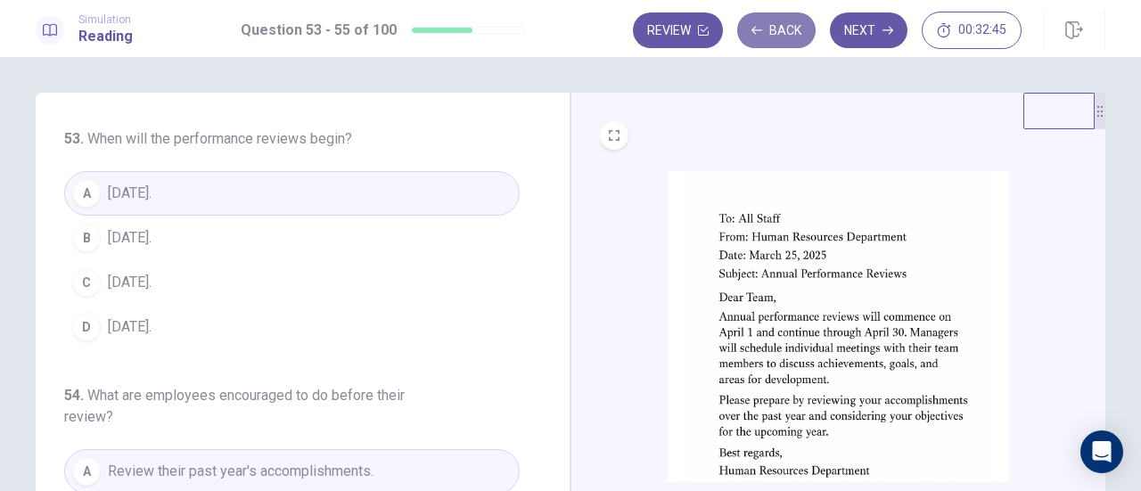
click at [788, 31] on button "Back" at bounding box center [776, 30] width 78 height 36
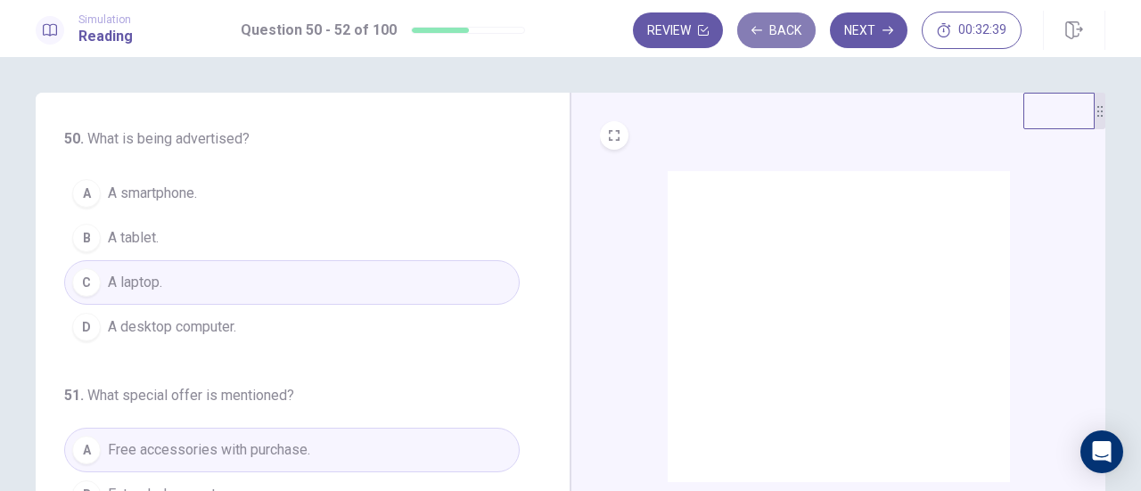
click at [786, 37] on button "Back" at bounding box center [776, 30] width 78 height 36
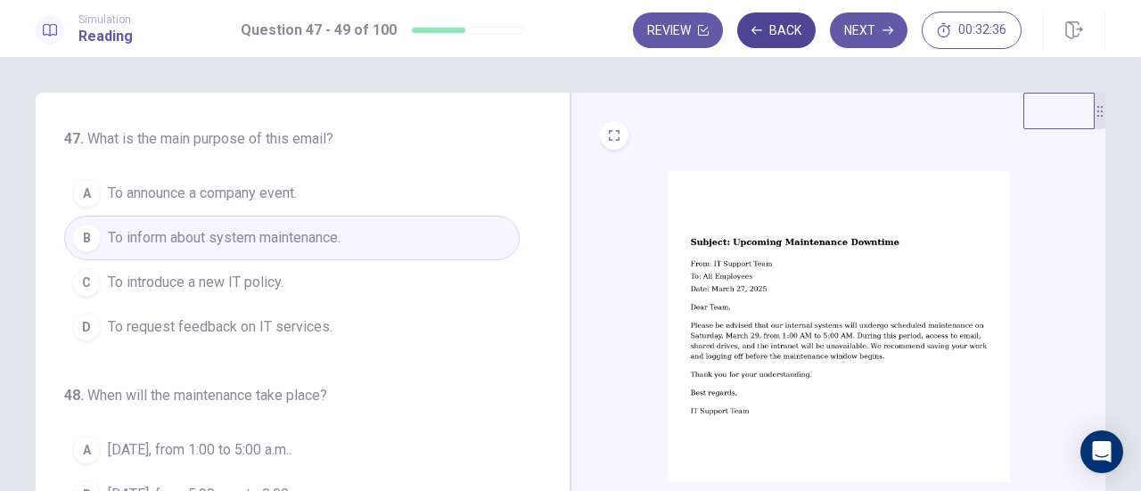
click at [782, 28] on button "Back" at bounding box center [776, 30] width 78 height 36
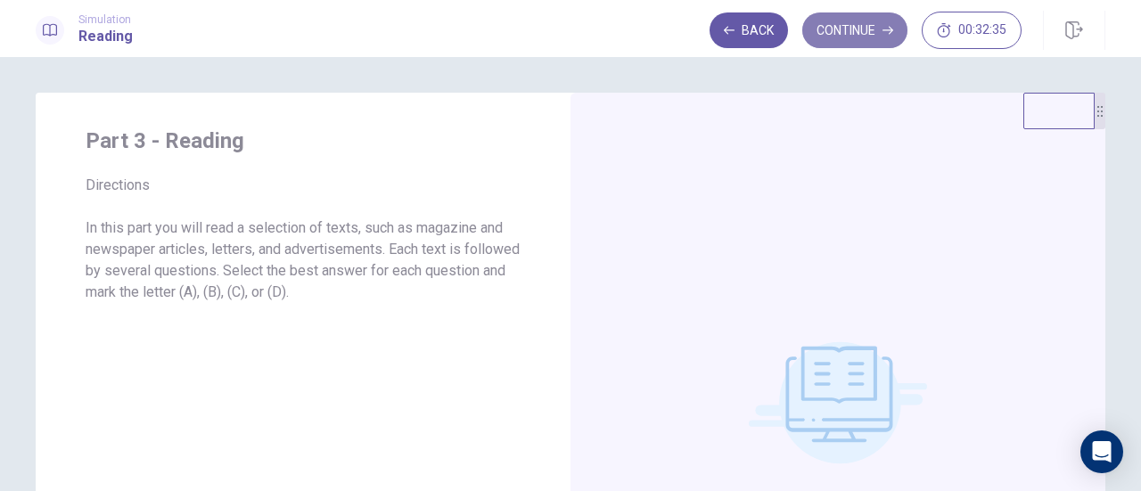
click at [855, 28] on button "Continue" at bounding box center [854, 30] width 105 height 36
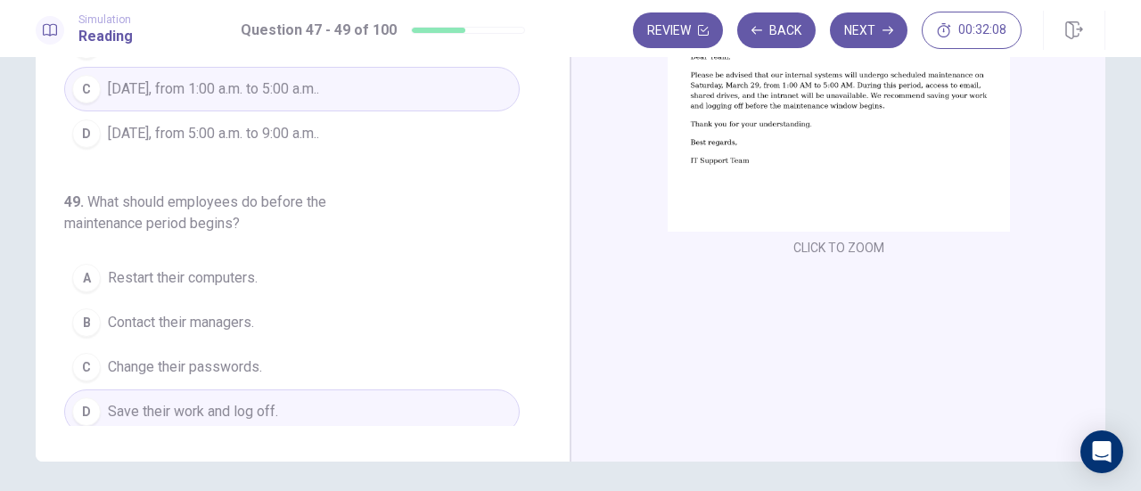
scroll to position [251, 0]
click at [868, 40] on button "Next" at bounding box center [869, 30] width 78 height 36
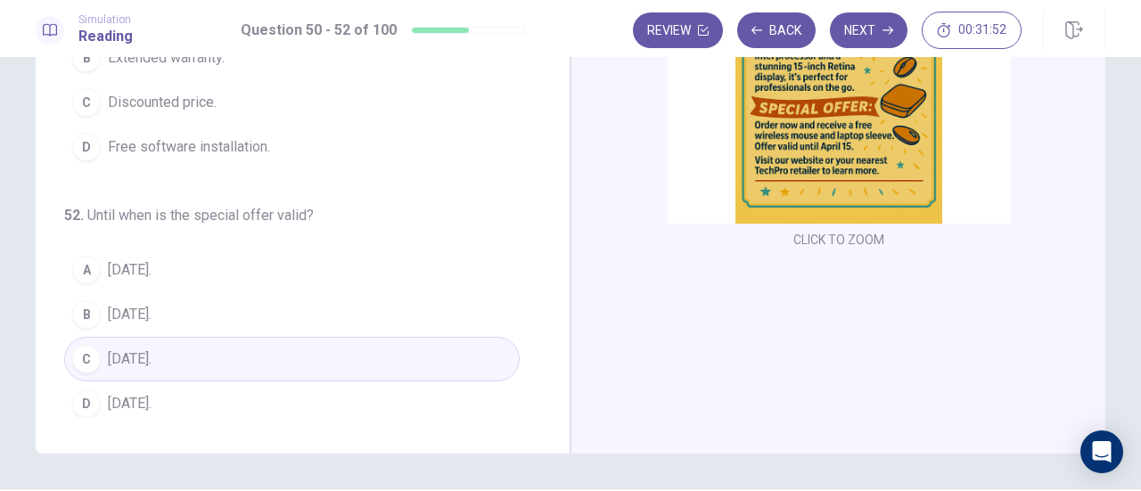
scroll to position [264, 0]
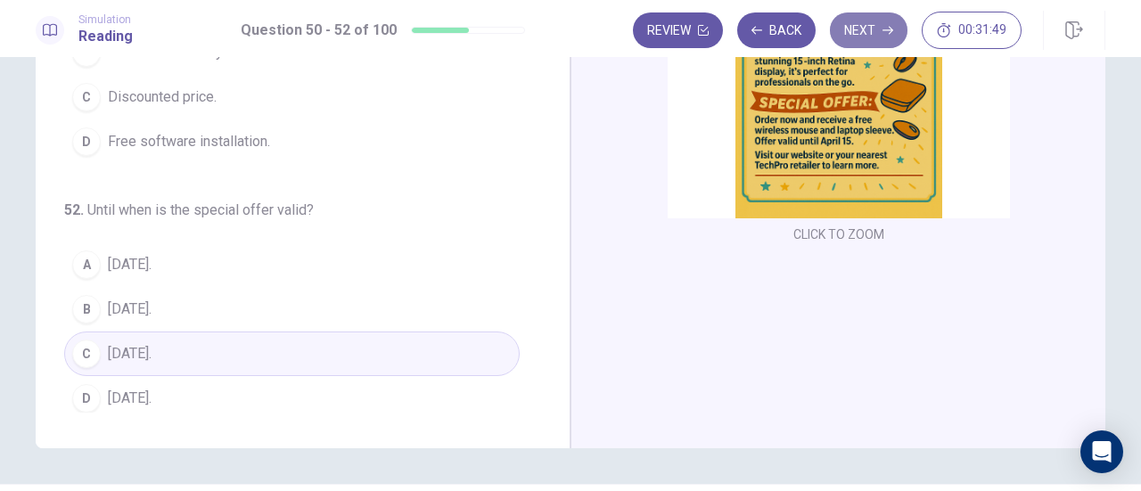
click at [868, 15] on button "Next" at bounding box center [869, 30] width 78 height 36
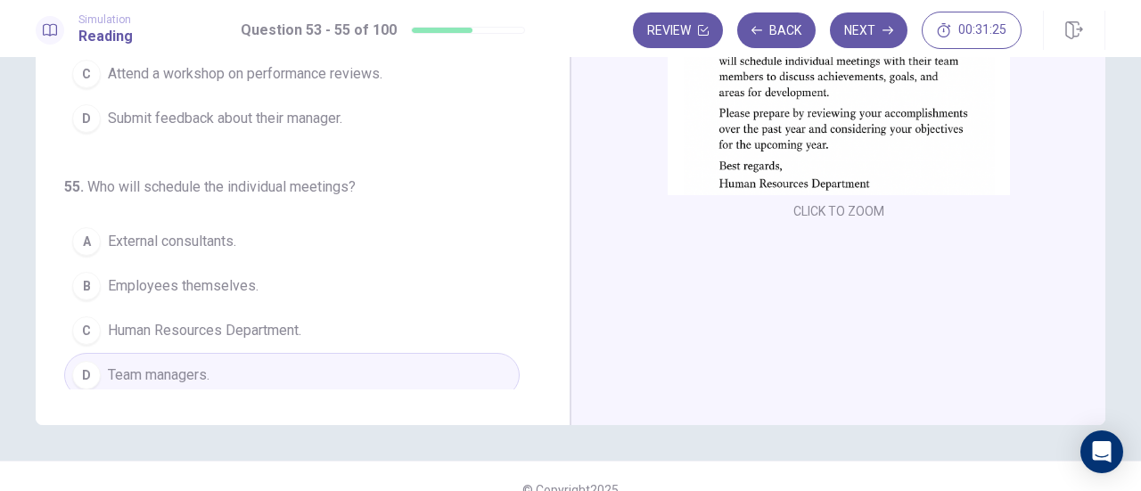
scroll to position [314, 0]
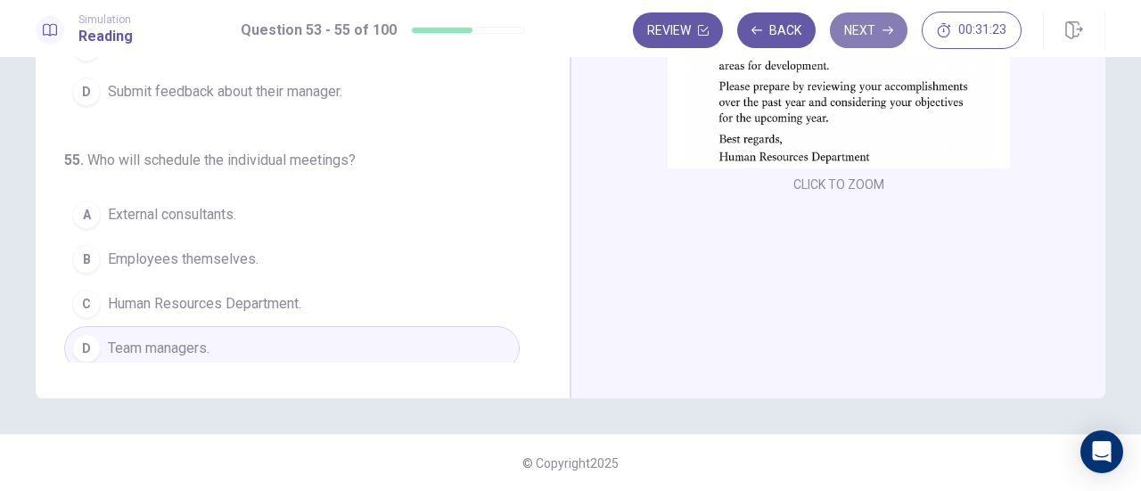
click at [881, 33] on button "Next" at bounding box center [869, 30] width 78 height 36
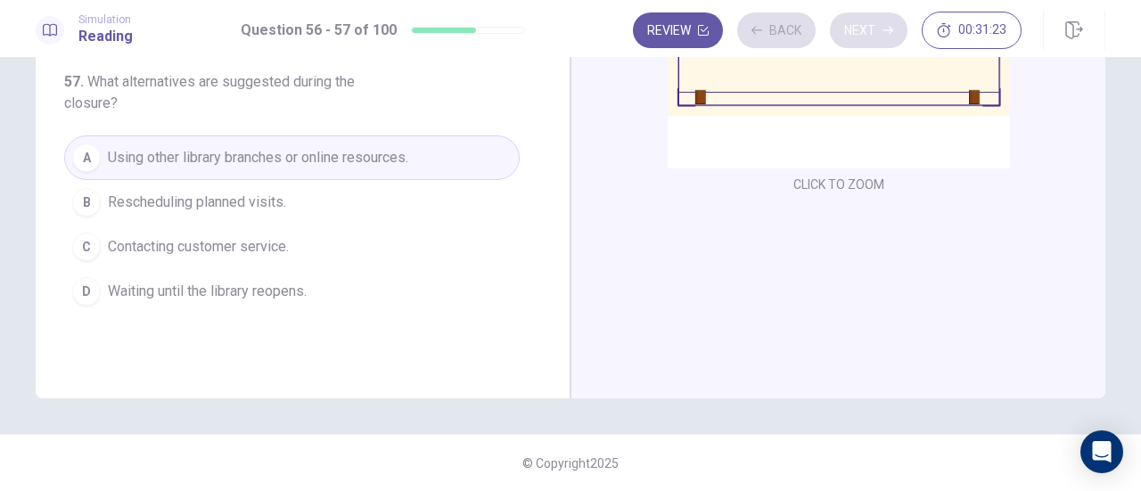
scroll to position [0, 0]
click at [881, 33] on div "Review Back Next 00:31:22" at bounding box center [827, 30] width 389 height 37
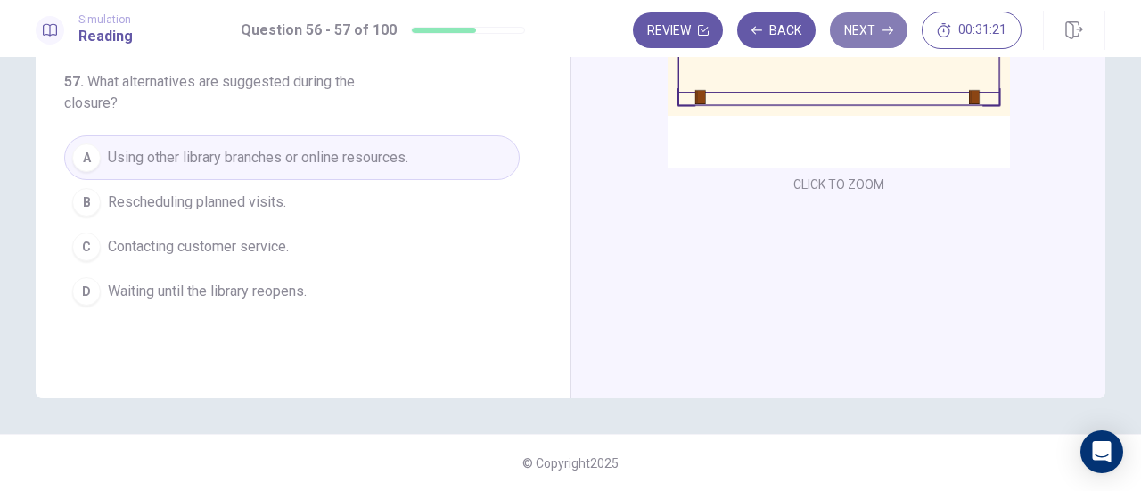
click at [881, 33] on button "Next" at bounding box center [869, 30] width 78 height 36
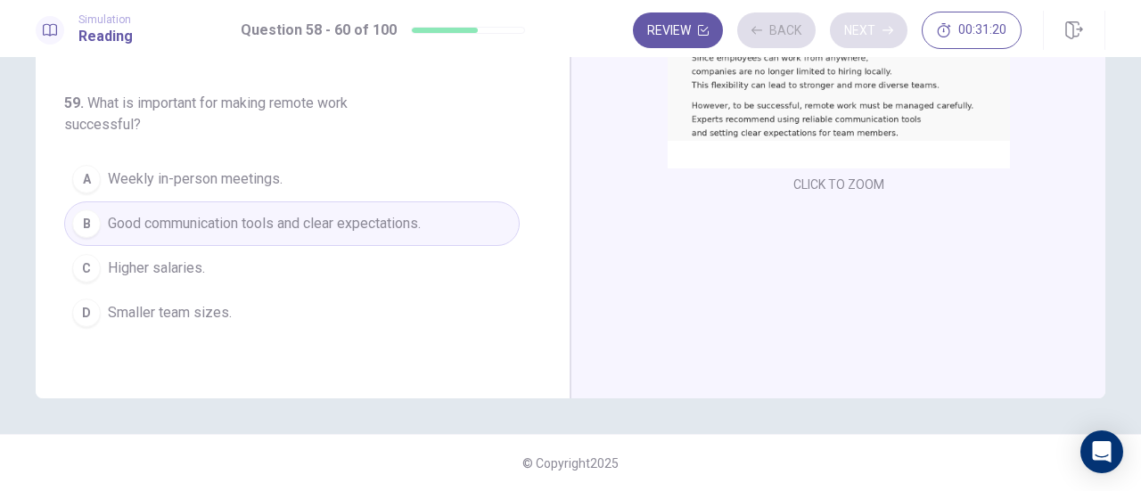
click at [881, 33] on div "Review Back Next 00:31:20" at bounding box center [827, 30] width 389 height 37
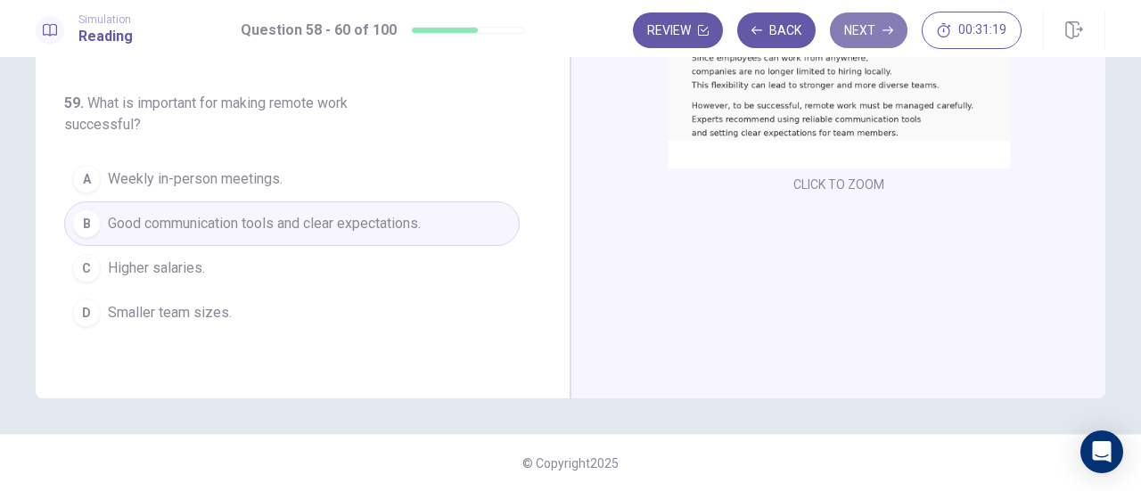
click at [881, 33] on button "Next" at bounding box center [869, 30] width 78 height 36
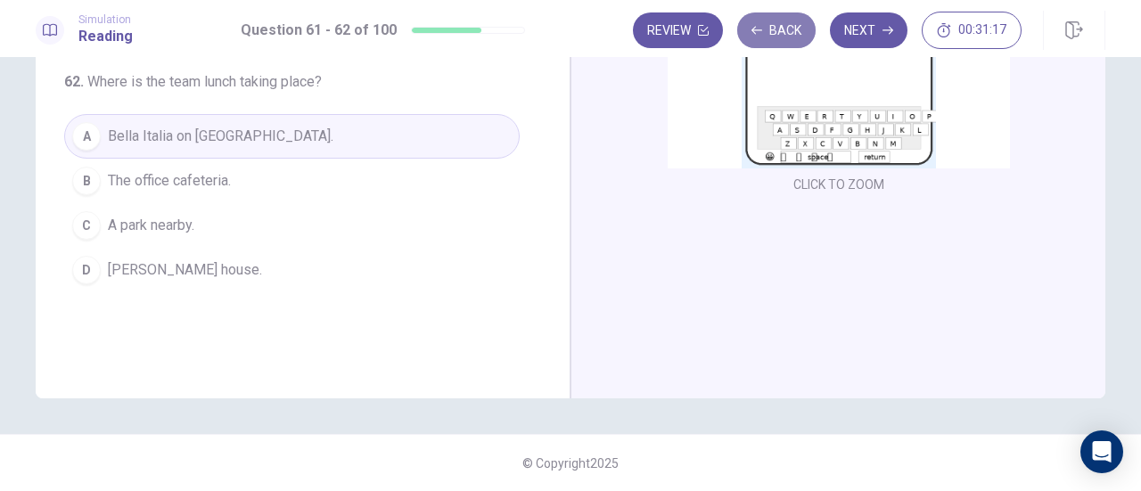
click at [786, 37] on button "Back" at bounding box center [776, 30] width 78 height 36
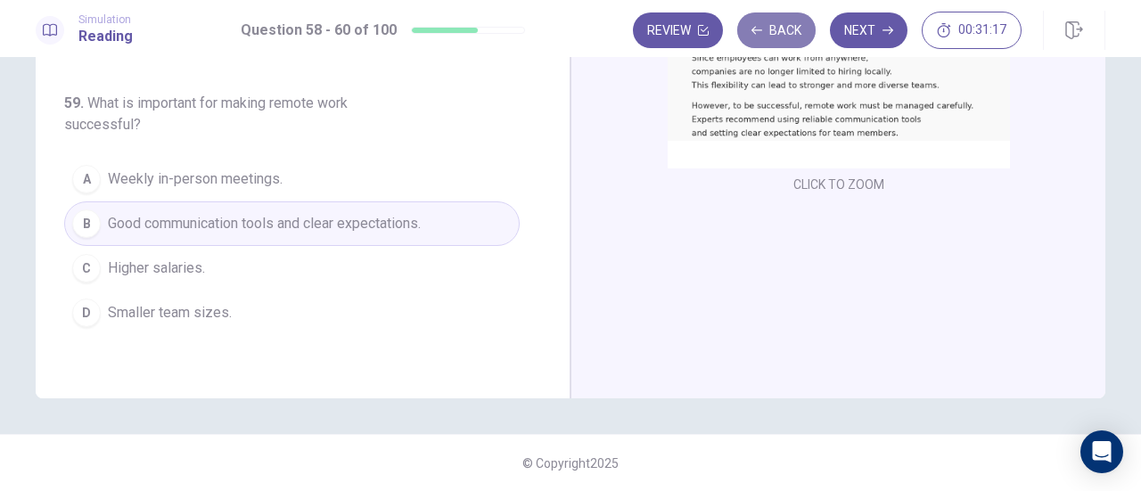
click at [786, 37] on button "Back" at bounding box center [776, 30] width 78 height 36
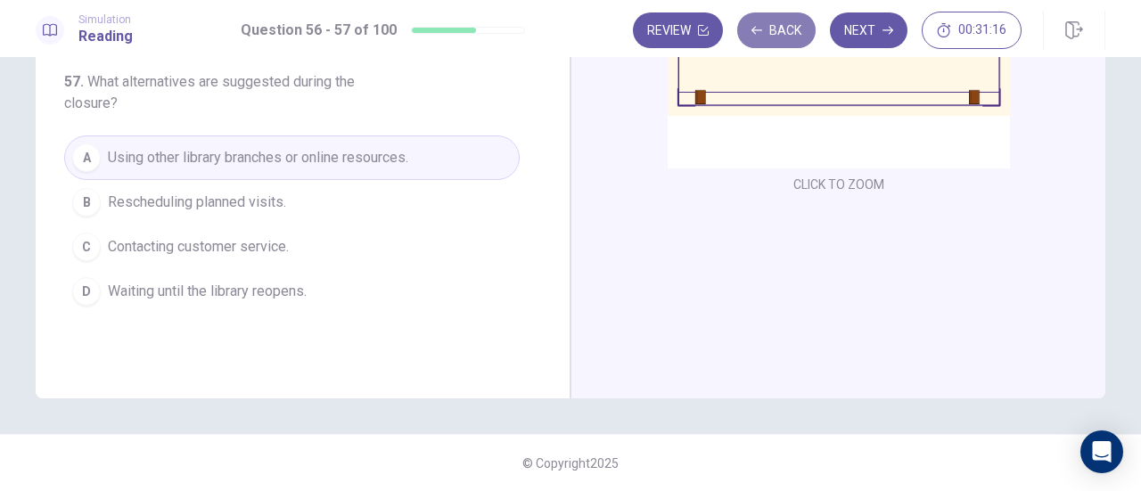
click at [786, 37] on button "Back" at bounding box center [776, 30] width 78 height 36
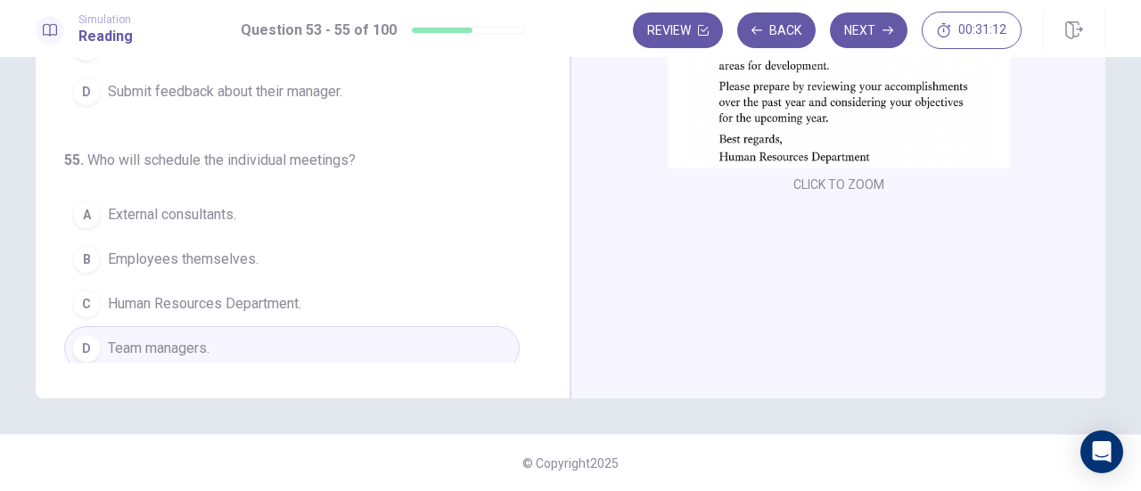
scroll to position [105, 0]
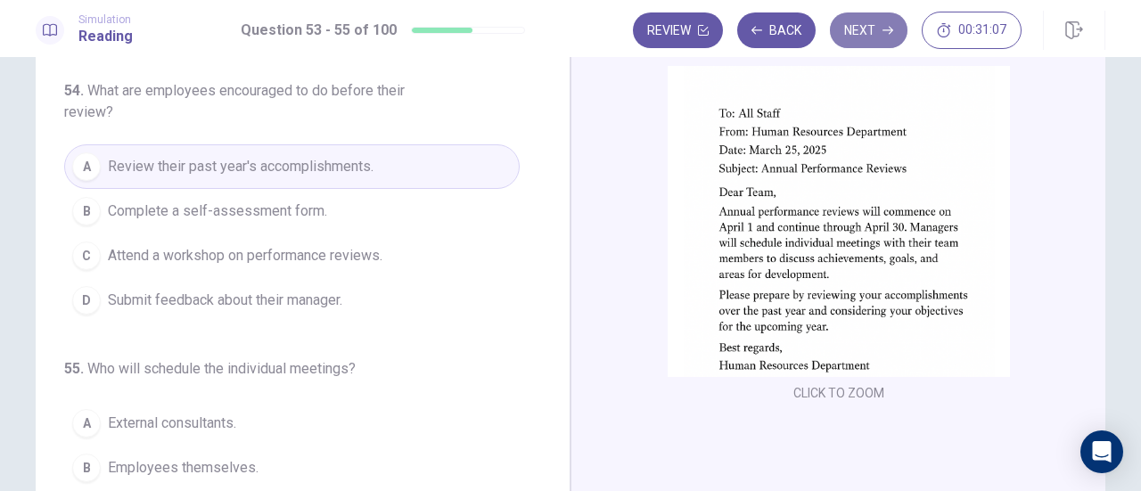
click at [891, 28] on icon "button" at bounding box center [887, 30] width 11 height 11
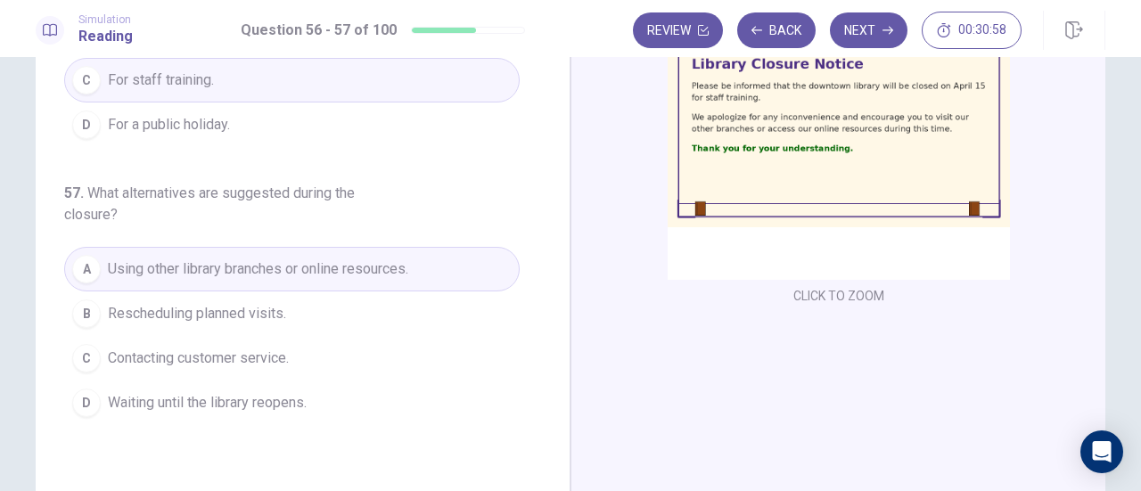
scroll to position [225, 0]
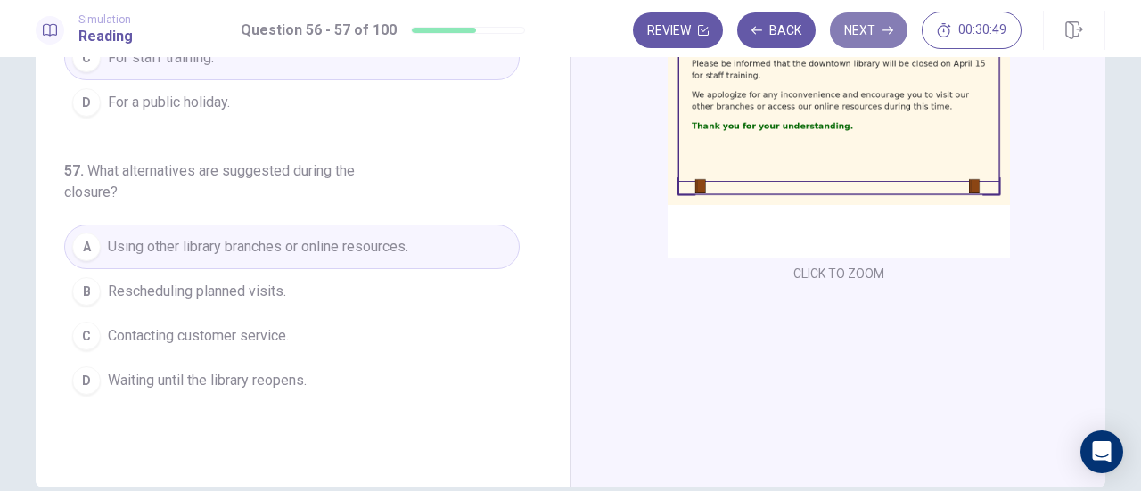
click at [878, 26] on button "Next" at bounding box center [869, 30] width 78 height 36
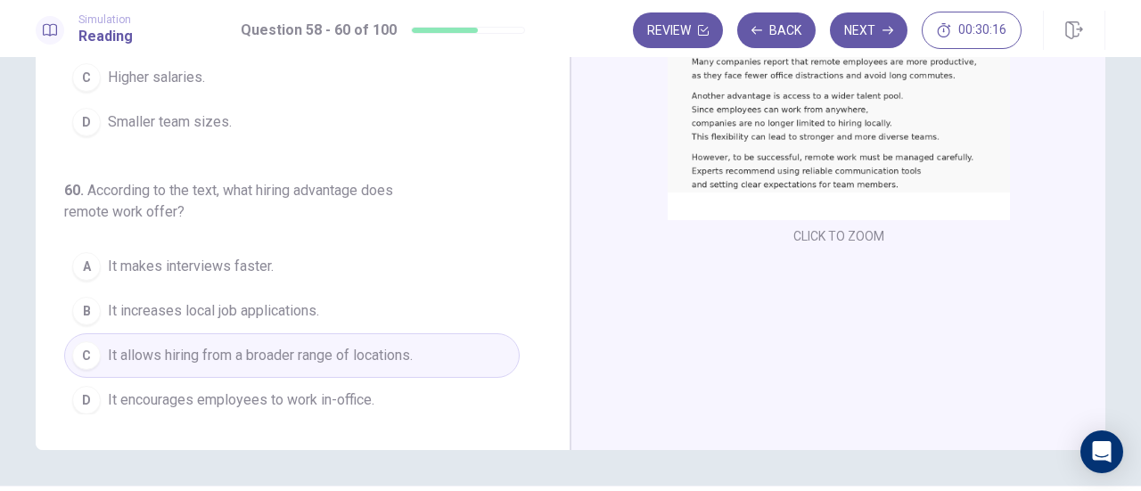
scroll to position [263, 0]
click at [868, 29] on button "Next" at bounding box center [869, 30] width 78 height 36
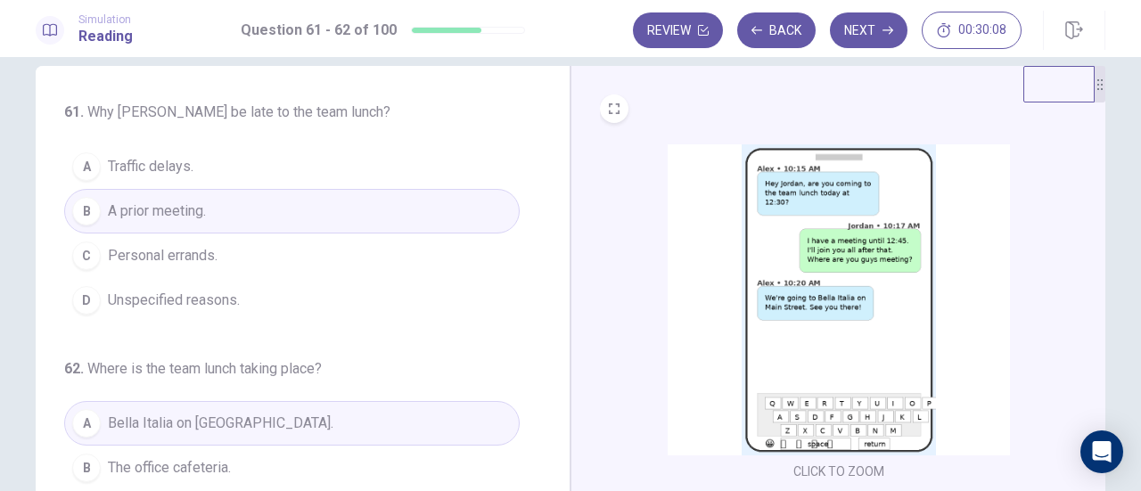
scroll to position [0, 0]
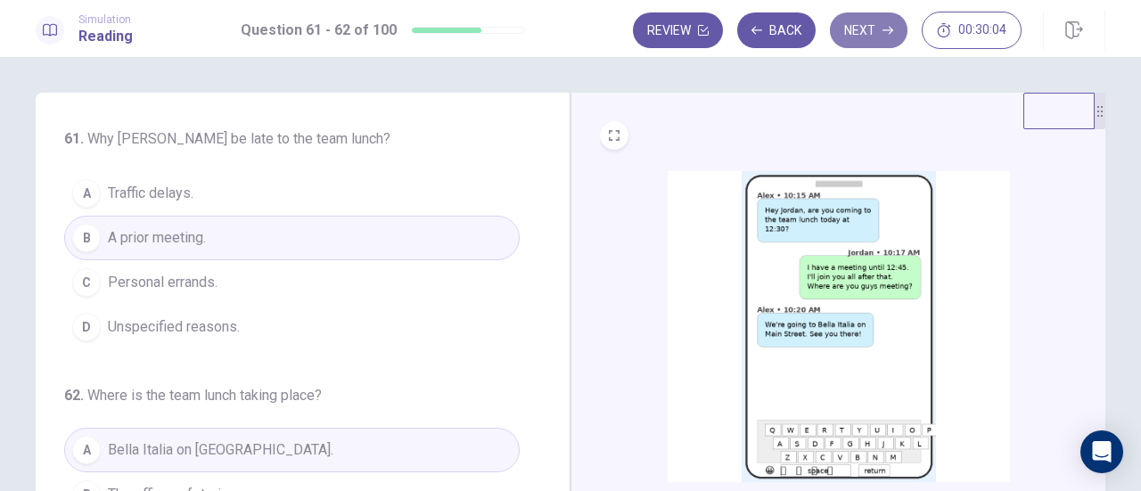
click at [868, 24] on button "Next" at bounding box center [869, 30] width 78 height 36
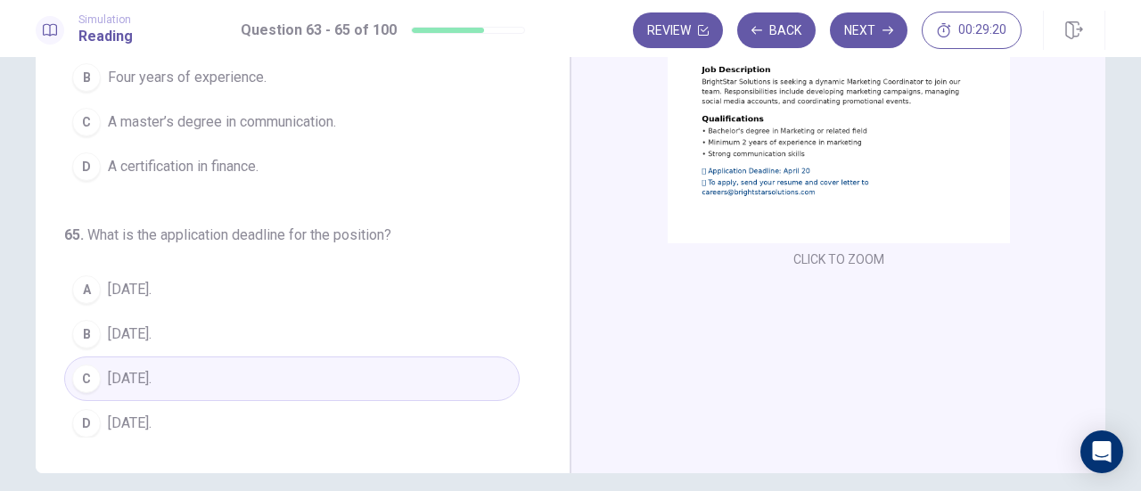
scroll to position [236, 0]
click at [870, 43] on button "Next" at bounding box center [869, 30] width 78 height 36
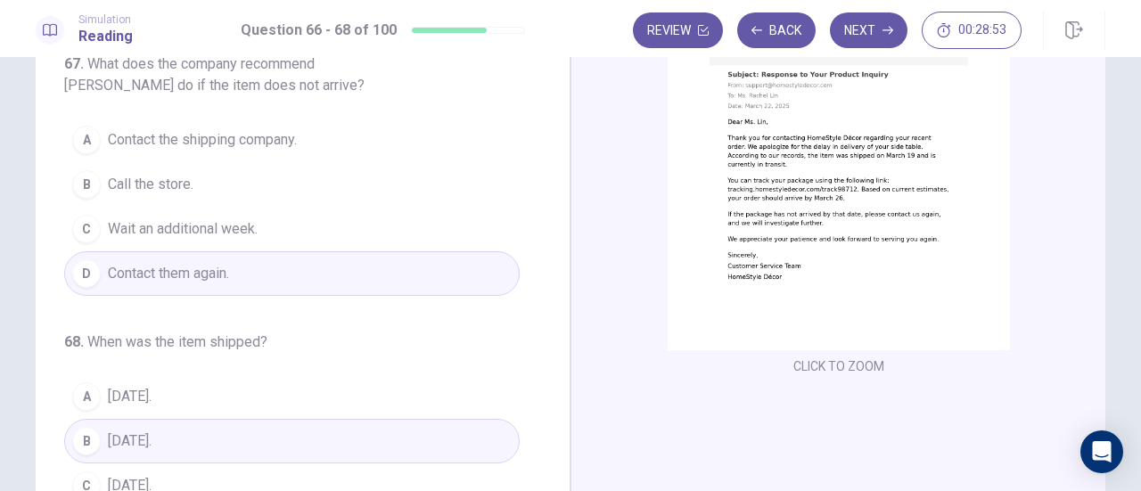
scroll to position [124, 0]
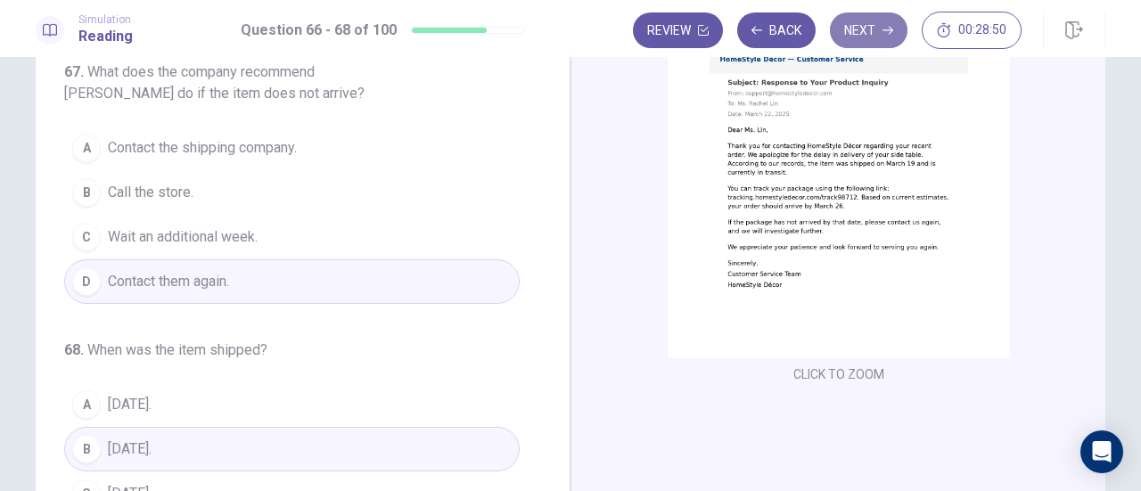
click at [876, 31] on button "Next" at bounding box center [869, 30] width 78 height 36
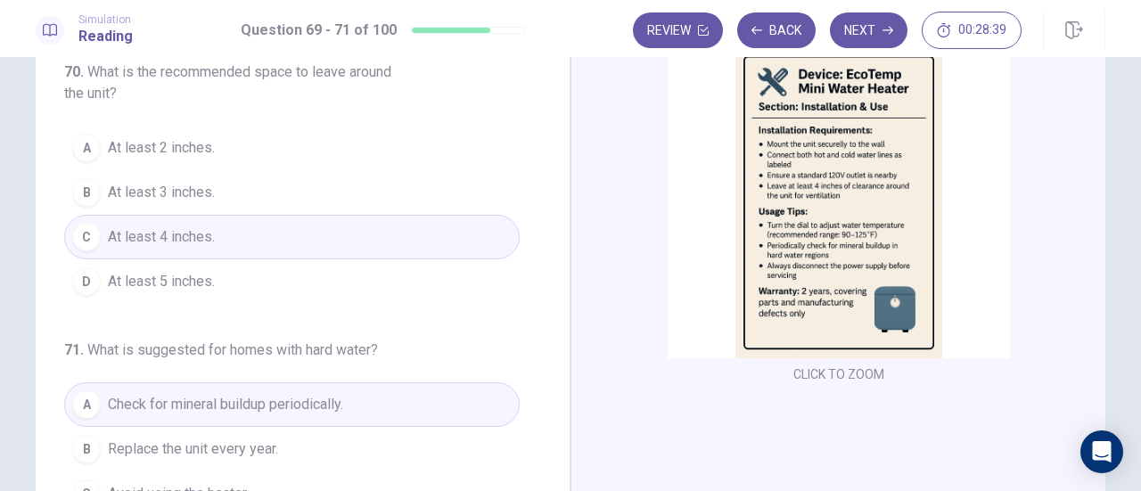
scroll to position [0, 0]
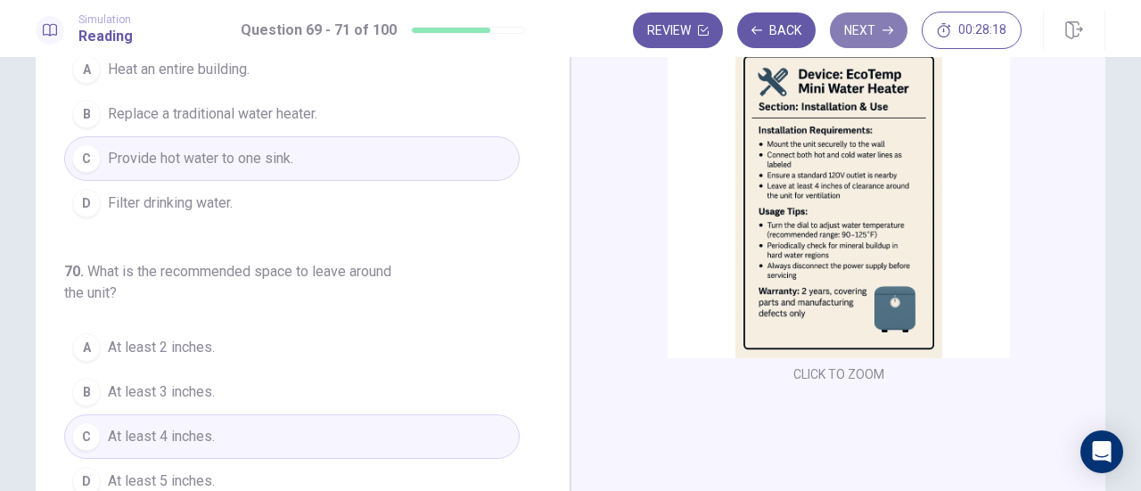
click at [866, 44] on button "Next" at bounding box center [869, 30] width 78 height 36
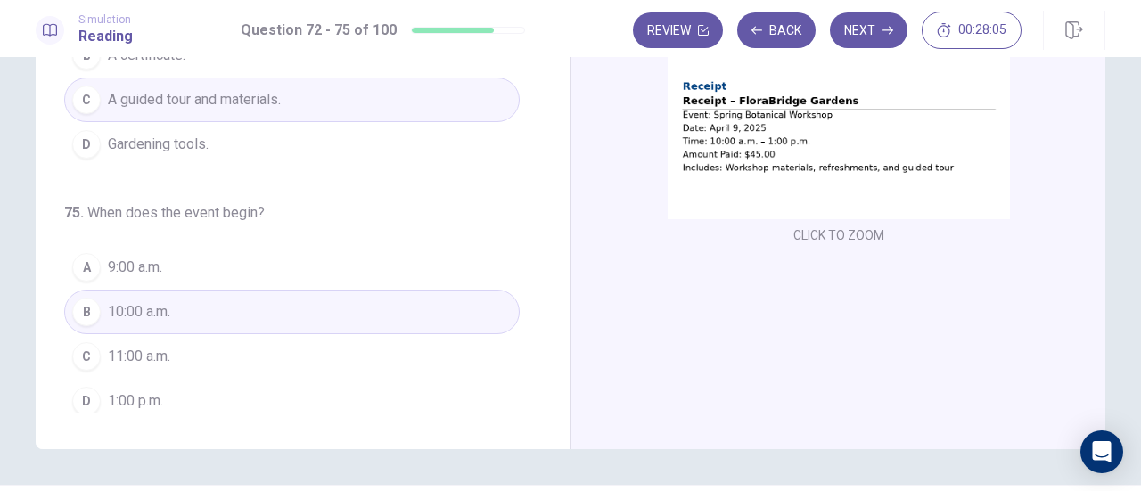
scroll to position [266, 0]
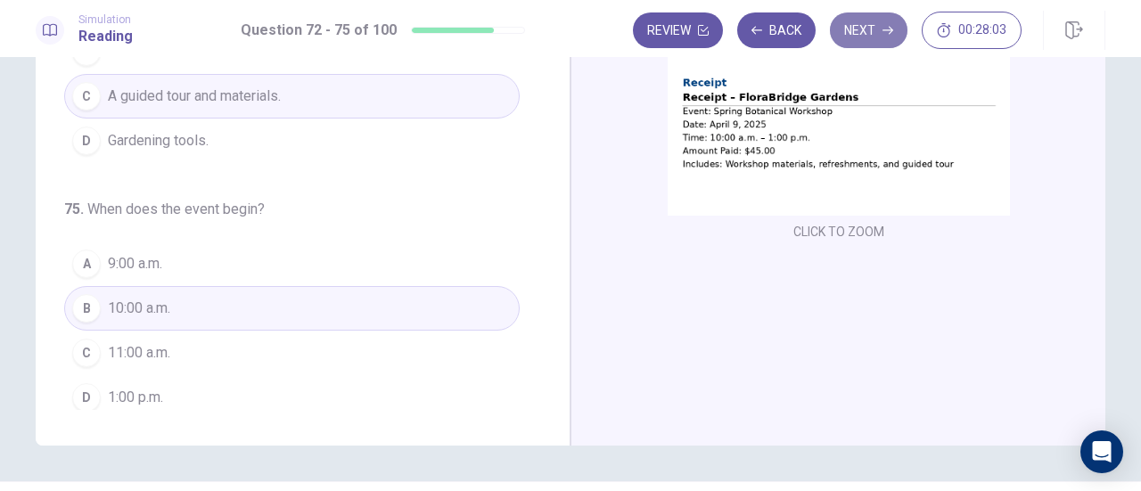
click at [862, 22] on button "Next" at bounding box center [869, 30] width 78 height 36
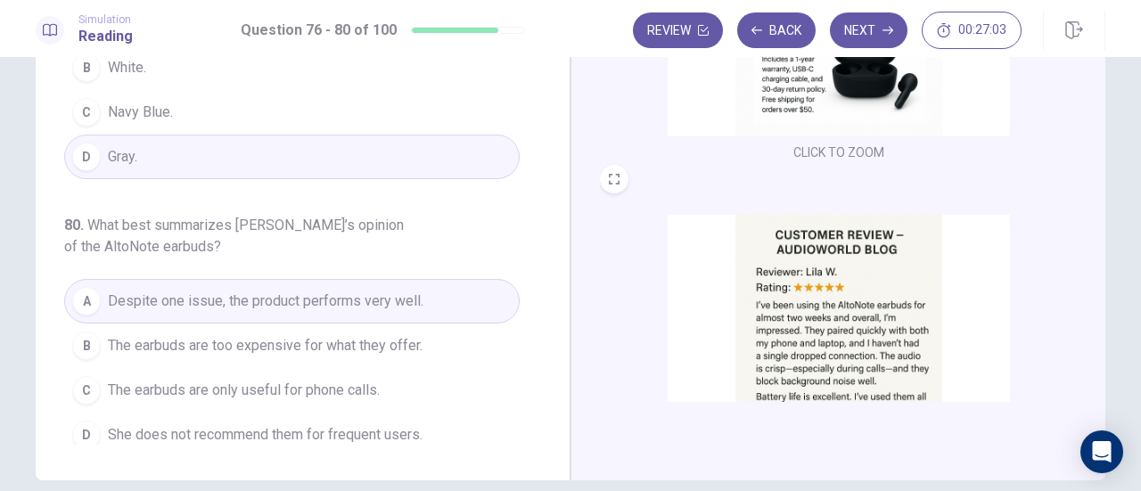
scroll to position [241, 0]
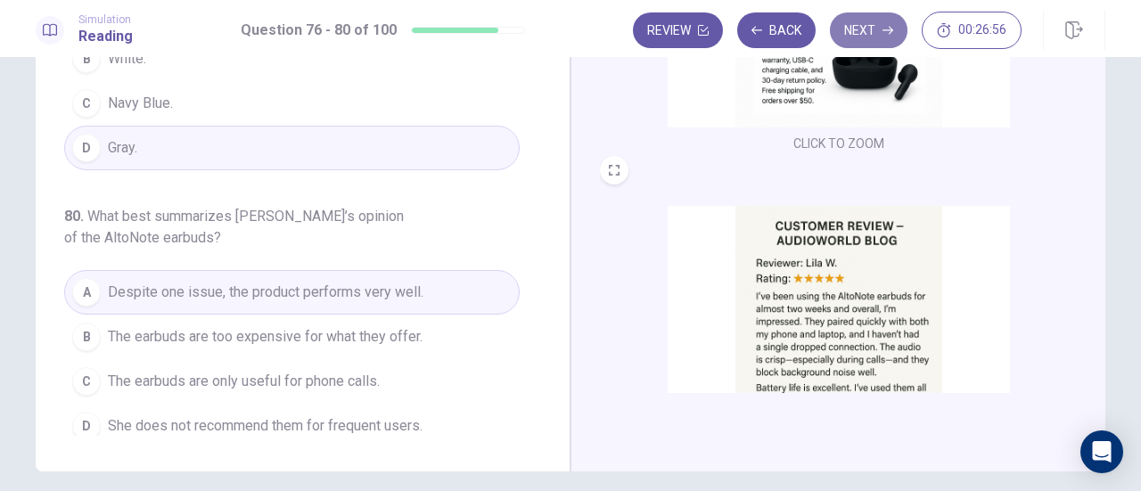
click at [871, 27] on button "Next" at bounding box center [869, 30] width 78 height 36
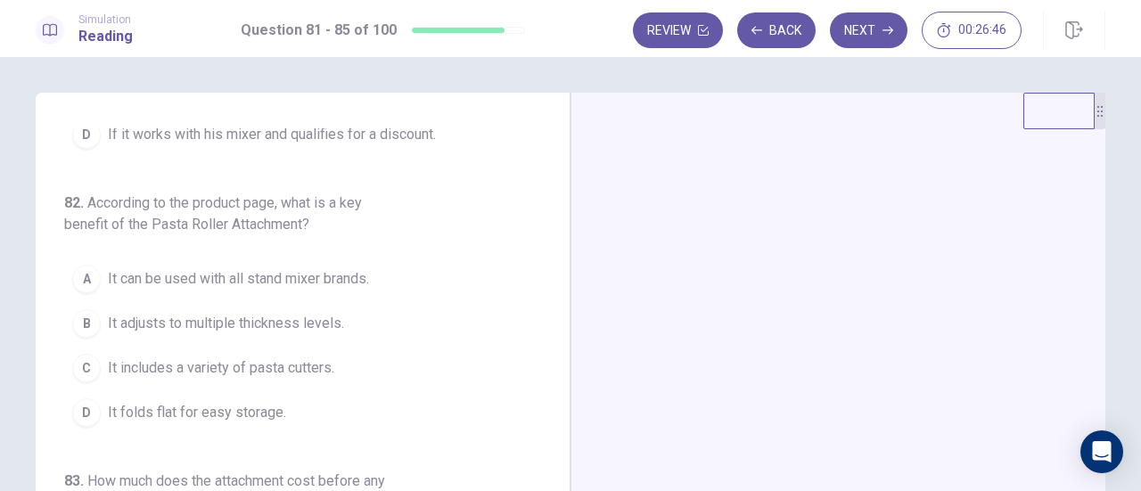
scroll to position [164, 0]
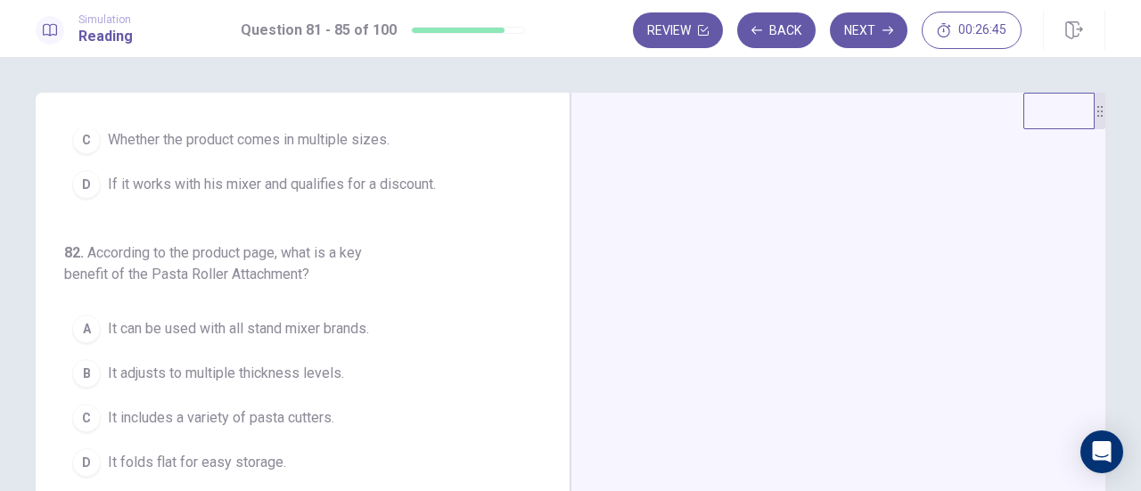
click at [938, 283] on div at bounding box center [837, 402] width 535 height 619
click at [829, 280] on div at bounding box center [837, 402] width 535 height 619
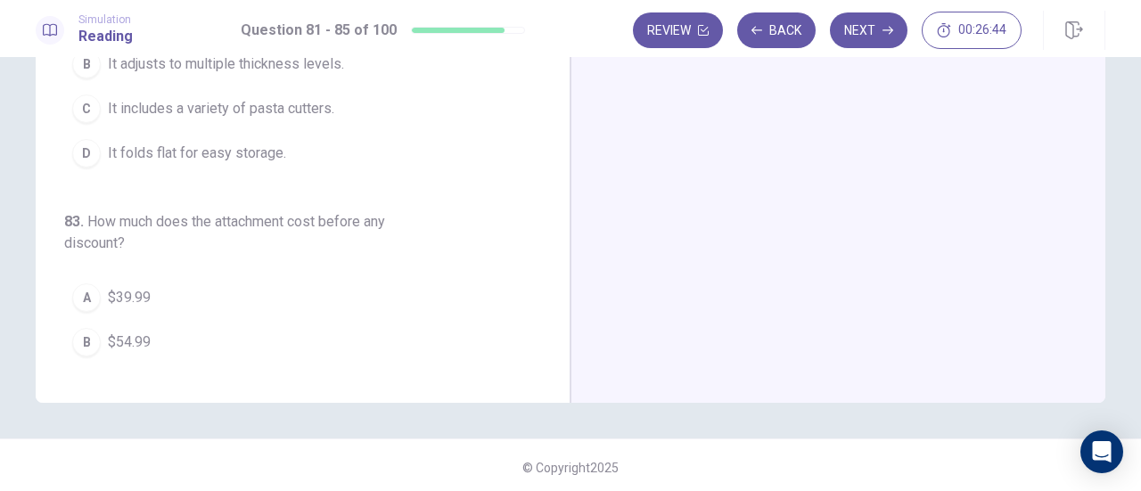
scroll to position [308, 0]
click at [829, 280] on div at bounding box center [837, 93] width 535 height 619
click at [824, 133] on div at bounding box center [837, 93] width 535 height 619
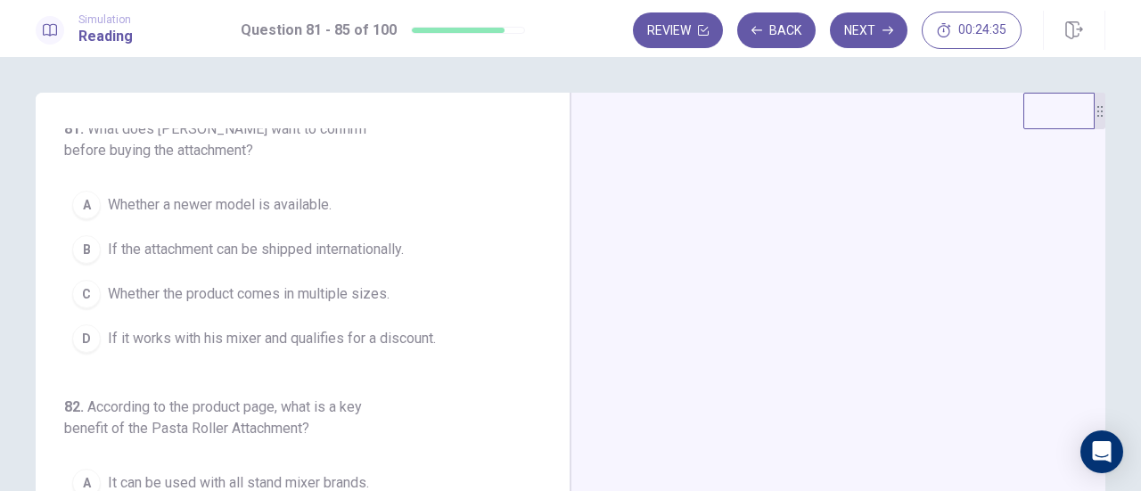
scroll to position [0, 0]
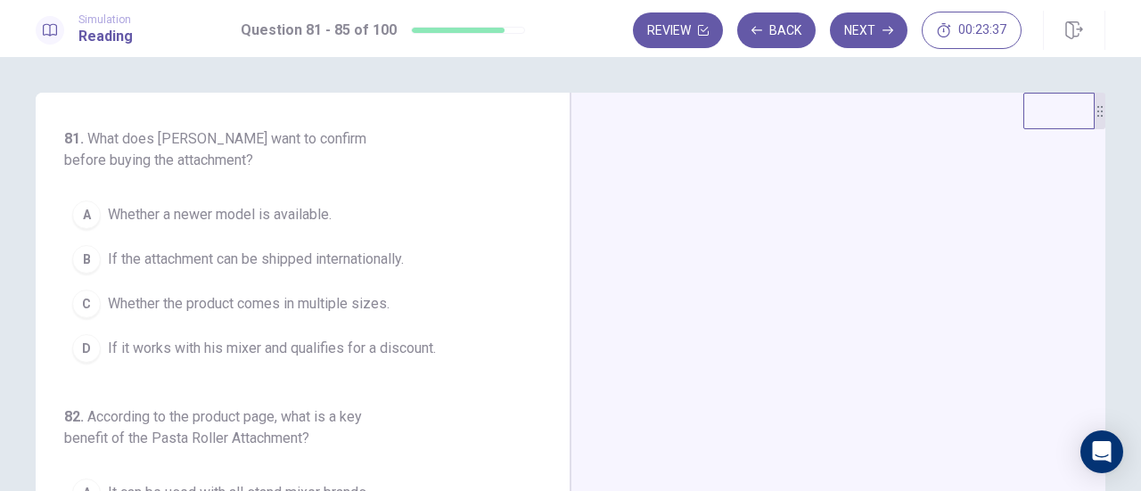
click at [992, 306] on div at bounding box center [837, 402] width 535 height 619
drag, startPoint x: 1098, startPoint y: 120, endPoint x: 1100, endPoint y: 61, distance: 58.8
click at [1100, 61] on div "81 . What does Marcus want to confirm before buying the attachment? A Whether a…" at bounding box center [570, 274] width 1141 height 434
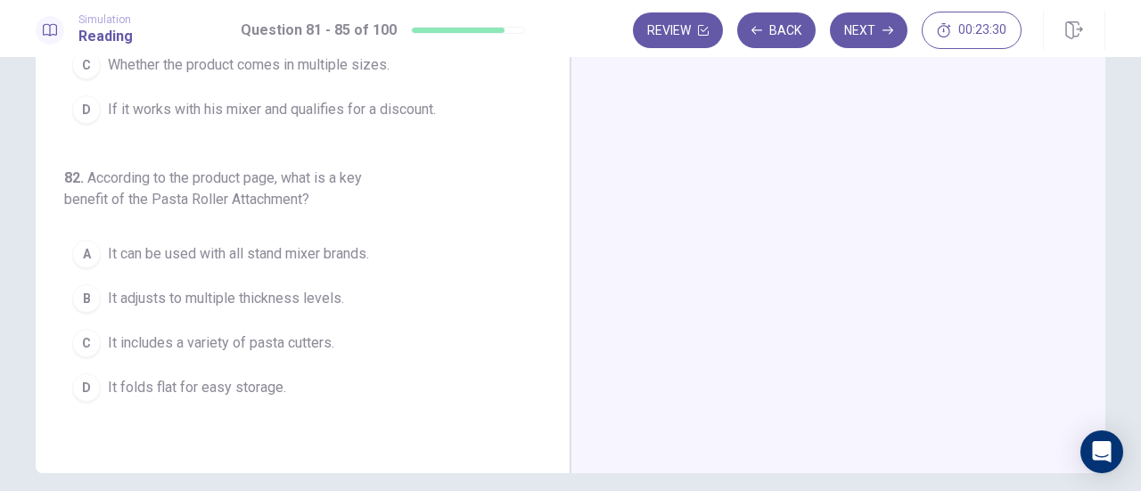
scroll to position [314, 0]
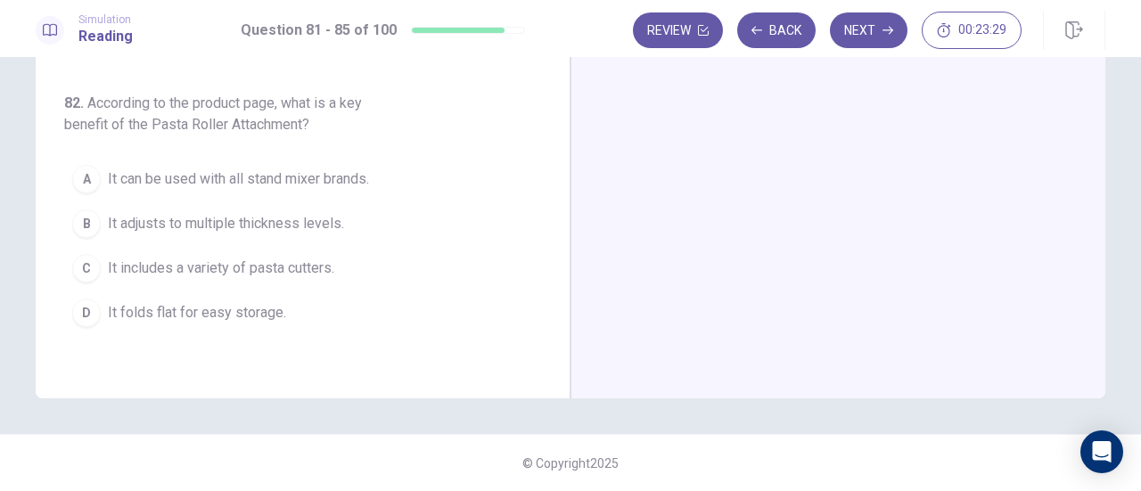
click at [775, 249] on div at bounding box center [837, 88] width 535 height 619
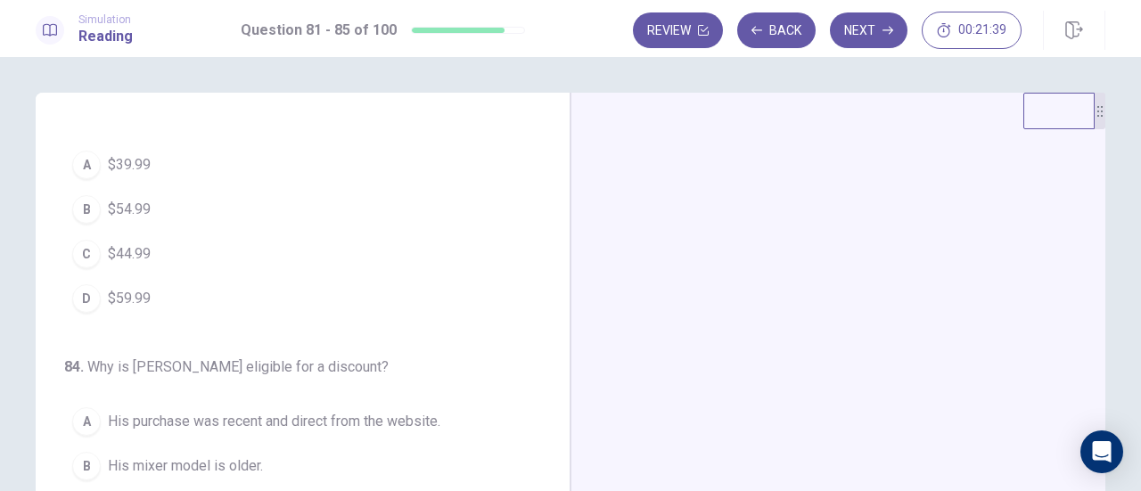
scroll to position [590, 0]
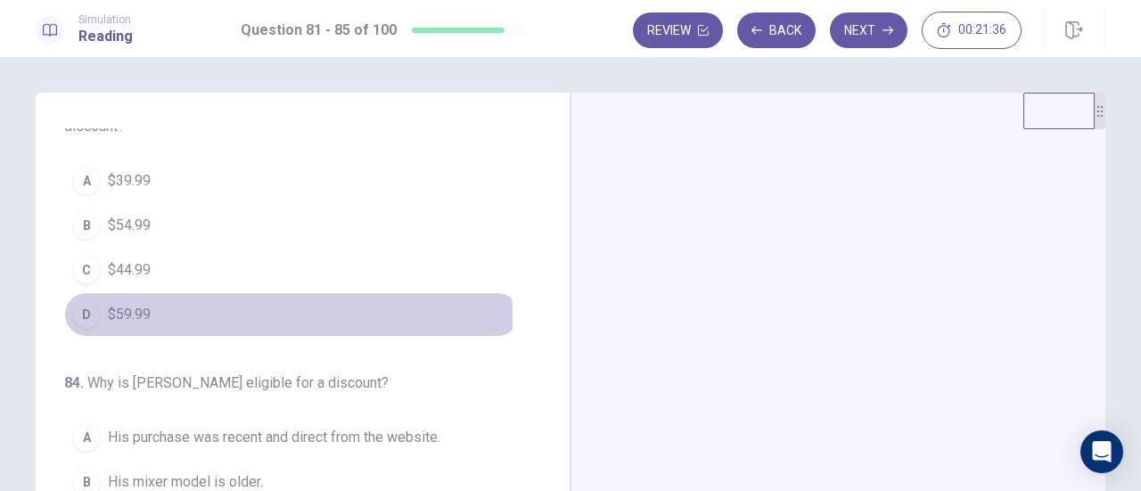
click at [82, 310] on div "D" at bounding box center [86, 314] width 29 height 29
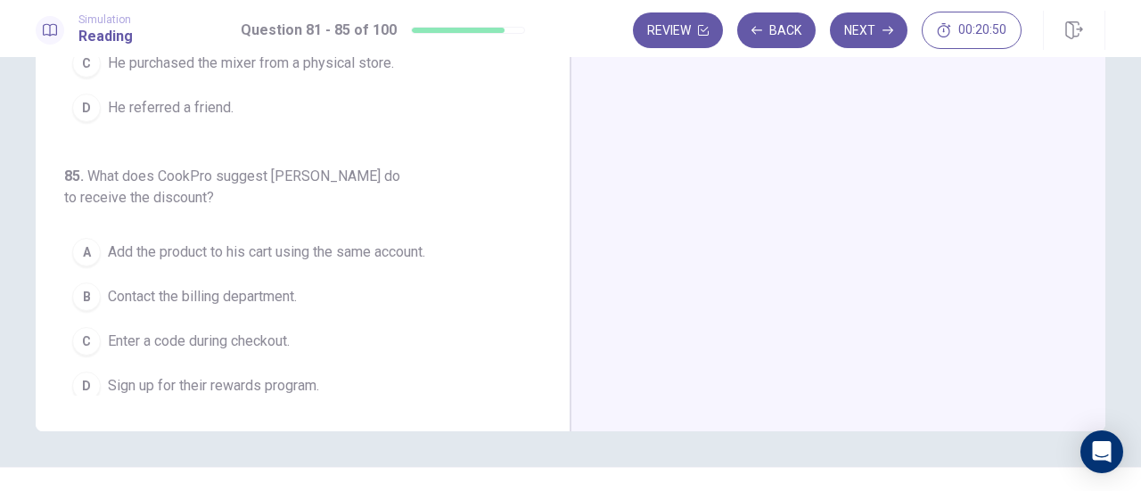
scroll to position [314, 0]
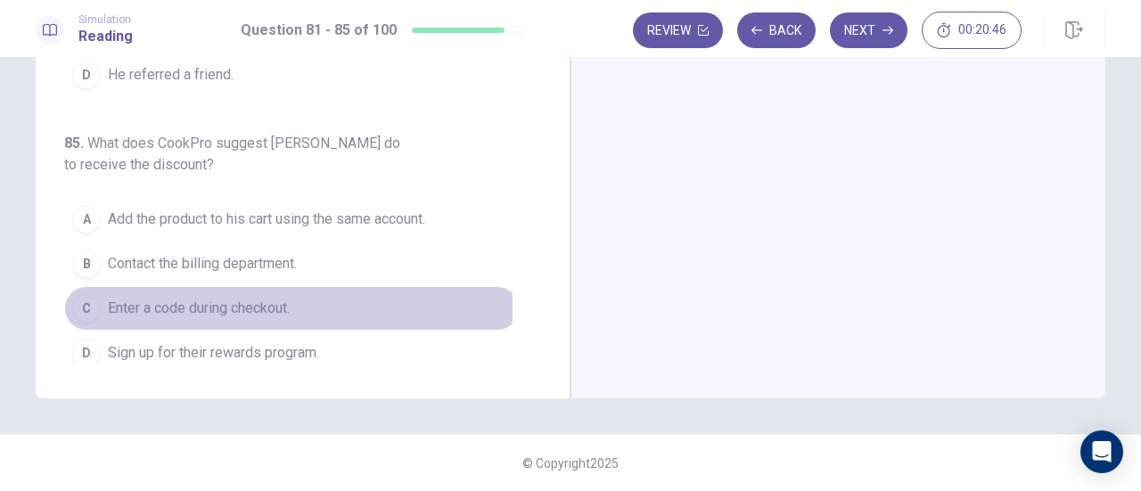
click at [87, 298] on div "C" at bounding box center [86, 308] width 29 height 29
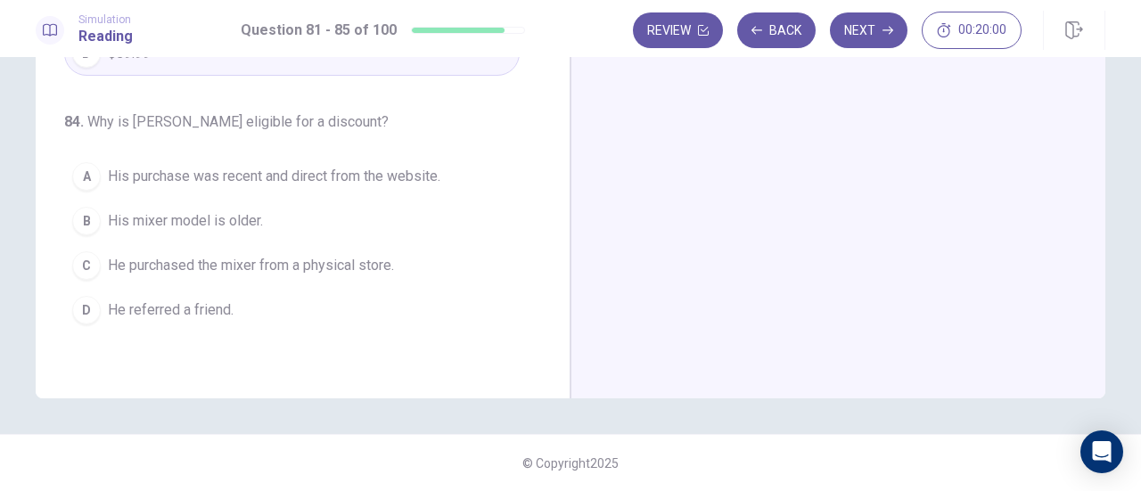
scroll to position [537, 0]
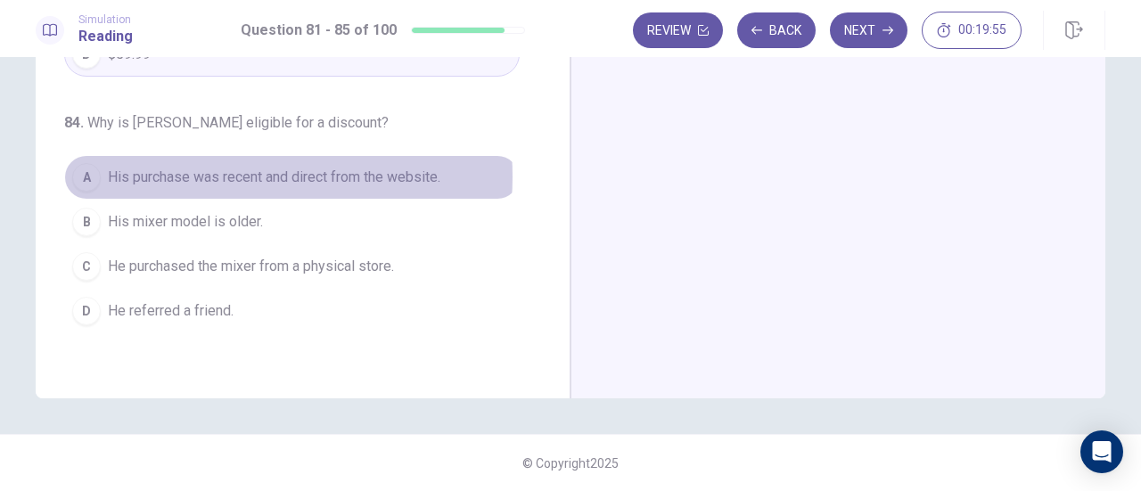
click at [223, 168] on span "His purchase was recent and direct from the website." at bounding box center [274, 177] width 332 height 21
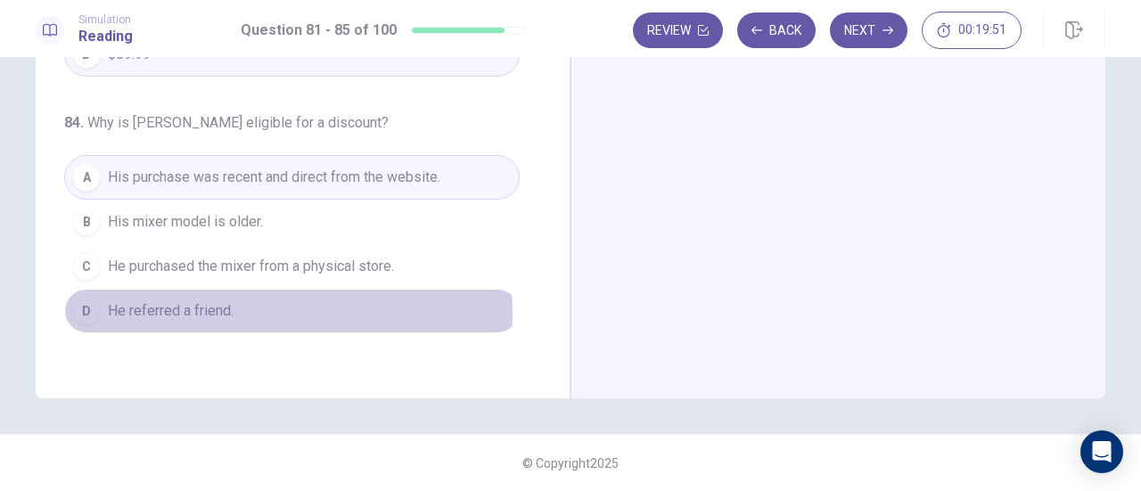
click at [206, 304] on span "He referred a friend." at bounding box center [171, 310] width 126 height 21
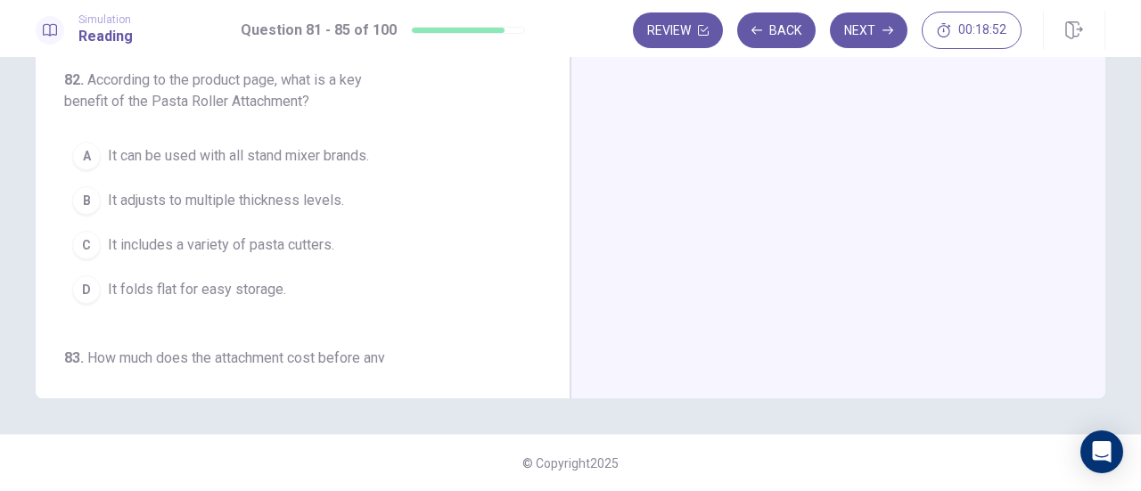
scroll to position [0, 0]
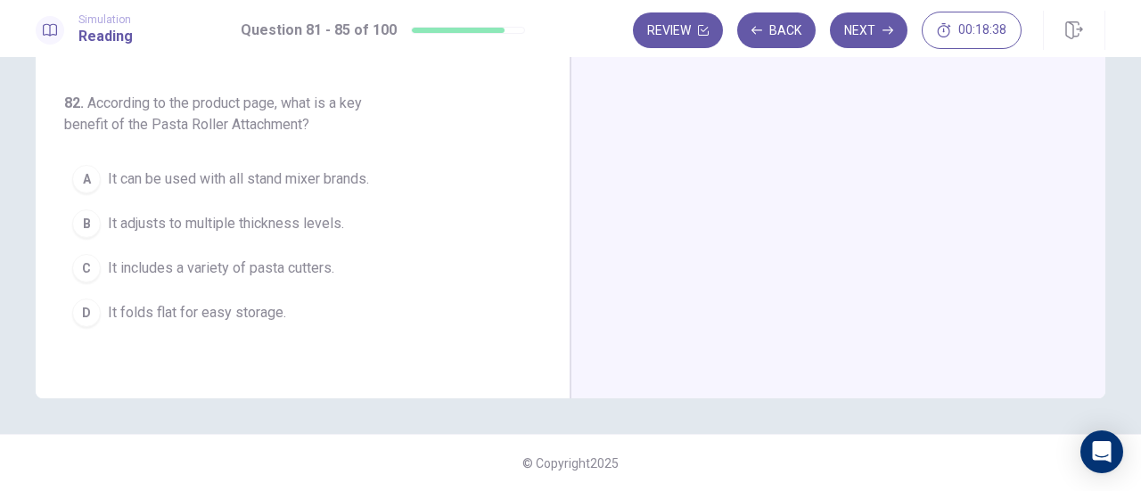
click at [88, 267] on div "C" at bounding box center [86, 268] width 29 height 29
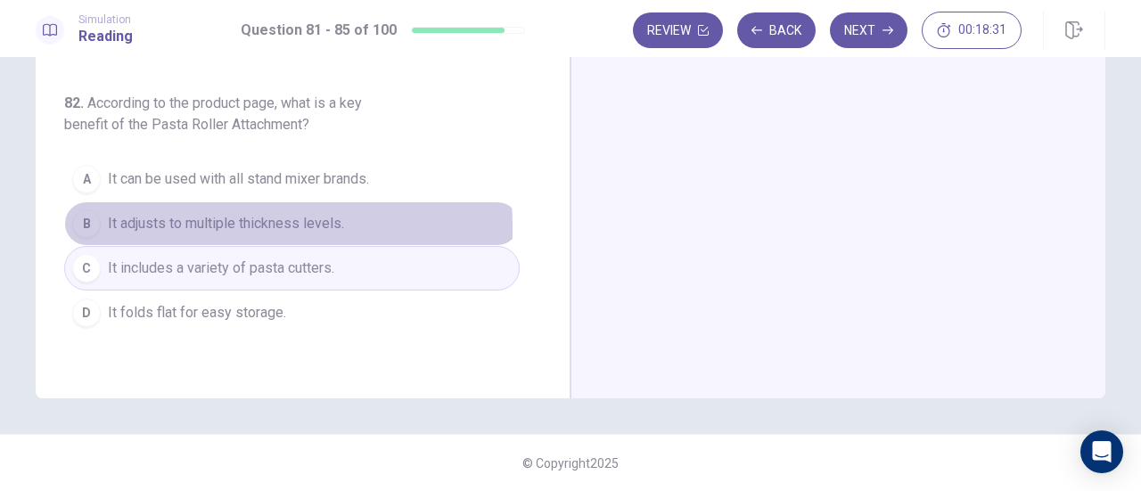
click at [93, 225] on div "B" at bounding box center [86, 223] width 29 height 29
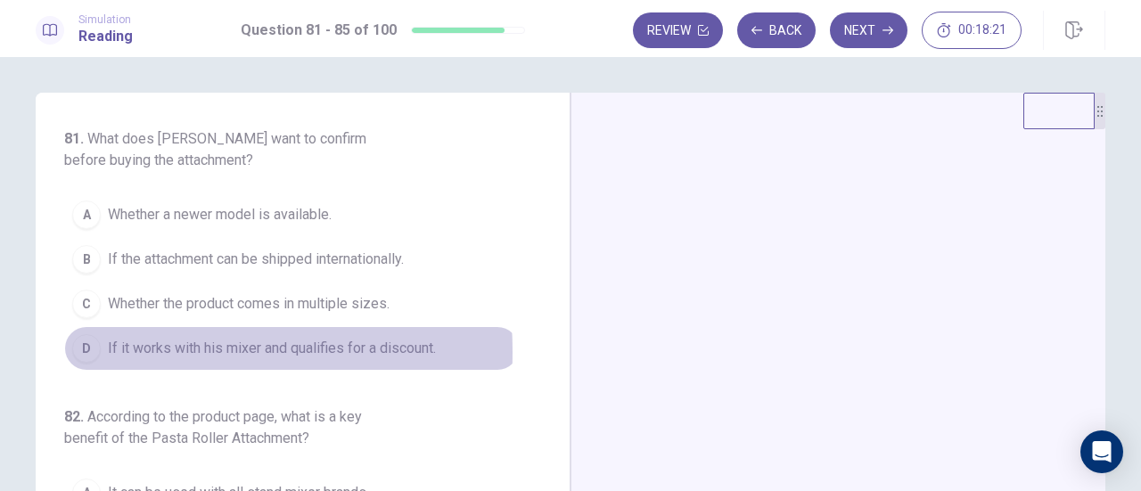
click at [91, 350] on div "D" at bounding box center [86, 348] width 29 height 29
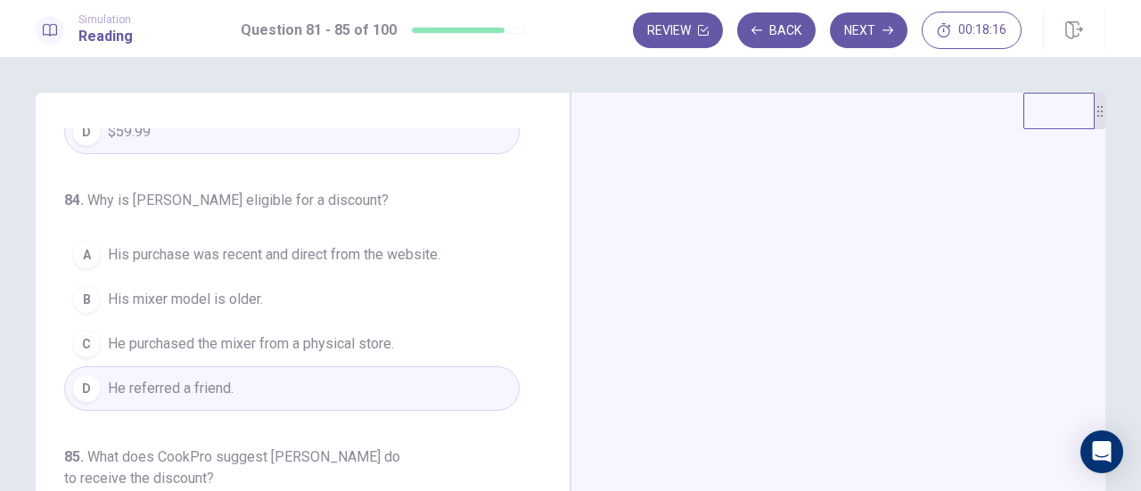
scroll to position [772, 0]
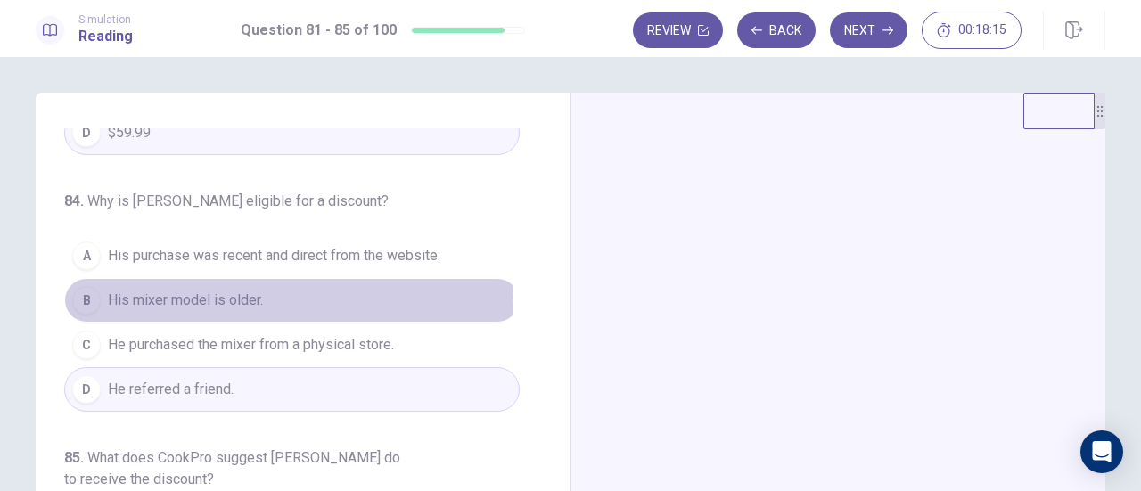
click at [215, 299] on span "His mixer model is older." at bounding box center [185, 300] width 155 height 21
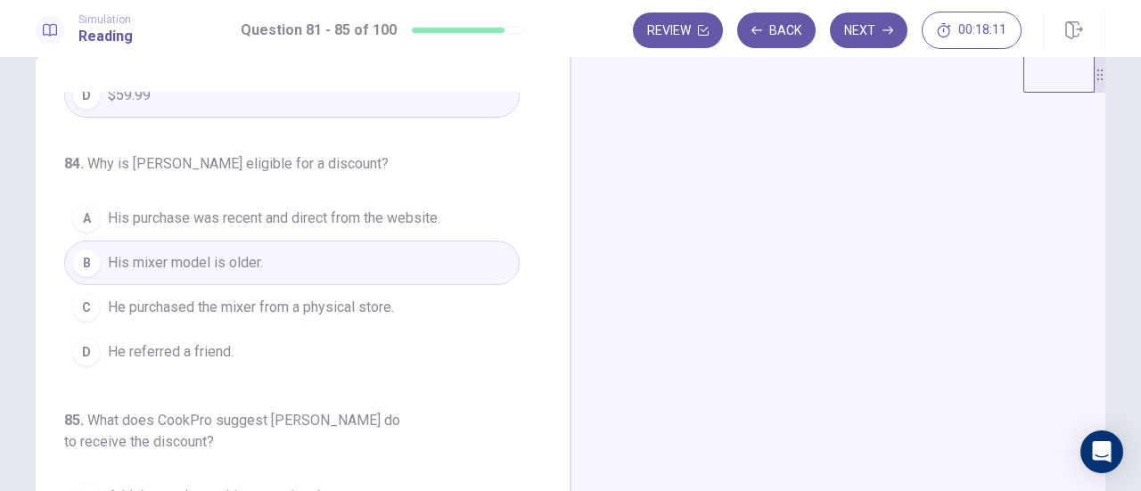
scroll to position [33, 0]
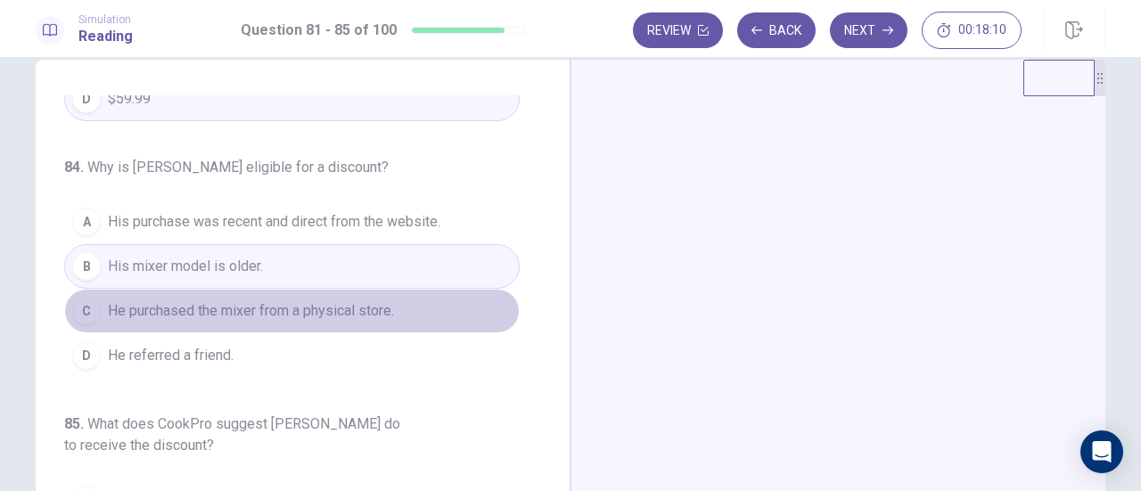
click at [324, 315] on button "C He purchased the mixer from a physical store." at bounding box center [291, 311] width 455 height 45
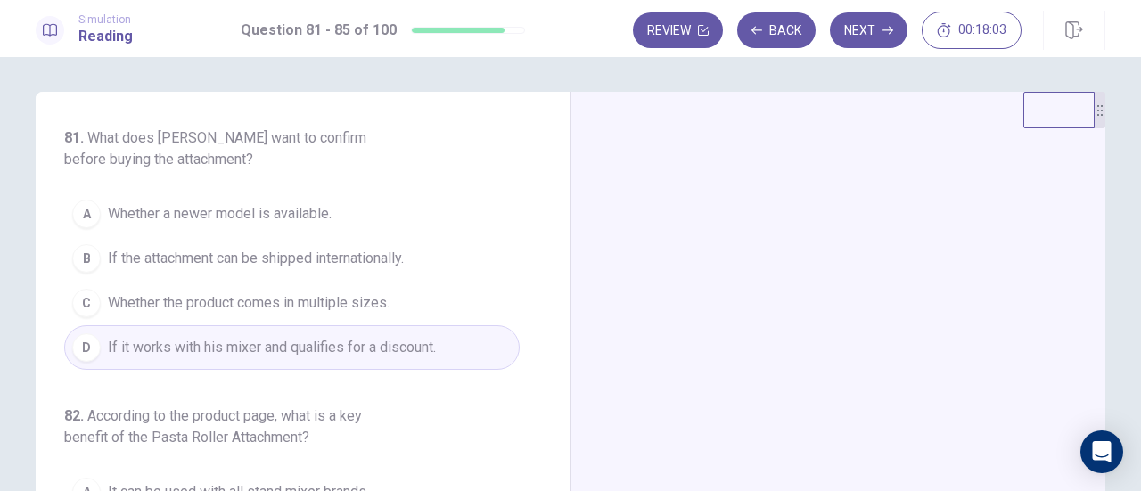
scroll to position [0, 0]
click at [882, 40] on button "Next" at bounding box center [869, 30] width 78 height 36
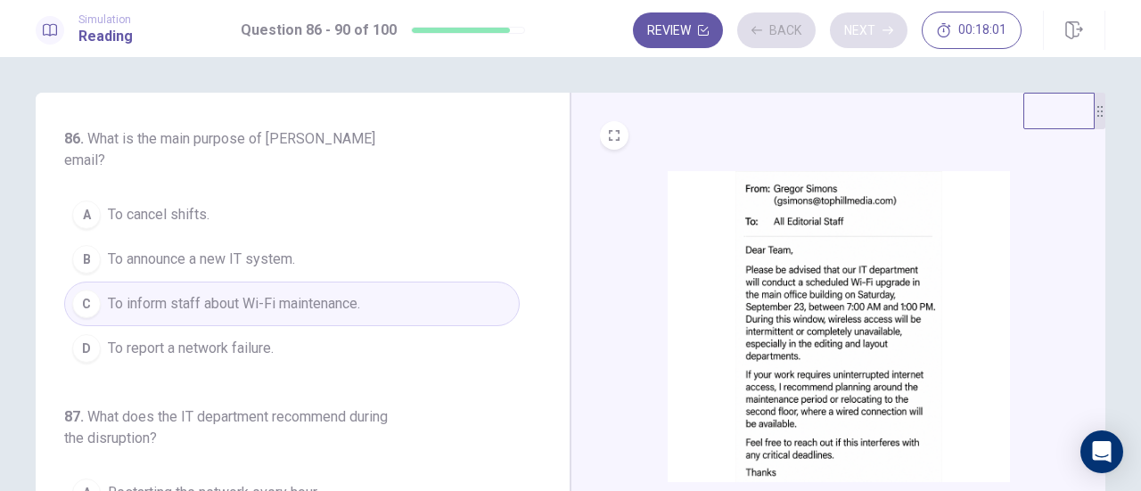
click at [882, 40] on div "Review Back Next 00:18:01" at bounding box center [827, 30] width 389 height 37
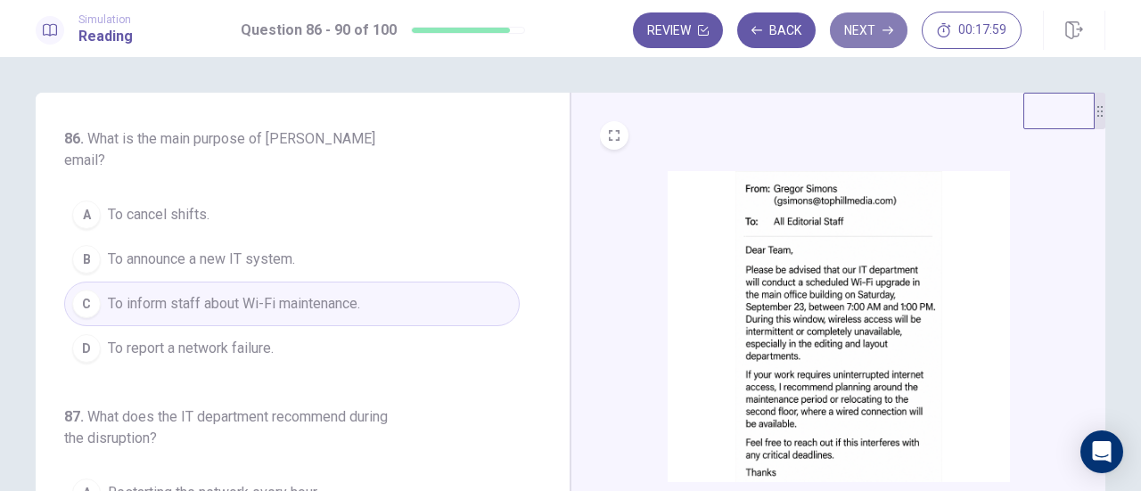
click at [882, 40] on button "Next" at bounding box center [869, 30] width 78 height 36
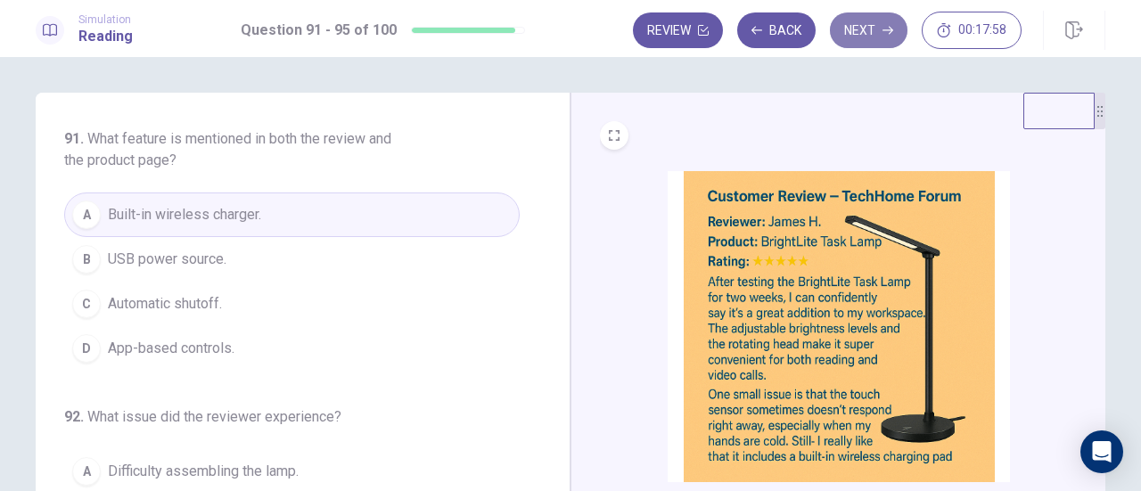
click at [882, 40] on button "Next" at bounding box center [869, 30] width 78 height 36
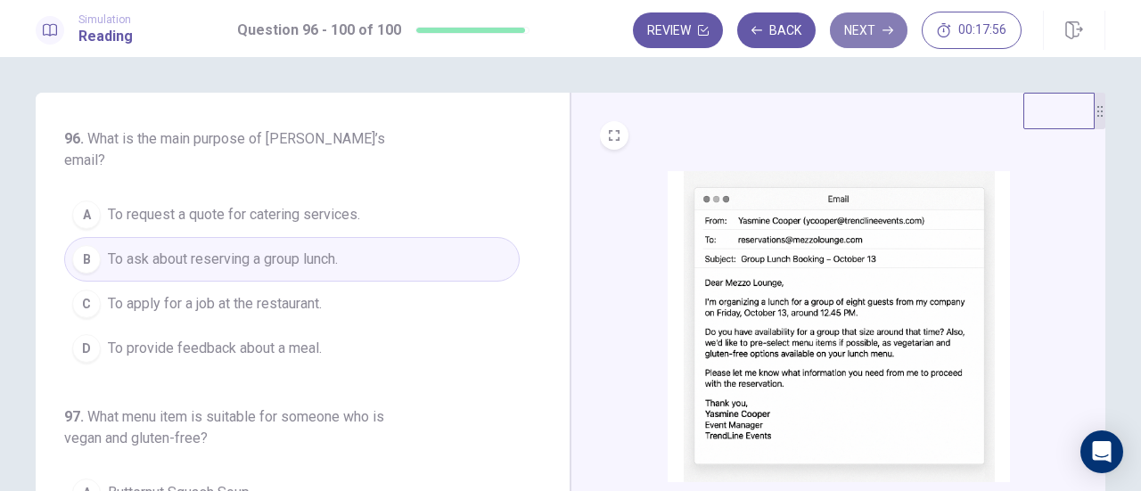
click at [882, 40] on button "Next" at bounding box center [869, 30] width 78 height 36
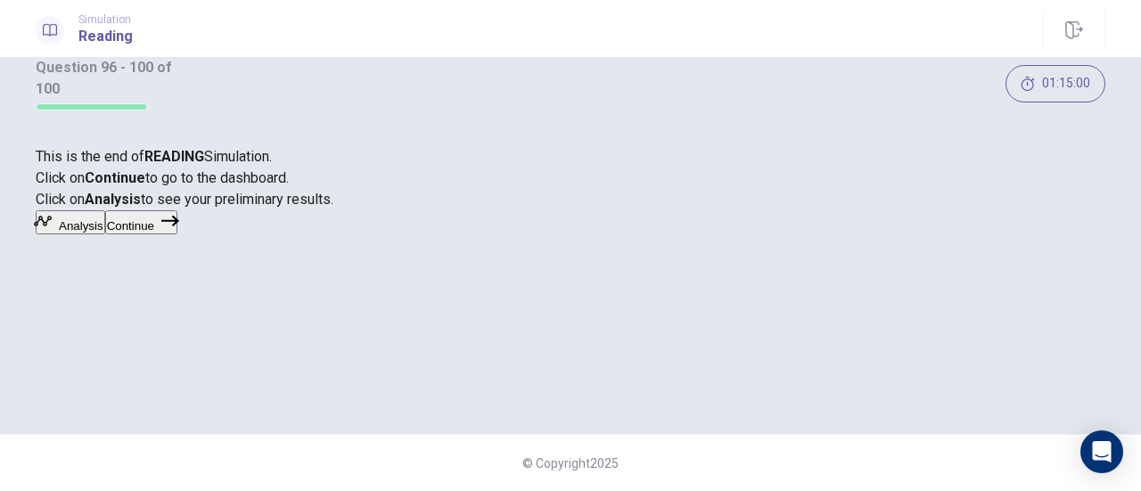
click at [991, 236] on div "This is the end of READING Simulation. Click on Continue to go to the dashboard…" at bounding box center [570, 191] width 1069 height 90
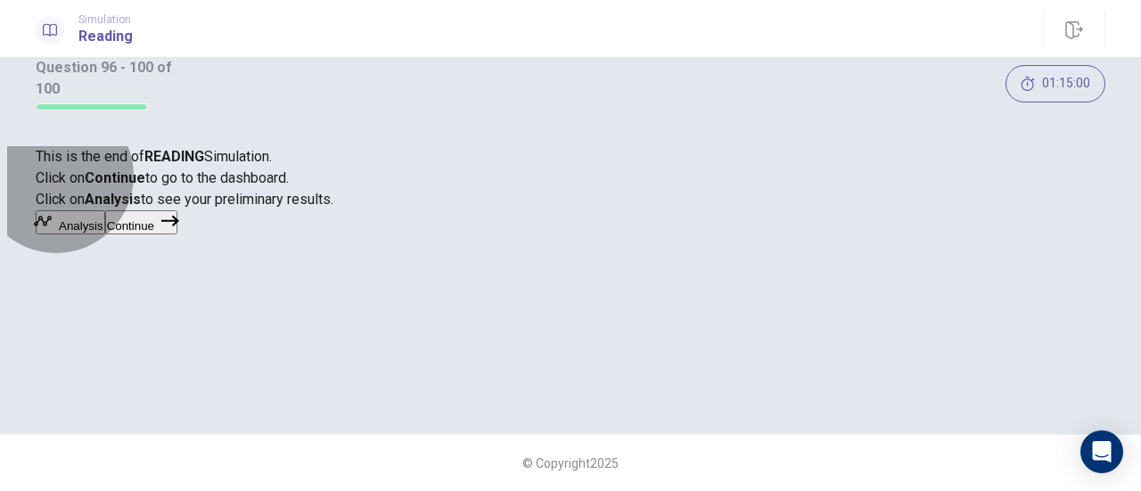
click at [177, 234] on button "Continue" at bounding box center [141, 222] width 72 height 24
